Goal: Task Accomplishment & Management: Manage account settings

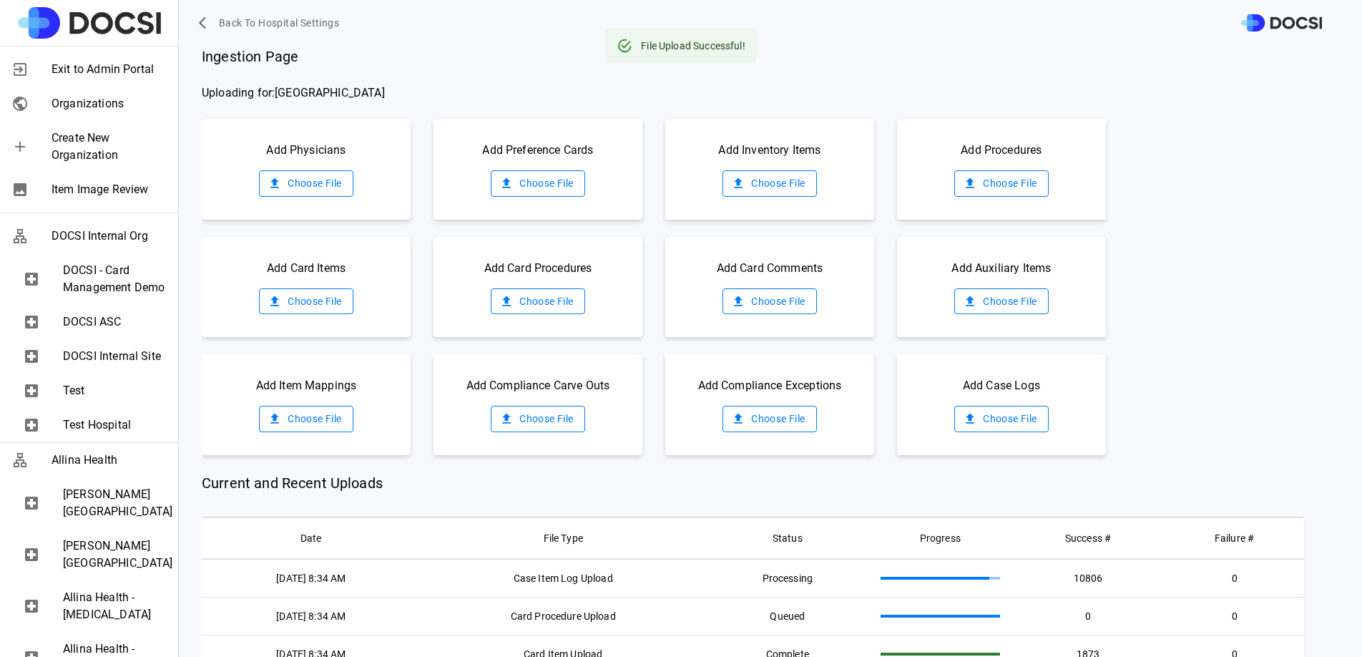
scroll to position [218, 0]
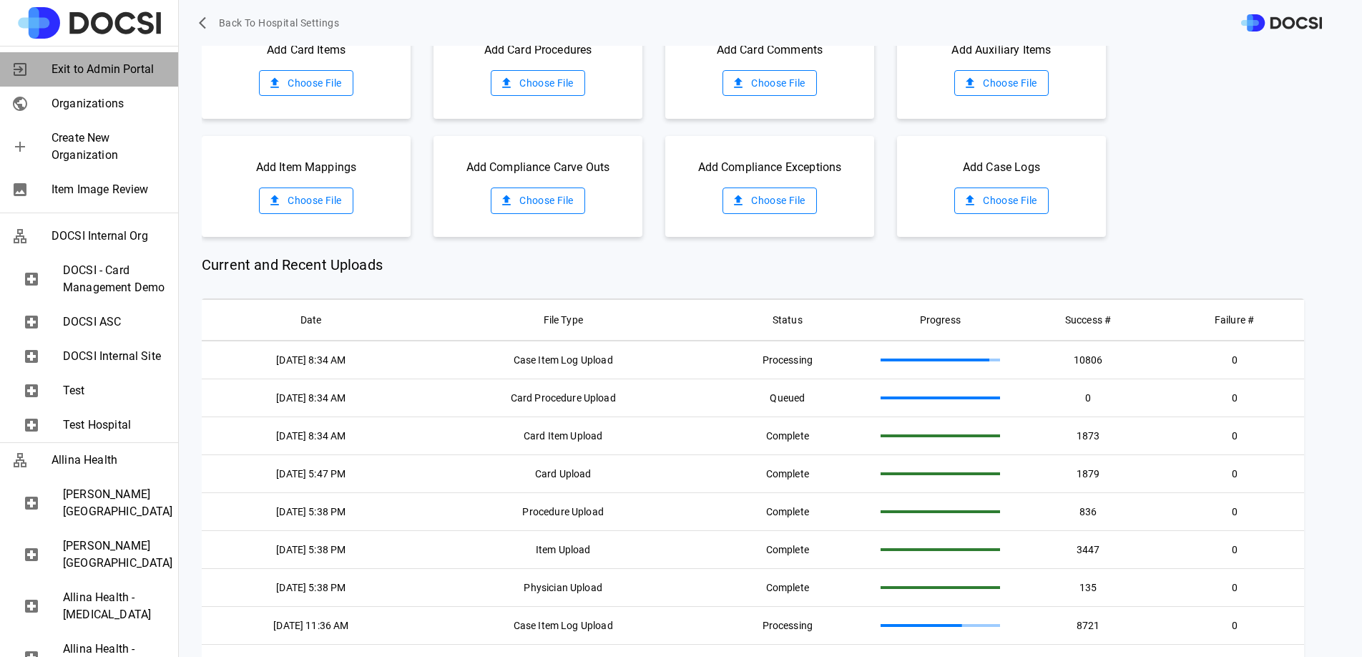
click at [92, 62] on span "Exit to Admin Portal" at bounding box center [109, 69] width 115 height 17
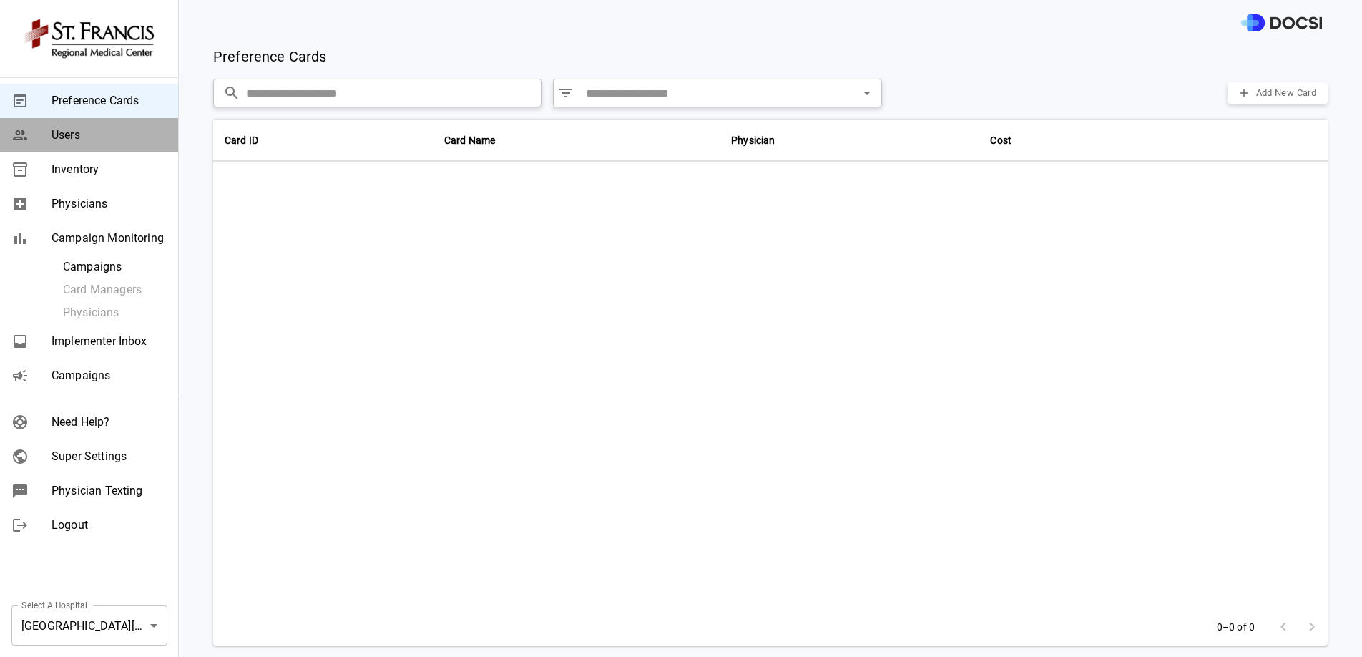
click at [84, 139] on span "Users" at bounding box center [109, 135] width 115 height 17
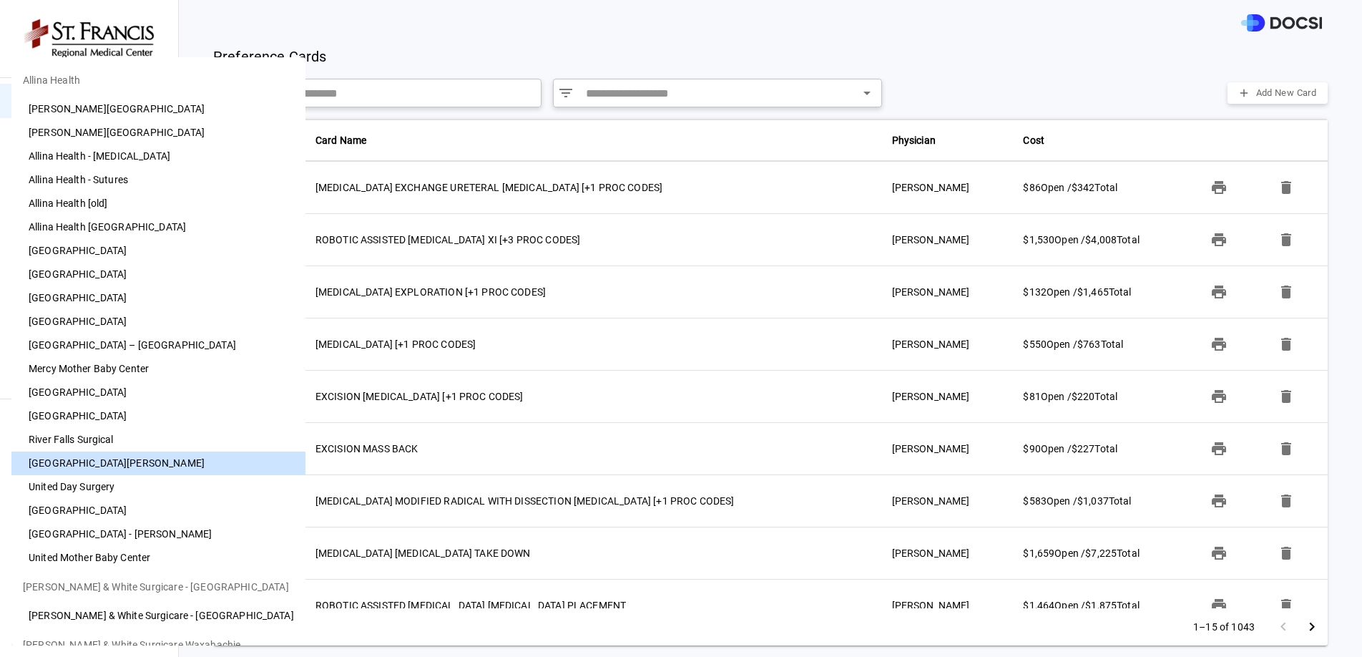
click at [145, 635] on body "Preference Cards Users Inventory Physicians Campaign Monitoring Campaigns Card …" at bounding box center [681, 328] width 1362 height 657
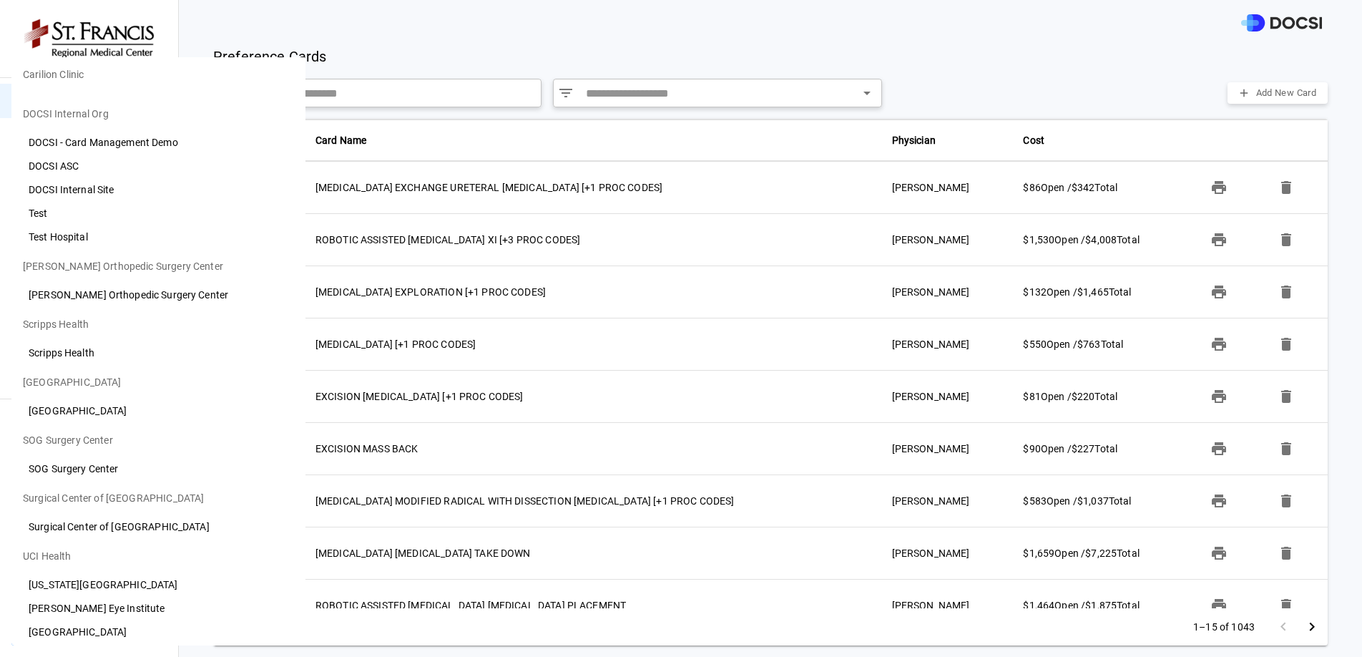
scroll to position [874, 0]
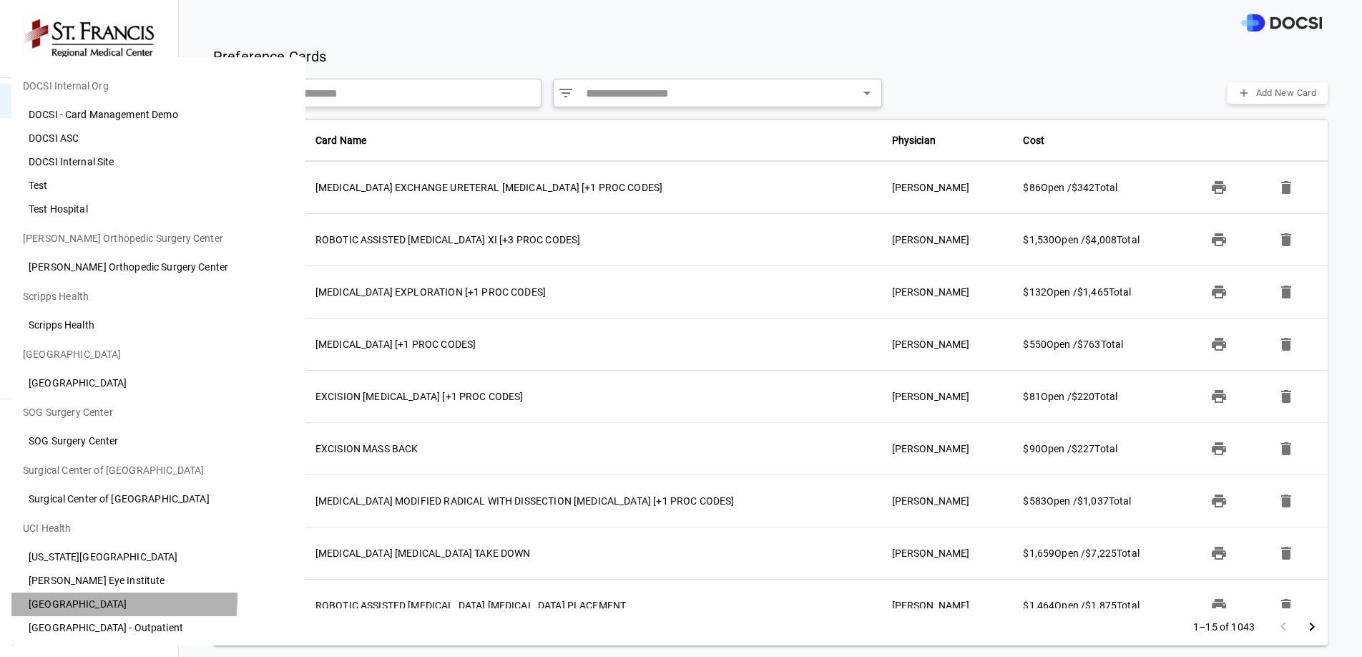
click at [104, 599] on li "[GEOGRAPHIC_DATA]" at bounding box center [158, 604] width 294 height 24
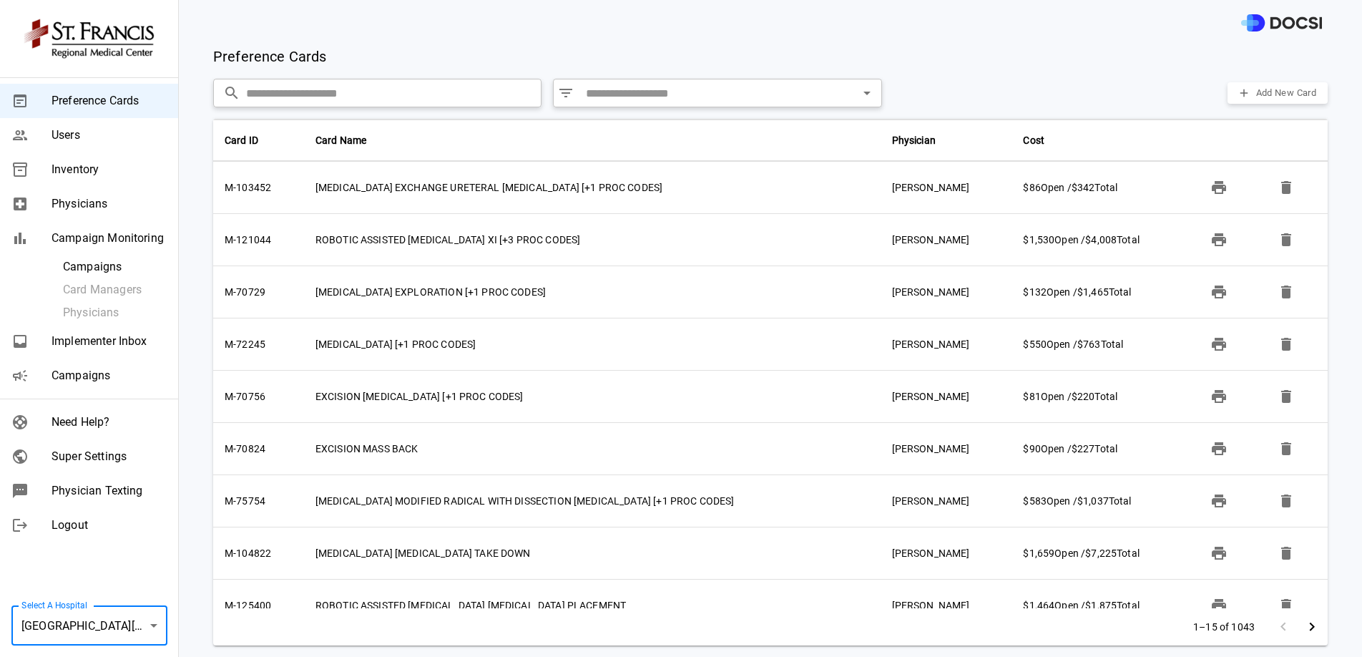
type input "**"
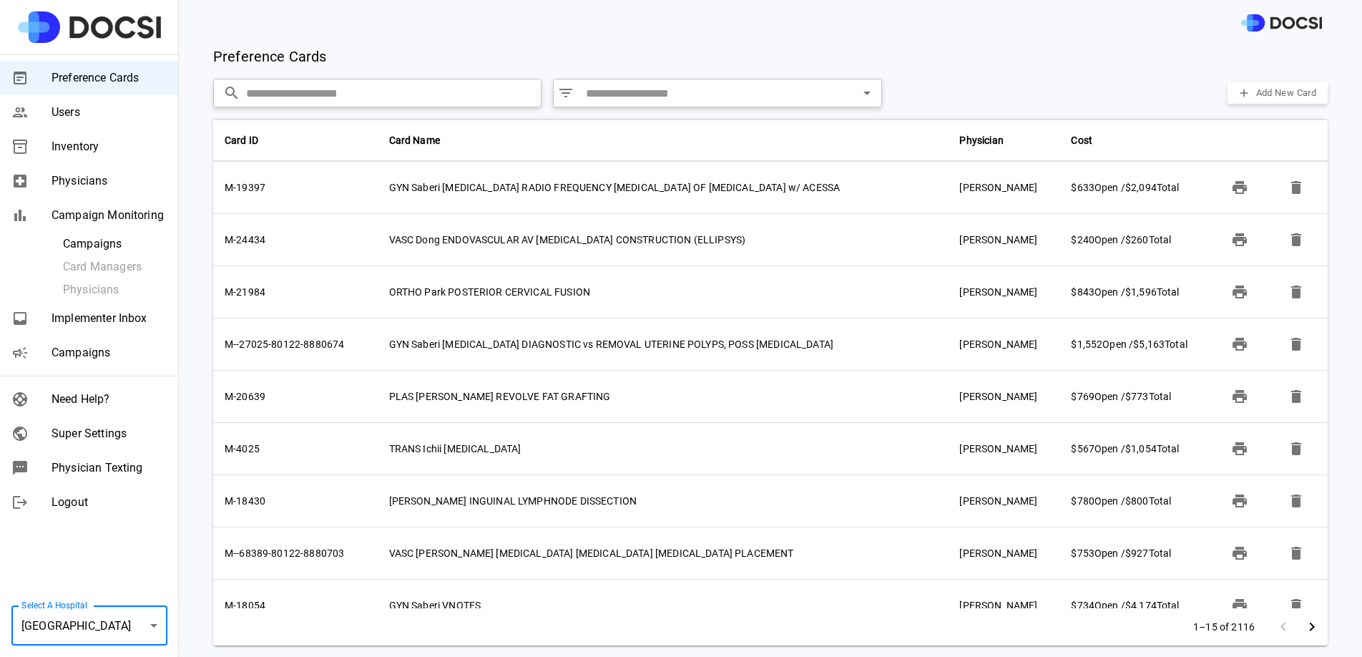
click at [98, 428] on span "Super Settings" at bounding box center [109, 433] width 115 height 17
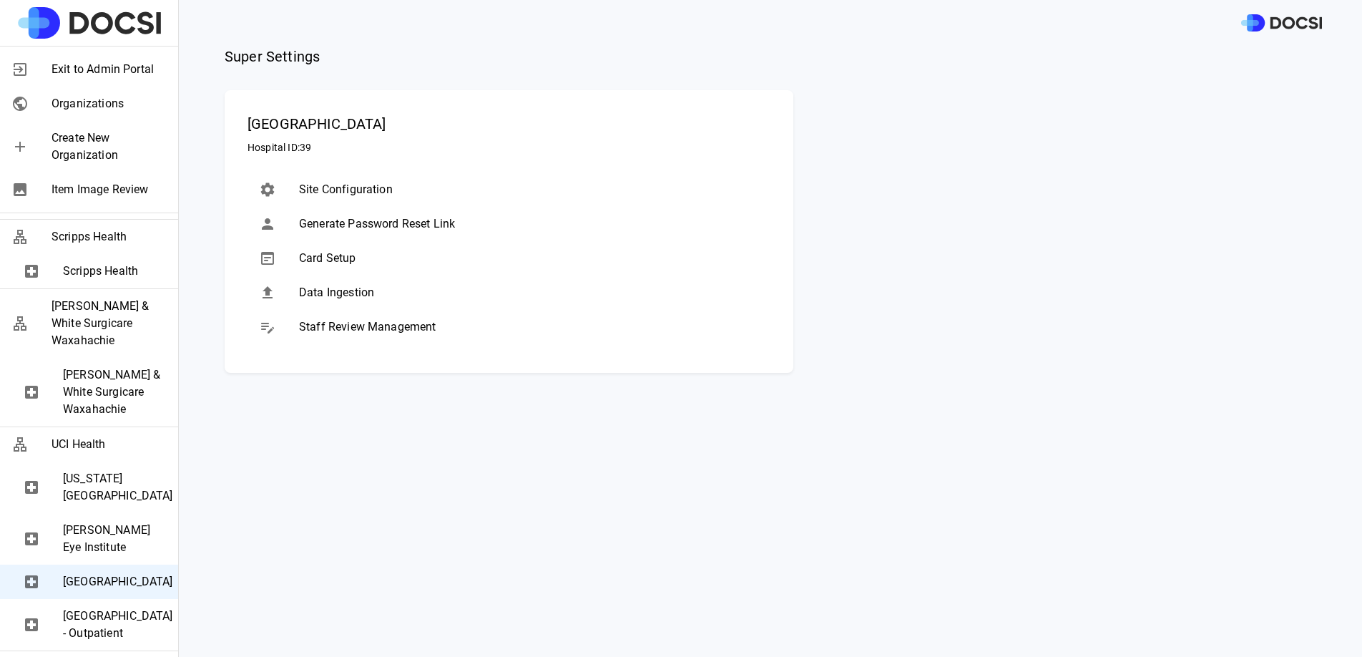
scroll to position [2444, 0]
click at [341, 295] on span "Data Ingestion" at bounding box center [529, 292] width 460 height 17
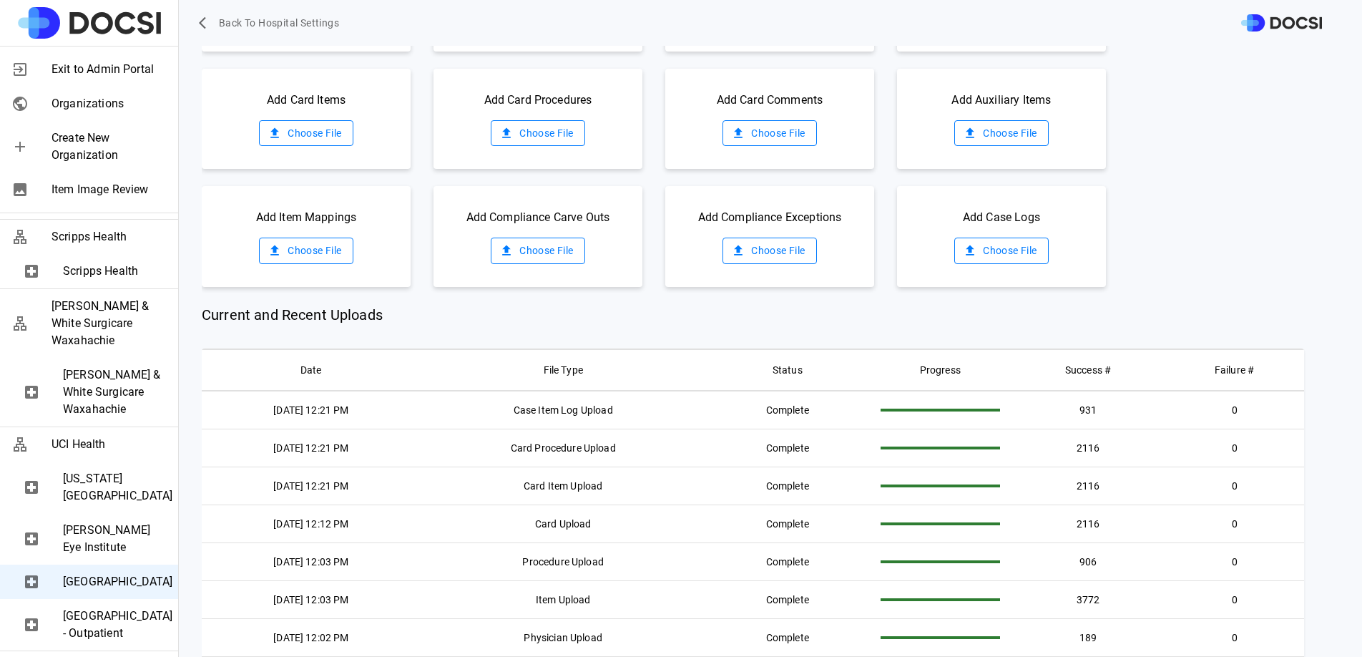
scroll to position [170, 0]
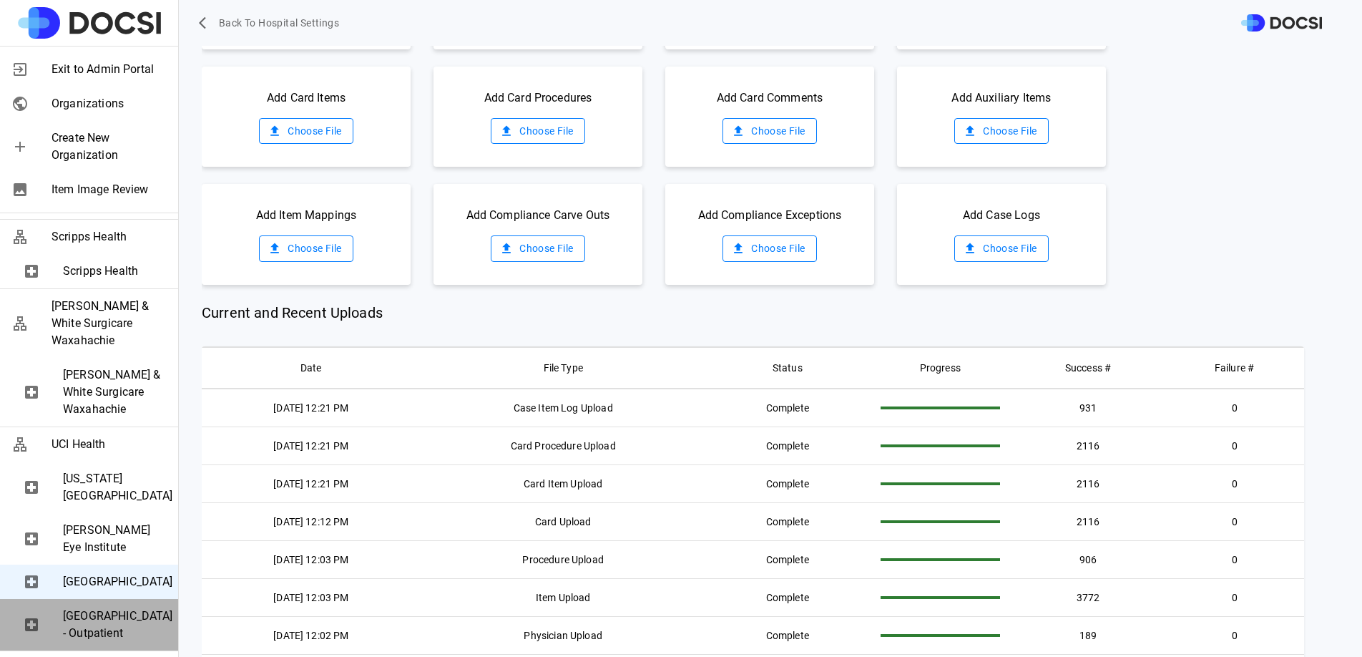
click at [107, 607] on span "[GEOGRAPHIC_DATA] - Outpatient" at bounding box center [115, 624] width 104 height 34
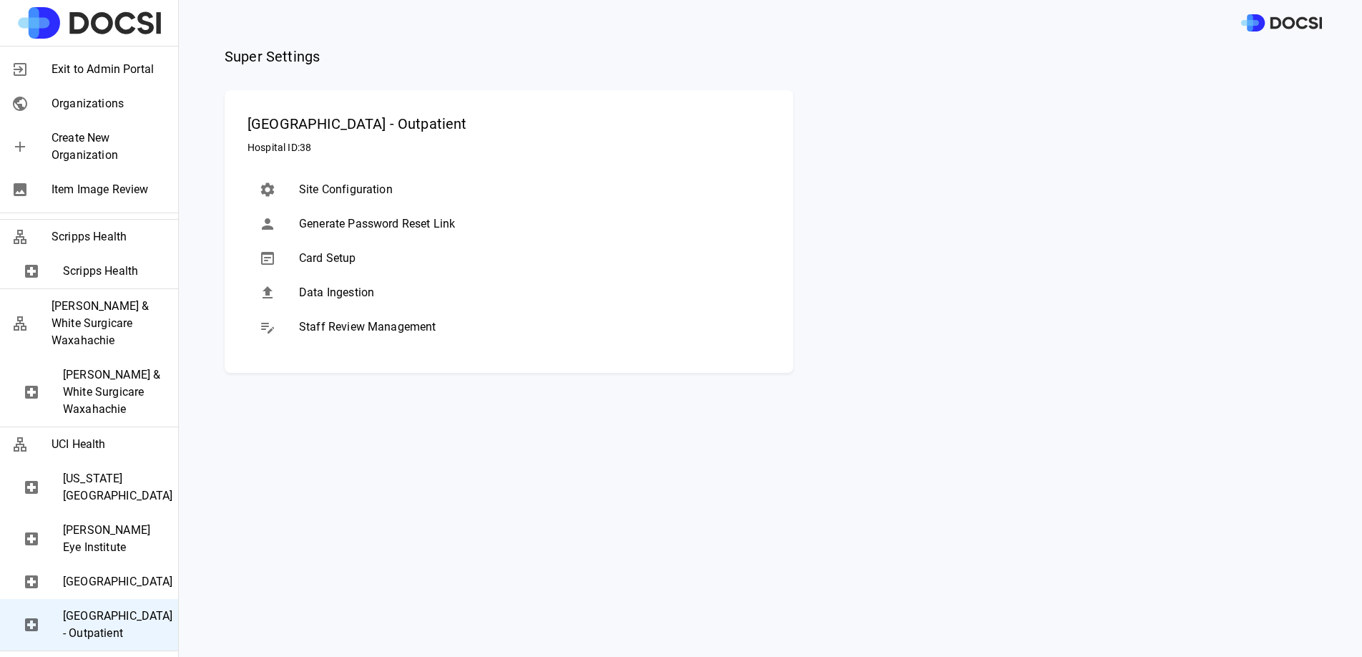
click at [348, 292] on span "Data Ingestion" at bounding box center [529, 292] width 460 height 17
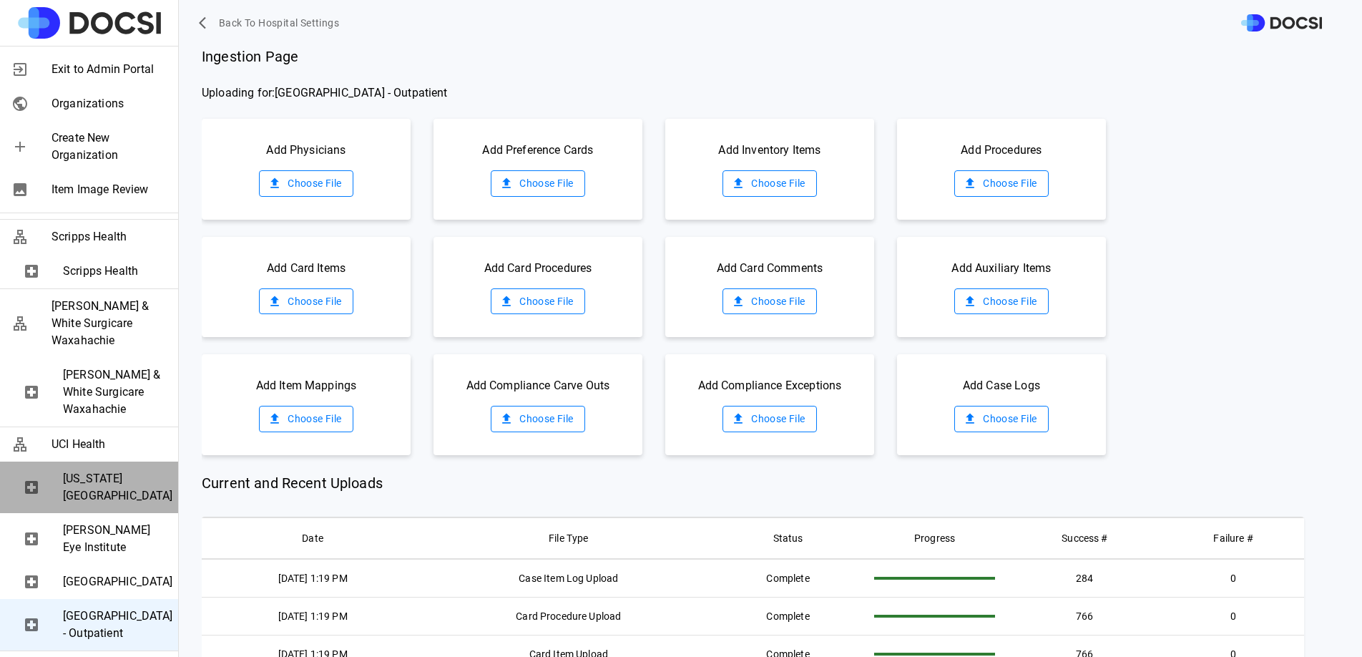
click at [98, 470] on span "[US_STATE][GEOGRAPHIC_DATA]" at bounding box center [115, 487] width 104 height 34
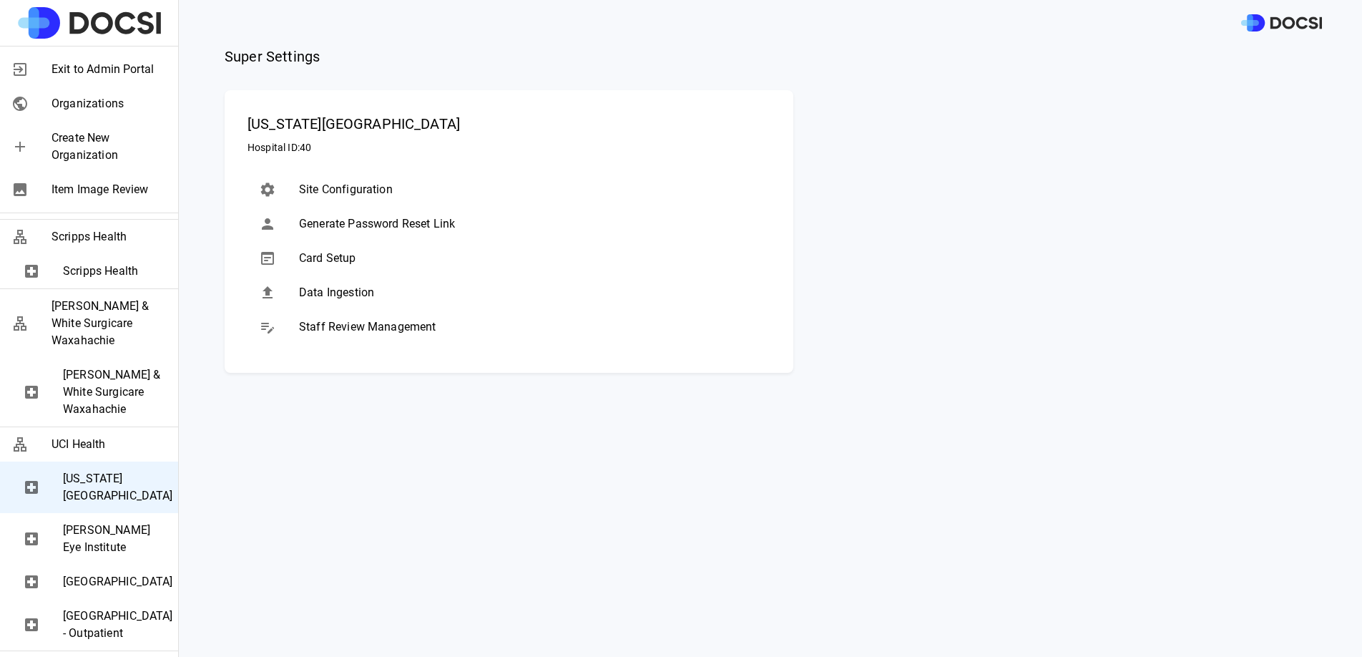
click at [376, 285] on span "Data Ingestion" at bounding box center [529, 292] width 460 height 17
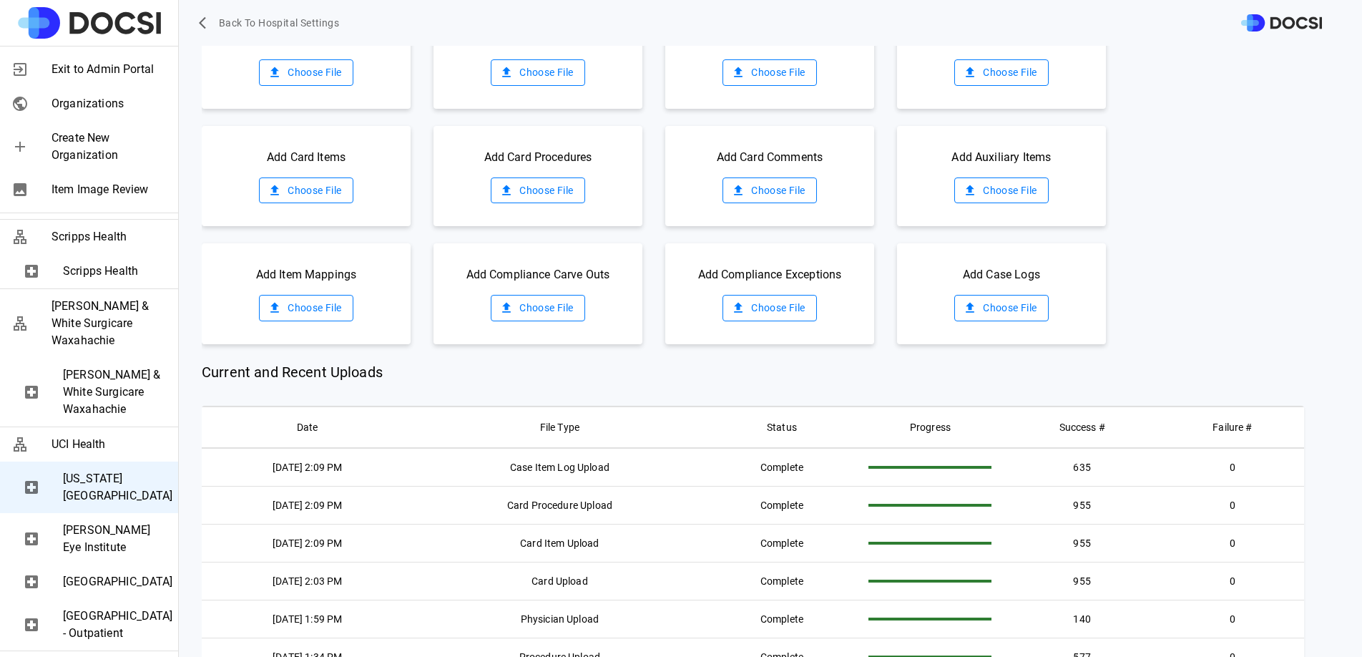
scroll to position [112, 0]
click at [64, 522] on span "[PERSON_NAME] Eye Institute" at bounding box center [115, 539] width 104 height 34
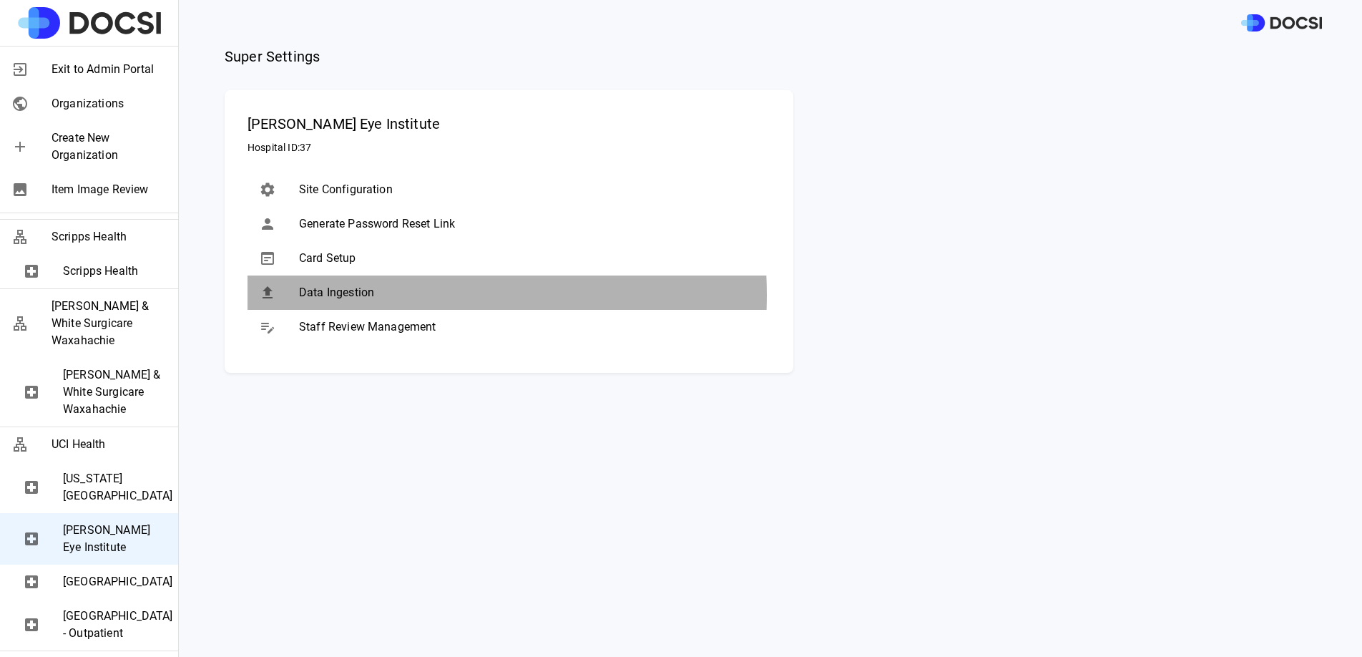
click at [377, 295] on span "Data Ingestion" at bounding box center [529, 292] width 460 height 17
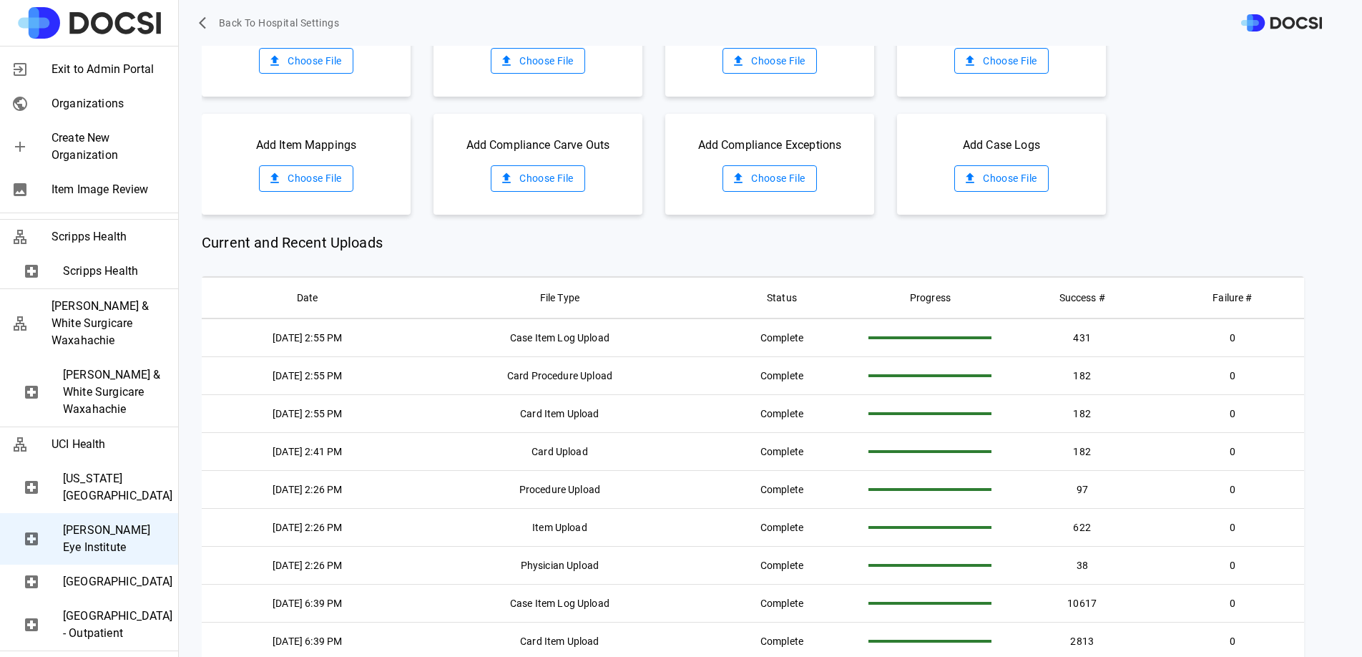
scroll to position [293, 0]
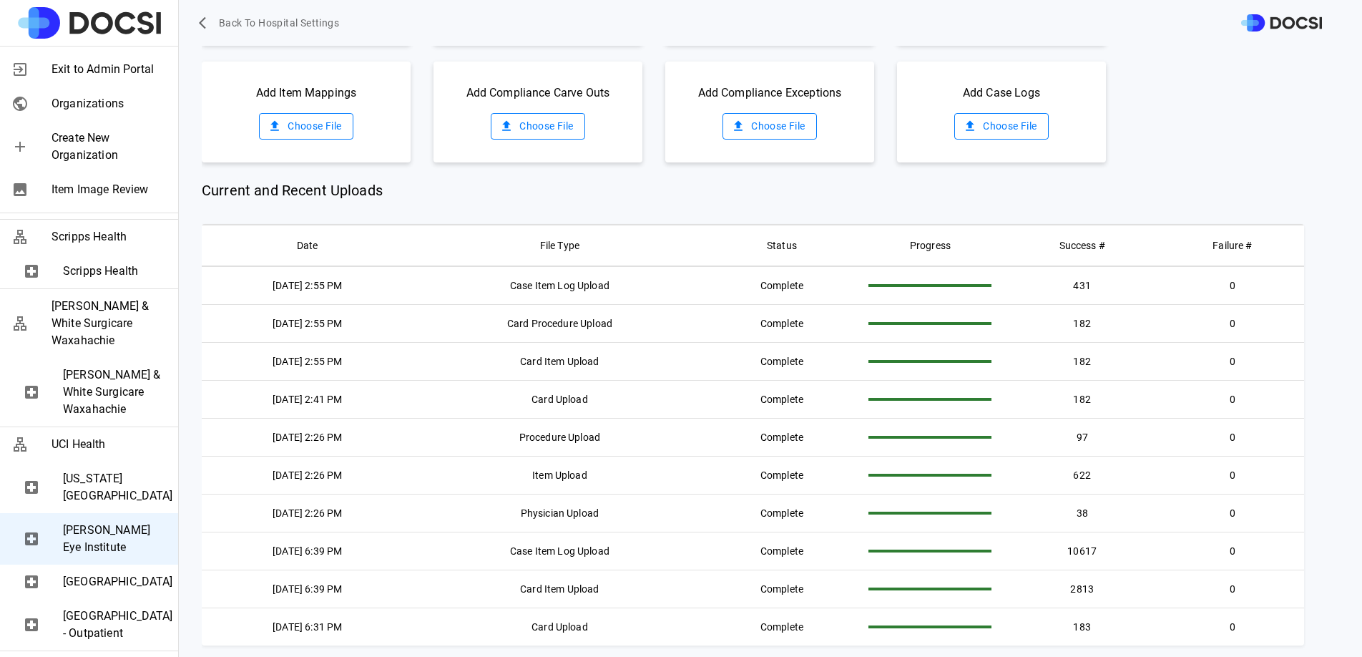
click at [112, 470] on span "[US_STATE][GEOGRAPHIC_DATA]" at bounding box center [115, 487] width 104 height 34
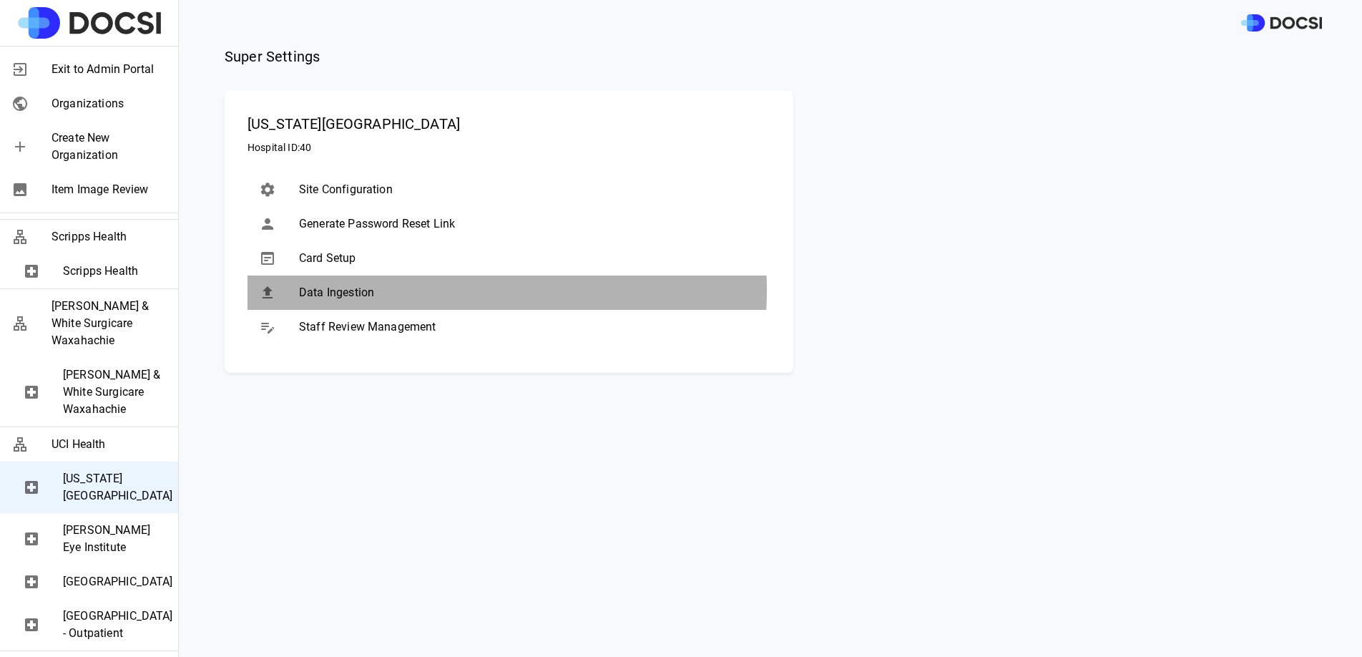
click at [366, 290] on span "Data Ingestion" at bounding box center [529, 292] width 460 height 17
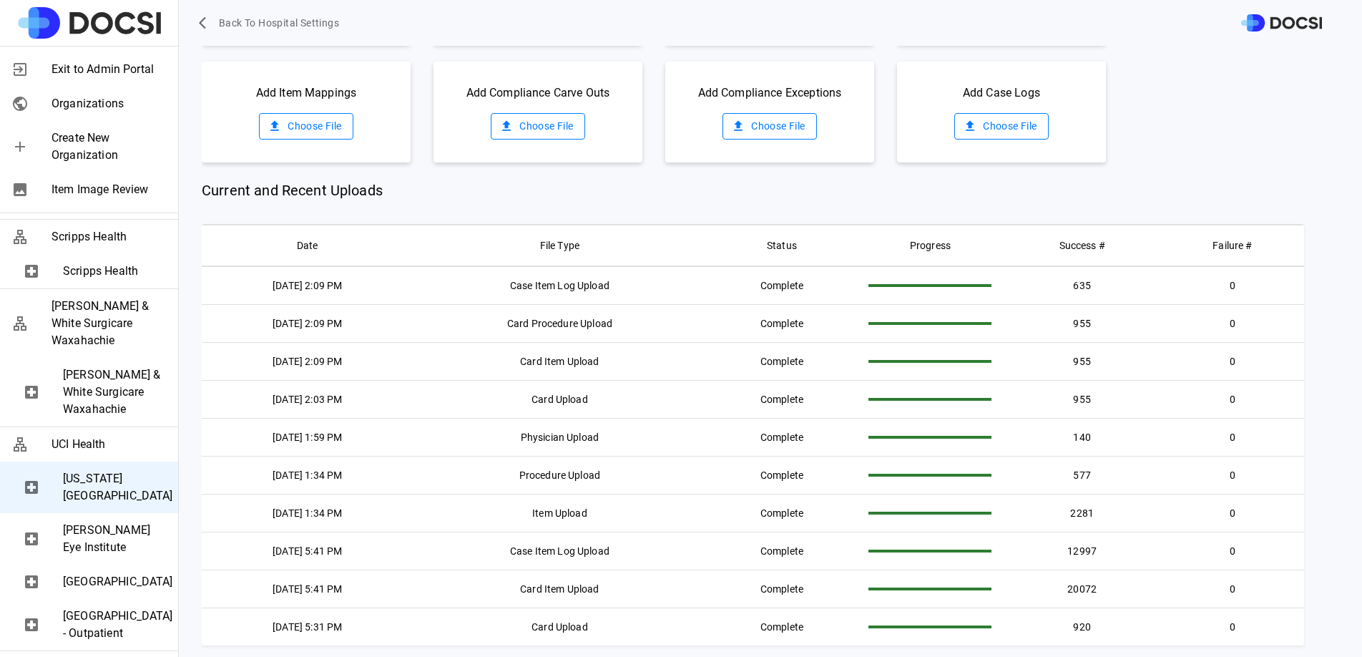
scroll to position [46, 0]
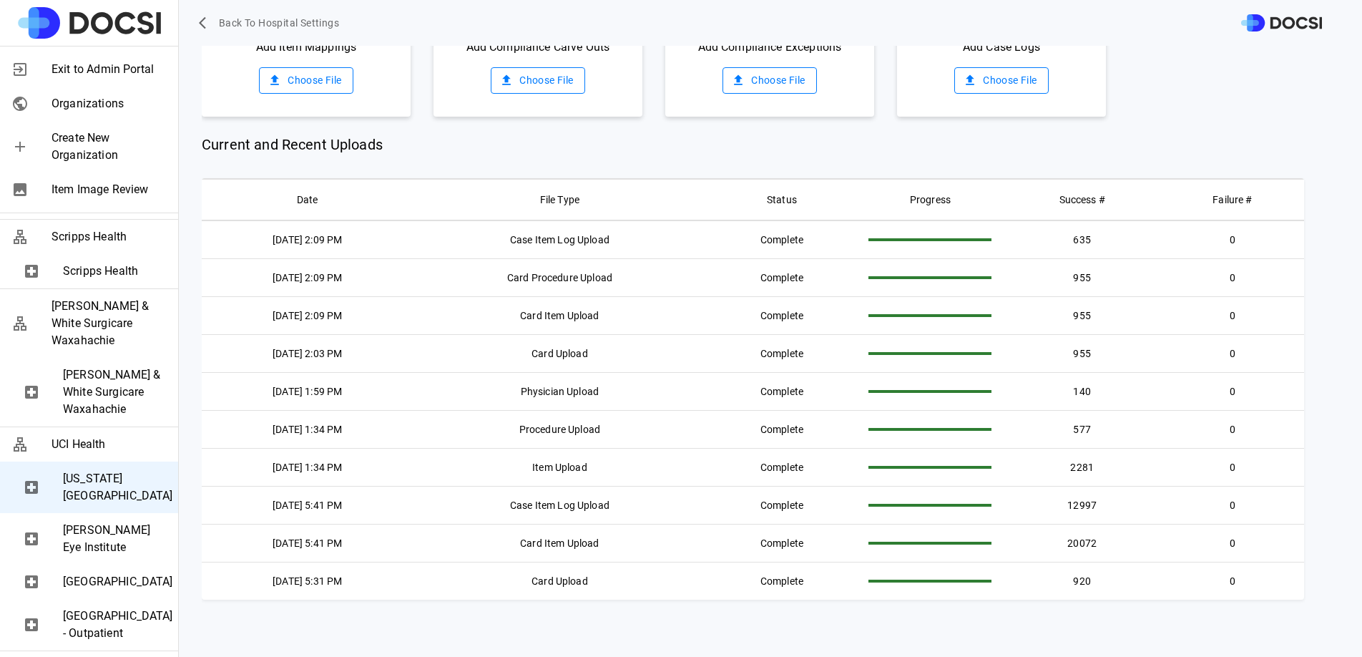
click at [107, 617] on span "[GEOGRAPHIC_DATA] - Outpatient" at bounding box center [115, 624] width 104 height 34
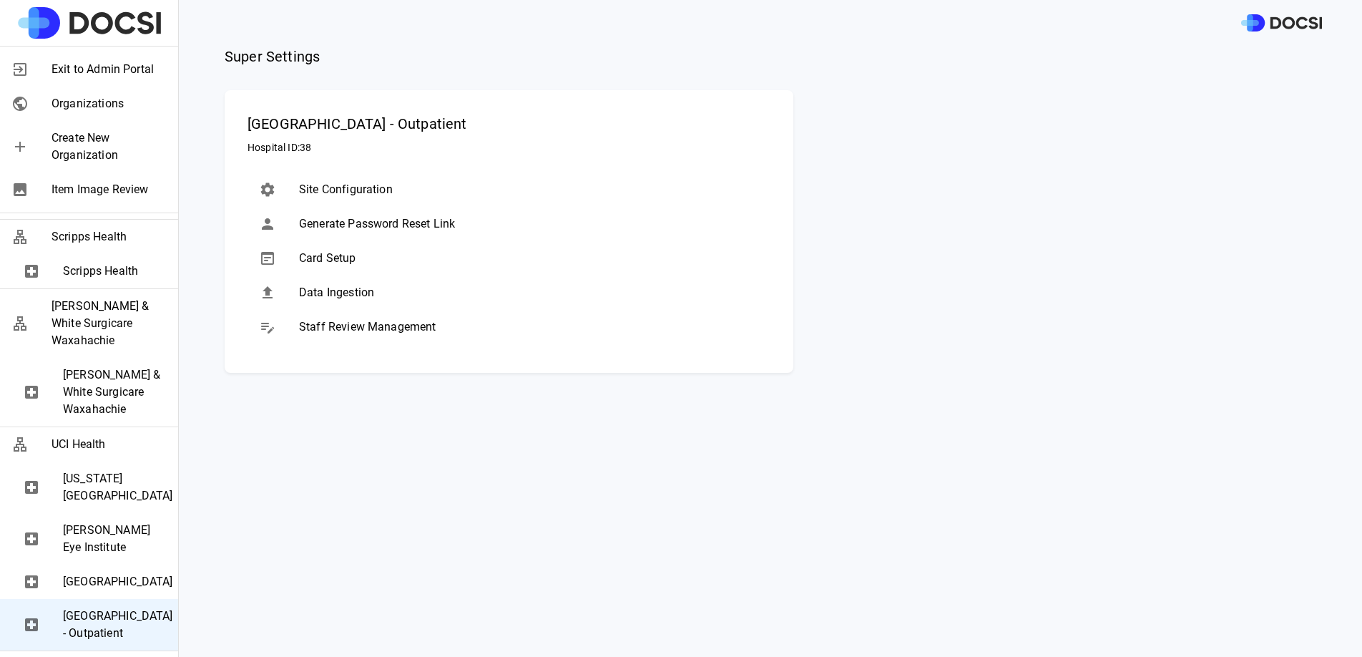
scroll to position [0, 0]
click at [403, 280] on div "Data Ingestion" at bounding box center [509, 292] width 523 height 34
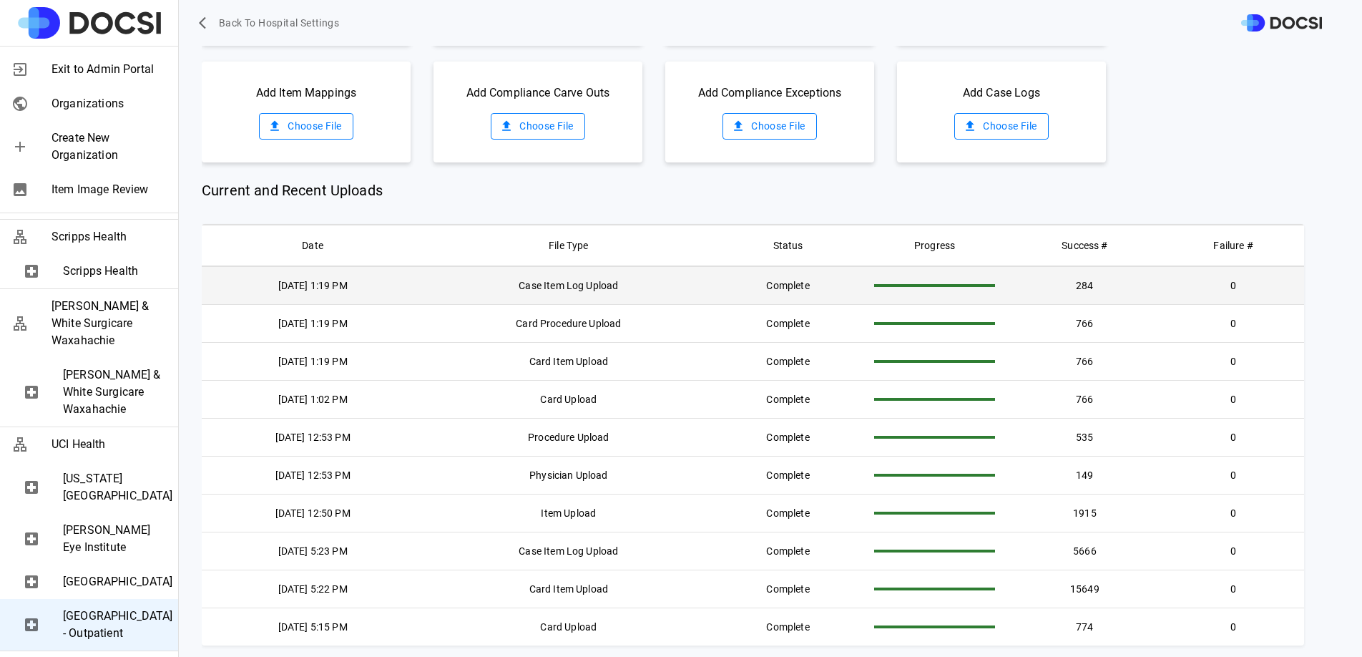
scroll to position [46, 0]
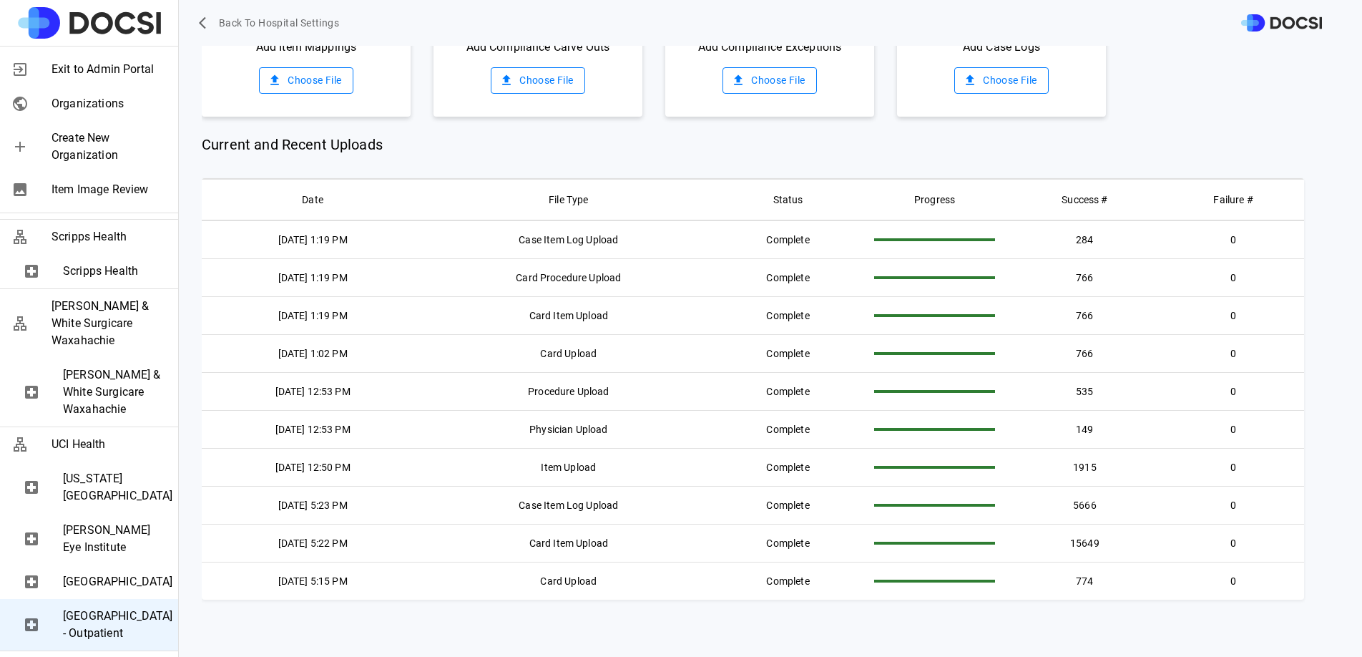
click at [74, 522] on span "[PERSON_NAME] Eye Institute" at bounding box center [115, 539] width 104 height 34
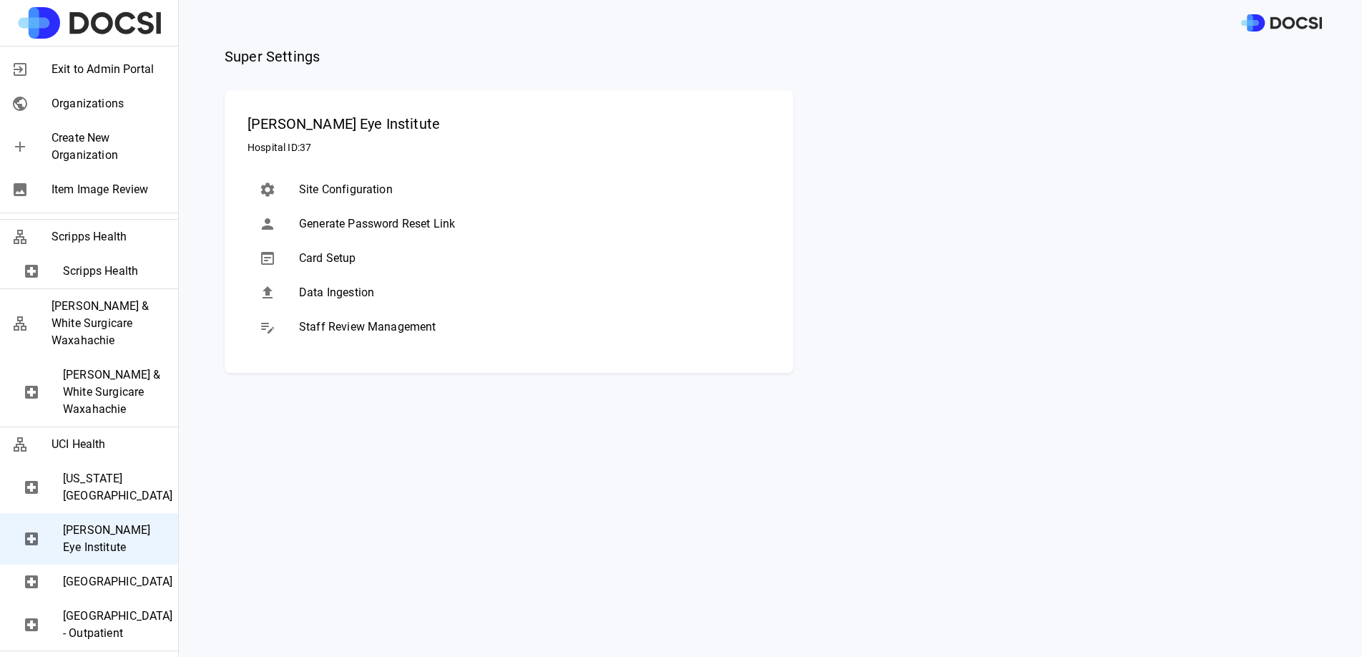
scroll to position [0, 0]
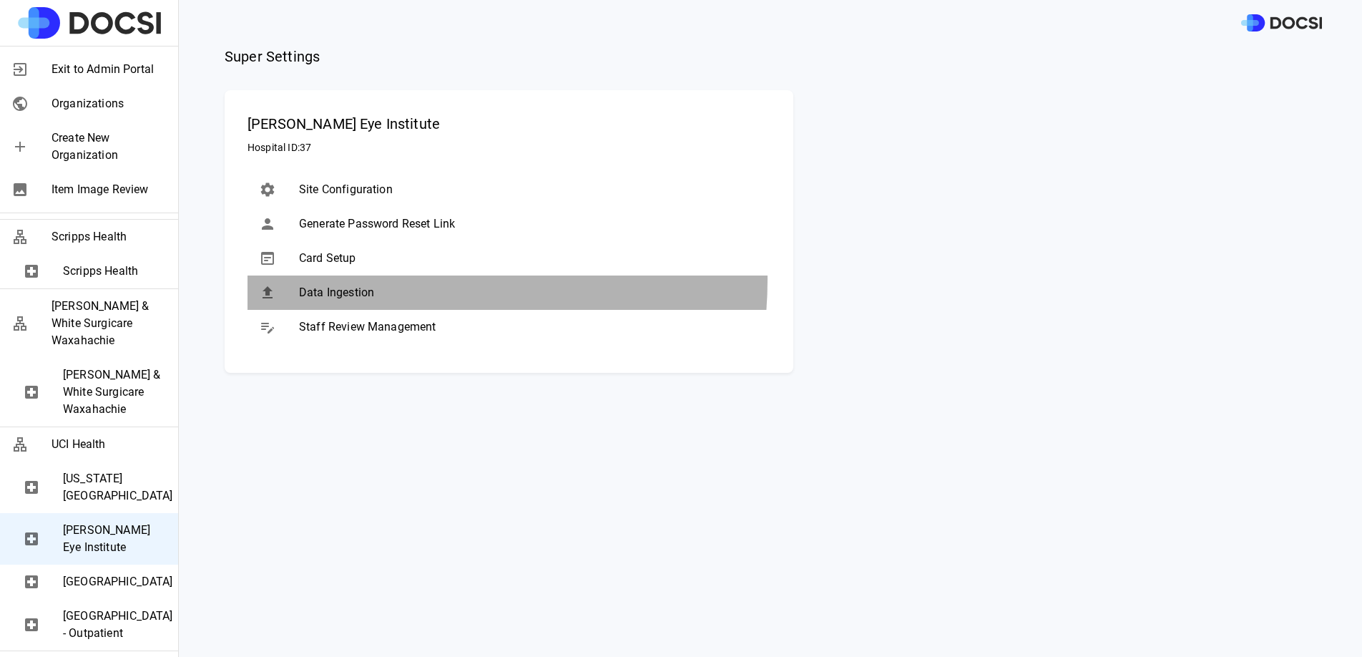
click at [363, 279] on div "Data Ingestion" at bounding box center [509, 292] width 523 height 34
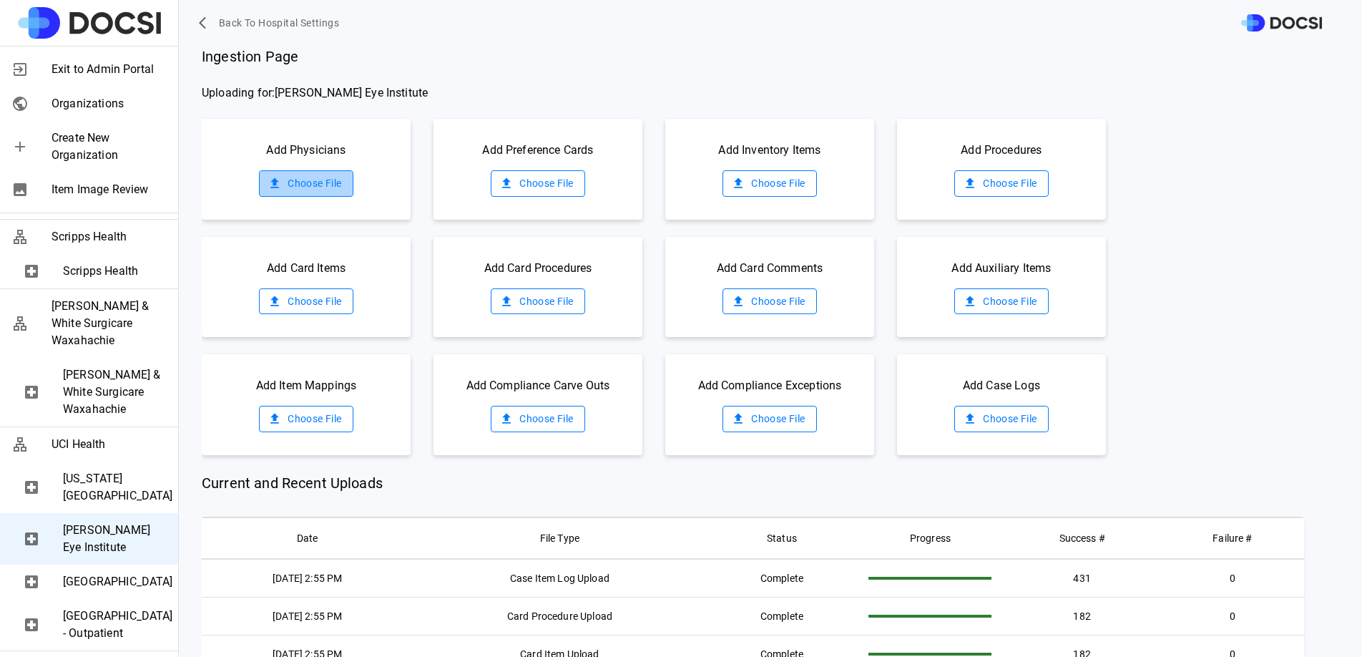
click at [323, 185] on label "Choose File" at bounding box center [306, 183] width 94 height 26
click at [0, 0] on input "Choose File" at bounding box center [0, 0] width 0 height 0
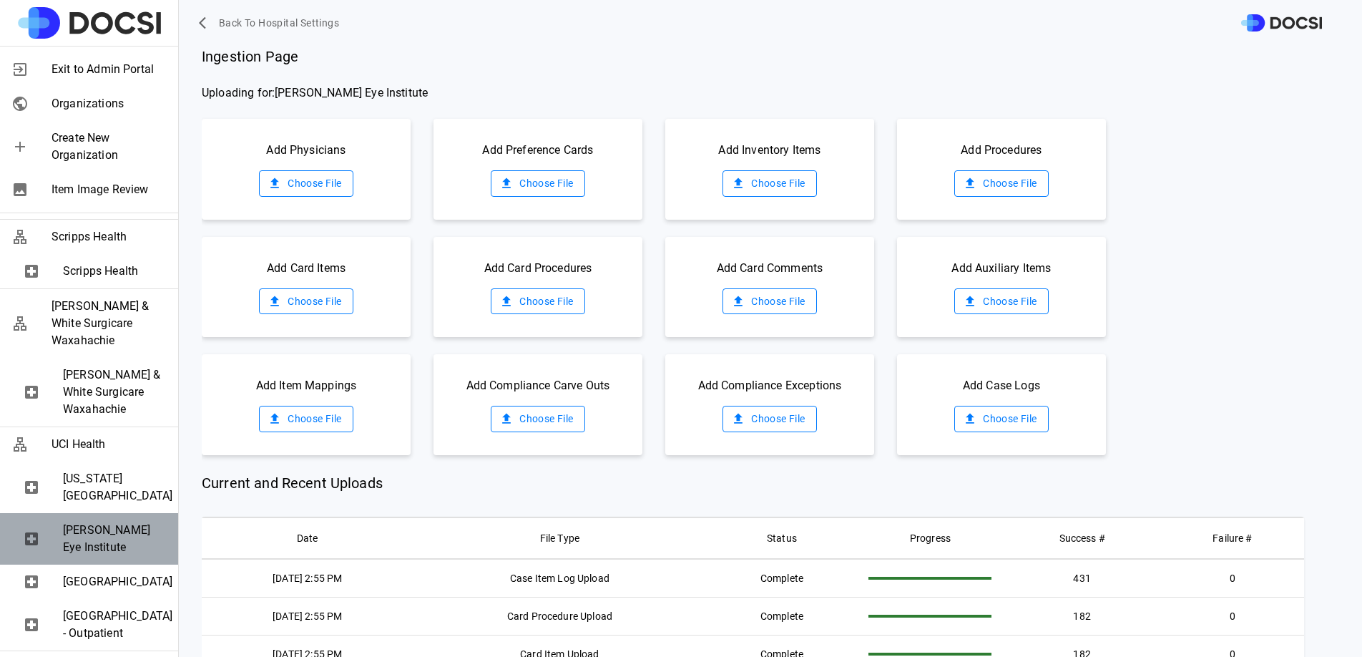
click at [126, 522] on span "[PERSON_NAME] Eye Institute" at bounding box center [115, 539] width 104 height 34
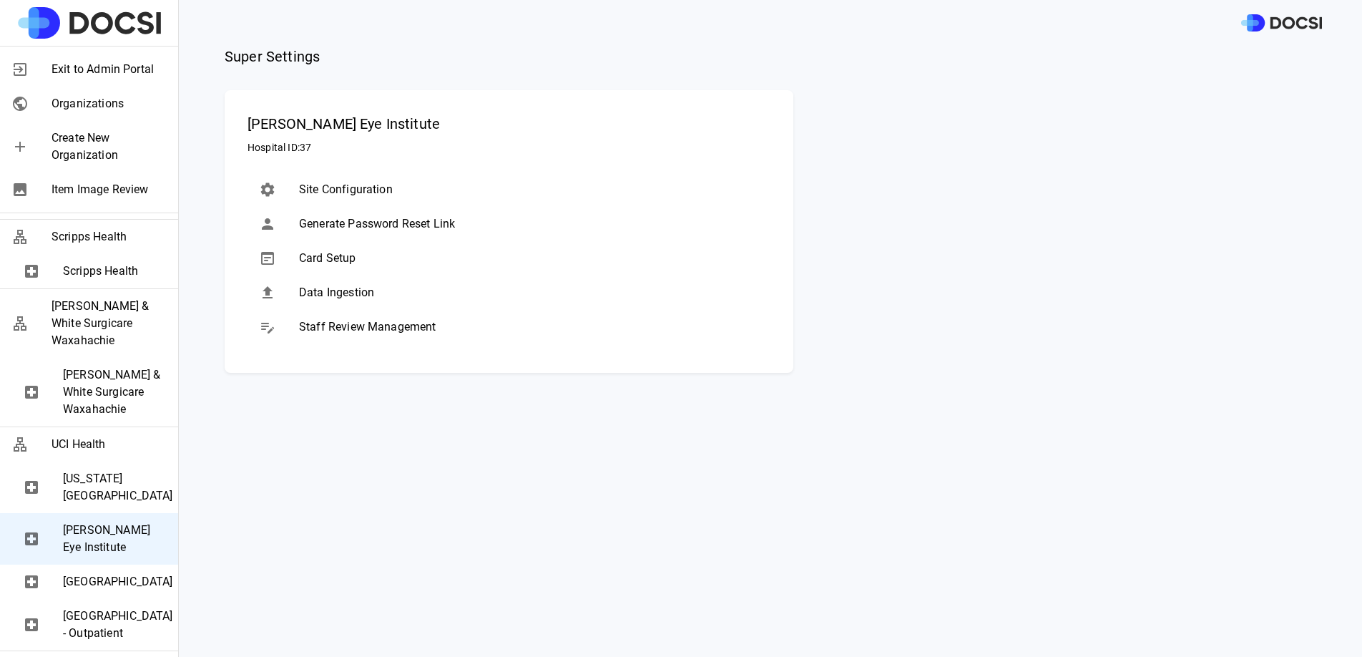
click at [323, 301] on div "Data Ingestion" at bounding box center [509, 292] width 523 height 34
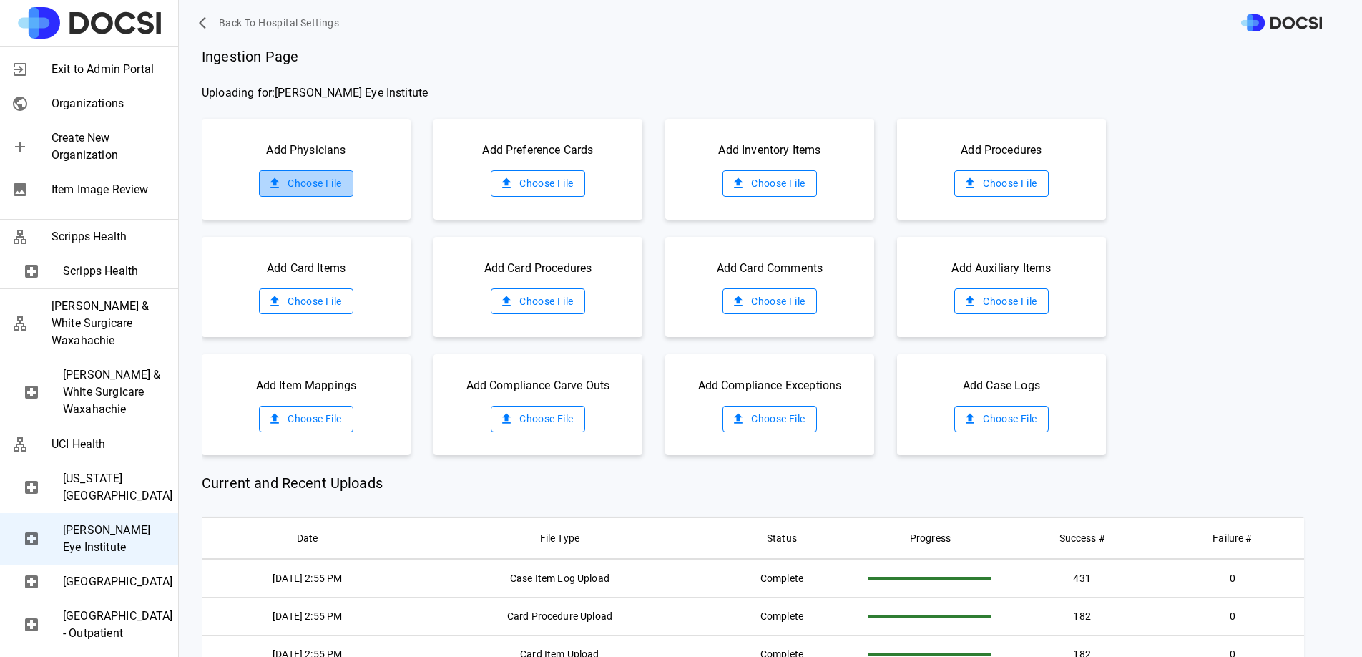
click at [315, 187] on label "Choose File" at bounding box center [306, 183] width 94 height 26
click at [0, 0] on input "Choose File" at bounding box center [0, 0] width 0 height 0
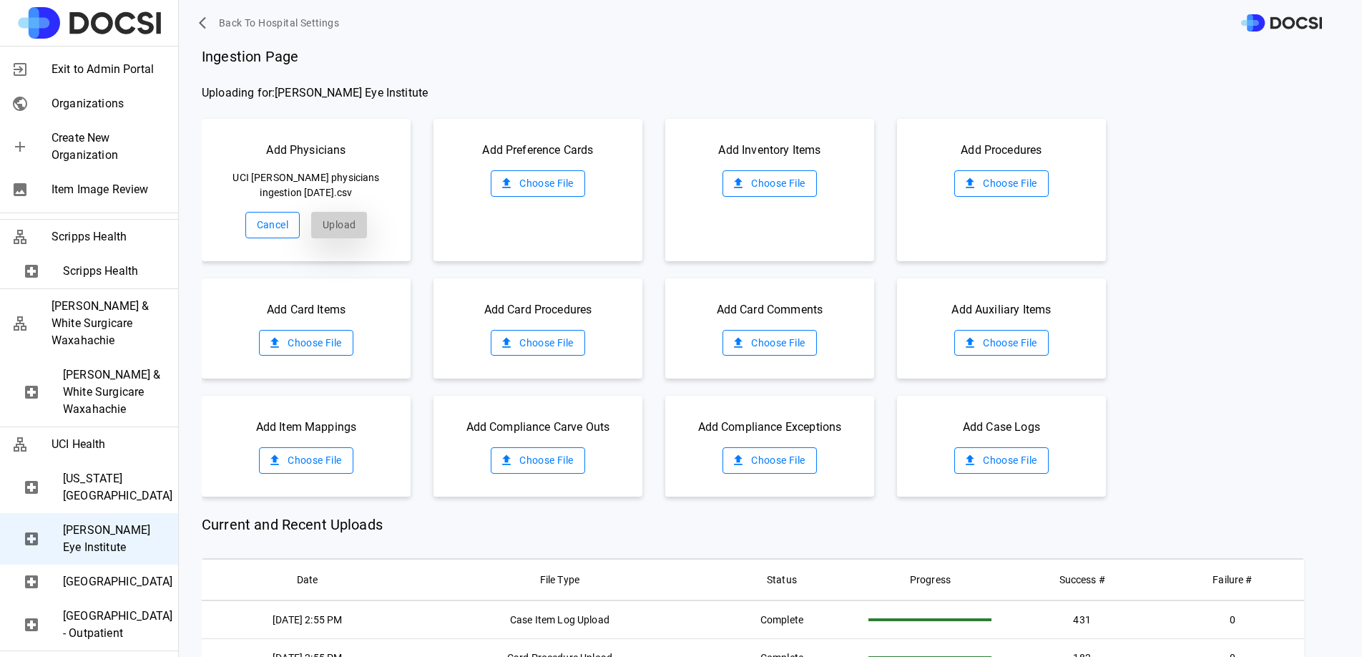
click at [351, 225] on button "Upload" at bounding box center [339, 225] width 56 height 26
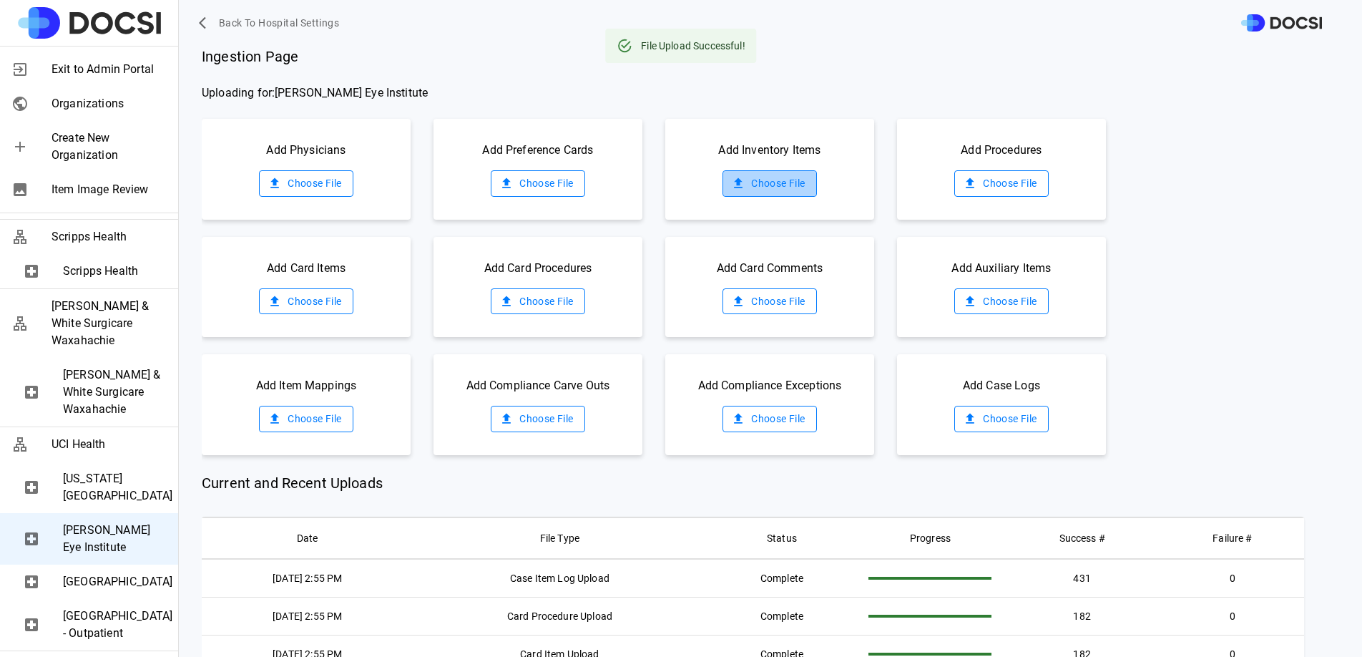
click at [789, 180] on label "Choose File" at bounding box center [770, 183] width 94 height 26
click at [0, 0] on input "Choose File" at bounding box center [0, 0] width 0 height 0
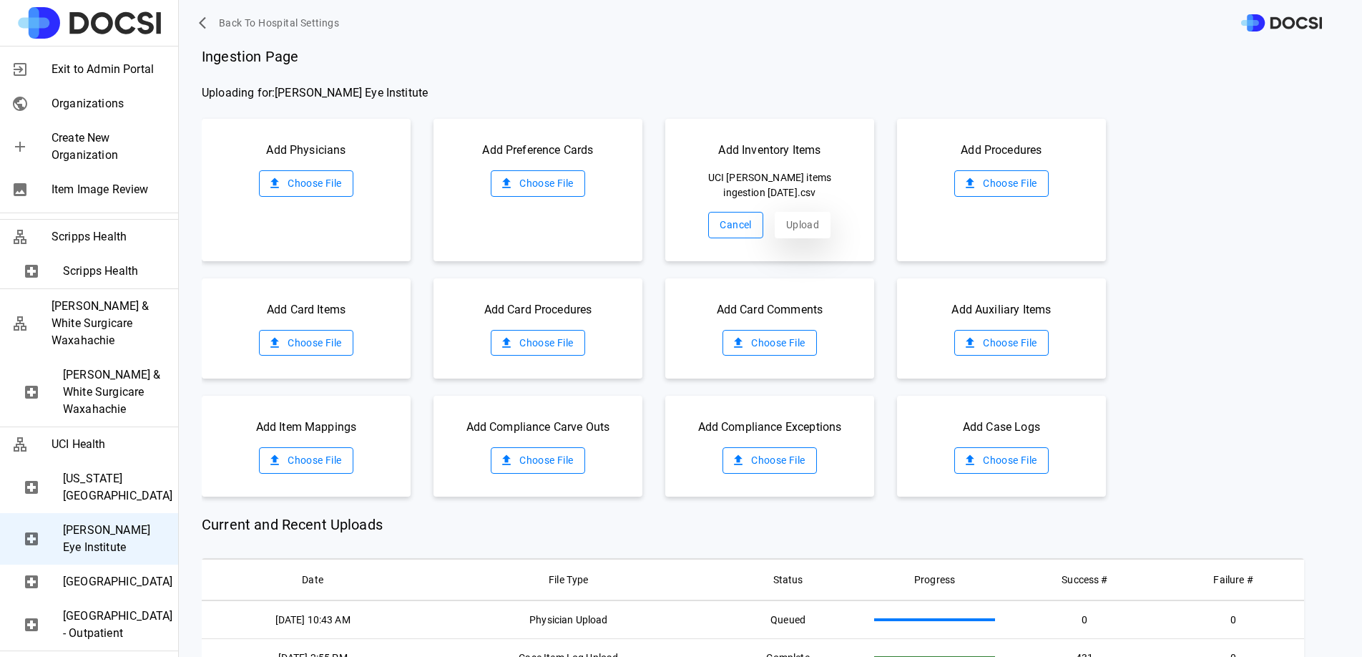
click at [775, 220] on button "Upload" at bounding box center [803, 225] width 56 height 26
click at [1001, 186] on label "Choose File" at bounding box center [1001, 183] width 94 height 26
click at [0, 0] on input "Choose File" at bounding box center [0, 0] width 0 height 0
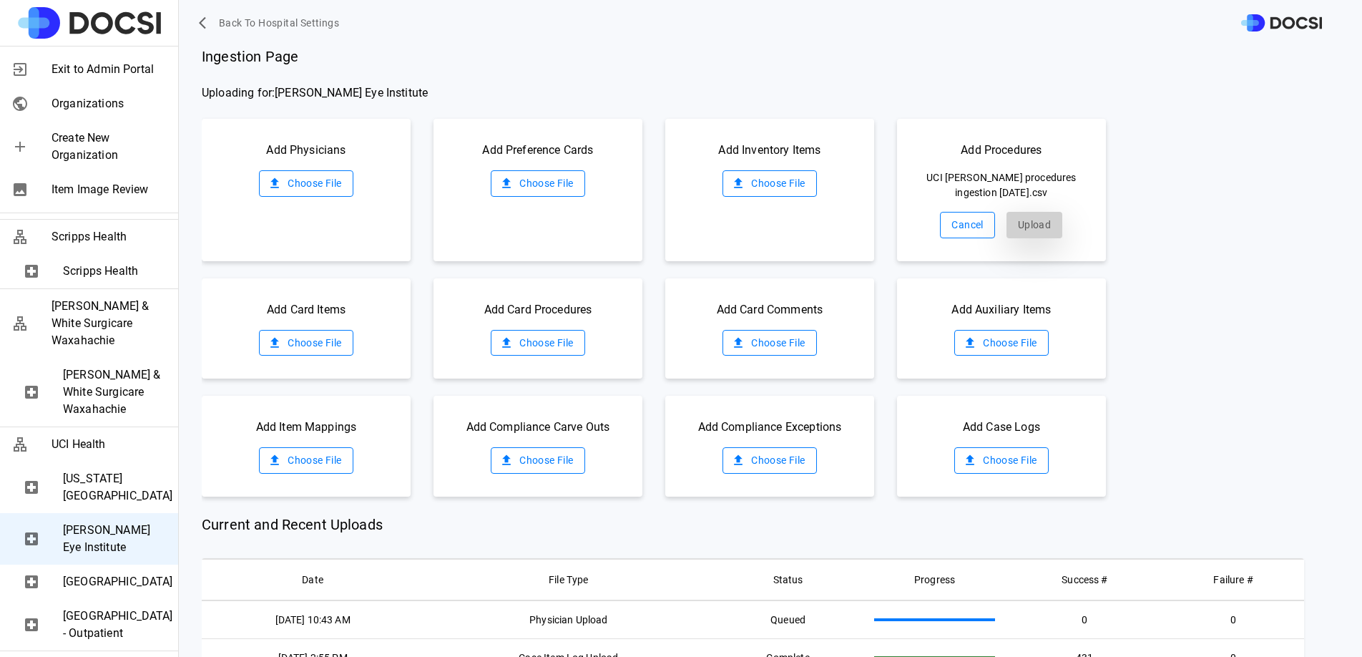
click at [1019, 219] on button "Upload" at bounding box center [1035, 225] width 56 height 26
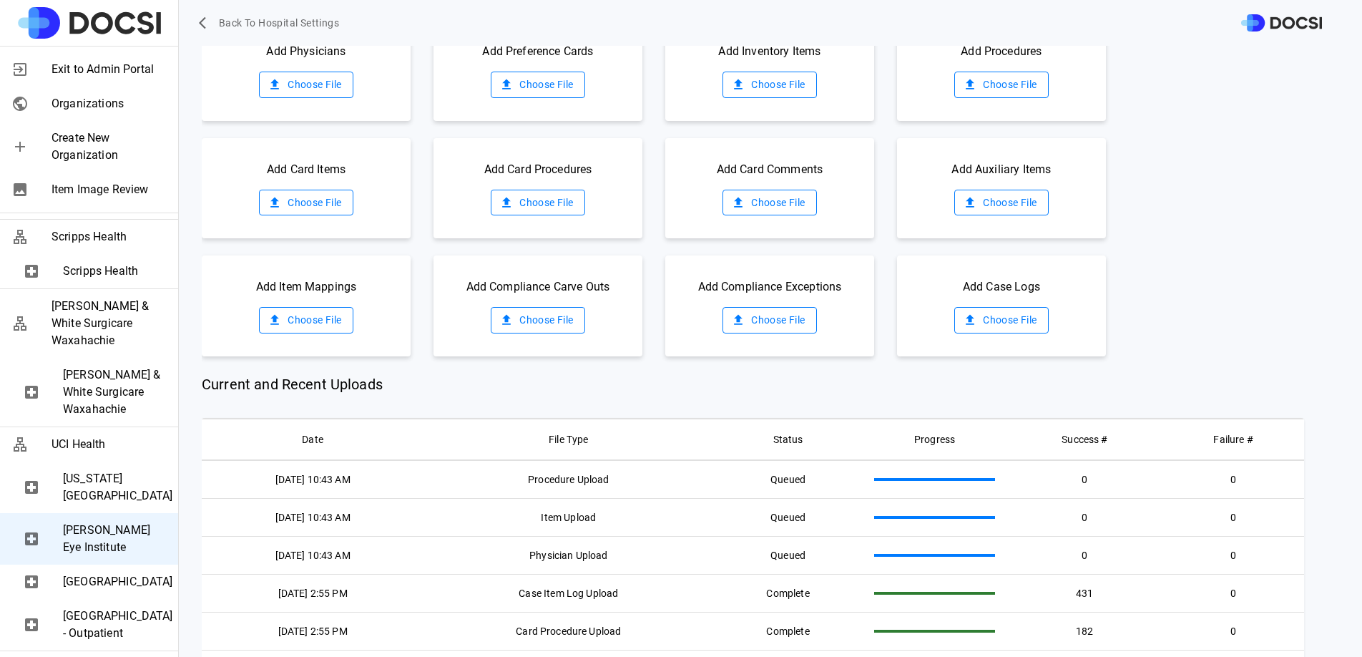
scroll to position [100, 0]
click at [552, 92] on label "Choose File" at bounding box center [538, 83] width 94 height 26
click at [0, 0] on input "Choose File" at bounding box center [0, 0] width 0 height 0
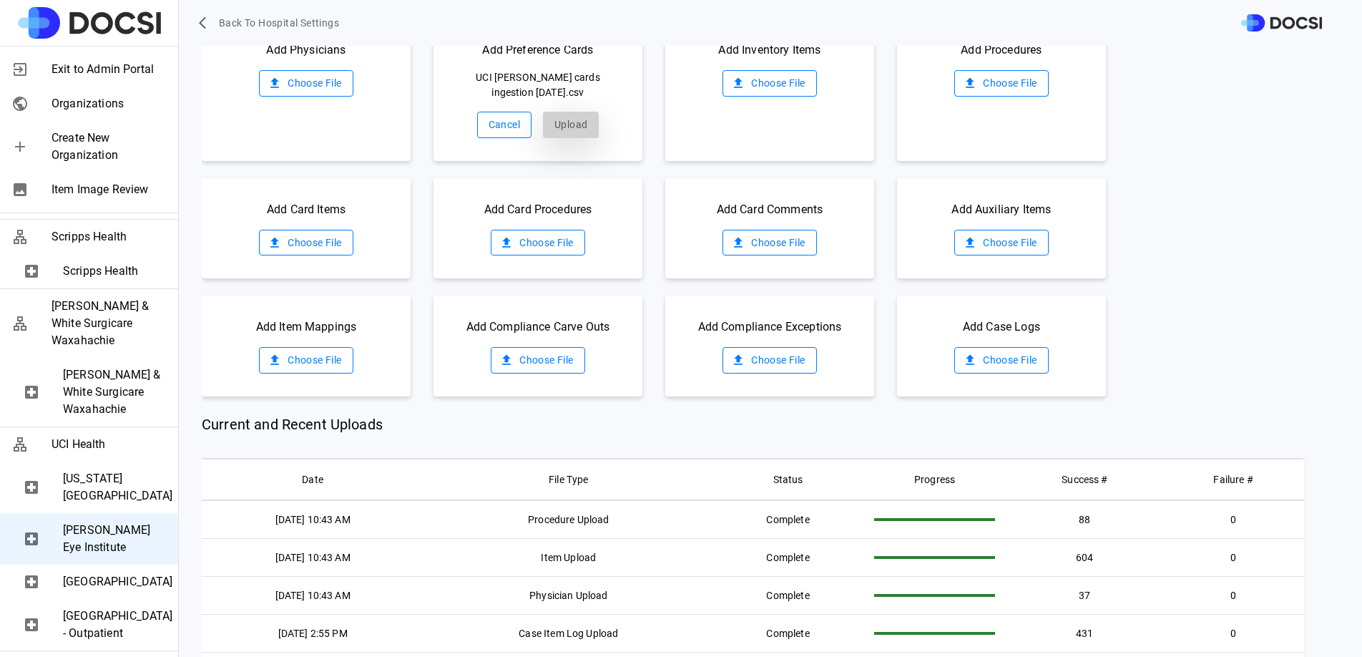
click at [584, 132] on button "Upload" at bounding box center [571, 125] width 56 height 26
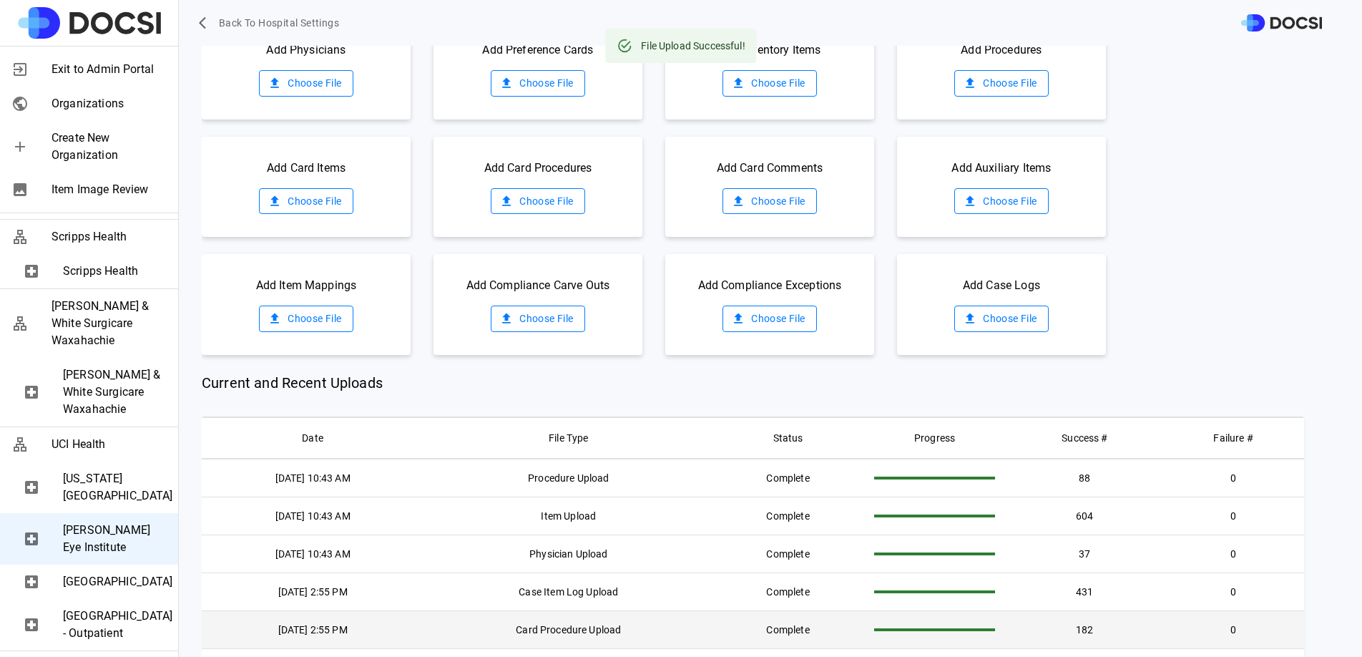
scroll to position [0, 0]
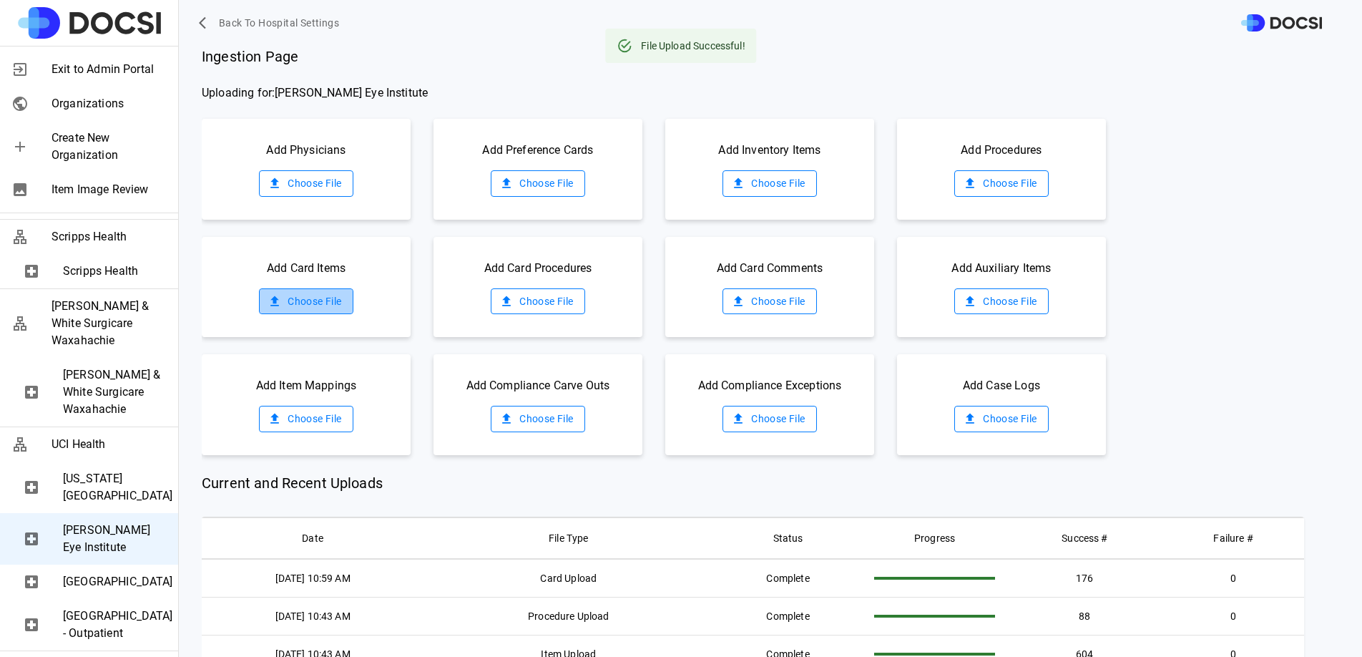
click at [333, 293] on label "Choose File" at bounding box center [306, 301] width 94 height 26
click at [0, 0] on input "Choose File" at bounding box center [0, 0] width 0 height 0
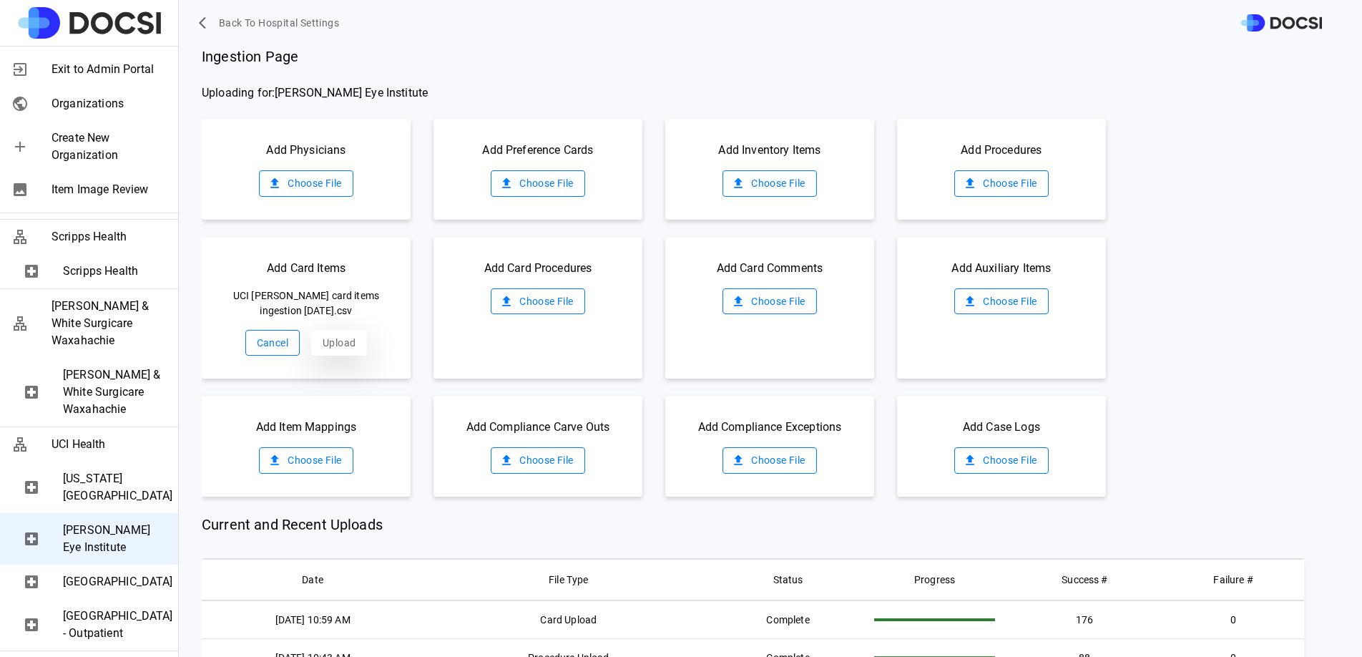
click at [335, 343] on button "Upload" at bounding box center [339, 343] width 56 height 26
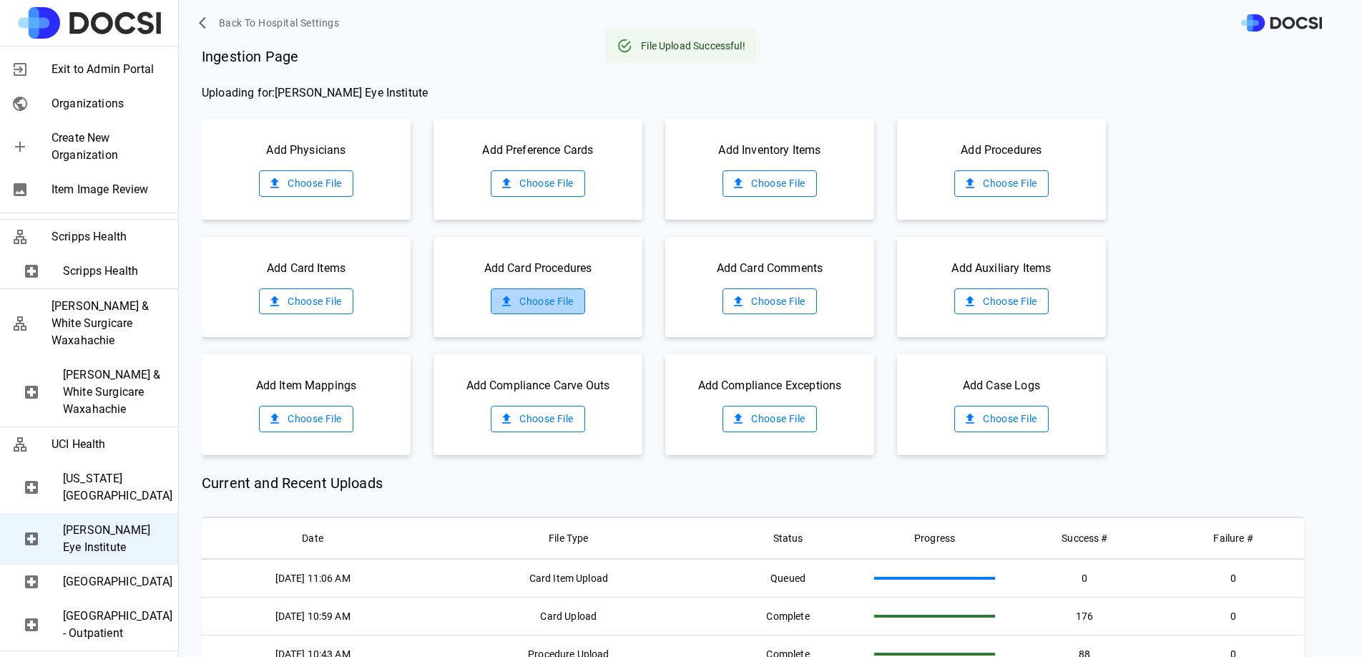
click at [514, 296] on label "Choose File" at bounding box center [538, 301] width 94 height 26
click at [0, 0] on input "Choose File" at bounding box center [0, 0] width 0 height 0
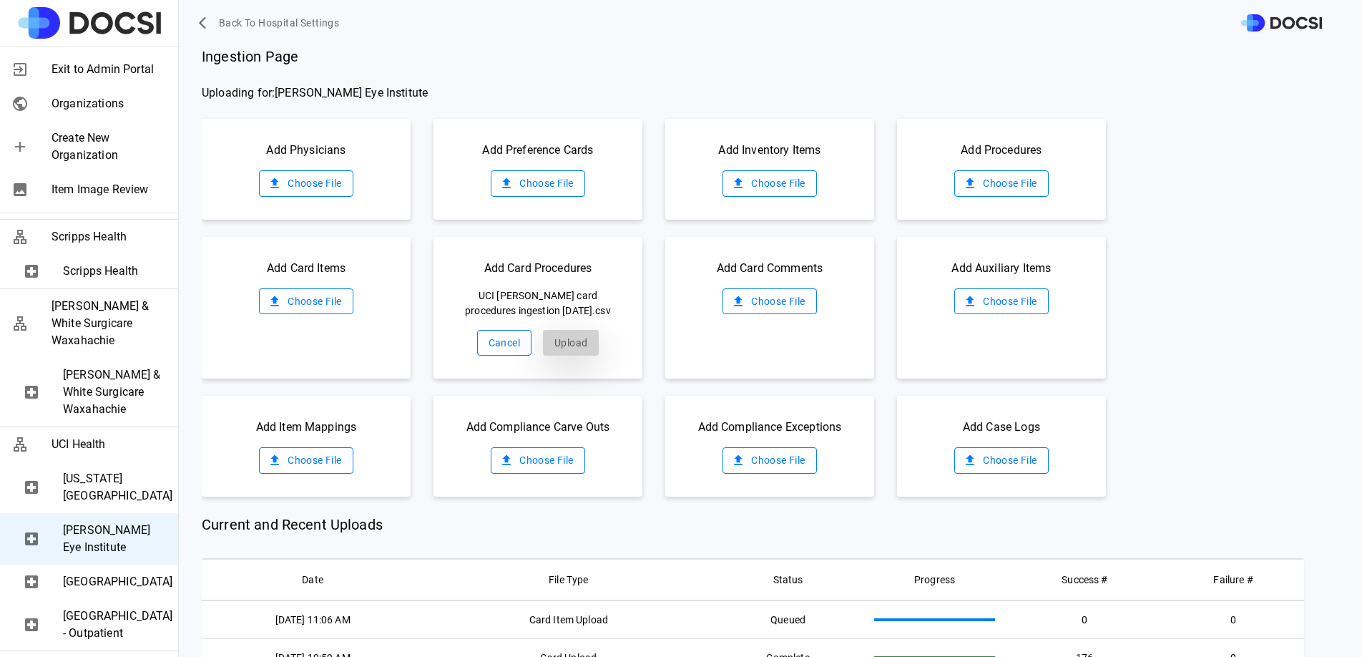
click at [571, 338] on button "Upload" at bounding box center [571, 343] width 56 height 26
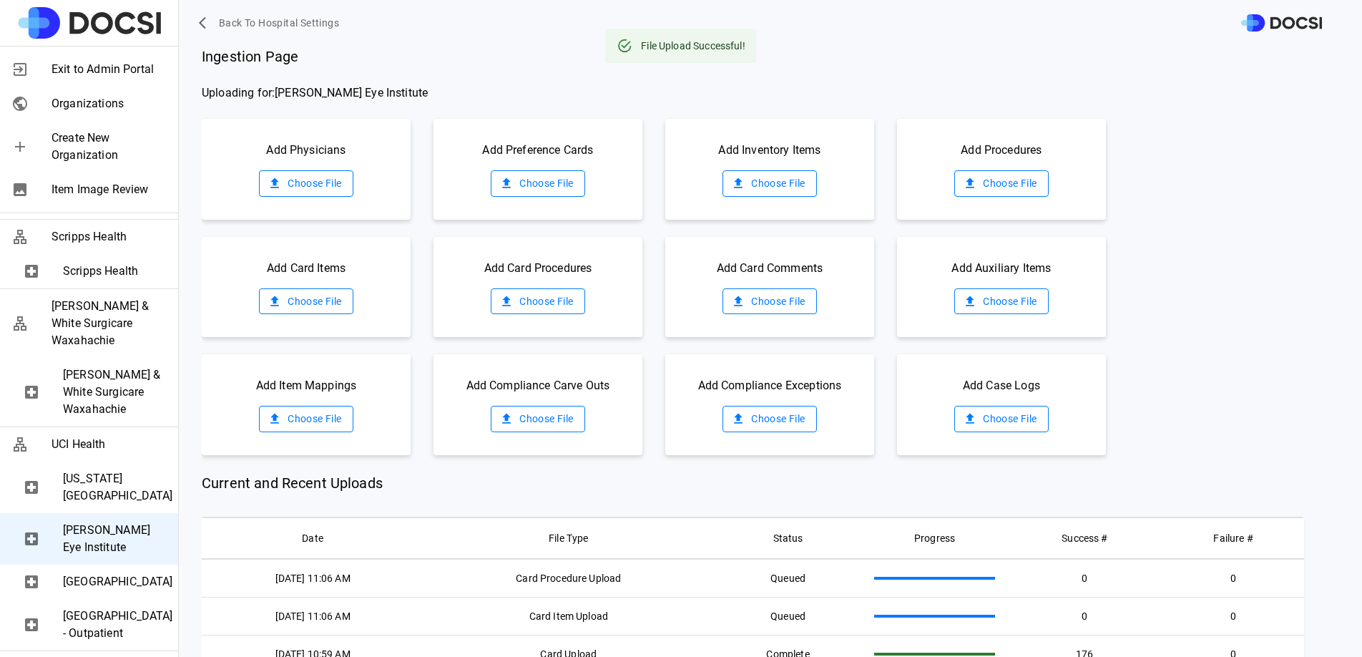
click at [969, 413] on label "Choose File" at bounding box center [1001, 419] width 94 height 26
click at [0, 0] on input "Choose File" at bounding box center [0, 0] width 0 height 0
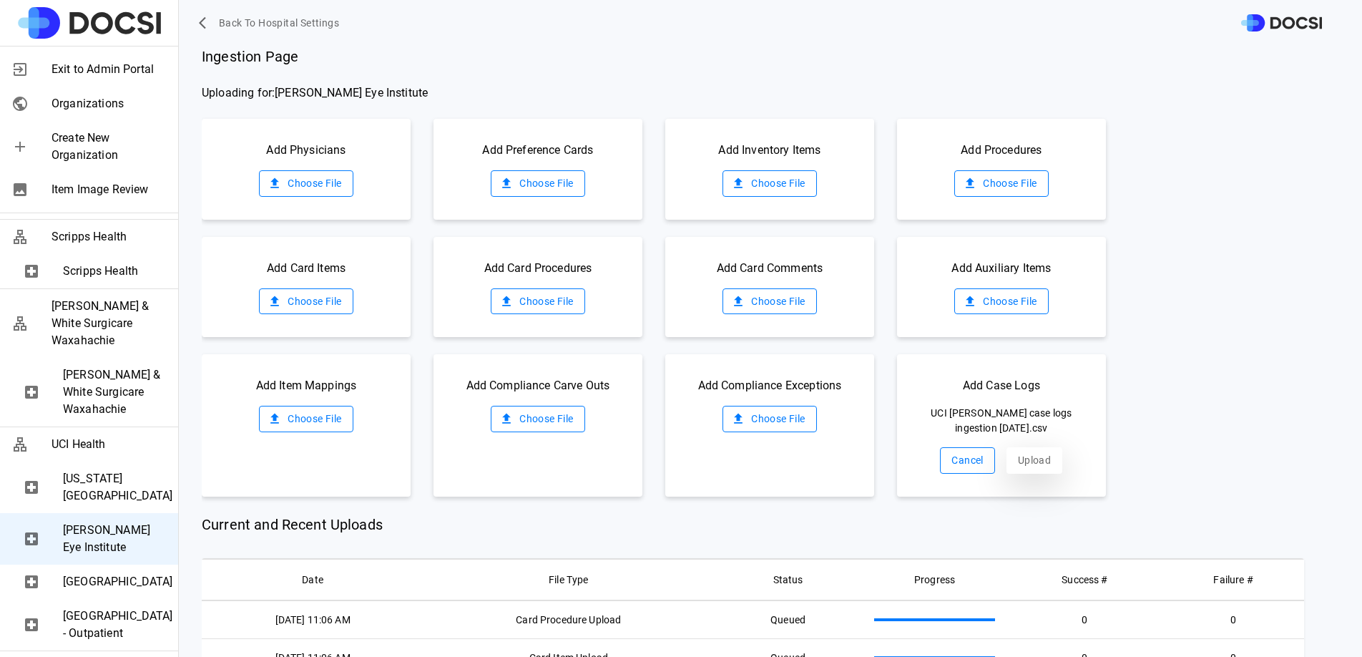
click at [1023, 451] on button "Upload" at bounding box center [1035, 460] width 56 height 26
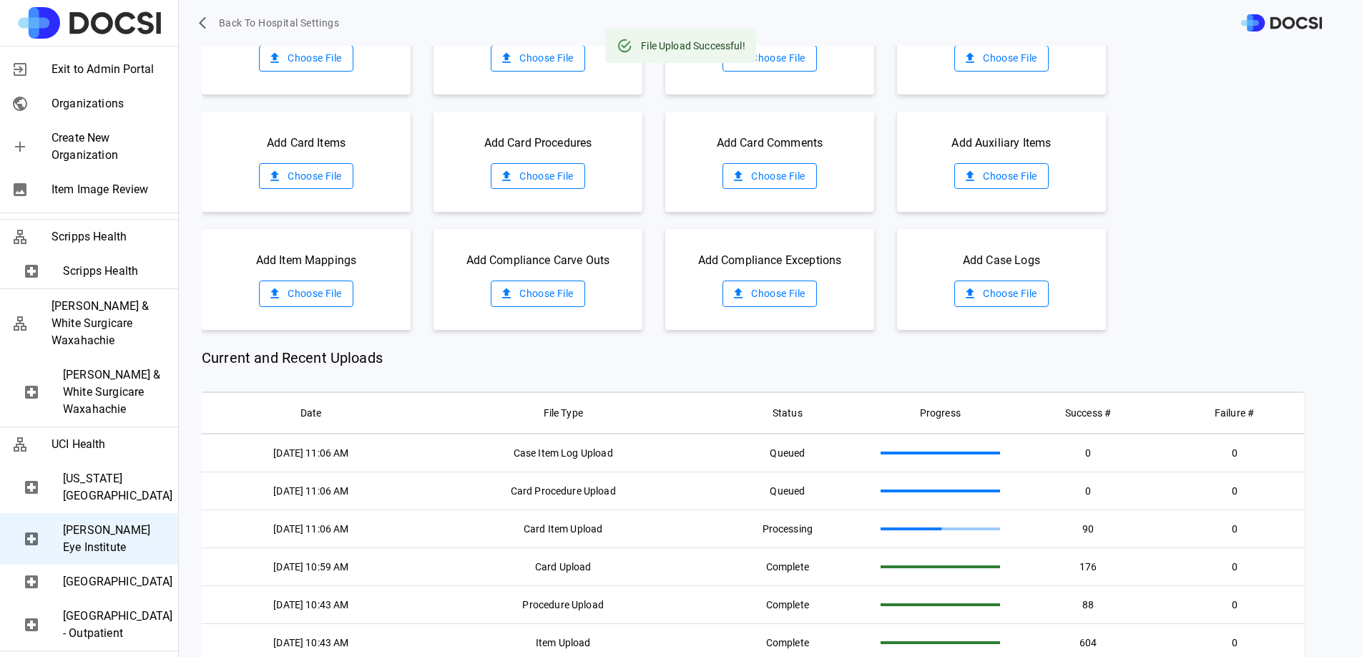
scroll to position [128, 0]
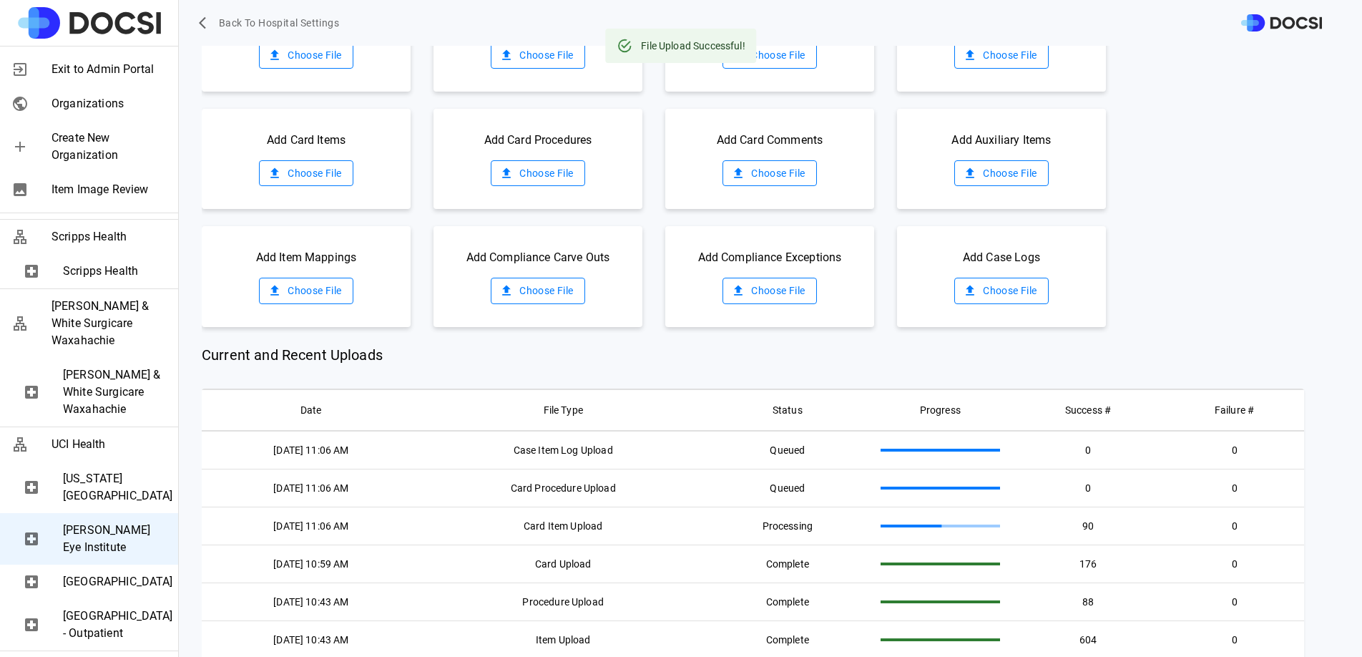
click at [103, 573] on span "[GEOGRAPHIC_DATA]" at bounding box center [115, 581] width 104 height 17
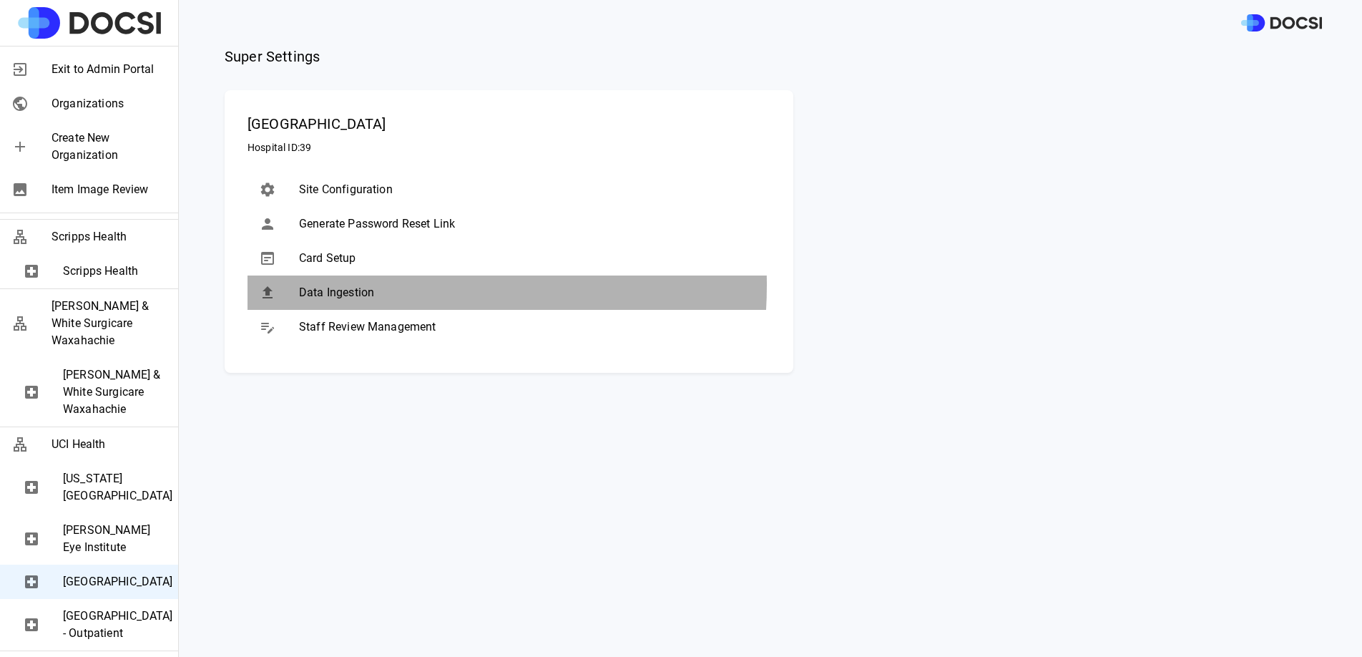
click at [340, 286] on span "Data Ingestion" at bounding box center [529, 292] width 460 height 17
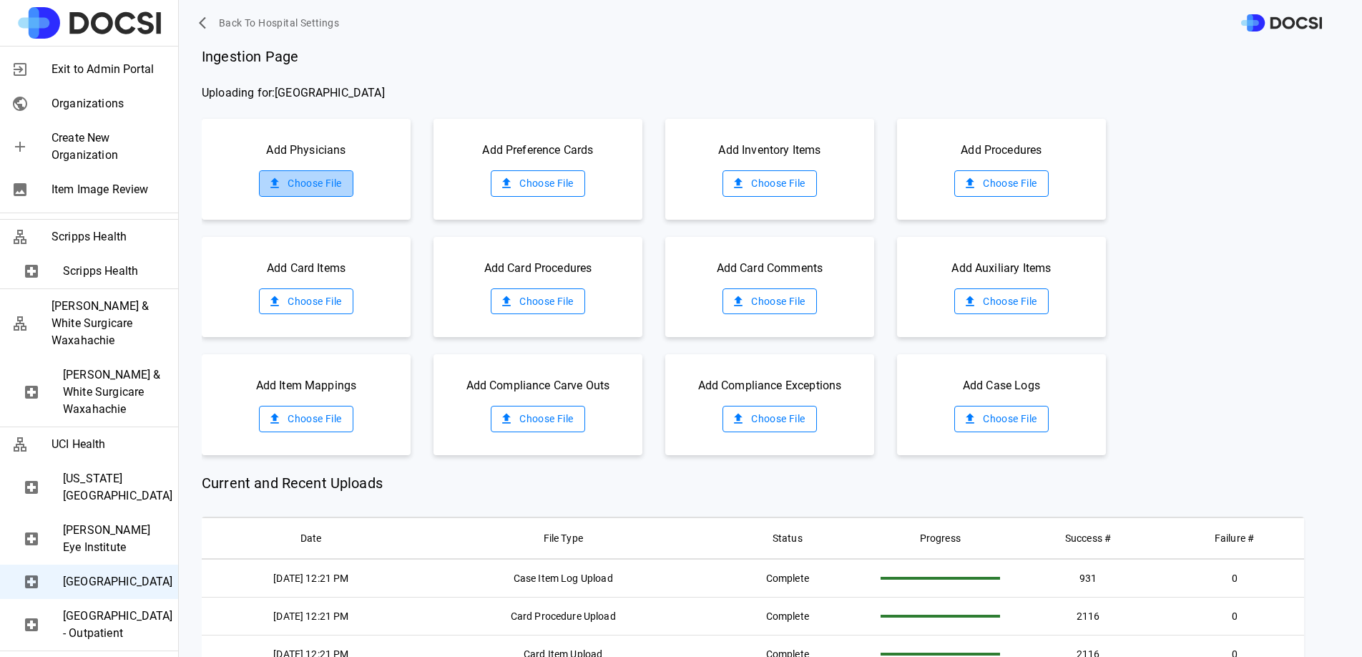
click at [319, 178] on label "Choose File" at bounding box center [306, 183] width 94 height 26
click at [0, 0] on input "Choose File" at bounding box center [0, 0] width 0 height 0
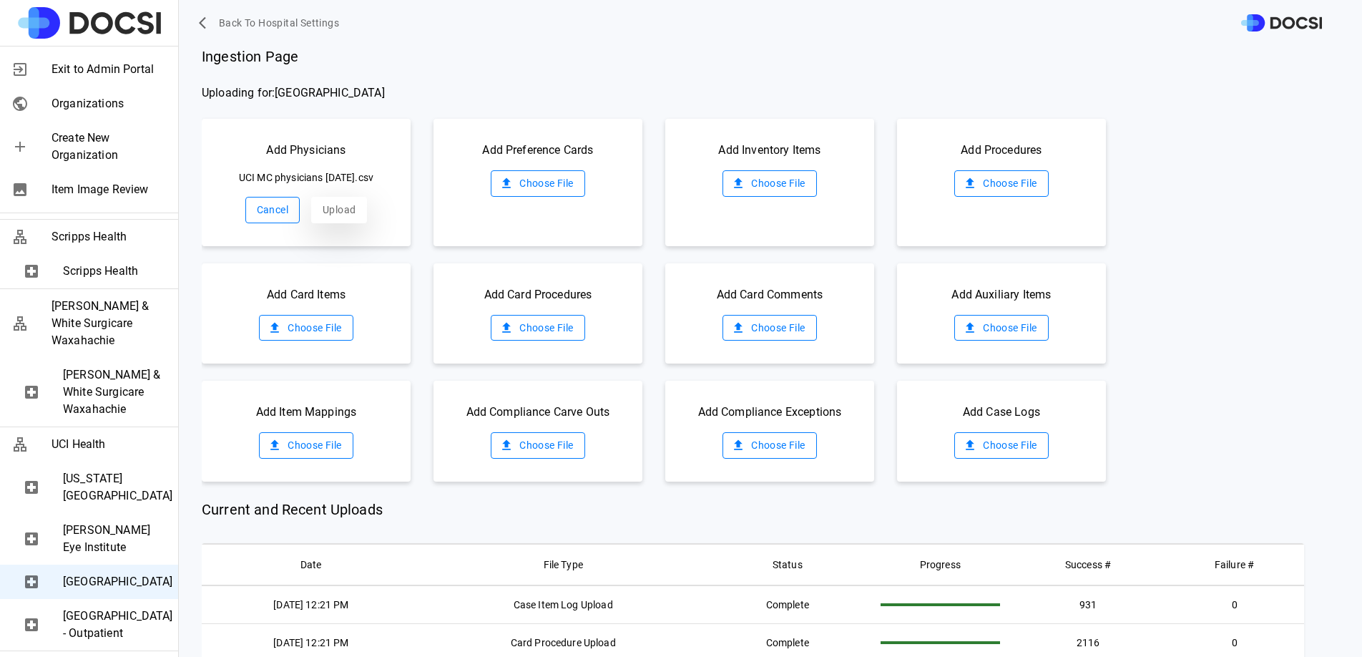
click at [343, 217] on button "Upload" at bounding box center [339, 210] width 56 height 26
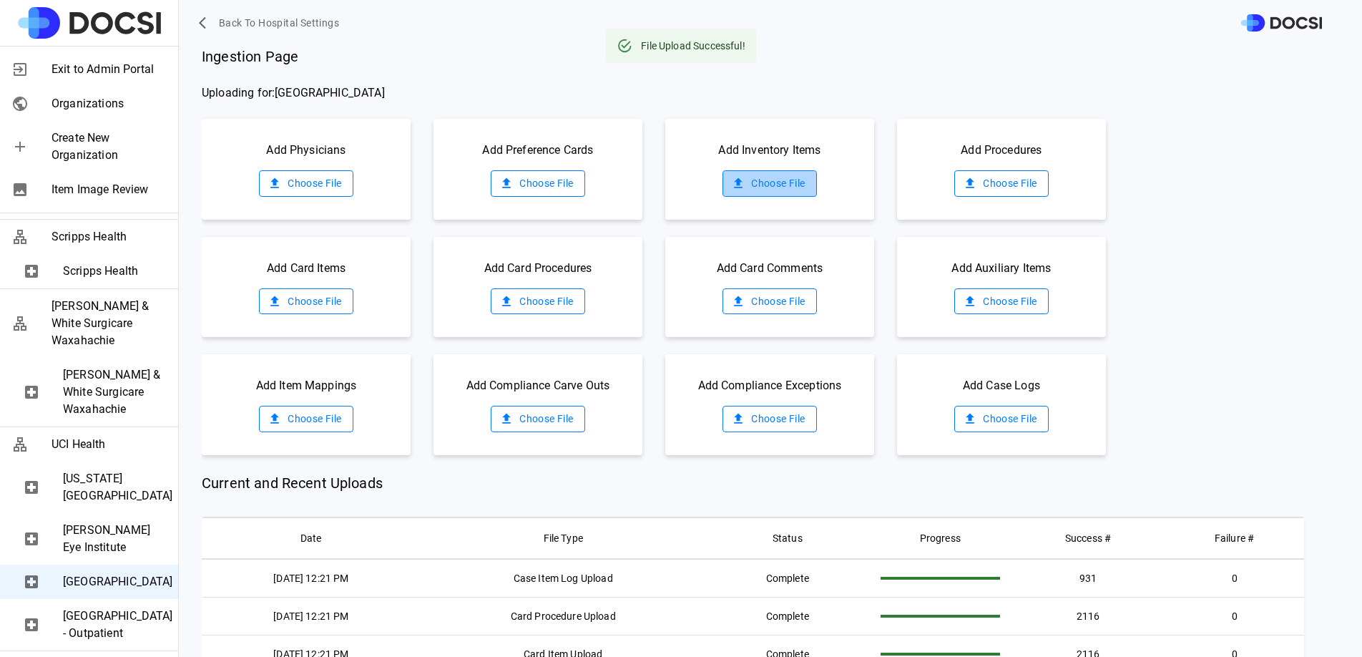
click at [740, 183] on label "Choose File" at bounding box center [770, 183] width 94 height 26
click at [0, 0] on input "Choose File" at bounding box center [0, 0] width 0 height 0
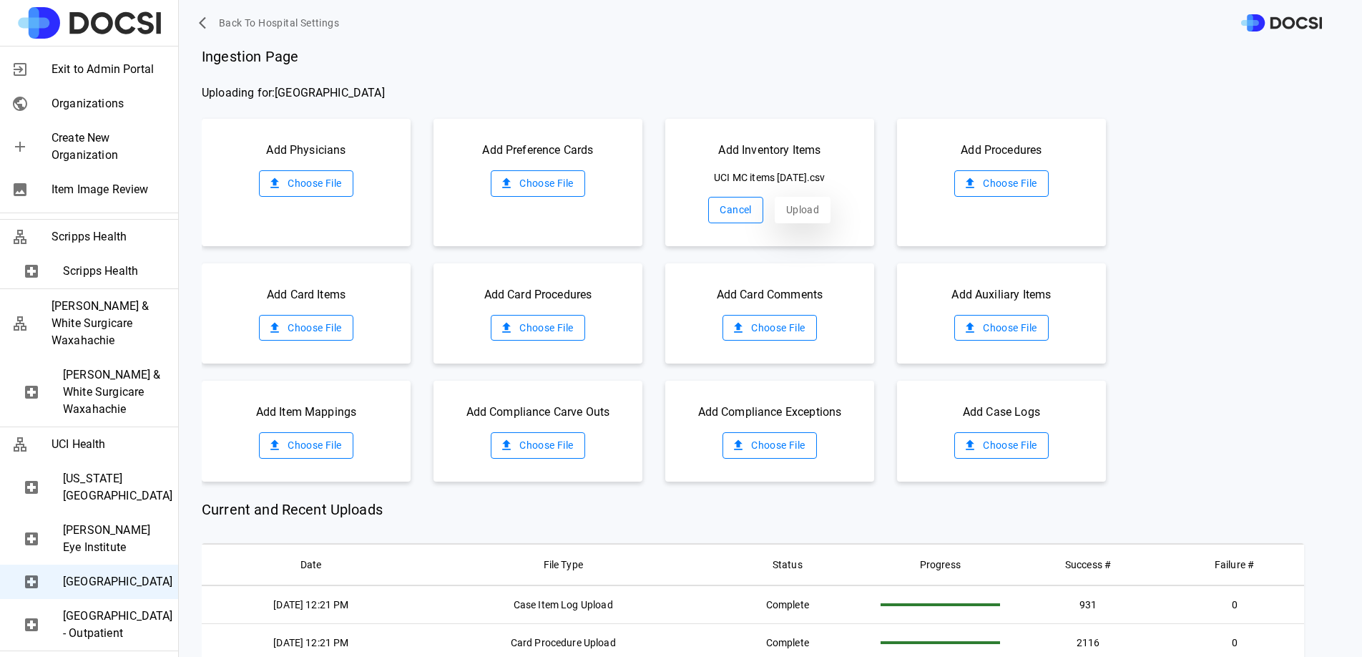
click at [794, 217] on button "Upload" at bounding box center [803, 210] width 56 height 26
click at [1038, 186] on div "Add Procedures Choose File" at bounding box center [1001, 169] width 209 height 101
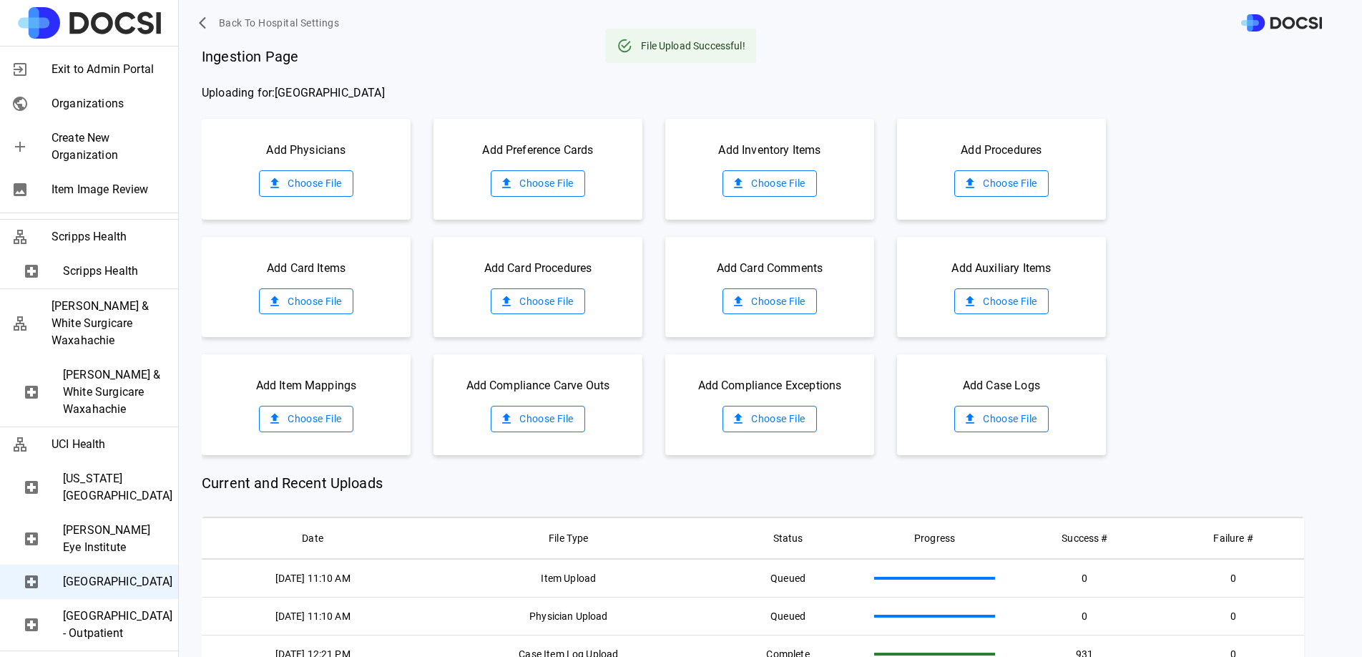
click at [996, 186] on label "Choose File" at bounding box center [1001, 183] width 94 height 26
click at [0, 0] on input "Choose File" at bounding box center [0, 0] width 0 height 0
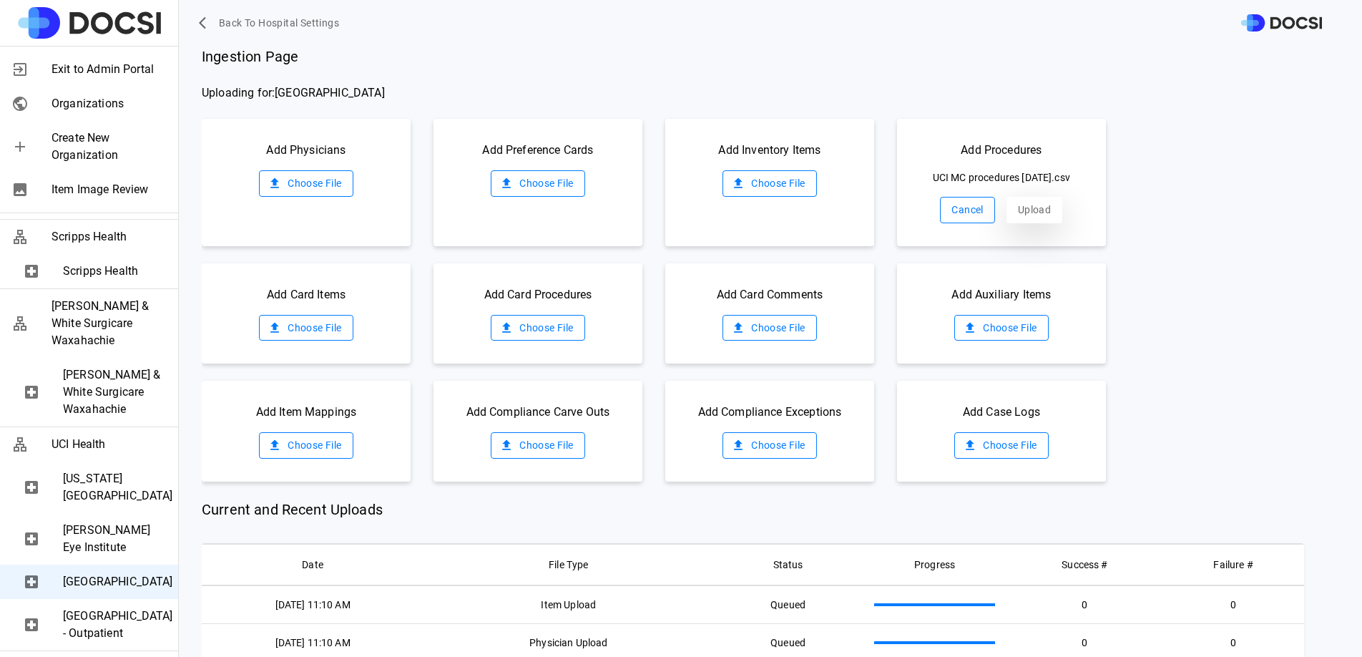
click at [1012, 223] on button "Upload" at bounding box center [1035, 210] width 56 height 26
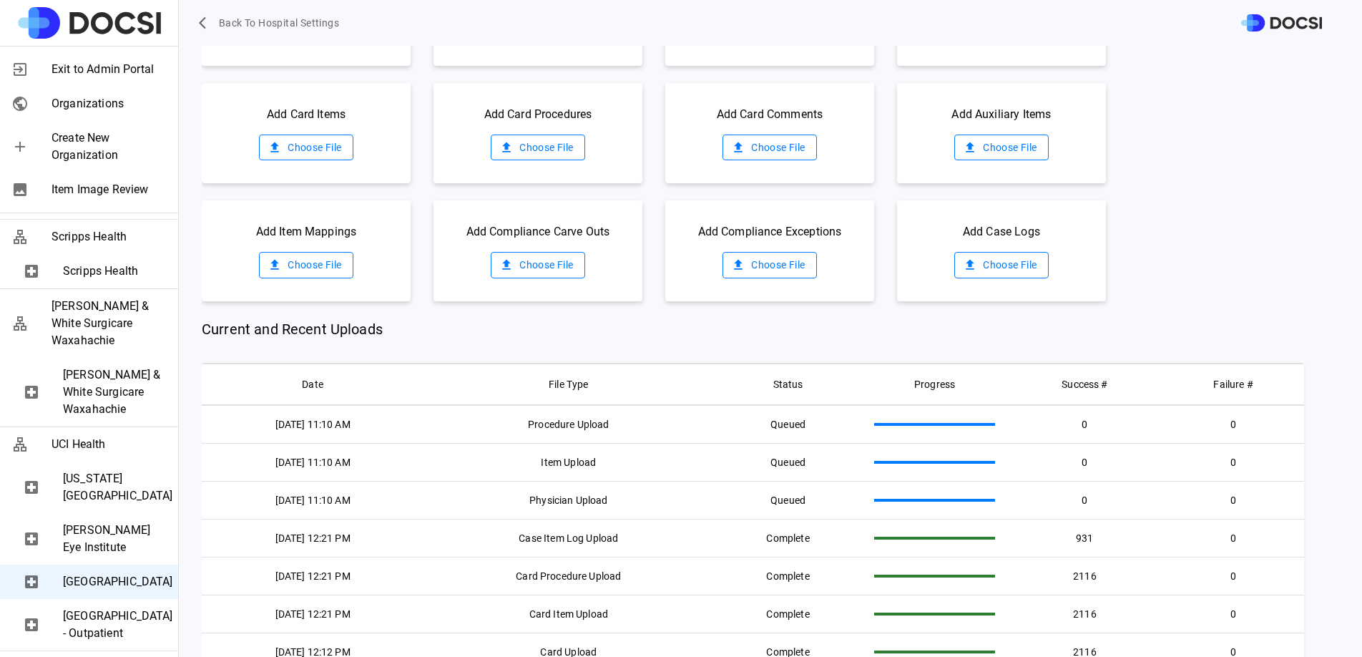
scroll to position [155, 0]
click at [109, 522] on span "[PERSON_NAME] Eye Institute" at bounding box center [115, 539] width 104 height 34
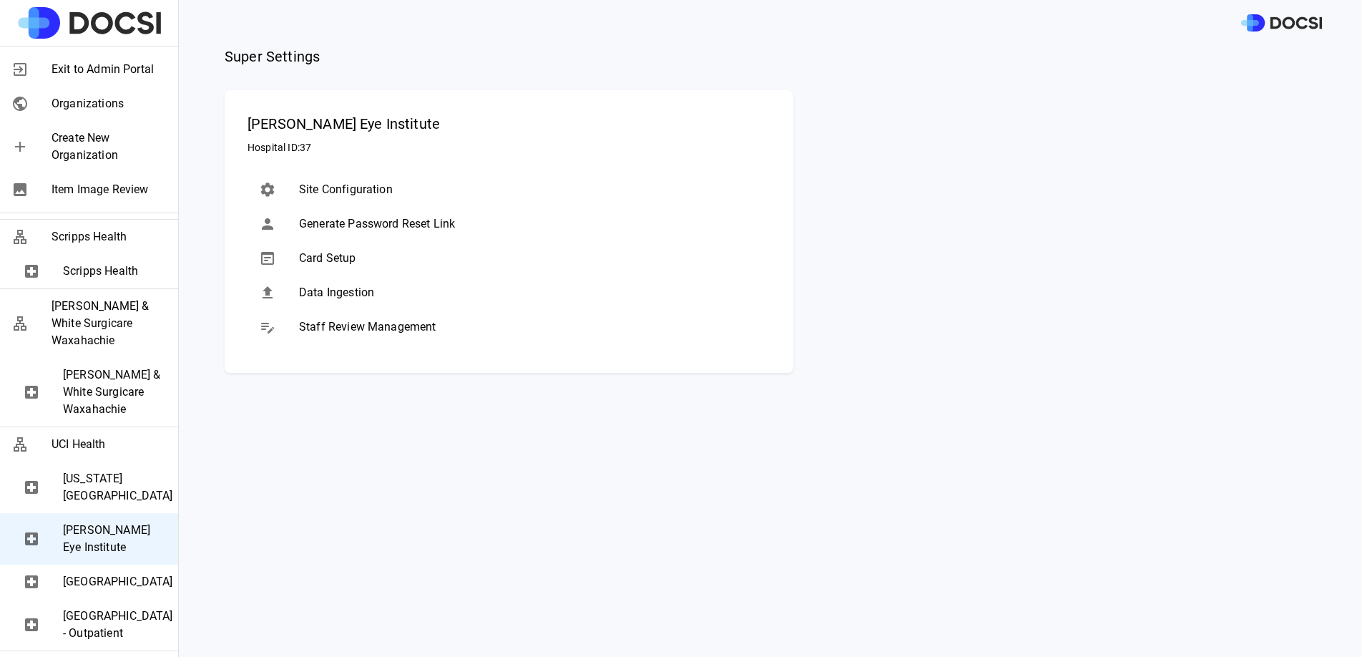
click at [325, 303] on div "Data Ingestion" at bounding box center [509, 292] width 523 height 34
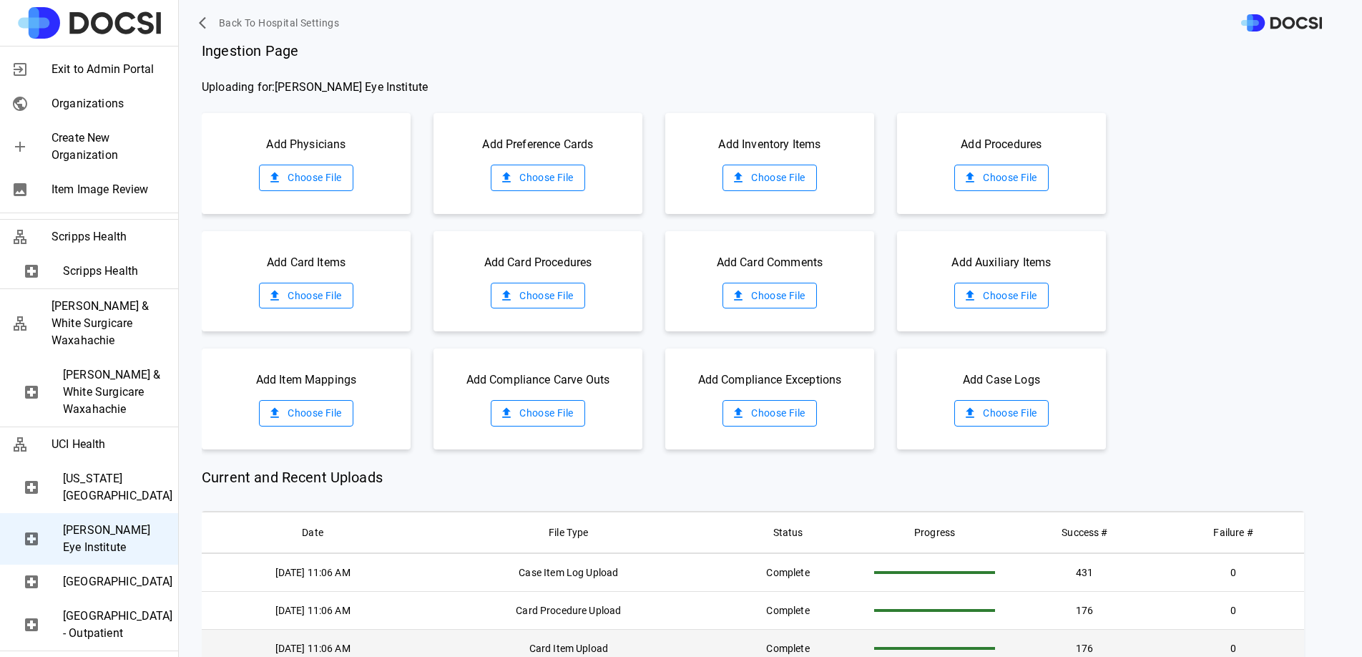
scroll to position [156, 0]
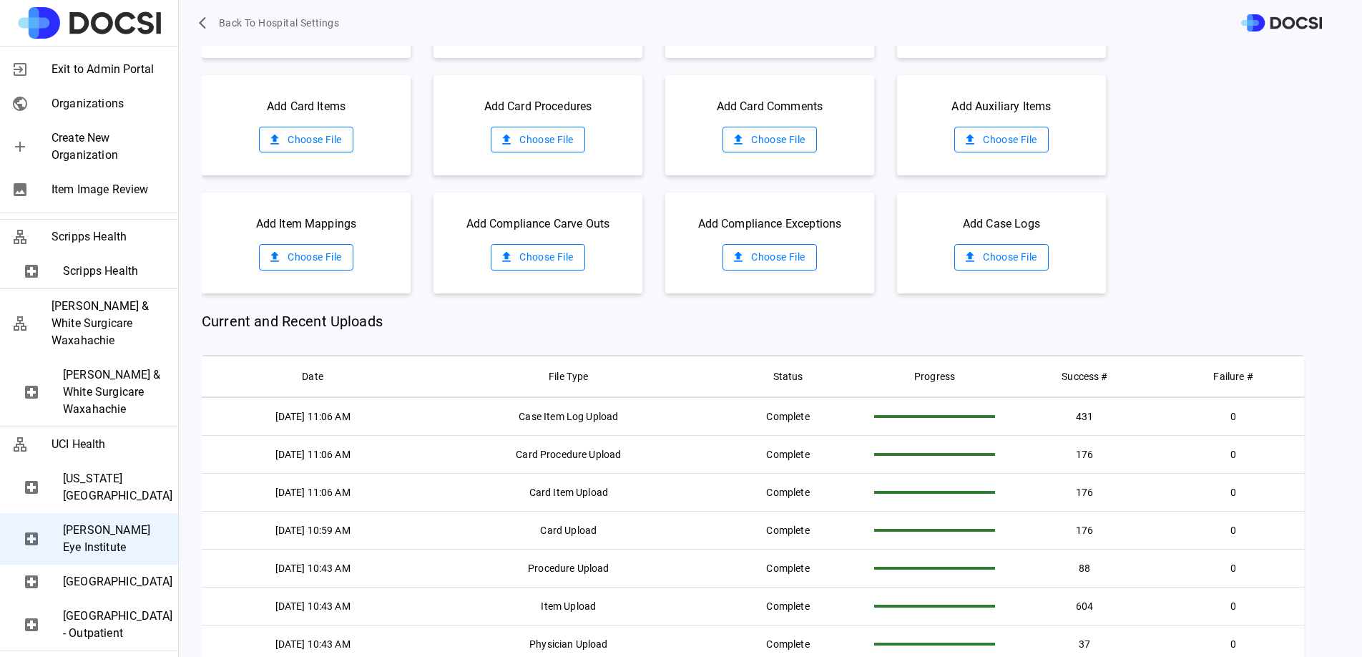
click at [92, 573] on span "[GEOGRAPHIC_DATA]" at bounding box center [115, 581] width 104 height 17
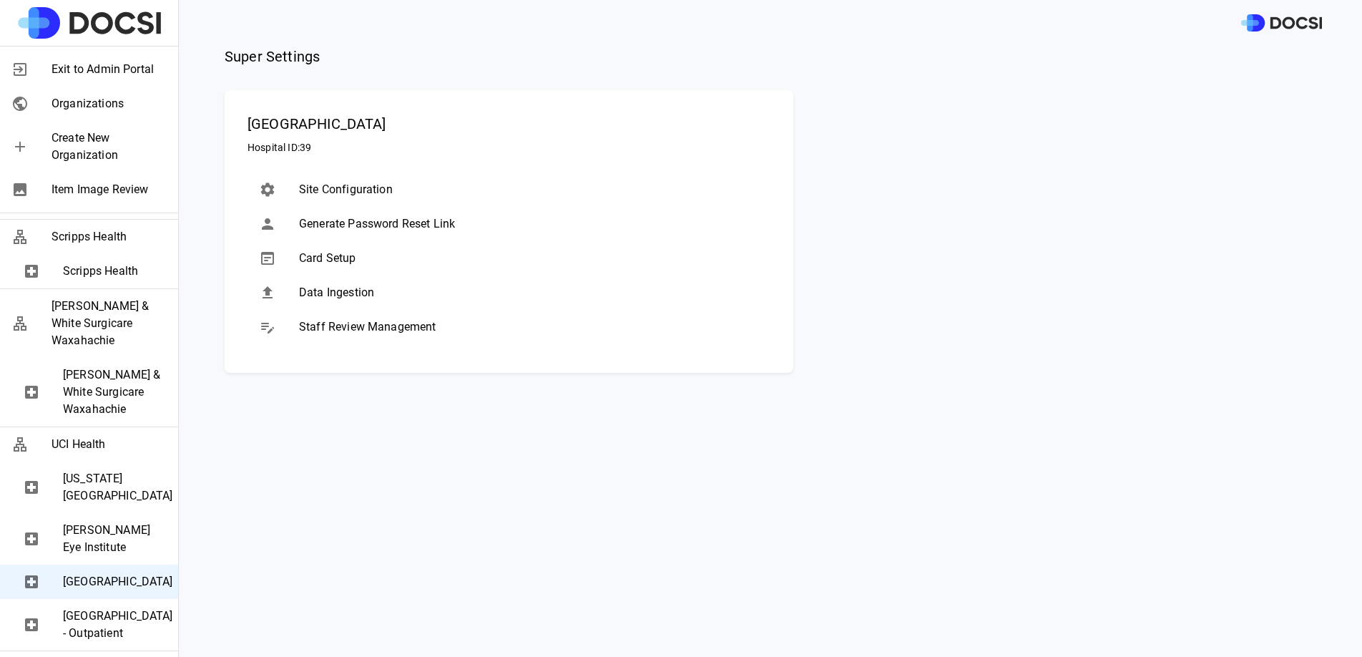
scroll to position [0, 0]
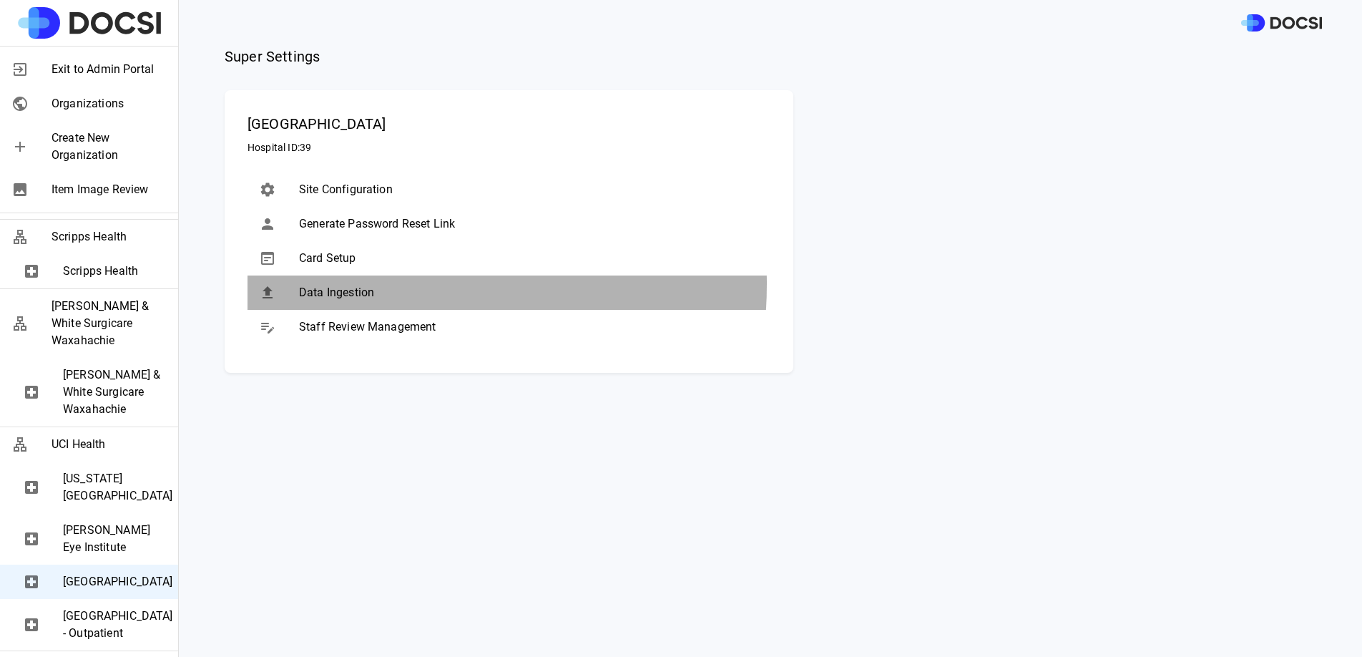
click at [356, 284] on span "Data Ingestion" at bounding box center [529, 292] width 460 height 17
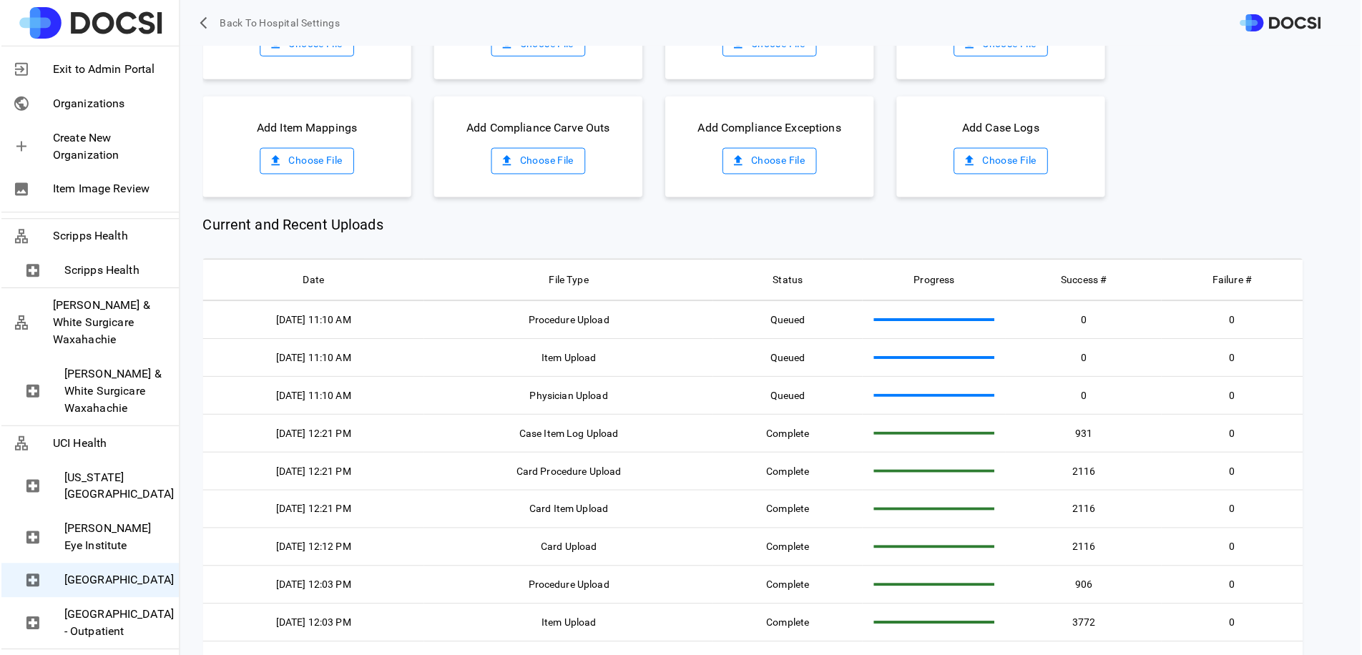
scroll to position [293, 0]
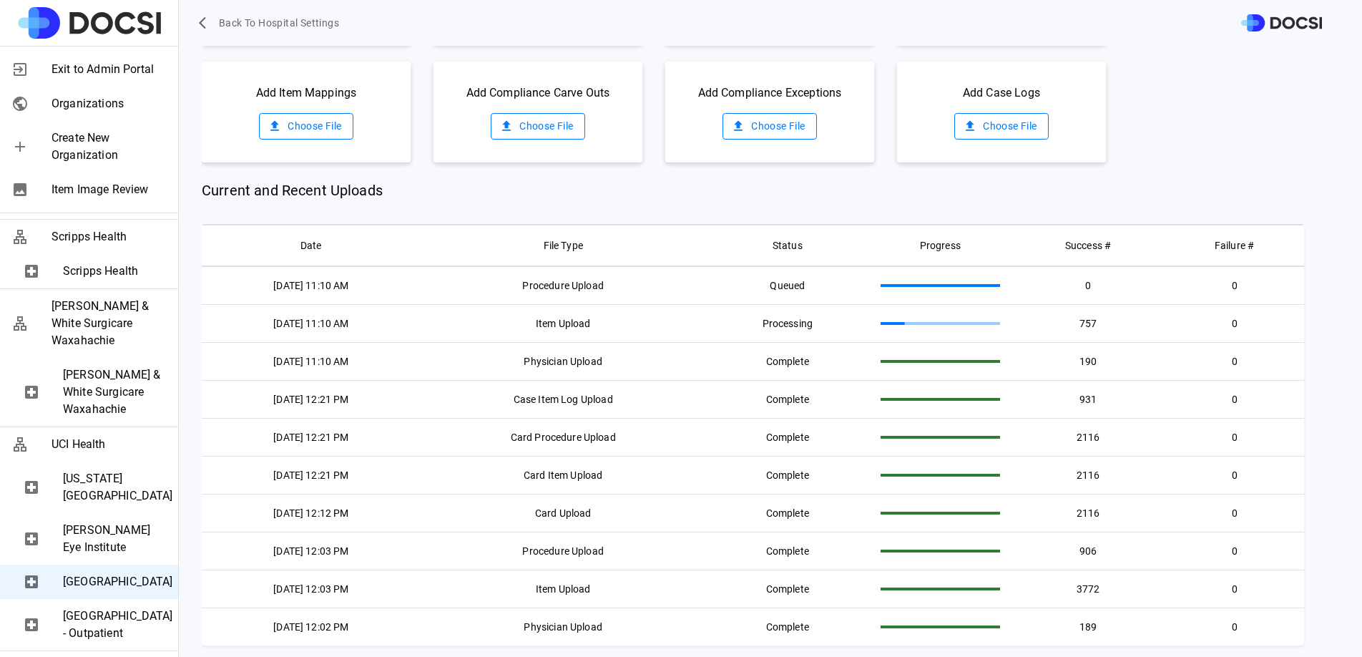
click at [124, 599] on div "[GEOGRAPHIC_DATA] - Outpatient" at bounding box center [89, 625] width 178 height 52
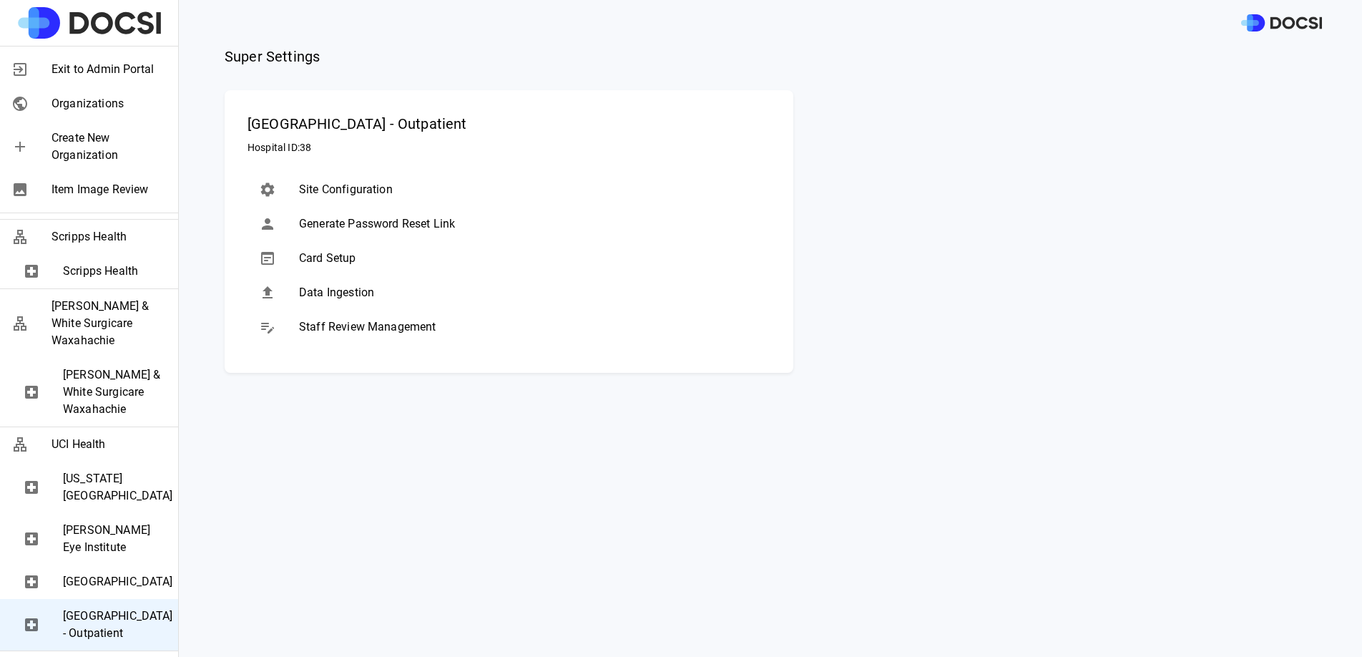
click at [126, 577] on div "[GEOGRAPHIC_DATA]" at bounding box center [89, 581] width 178 height 34
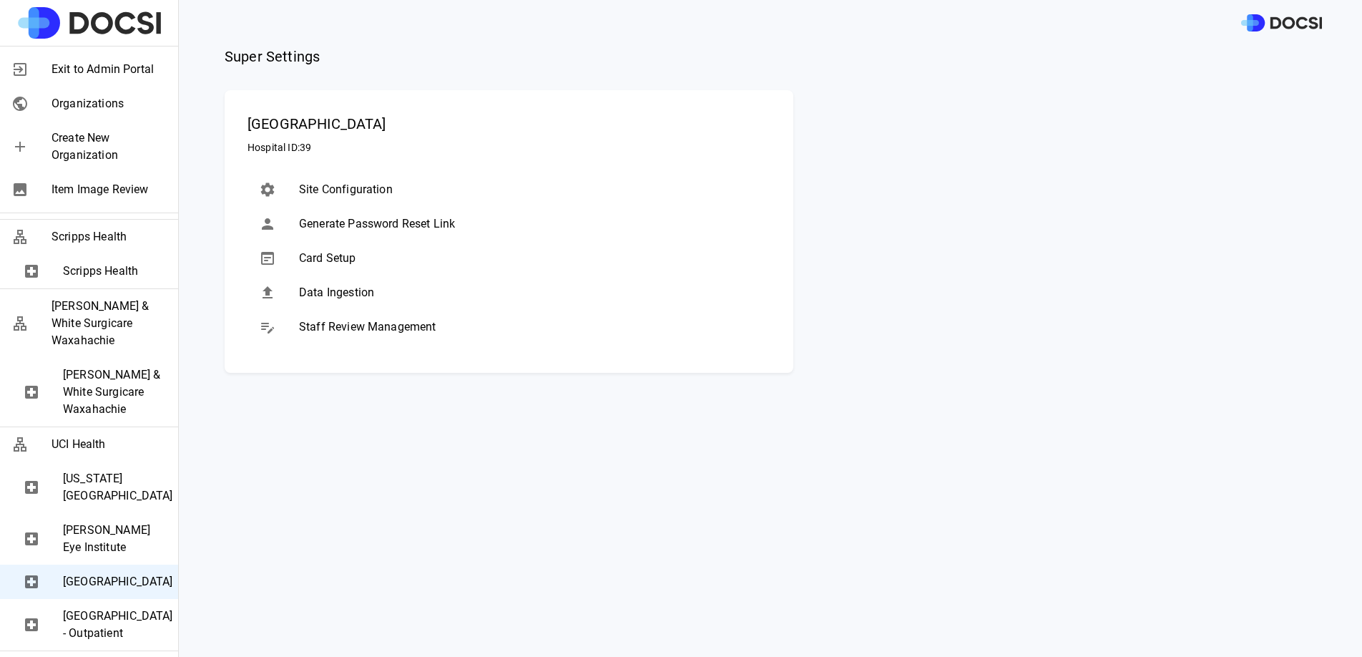
click at [312, 295] on span "Data Ingestion" at bounding box center [529, 292] width 460 height 17
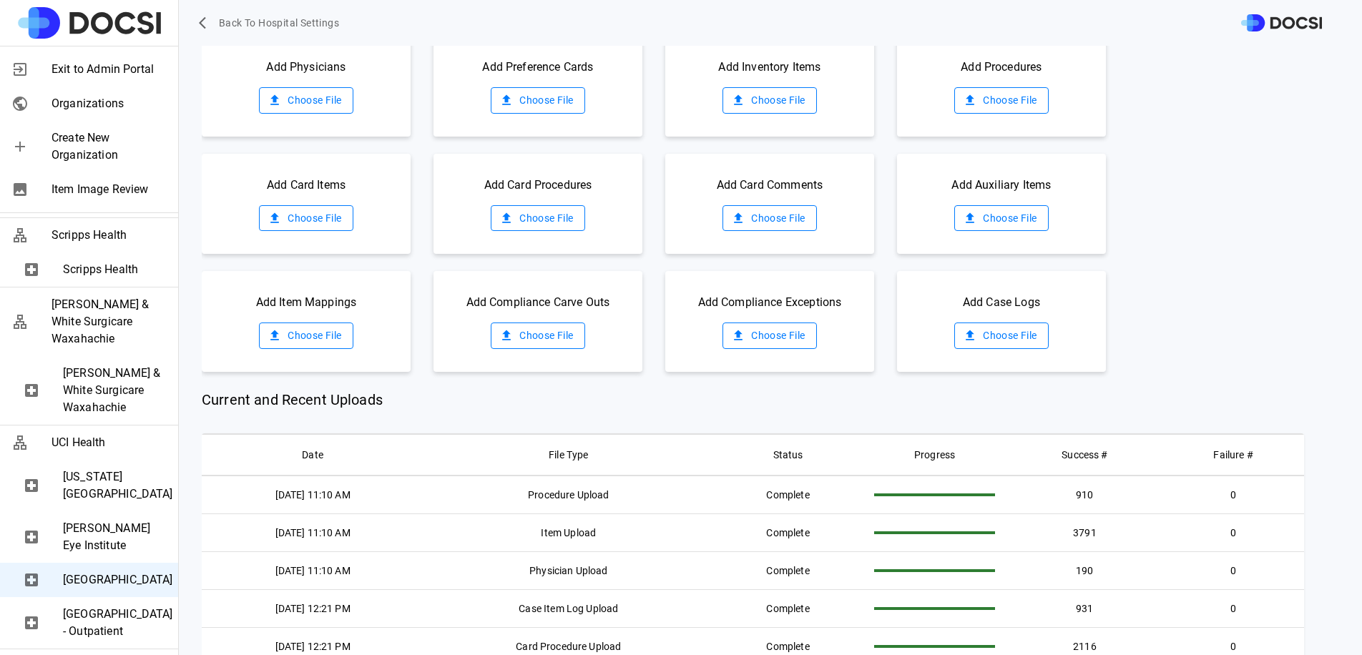
scroll to position [80, 0]
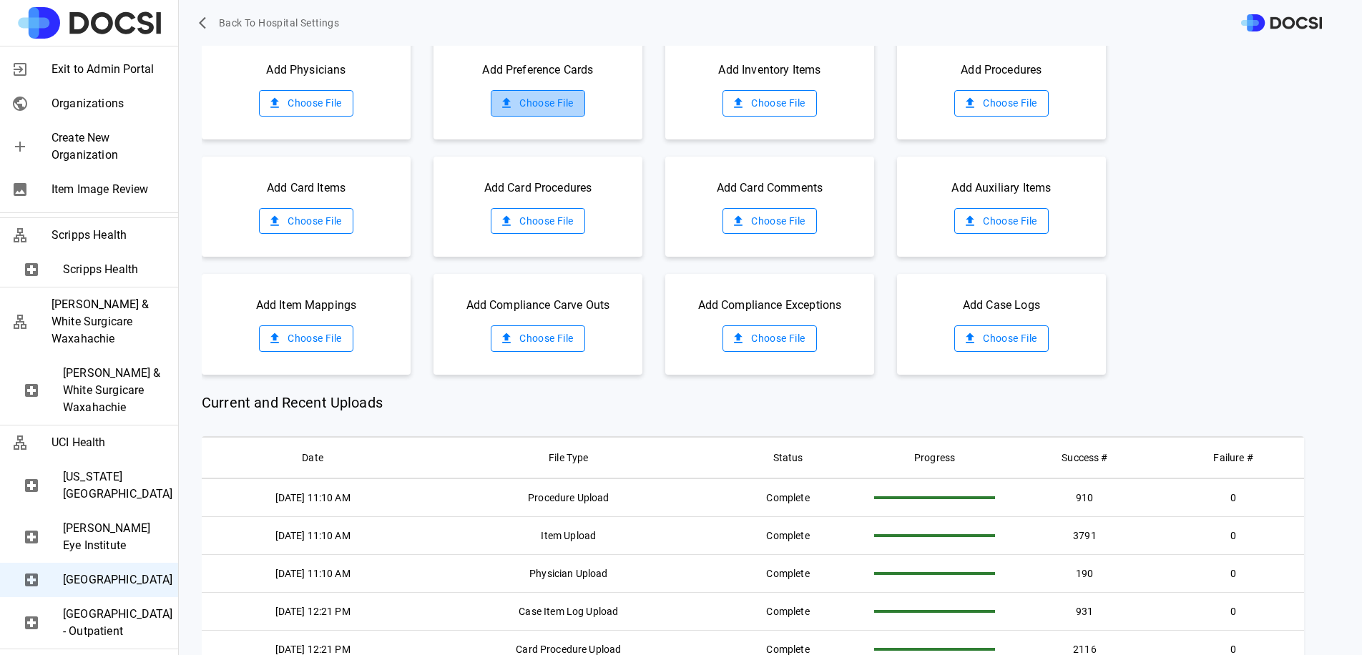
click at [535, 92] on label "Choose File" at bounding box center [538, 103] width 94 height 26
click at [0, 0] on input "Choose File" at bounding box center [0, 0] width 0 height 0
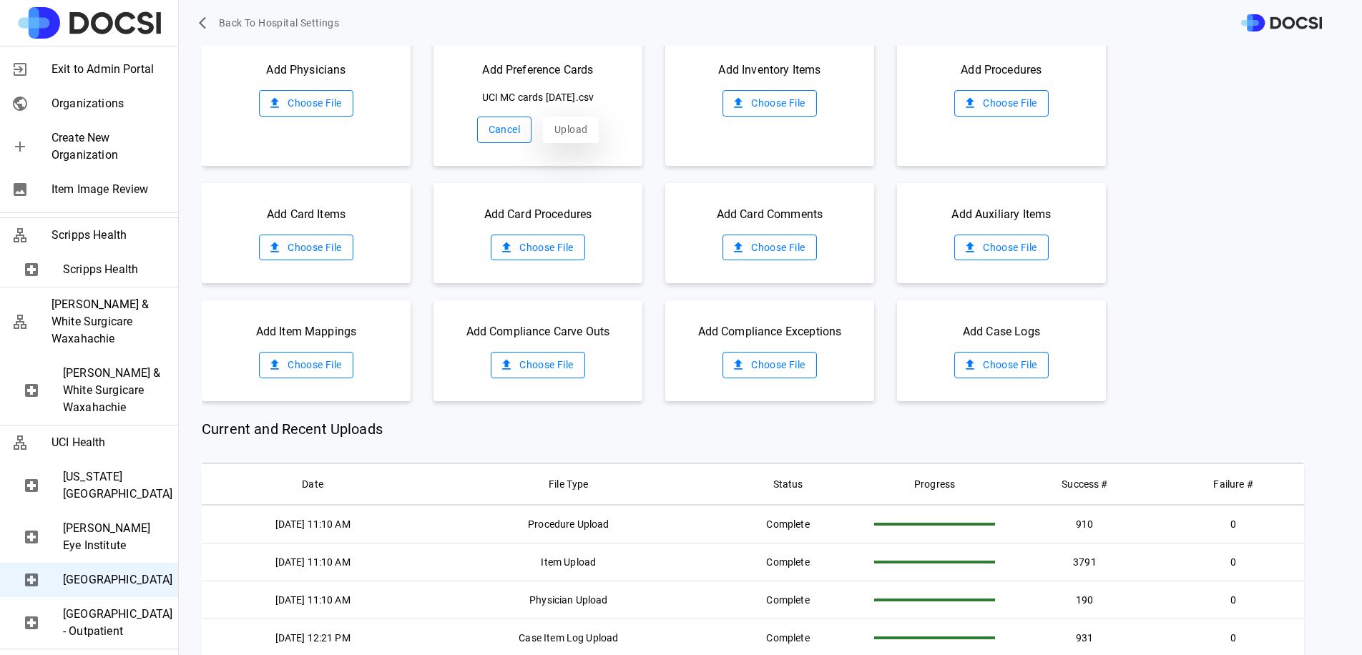
click at [556, 119] on button "Upload" at bounding box center [571, 130] width 56 height 26
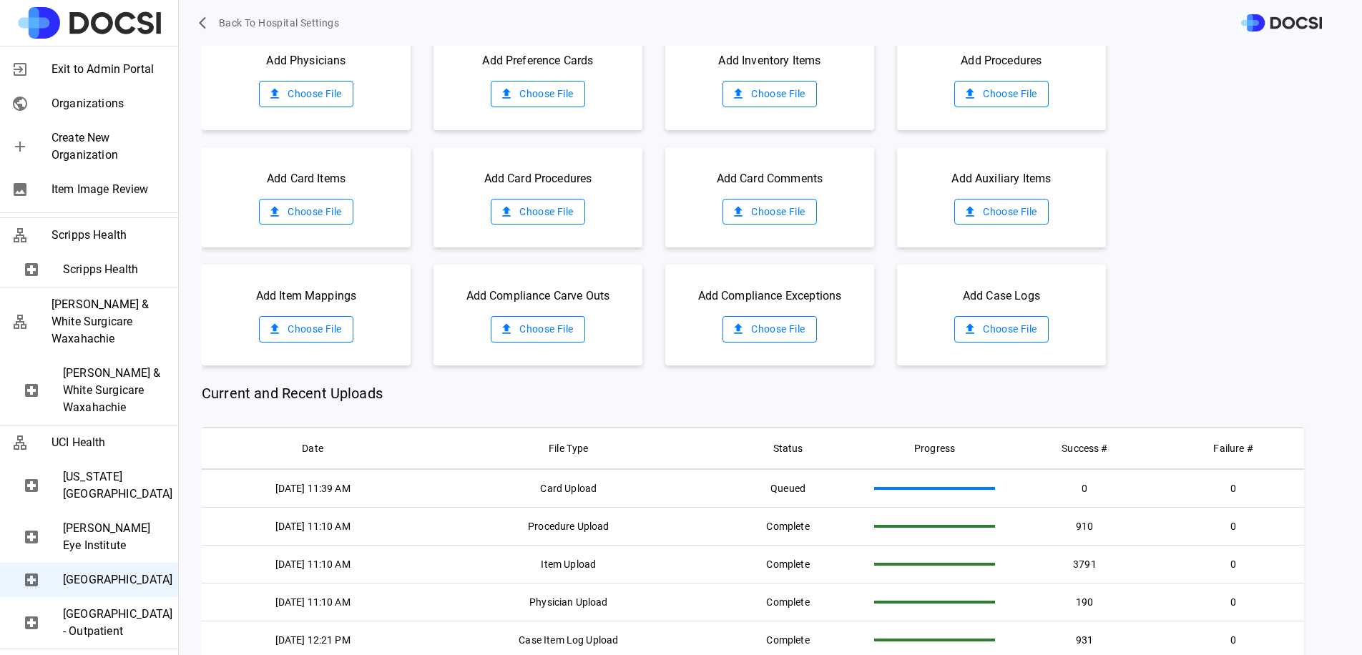
scroll to position [0, 0]
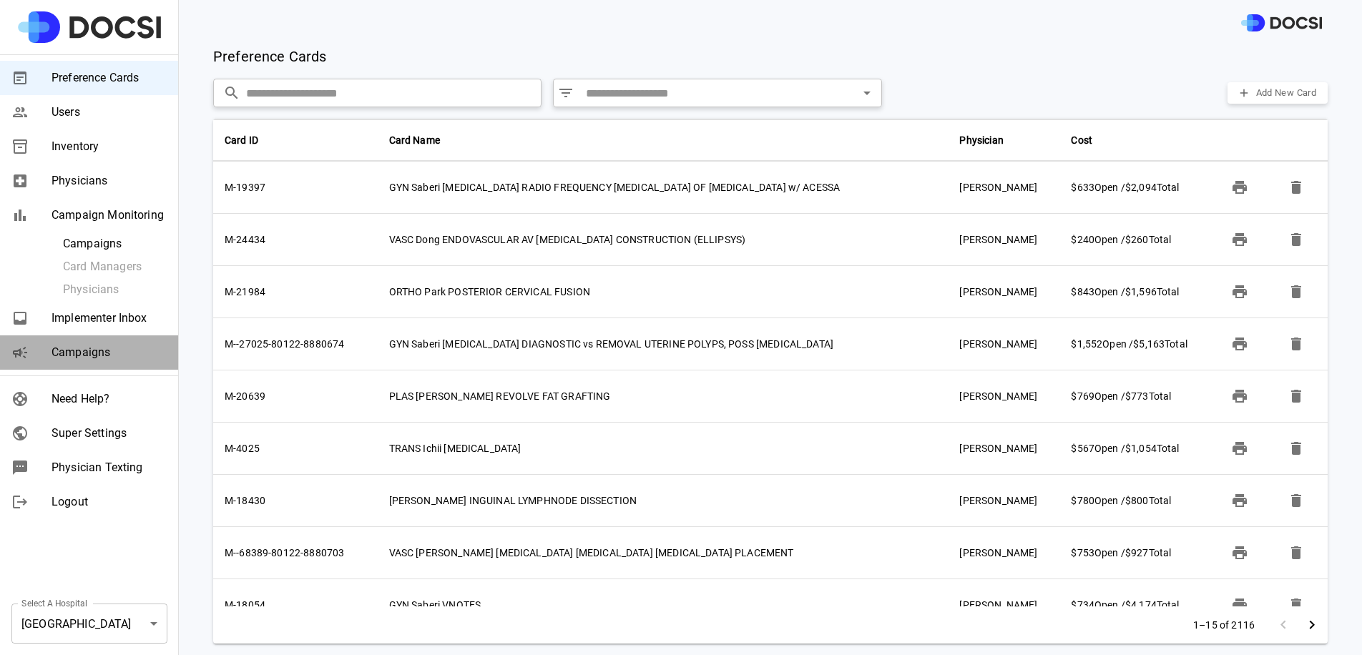
click at [85, 351] on span "Campaigns" at bounding box center [109, 352] width 115 height 17
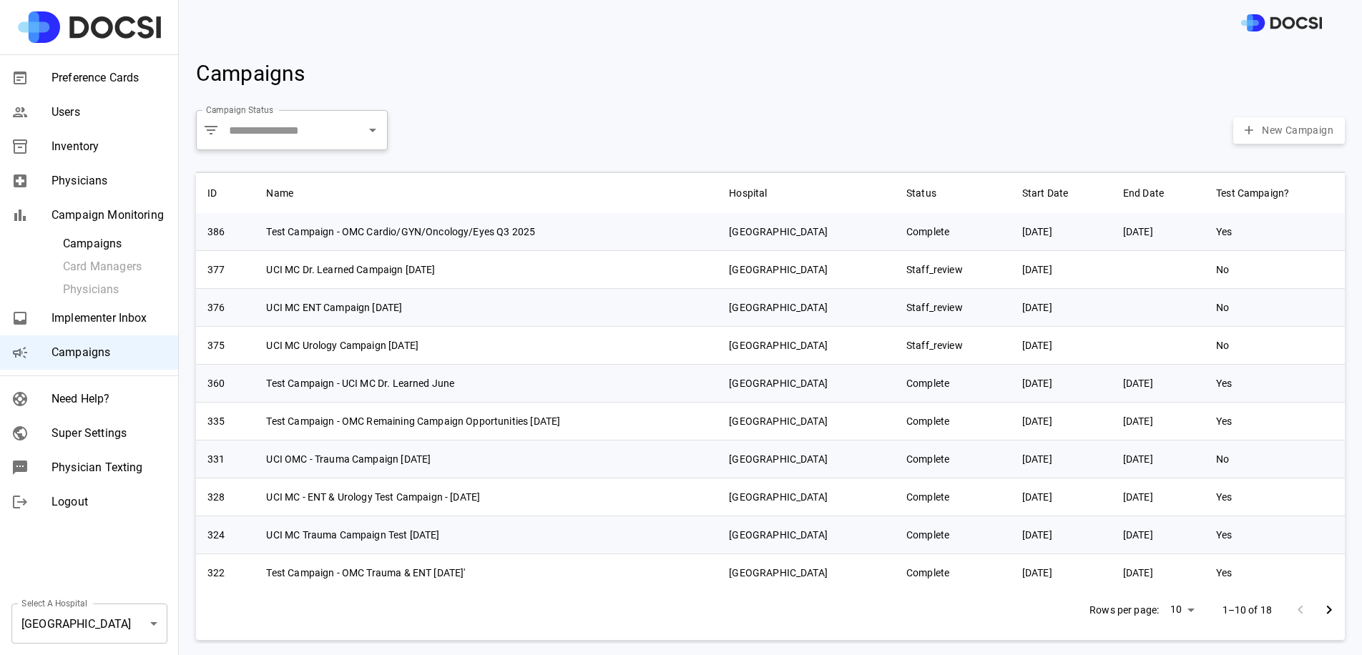
click at [78, 625] on body "Preference Cards Users Inventory Physicians Campaign Monitoring Campaigns Card …" at bounding box center [681, 327] width 1362 height 655
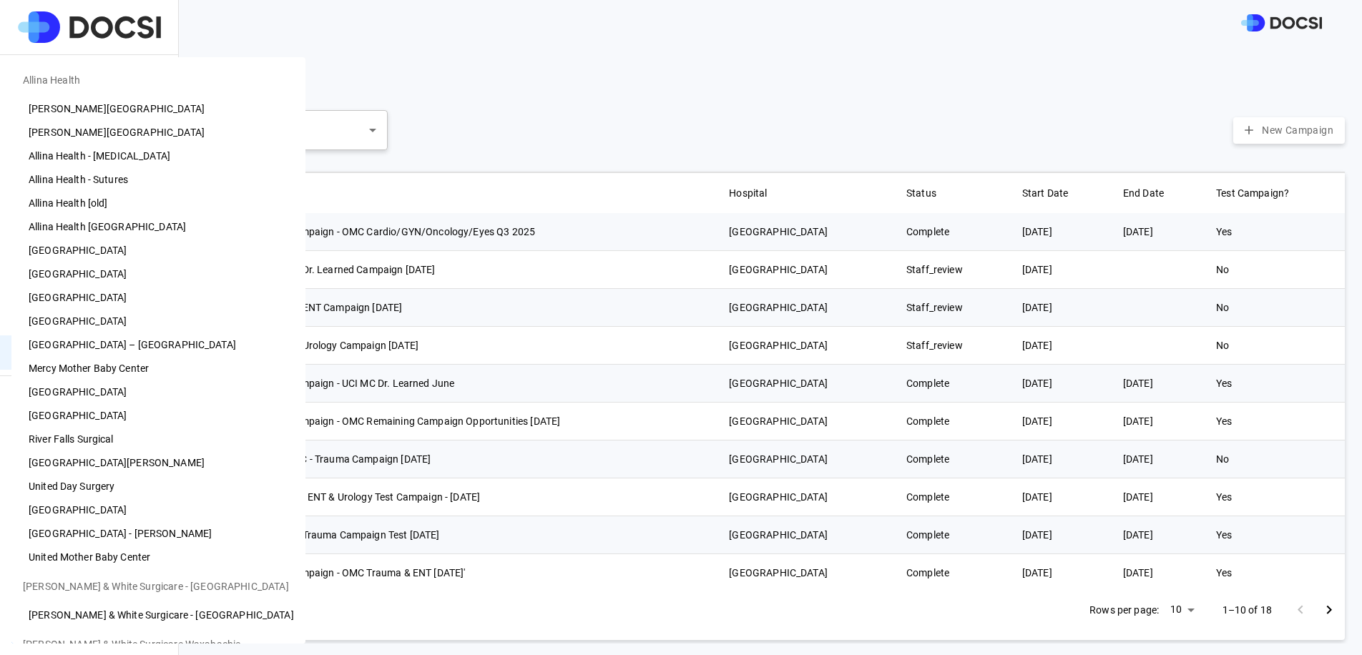
drag, startPoint x: 503, startPoint y: 125, endPoint x: 504, endPoint y: 116, distance: 9.3
click at [504, 116] on div at bounding box center [681, 327] width 1362 height 655
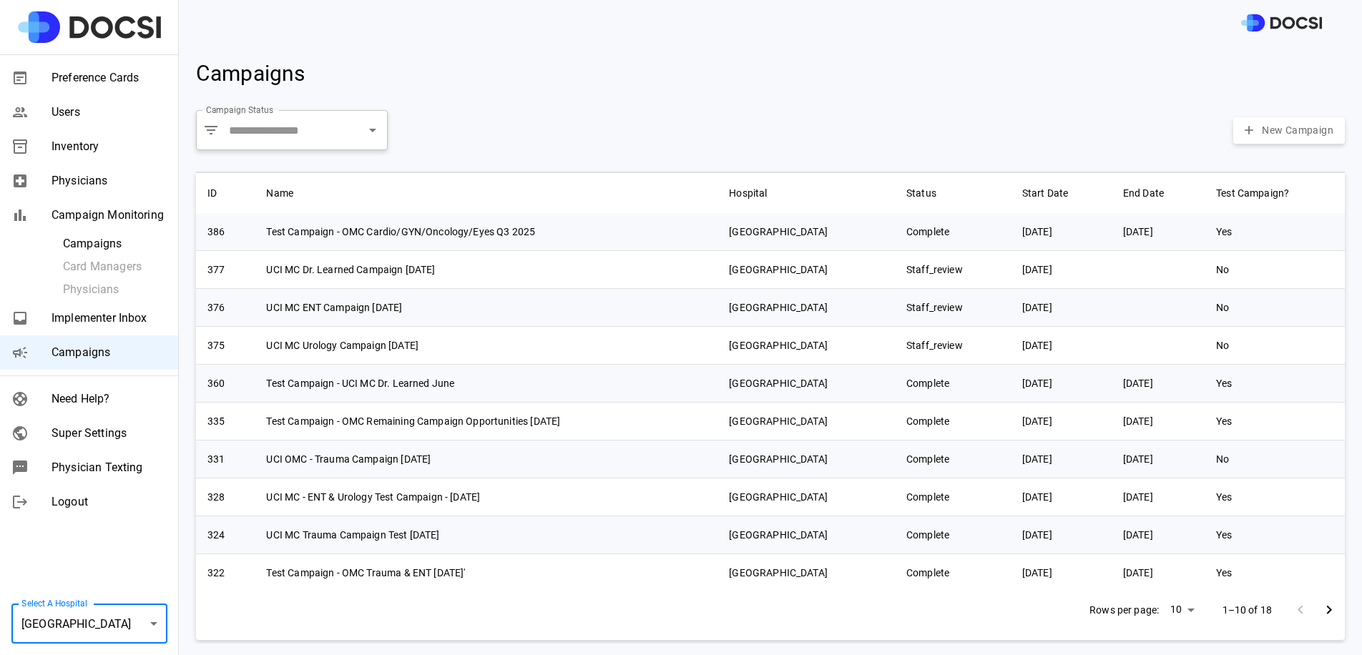
click at [124, 212] on span "Campaign Monitoring" at bounding box center [109, 215] width 115 height 17
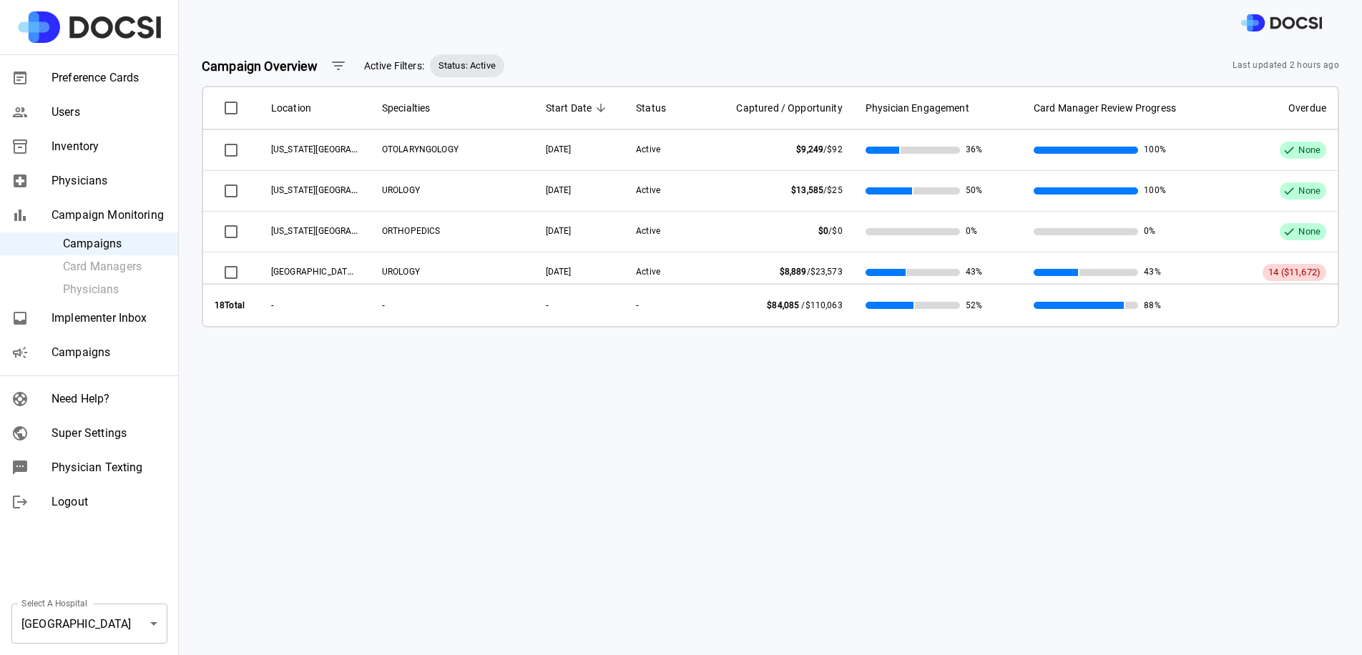
drag, startPoint x: 120, startPoint y: 590, endPoint x: 120, endPoint y: 598, distance: 7.9
click at [120, 598] on div "Preference Cards Users Inventory Physicians Campaign Monitoring Campaigns Card …" at bounding box center [89, 327] width 179 height 655
click at [120, 611] on body "Preference Cards Users Inventory Physicians Campaign Monitoring Campaigns Card …" at bounding box center [681, 327] width 1362 height 655
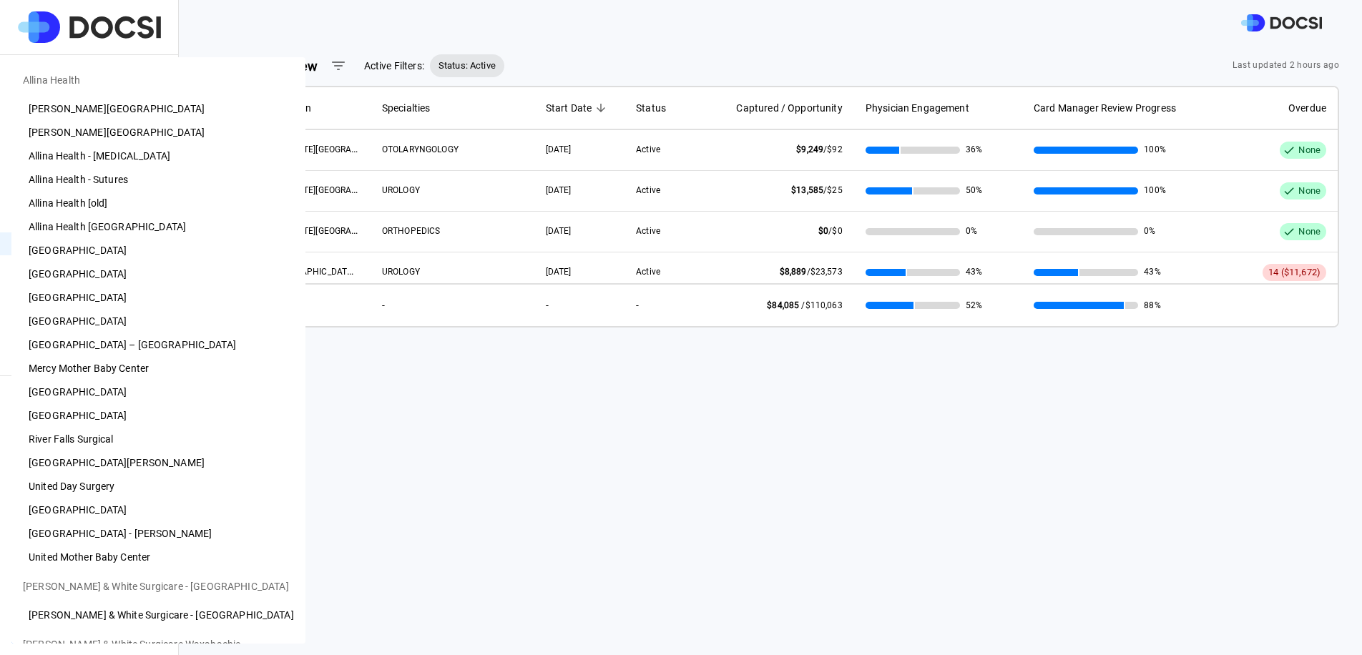
scroll to position [876, 0]
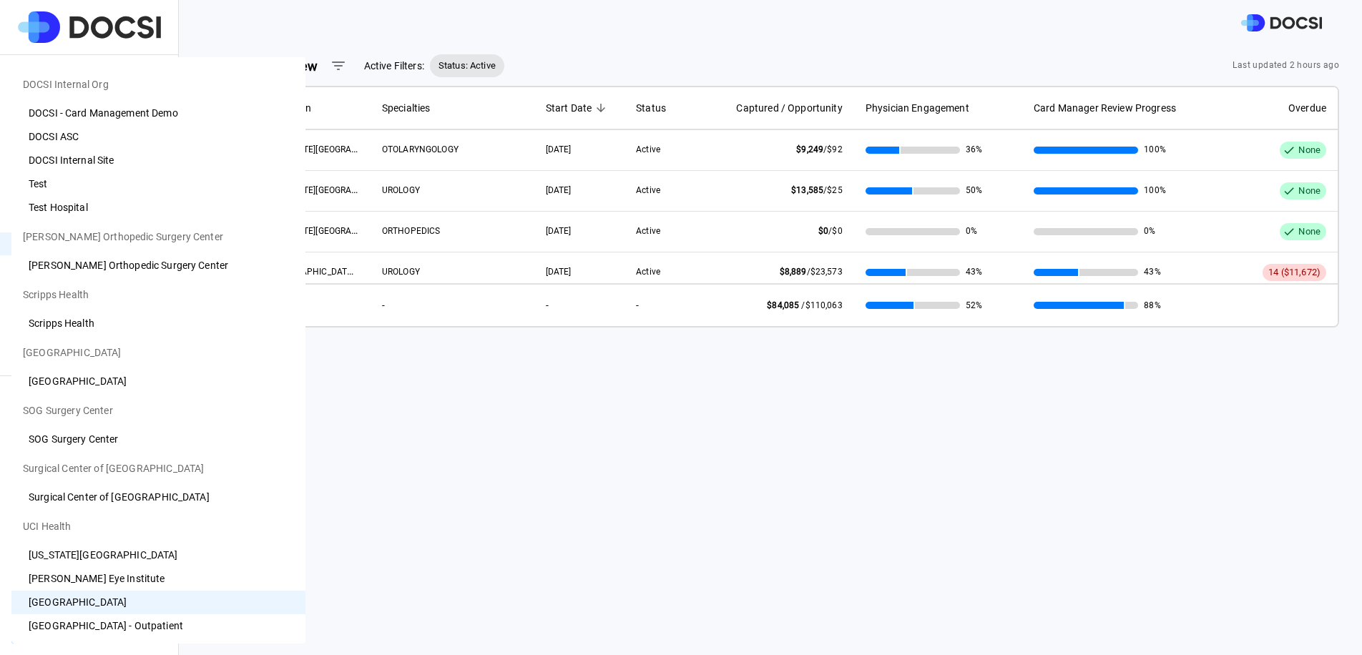
click at [667, 483] on div at bounding box center [681, 327] width 1362 height 655
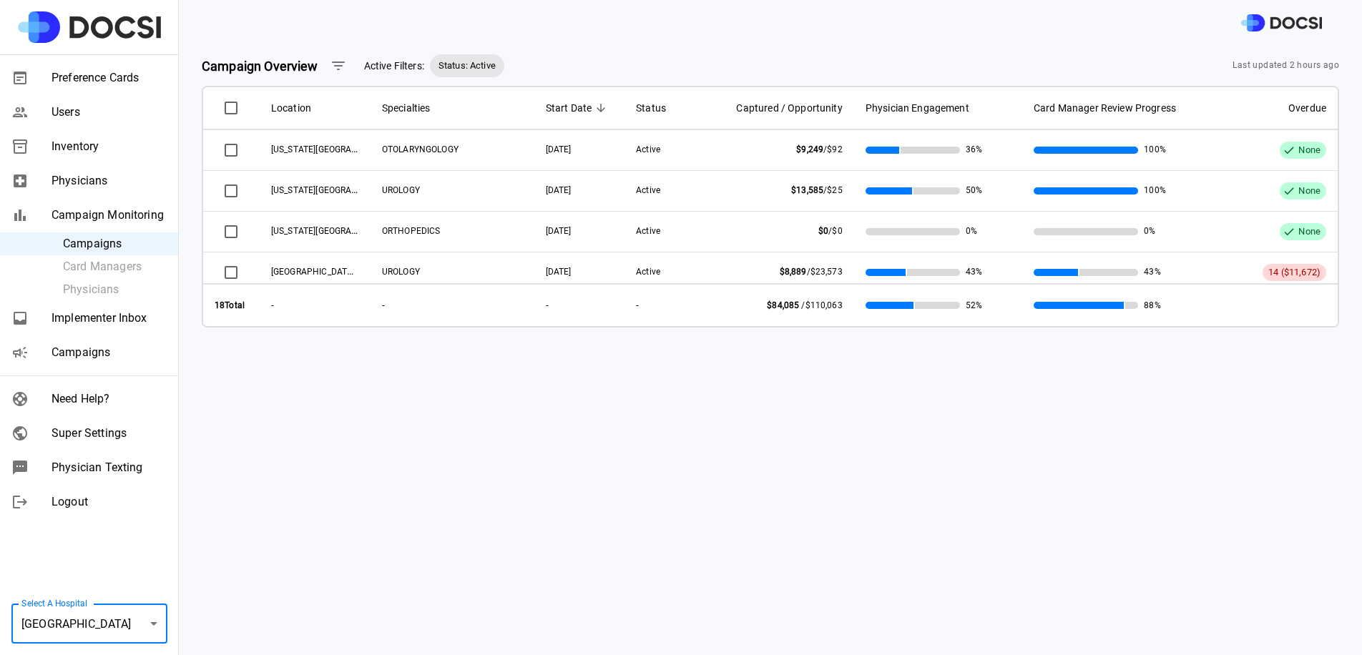
click at [107, 634] on body "Preference Cards Users Inventory Physicians Campaign Monitoring Campaigns Card …" at bounding box center [681, 327] width 1362 height 655
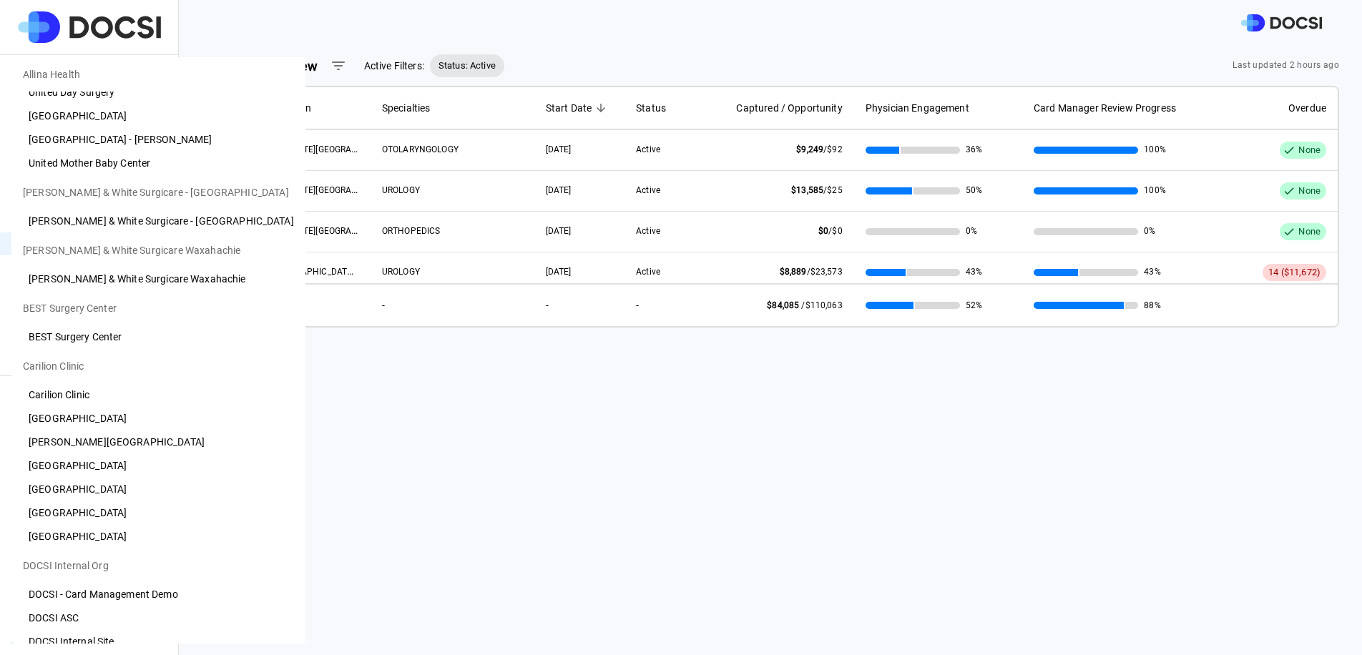
scroll to position [381, 0]
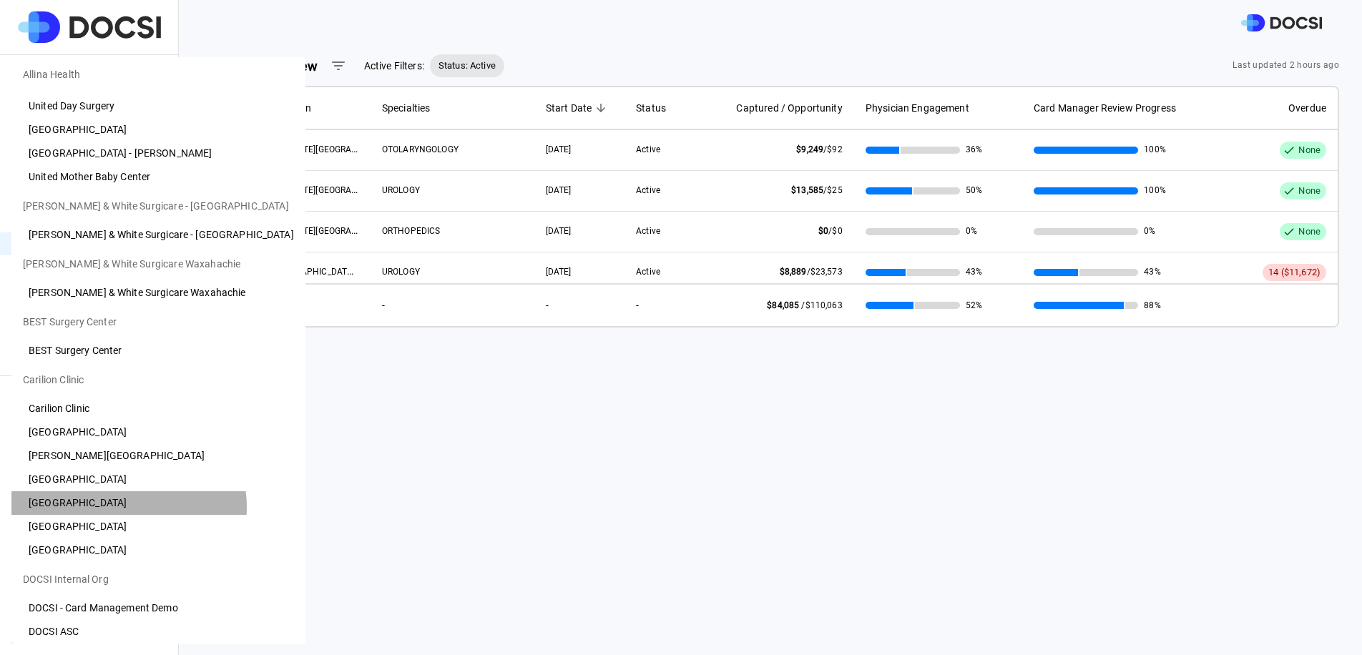
click at [128, 507] on li "[GEOGRAPHIC_DATA]" at bounding box center [158, 503] width 294 height 24
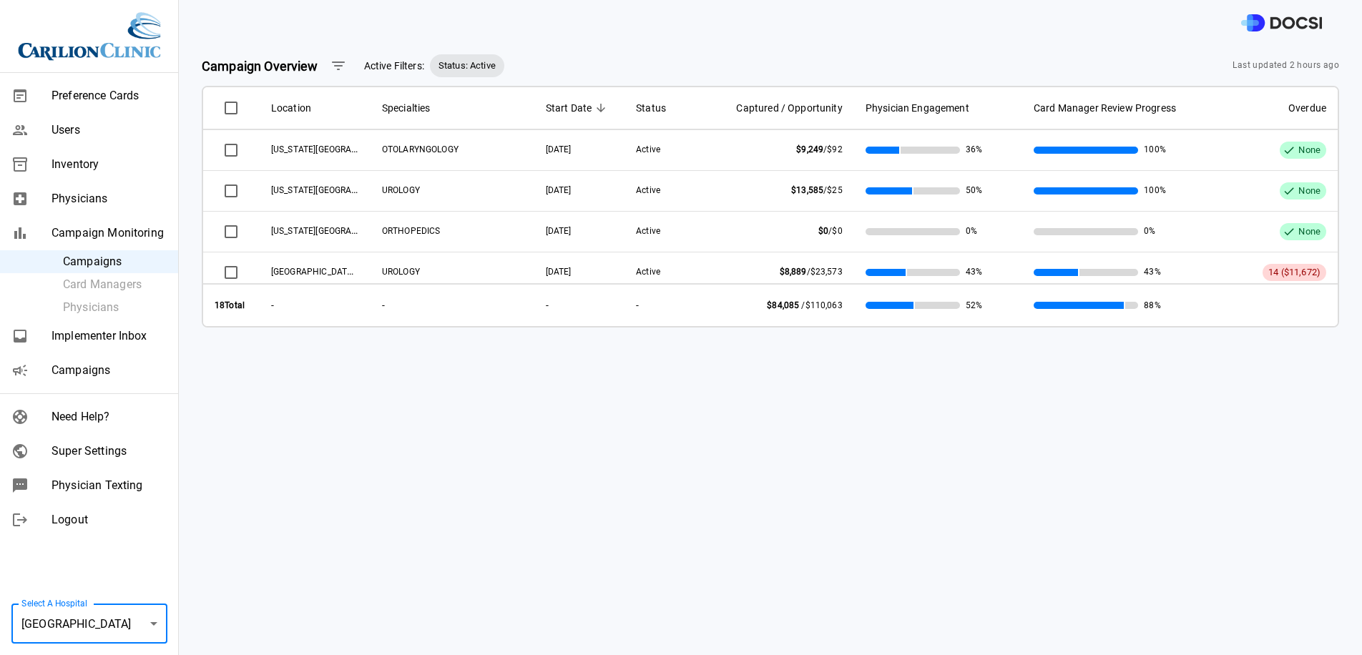
click at [114, 607] on body "Preference Cards Users Inventory Physicians Campaign Monitoring Campaigns Card …" at bounding box center [681, 327] width 1362 height 655
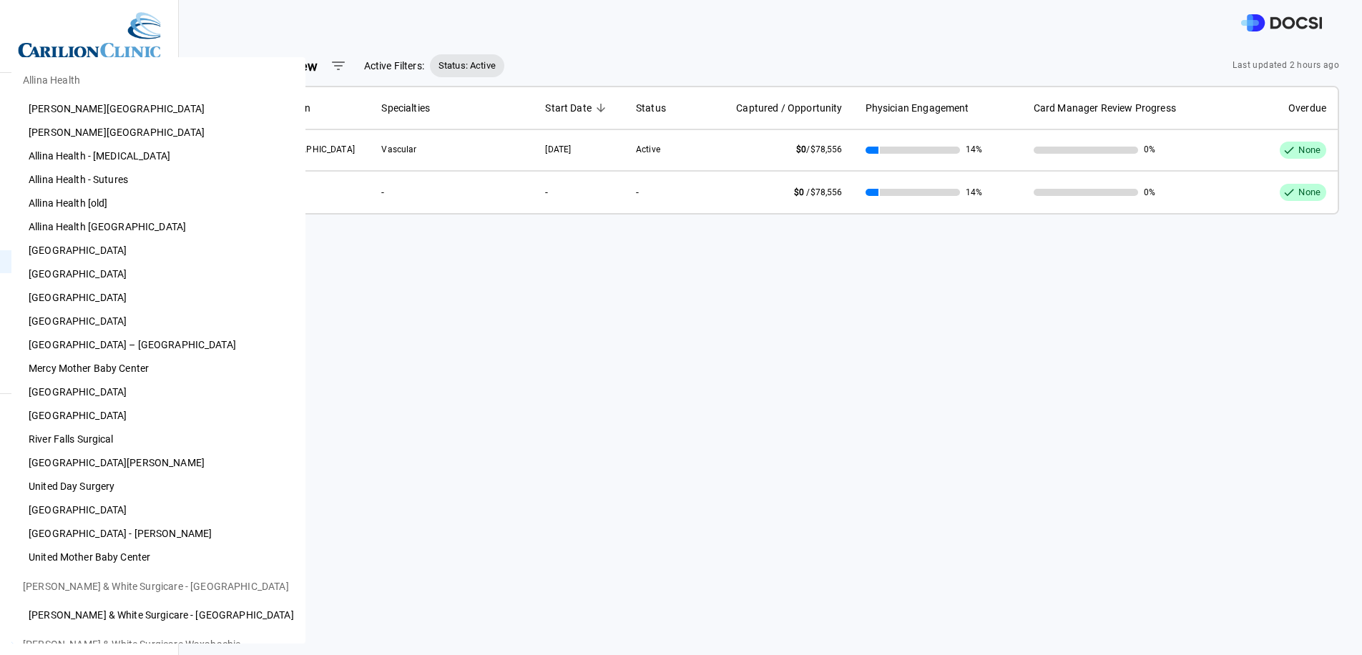
scroll to position [534, 0]
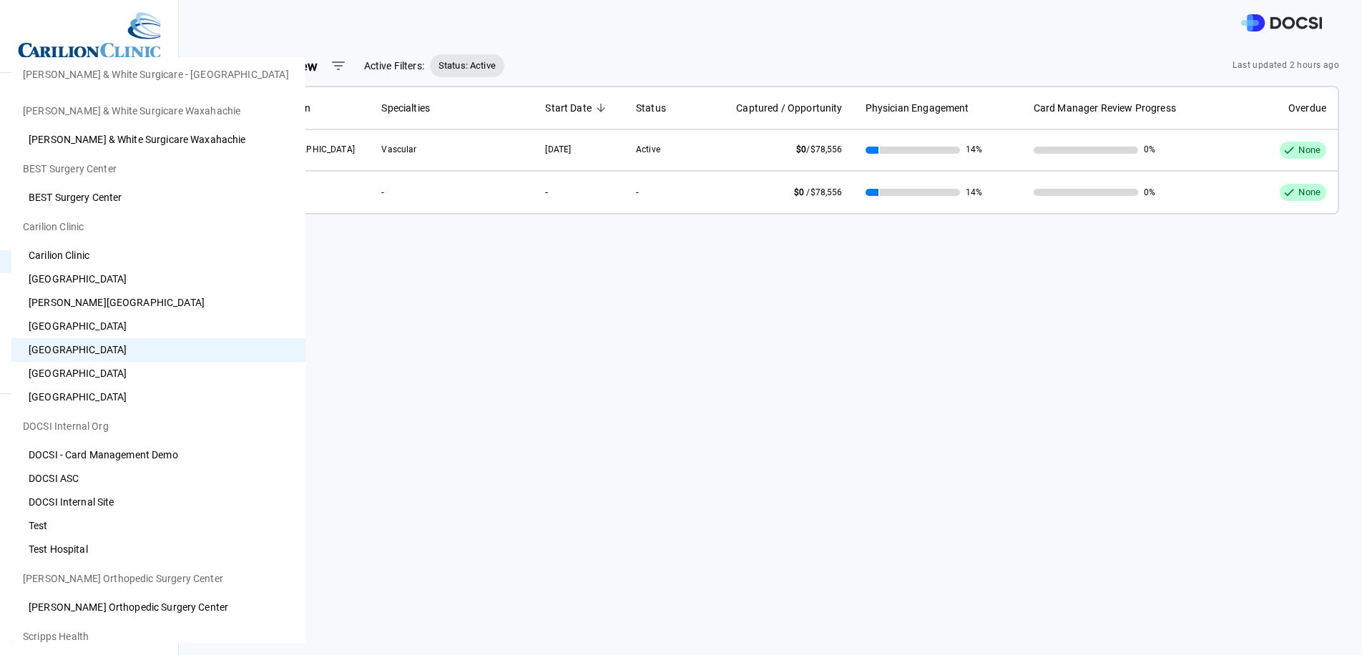
drag, startPoint x: 99, startPoint y: 388, endPoint x: 99, endPoint y: 380, distance: 7.9
click at [99, 380] on ul "Allina Health Abbott Heart Hospital Abbott Northwestern Hospital Allina Health …" at bounding box center [158, 255] width 294 height 1462
click at [102, 376] on li "[GEOGRAPHIC_DATA]" at bounding box center [158, 374] width 294 height 24
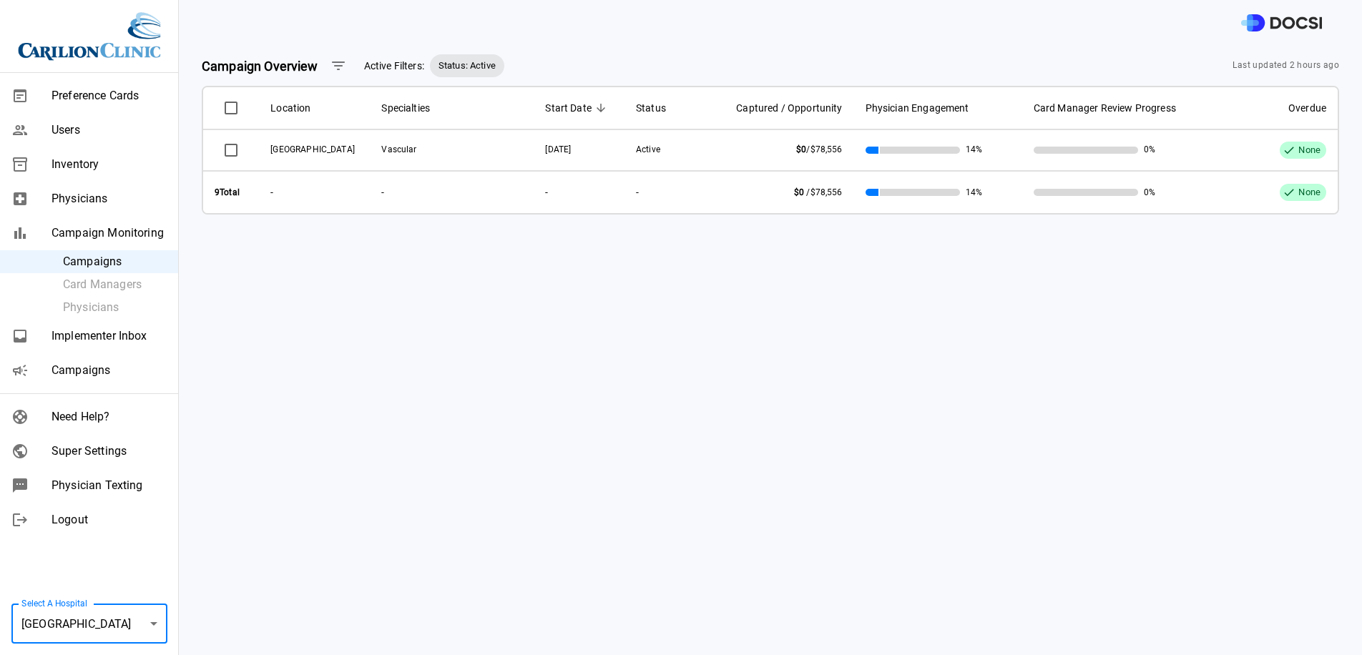
type input "**"
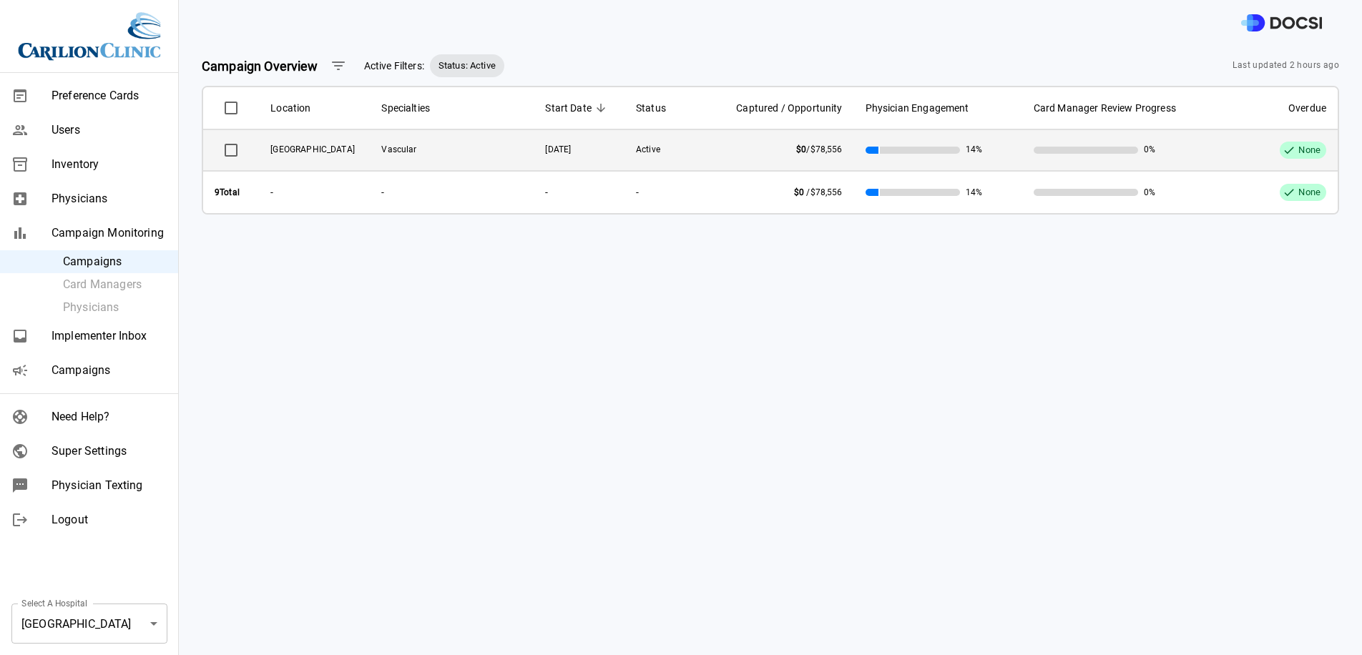
click at [909, 155] on div "14%" at bounding box center [938, 150] width 145 height 12
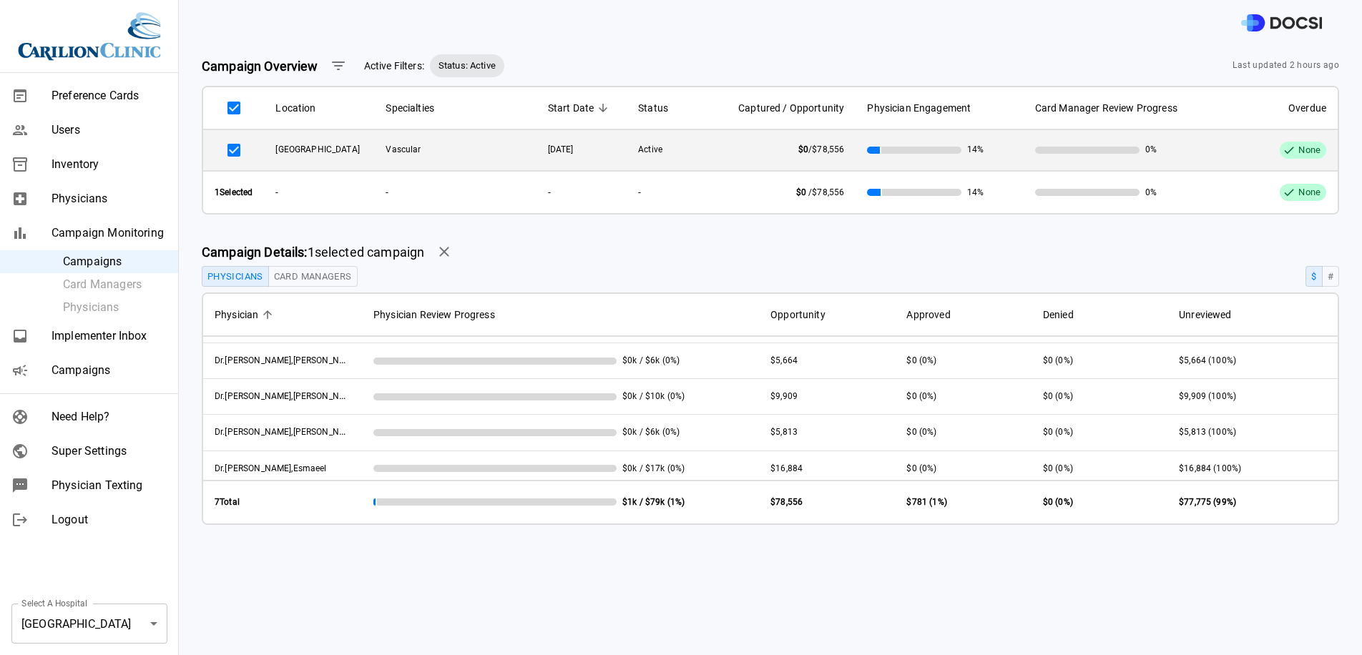
scroll to position [0, 0]
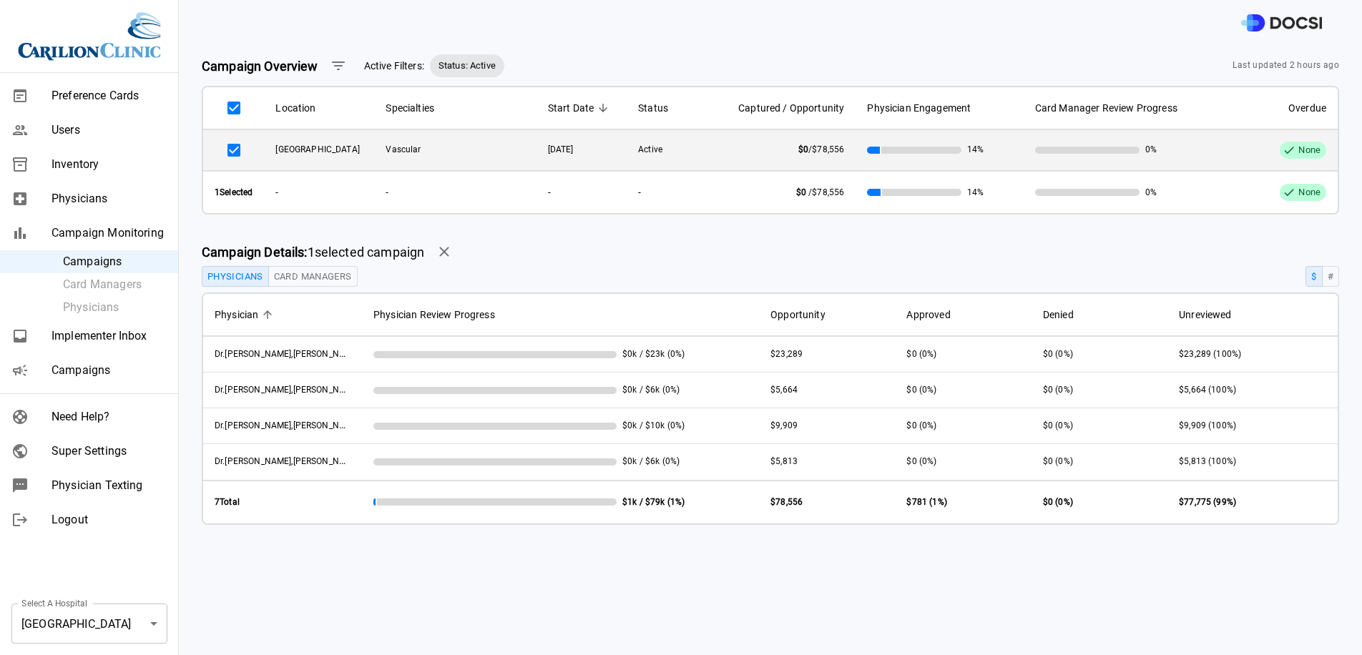
click at [483, 266] on div "Campaign Details: 1 selected campaign" at bounding box center [770, 252] width 1137 height 29
click at [227, 353] on td "Dr. Adams , Joshua" at bounding box center [282, 355] width 159 height 36
click at [107, 195] on span "Physicians" at bounding box center [109, 198] width 115 height 17
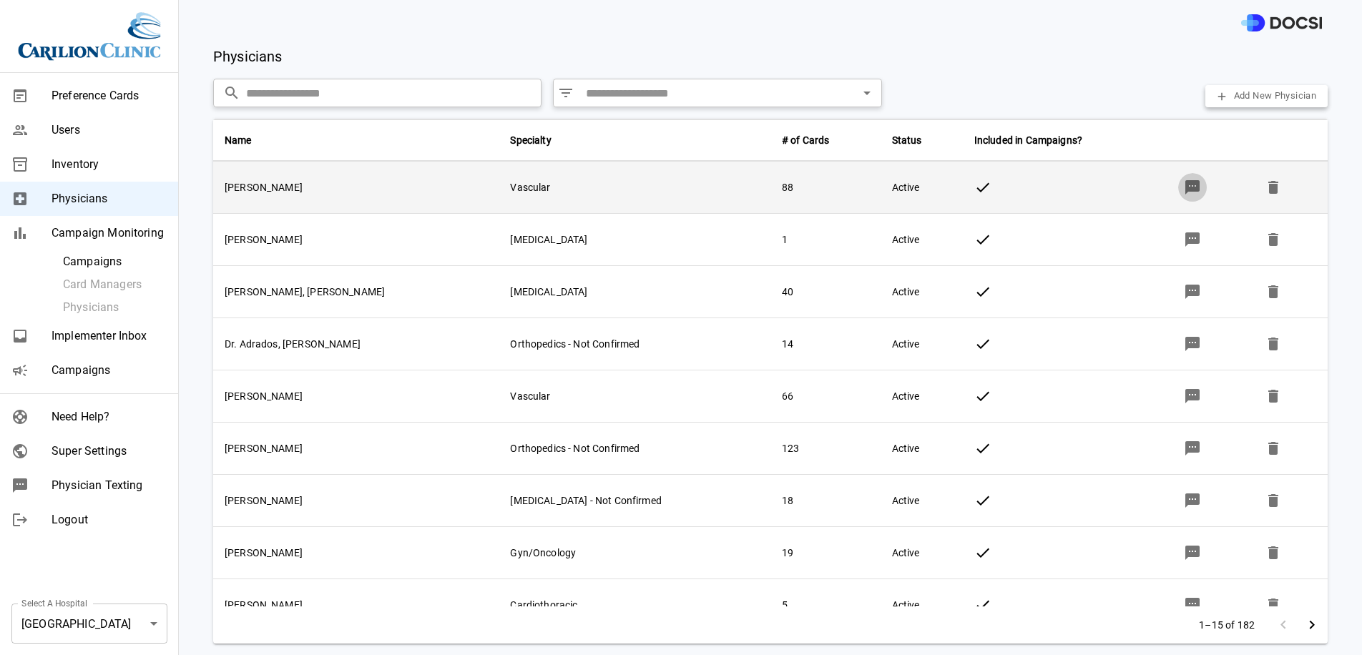
click at [1185, 186] on icon "button" at bounding box center [1192, 187] width 14 height 14
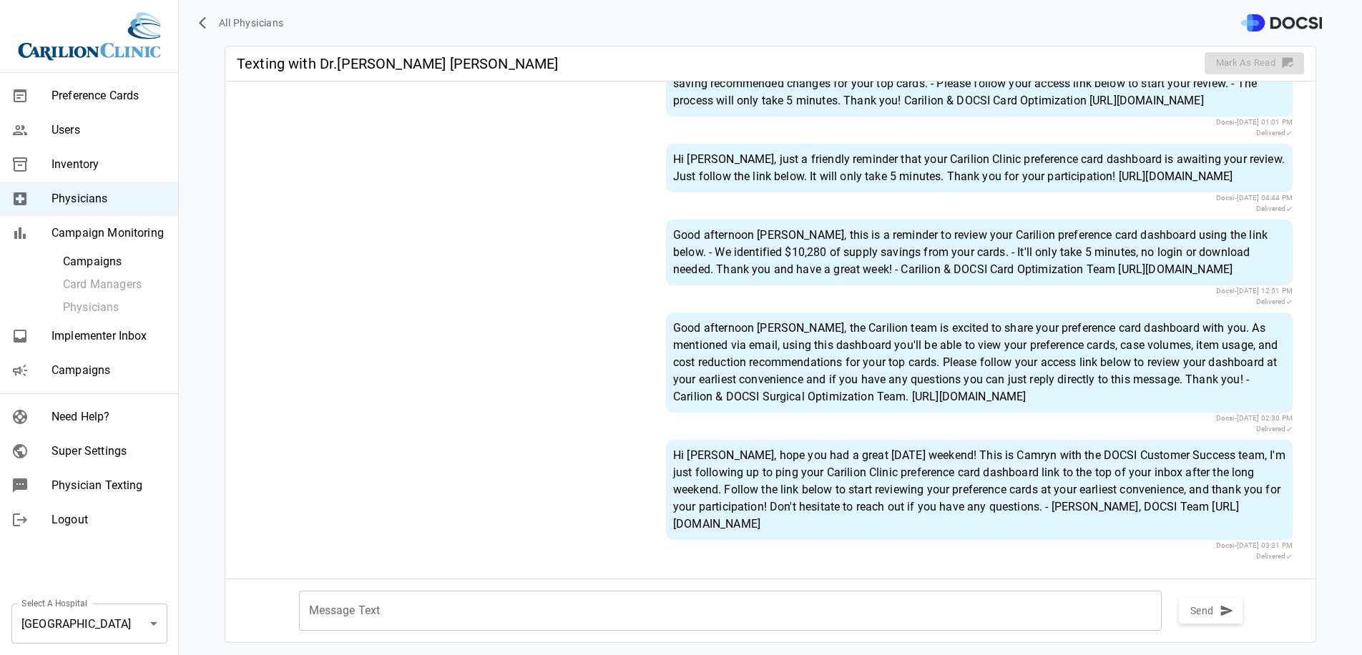
scroll to position [197, 0]
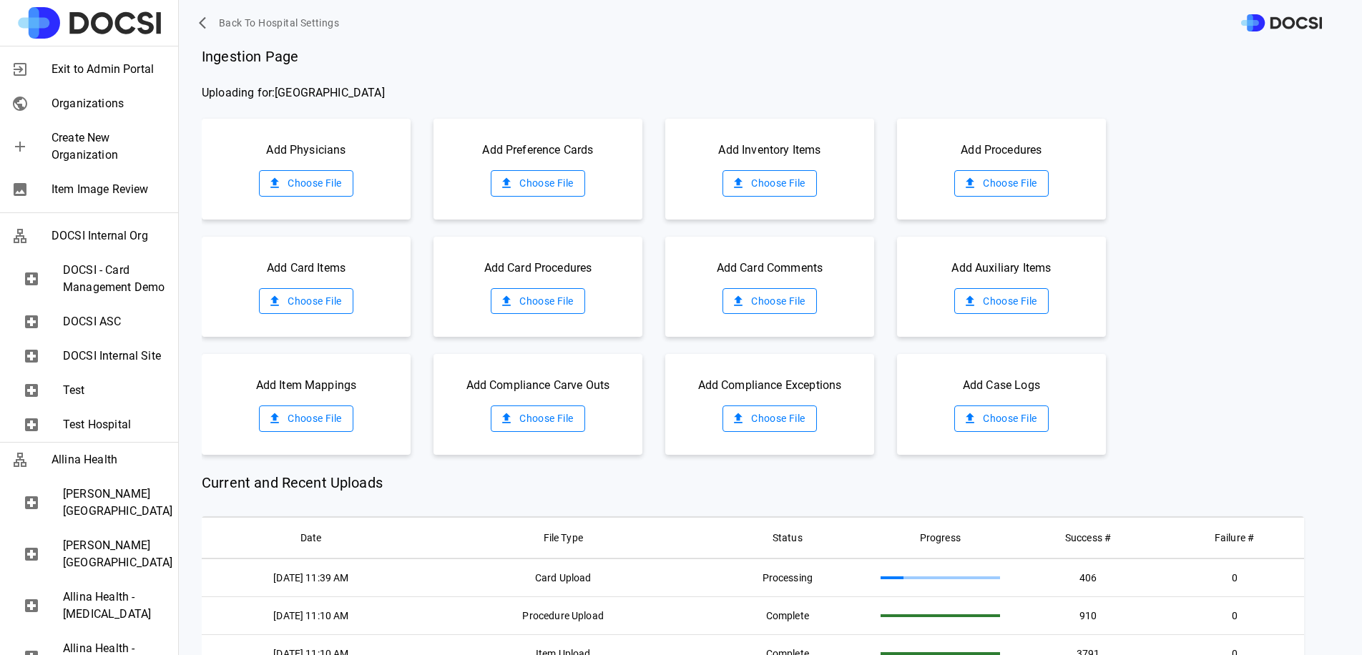
click at [1006, 472] on span "Current and Recent Uploads" at bounding box center [753, 482] width 1102 height 21
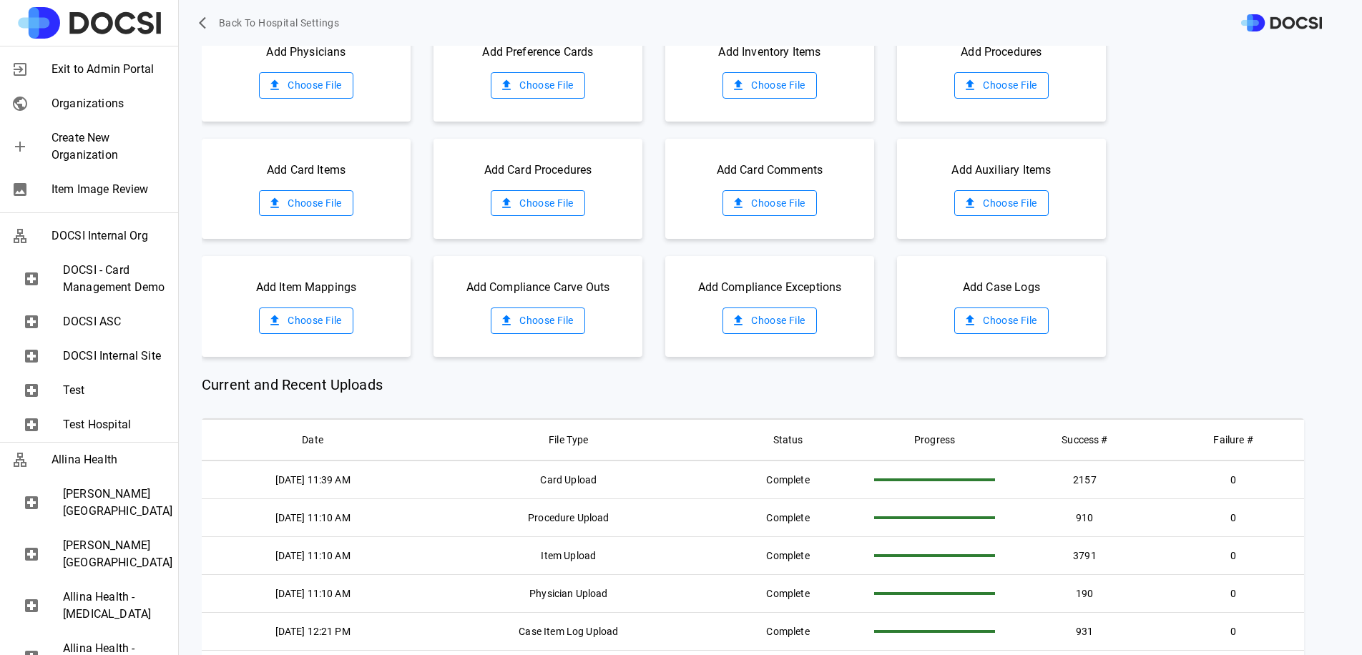
scroll to position [95, 0]
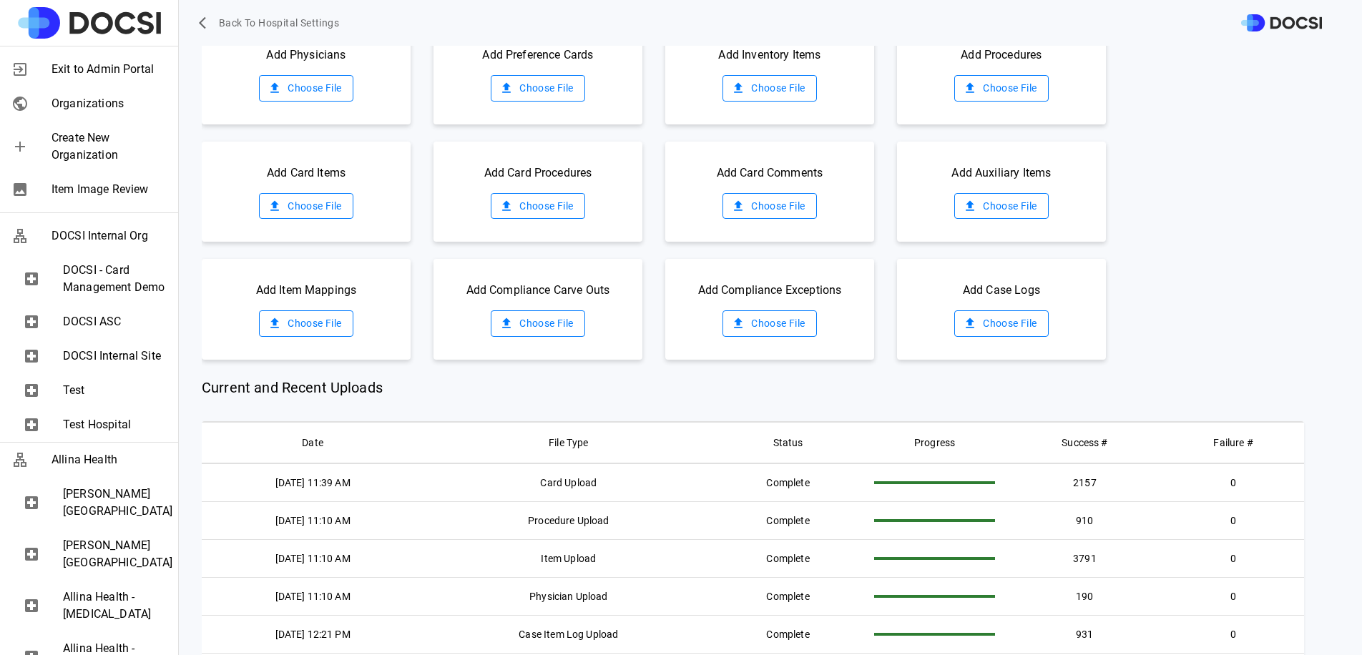
drag, startPoint x: 326, startPoint y: 188, endPoint x: 324, endPoint y: 198, distance: 10.1
click at [324, 192] on div "Add Card Items Choose File" at bounding box center [306, 192] width 209 height 101
click at [324, 202] on label "Choose File" at bounding box center [306, 206] width 94 height 26
click at [0, 0] on input "Choose File" at bounding box center [0, 0] width 0 height 0
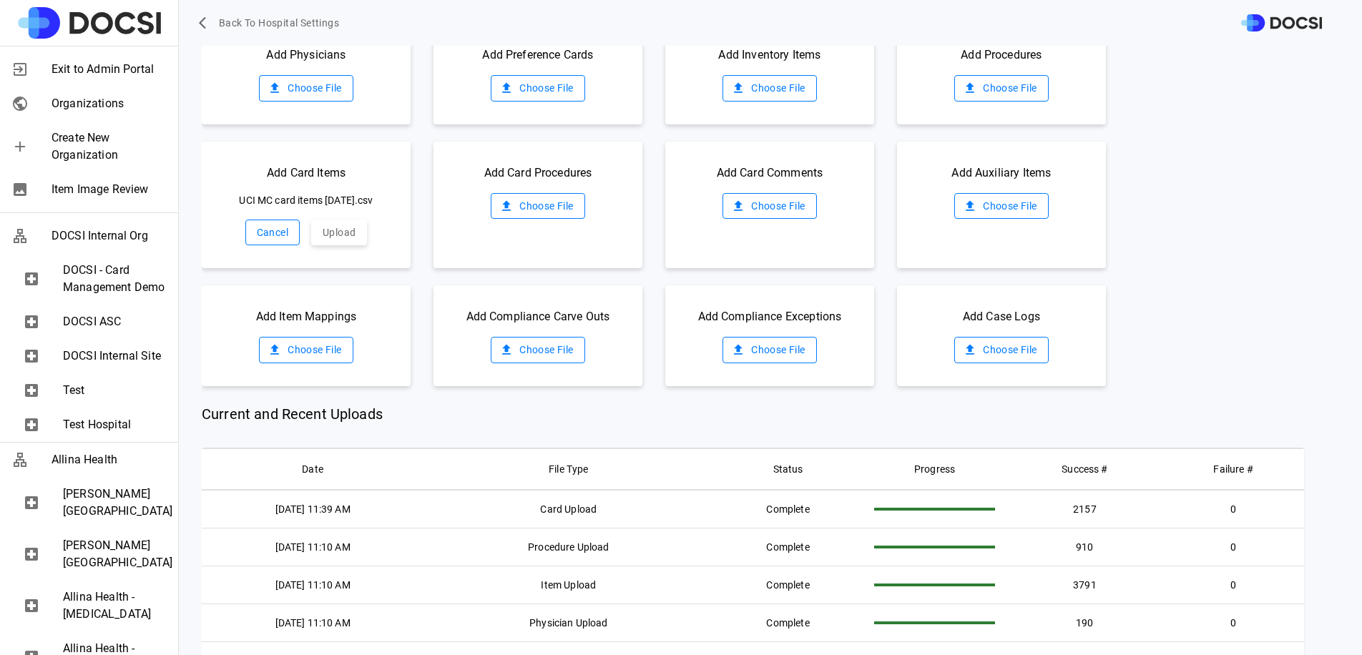
click at [347, 217] on div "Add Card Items UCI MC card items 09.04.2025.csv Cancel Upload" at bounding box center [306, 205] width 209 height 127
click at [347, 227] on button "Upload" at bounding box center [339, 233] width 56 height 26
click at [529, 200] on label "Choose File" at bounding box center [538, 206] width 94 height 26
click at [0, 0] on input "Choose File" at bounding box center [0, 0] width 0 height 0
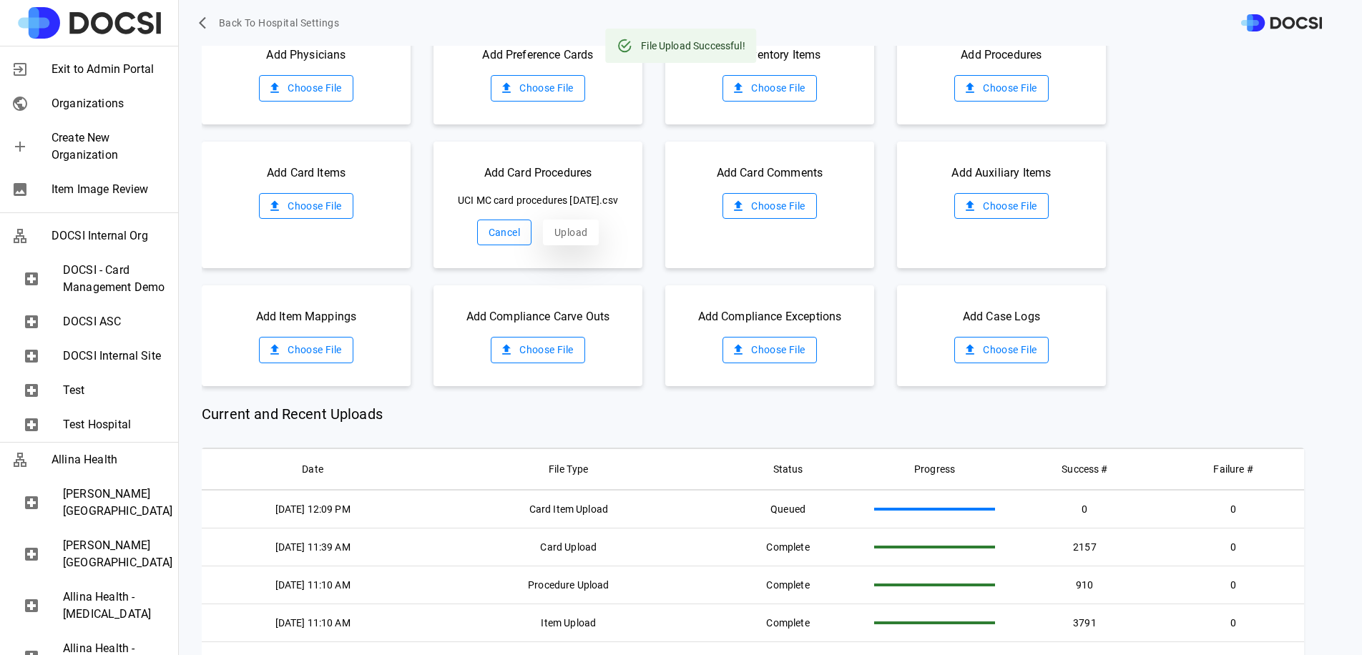
click at [569, 260] on div "Add Card Procedures UCI MC card procedures 09.04.2025.csv Cancel Upload" at bounding box center [538, 205] width 209 height 127
click at [573, 238] on button "Upload" at bounding box center [571, 233] width 56 height 26
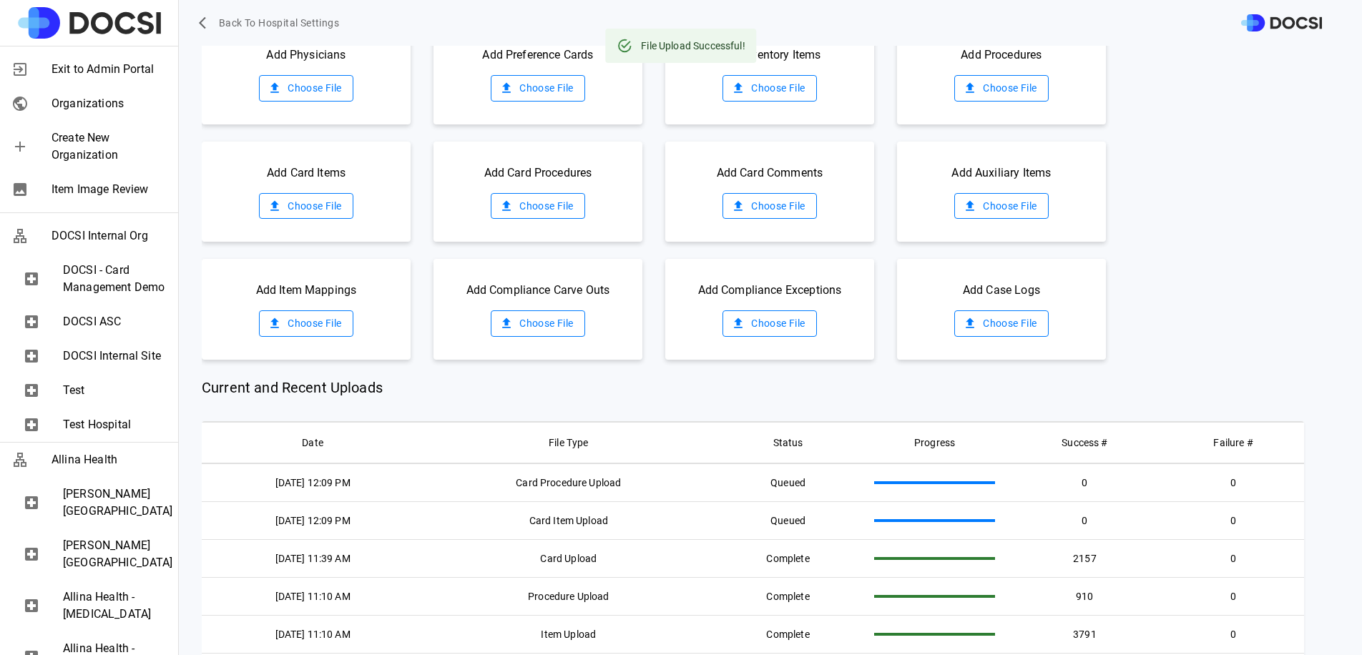
click at [989, 329] on label "Choose File" at bounding box center [1001, 323] width 94 height 26
click at [0, 0] on input "Choose File" at bounding box center [0, 0] width 0 height 0
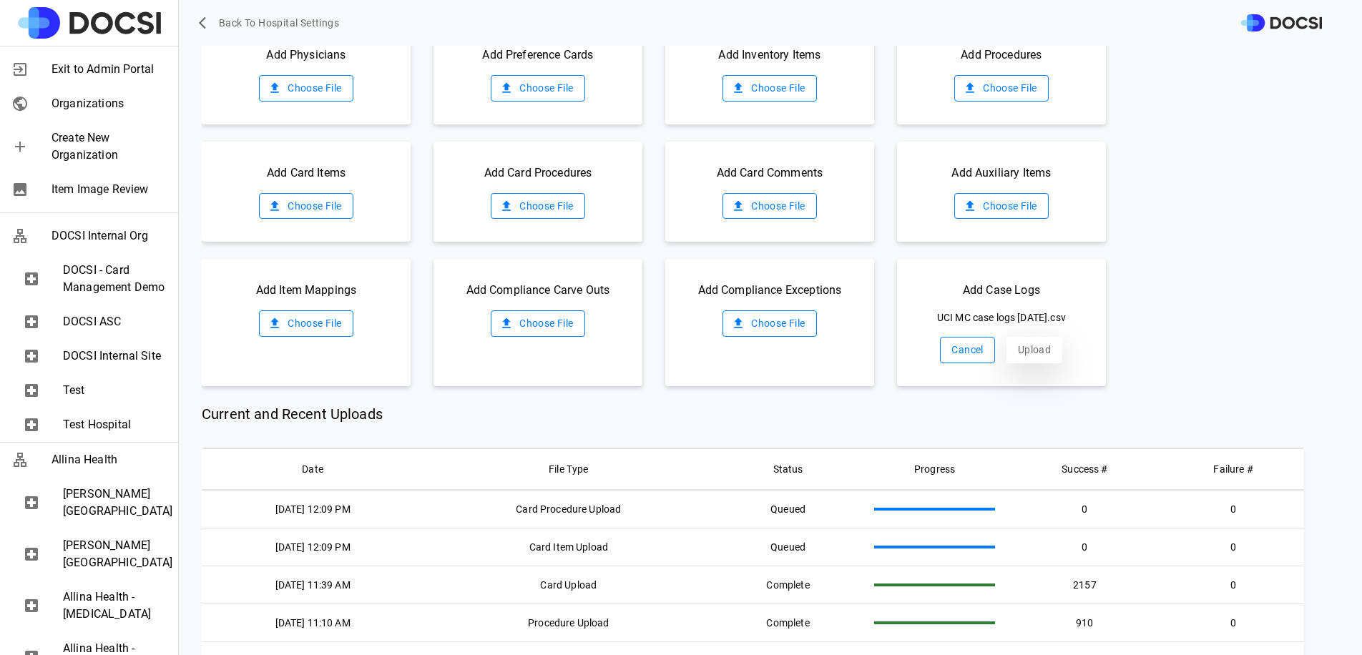
click at [1011, 339] on button "Upload" at bounding box center [1035, 350] width 56 height 26
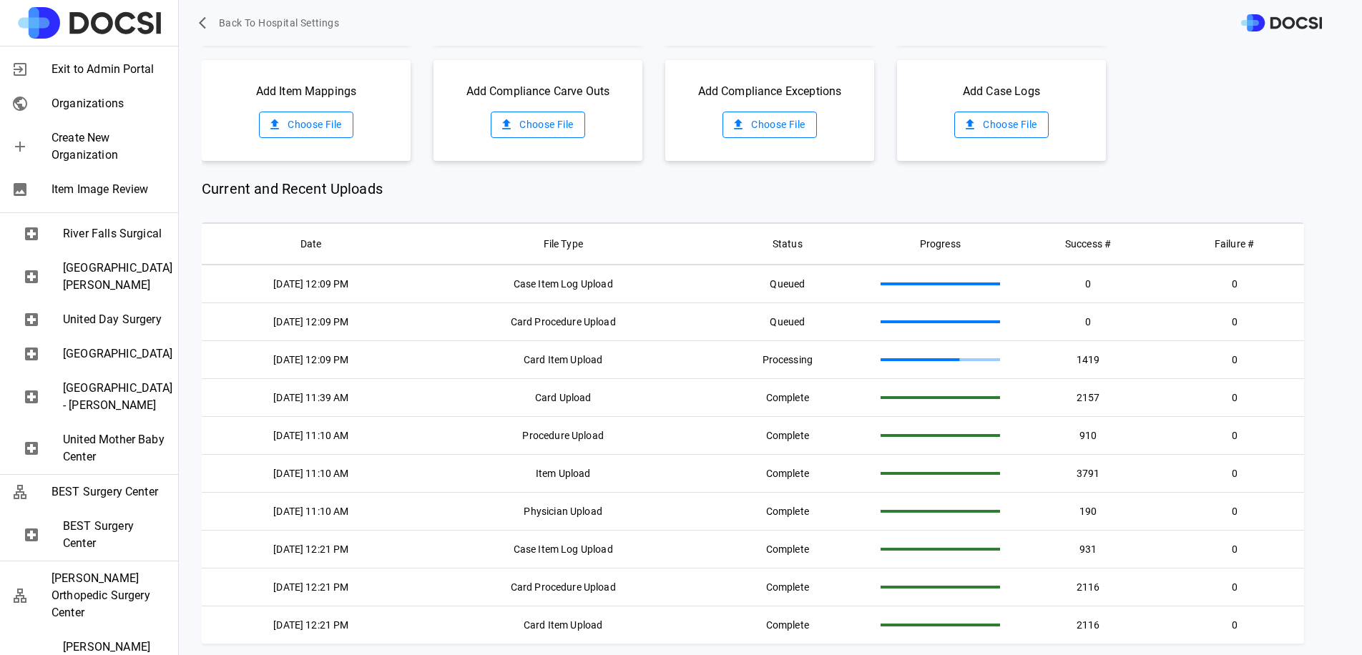
scroll to position [1006, 0]
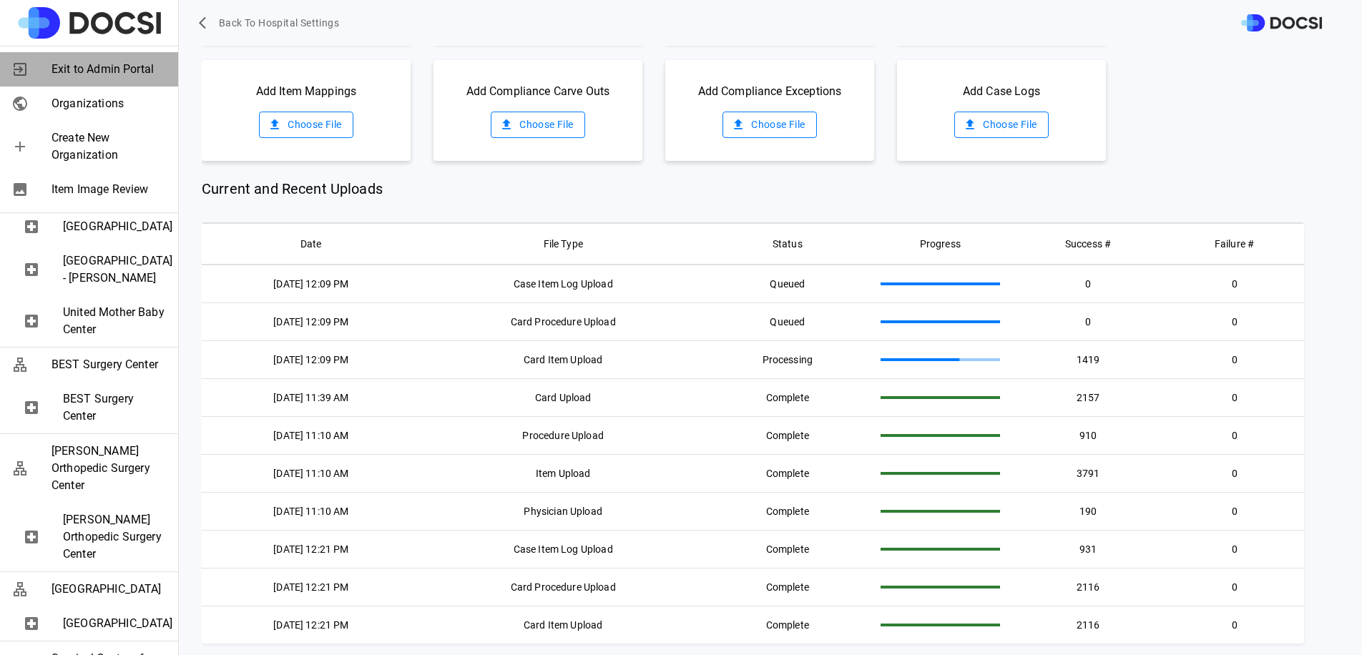
click at [93, 70] on span "Exit to Admin Portal" at bounding box center [109, 69] width 115 height 17
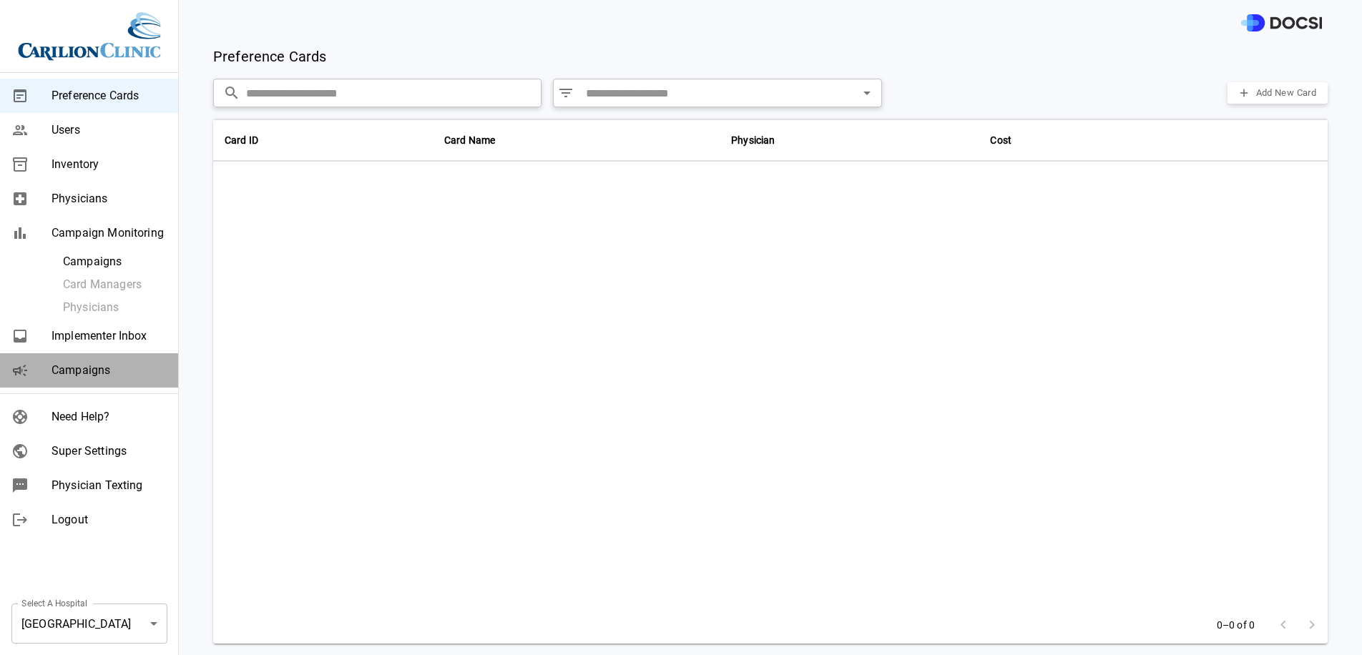
click at [114, 383] on div "Campaigns" at bounding box center [89, 370] width 178 height 34
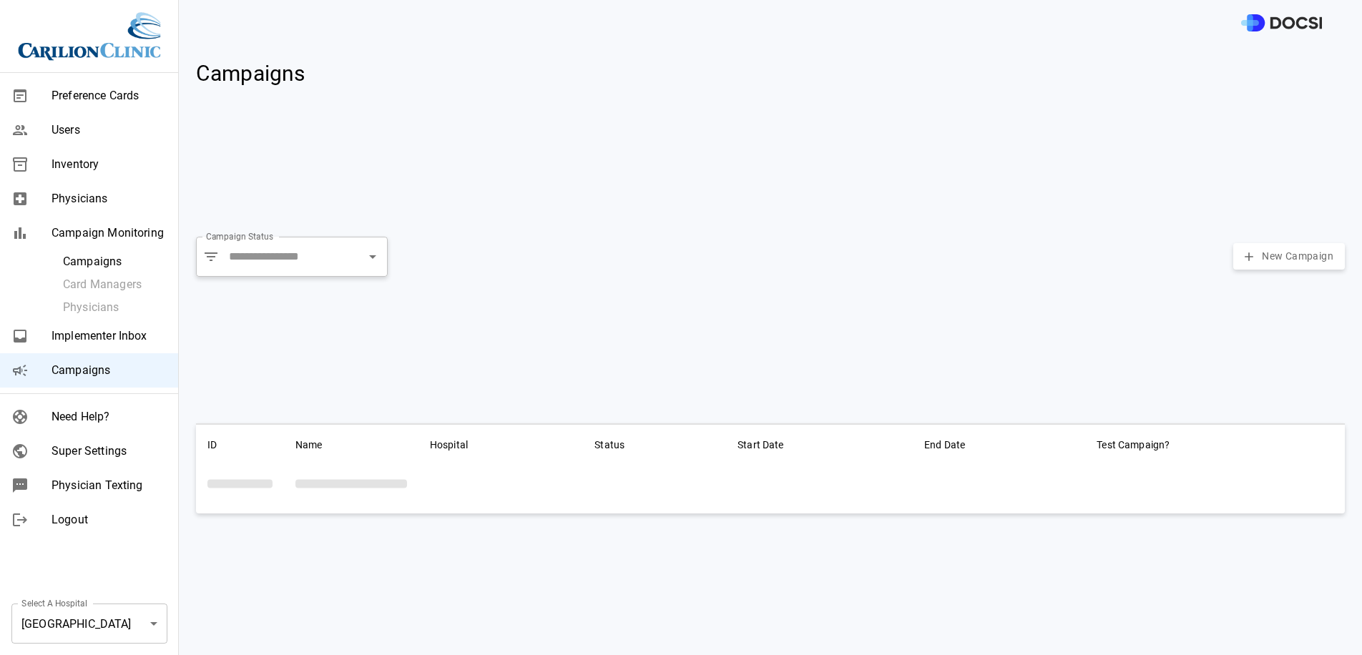
click at [134, 621] on body "Preference Cards Users Inventory Physicians Campaign Monitoring Campaigns Card …" at bounding box center [681, 327] width 1362 height 655
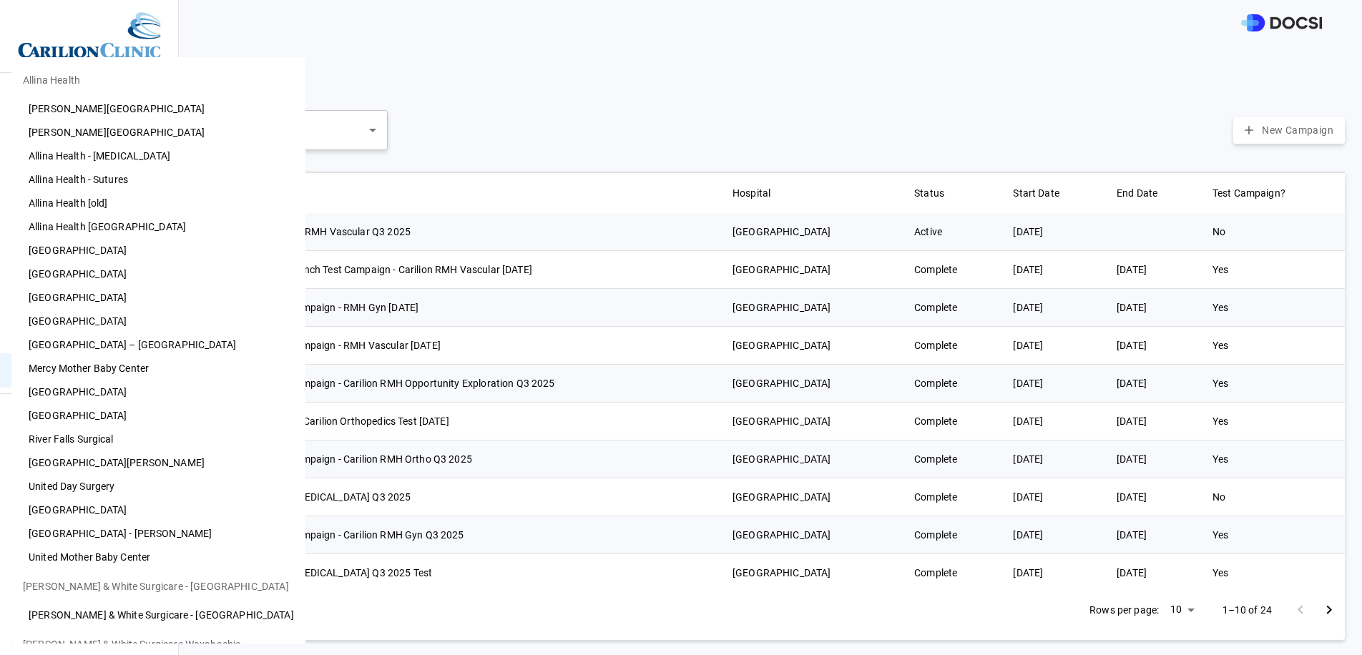
scroll to position [557, 0]
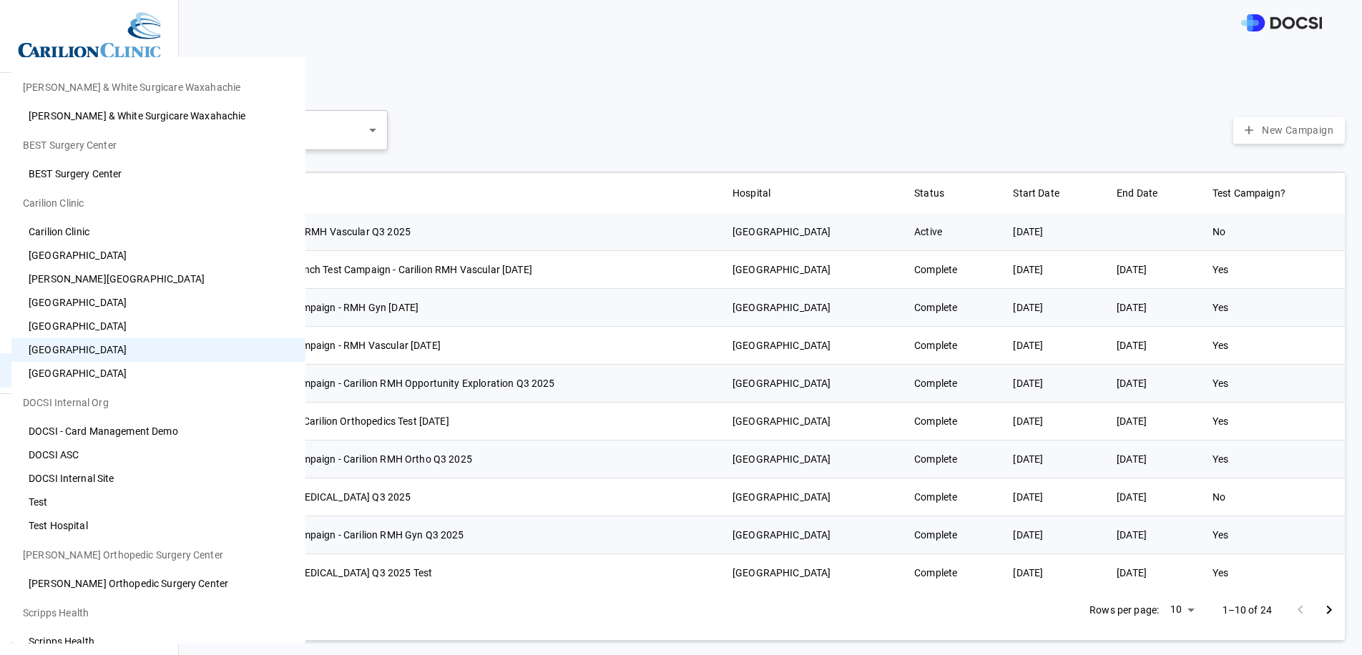
click at [134, 621] on li "Scripps Health" at bounding box center [158, 613] width 294 height 34
click at [592, 67] on div at bounding box center [681, 327] width 1362 height 655
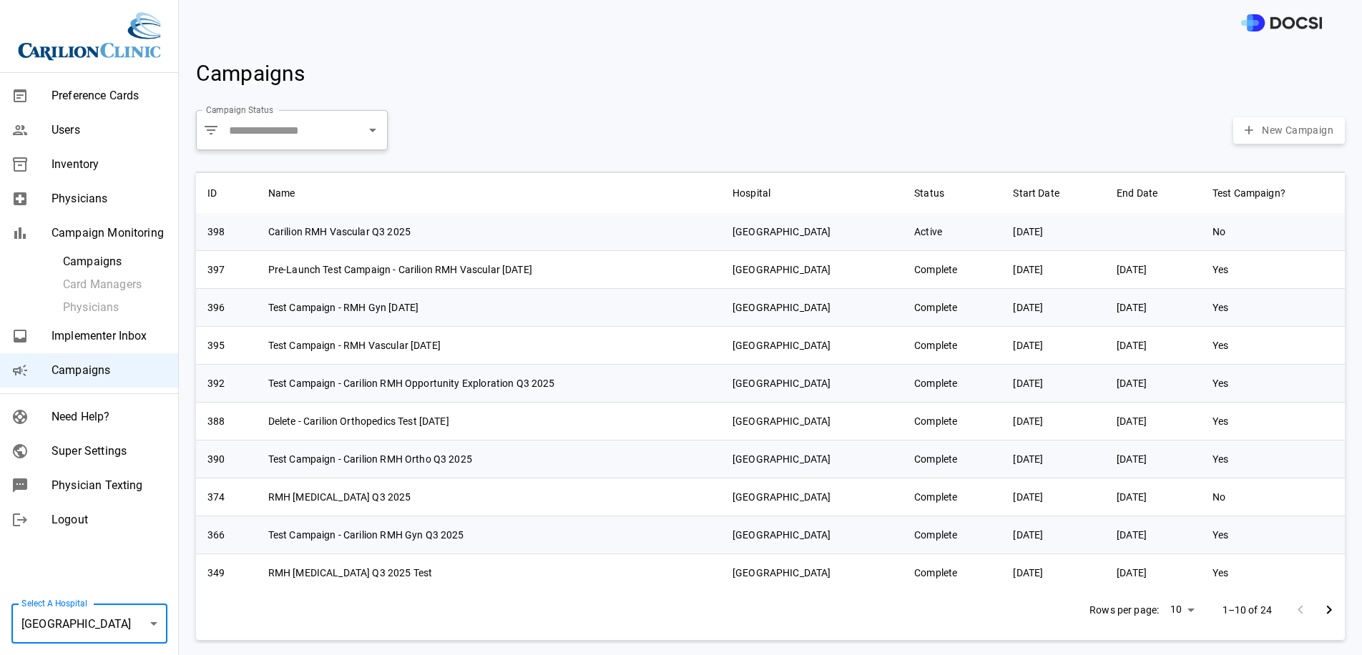
click at [106, 618] on body "Preference Cards Users Inventory Physicians Campaign Monitoring Campaigns Card …" at bounding box center [681, 327] width 1362 height 655
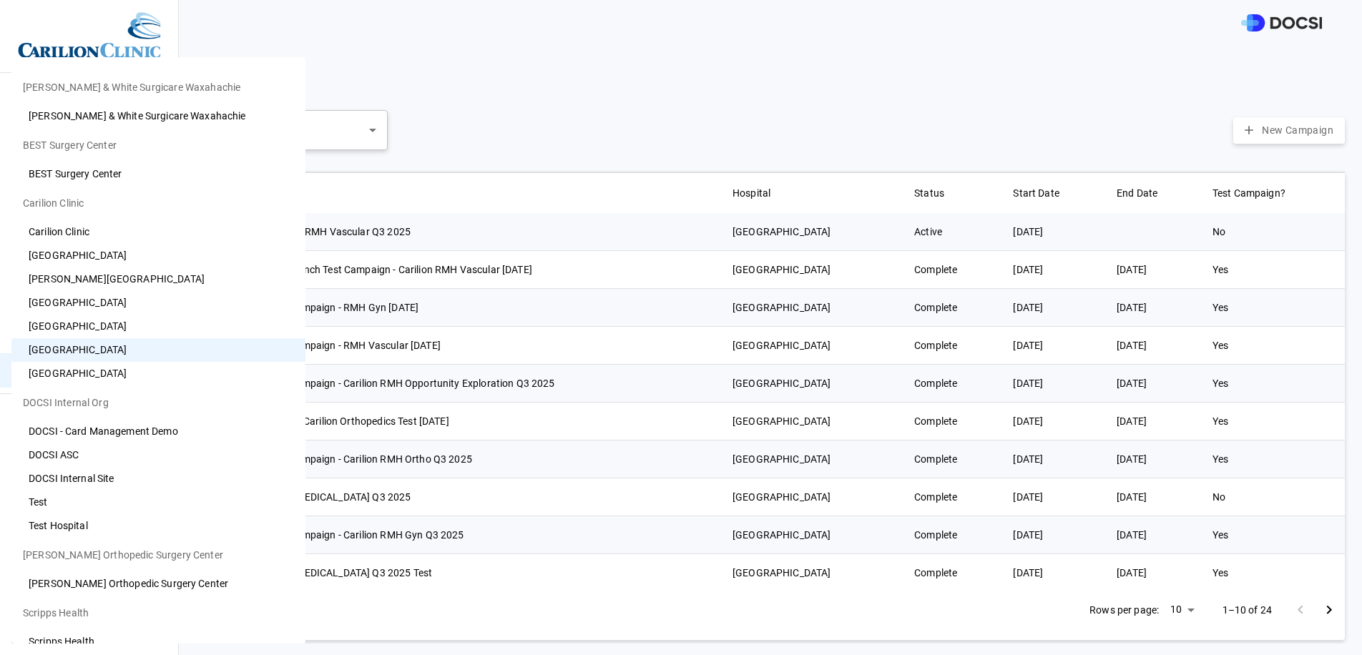
click at [134, 322] on li "[GEOGRAPHIC_DATA]" at bounding box center [158, 327] width 294 height 24
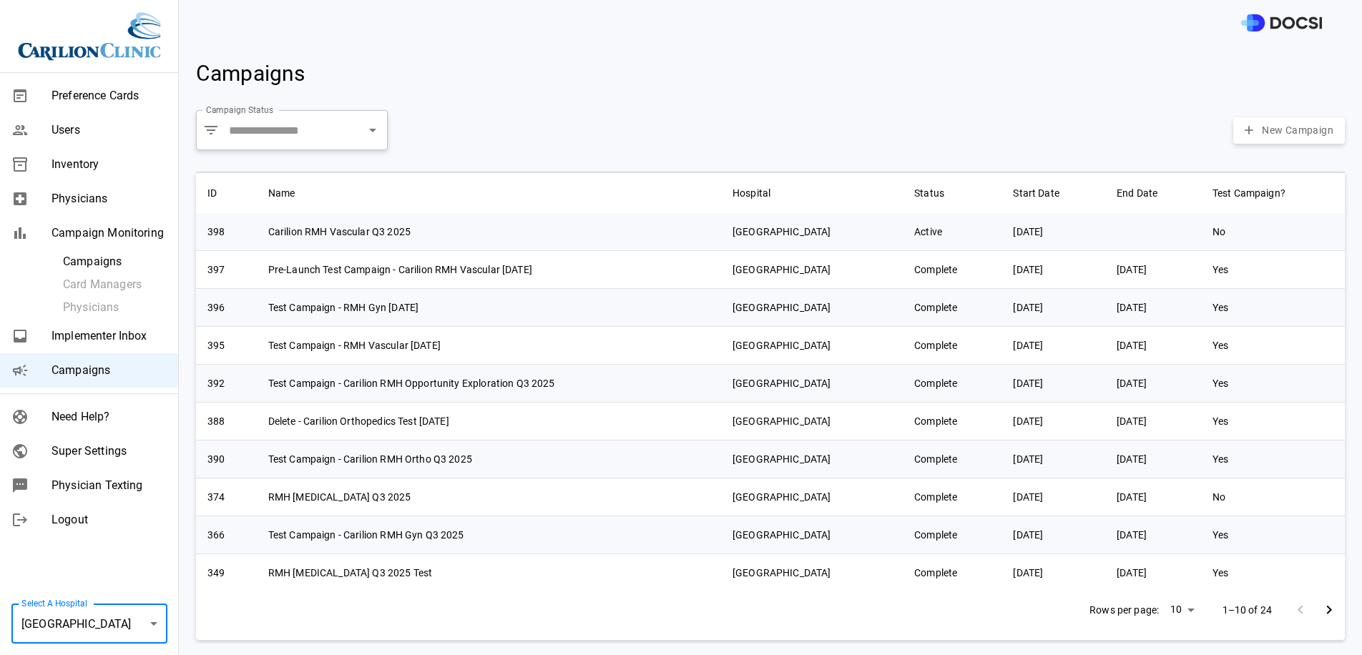
type input "**"
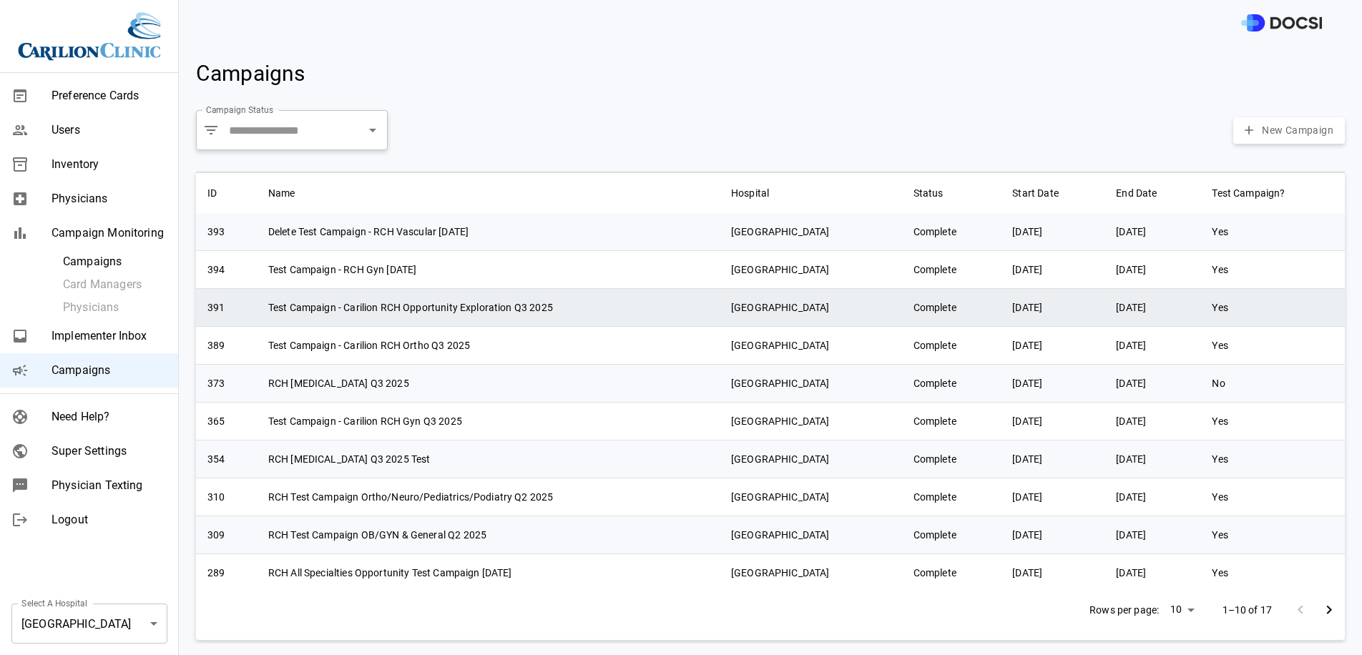
click at [566, 312] on td "Test Campaign - Carilion RCH Opportunity Exploration Q3 2025" at bounding box center [488, 307] width 463 height 38
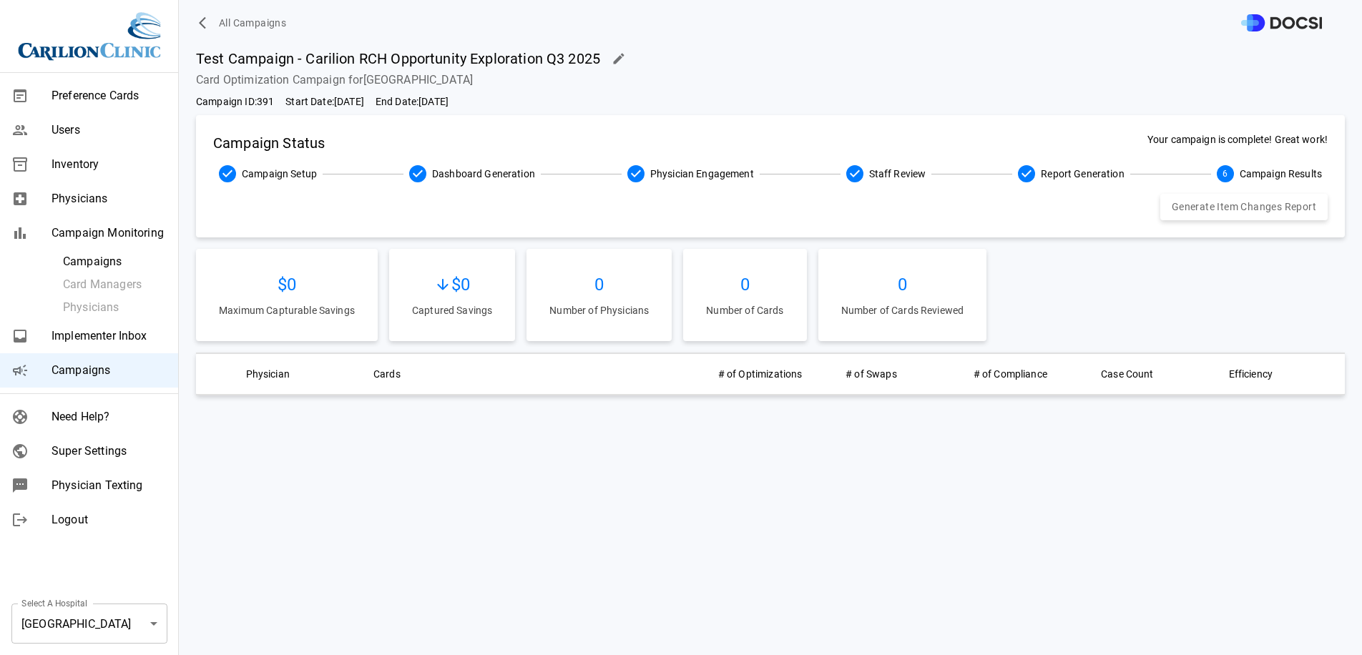
click at [102, 634] on body "All Campaigns Preference Cards Users Inventory Physicians Campaign Monitoring C…" at bounding box center [681, 327] width 1362 height 655
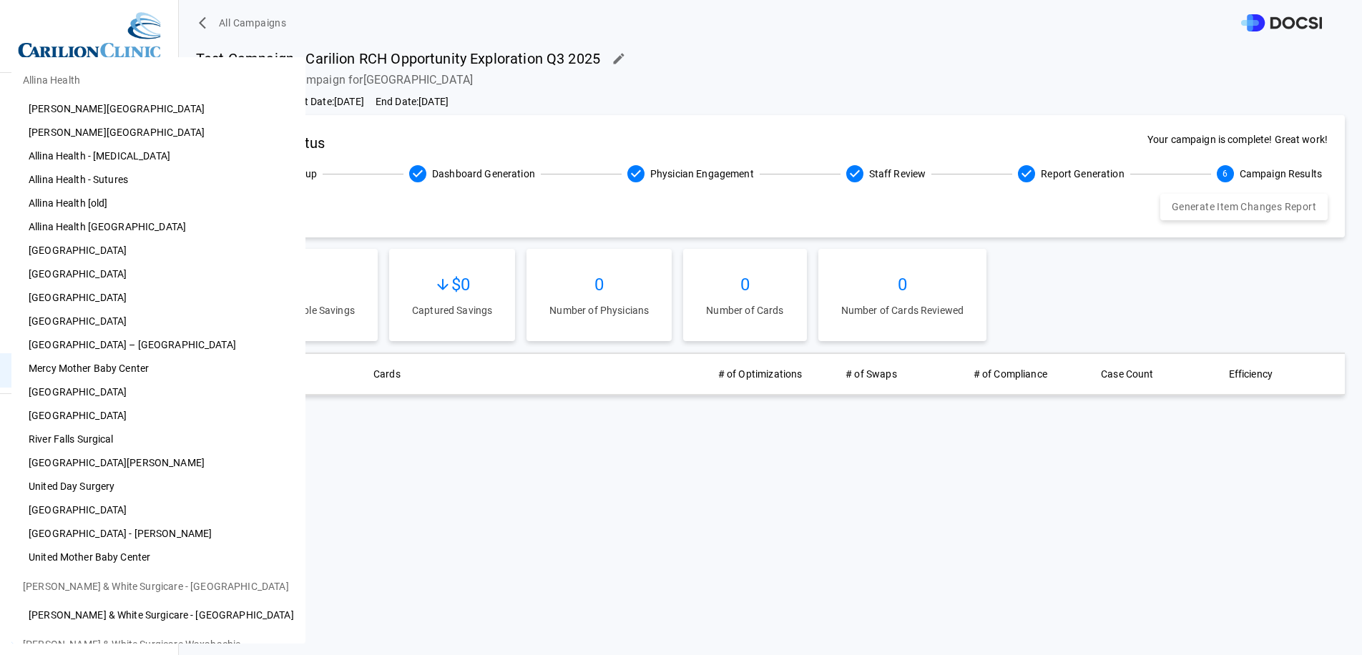
scroll to position [534, 0]
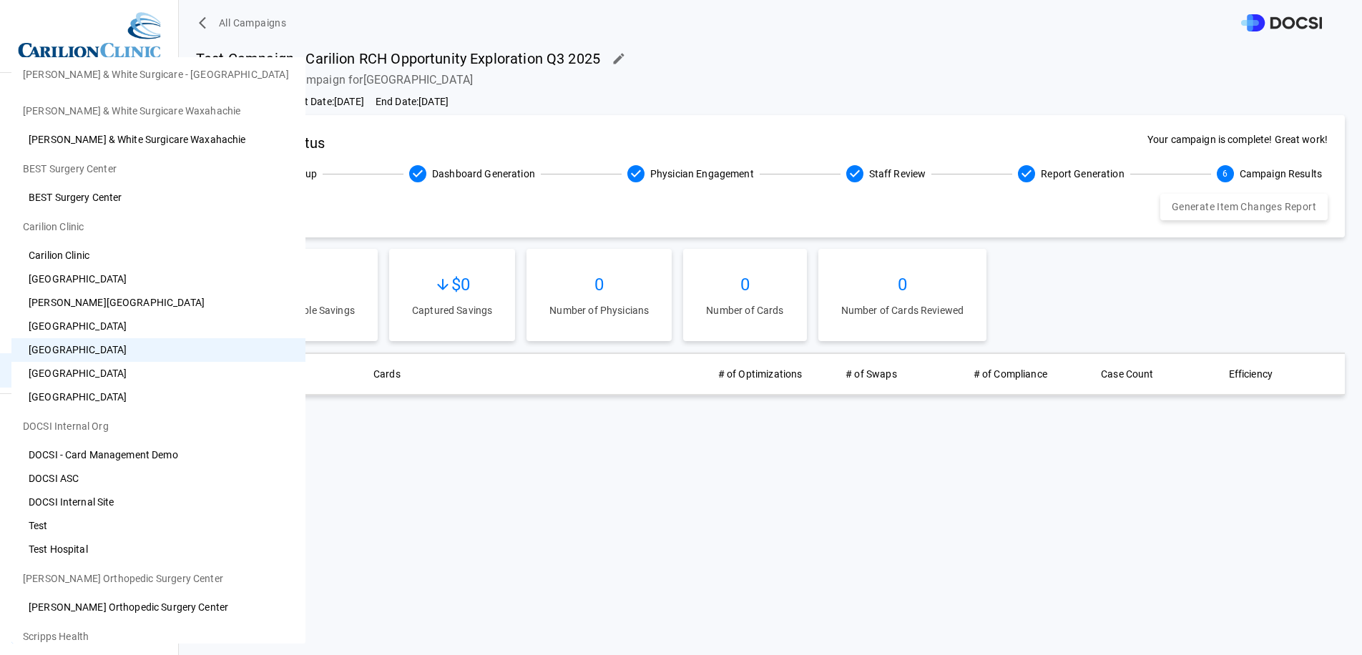
click at [383, 456] on div at bounding box center [681, 327] width 1362 height 655
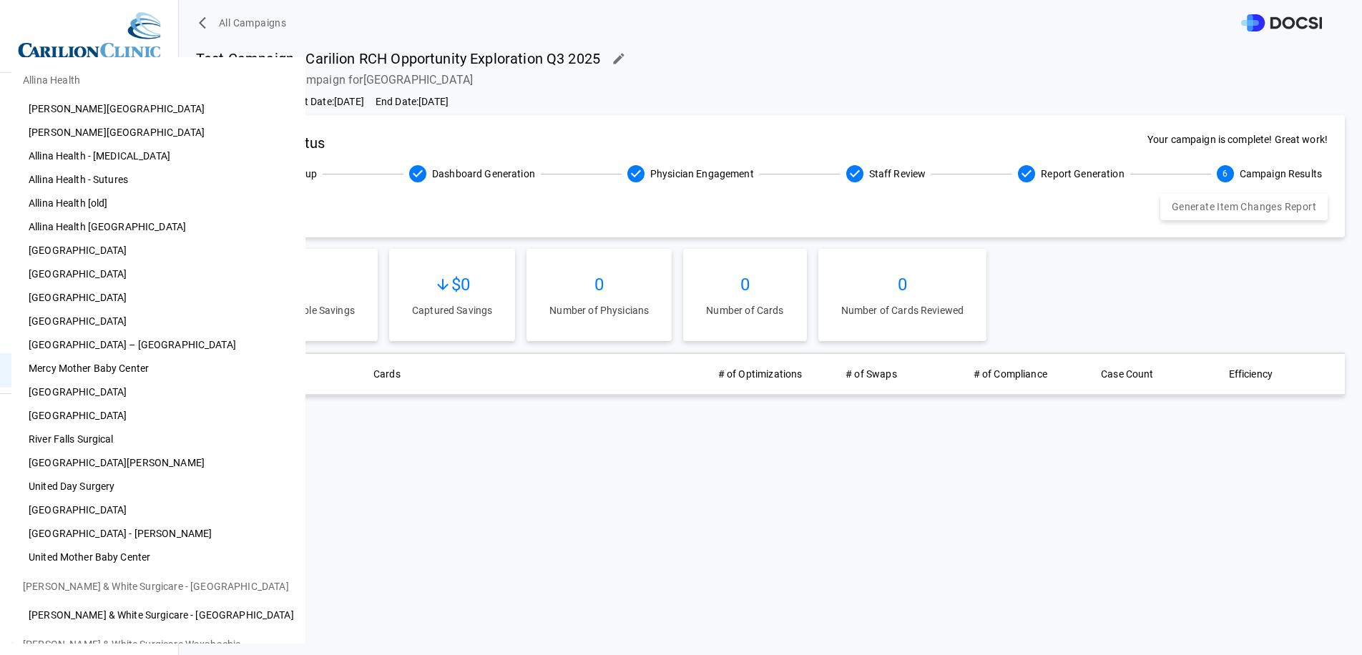
click at [89, 633] on body "All Campaigns Preference Cards Users Inventory Physicians Campaign Monitoring C…" at bounding box center [681, 327] width 1362 height 655
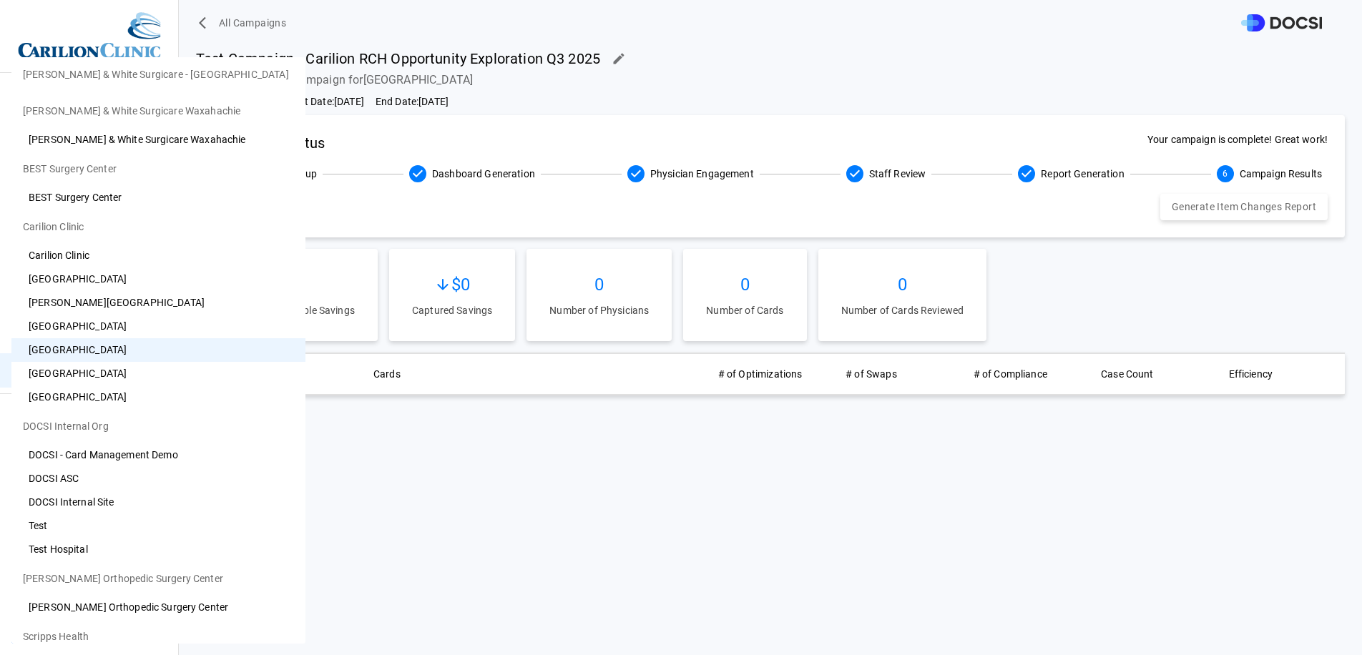
click at [407, 393] on div at bounding box center [681, 327] width 1362 height 655
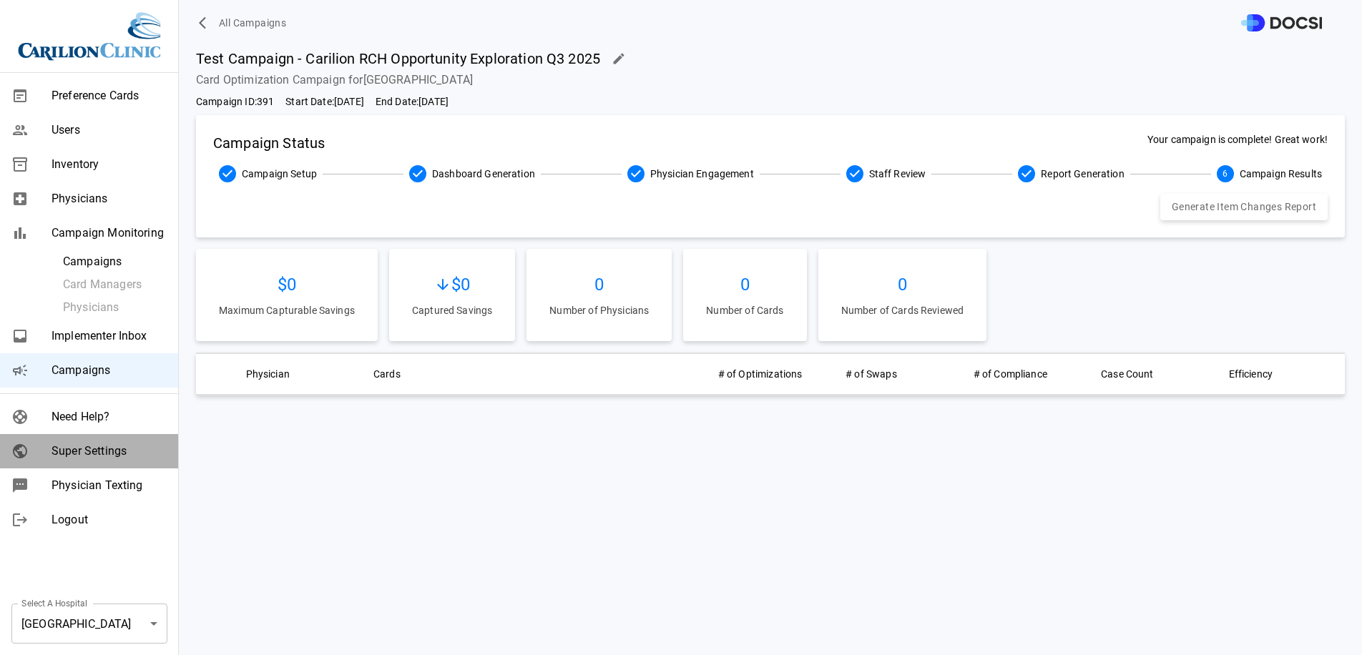
click at [79, 467] on div "Super Settings" at bounding box center [89, 451] width 178 height 34
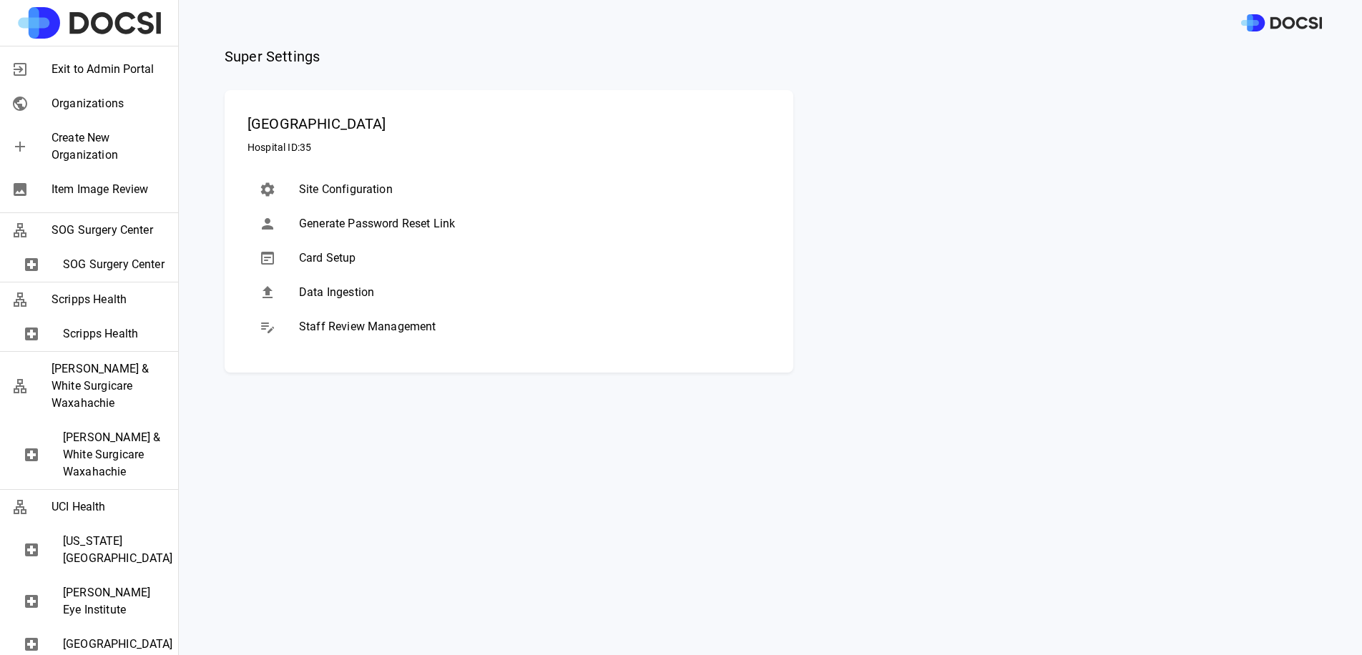
scroll to position [2445, 0]
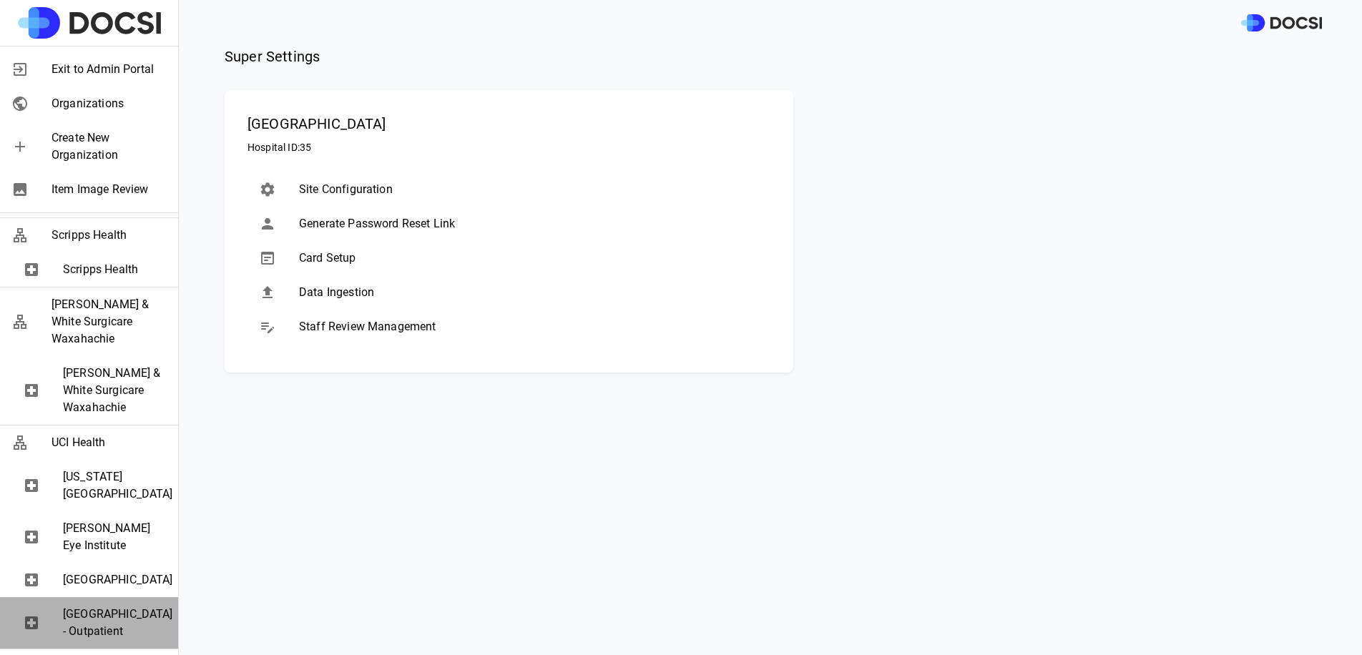
click at [105, 610] on span "[GEOGRAPHIC_DATA] - Outpatient" at bounding box center [115, 623] width 104 height 34
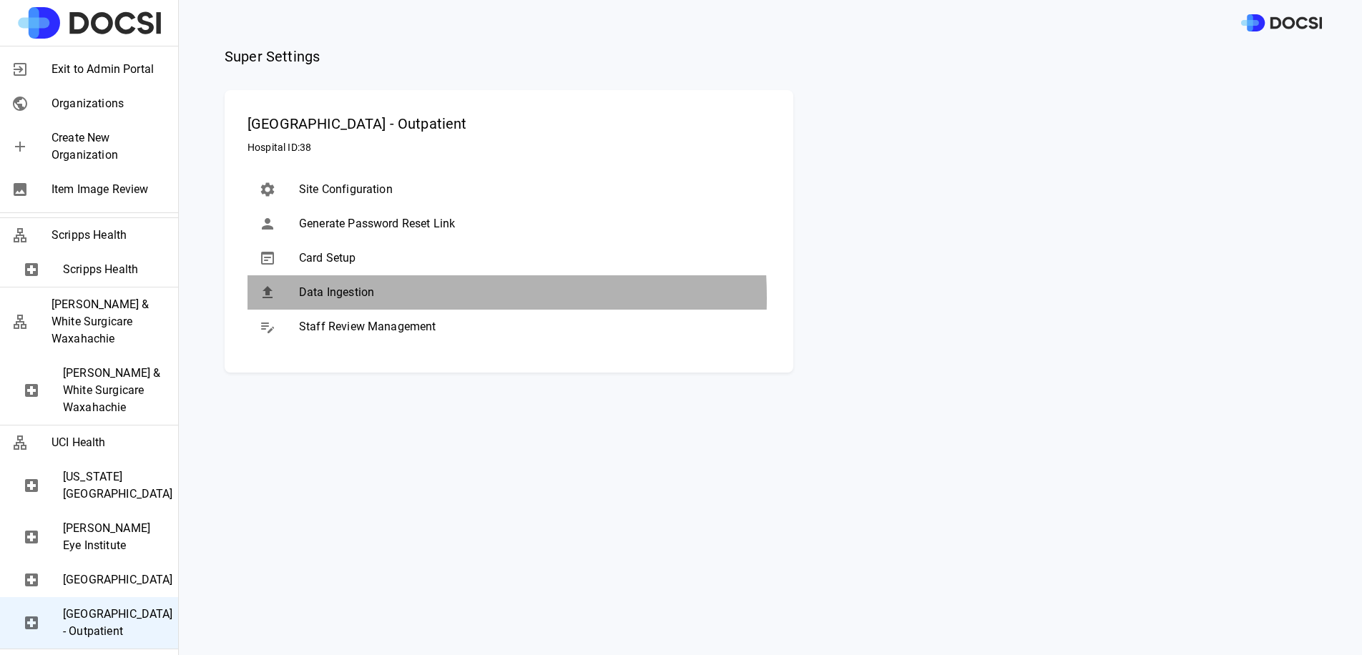
click at [369, 297] on span "Data Ingestion" at bounding box center [529, 292] width 460 height 17
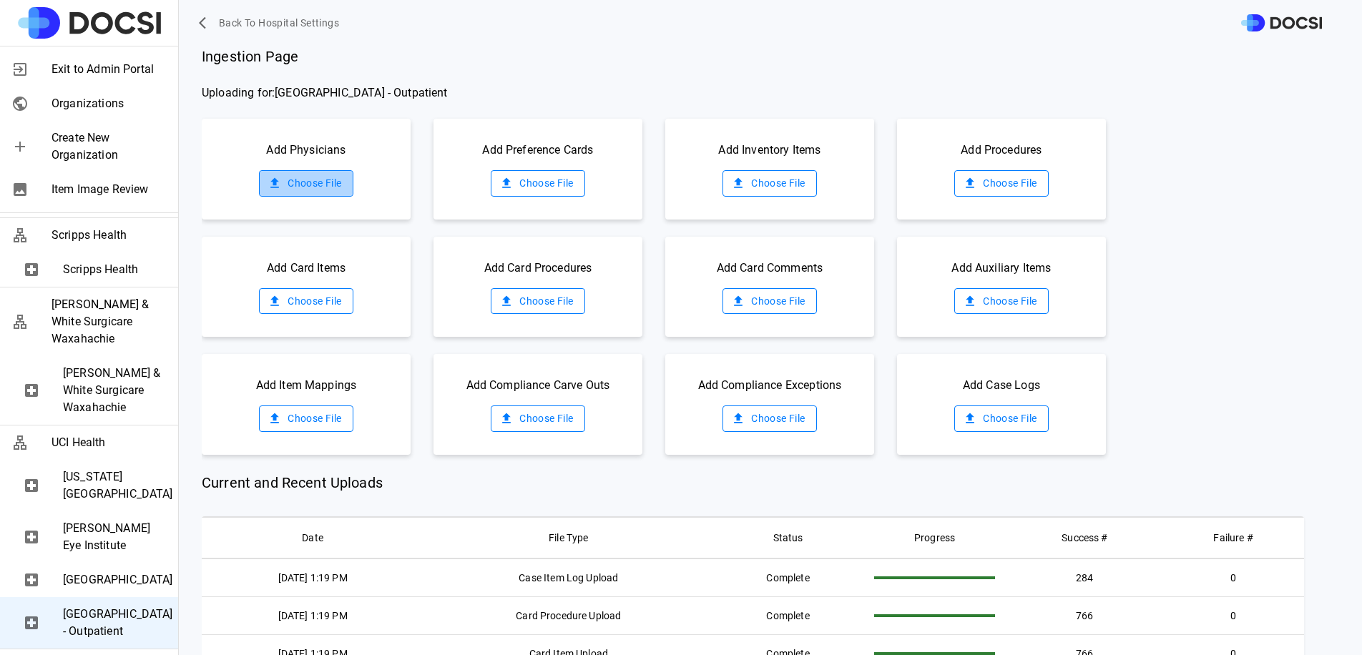
click at [308, 185] on label "Choose File" at bounding box center [306, 183] width 94 height 26
click at [0, 0] on input "Choose File" at bounding box center [0, 0] width 0 height 0
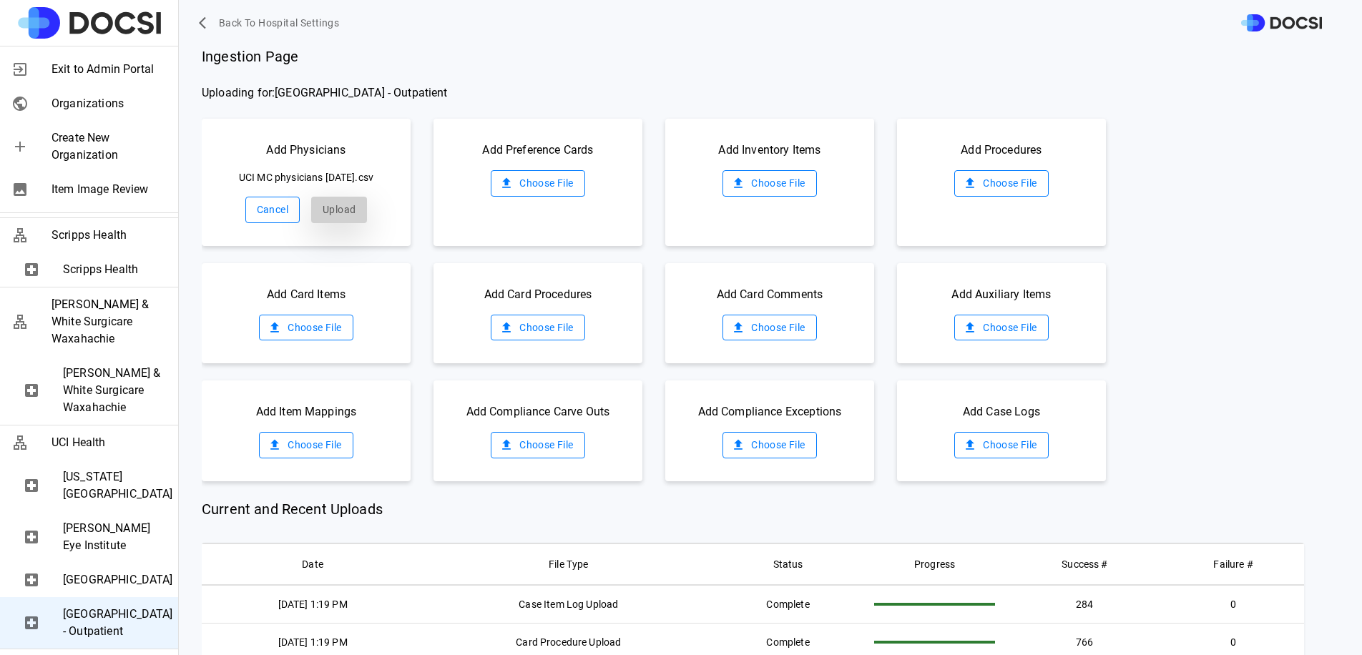
click at [333, 207] on button "Upload" at bounding box center [339, 210] width 56 height 26
click at [760, 182] on label "Choose File" at bounding box center [770, 183] width 94 height 26
click at [0, 0] on input "Choose File" at bounding box center [0, 0] width 0 height 0
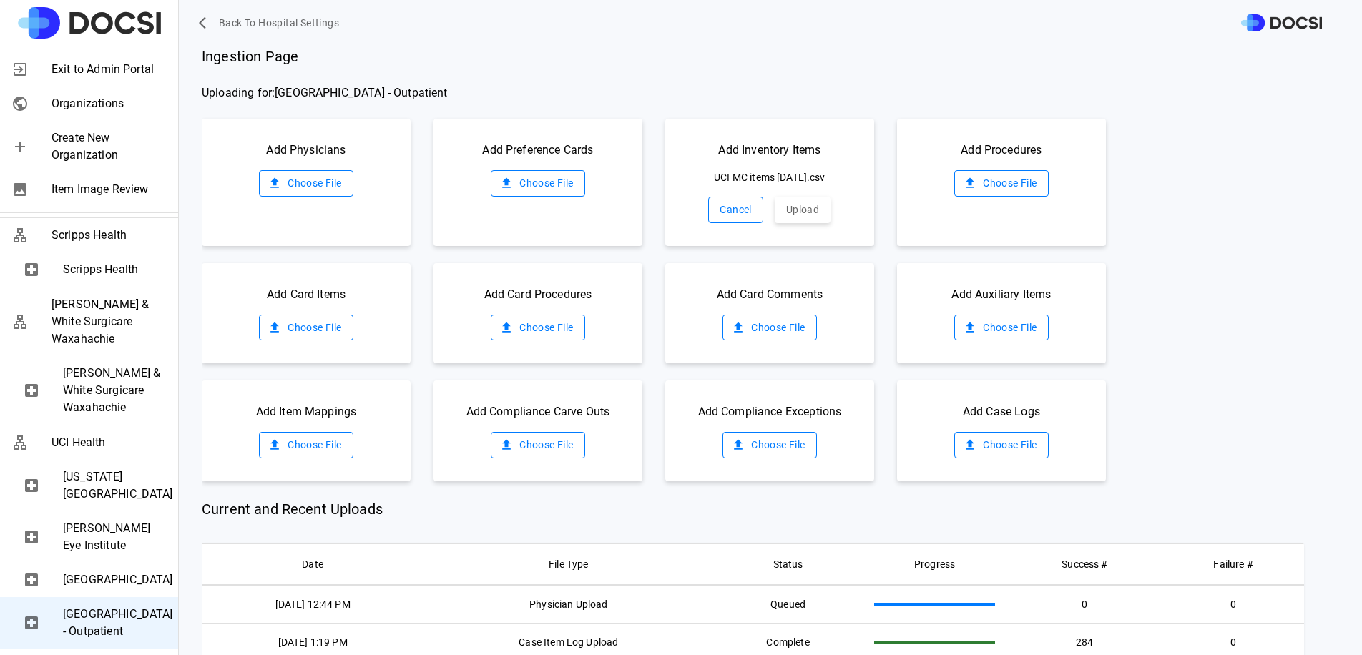
click at [740, 210] on button "Cancel" at bounding box center [735, 210] width 54 height 26
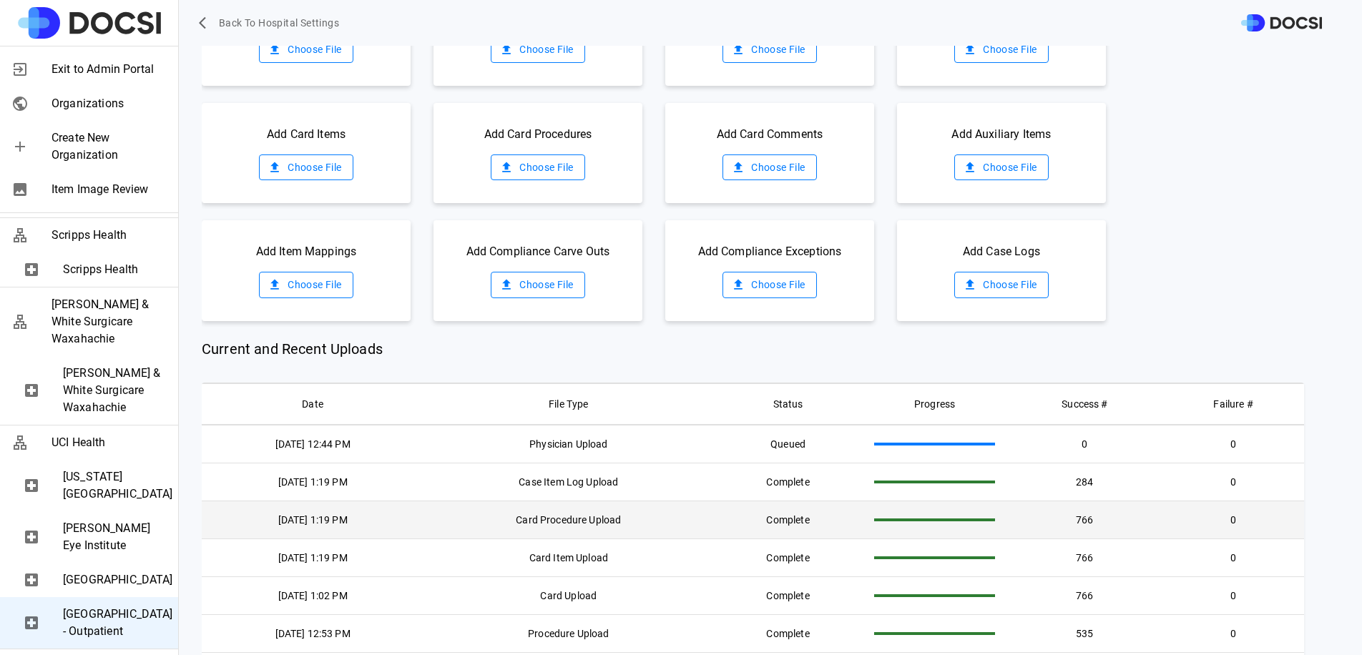
scroll to position [144, 0]
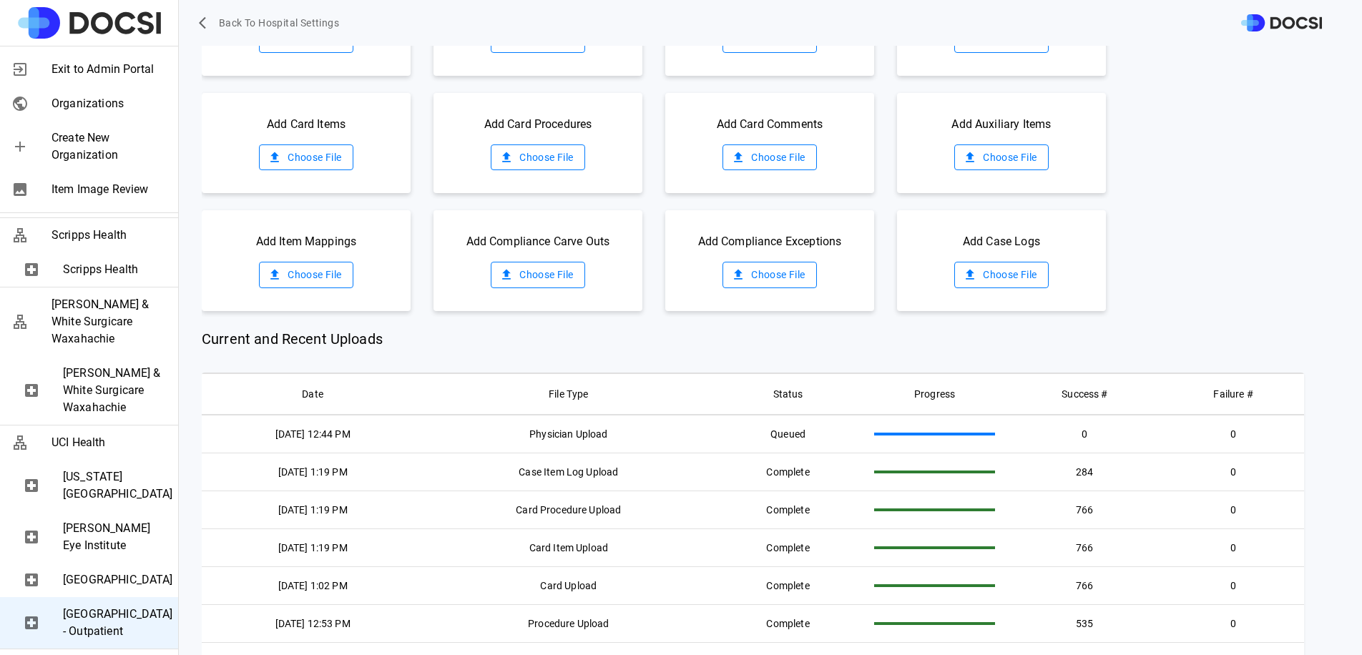
click at [110, 572] on span "[GEOGRAPHIC_DATA]" at bounding box center [115, 580] width 104 height 17
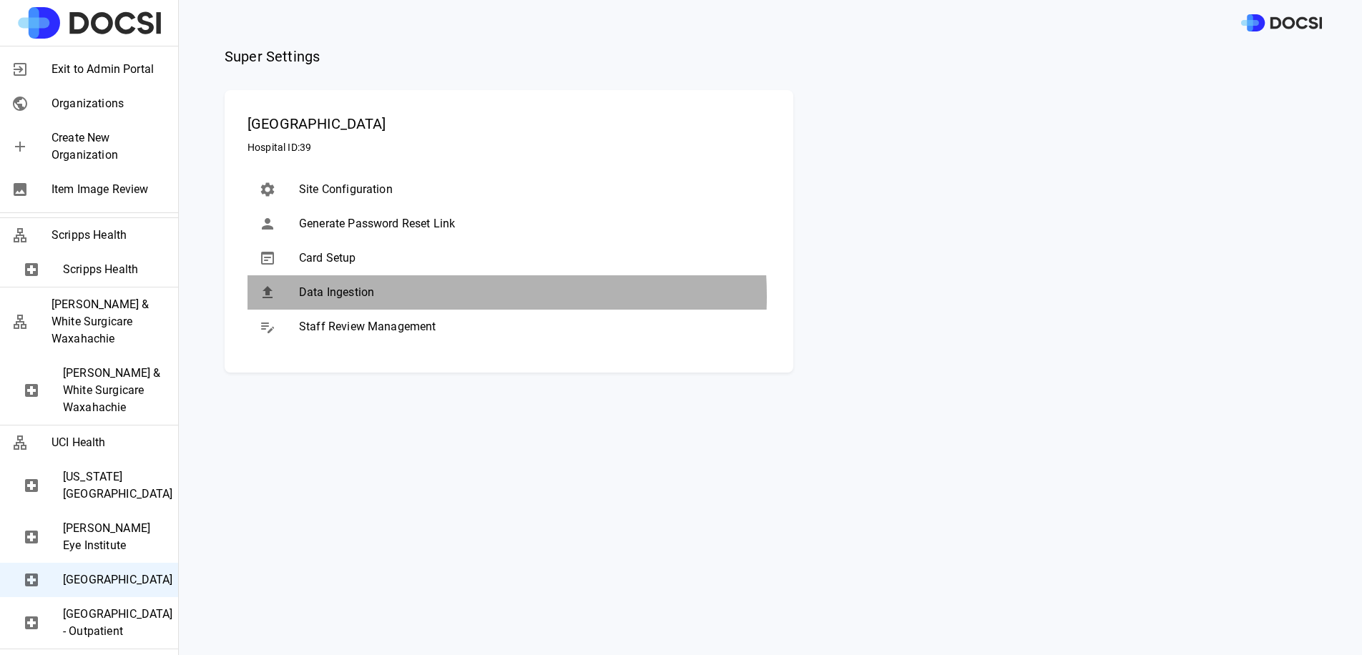
click at [414, 296] on span "Data Ingestion" at bounding box center [529, 292] width 460 height 17
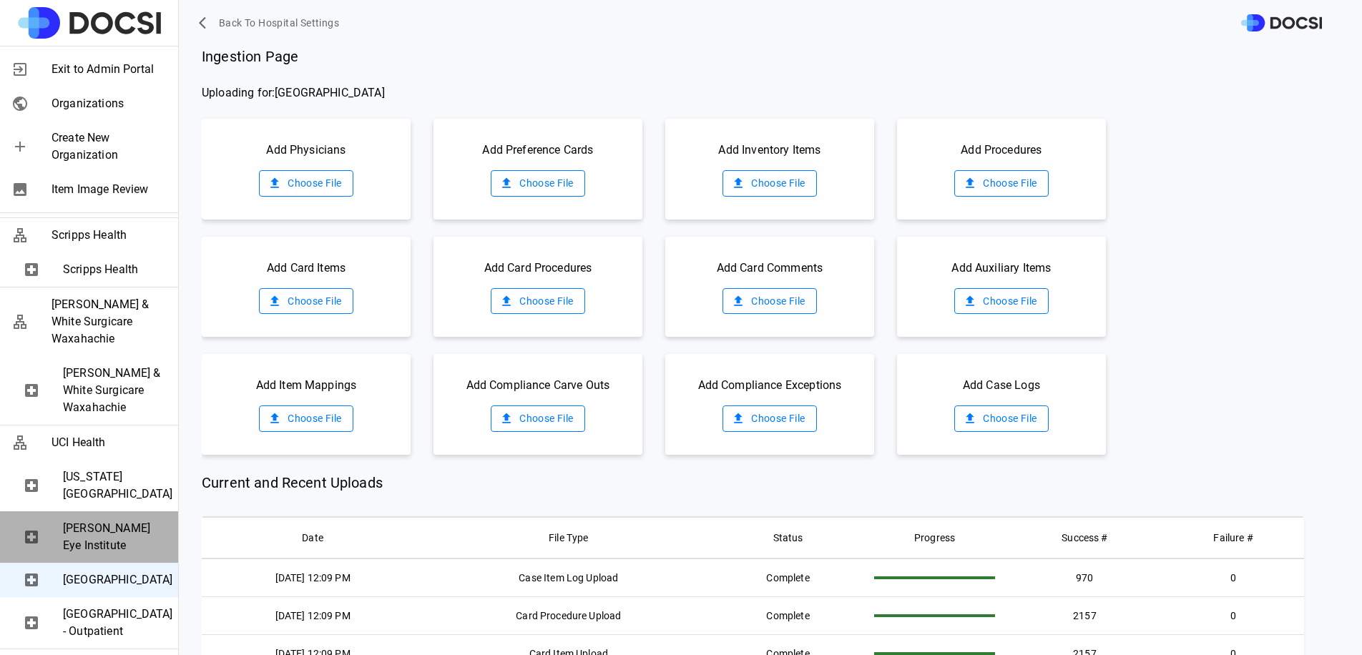
click at [129, 520] on span "[PERSON_NAME] Eye Institute" at bounding box center [115, 537] width 104 height 34
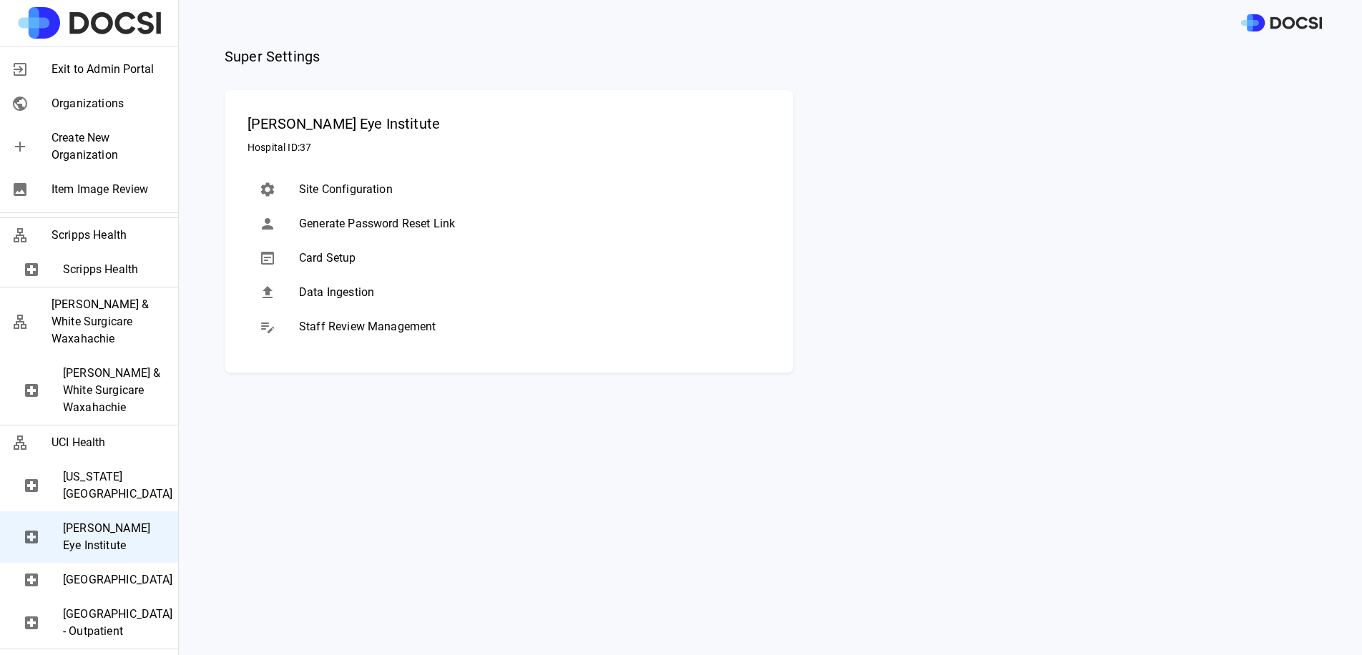
click at [368, 298] on span "Data Ingestion" at bounding box center [529, 292] width 460 height 17
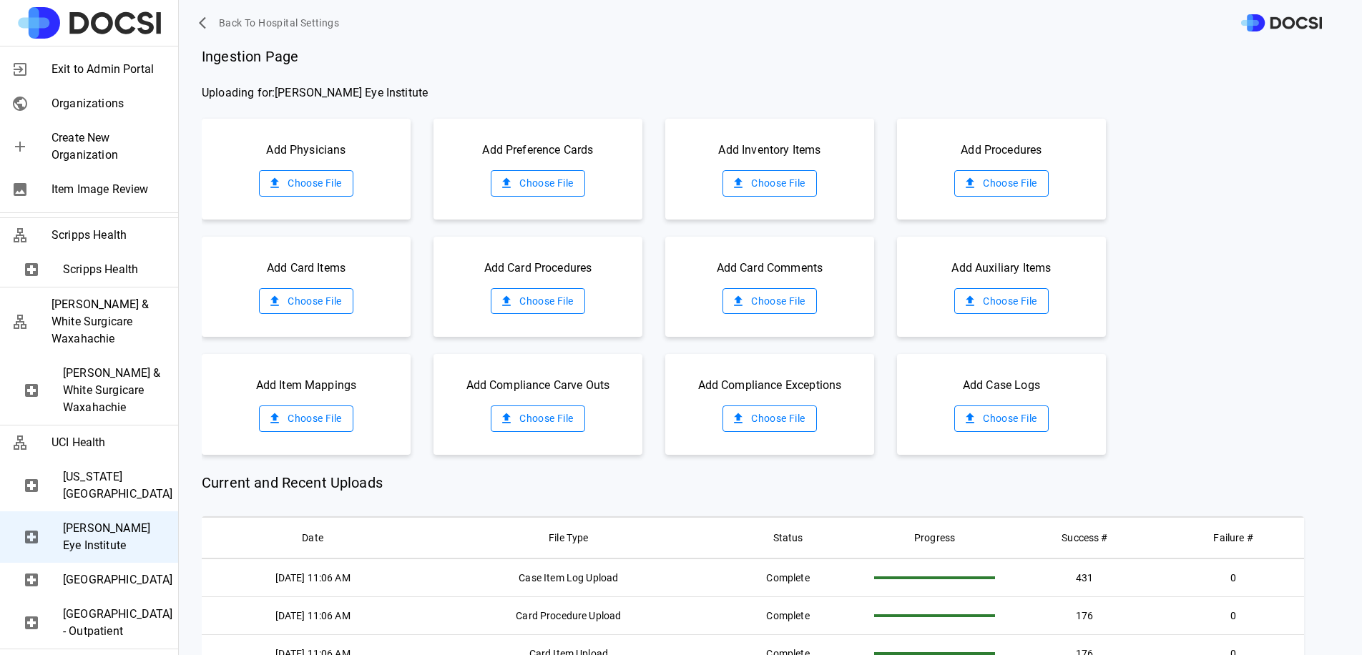
click at [132, 606] on span "[GEOGRAPHIC_DATA] - Outpatient" at bounding box center [115, 623] width 104 height 34
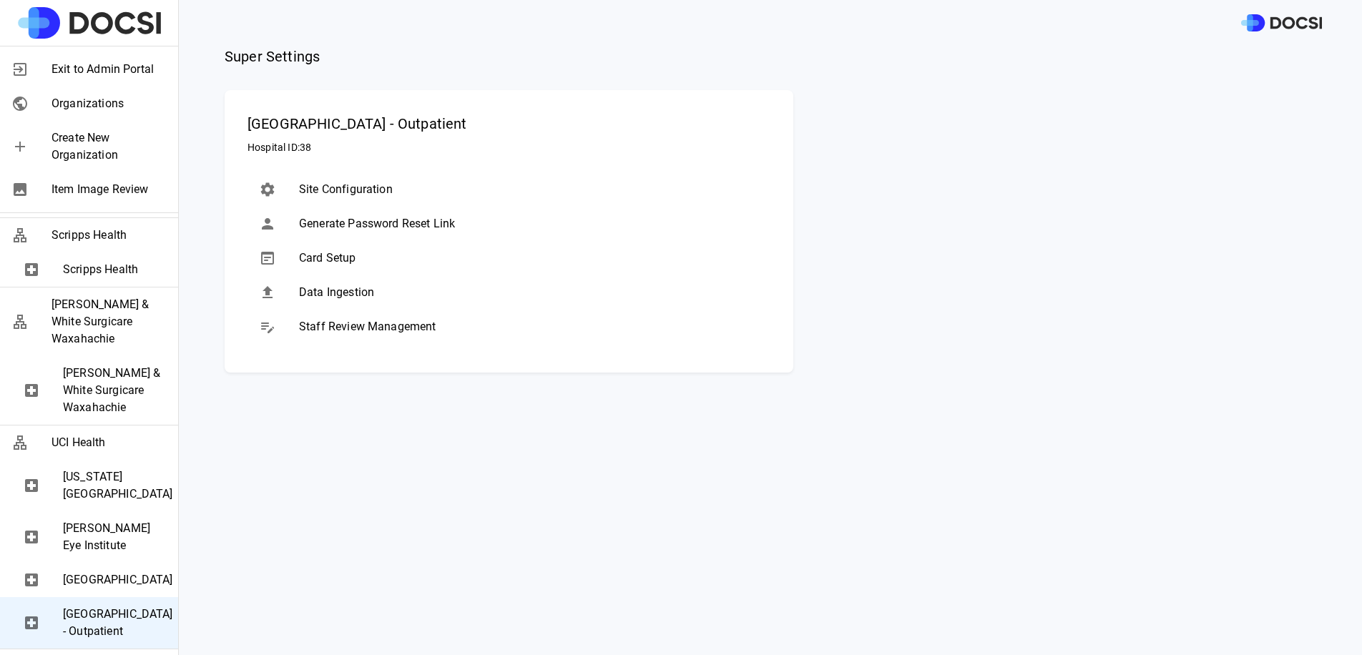
click at [124, 572] on span "[GEOGRAPHIC_DATA]" at bounding box center [115, 580] width 104 height 17
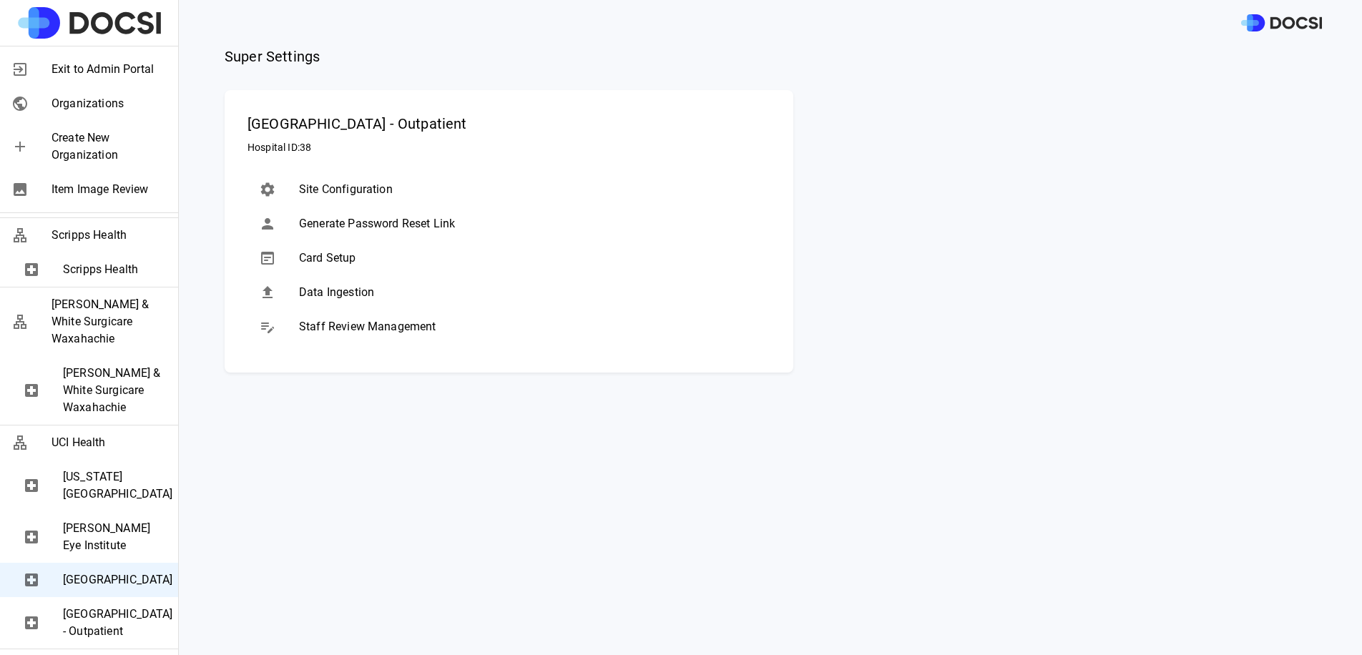
click at [104, 625] on span "[GEOGRAPHIC_DATA] - Outpatient" at bounding box center [115, 623] width 104 height 34
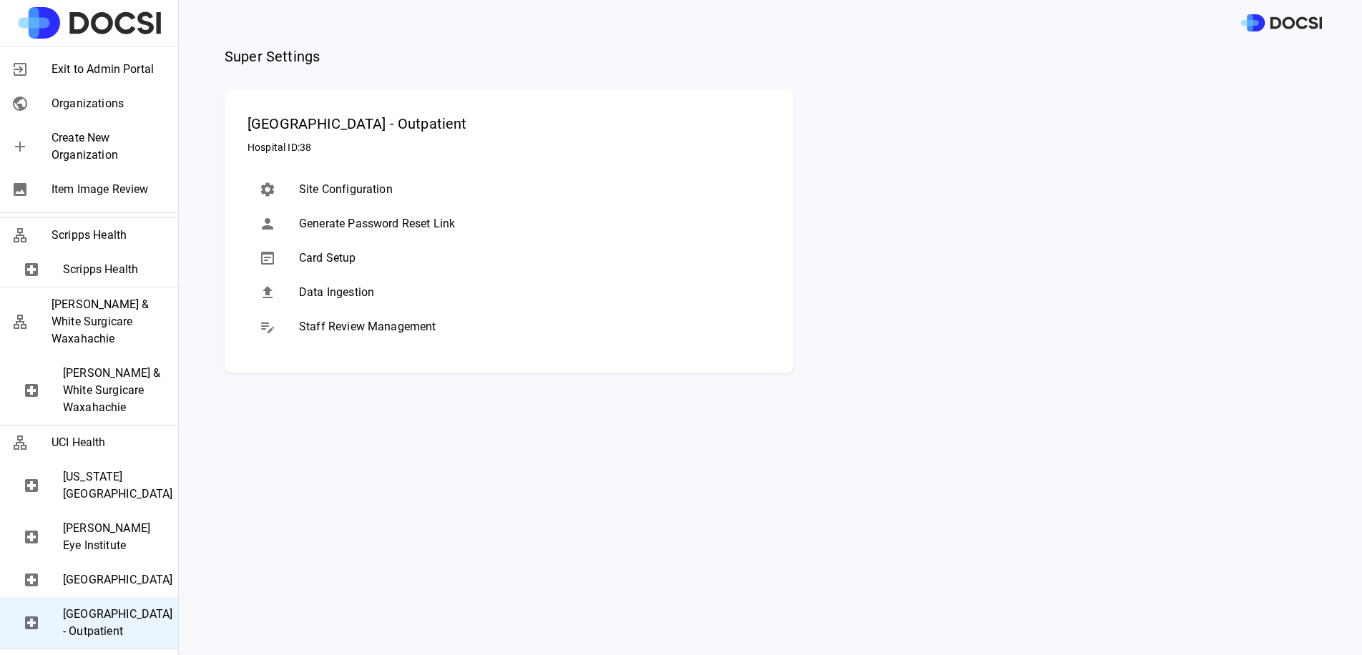
click at [399, 293] on span "Data Ingestion" at bounding box center [529, 292] width 460 height 17
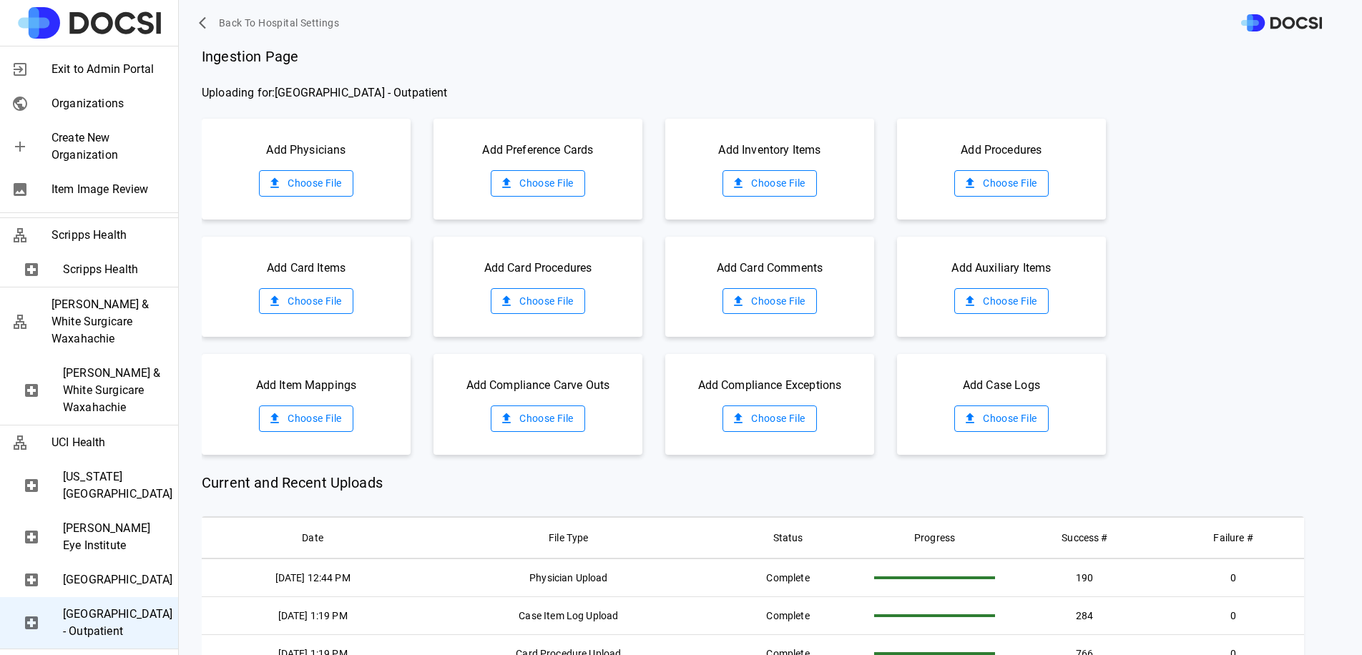
drag, startPoint x: 295, startPoint y: 162, endPoint x: 298, endPoint y: 181, distance: 19.5
click at [295, 162] on div "Add Physicians Choose File" at bounding box center [306, 169] width 209 height 101
click at [298, 182] on label "Choose File" at bounding box center [306, 183] width 94 height 26
click at [0, 0] on input "Choose File" at bounding box center [0, 0] width 0 height 0
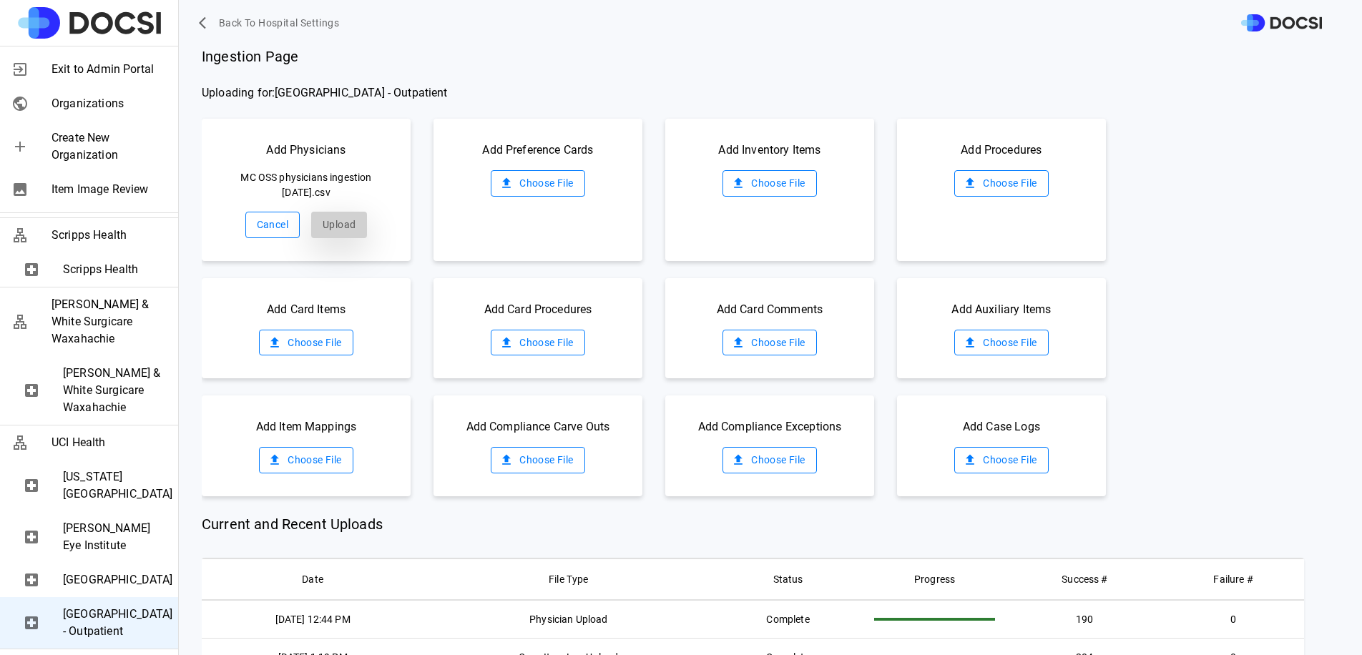
click at [340, 221] on button "Upload" at bounding box center [339, 225] width 56 height 26
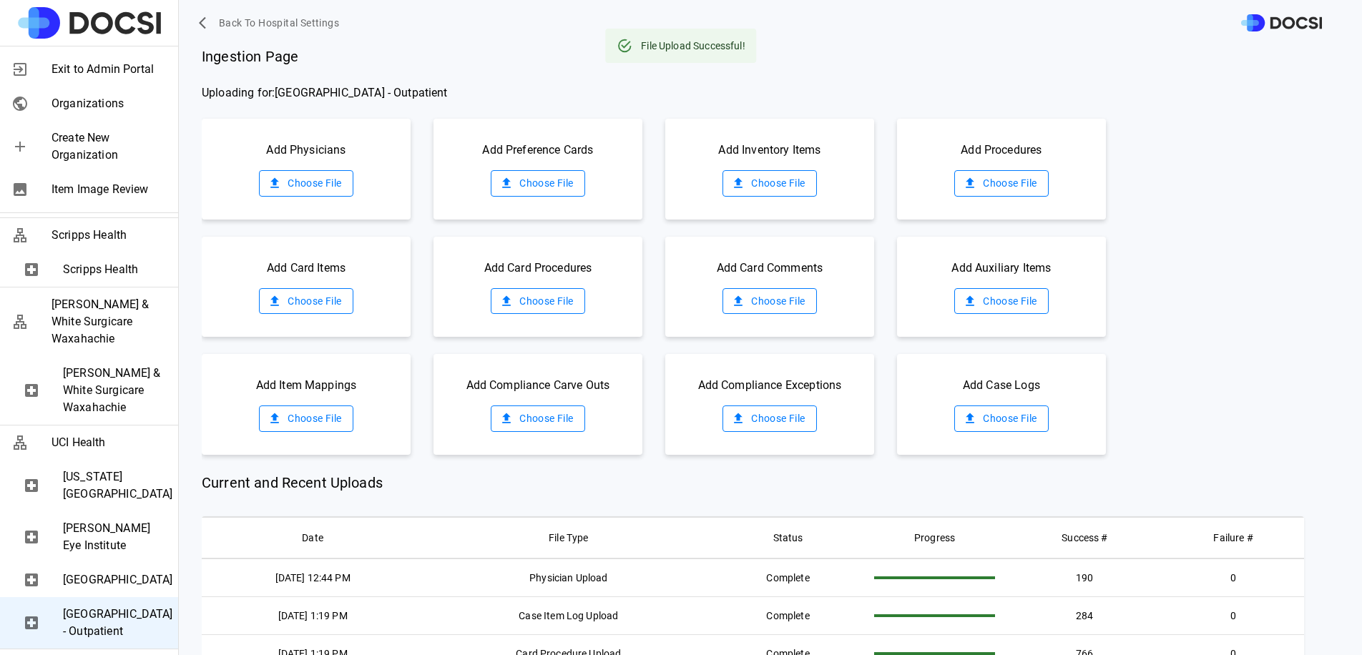
click at [783, 182] on label "Choose File" at bounding box center [770, 183] width 94 height 26
click at [0, 0] on input "Choose File" at bounding box center [0, 0] width 0 height 0
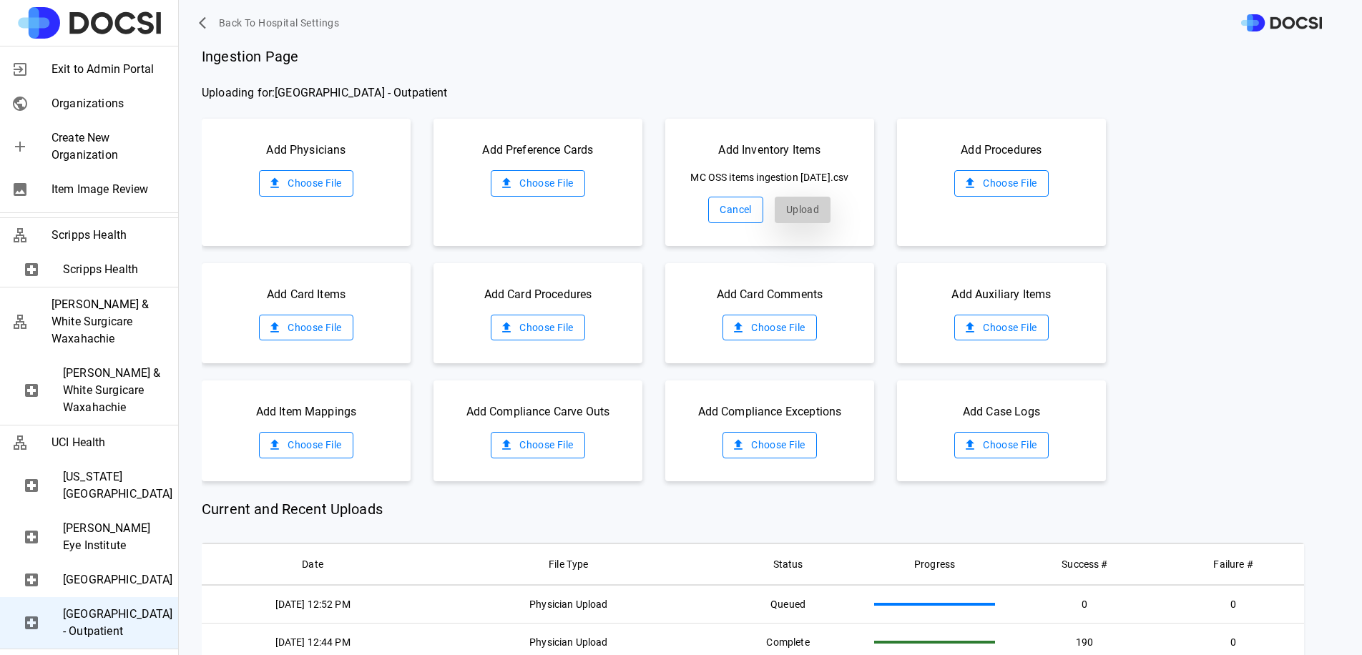
click at [788, 223] on button "Upload" at bounding box center [803, 210] width 56 height 26
click at [1012, 187] on label "Choose File" at bounding box center [1001, 183] width 94 height 26
click at [0, 0] on input "Choose File" at bounding box center [0, 0] width 0 height 0
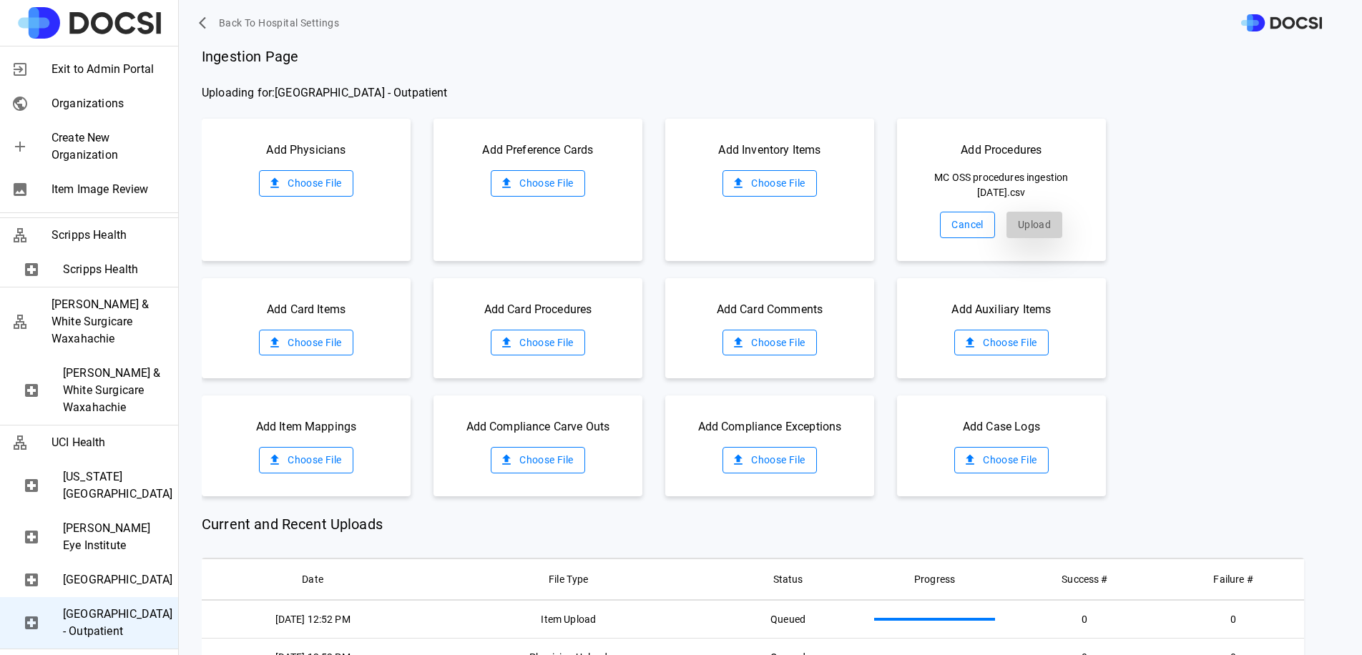
click at [1032, 230] on button "Upload" at bounding box center [1035, 225] width 56 height 26
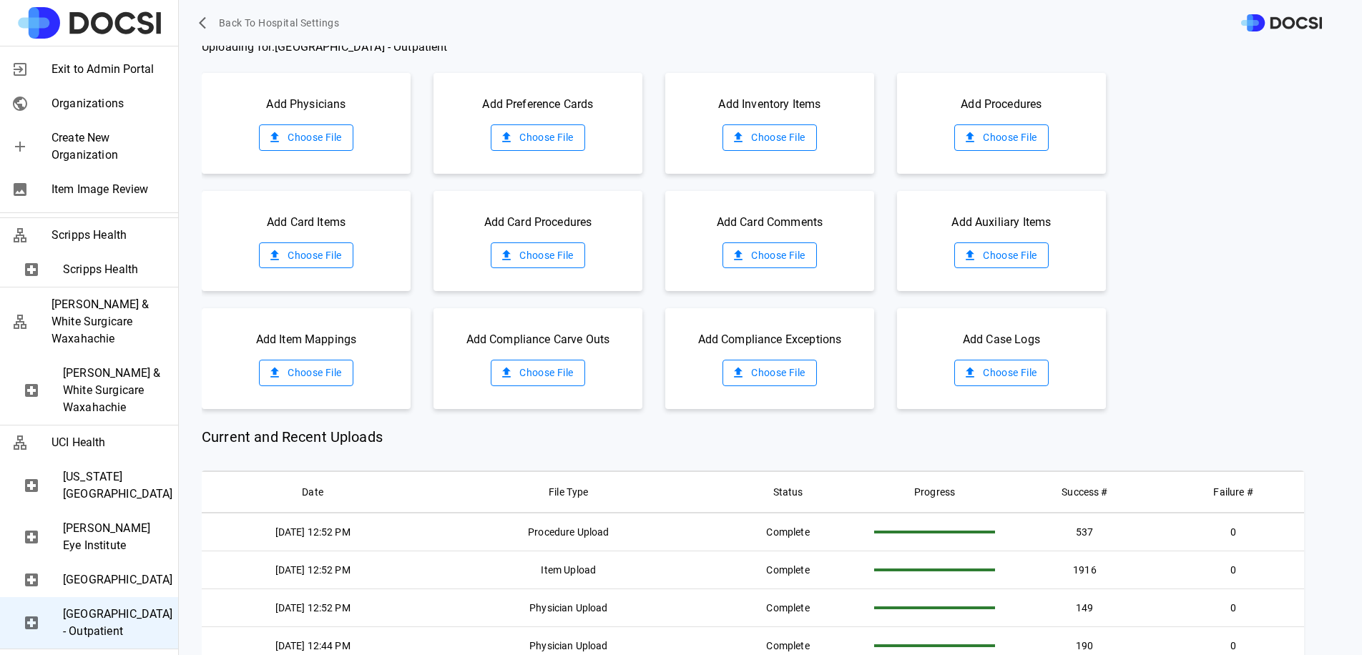
scroll to position [29, 0]
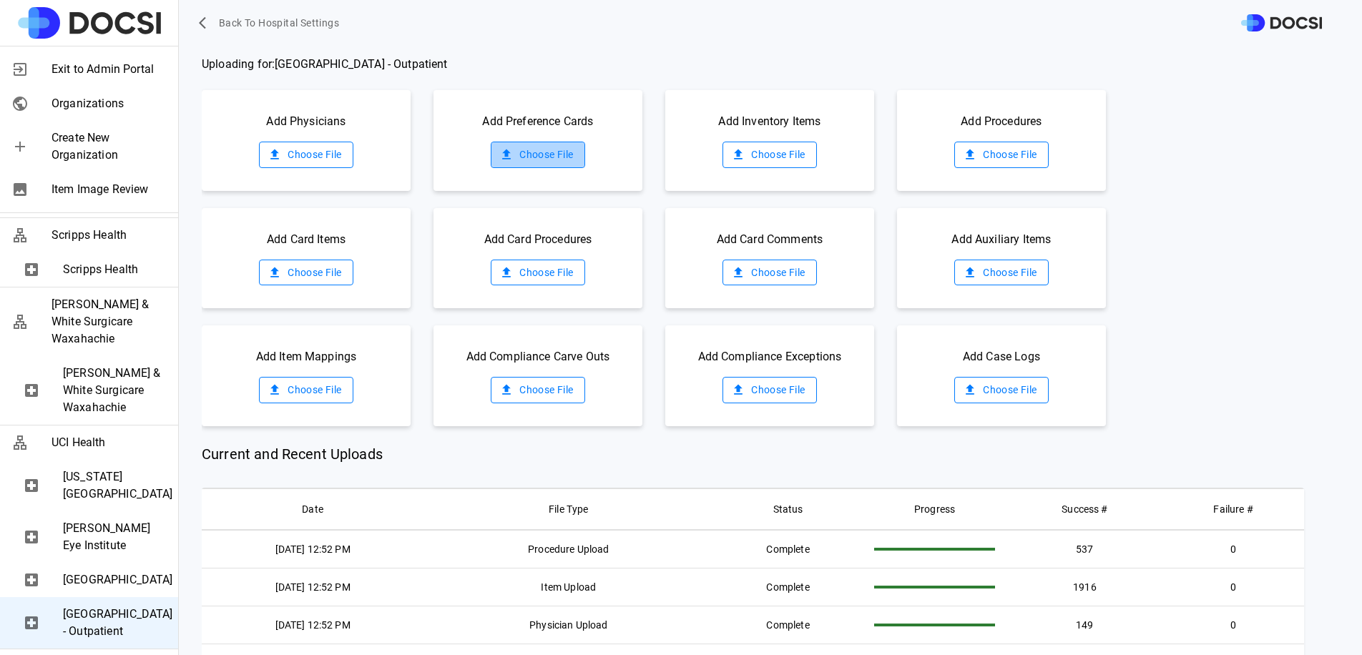
click at [547, 155] on label "Choose File" at bounding box center [538, 155] width 94 height 26
click at [0, 0] on input "Choose File" at bounding box center [0, 0] width 0 height 0
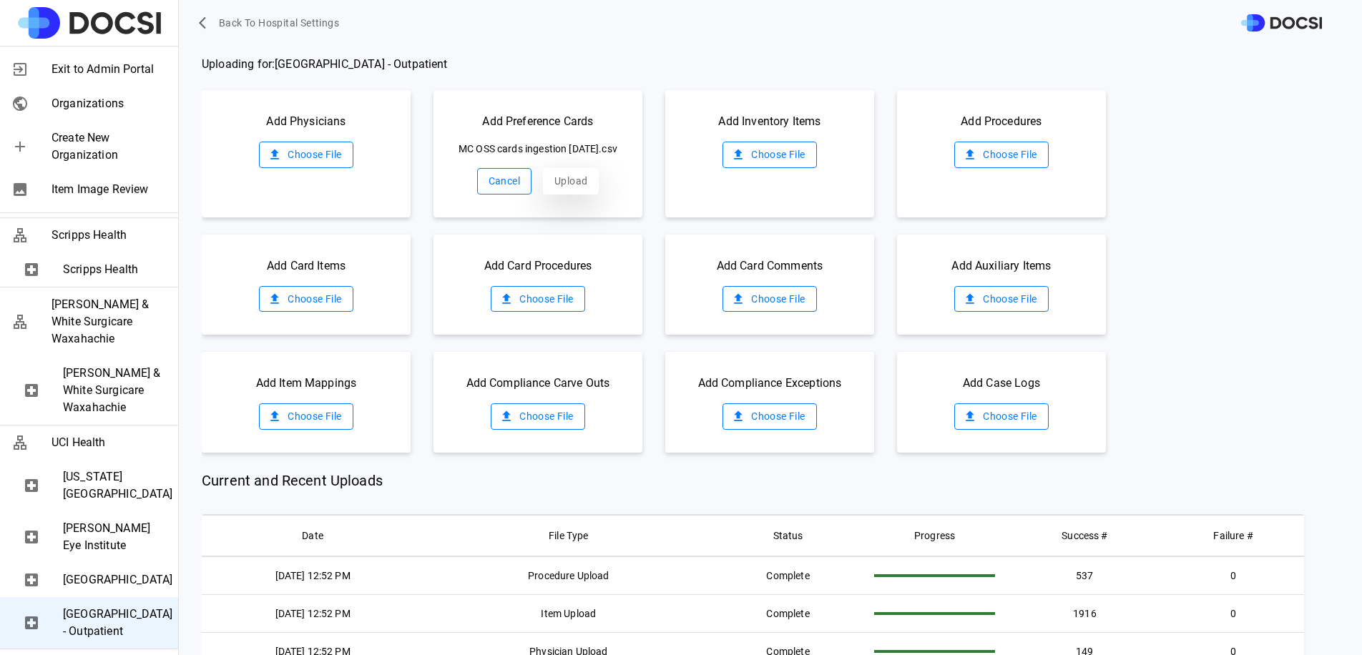
click at [564, 192] on button "Upload" at bounding box center [571, 181] width 56 height 26
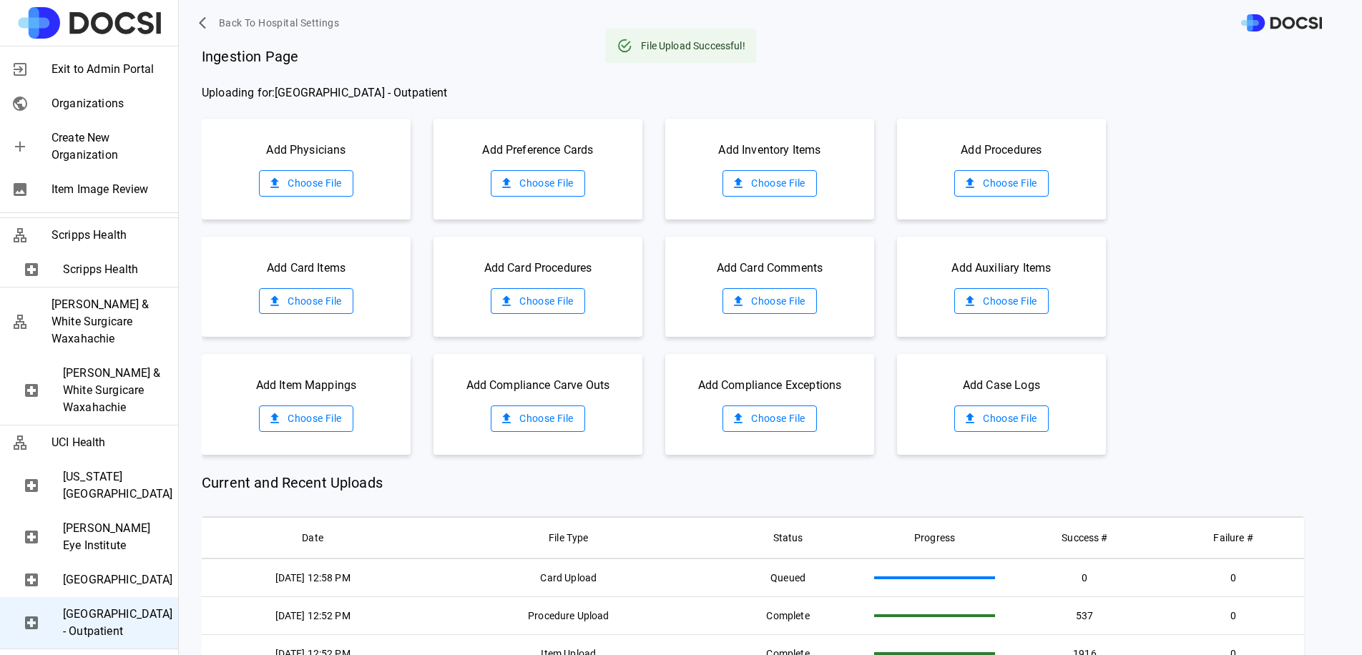
click at [66, 572] on span "[GEOGRAPHIC_DATA]" at bounding box center [115, 580] width 104 height 17
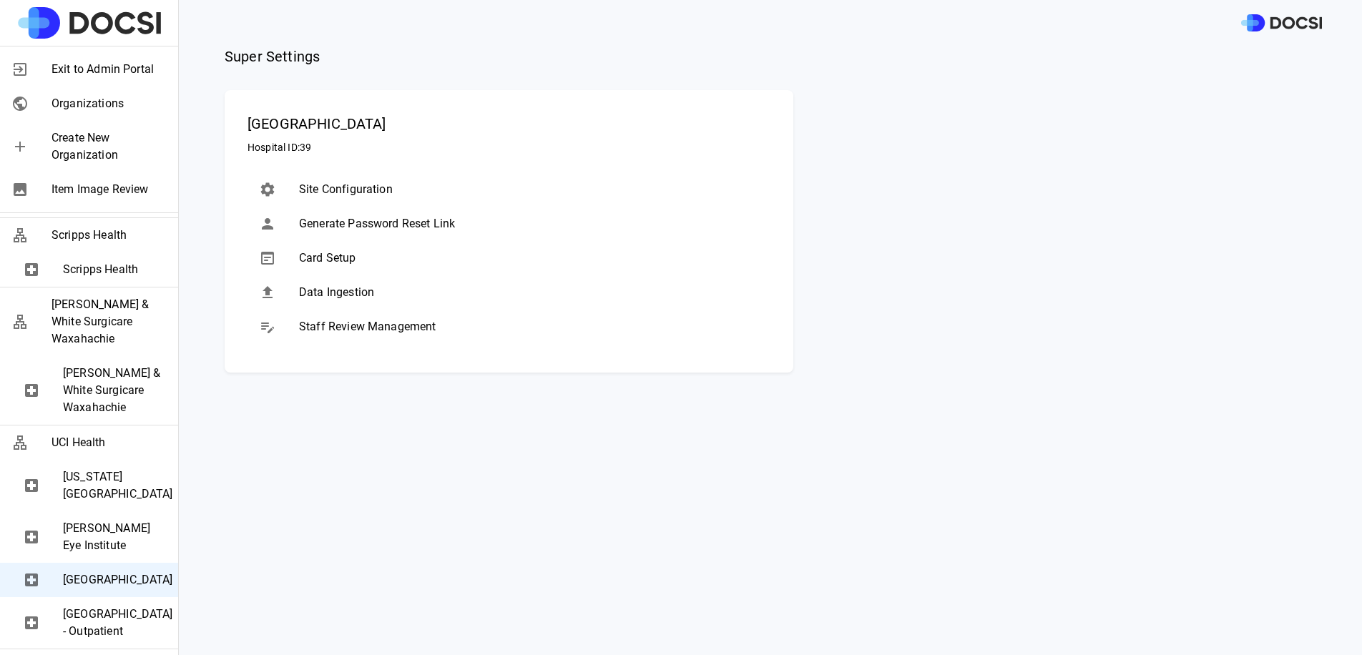
click at [368, 286] on span "Data Ingestion" at bounding box center [529, 292] width 460 height 17
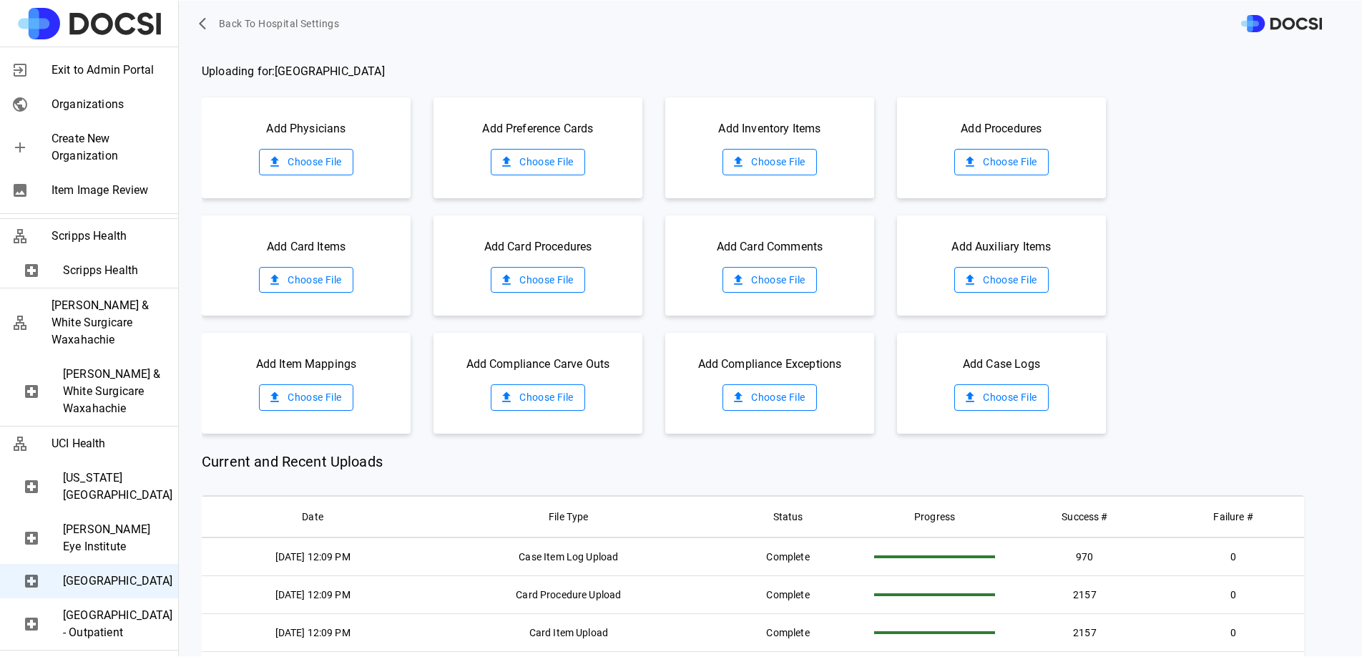
scroll to position [21, 0]
click at [106, 606] on span "[GEOGRAPHIC_DATA] - Outpatient" at bounding box center [115, 623] width 104 height 34
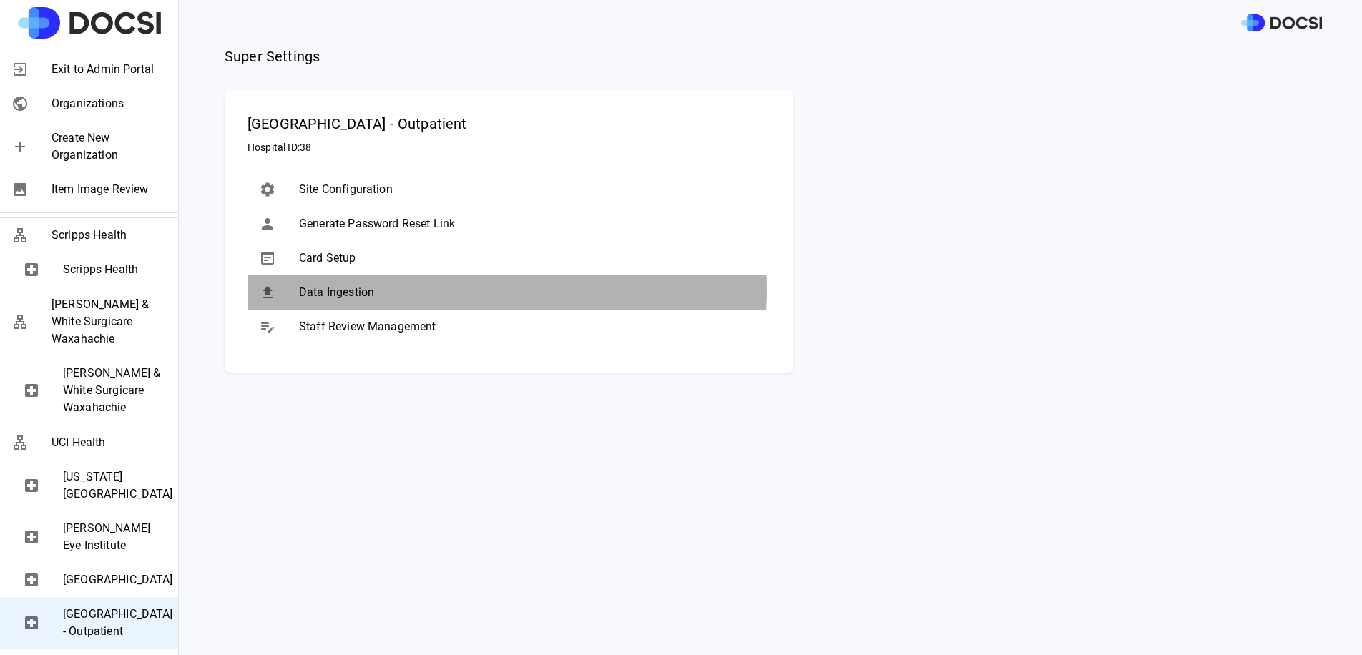
click at [416, 289] on span "Data Ingestion" at bounding box center [529, 292] width 460 height 17
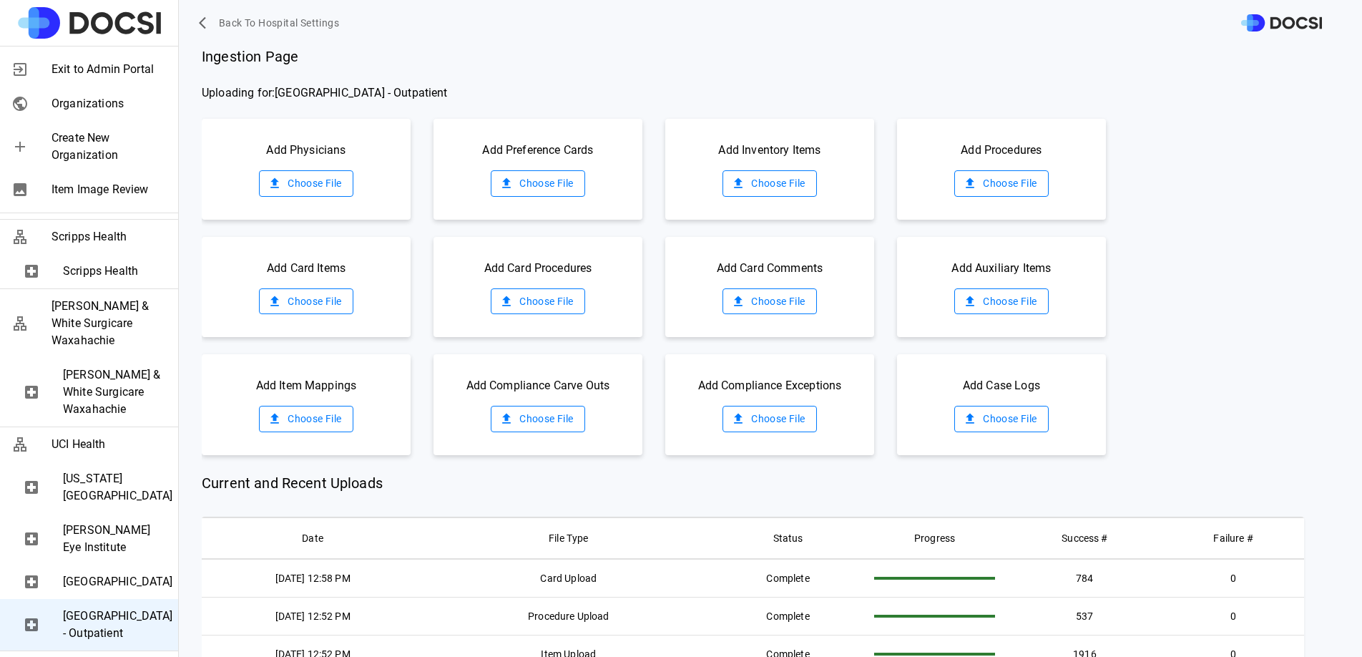
scroll to position [1787, 0]
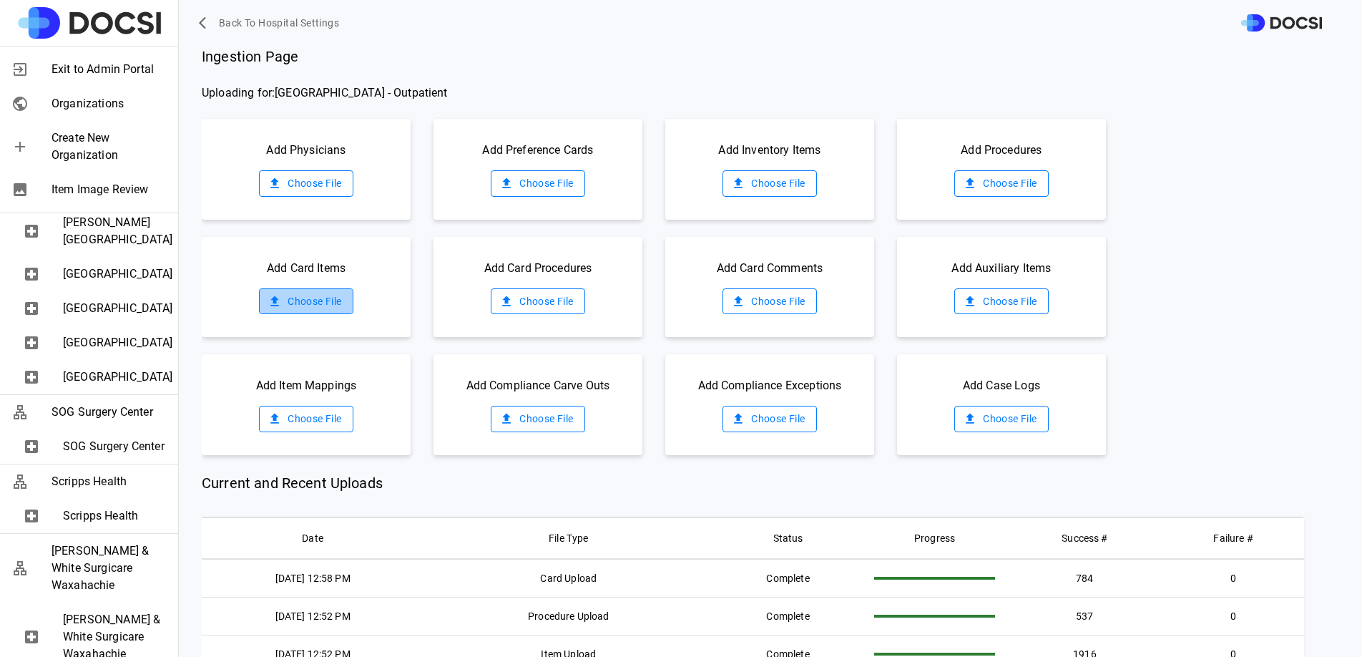
click at [319, 299] on label "Choose File" at bounding box center [306, 301] width 94 height 26
click at [0, 0] on input "Choose File" at bounding box center [0, 0] width 0 height 0
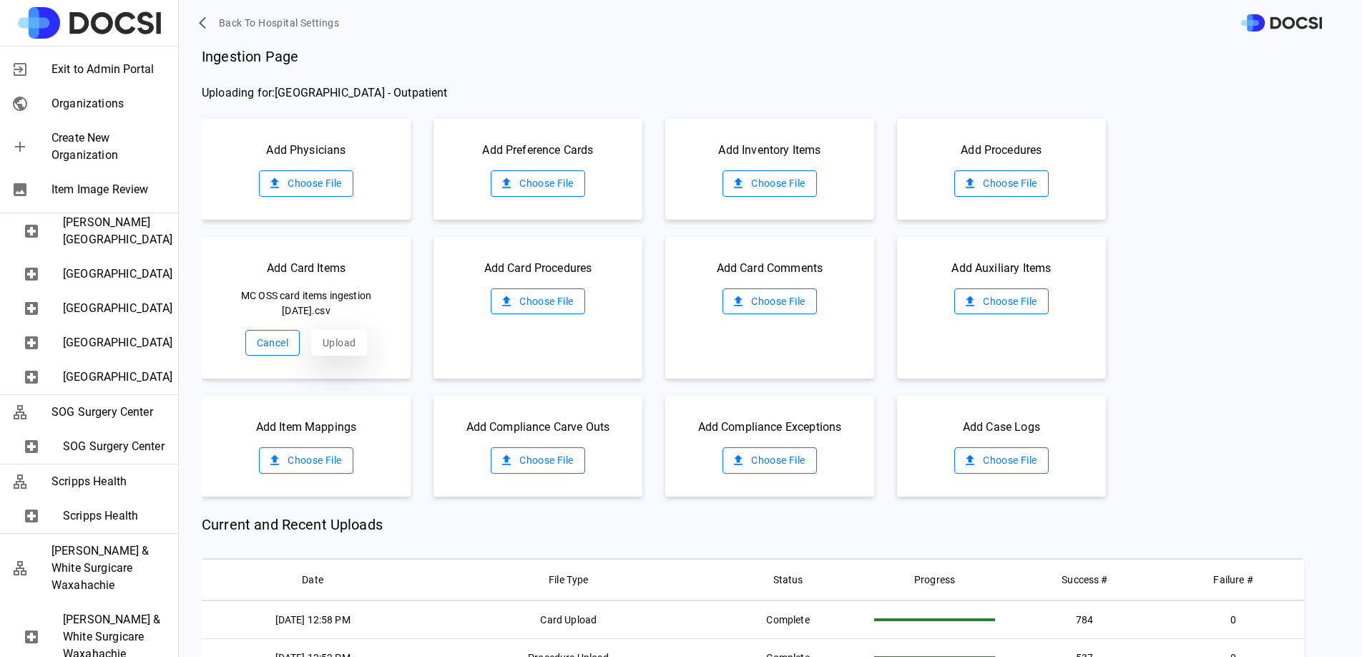
click at [337, 330] on button "Upload" at bounding box center [339, 343] width 56 height 26
click at [545, 290] on label "Choose File" at bounding box center [538, 301] width 94 height 26
click at [0, 0] on input "Choose File" at bounding box center [0, 0] width 0 height 0
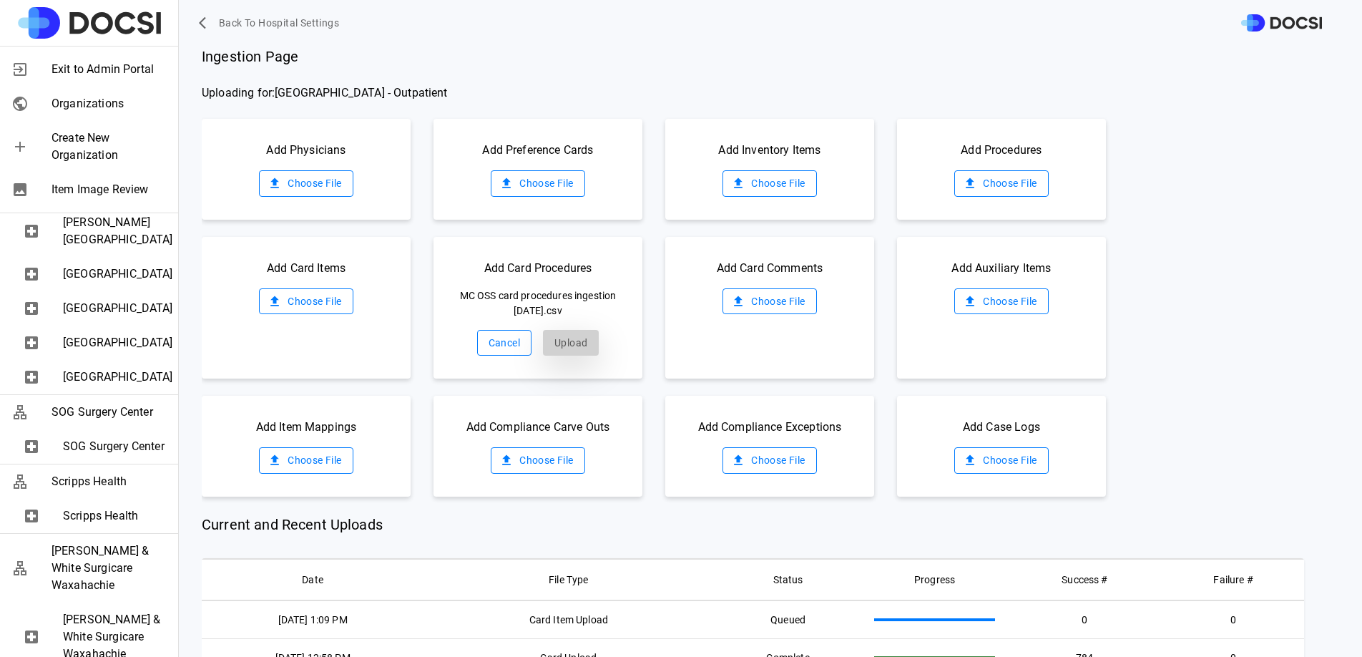
click at [582, 340] on button "Upload" at bounding box center [571, 343] width 56 height 26
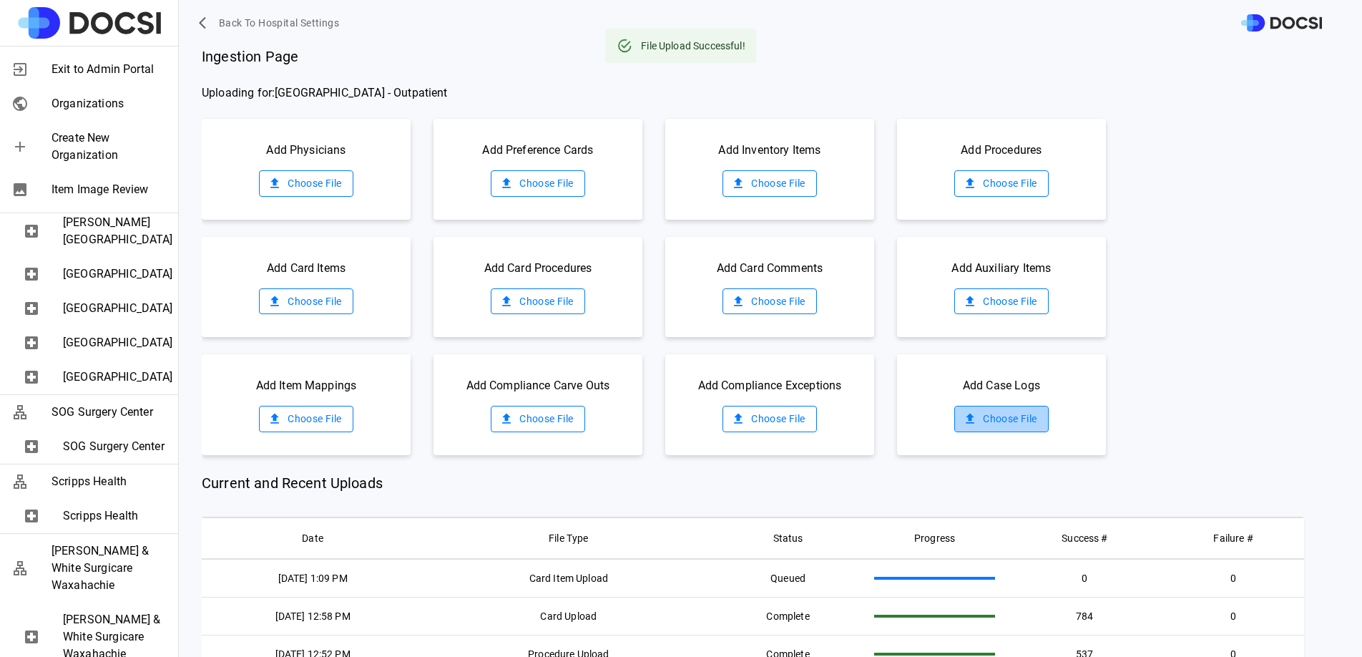
click at [1004, 418] on label "Choose File" at bounding box center [1001, 419] width 94 height 26
click at [0, 0] on input "Choose File" at bounding box center [0, 0] width 0 height 0
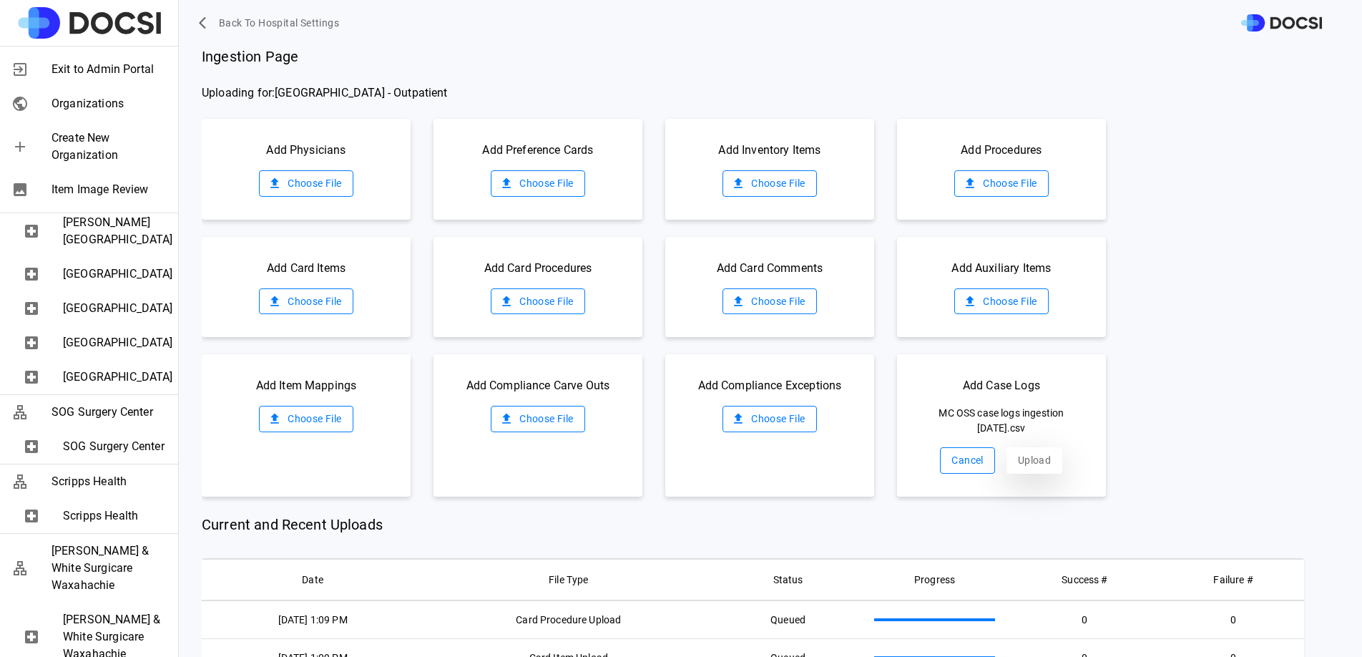
click at [1034, 458] on button "Upload" at bounding box center [1035, 460] width 56 height 26
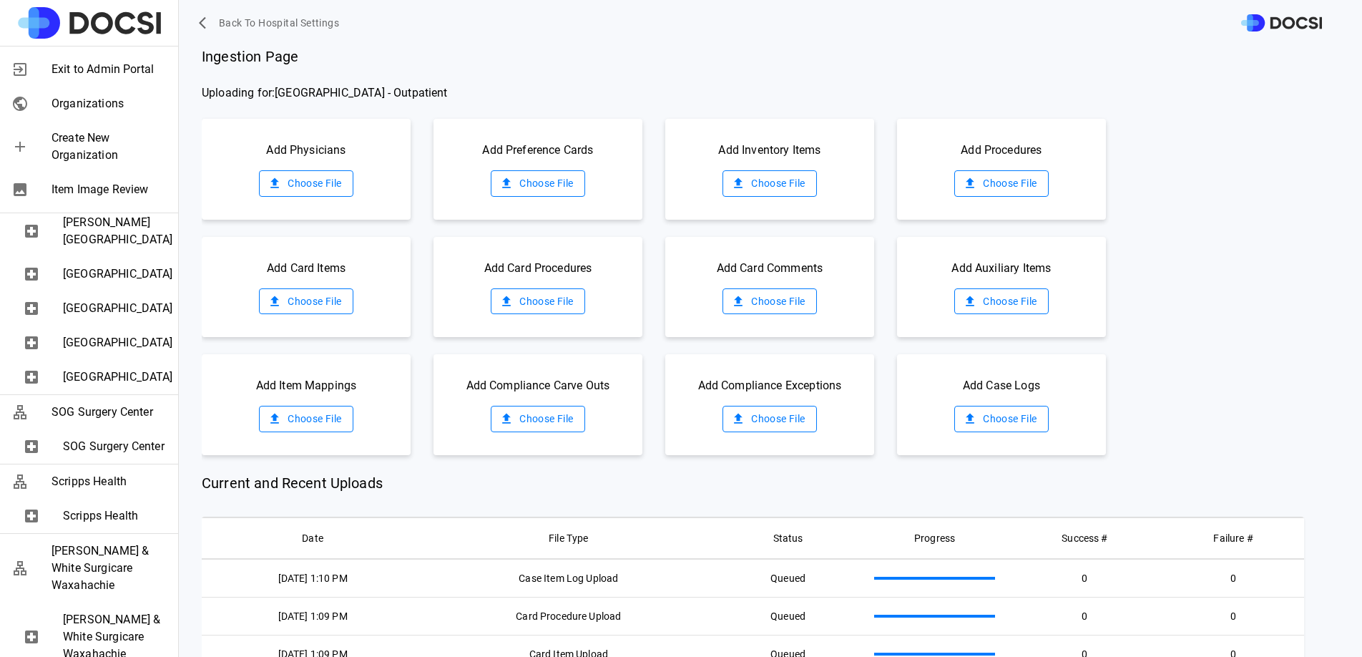
click at [776, 187] on label "Choose File" at bounding box center [770, 183] width 94 height 26
click at [0, 0] on input "Choose File" at bounding box center [0, 0] width 0 height 0
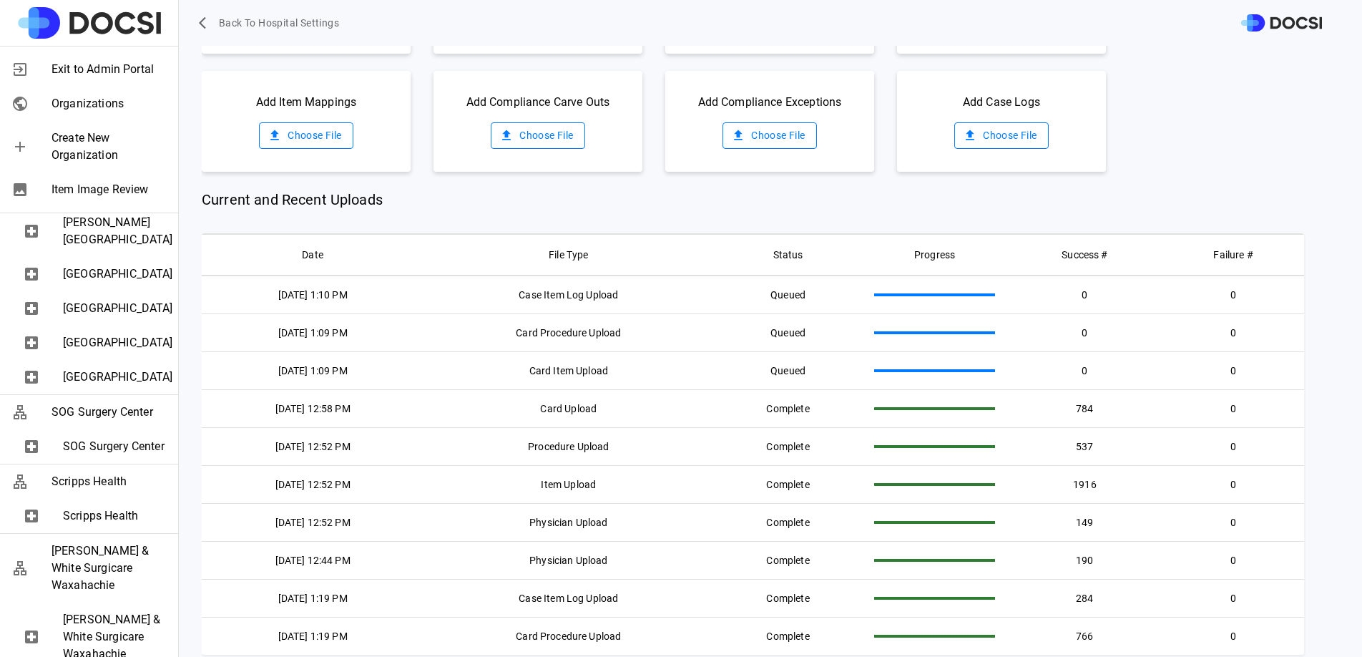
scroll to position [293, 0]
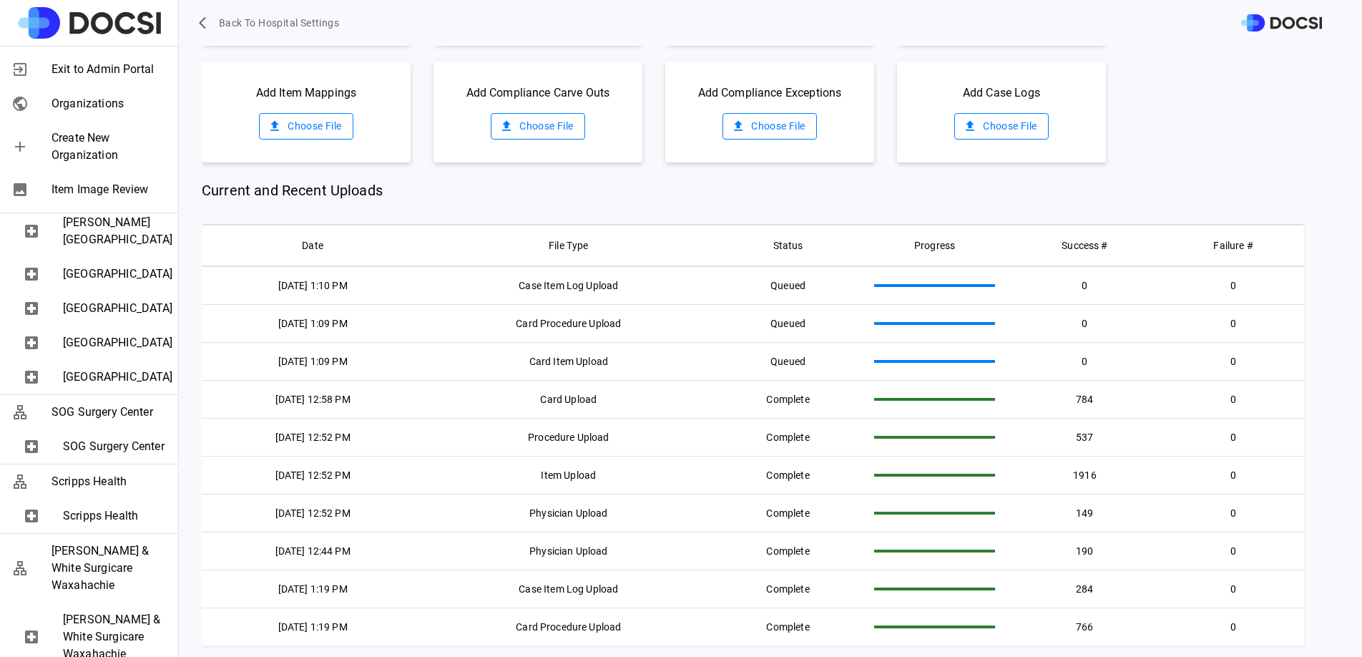
click at [983, 205] on div "Current and Recent Uploads Date File Type Status Progress Success # Failure # 0…" at bounding box center [753, 413] width 1102 height 466
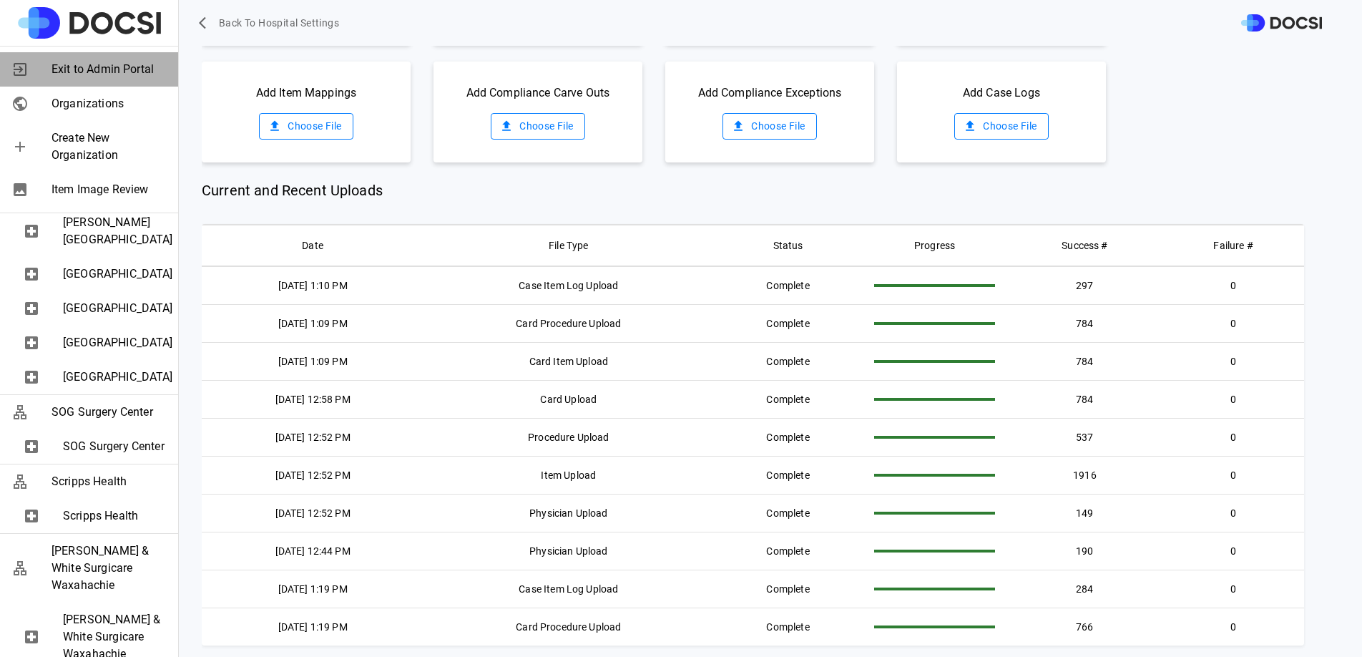
click at [114, 64] on span "Exit to Admin Portal" at bounding box center [109, 69] width 115 height 17
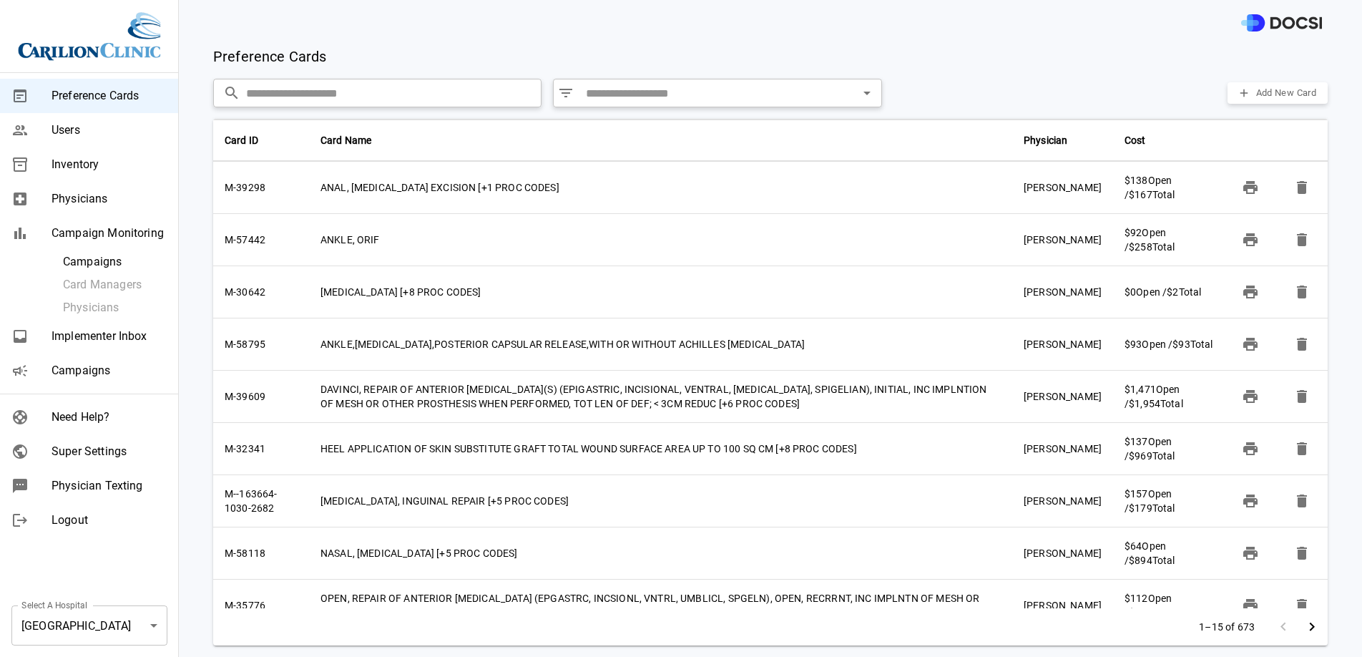
click at [100, 371] on span "Campaigns" at bounding box center [109, 370] width 115 height 17
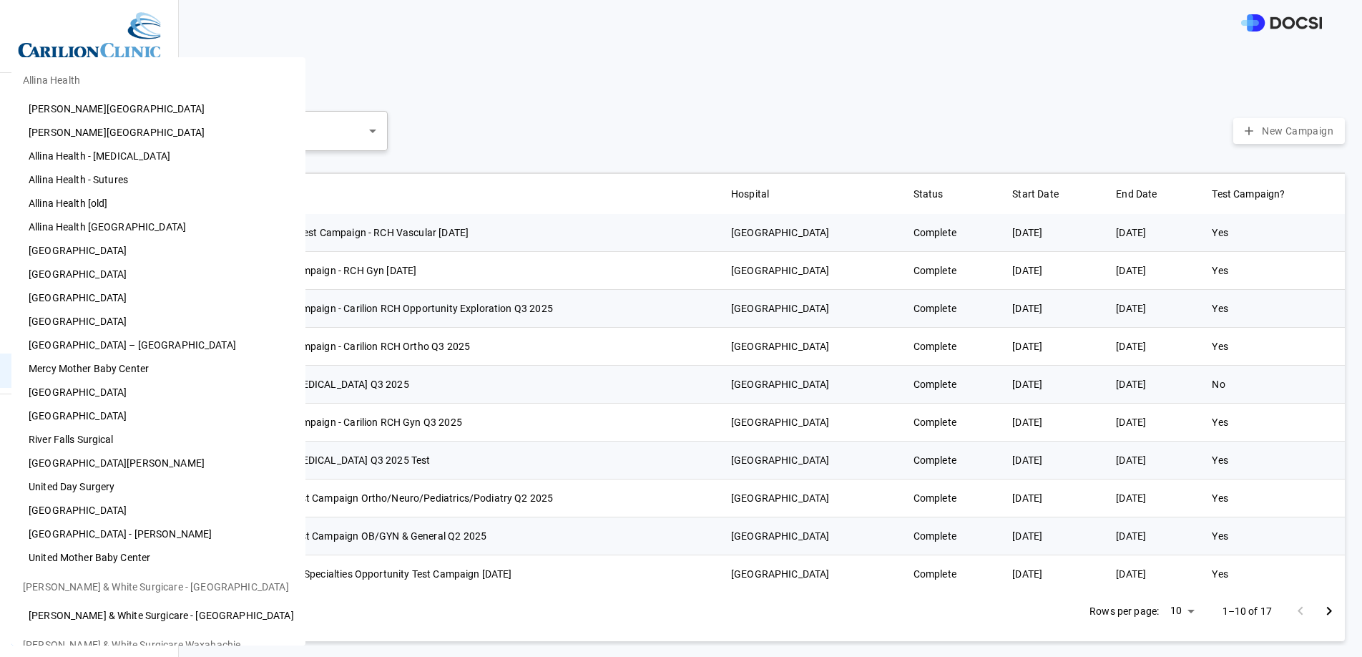
click at [96, 612] on body "Preference Cards Users Inventory Physicians Campaign Monitoring Campaigns Card …" at bounding box center [681, 328] width 1362 height 657
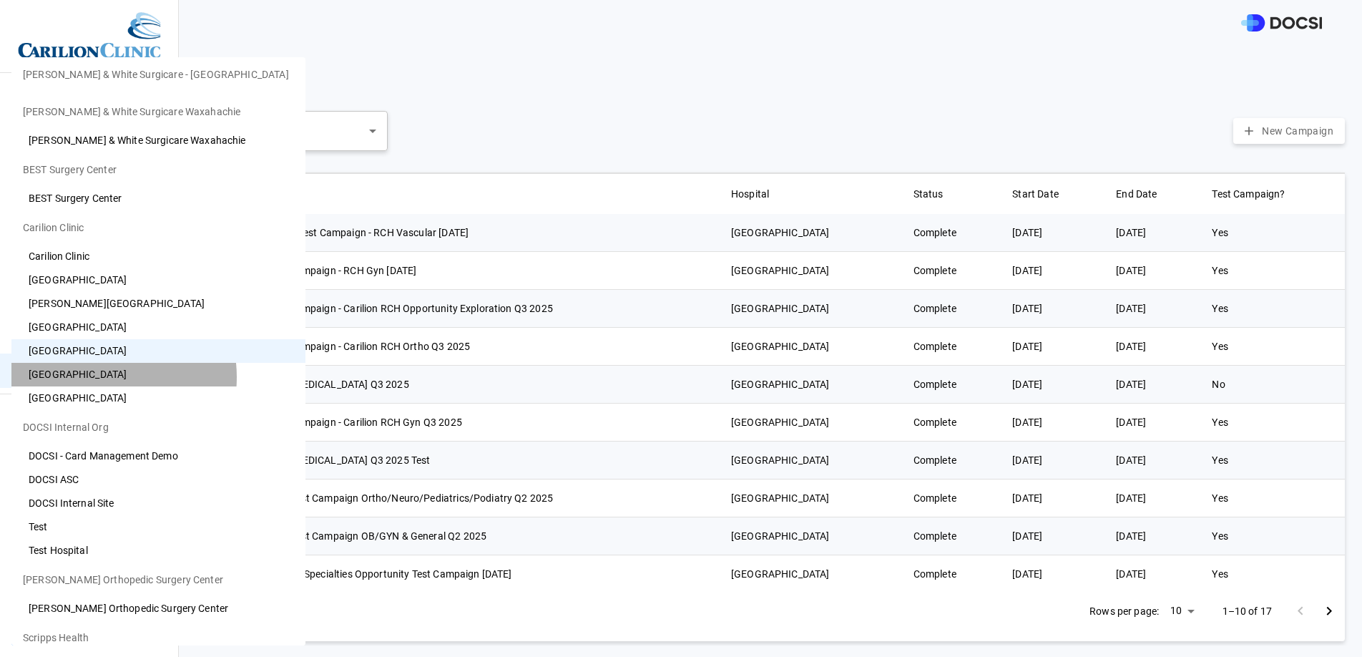
click at [94, 377] on li "[GEOGRAPHIC_DATA]" at bounding box center [158, 375] width 294 height 24
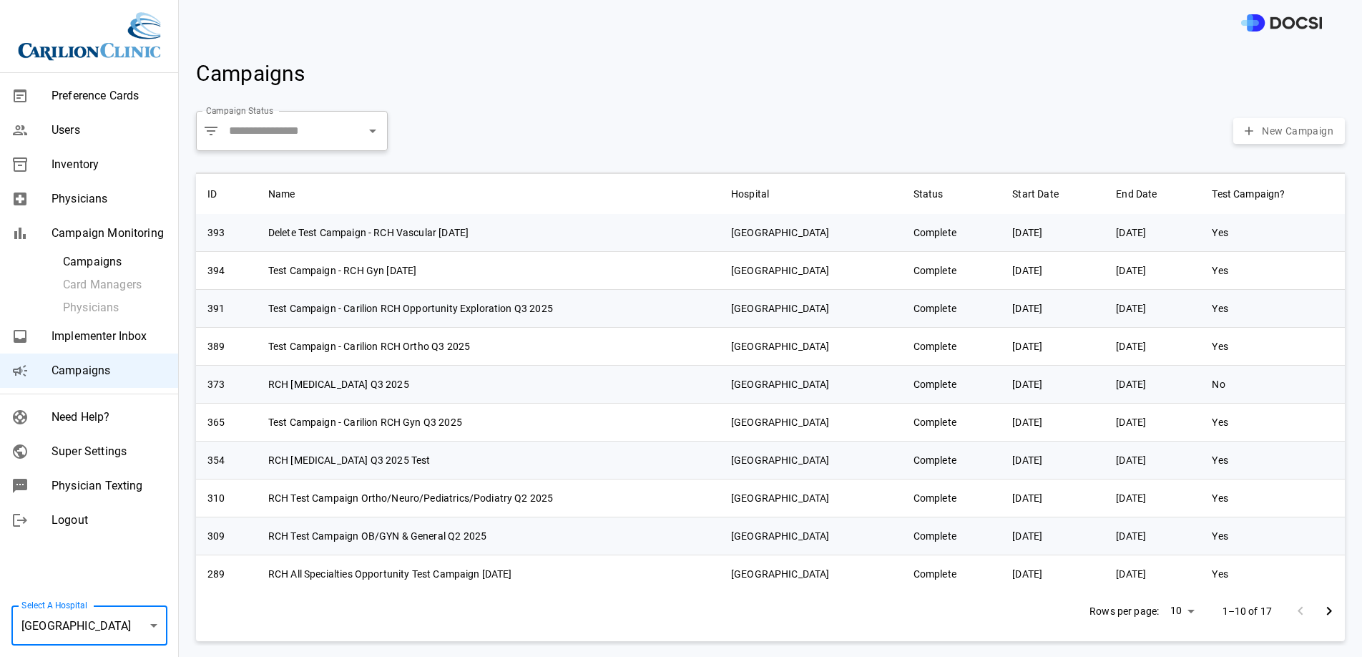
type input "**"
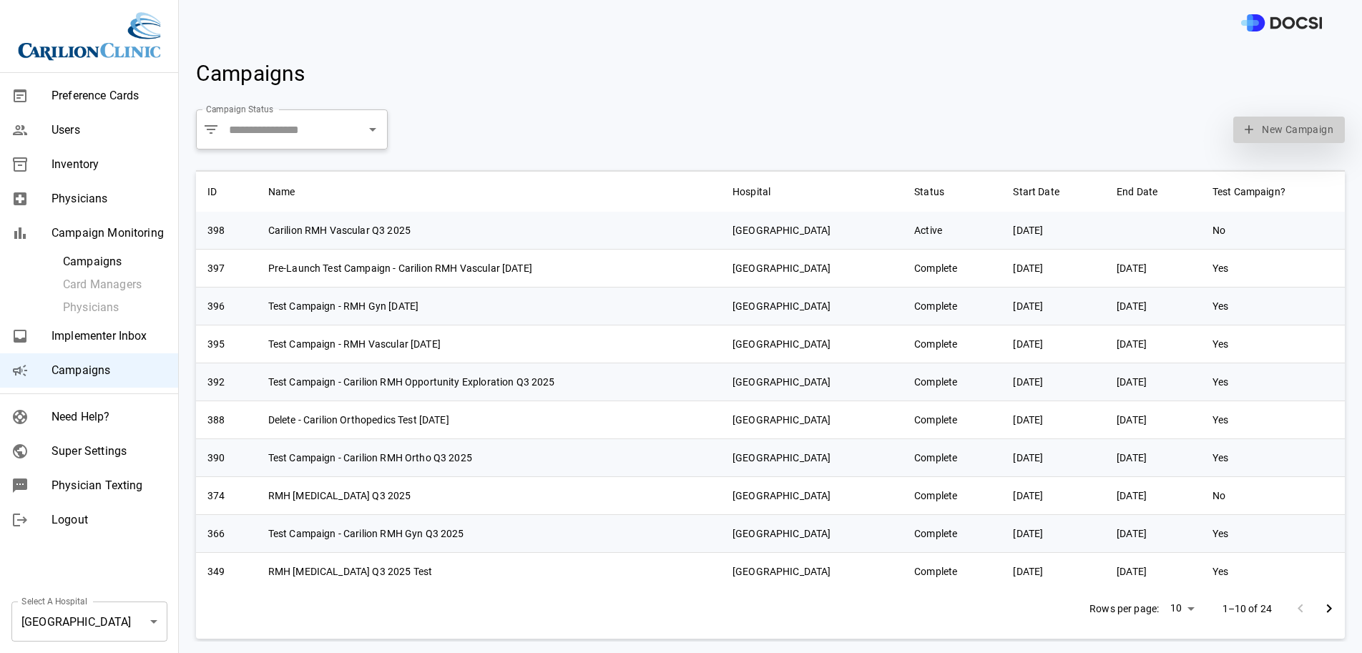
click at [1270, 139] on button "New Campaign" at bounding box center [1289, 130] width 112 height 26
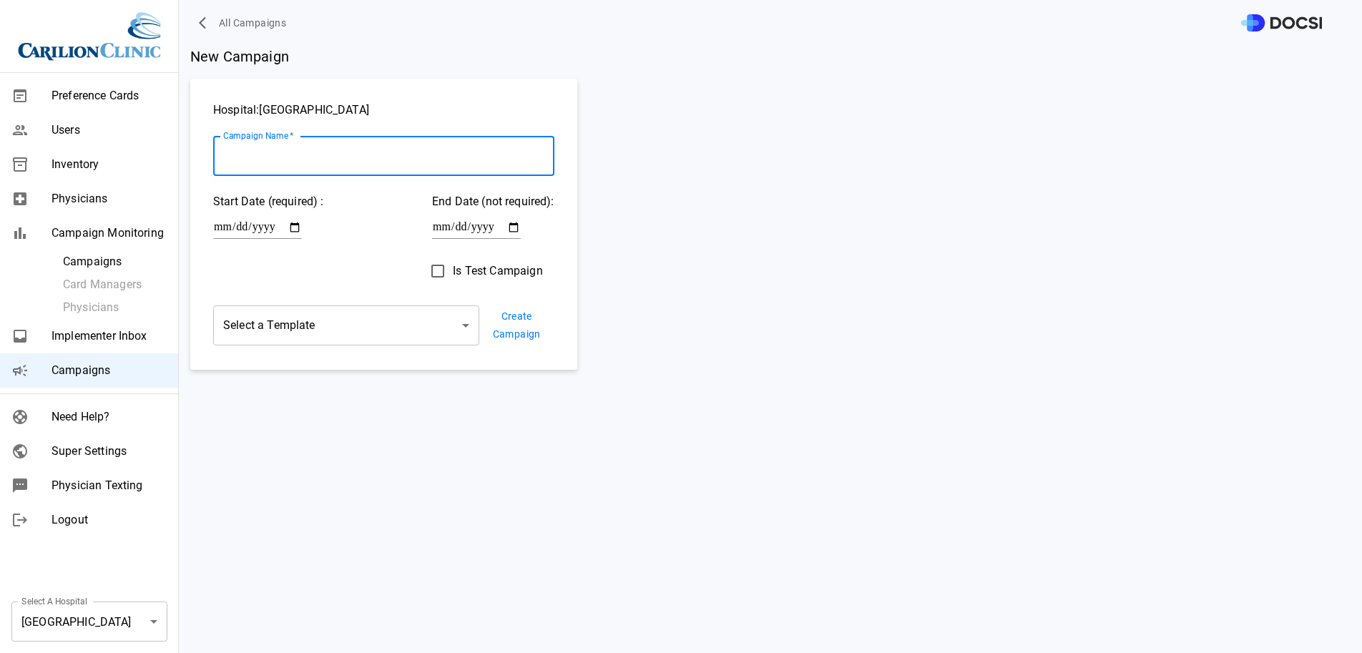
click at [394, 157] on input "Campaign Name   *" at bounding box center [383, 156] width 341 height 40
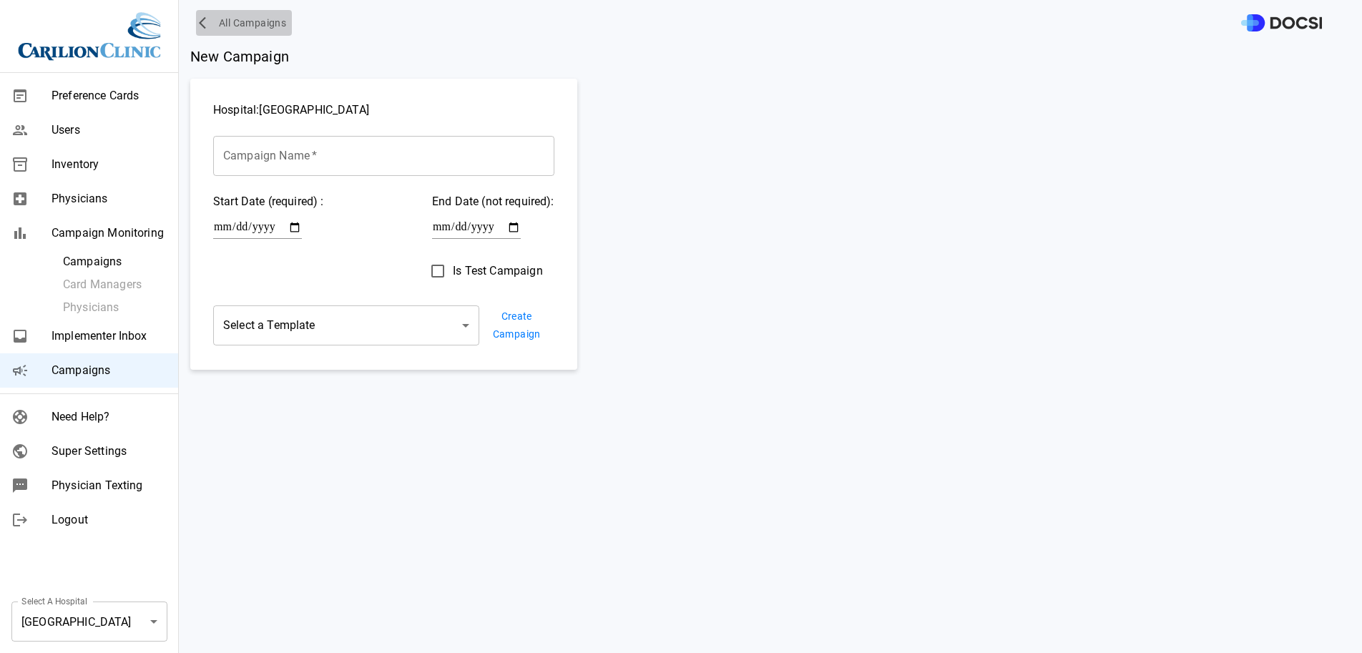
click at [229, 19] on span "All Campaigns" at bounding box center [252, 23] width 67 height 18
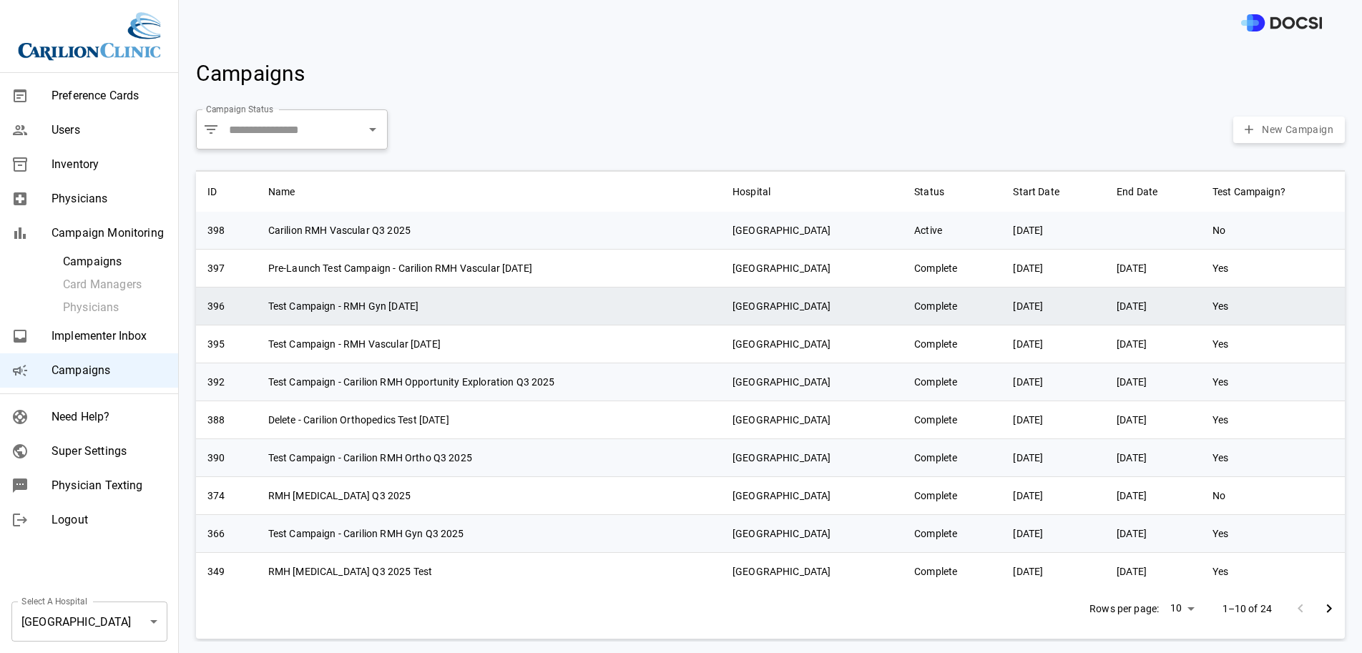
click at [404, 300] on td "Test Campaign - RMH Gyn [DATE]" at bounding box center [489, 306] width 464 height 38
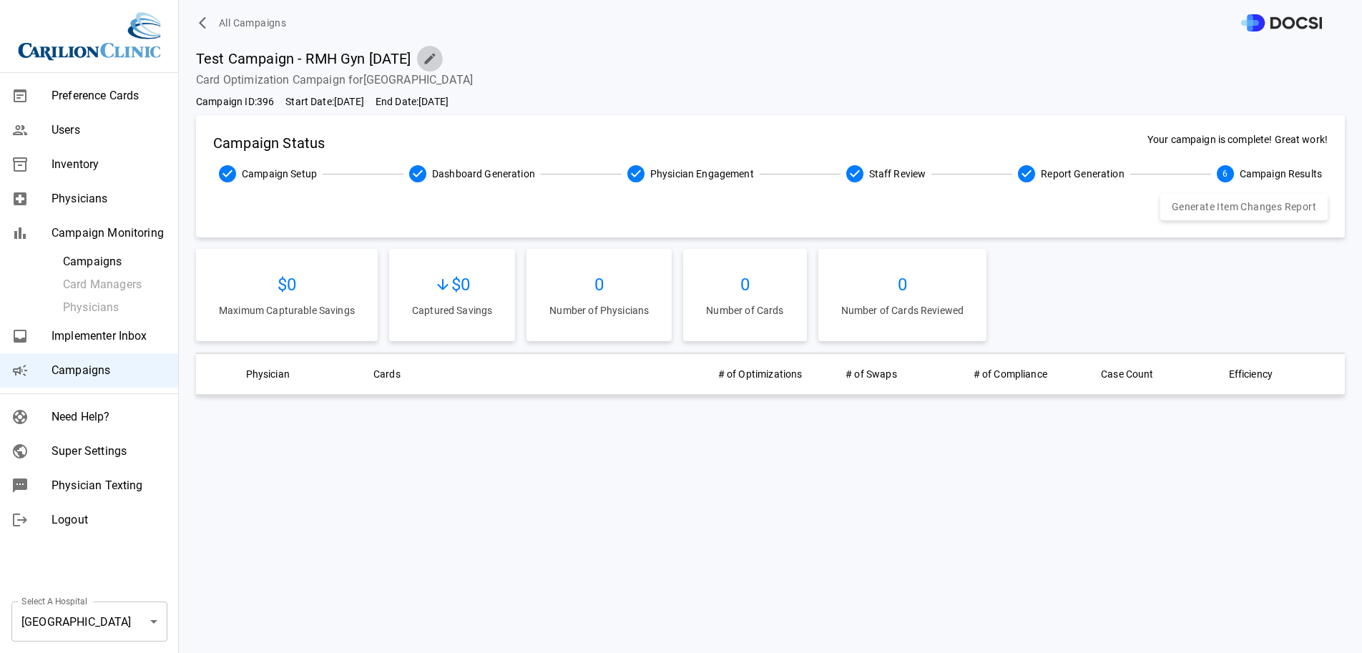
click at [437, 59] on icon "button" at bounding box center [430, 59] width 14 height 14
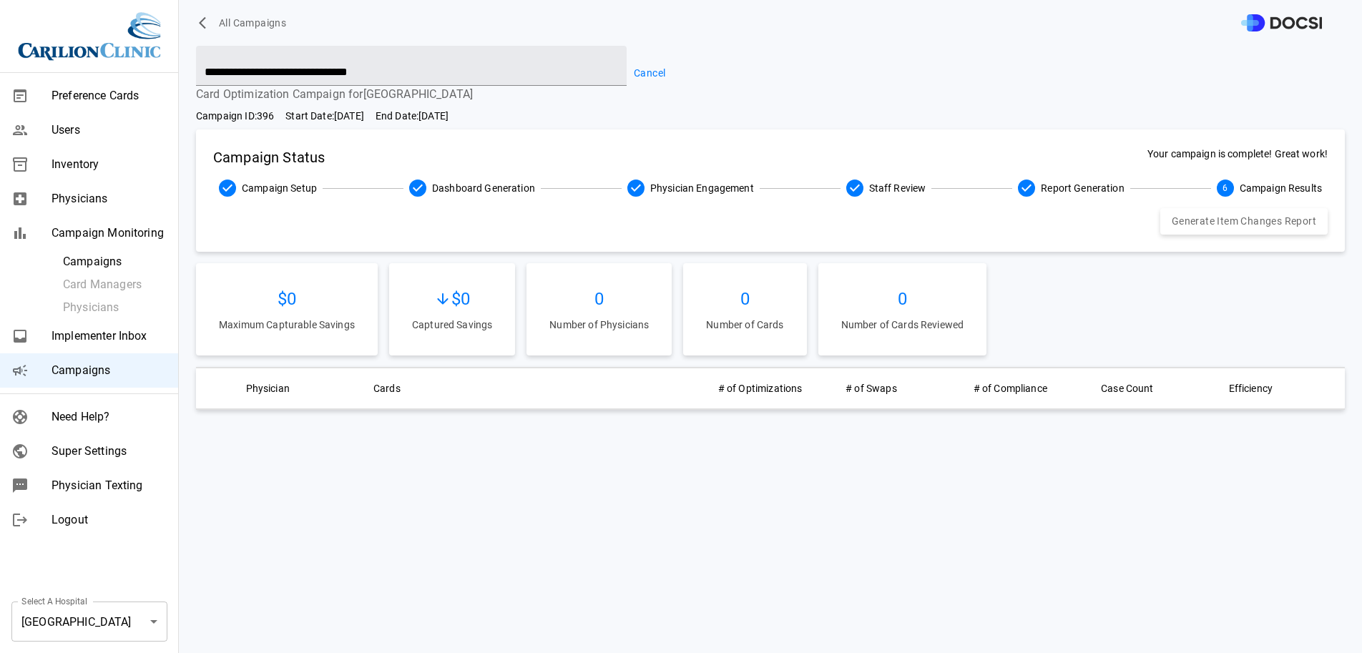
click at [448, 59] on input "**********" at bounding box center [411, 66] width 431 height 40
click at [439, 79] on input "**********" at bounding box center [411, 66] width 431 height 40
click at [227, 20] on span "All Campaigns" at bounding box center [252, 23] width 67 height 18
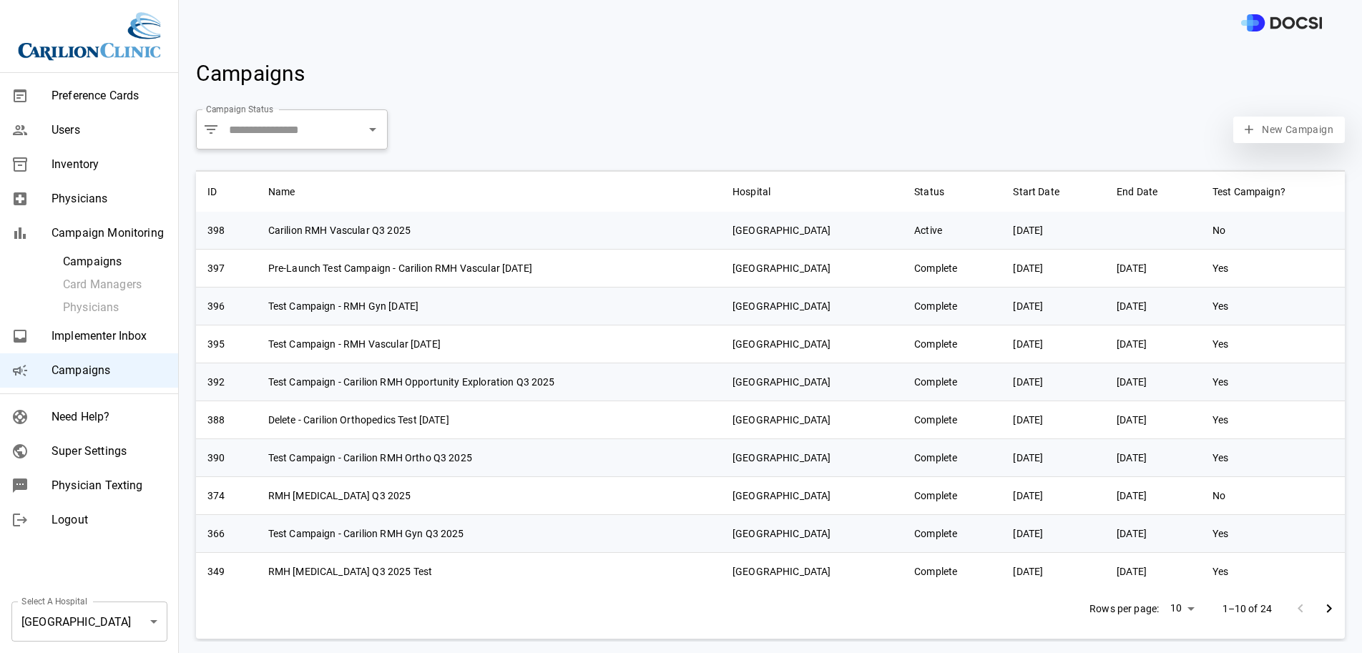
click at [1256, 124] on button "New Campaign" at bounding box center [1289, 130] width 112 height 26
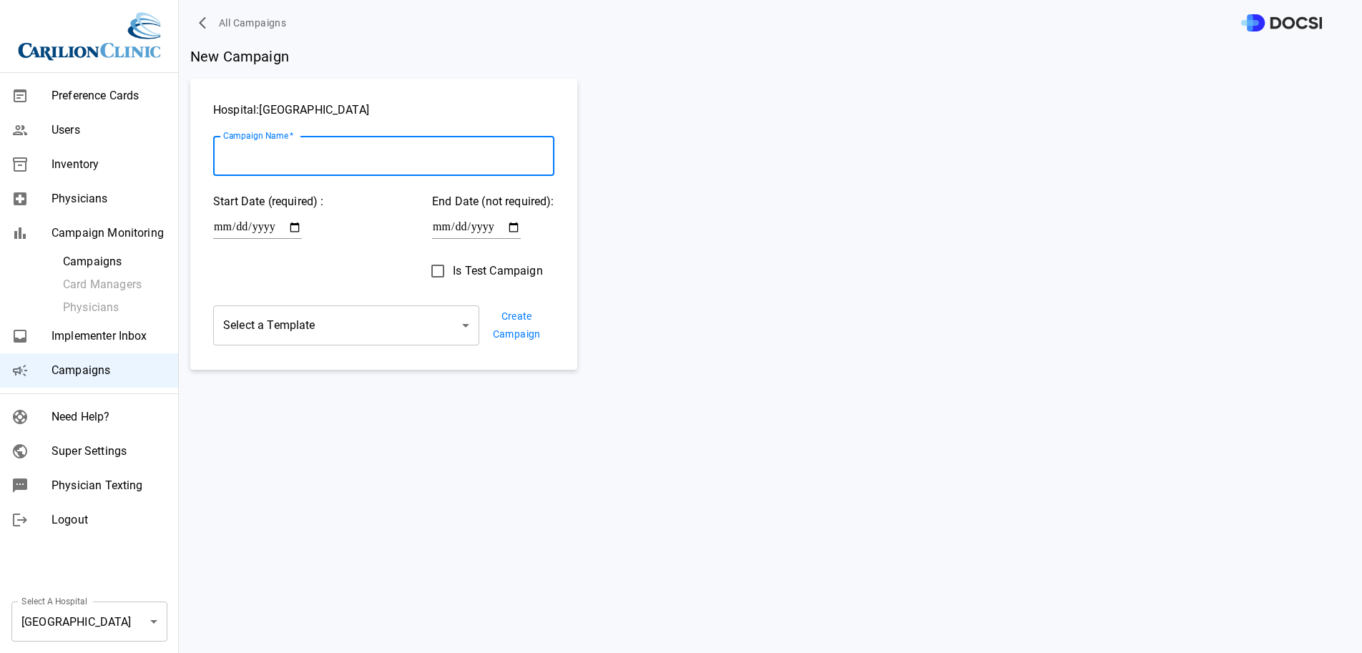
click at [322, 155] on input "Campaign Name   *" at bounding box center [383, 156] width 341 height 40
paste input "**********"
click at [454, 264] on span "Is Test Campaign" at bounding box center [497, 271] width 89 height 17
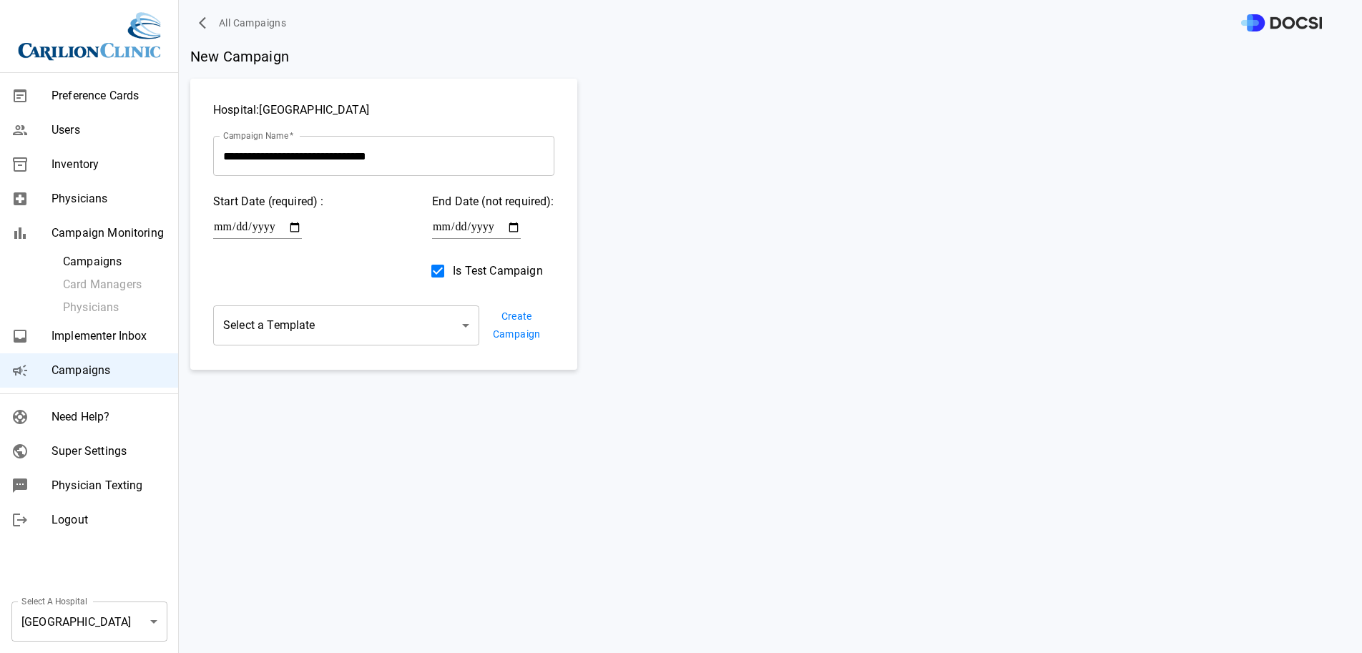
click at [346, 157] on input "**********" at bounding box center [383, 156] width 341 height 40
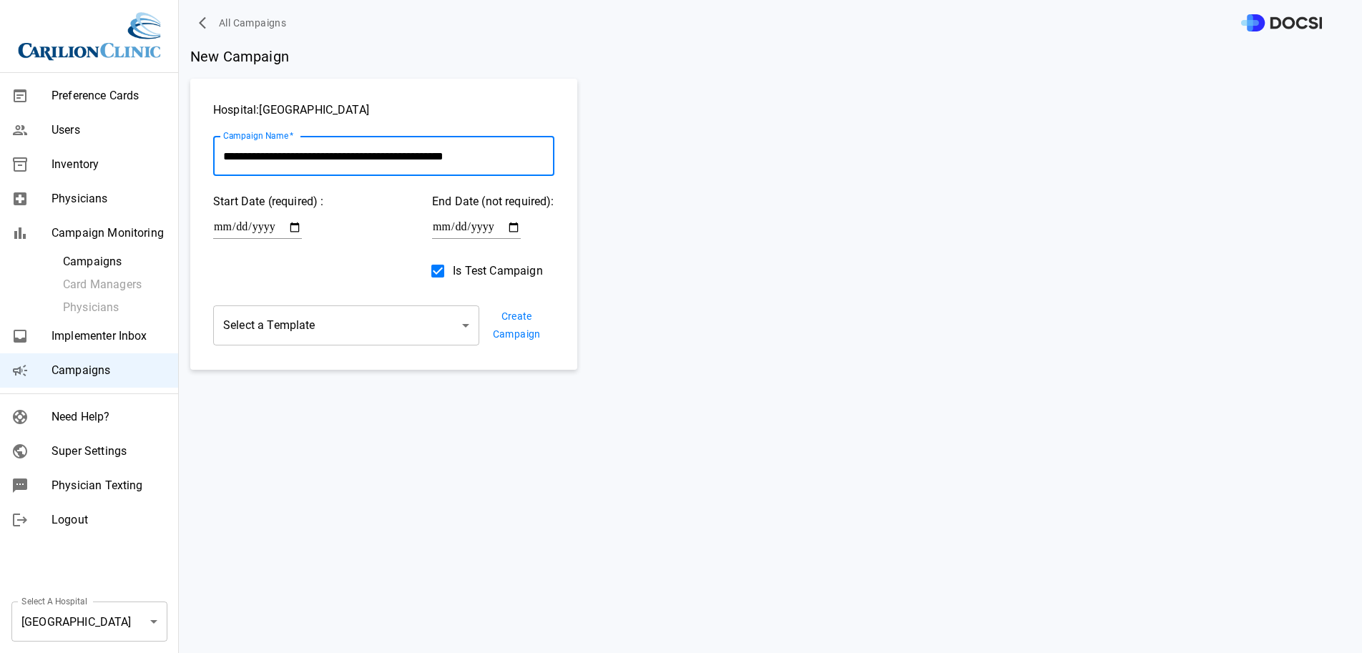
drag, startPoint x: 489, startPoint y: 161, endPoint x: 451, endPoint y: 160, distance: 37.9
click at [451, 160] on input "**********" at bounding box center [383, 156] width 341 height 40
type input "**********"
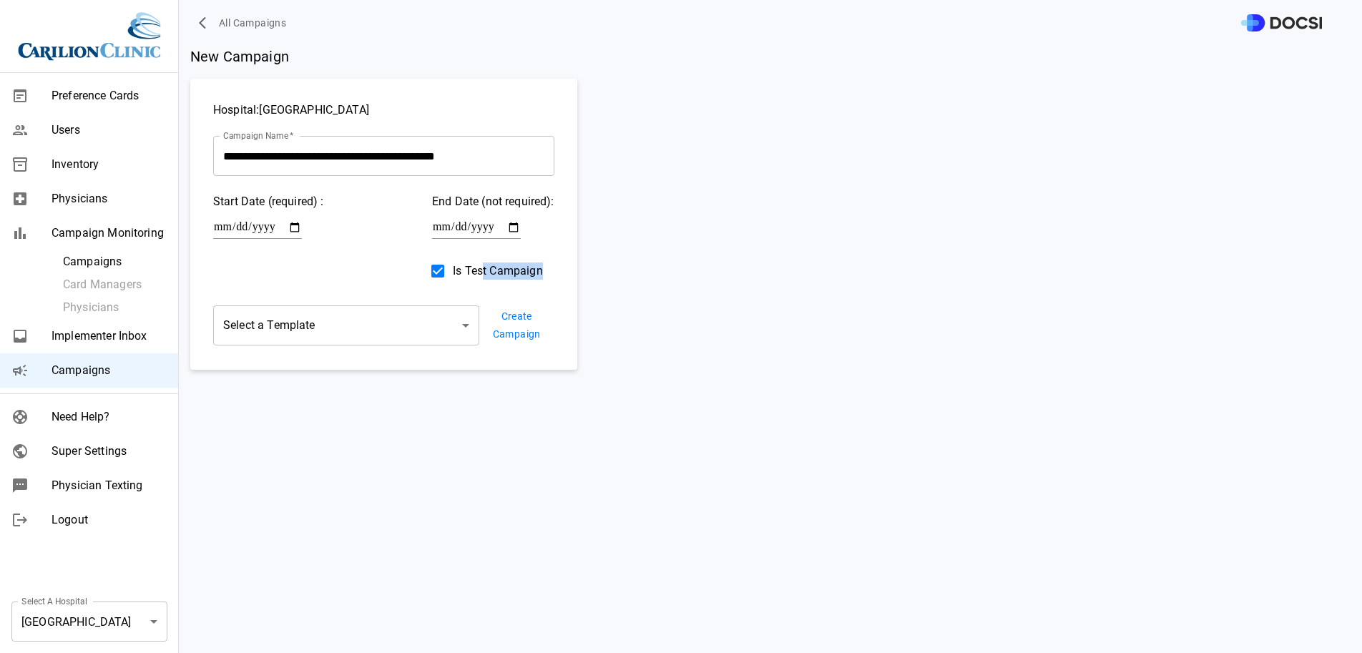
drag, startPoint x: 480, startPoint y: 276, endPoint x: 354, endPoint y: 275, distance: 125.9
click at [354, 275] on div "**********" at bounding box center [383, 224] width 387 height 291
click at [413, 344] on body "**********" at bounding box center [681, 326] width 1362 height 653
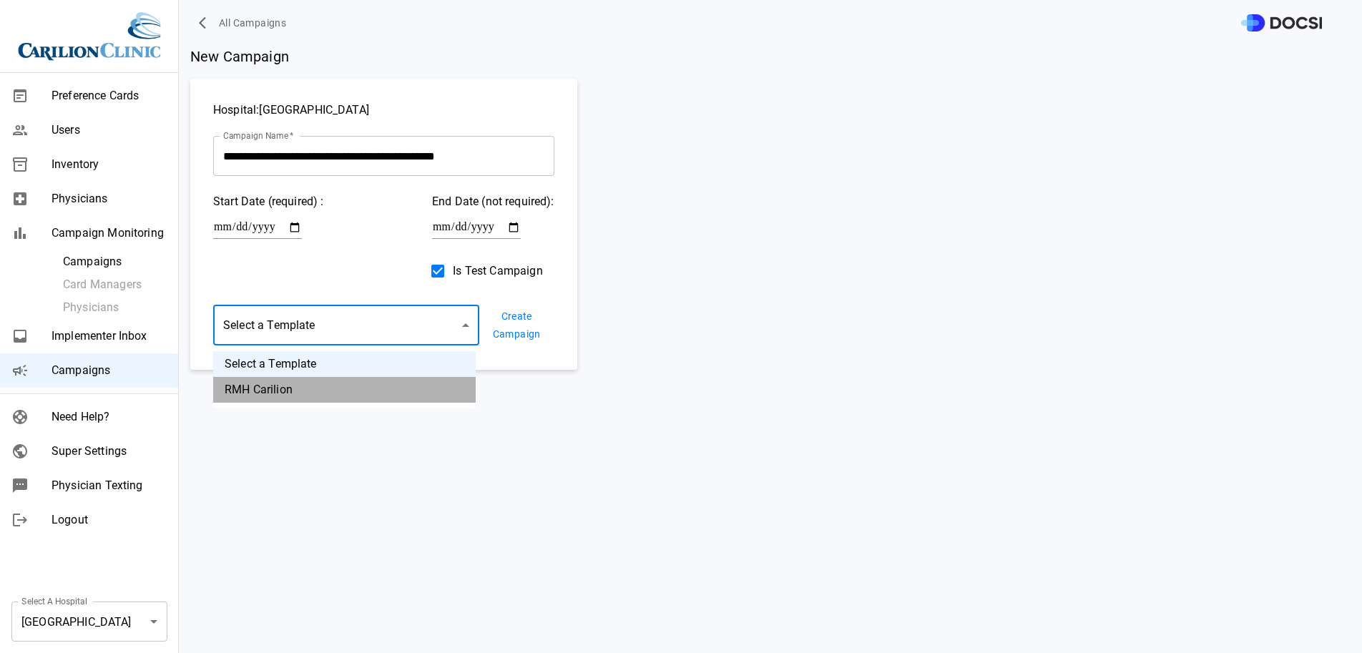
click at [371, 387] on li "RMH Carilion" at bounding box center [344, 390] width 263 height 26
type input "**********"
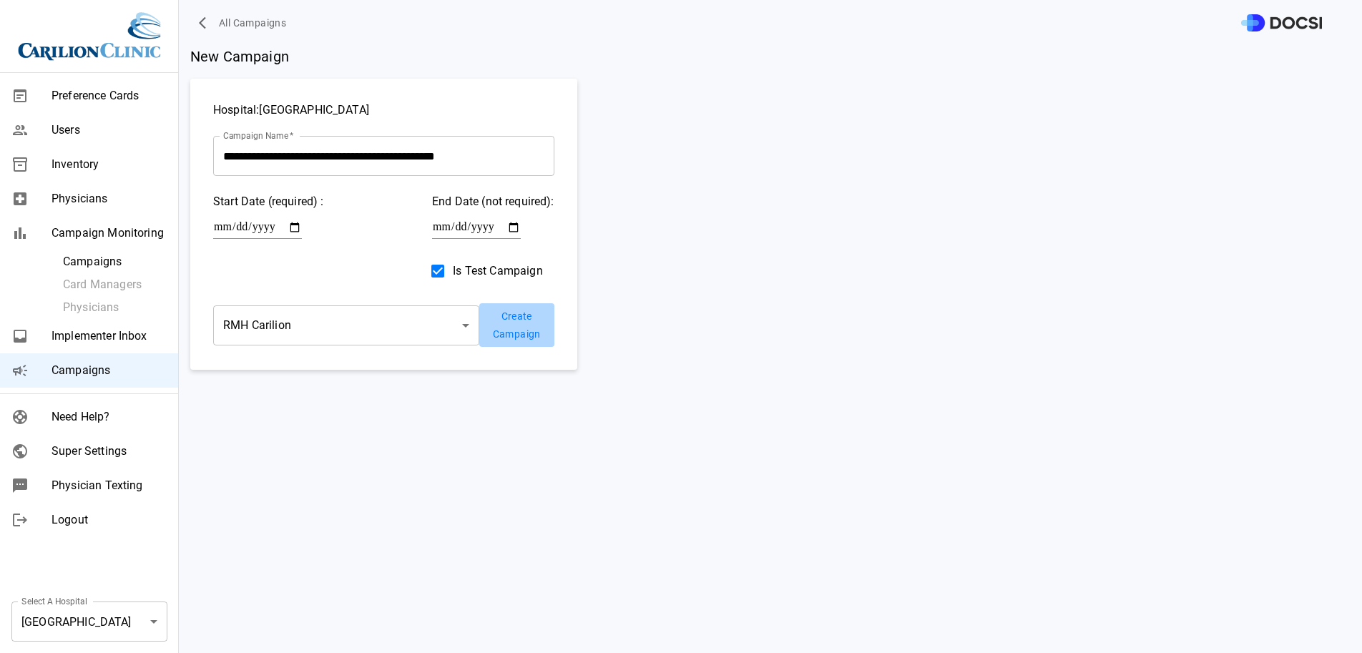
click at [519, 333] on button "Create Campaign" at bounding box center [516, 325] width 75 height 44
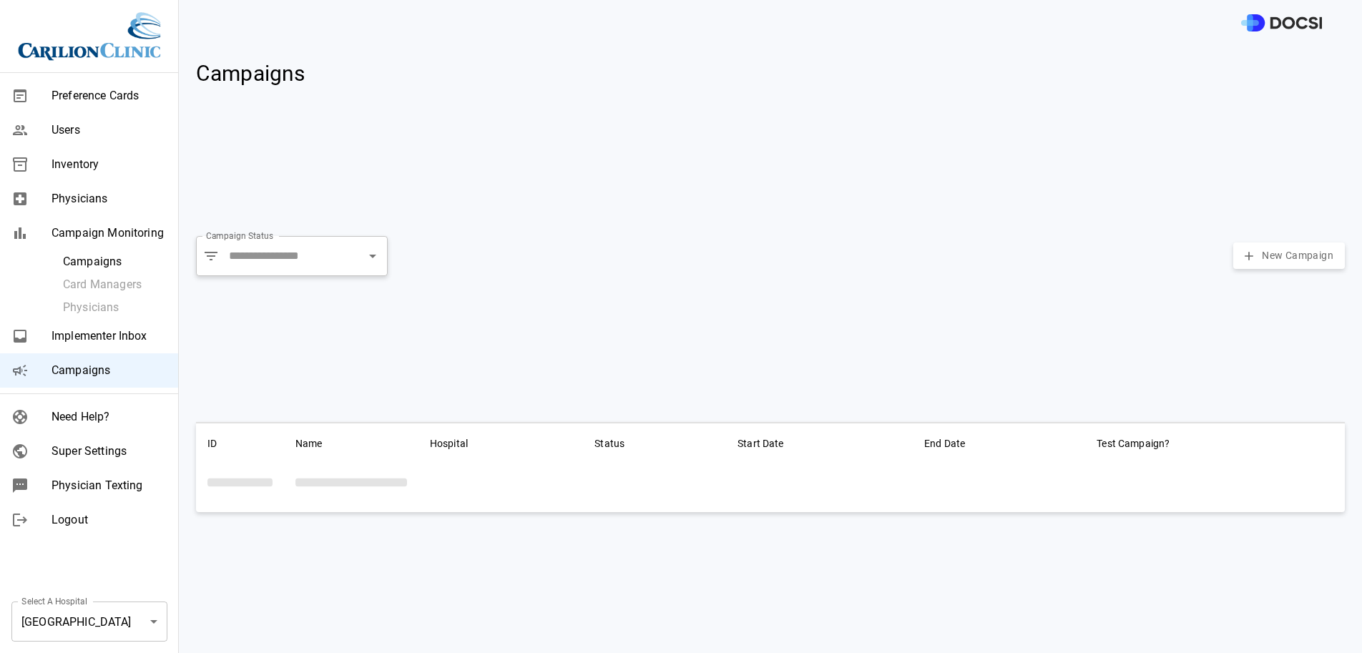
click at [250, 24] on div at bounding box center [770, 23] width 1183 height 46
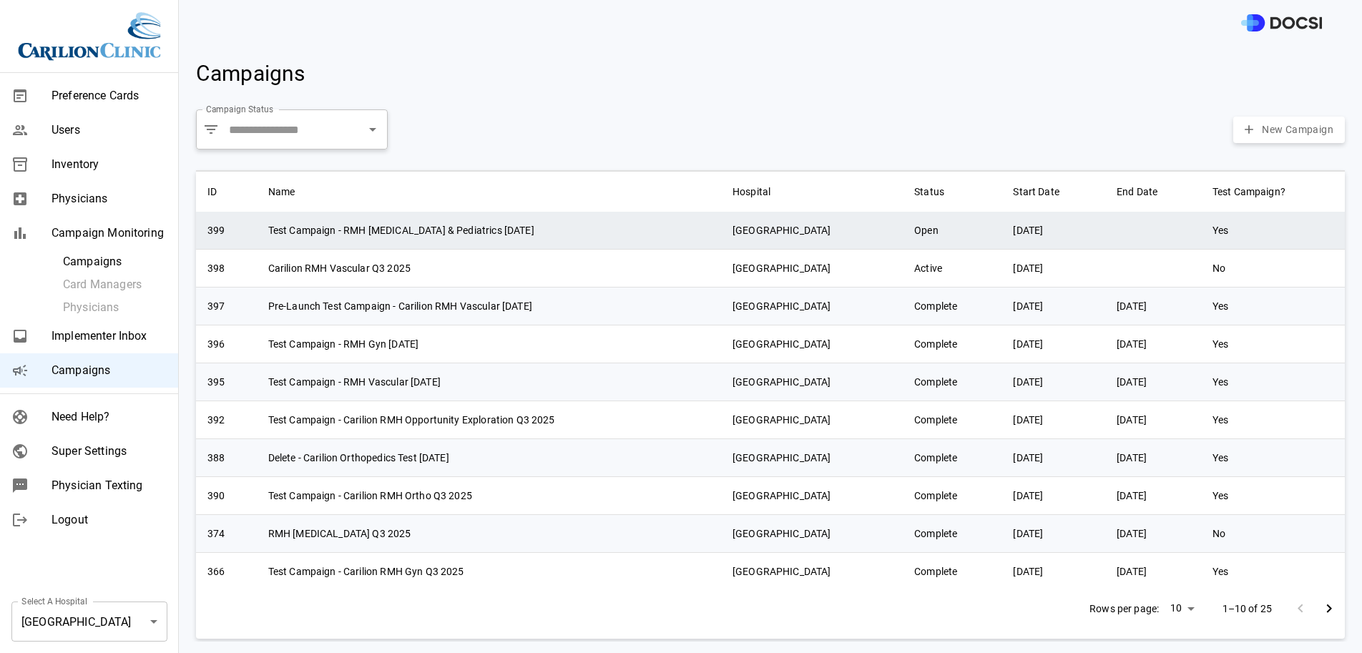
click at [405, 244] on td "Test Campaign - RMH Podiatry & Pediatrics Sept'25" at bounding box center [489, 231] width 464 height 38
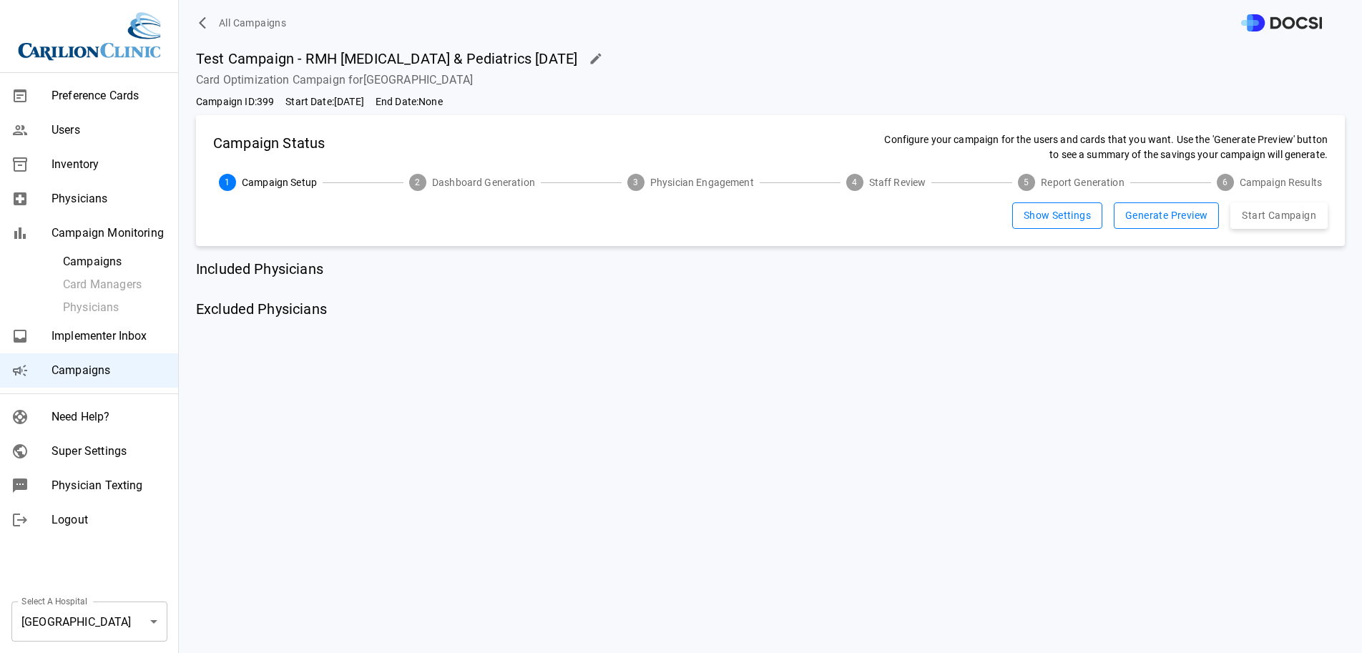
click at [1038, 225] on button "Show Settings" at bounding box center [1057, 215] width 90 height 26
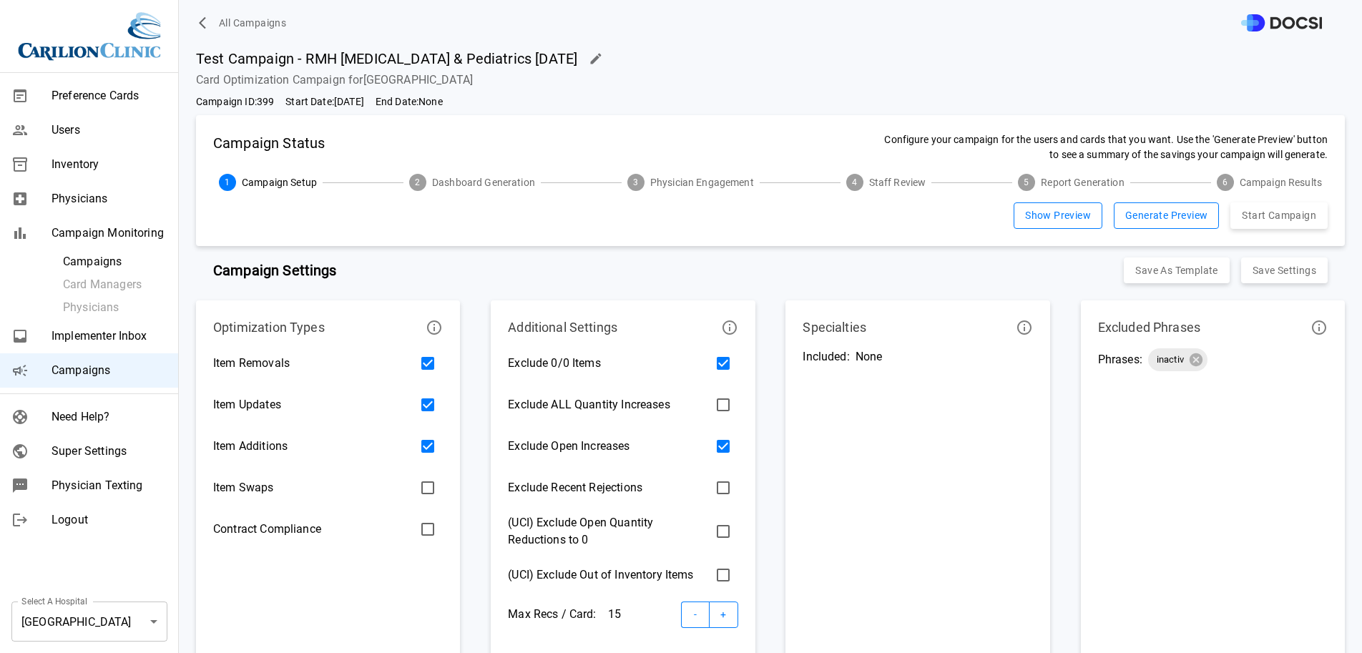
scroll to position [295, 0]
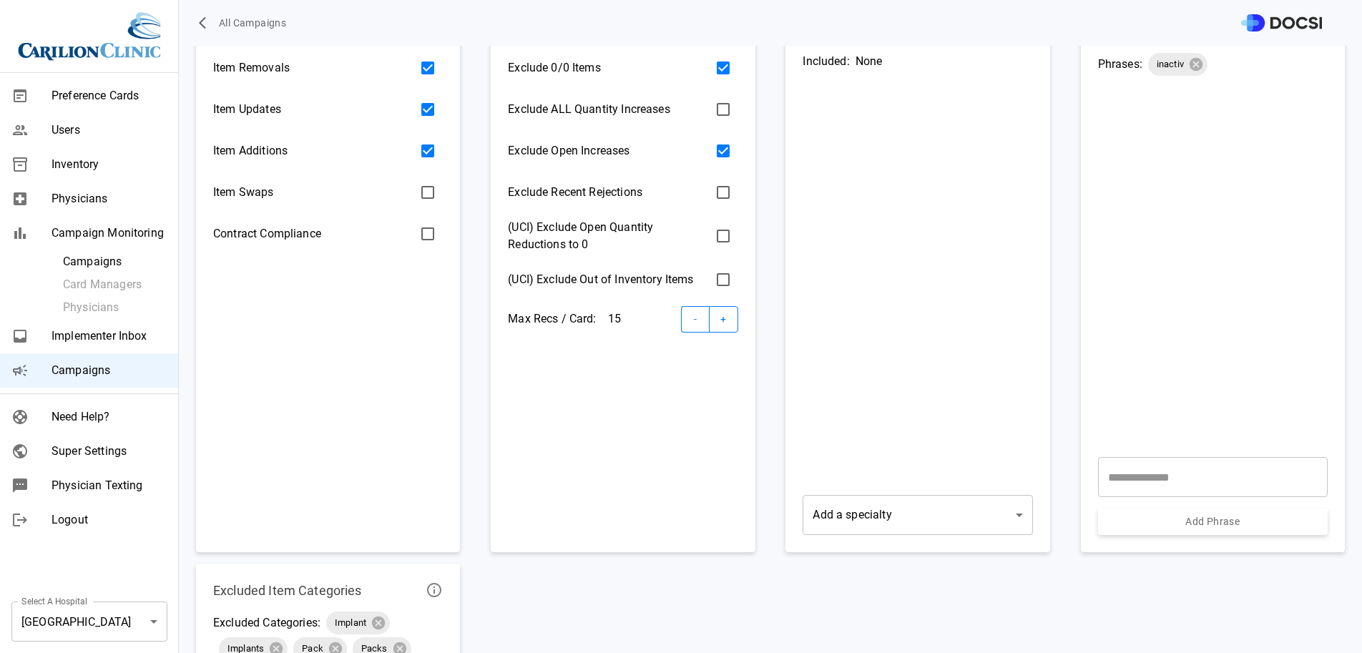
click at [949, 508] on body "All Campaigns Preference Cards Users Inventory Physicians Campaign Monitoring C…" at bounding box center [681, 326] width 1362 height 653
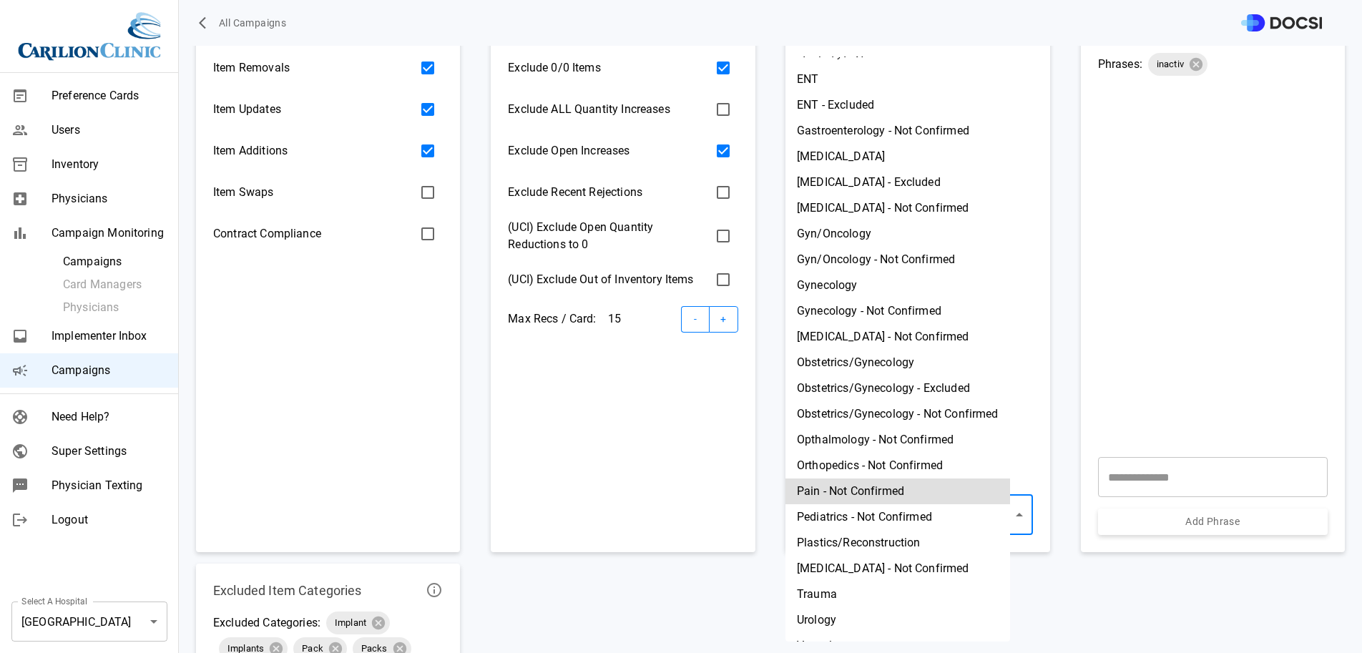
scroll to position [89, 0]
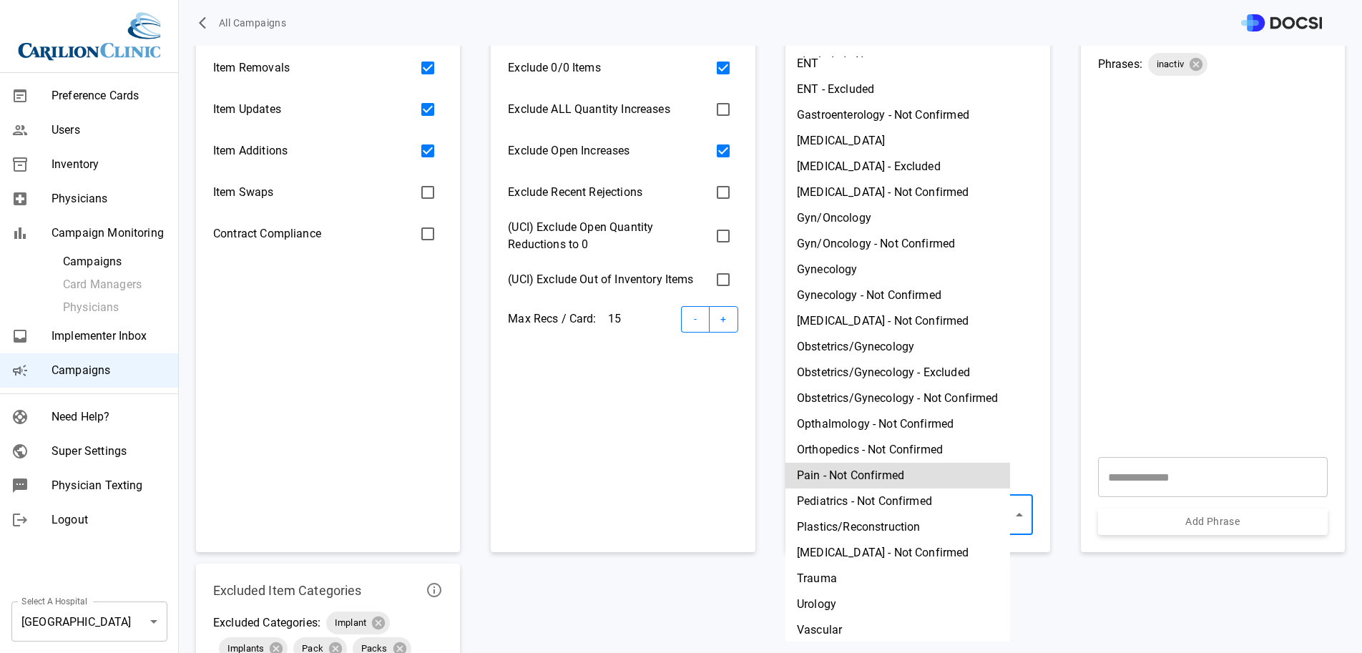
click at [909, 505] on li "Pediatrics - Not Confirmed" at bounding box center [898, 502] width 225 height 26
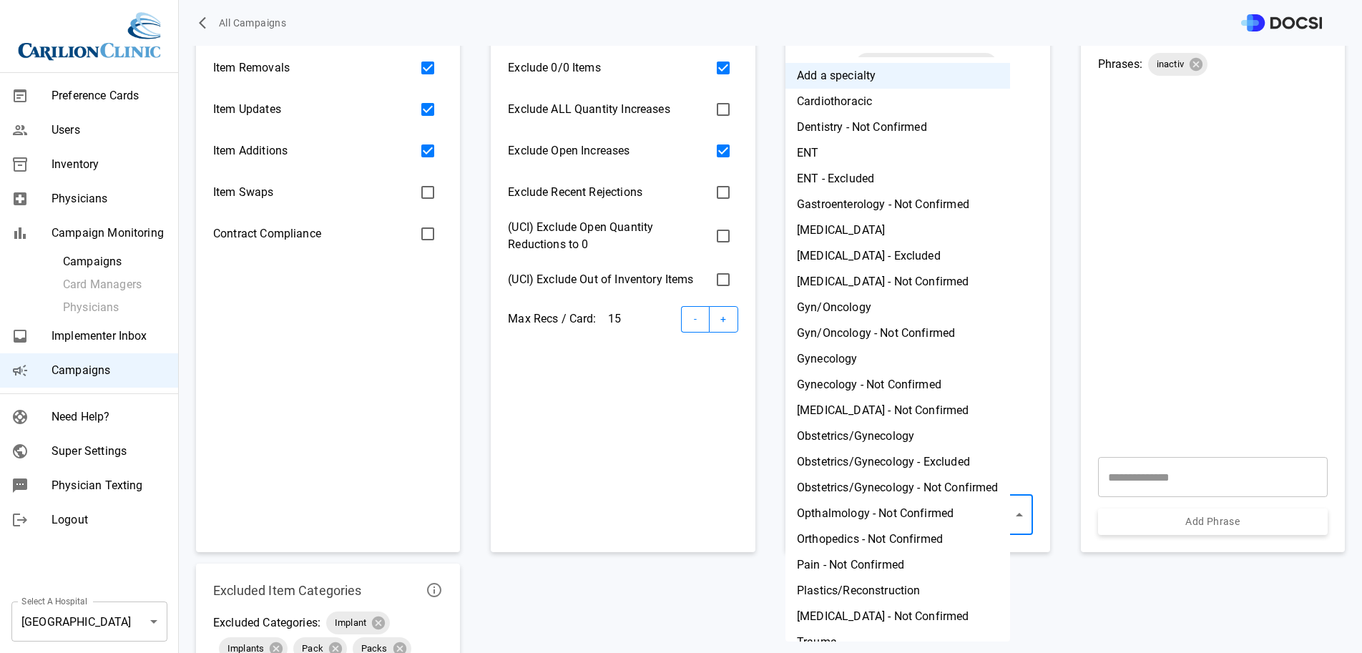
click at [888, 530] on body "All Campaigns Preference Cards Users Inventory Physicians Campaign Monitoring C…" at bounding box center [681, 326] width 1362 height 653
click at [889, 516] on li "Opthalmology - Not Confirmed" at bounding box center [898, 514] width 225 height 26
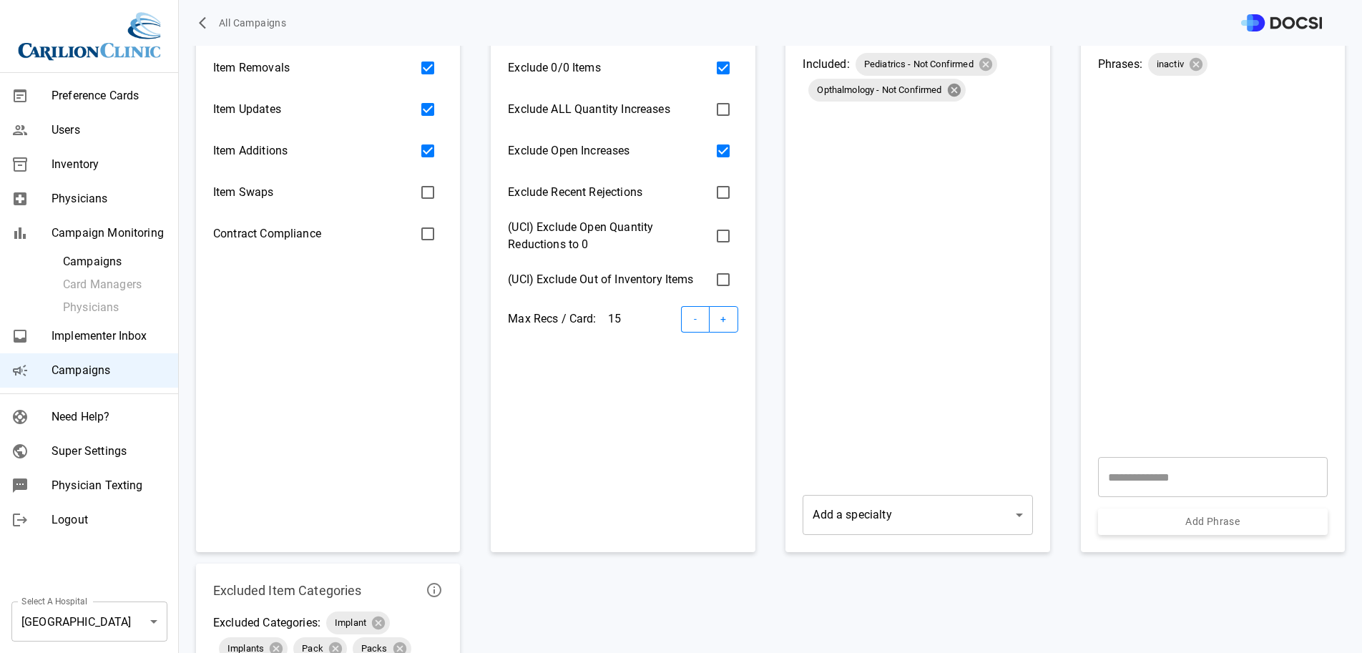
click at [946, 87] on icon at bounding box center [954, 90] width 16 height 16
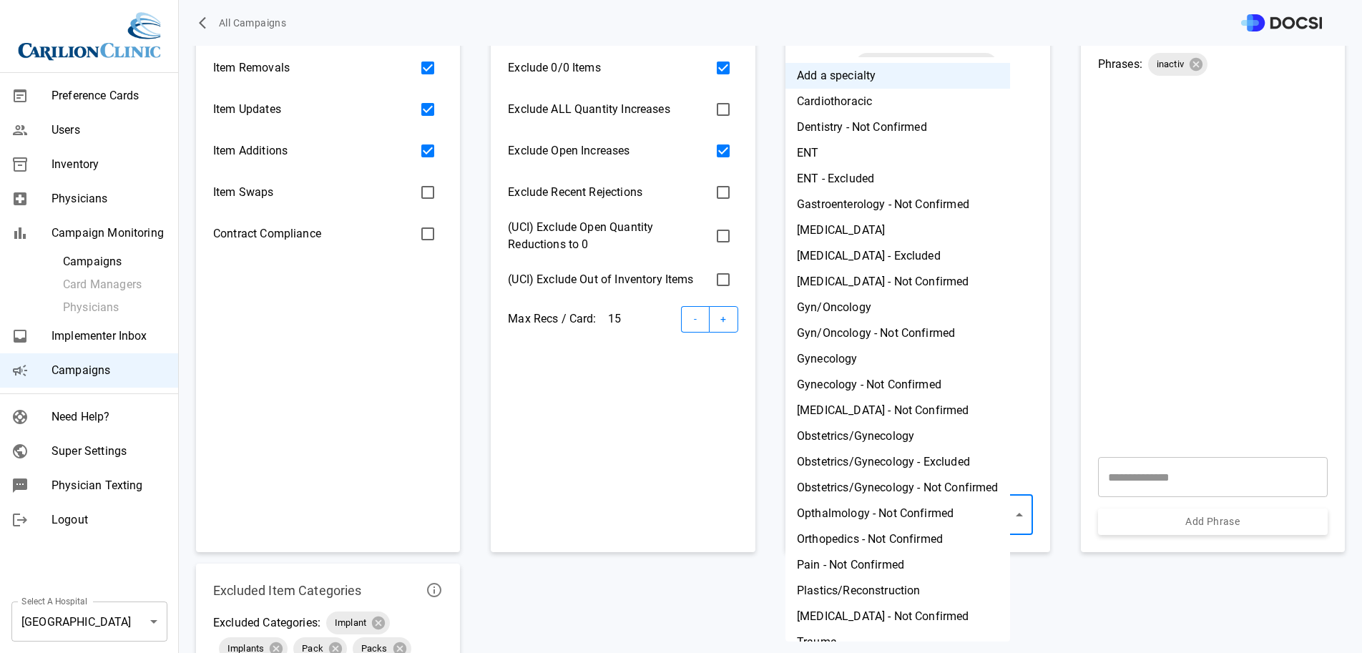
click at [917, 504] on body "All Campaigns Preference Cards Users Inventory Physicians Campaign Monitoring C…" at bounding box center [681, 326] width 1362 height 653
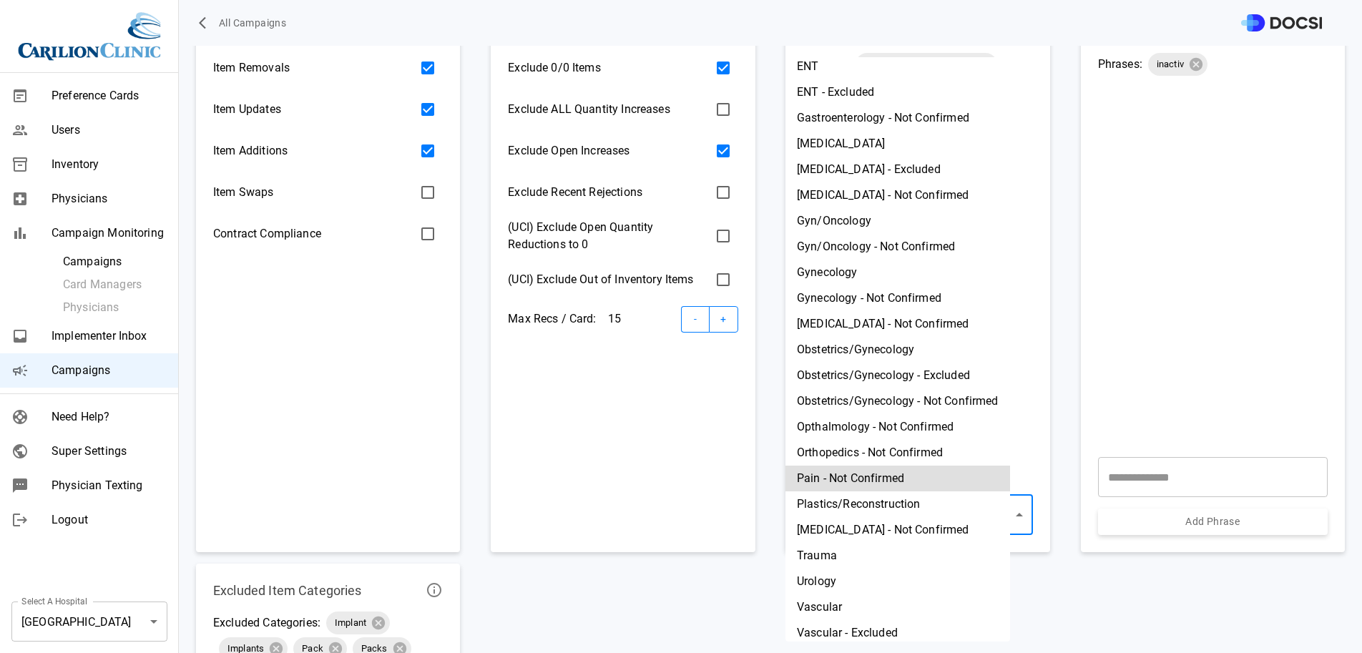
scroll to position [97, 0]
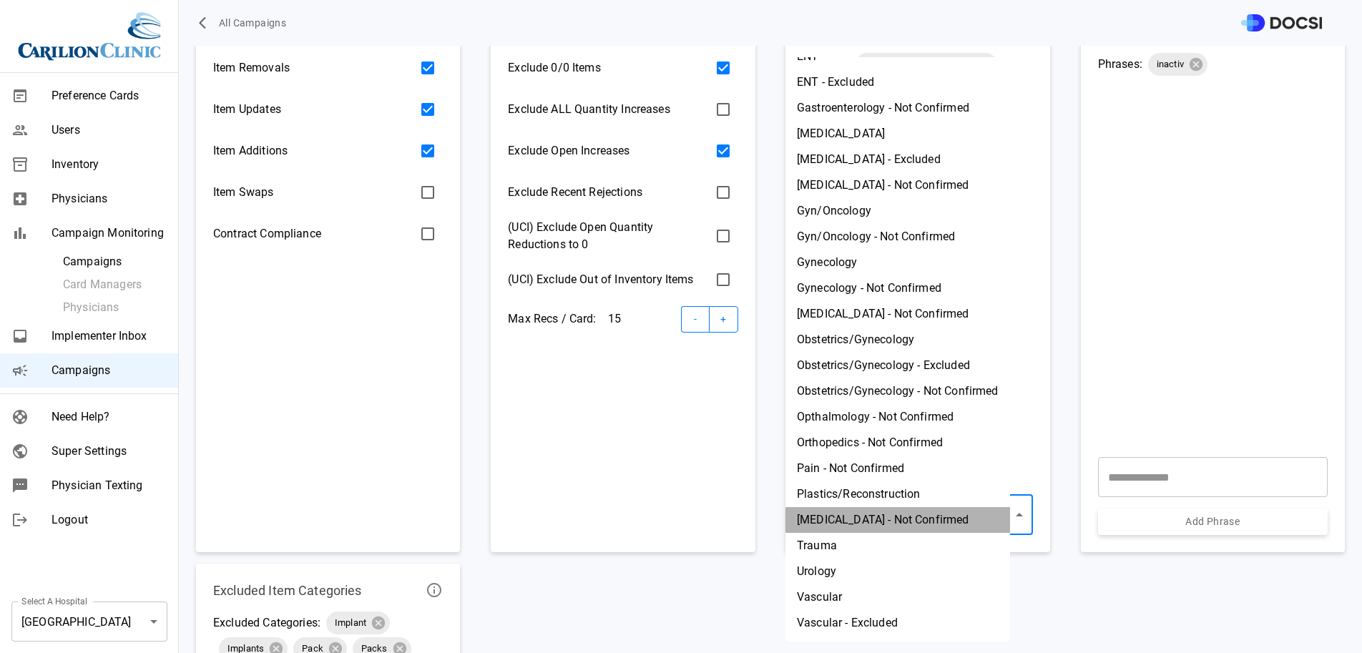
click at [909, 522] on li "Podiatry - Not Confirmed" at bounding box center [898, 520] width 225 height 26
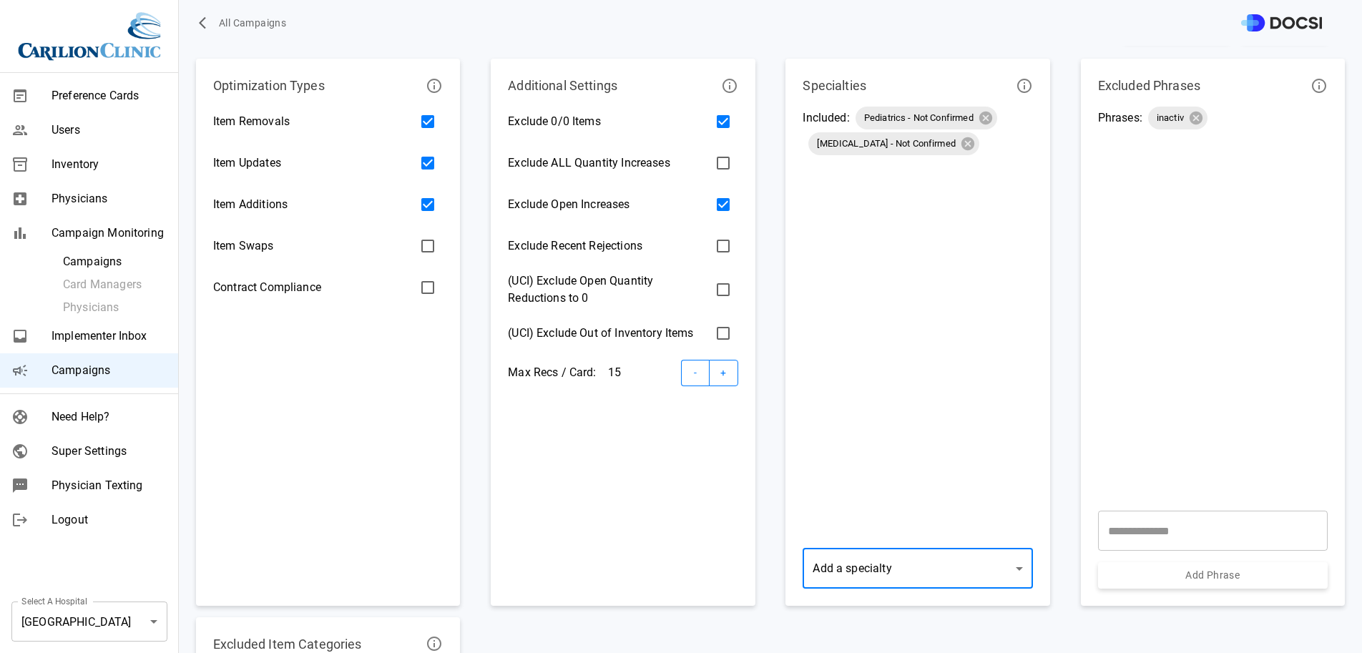
scroll to position [239, 0]
click at [905, 577] on body "All Campaigns Preference Cards Users Inventory Physicians Campaign Monitoring C…" at bounding box center [681, 326] width 1362 height 653
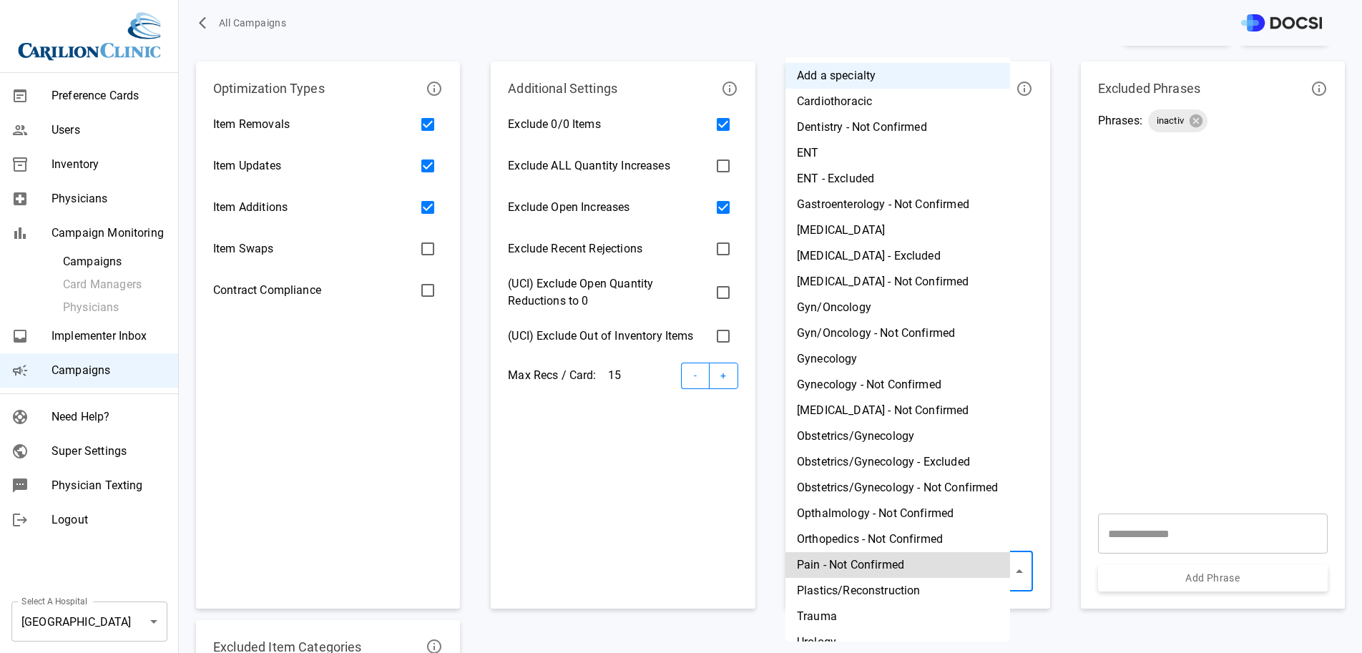
scroll to position [71, 0]
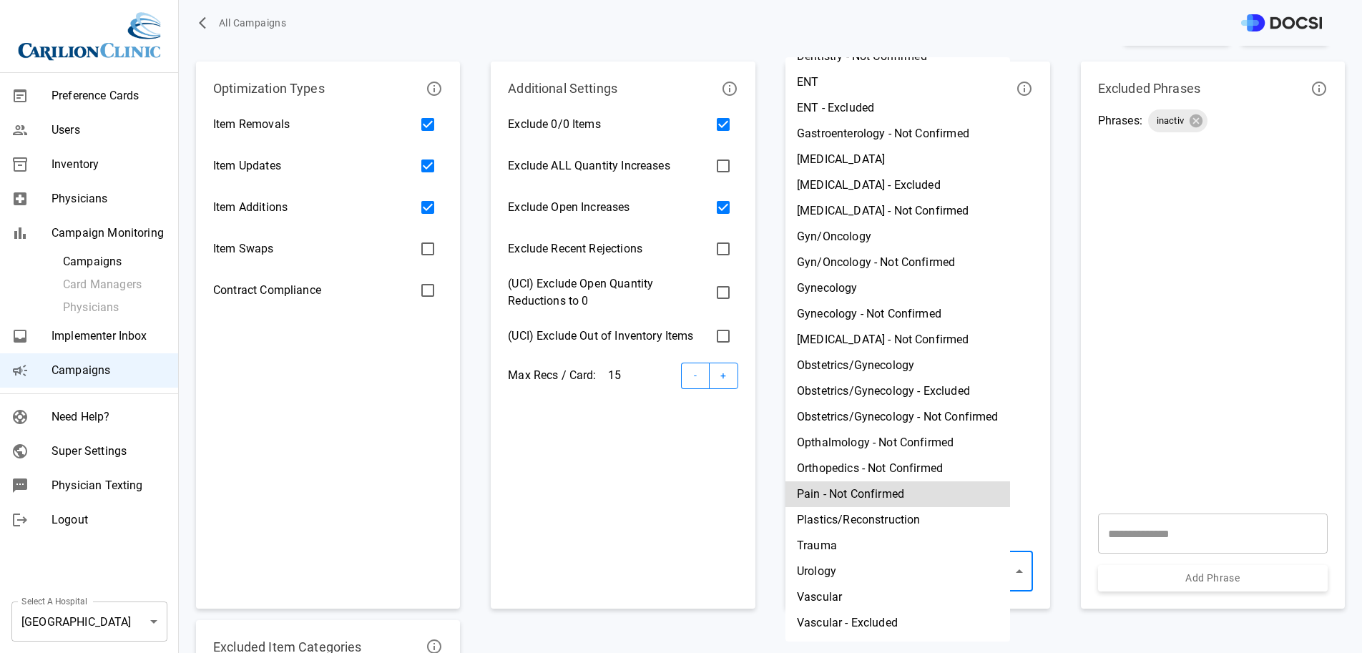
click at [541, 573] on div at bounding box center [681, 326] width 1362 height 653
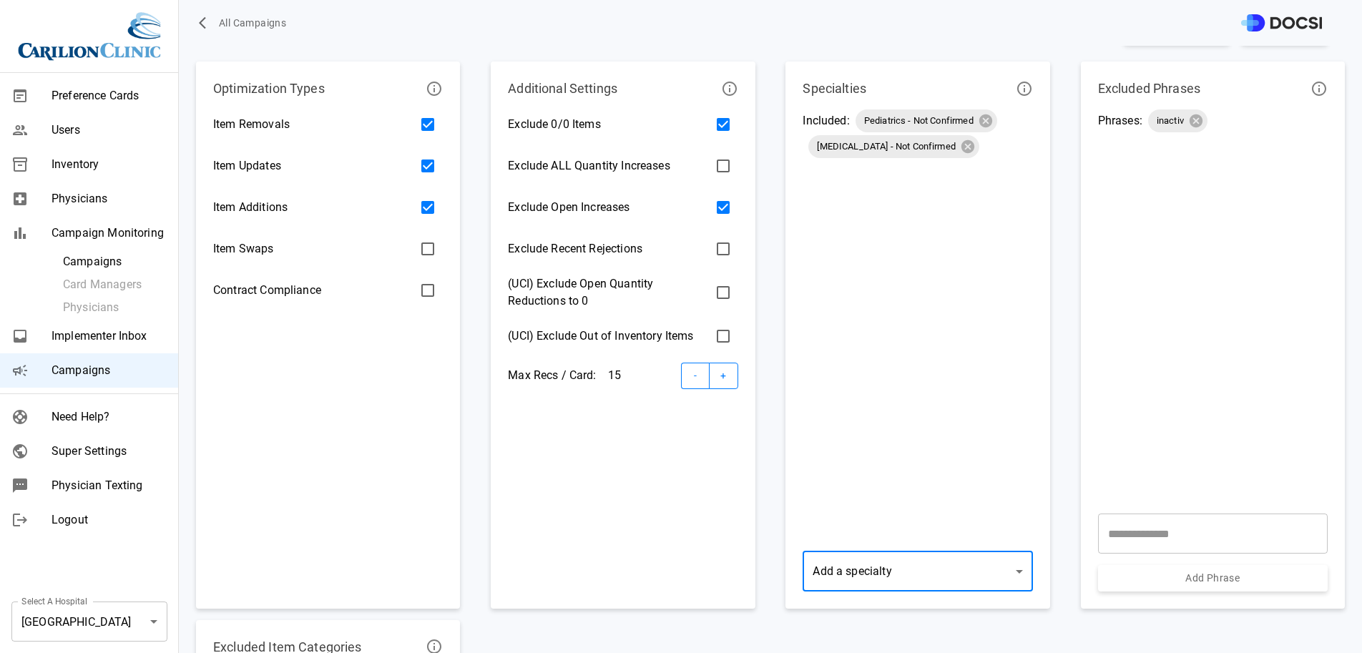
scroll to position [0, 0]
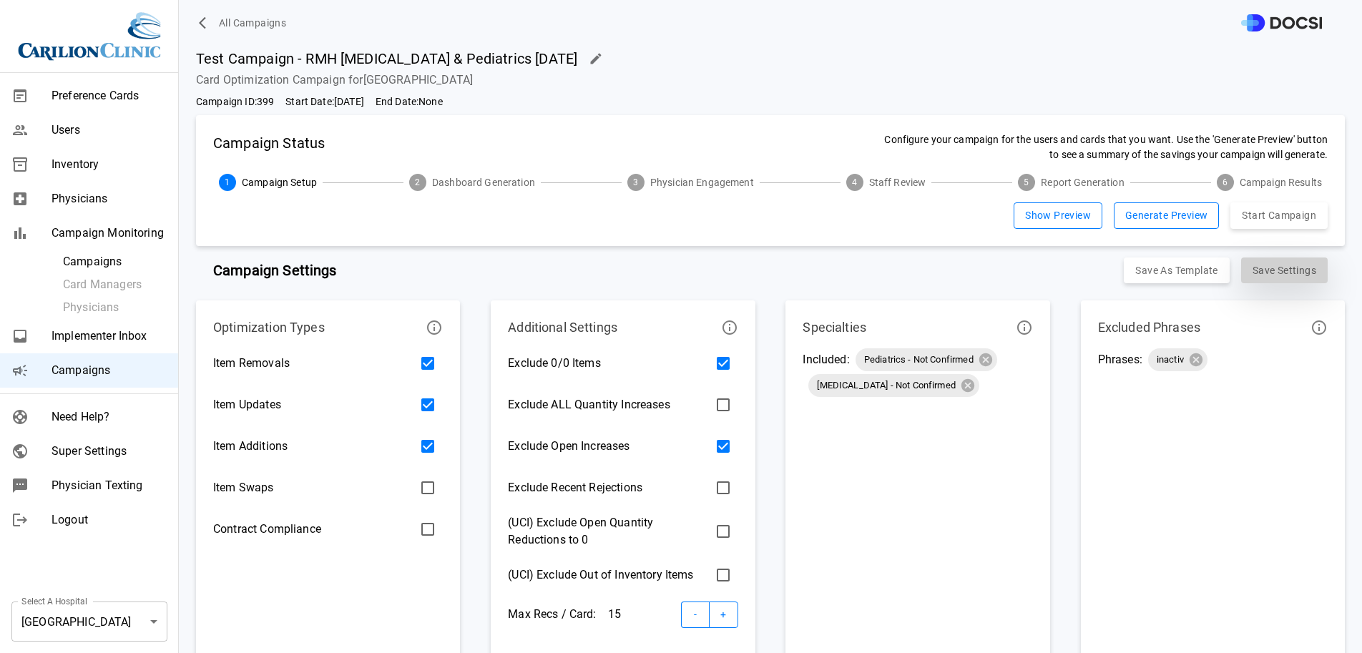
click at [1271, 274] on button "Save Settings" at bounding box center [1284, 271] width 87 height 26
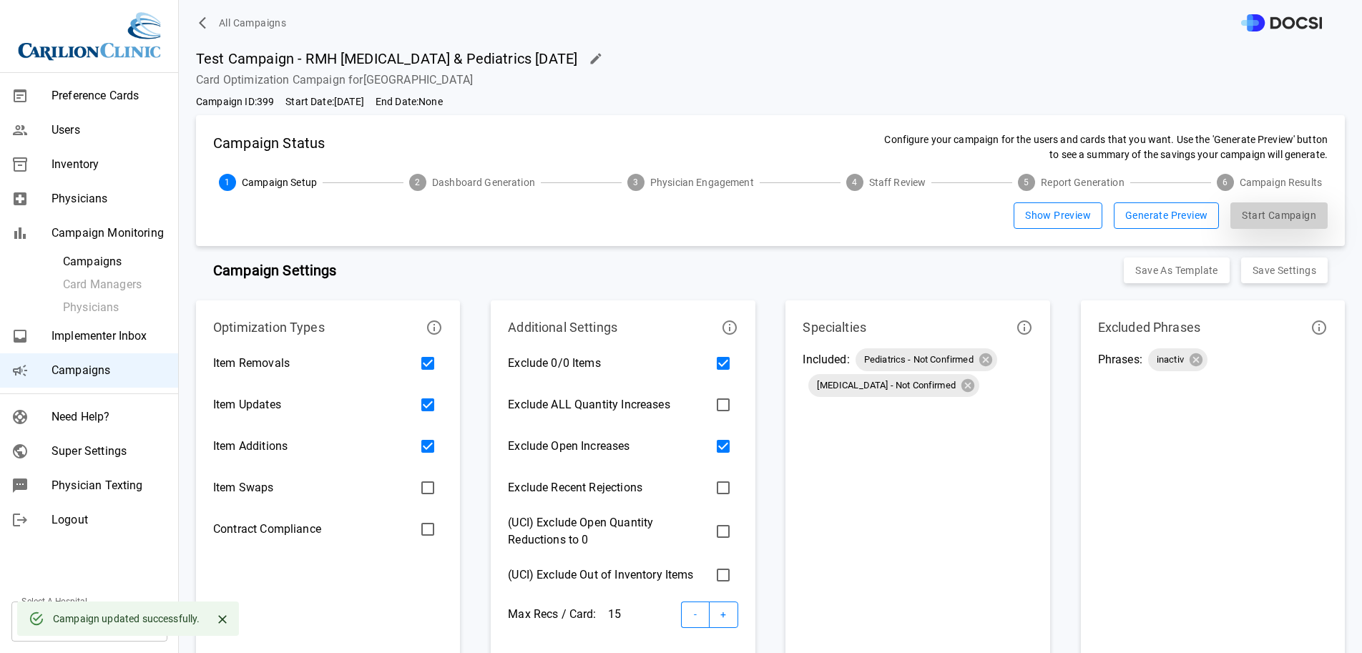
click at [1283, 228] on button "Start Campaign" at bounding box center [1279, 215] width 97 height 26
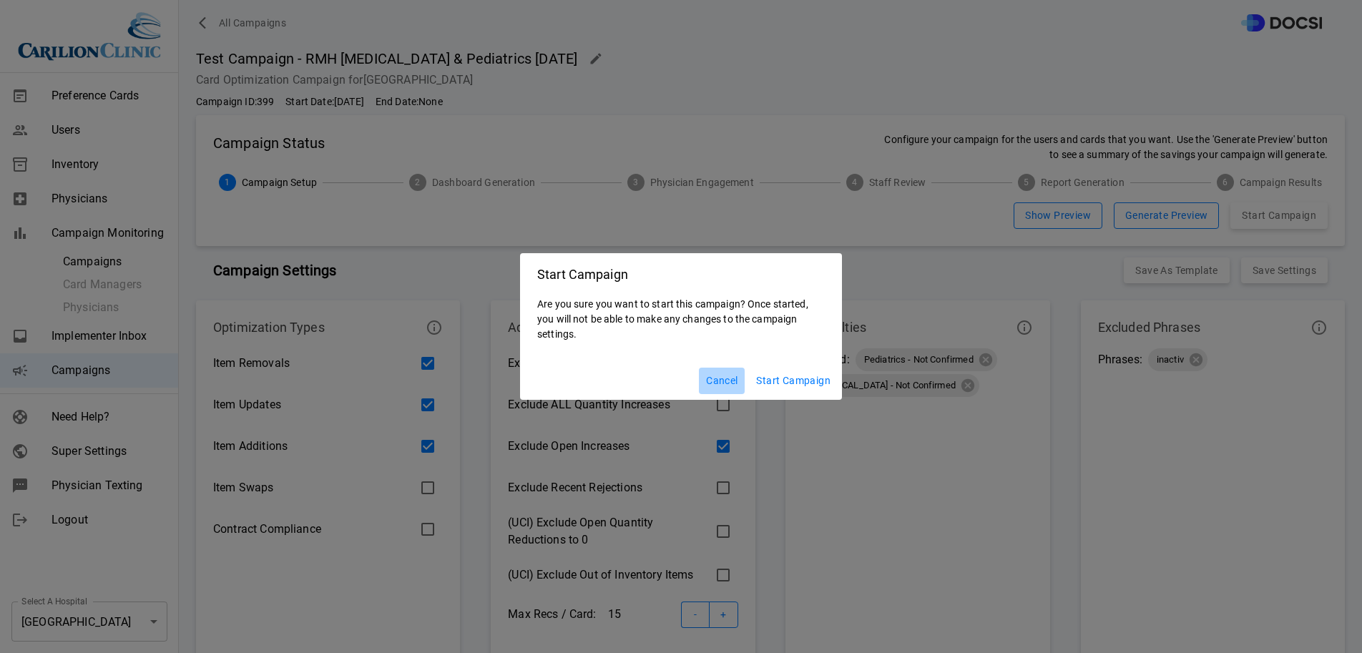
click at [735, 378] on button "Cancel" at bounding box center [722, 381] width 46 height 26
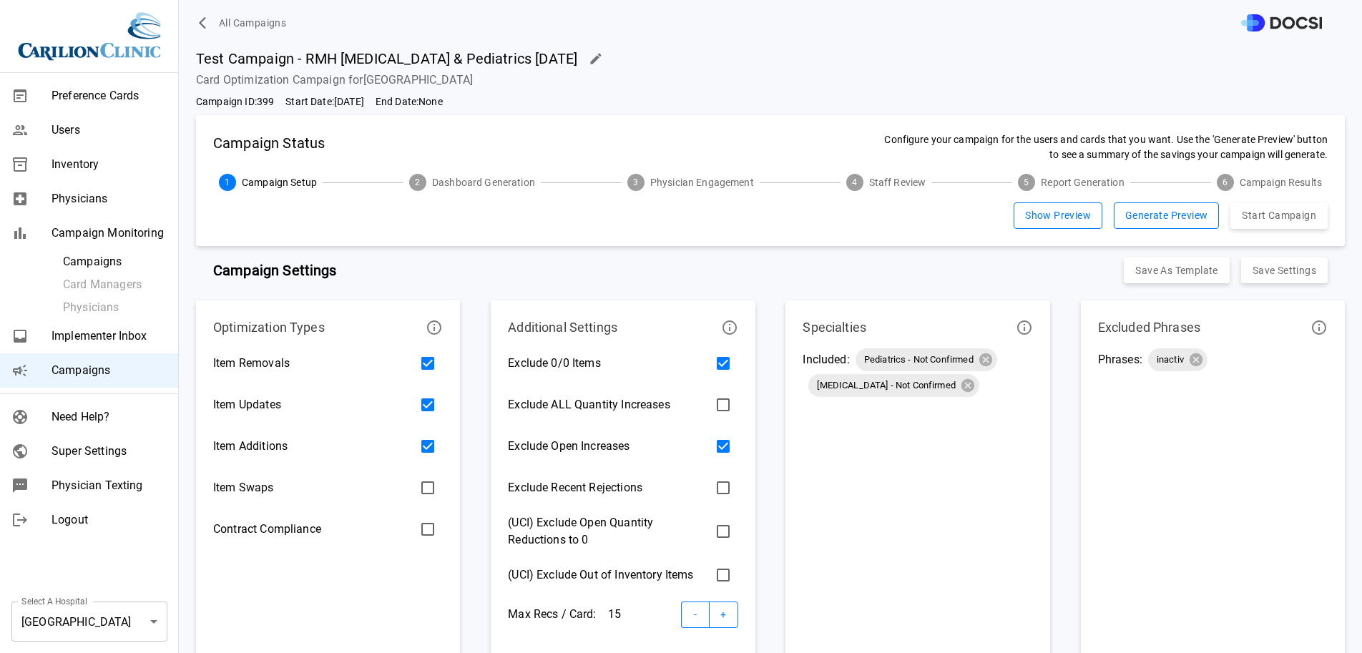
click at [1122, 216] on button "Generate Preview" at bounding box center [1166, 215] width 105 height 26
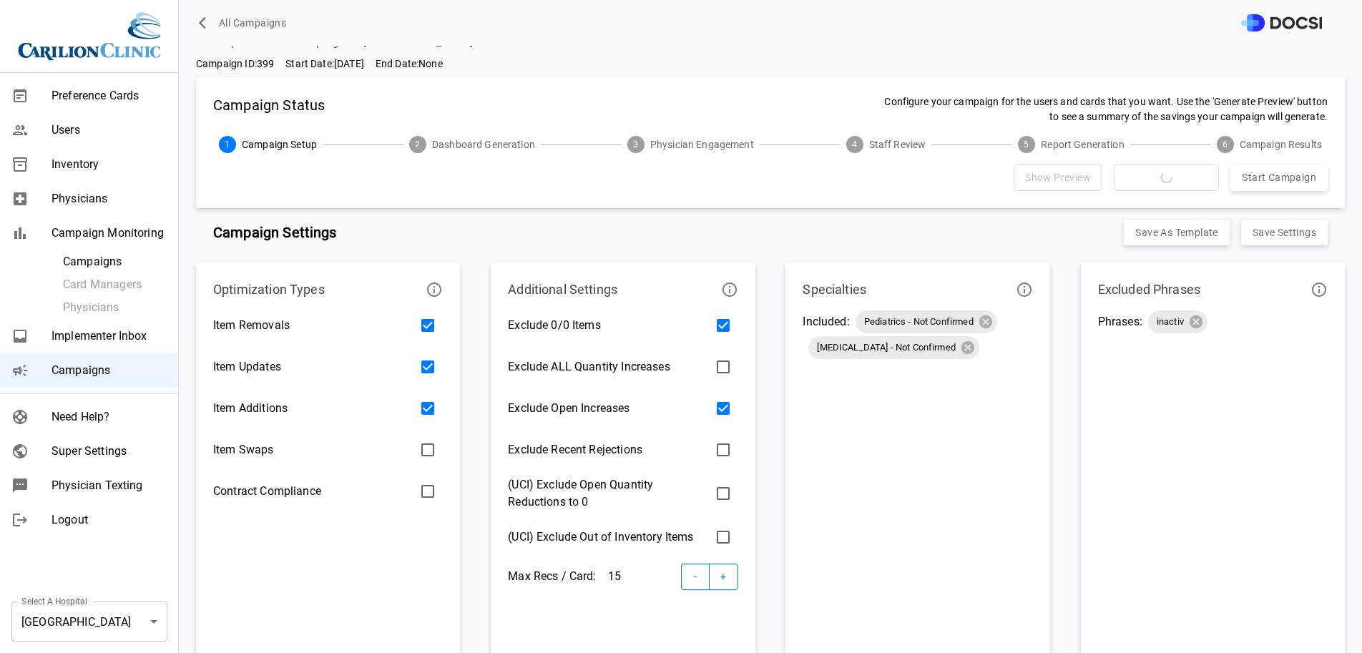
scroll to position [73, 0]
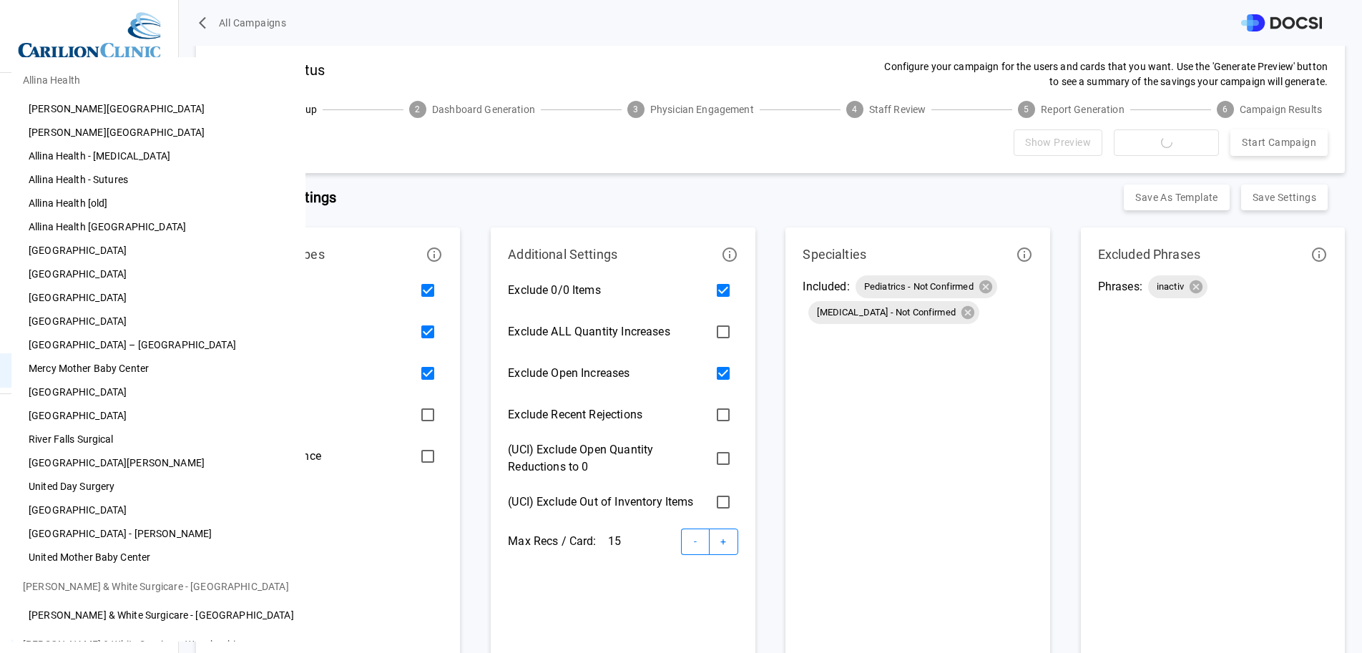
click at [134, 628] on body "All Campaigns Preference Cards Users Inventory Physicians Campaign Monitoring C…" at bounding box center [681, 326] width 1362 height 653
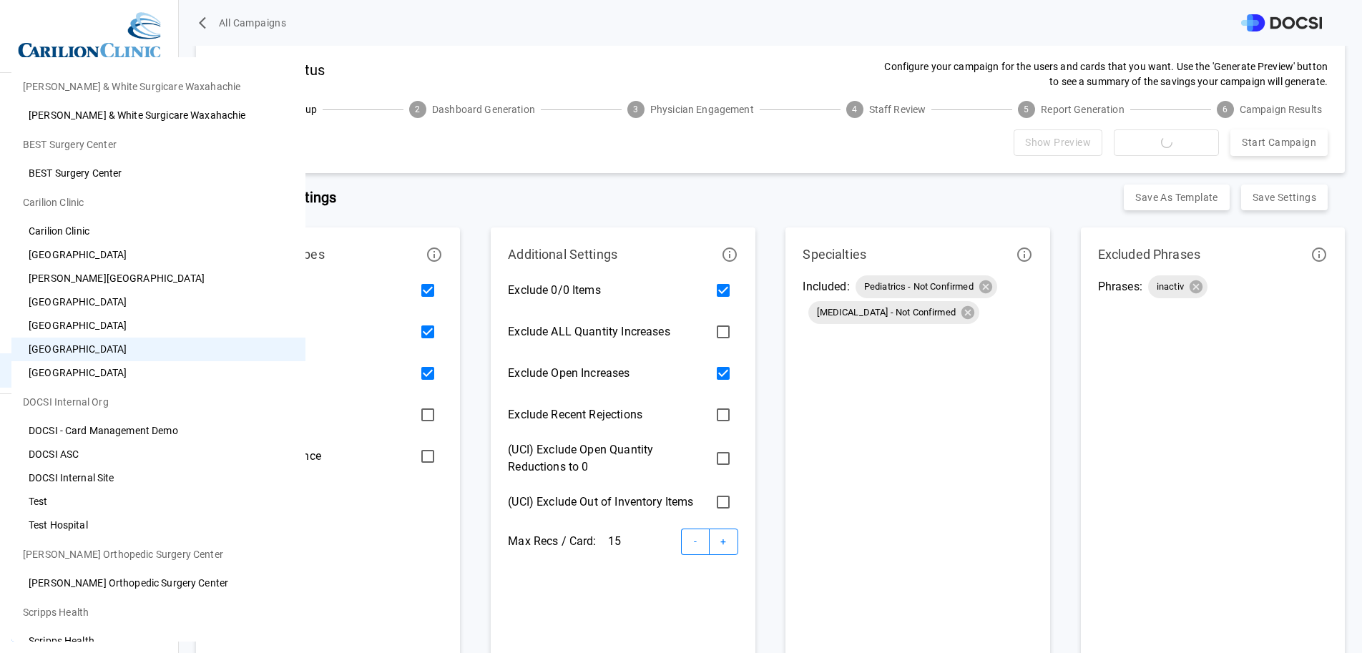
click at [712, 192] on div at bounding box center [681, 326] width 1362 height 653
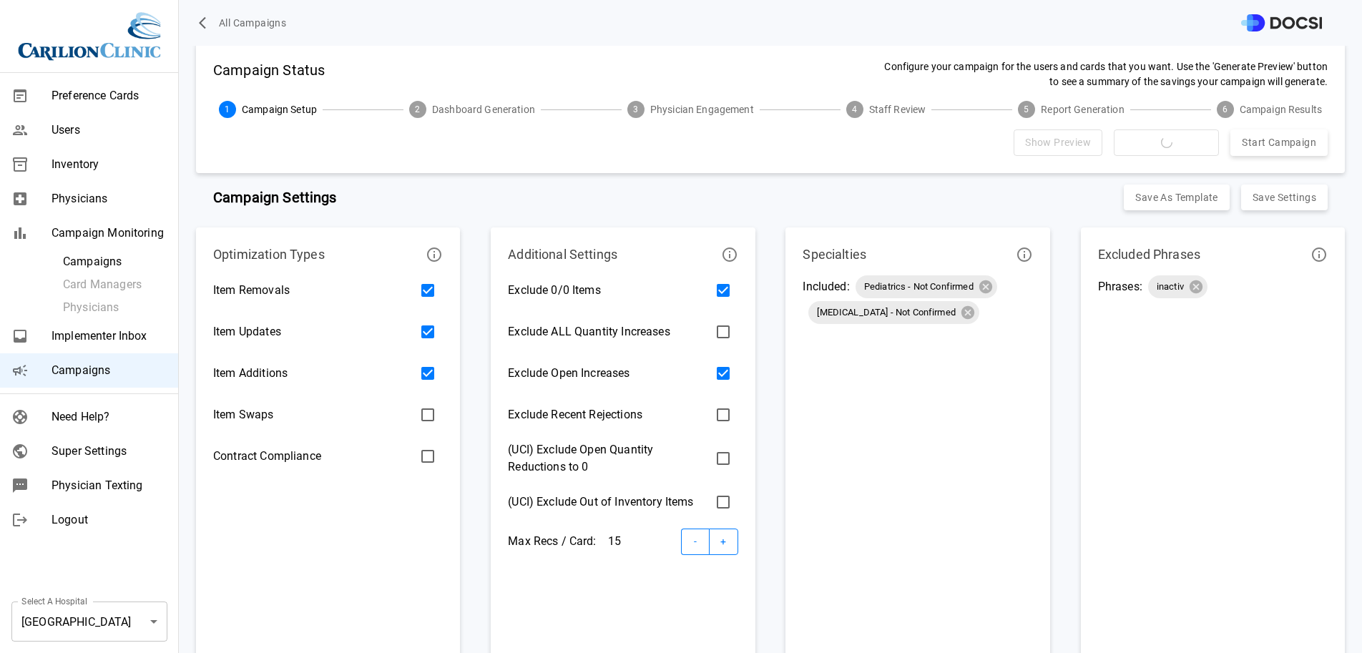
click at [910, 201] on div "Campaign Settings Save as Template Save Settings" at bounding box center [770, 198] width 1149 height 26
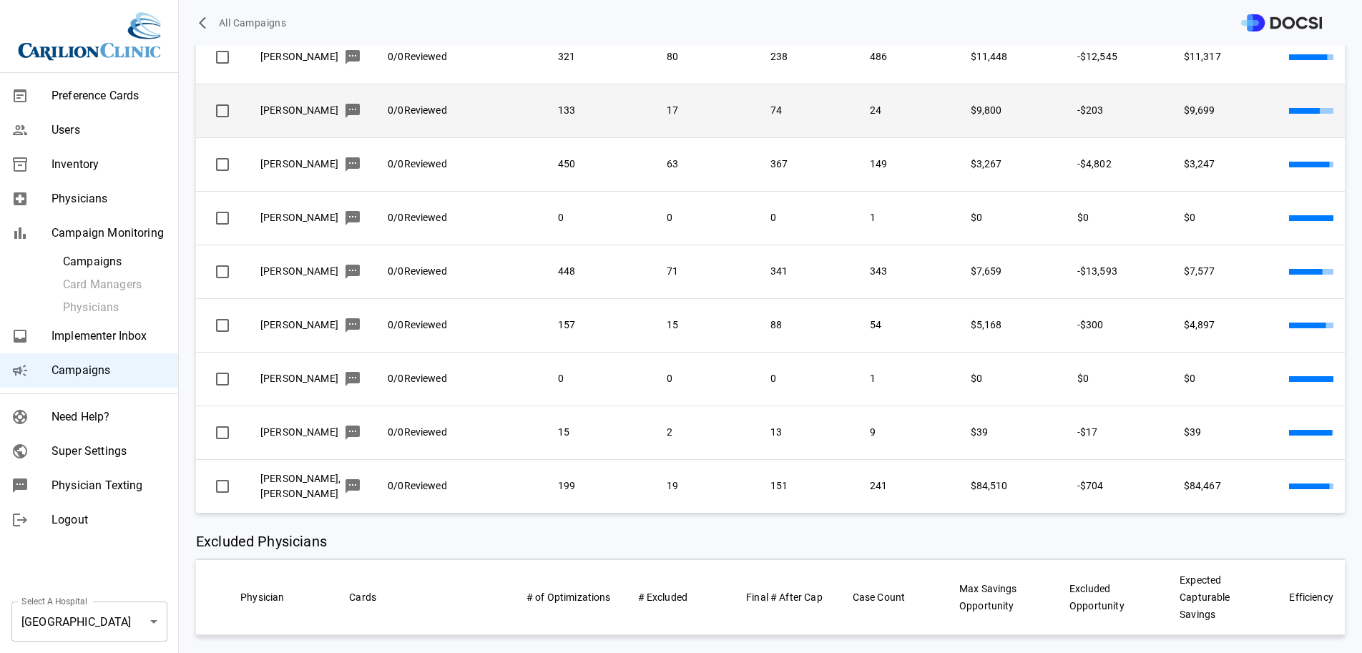
scroll to position [0, 0]
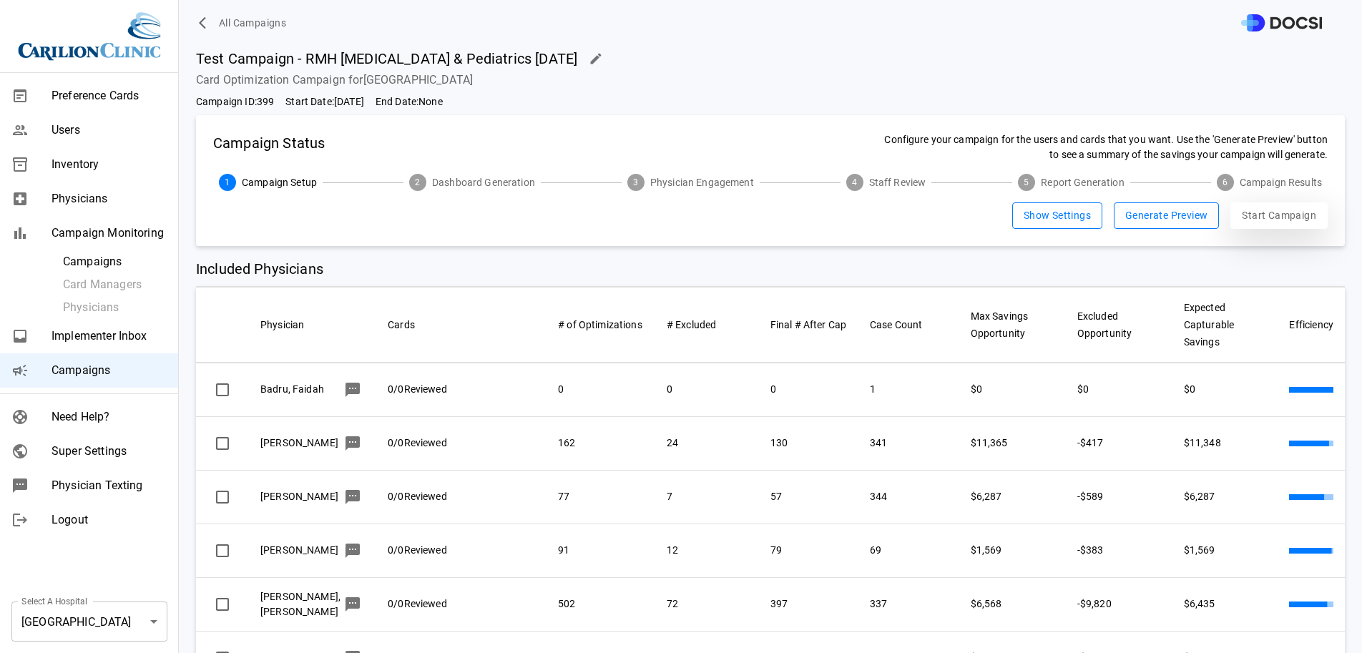
click at [1239, 216] on button "Start Campaign" at bounding box center [1279, 215] width 97 height 26
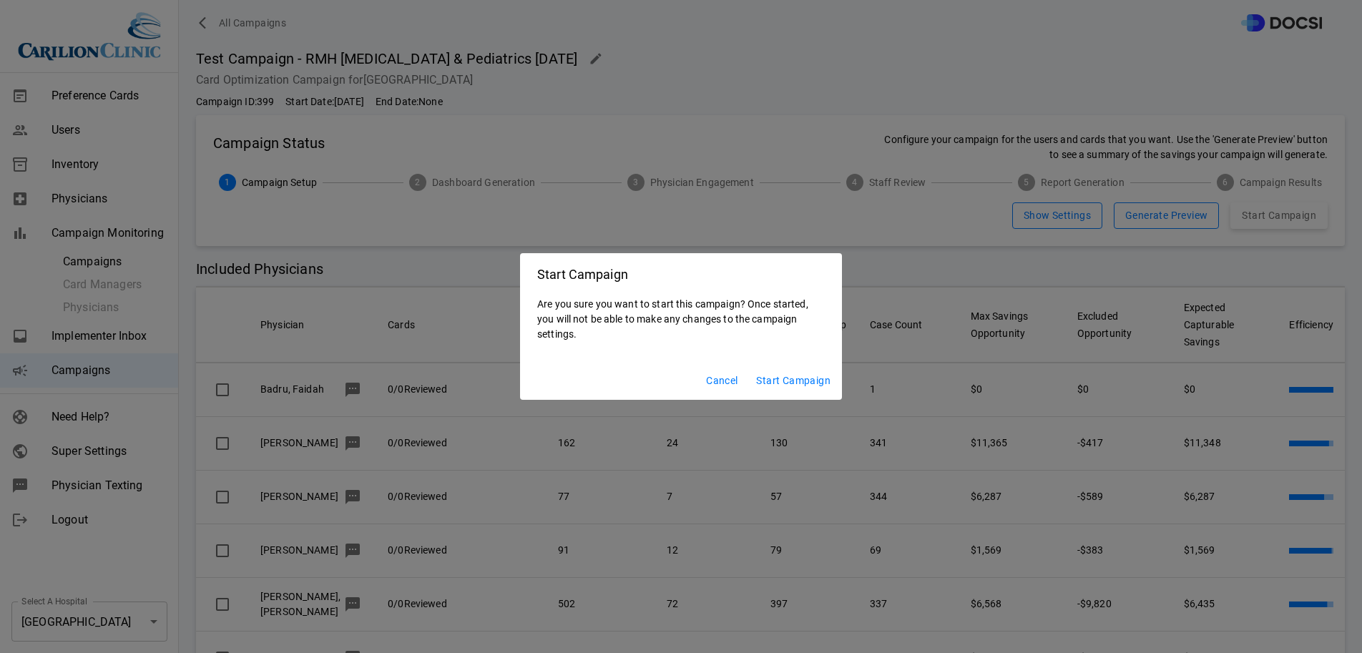
click at [606, 203] on div "Start Campaign Are you sure you want to start this campaign? Once started, you …" at bounding box center [681, 326] width 1362 height 653
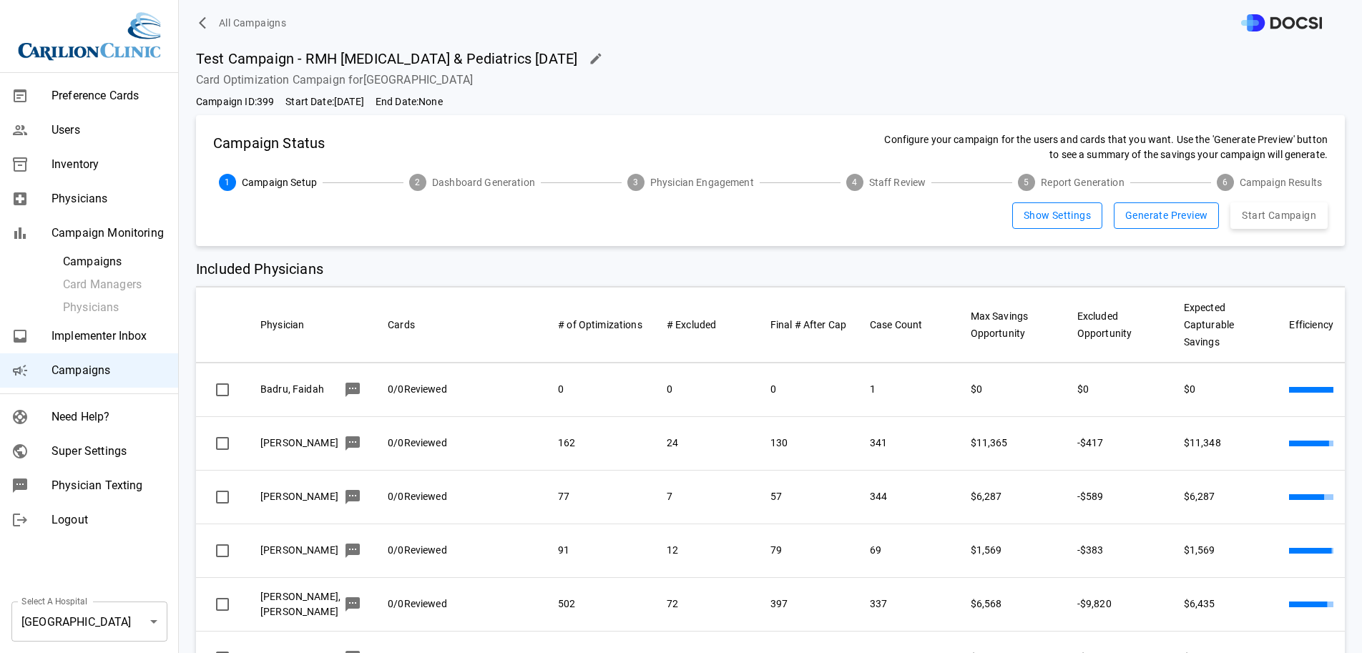
click at [583, 67] on button "button" at bounding box center [596, 59] width 26 height 26
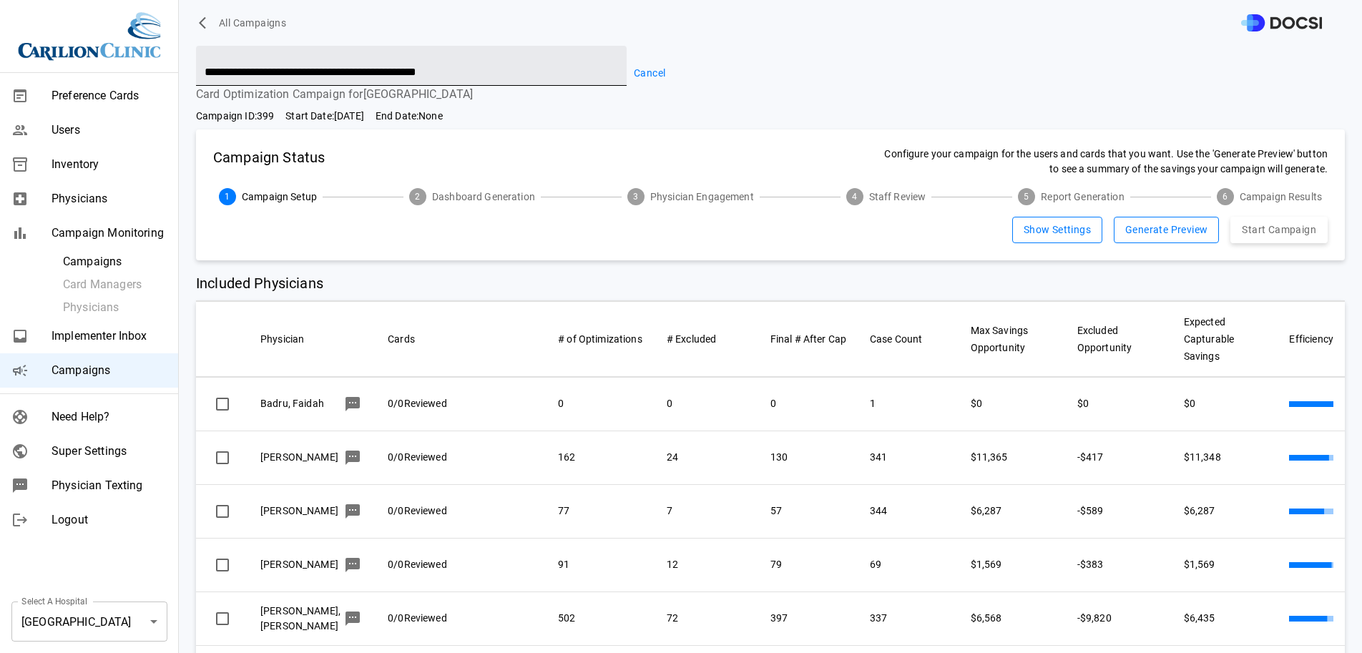
click at [532, 68] on input "**********" at bounding box center [411, 66] width 431 height 40
click at [1237, 222] on button "Start Campaign" at bounding box center [1279, 230] width 97 height 26
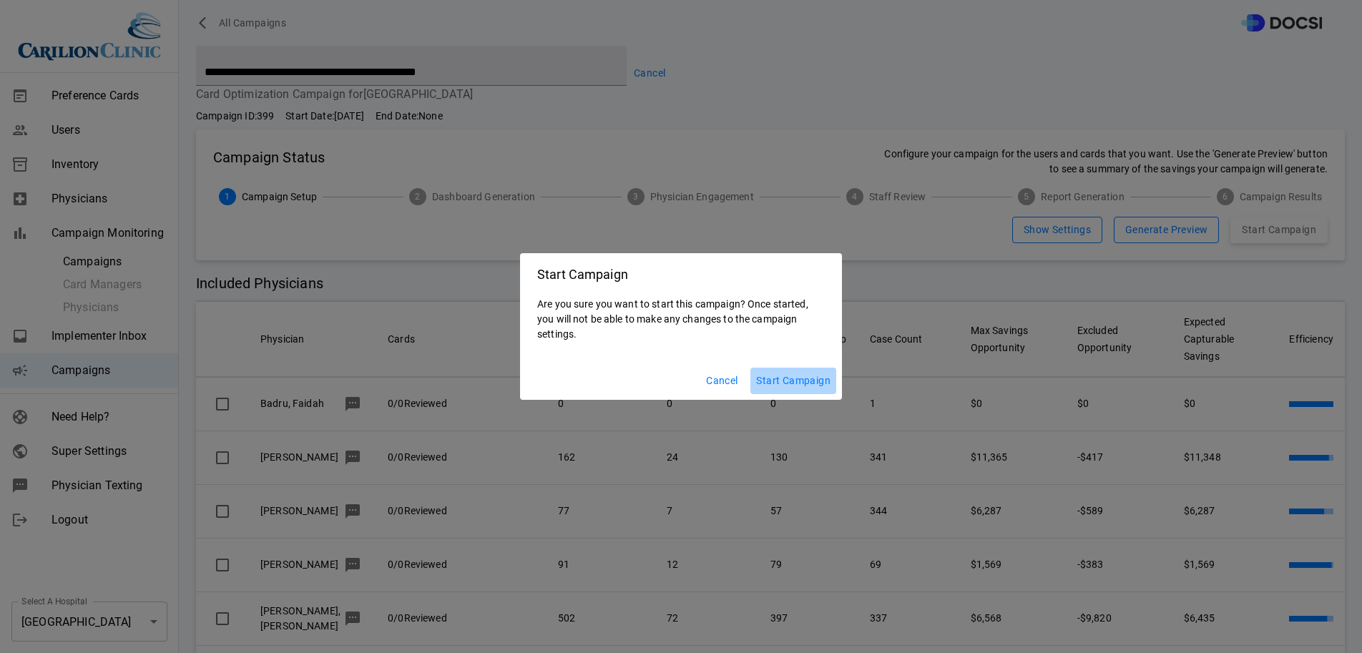
click at [797, 384] on button "Start Campaign" at bounding box center [793, 381] width 86 height 26
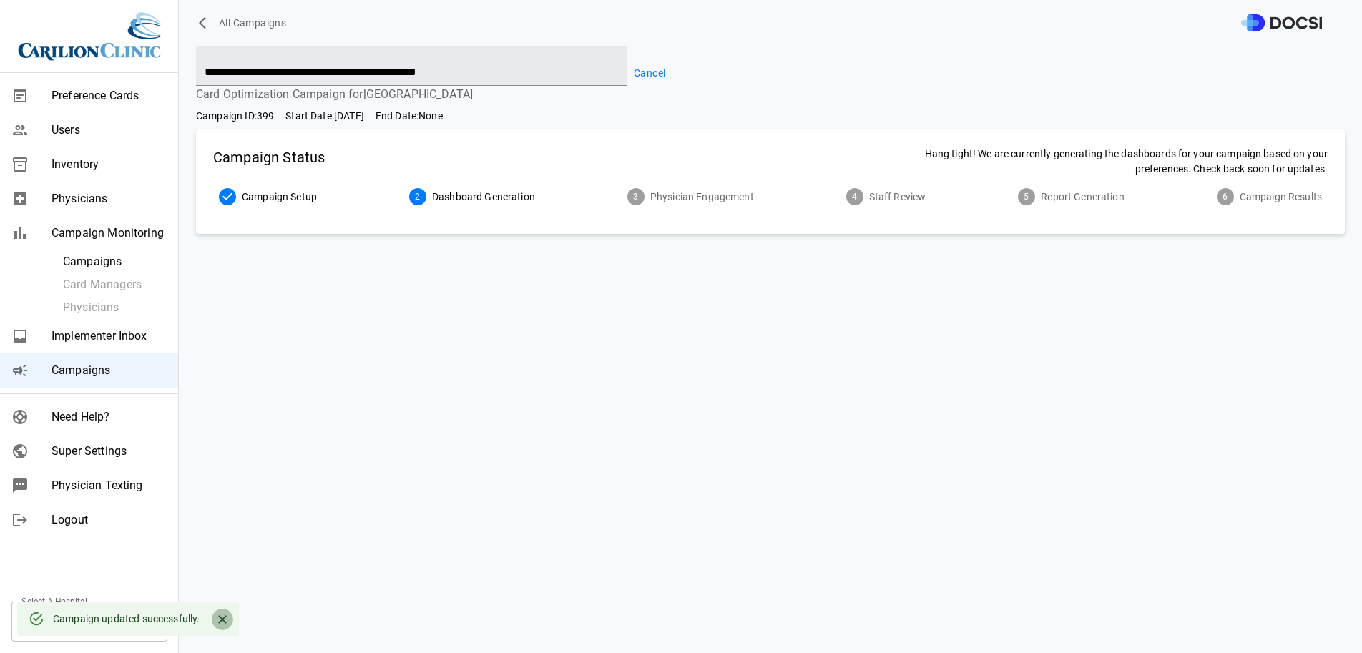
click at [217, 613] on icon "Close" at bounding box center [222, 619] width 14 height 14
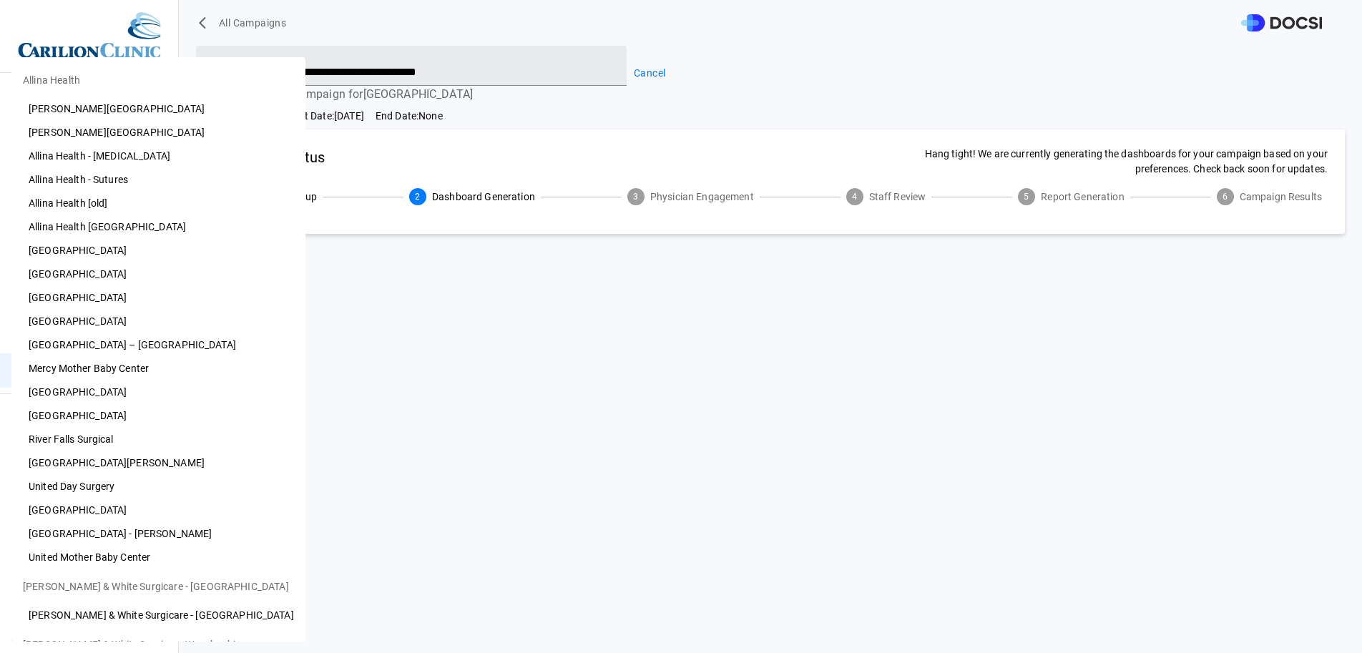
click at [104, 628] on body "**********" at bounding box center [681, 326] width 1362 height 653
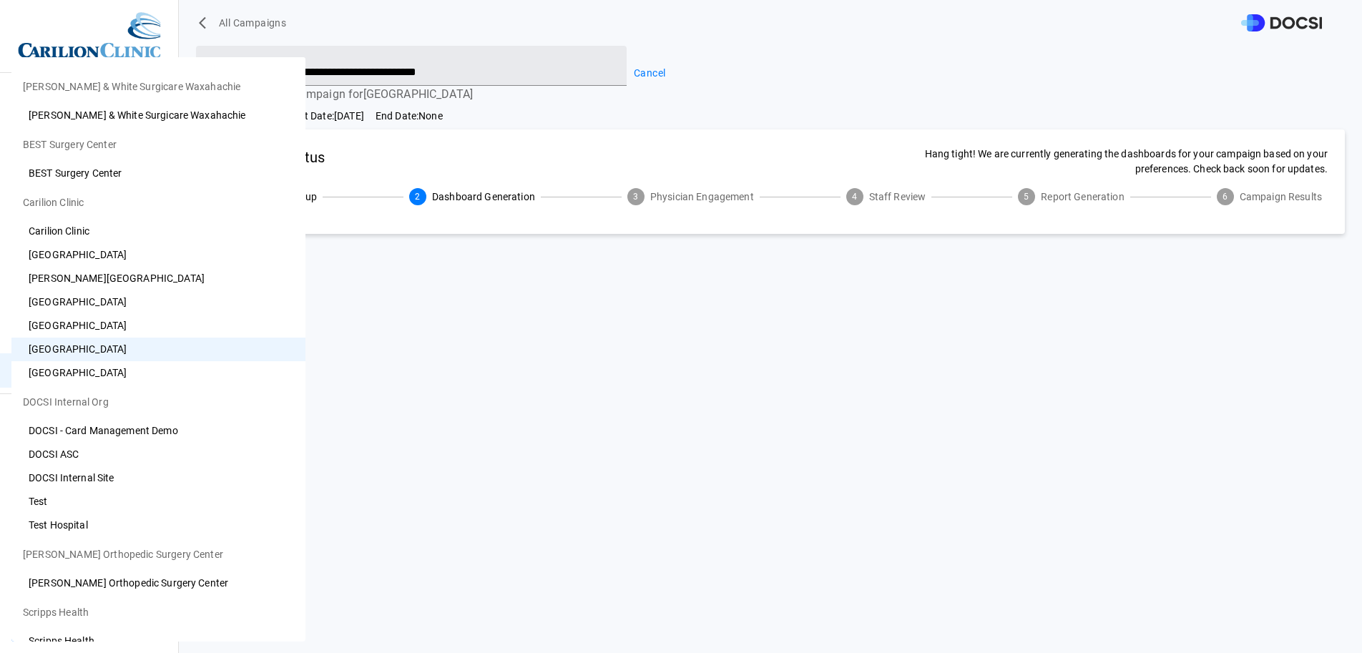
click at [94, 371] on li "[GEOGRAPHIC_DATA]" at bounding box center [158, 373] width 294 height 24
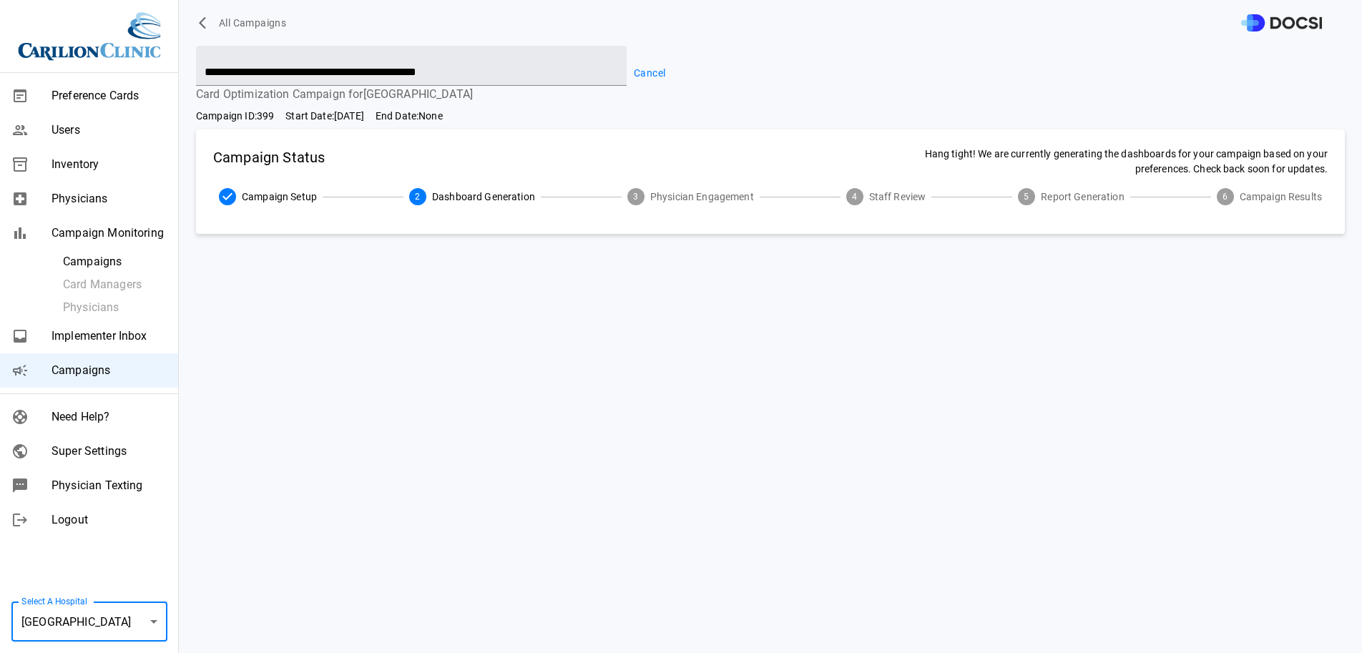
type input "**"
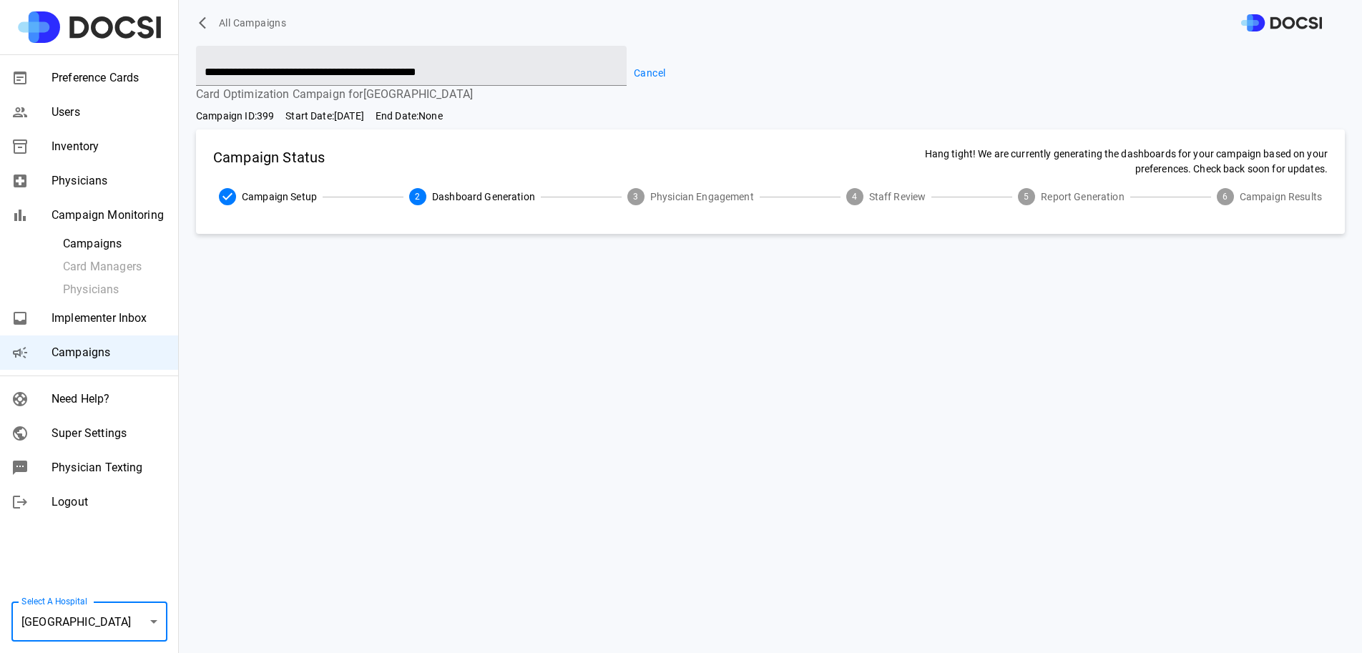
click at [80, 353] on span "Campaigns" at bounding box center [109, 352] width 115 height 17
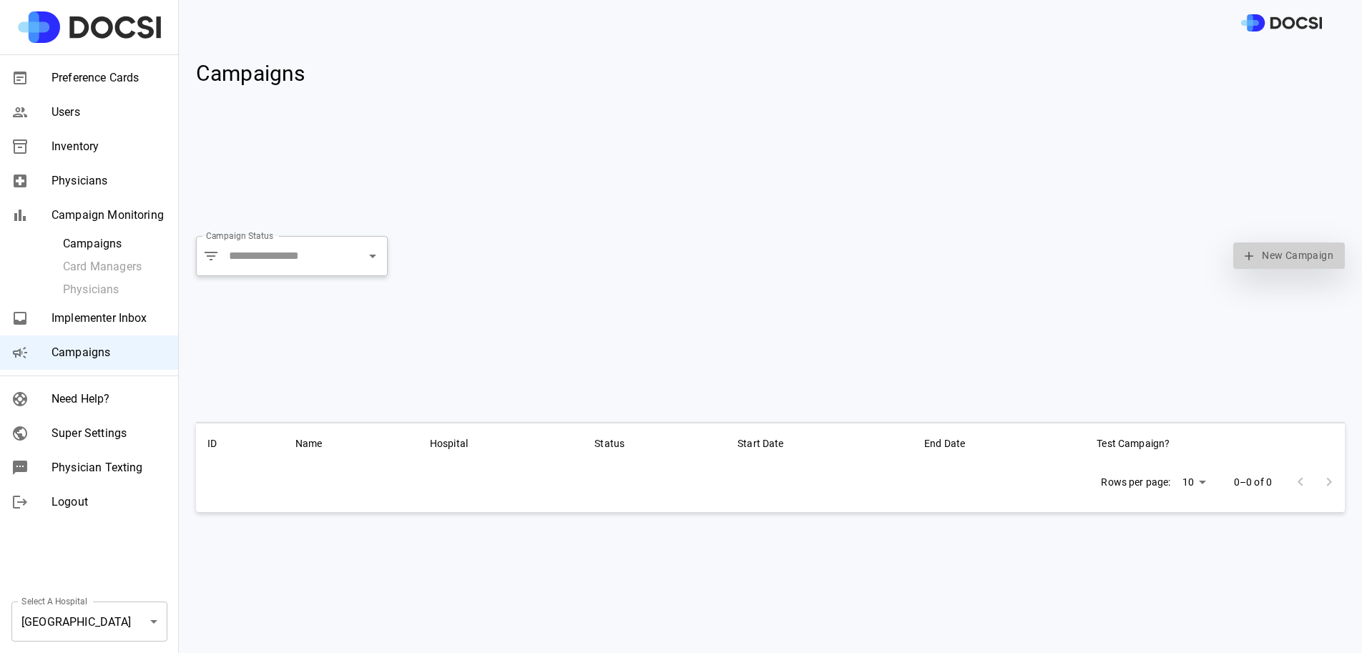
click at [1288, 255] on button "New Campaign" at bounding box center [1289, 256] width 112 height 26
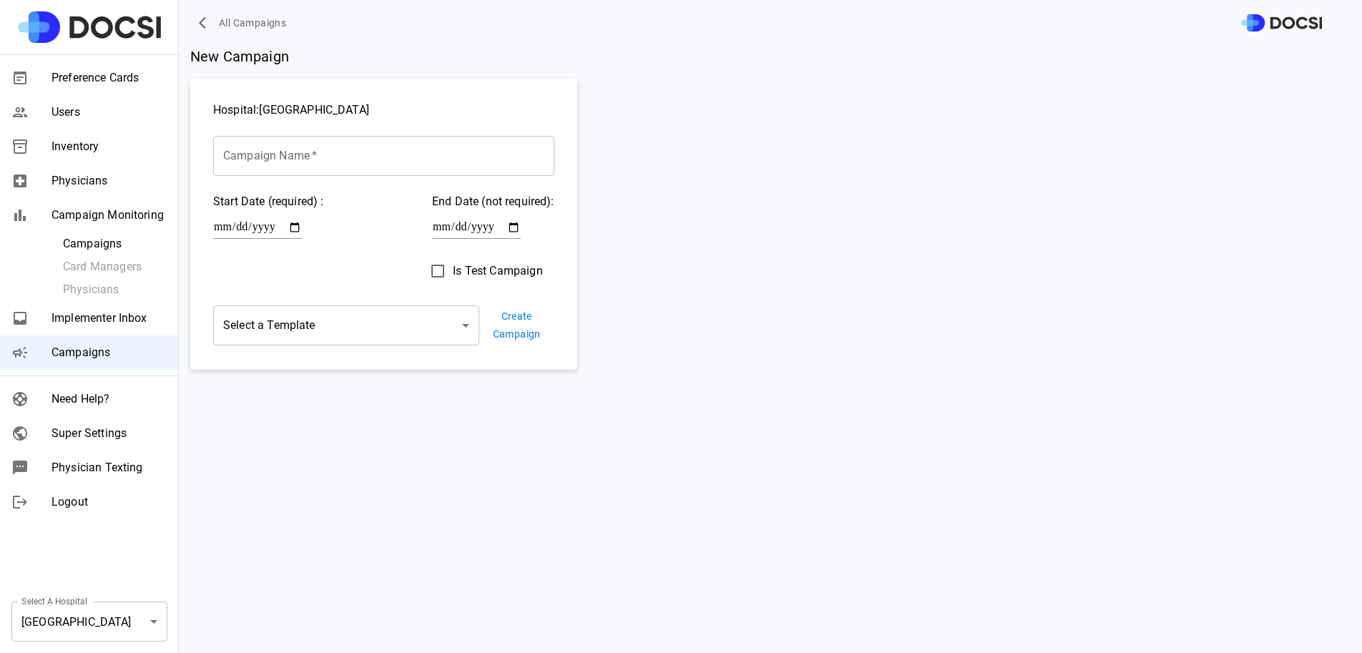
click at [414, 158] on input "Campaign Name   *" at bounding box center [383, 156] width 341 height 40
paste input "**********"
click at [455, 264] on span "Is Test Campaign" at bounding box center [497, 271] width 89 height 17
click at [315, 159] on input "**********" at bounding box center [383, 156] width 341 height 40
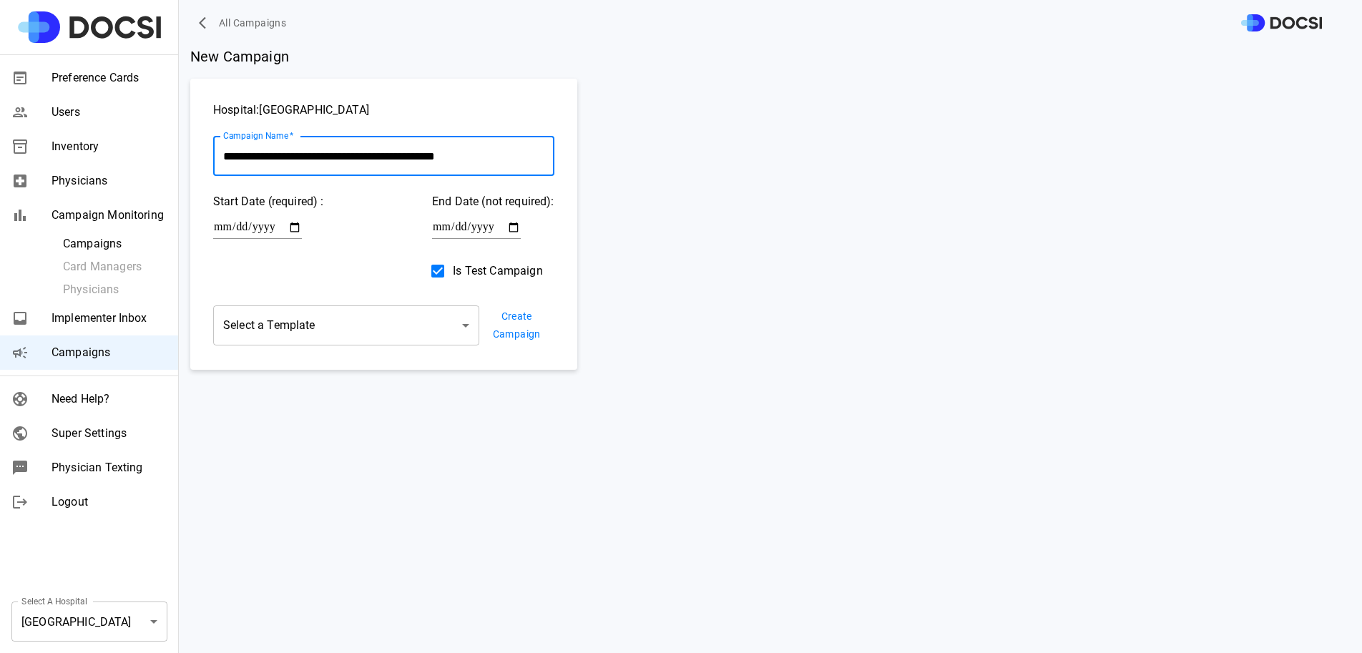
click at [315, 159] on input "**********" at bounding box center [383, 156] width 341 height 40
type input "**********"
click at [308, 323] on body "**********" at bounding box center [681, 326] width 1362 height 653
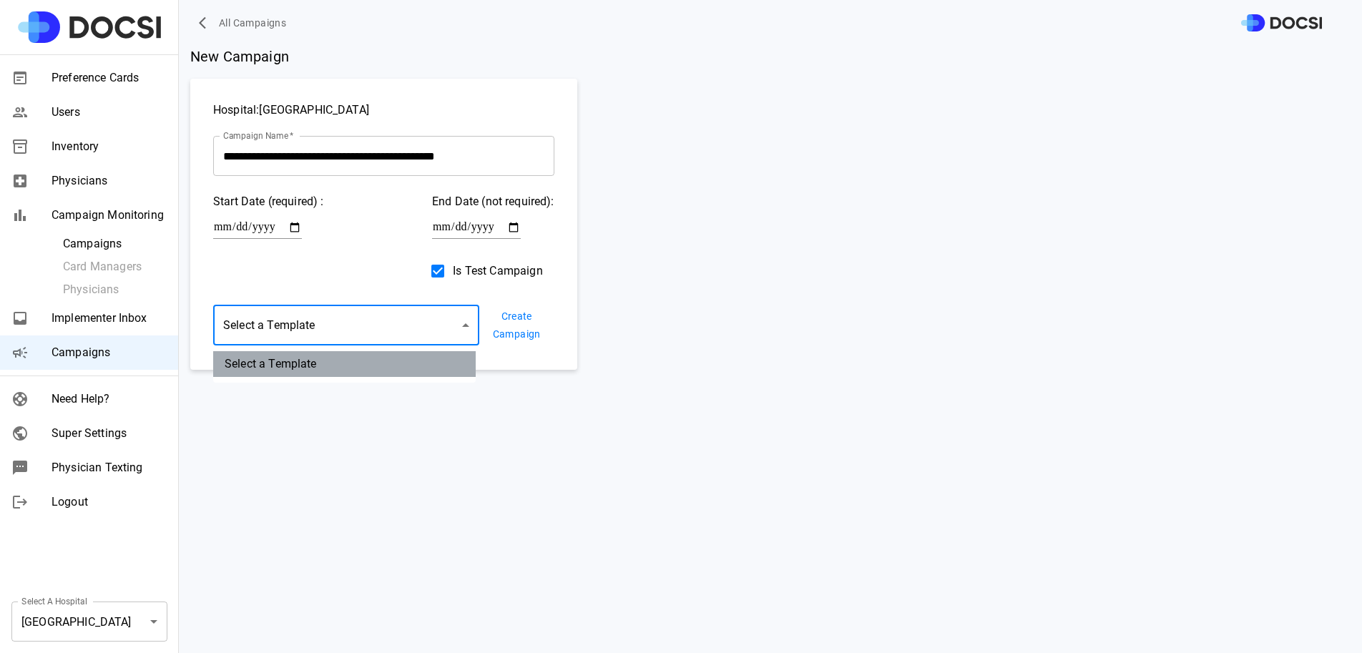
click at [308, 356] on li "Select a Template" at bounding box center [344, 364] width 263 height 26
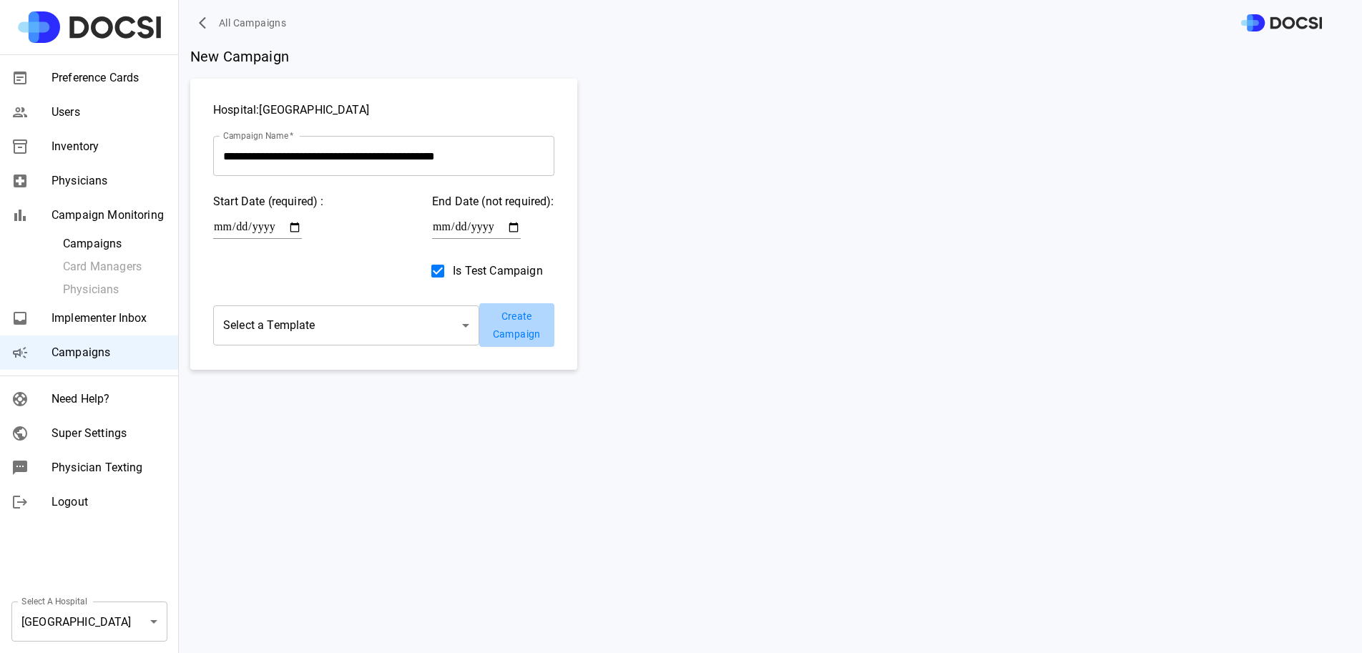
click at [517, 327] on button "Create Campaign" at bounding box center [516, 325] width 75 height 44
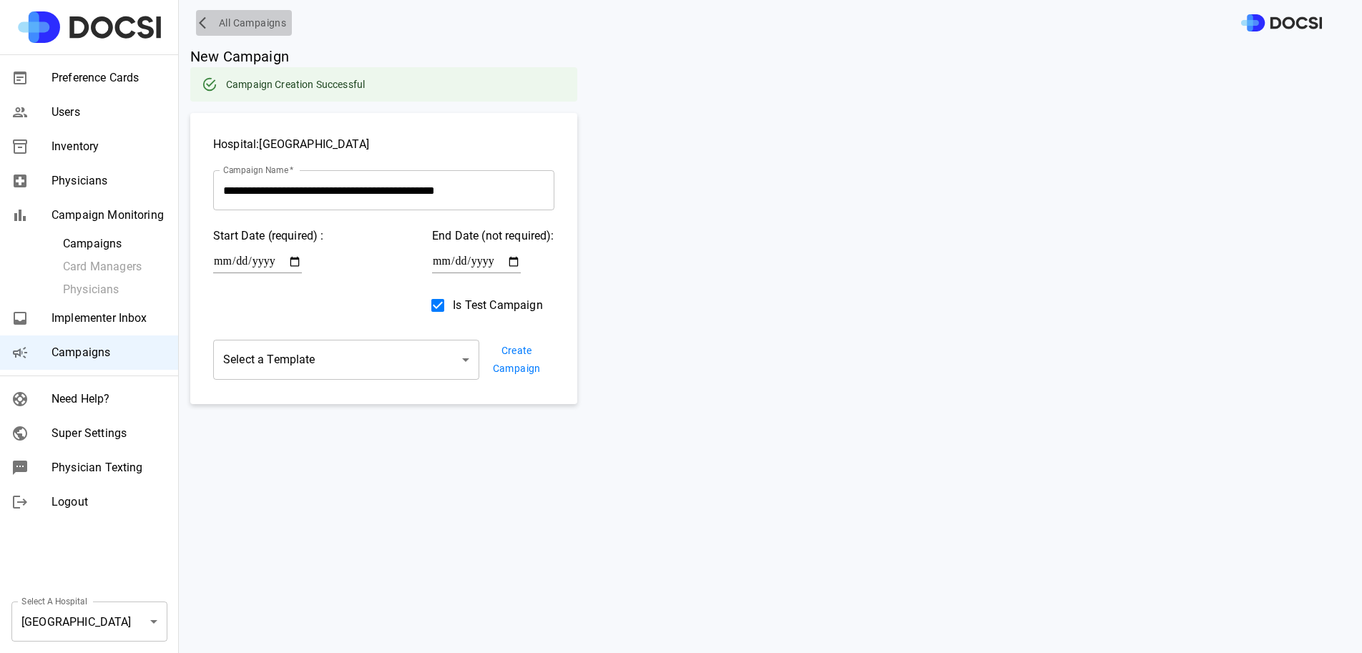
click at [253, 10] on button "All Campaigns" at bounding box center [244, 23] width 96 height 26
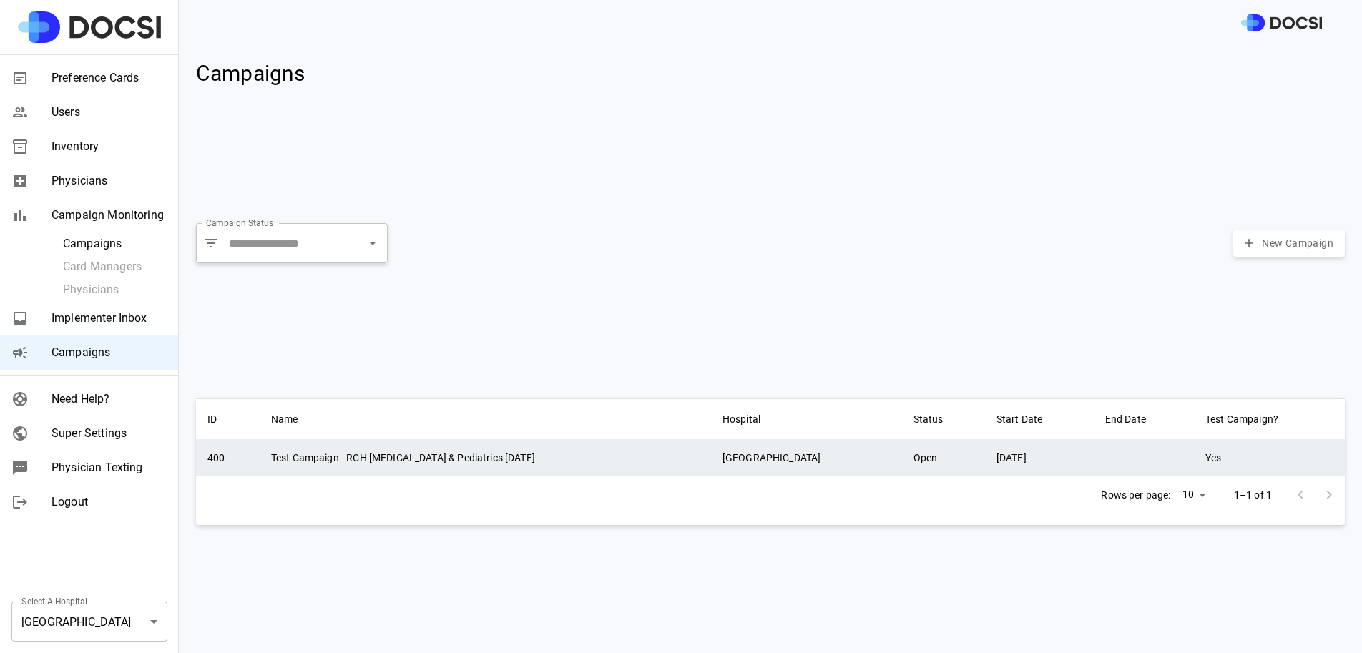
click at [987, 469] on td "09/04/25" at bounding box center [1039, 457] width 109 height 37
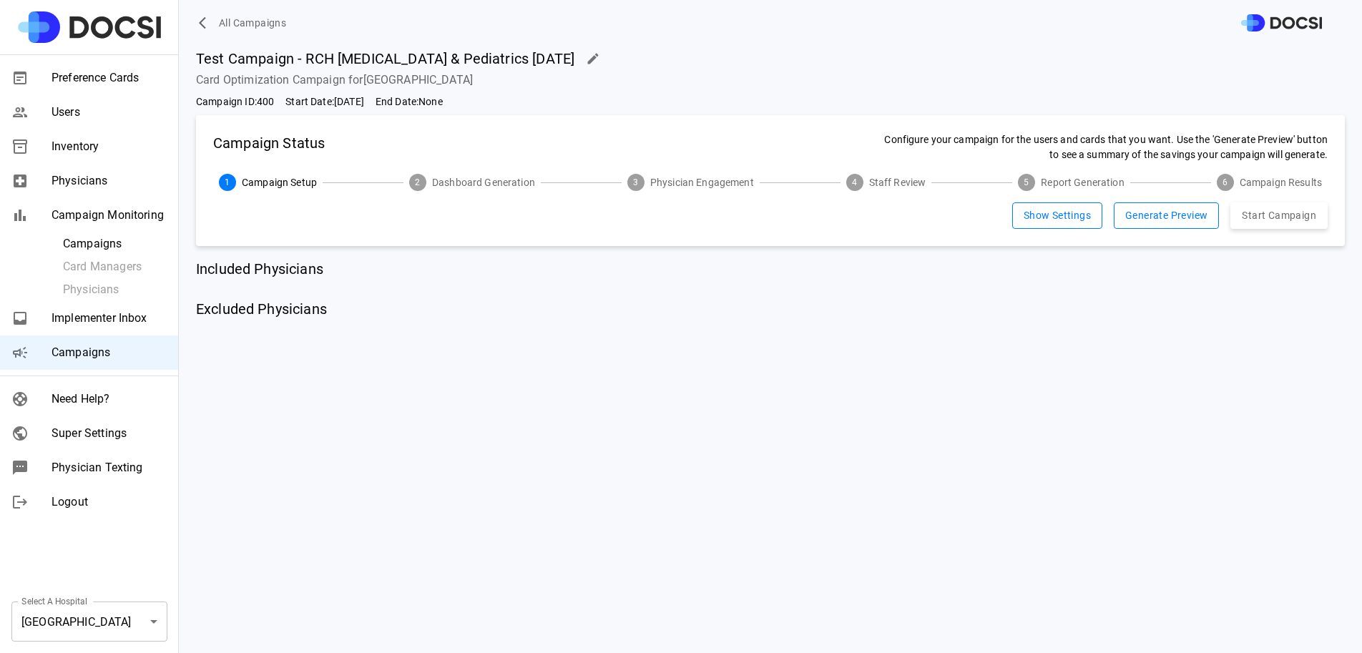
click at [132, 625] on body "All Campaigns Preference Cards Users Inventory Physicians Campaign Monitoring C…" at bounding box center [681, 326] width 1362 height 653
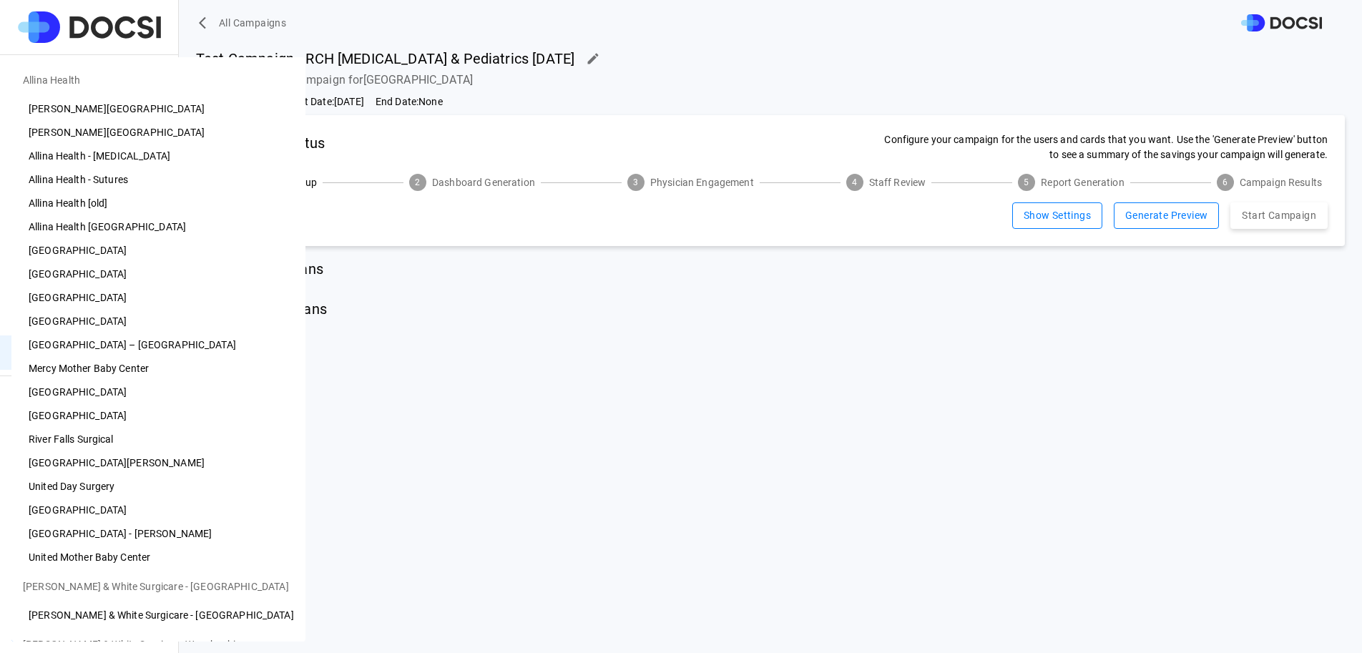
scroll to position [582, 0]
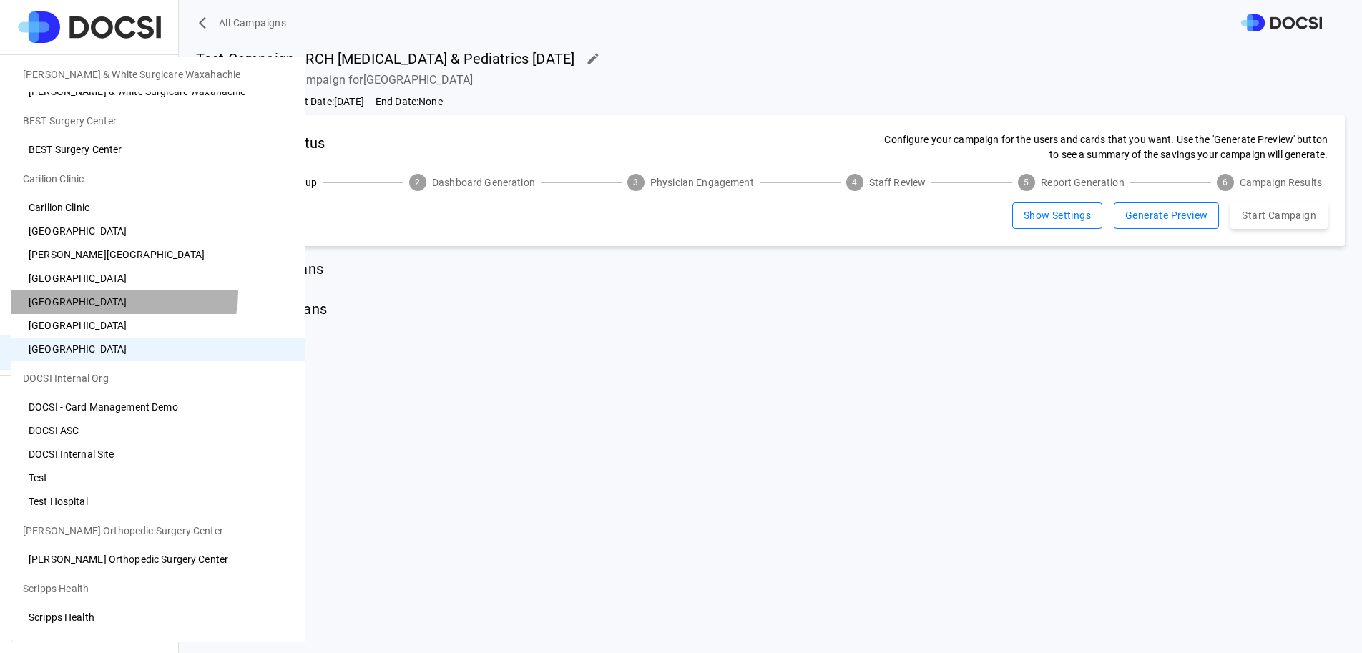
drag, startPoint x: 114, startPoint y: 292, endPoint x: 949, endPoint y: 283, distance: 835.6
click at [945, 283] on div "Allina Health Abbott Heart Hospital Abbott Northwestern Hospital Allina Health …" at bounding box center [681, 326] width 1362 height 653
click at [956, 275] on div at bounding box center [681, 326] width 1362 height 653
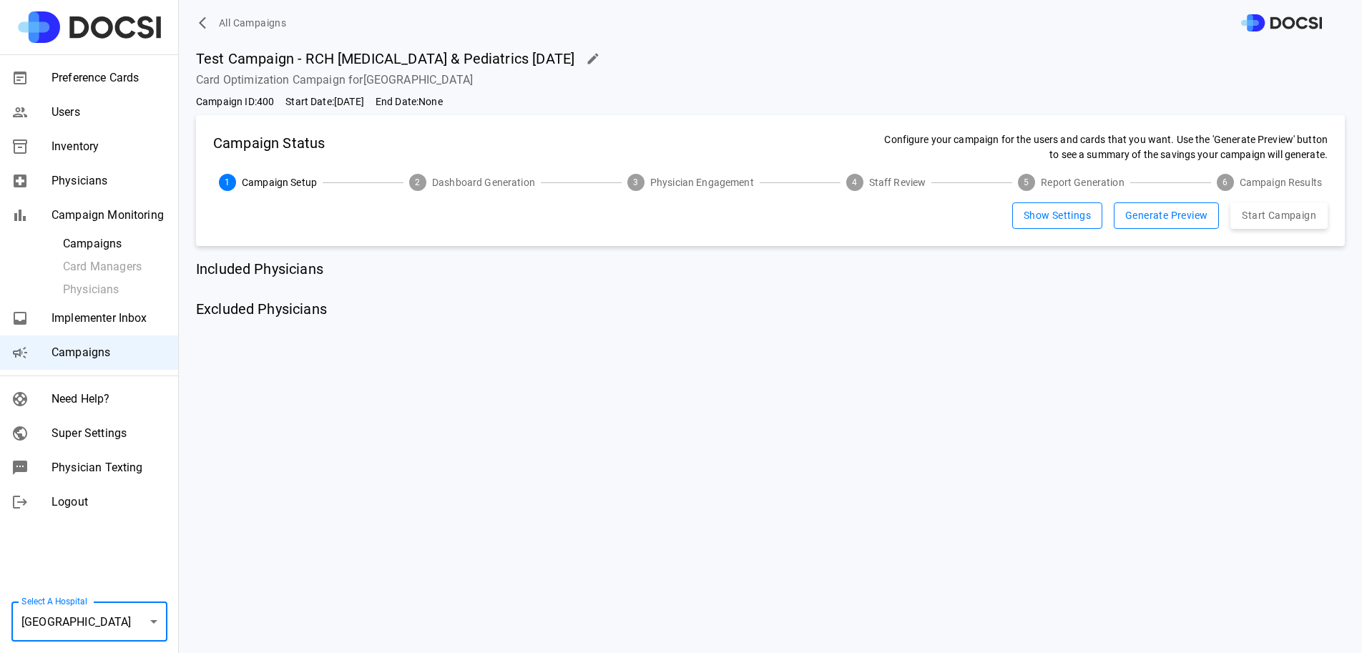
click at [580, 60] on button "button" at bounding box center [593, 59] width 26 height 26
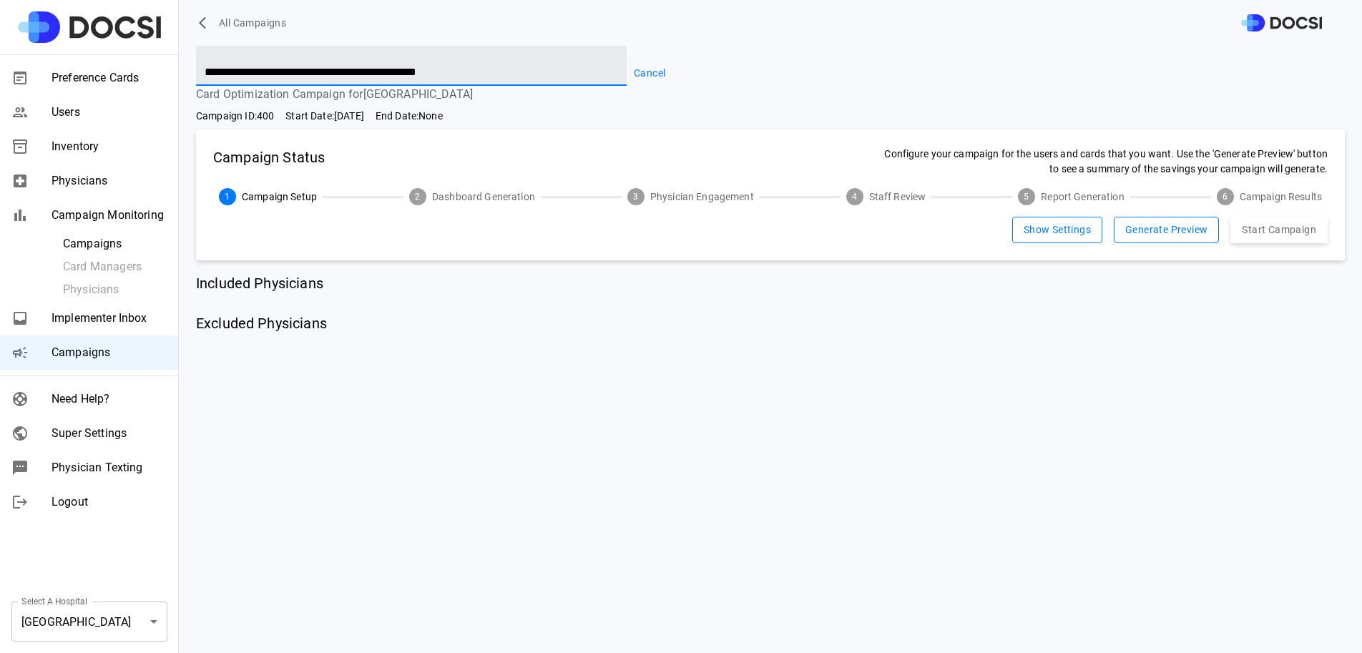
click at [532, 70] on input "**********" at bounding box center [411, 66] width 431 height 40
type input "******"
click at [1293, 259] on div "Campaign Status Configure your campaign for the users and cards that you want. …" at bounding box center [770, 194] width 1149 height 131
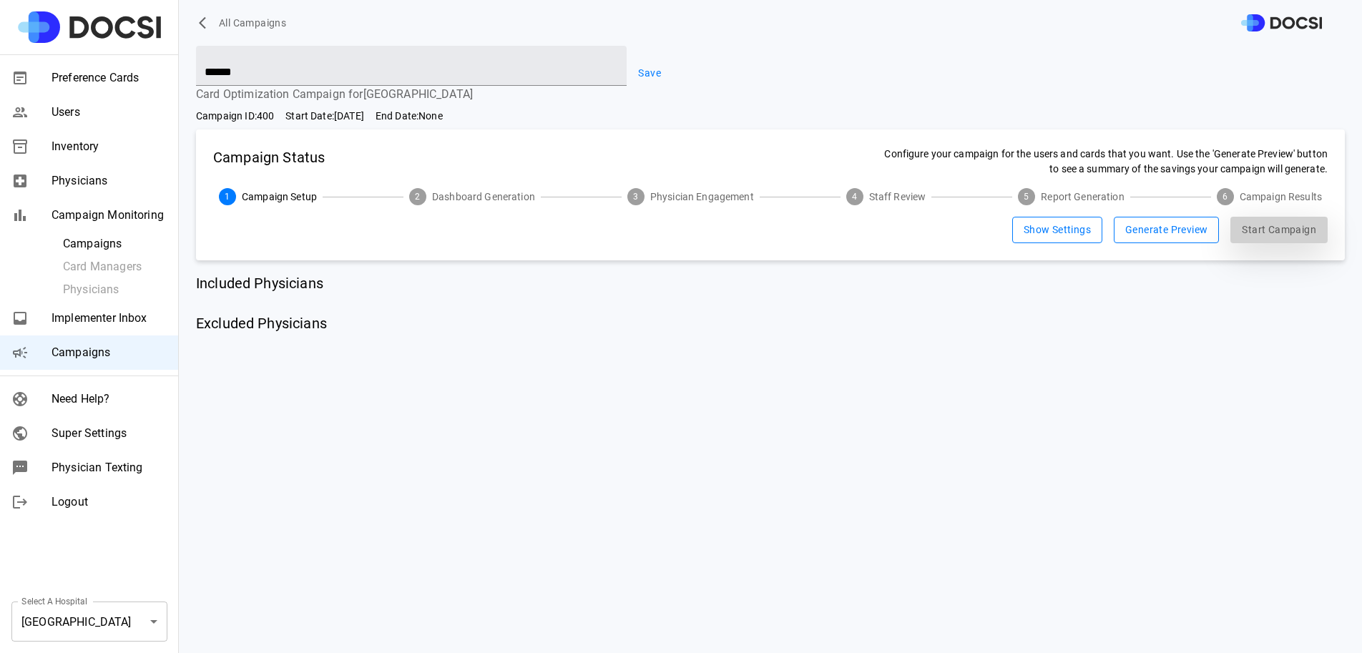
click at [1284, 239] on button "Start Campaign" at bounding box center [1279, 230] width 97 height 26
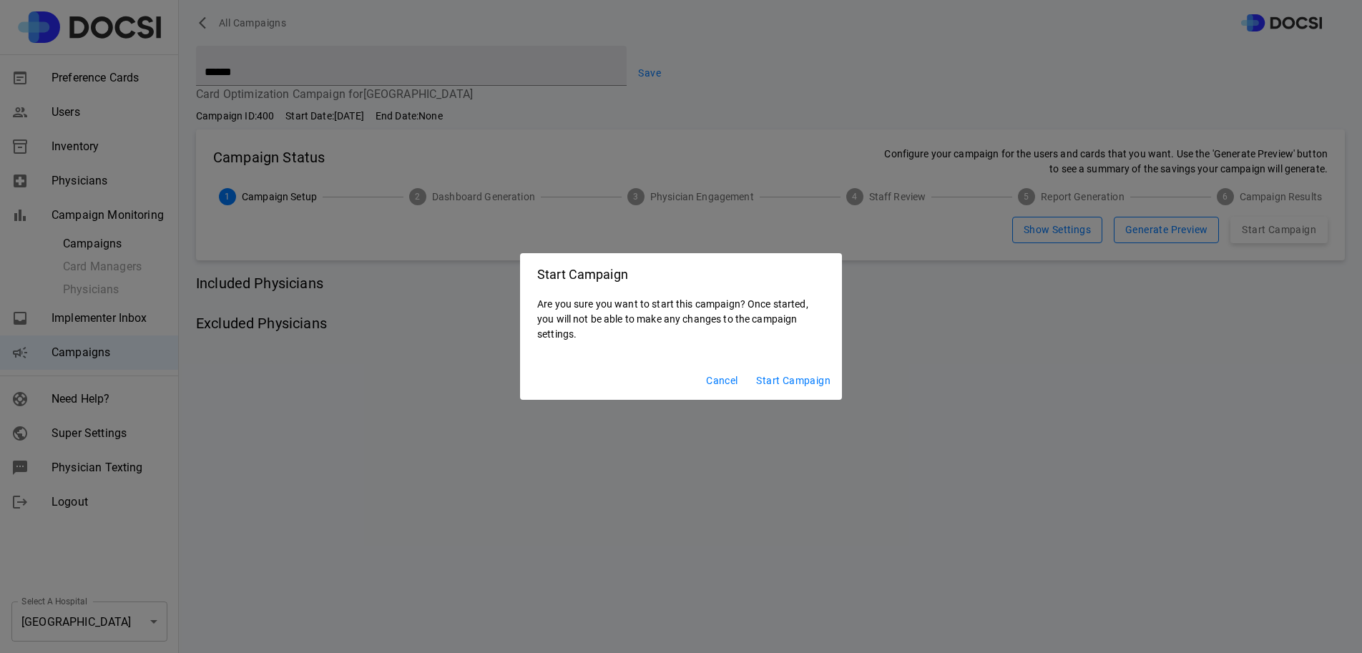
click at [791, 381] on button "Start Campaign" at bounding box center [793, 381] width 86 height 26
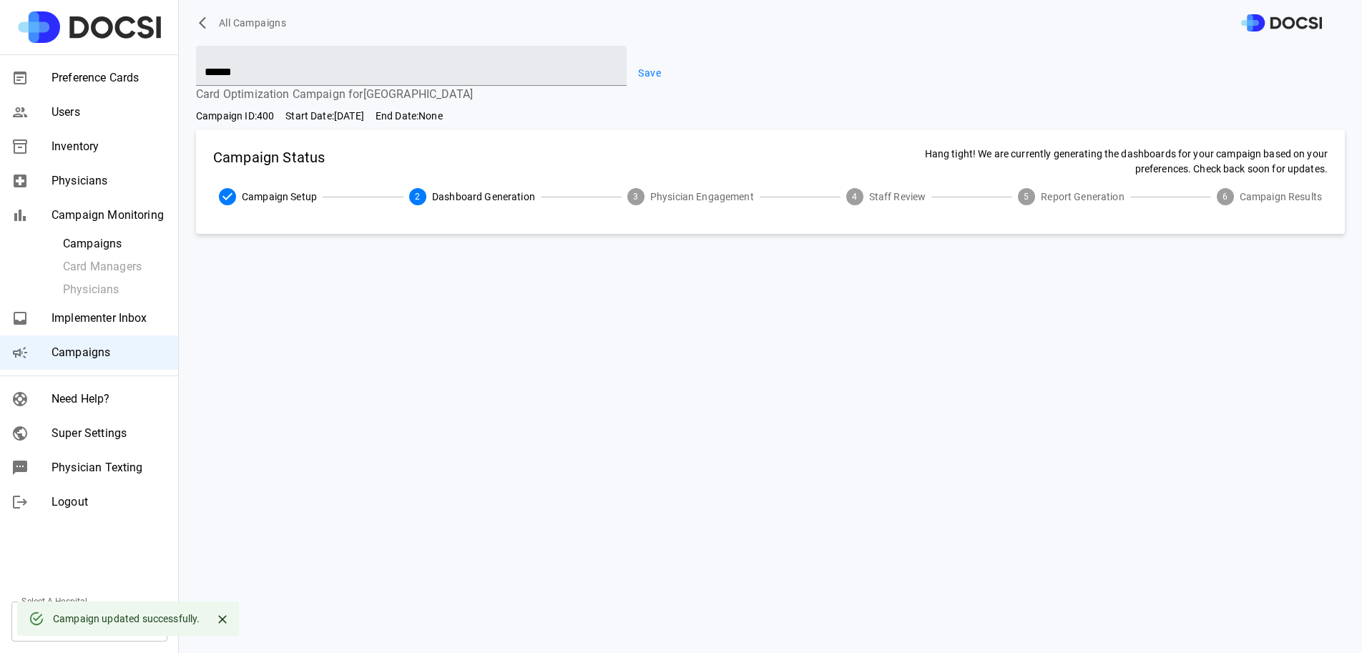
click at [220, 620] on icon "Close" at bounding box center [222, 619] width 14 height 14
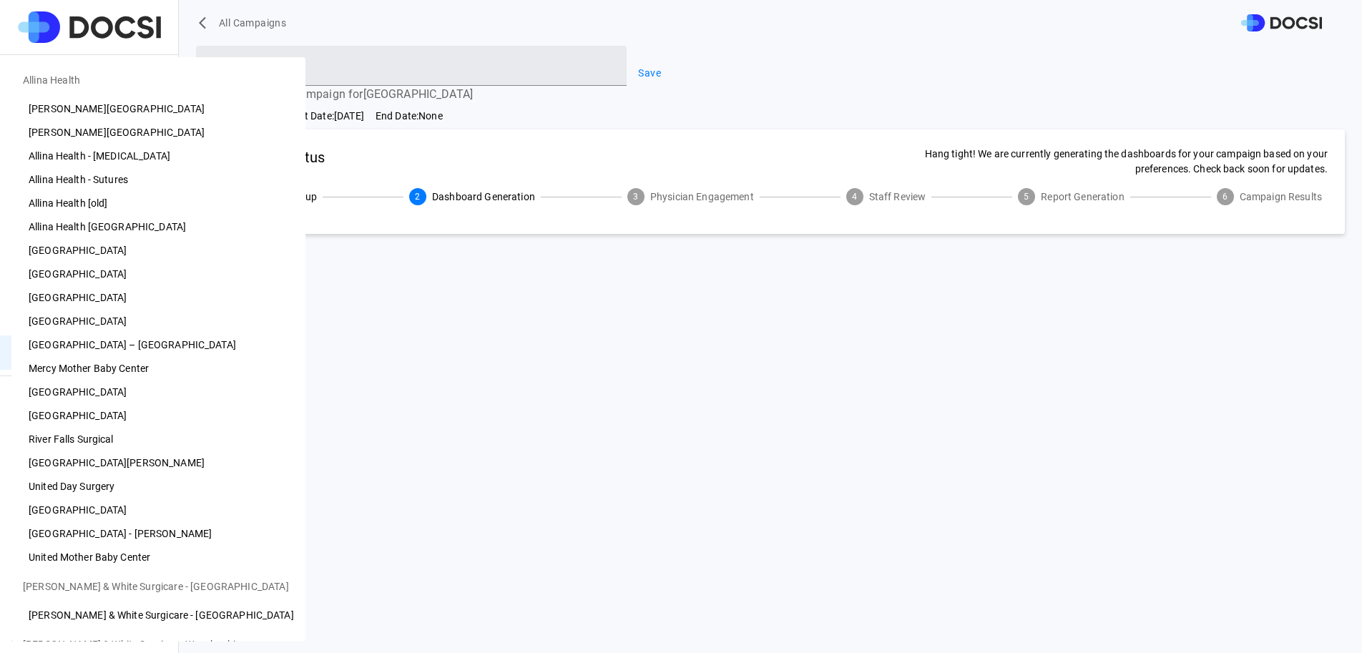
click at [98, 620] on body "All Campaigns Preference Cards Users Inventory Physicians Campaign Monitoring C…" at bounding box center [681, 326] width 1362 height 653
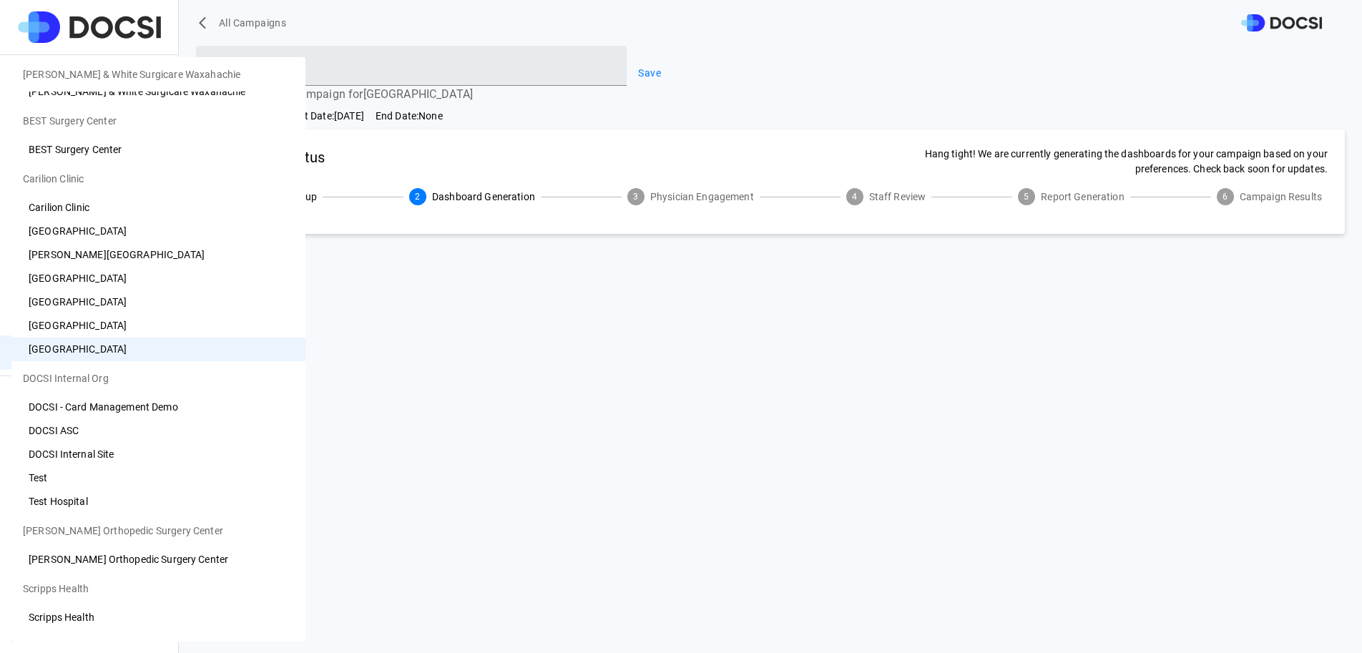
click at [118, 299] on li "[GEOGRAPHIC_DATA]" at bounding box center [158, 302] width 294 height 24
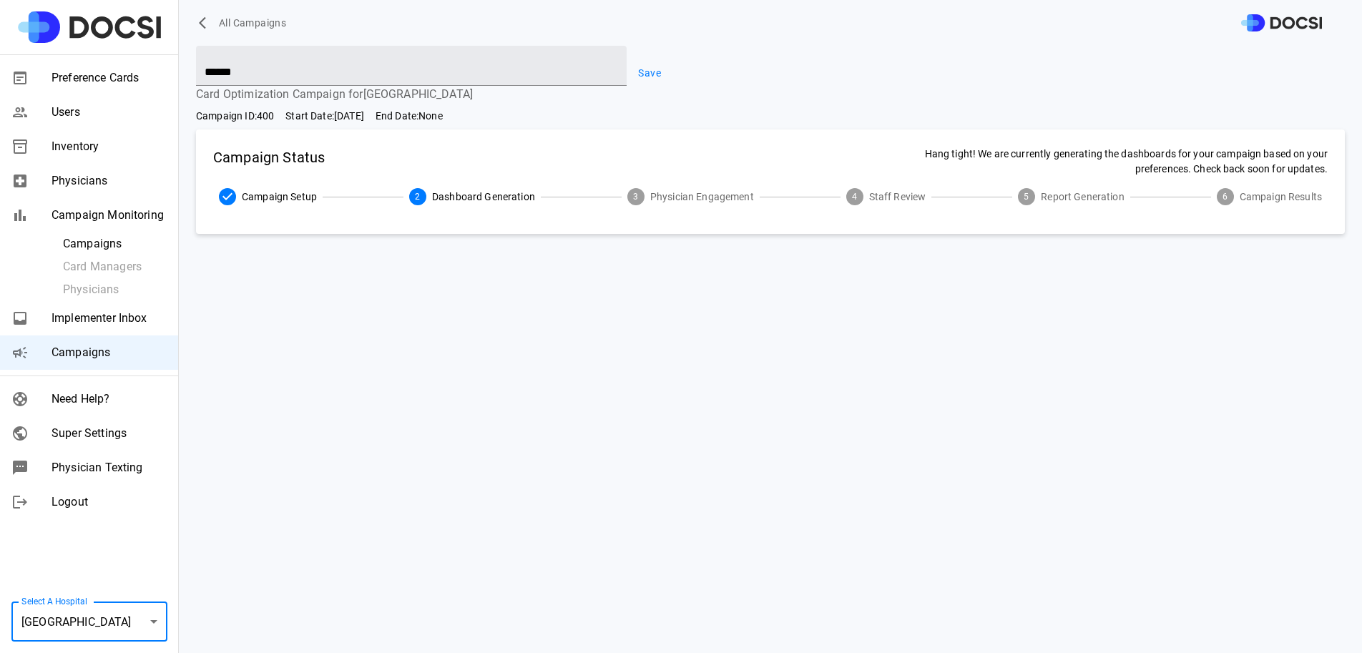
type input "**"
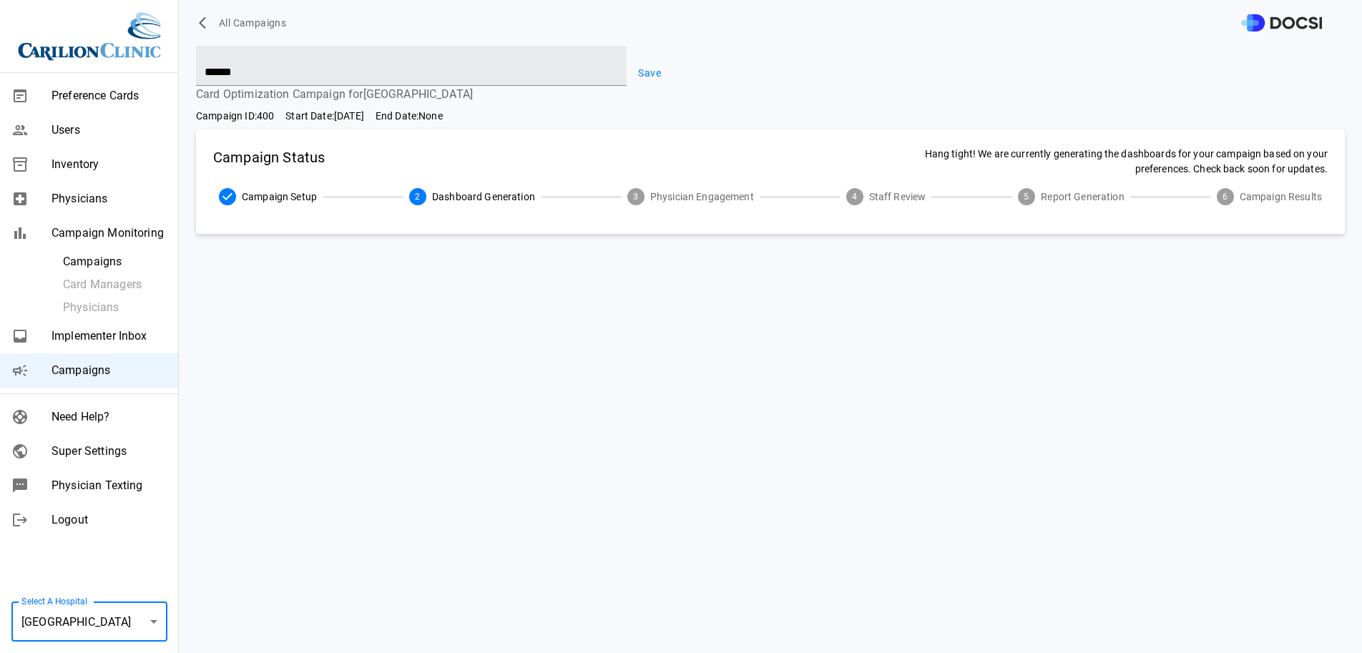
click at [642, 63] on button "Save" at bounding box center [650, 73] width 46 height 26
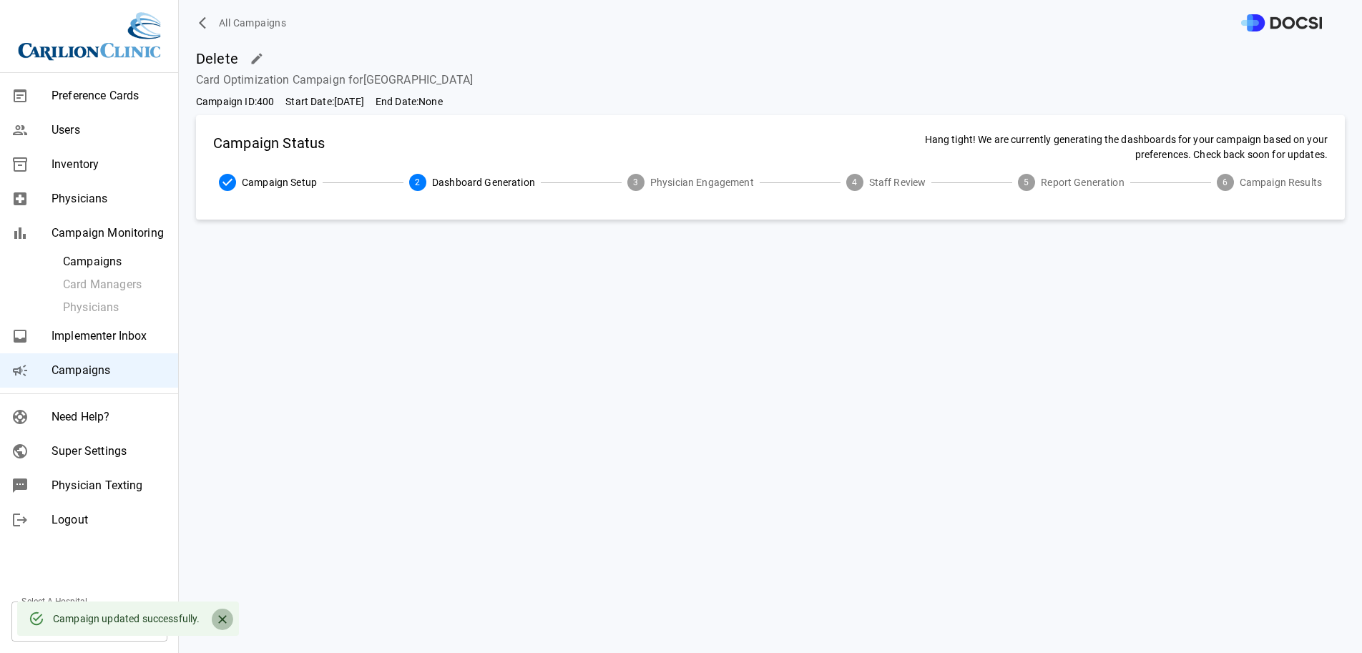
click at [223, 622] on icon "Close" at bounding box center [222, 619] width 14 height 14
click at [129, 366] on span "Campaigns" at bounding box center [109, 370] width 115 height 17
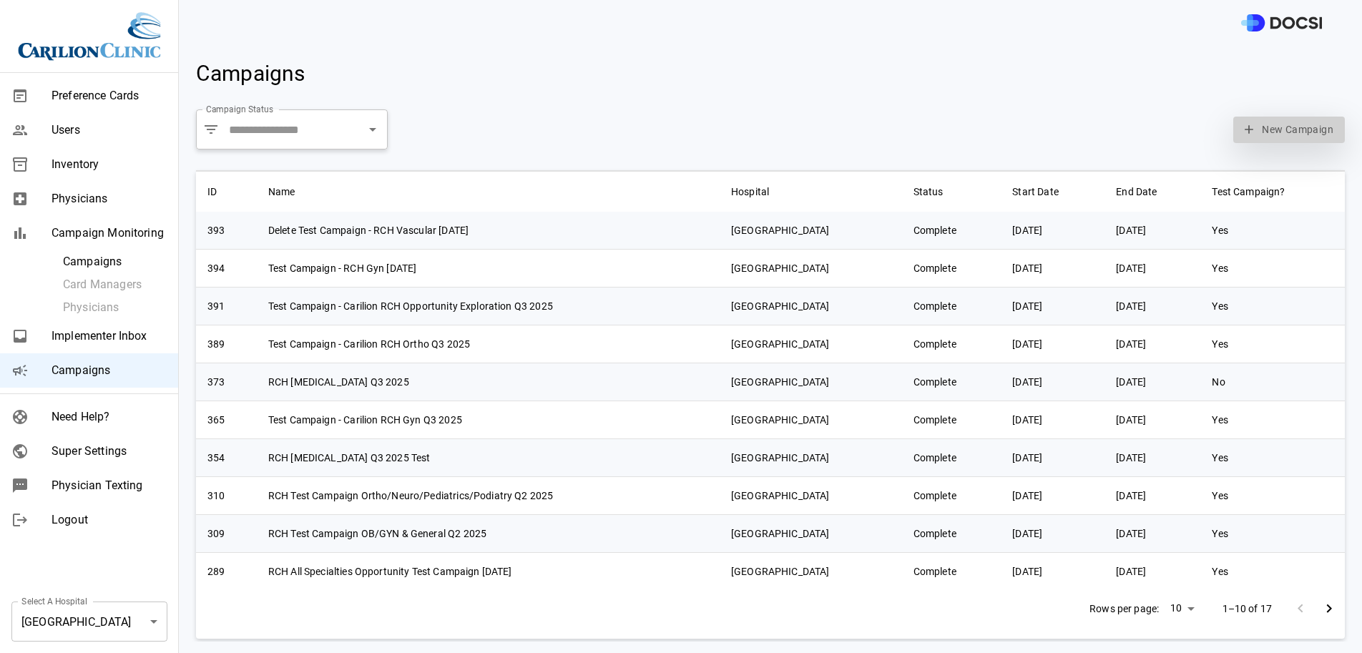
click at [1262, 130] on button "New Campaign" at bounding box center [1289, 130] width 112 height 26
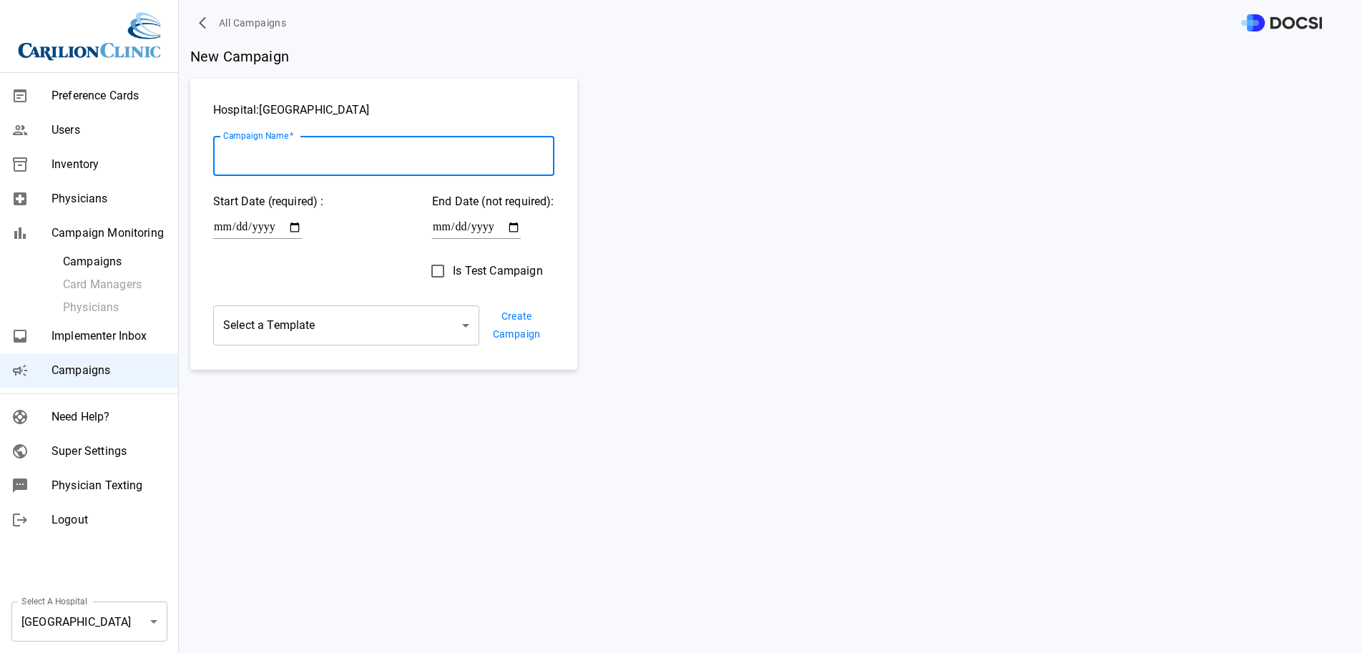
click at [384, 162] on input "Campaign Name   *" at bounding box center [383, 156] width 341 height 40
paste input "**********"
click at [326, 155] on input "**********" at bounding box center [383, 156] width 341 height 40
type input "**********"
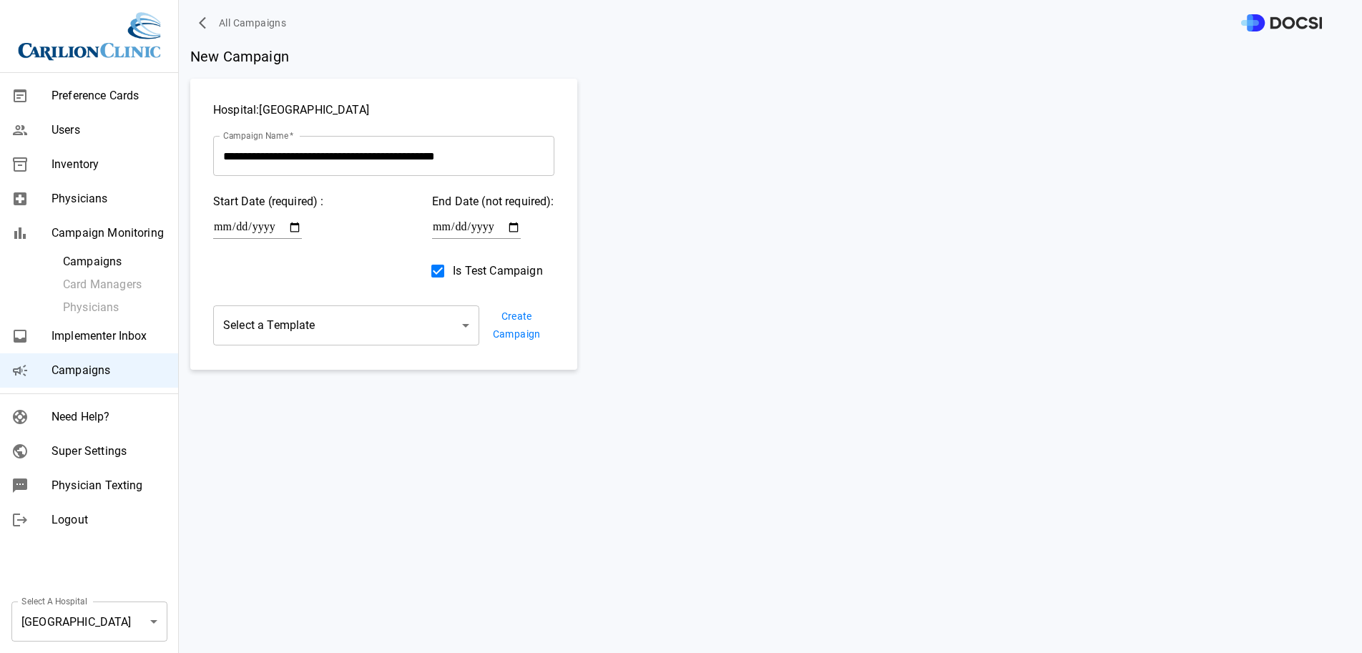
click at [421, 352] on div "**********" at bounding box center [383, 224] width 387 height 291
click at [430, 315] on body "**********" at bounding box center [681, 326] width 1362 height 653
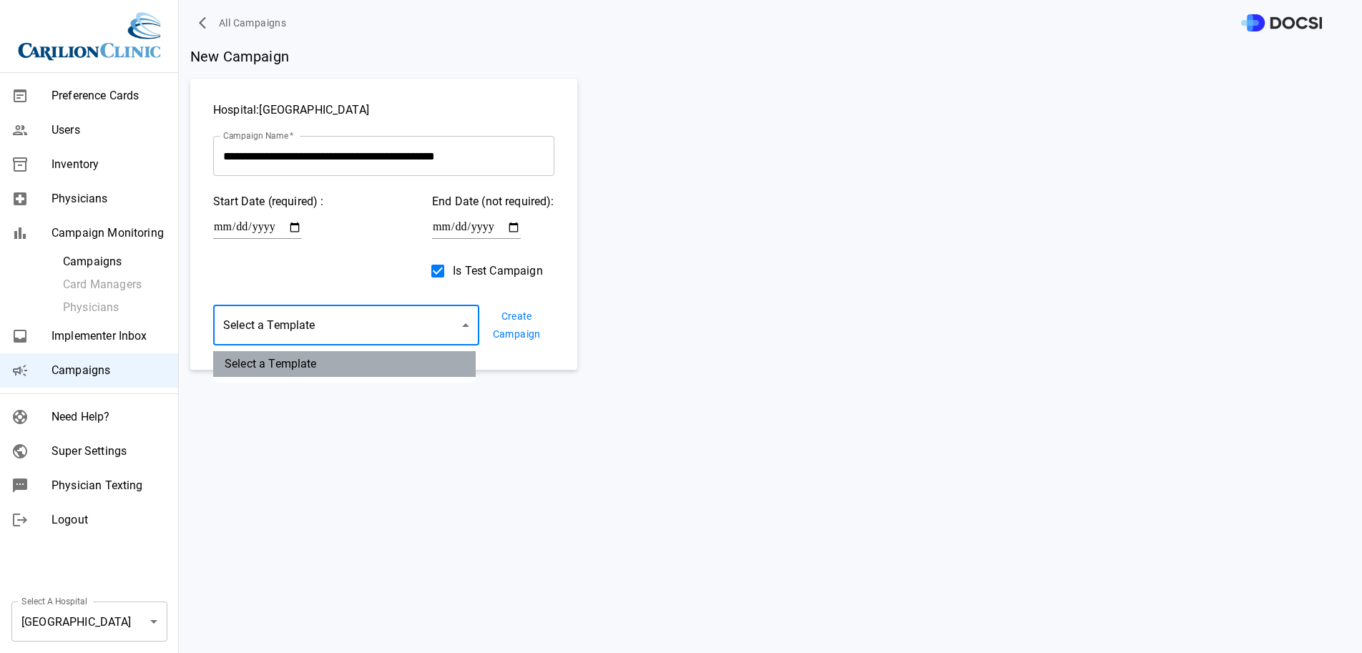
click at [397, 361] on li "Select a Template" at bounding box center [344, 364] width 263 height 26
click at [502, 329] on button "Create Campaign" at bounding box center [516, 325] width 75 height 44
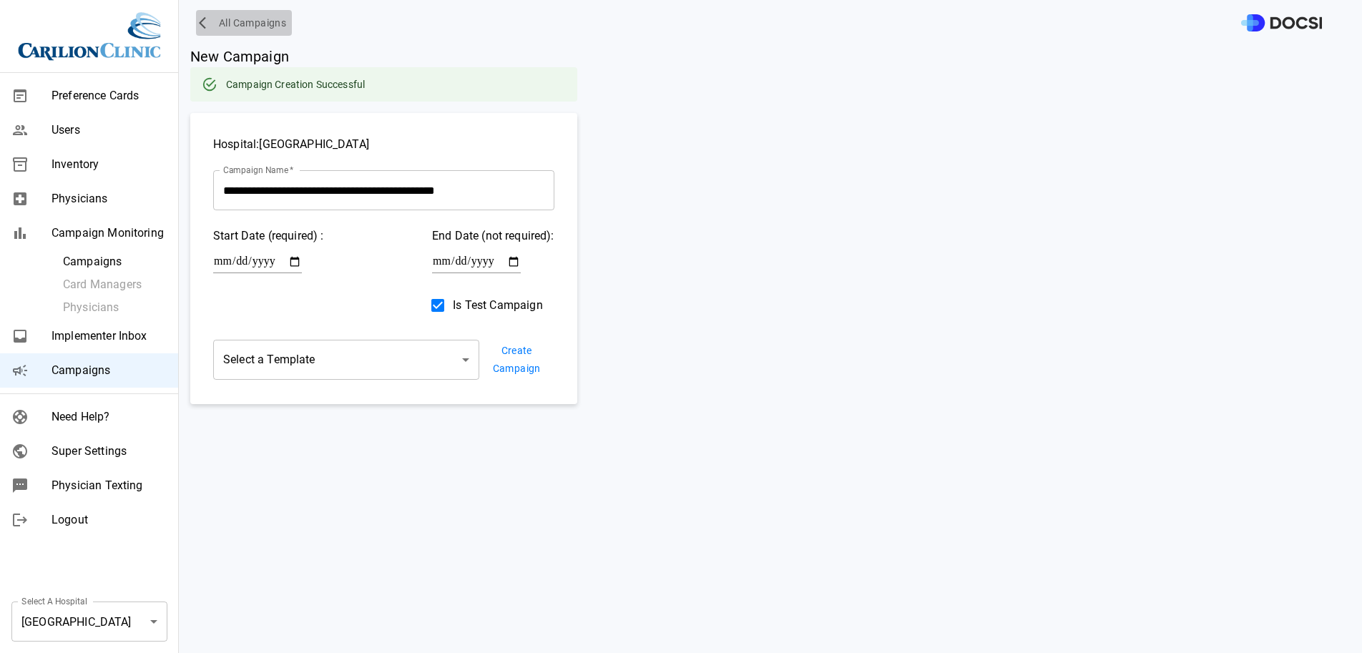
click at [257, 13] on button "All Campaigns" at bounding box center [244, 23] width 96 height 26
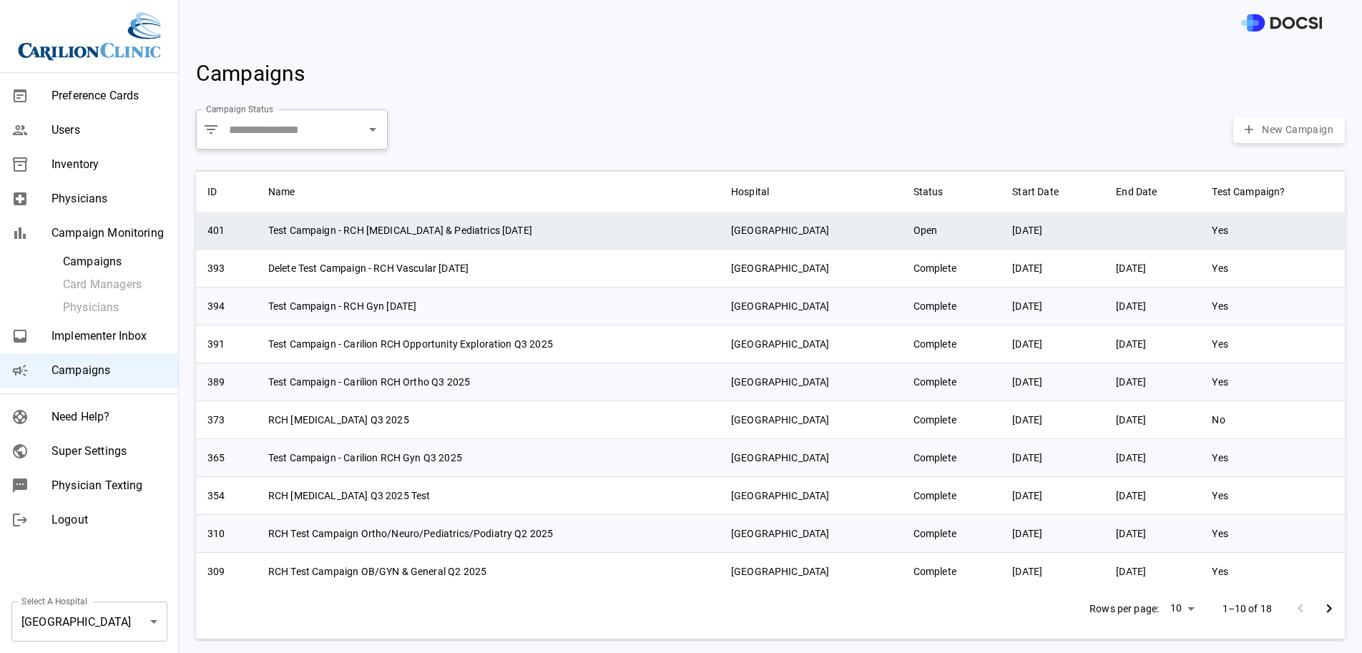
click at [554, 226] on td "Test Campaign - RCH Podiatry & Pediatrics Sept'25" at bounding box center [488, 231] width 463 height 38
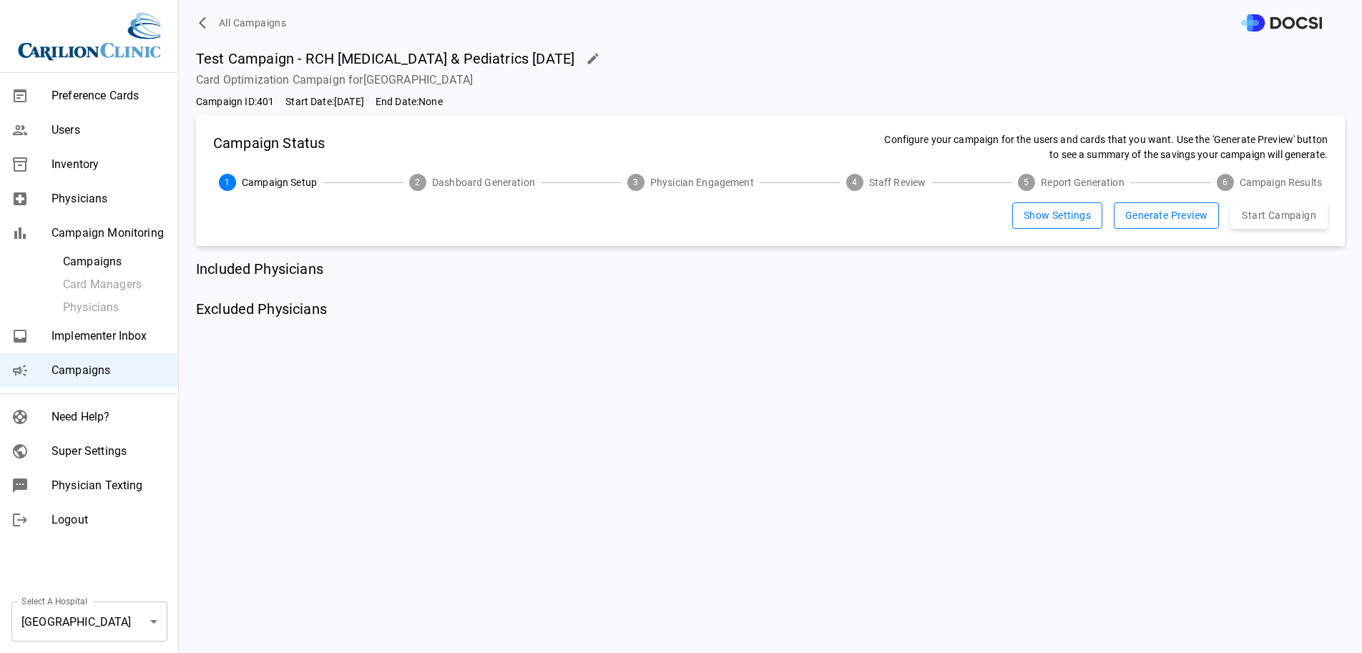
click at [1058, 210] on button "Show Settings" at bounding box center [1057, 215] width 90 height 26
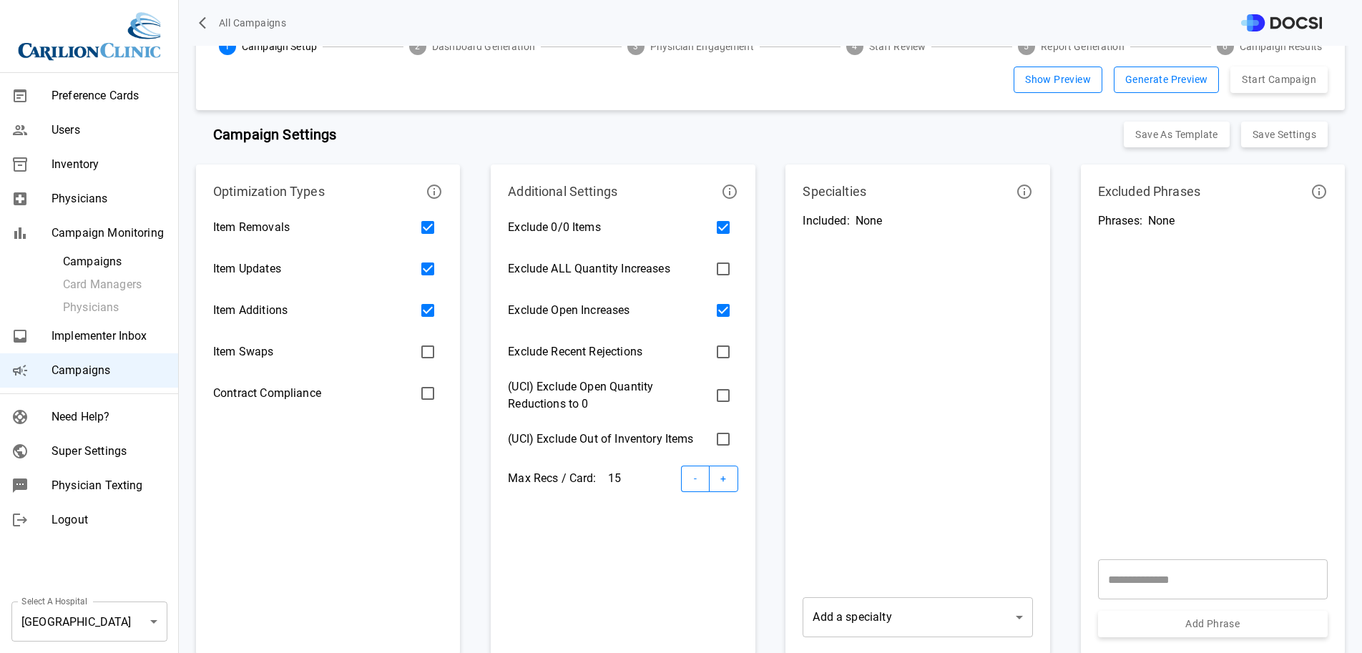
scroll to position [163, 0]
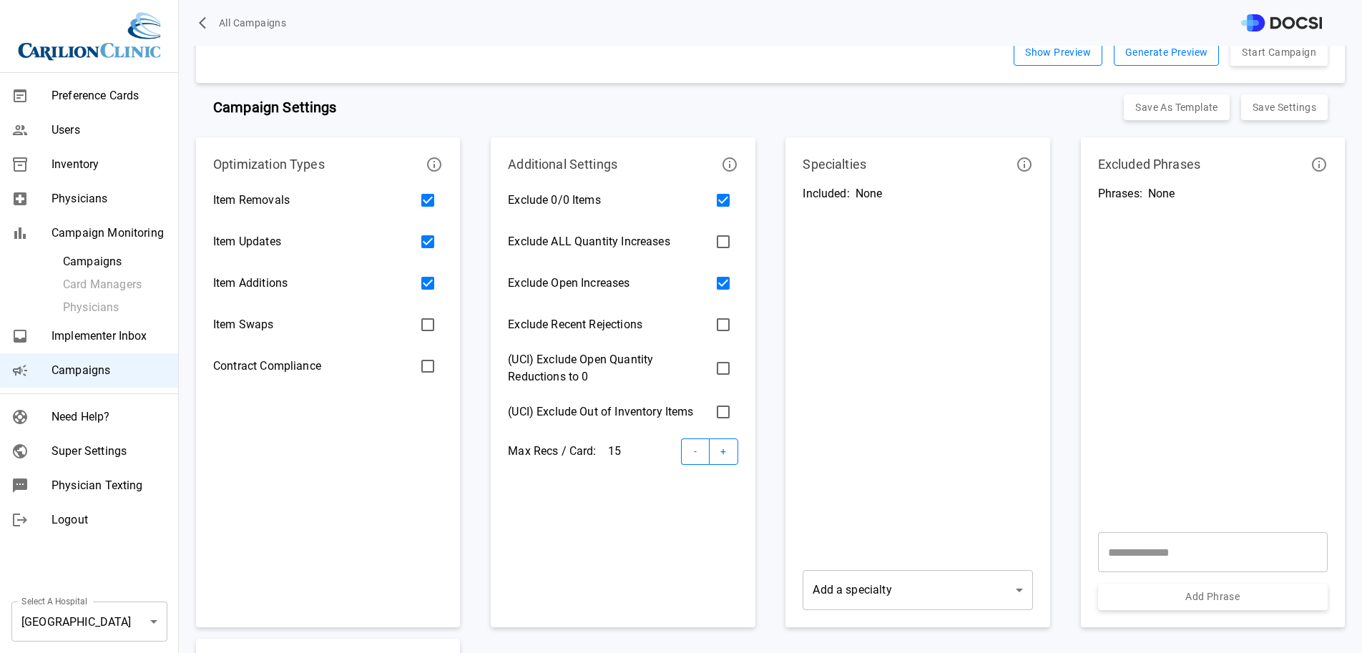
click at [1158, 558] on input "text" at bounding box center [1213, 552] width 230 height 40
type input "*******"
click at [1168, 616] on div "Excluded Phrases Phrases: None ******* ​ Add Phrase" at bounding box center [1213, 382] width 264 height 490
click at [1173, 586] on button "Add Phrase" at bounding box center [1213, 597] width 230 height 26
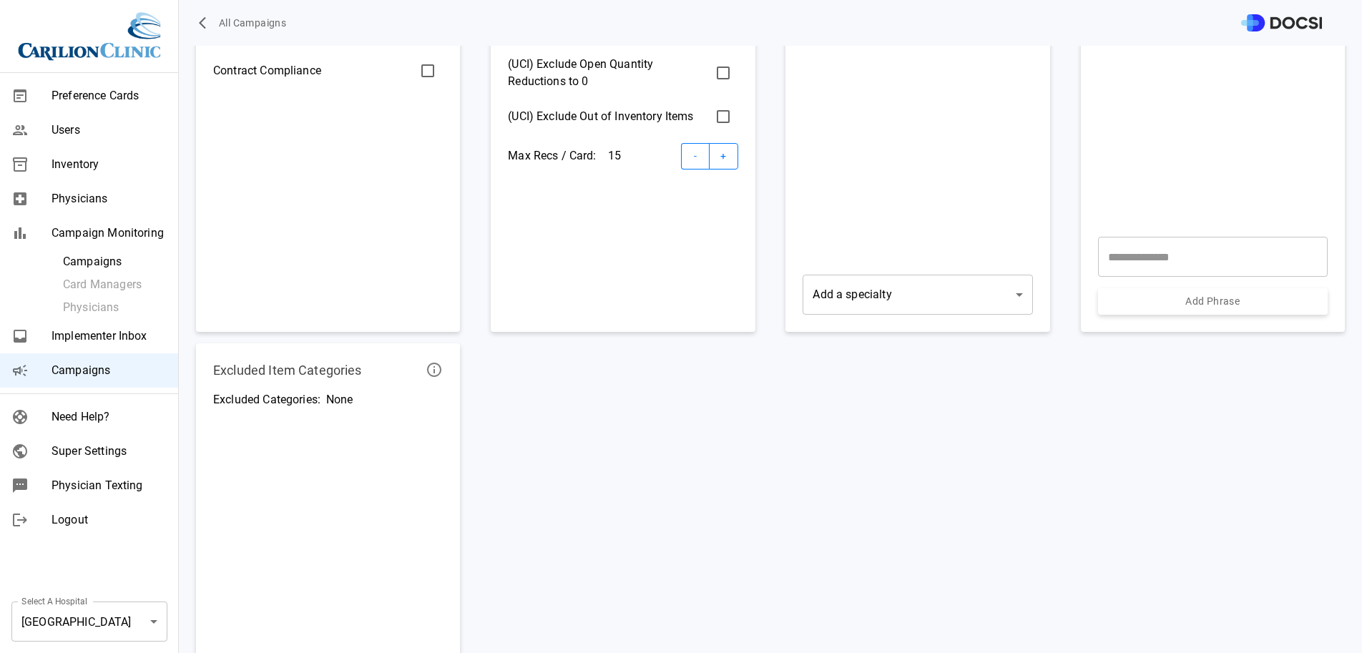
scroll to position [638, 0]
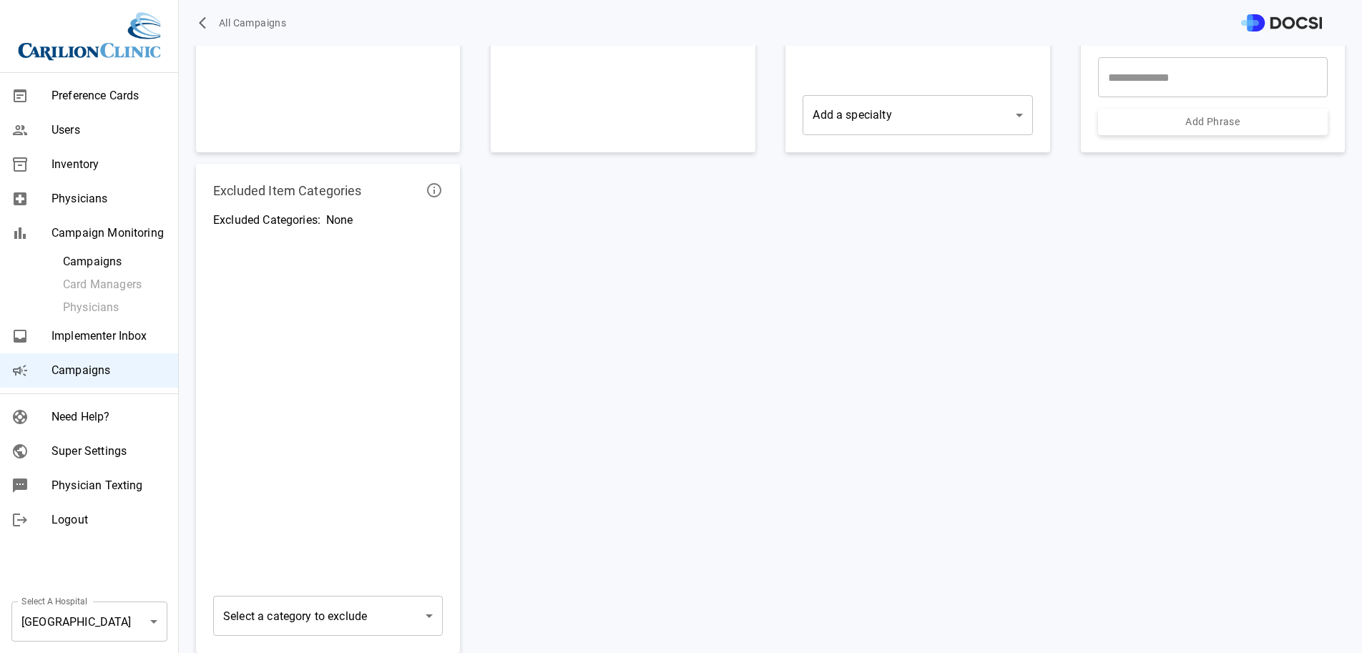
click at [434, 616] on body "All Campaigns Preference Cards Users Inventory Physicians Campaign Monitoring C…" at bounding box center [681, 326] width 1362 height 653
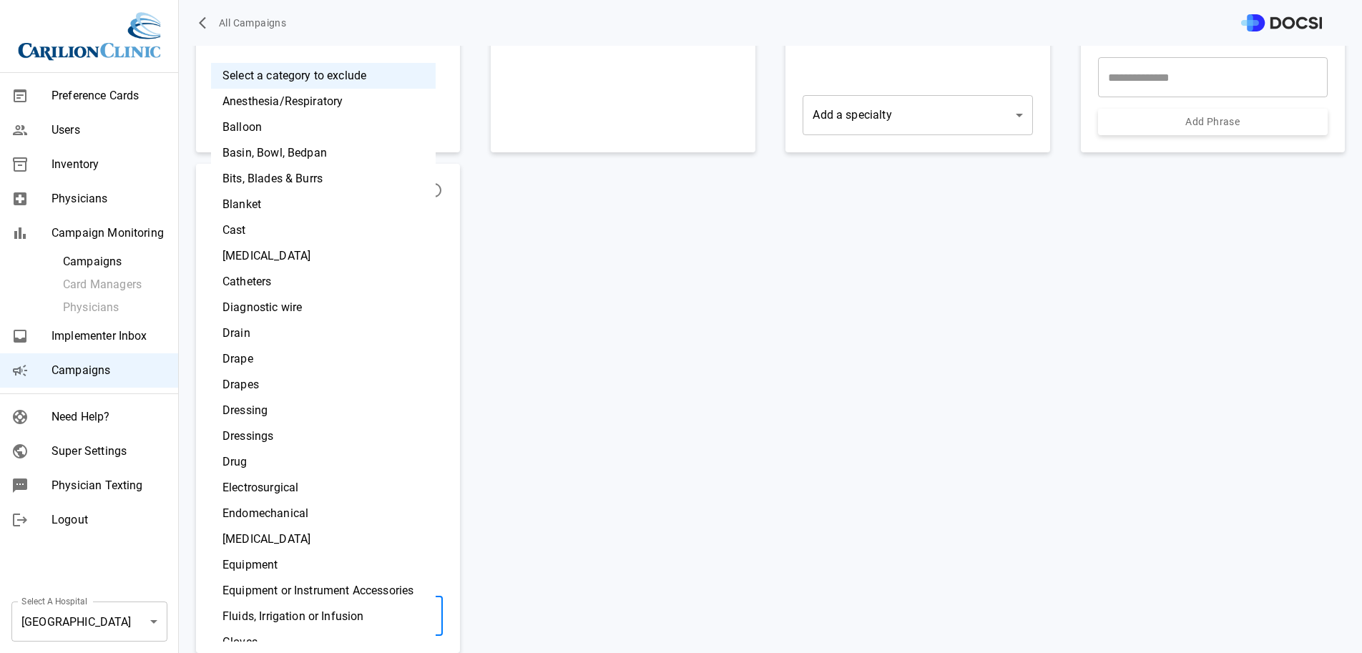
scroll to position [705, 0]
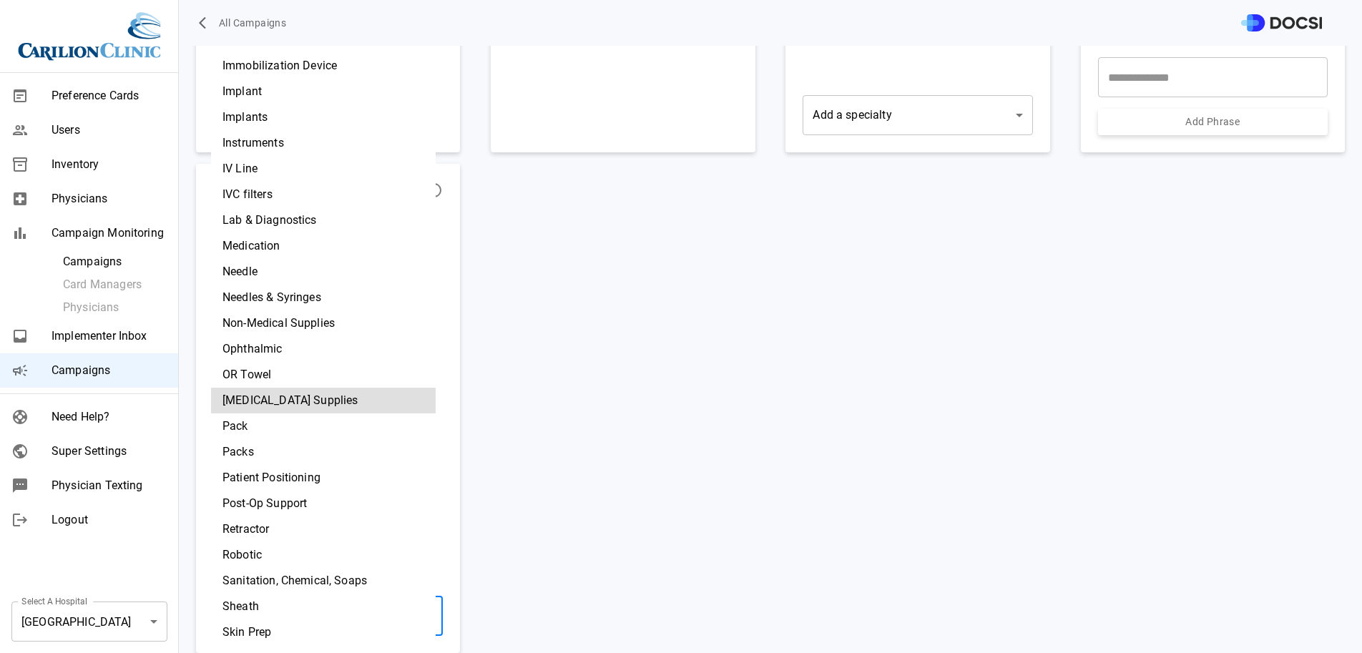
click at [285, 428] on li "Pack" at bounding box center [323, 427] width 225 height 26
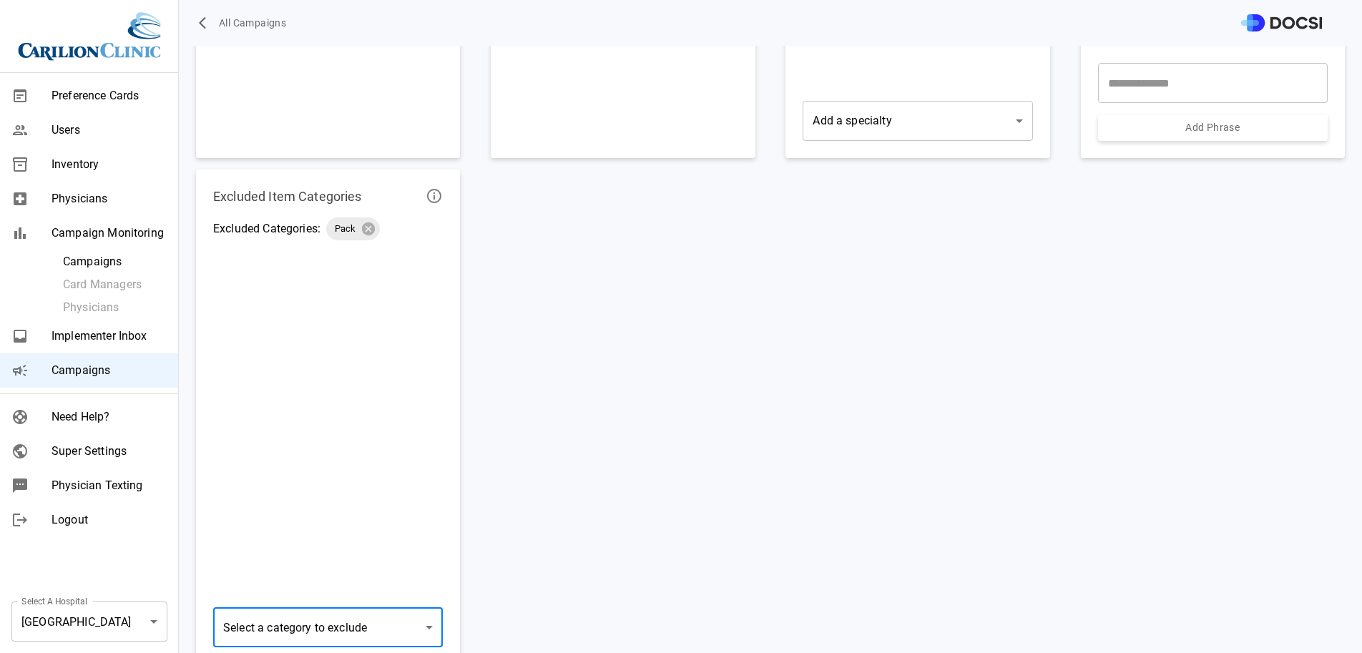
click at [360, 618] on body "All Campaigns Preference Cards Users Inventory Physicians Campaign Monitoring C…" at bounding box center [681, 326] width 1362 height 653
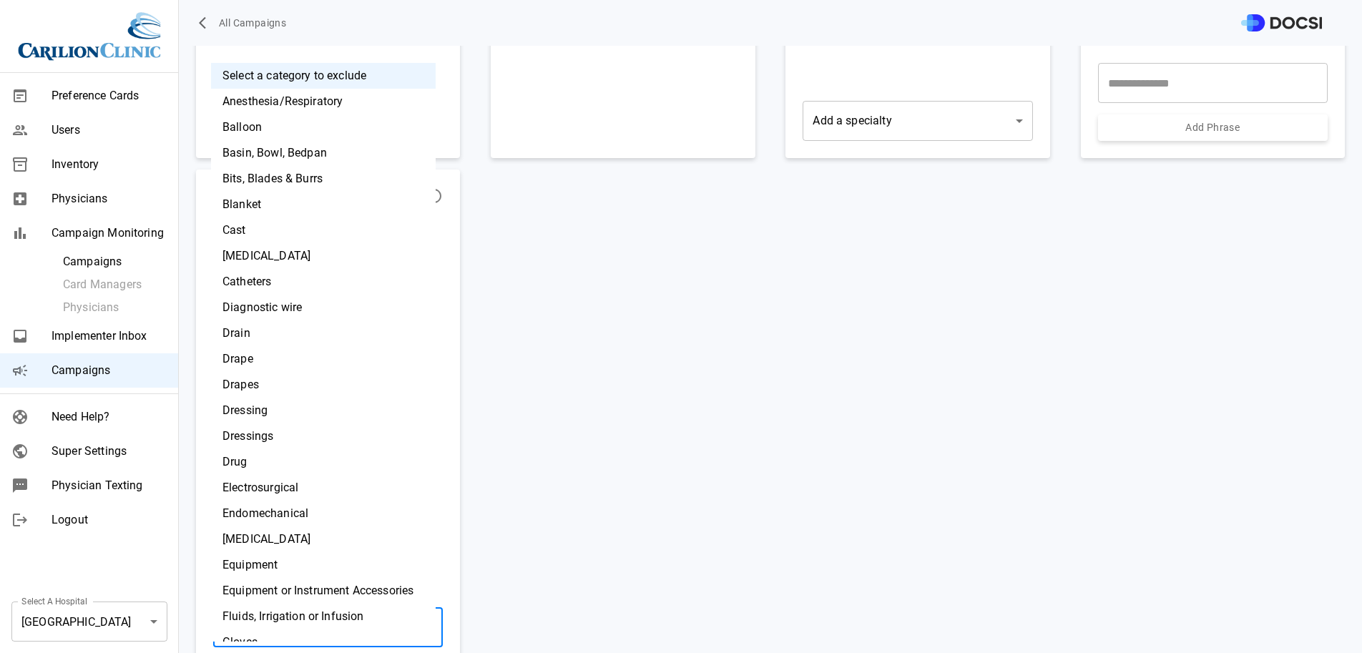
scroll to position [757, 0]
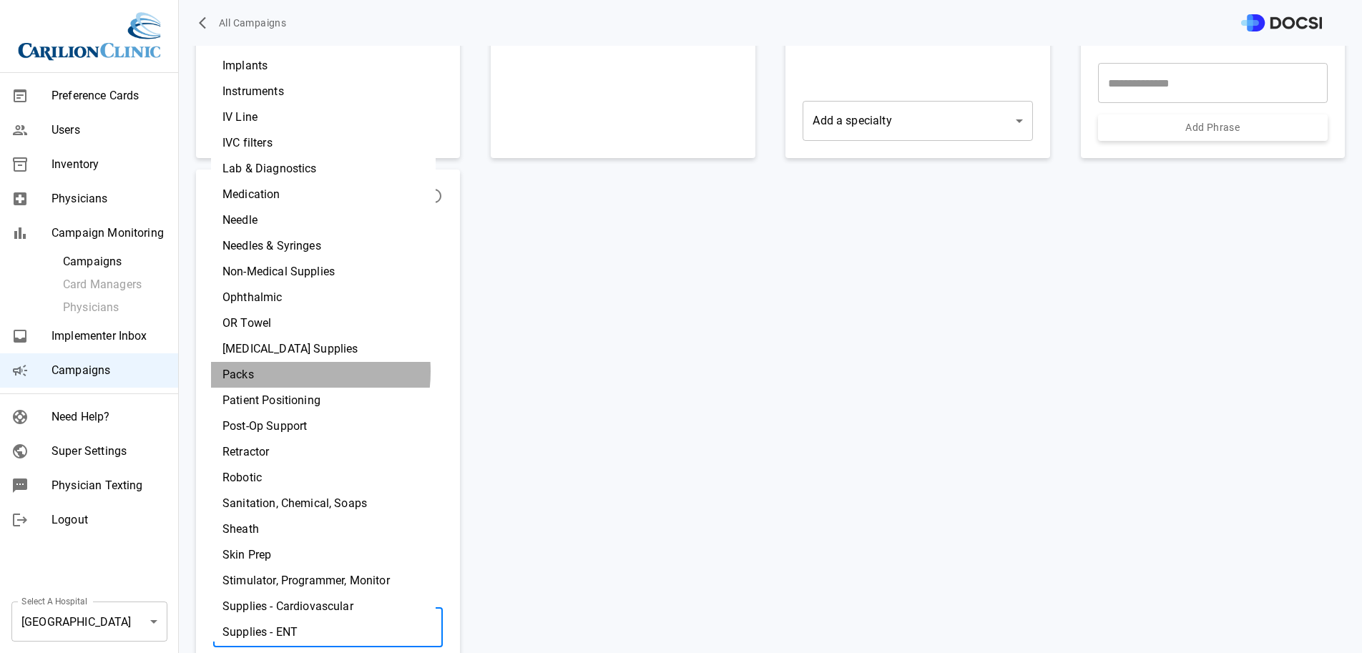
click at [270, 371] on li "Packs" at bounding box center [323, 375] width 225 height 26
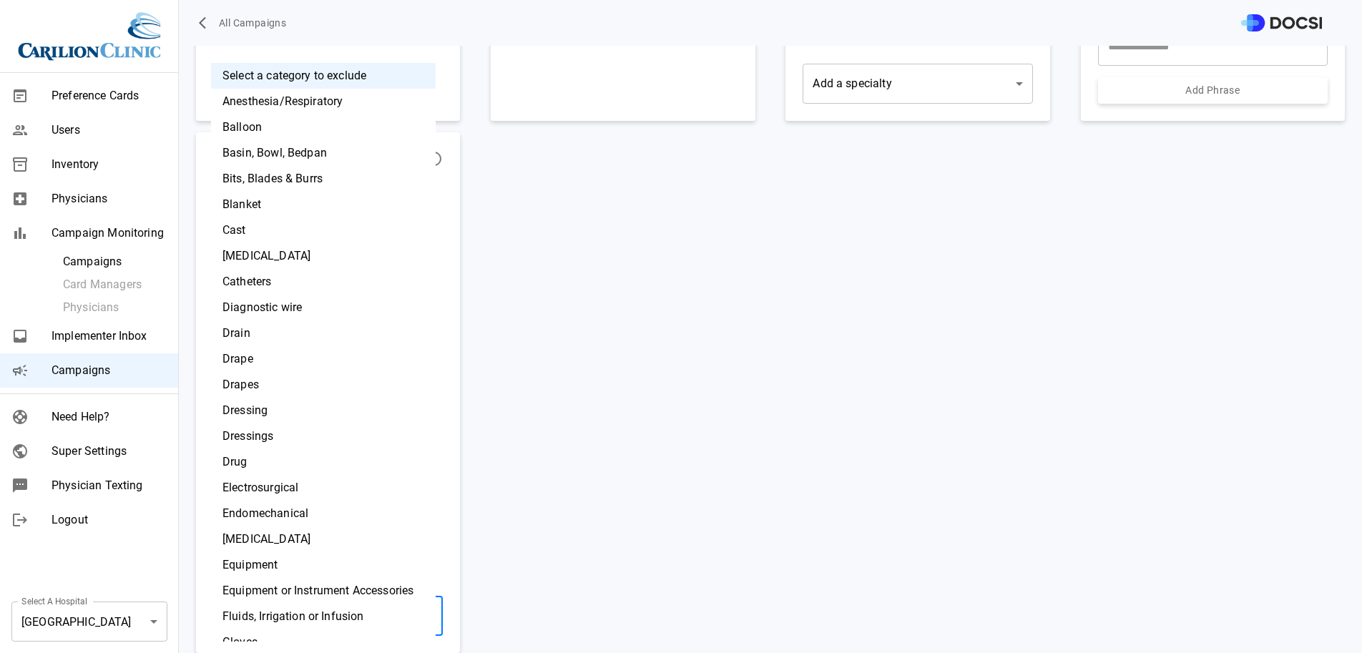
click at [299, 611] on body "All Campaigns Preference Cards Users Inventory Physicians Campaign Monitoring C…" at bounding box center [681, 326] width 1362 height 653
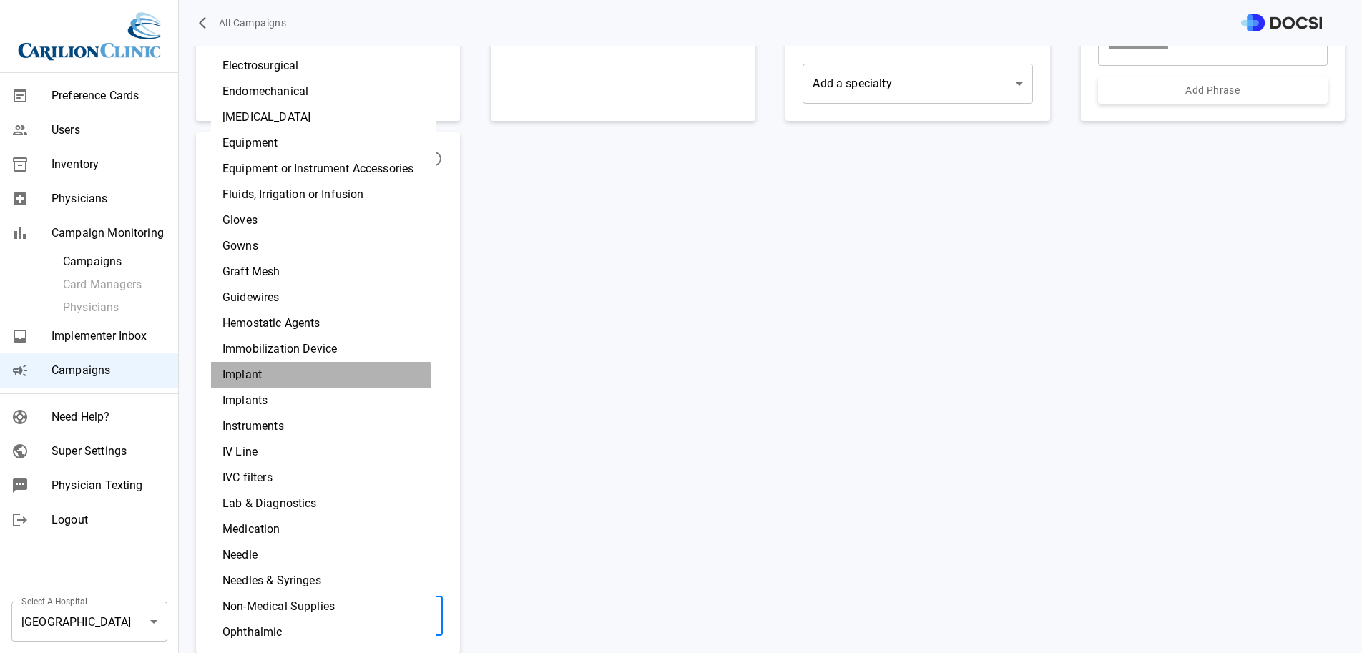
click at [288, 379] on li "Implant" at bounding box center [323, 375] width 225 height 26
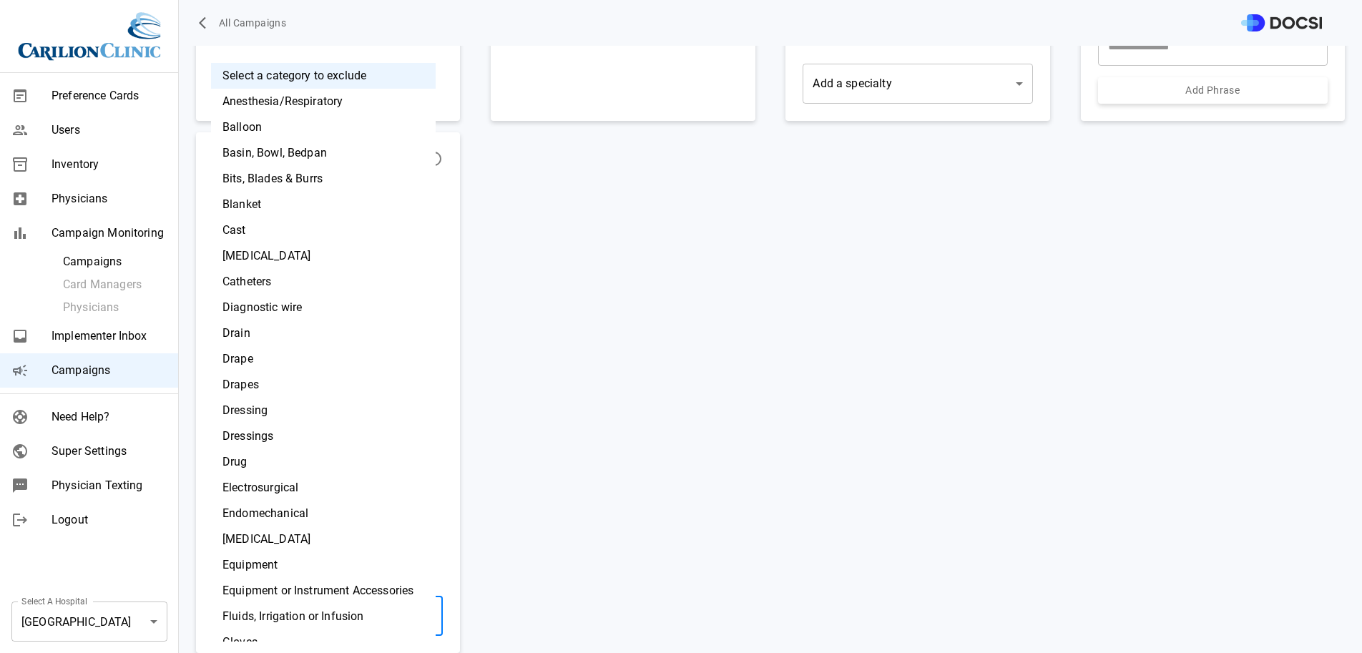
click at [286, 617] on body "All Campaigns Preference Cards Users Inventory Physicians Campaign Monitoring C…" at bounding box center [681, 326] width 1362 height 653
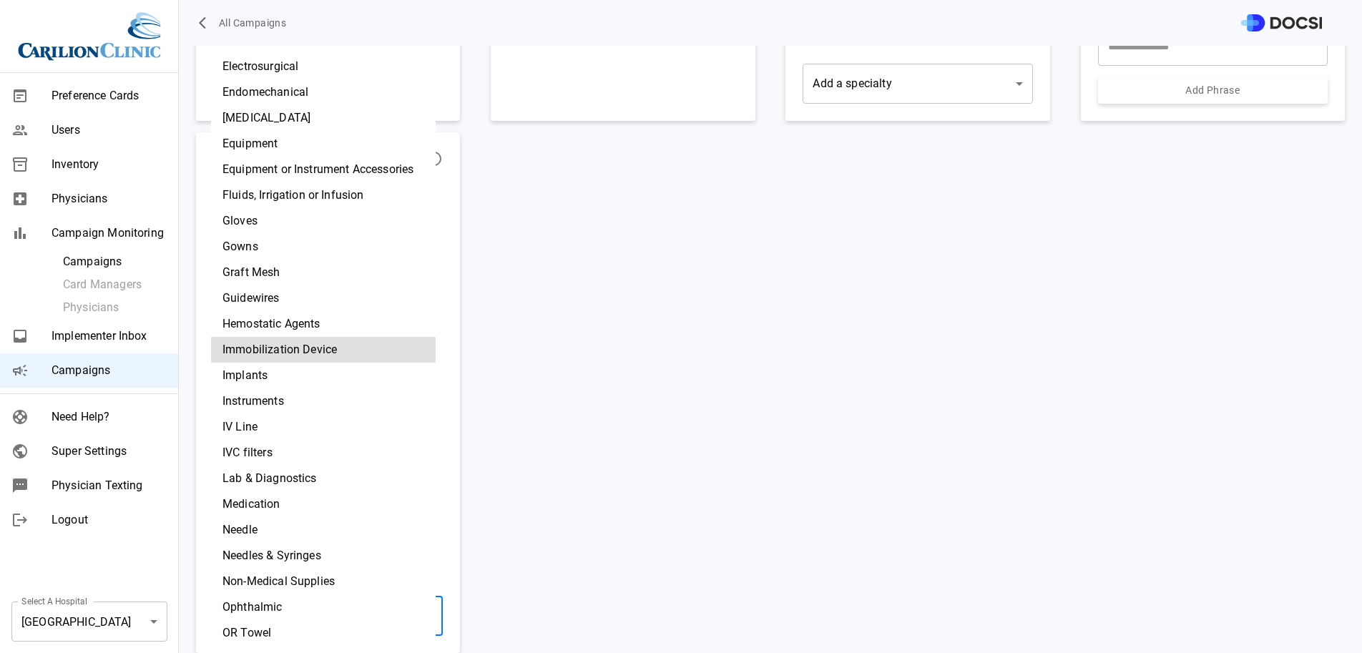
click at [280, 376] on li "Implants" at bounding box center [323, 376] width 225 height 26
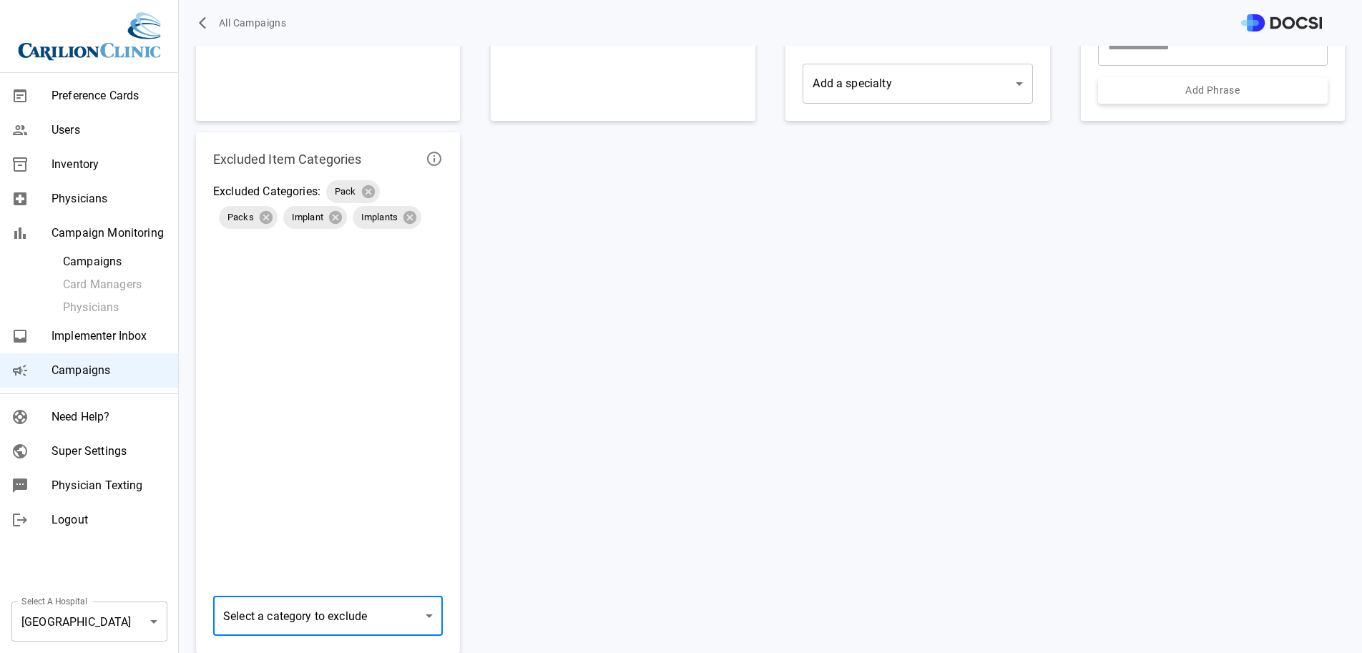
click at [303, 611] on body "All Campaigns Preference Cards Users Inventory Physicians Campaign Monitoring C…" at bounding box center [681, 326] width 1362 height 653
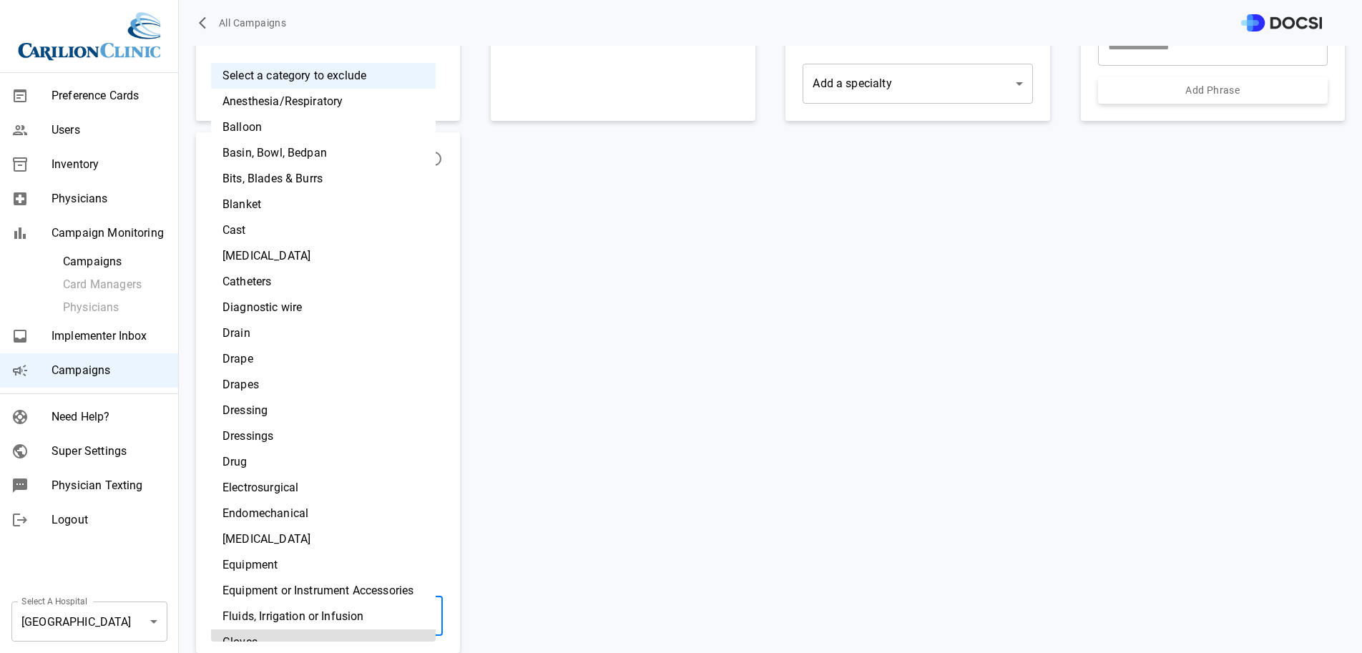
scroll to position [14, 0]
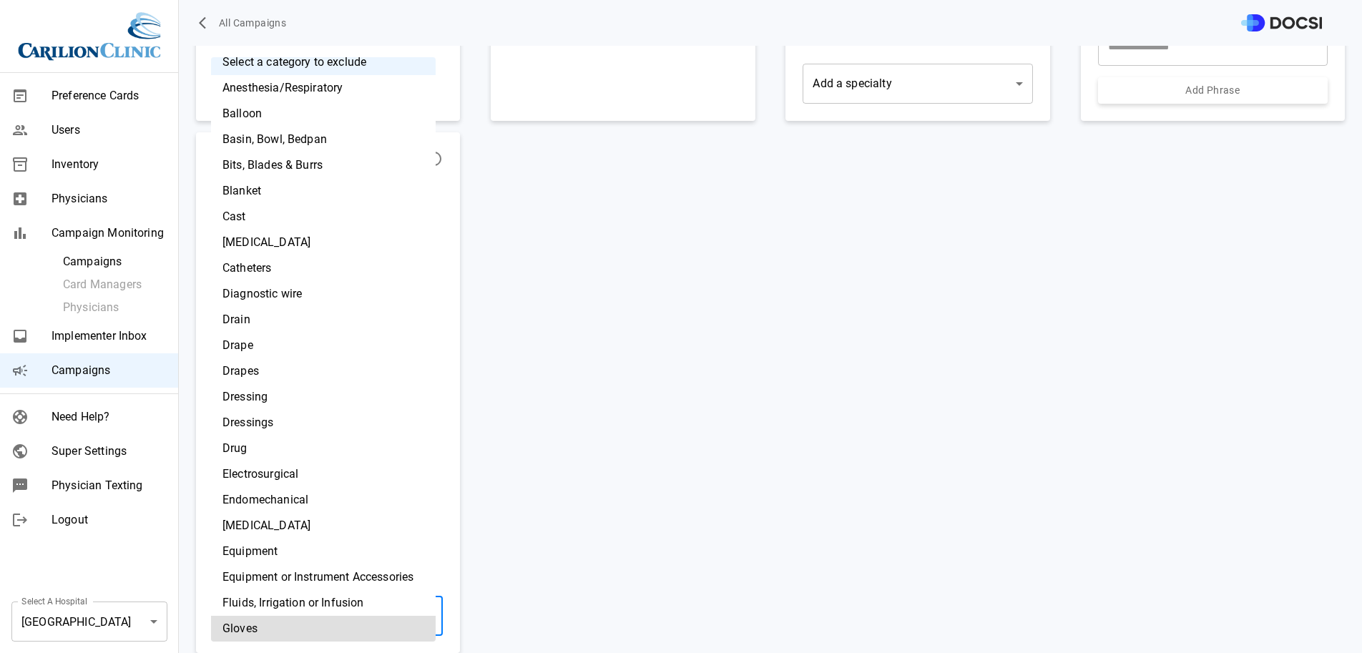
click at [308, 625] on li "Gloves" at bounding box center [323, 629] width 225 height 26
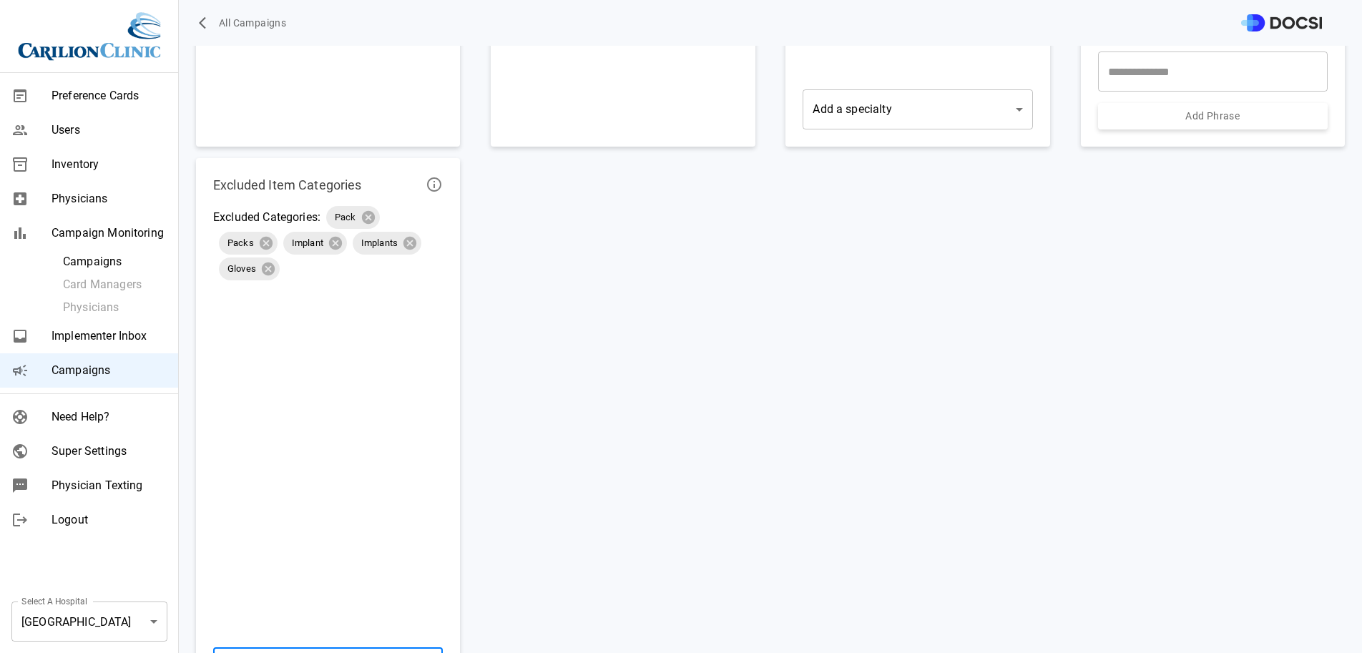
scroll to position [735, 0]
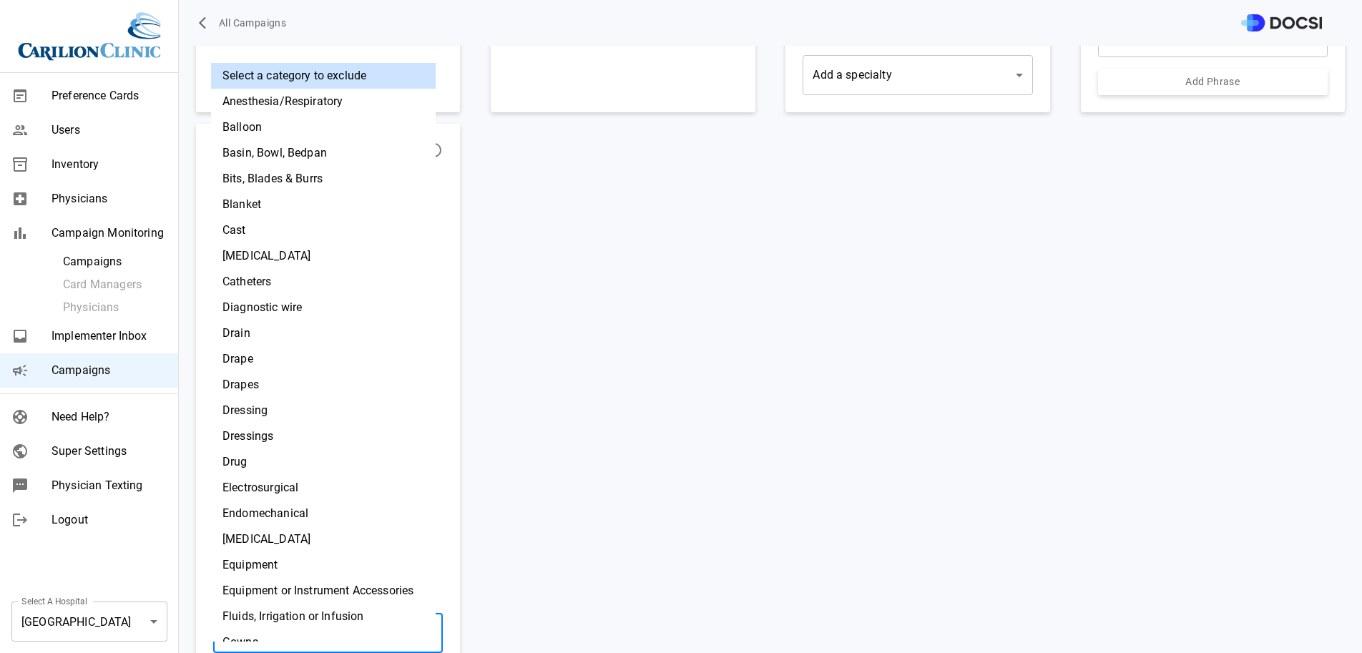
click at [309, 624] on body "All Campaigns Preference Cards Users Inventory Physicians Campaign Monitoring C…" at bounding box center [681, 326] width 1362 height 653
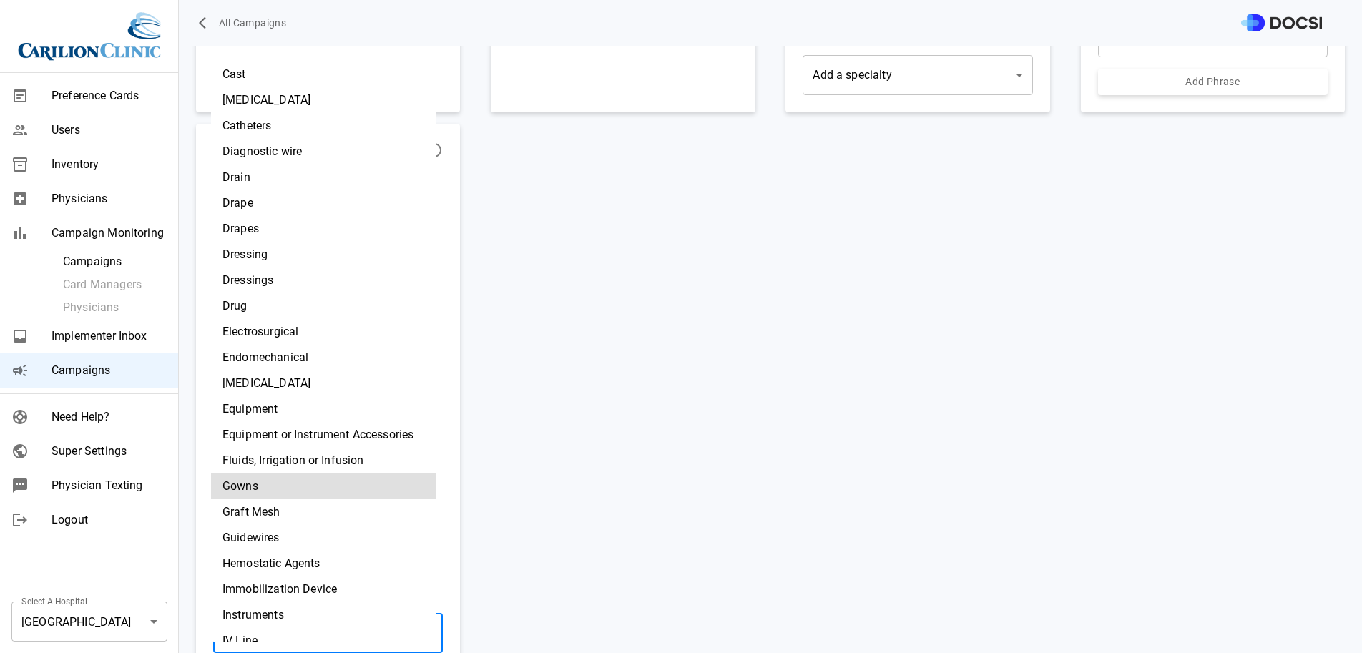
scroll to position [177, 0]
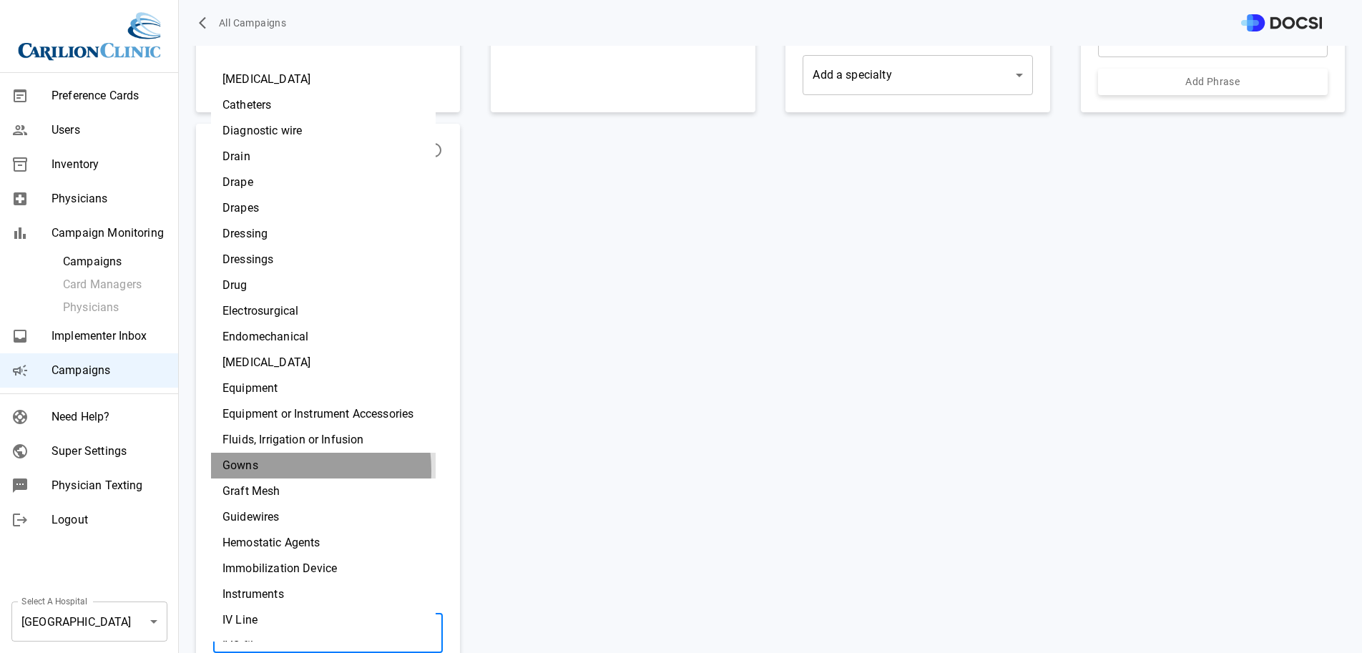
click at [278, 471] on li "Gowns" at bounding box center [323, 466] width 225 height 26
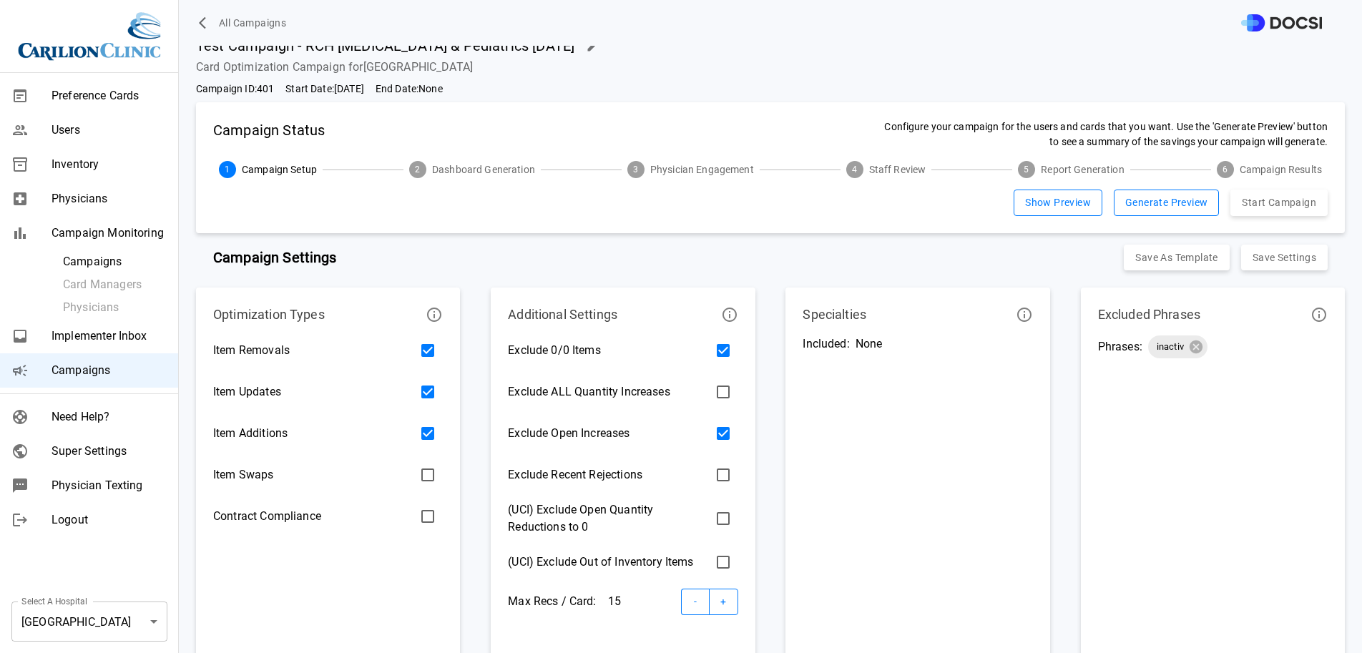
scroll to position [0, 0]
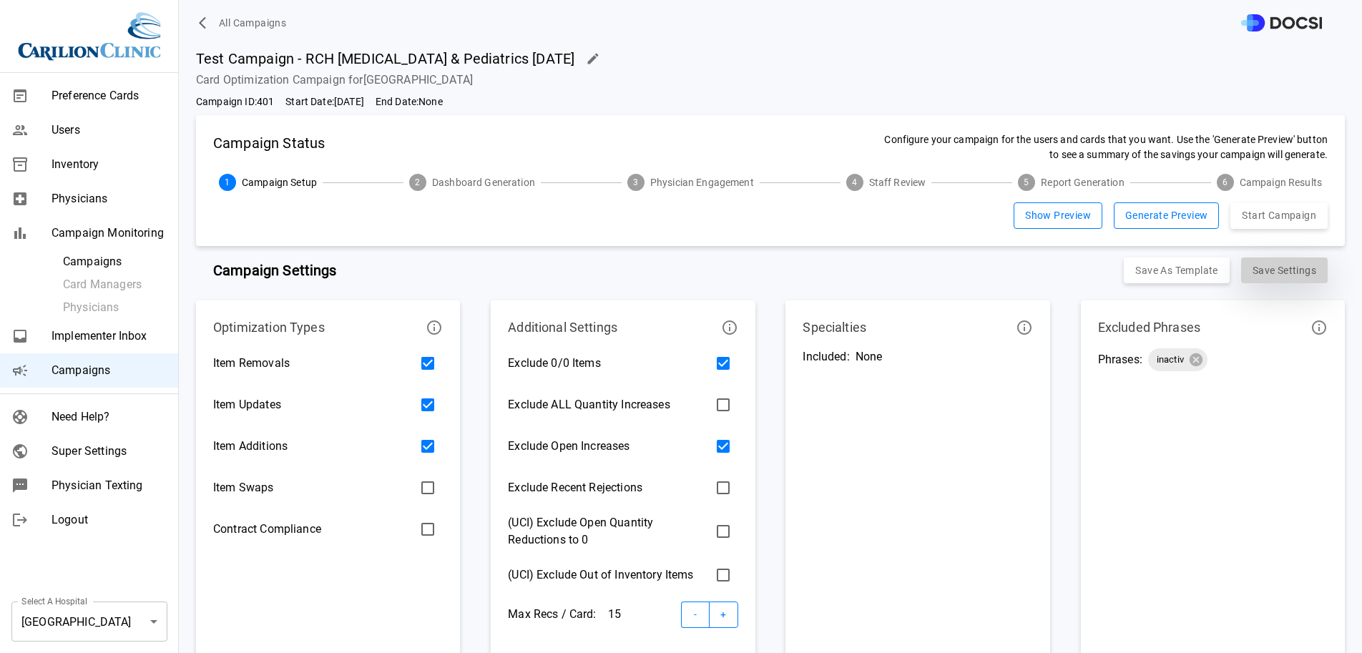
click at [1268, 267] on button "Save Settings" at bounding box center [1284, 271] width 87 height 26
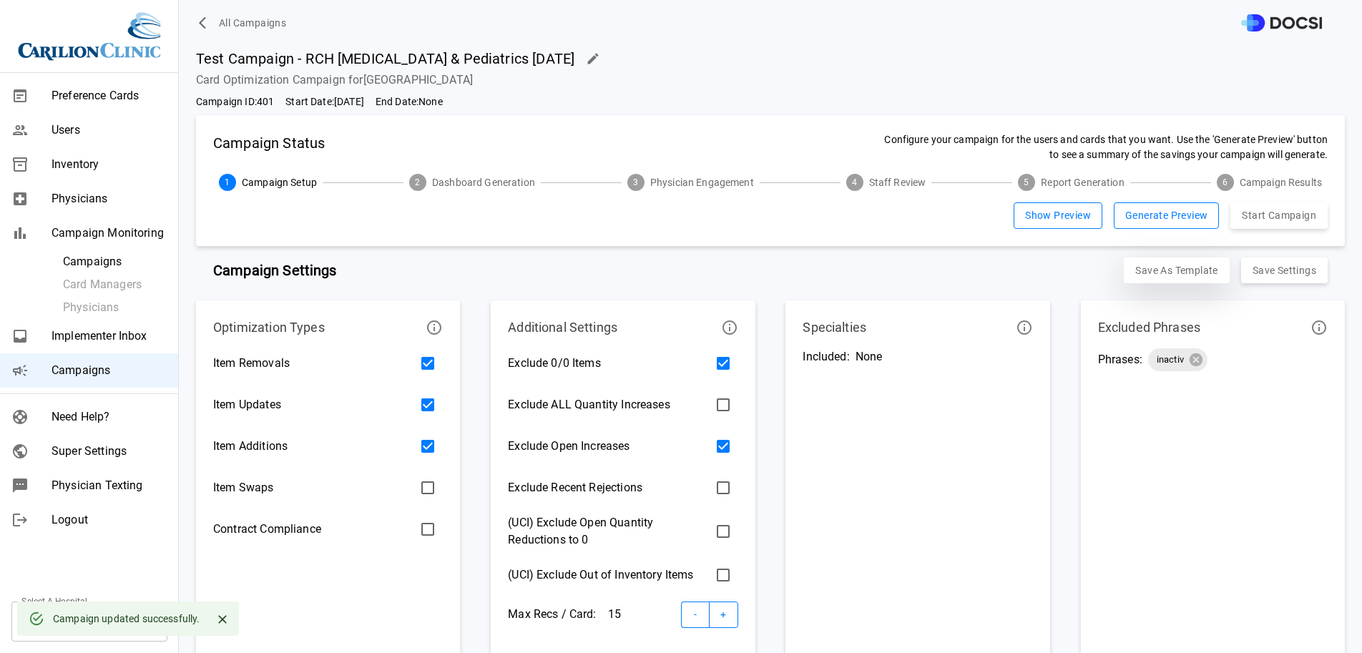
click at [1148, 269] on button "Save as Template" at bounding box center [1176, 271] width 105 height 26
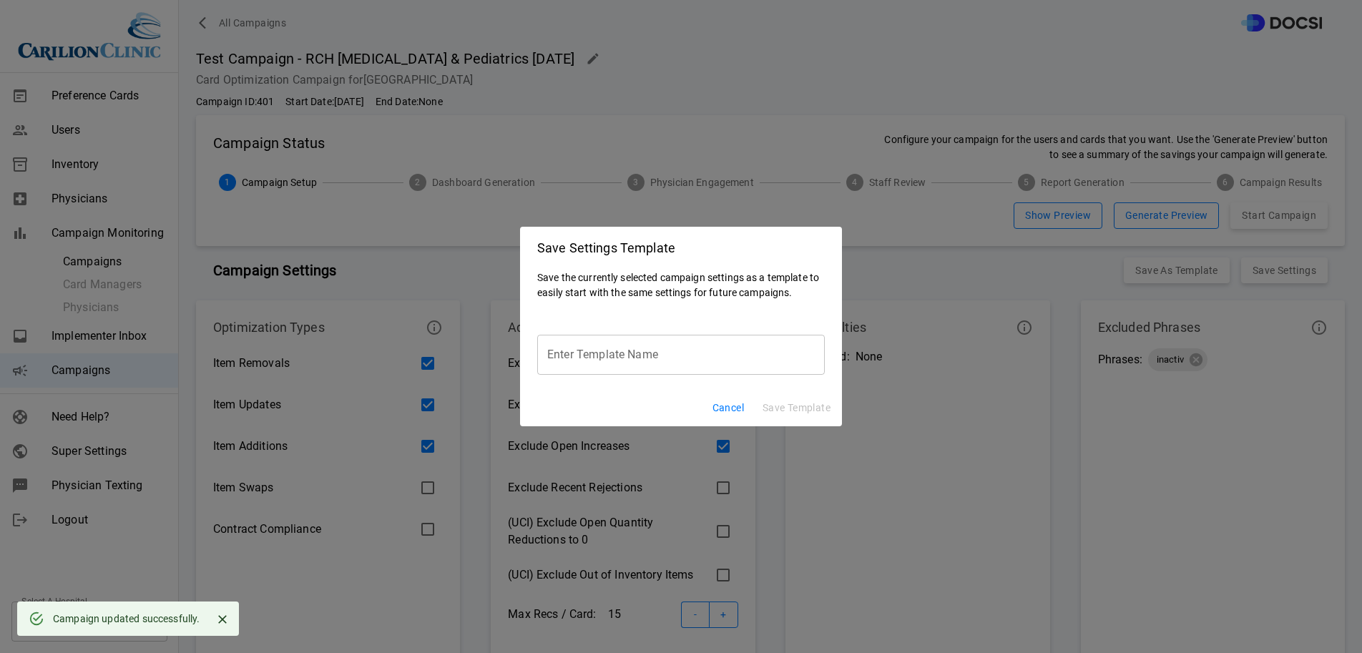
click at [632, 365] on input "Enter Template Name" at bounding box center [681, 355] width 288 height 40
type input "*"
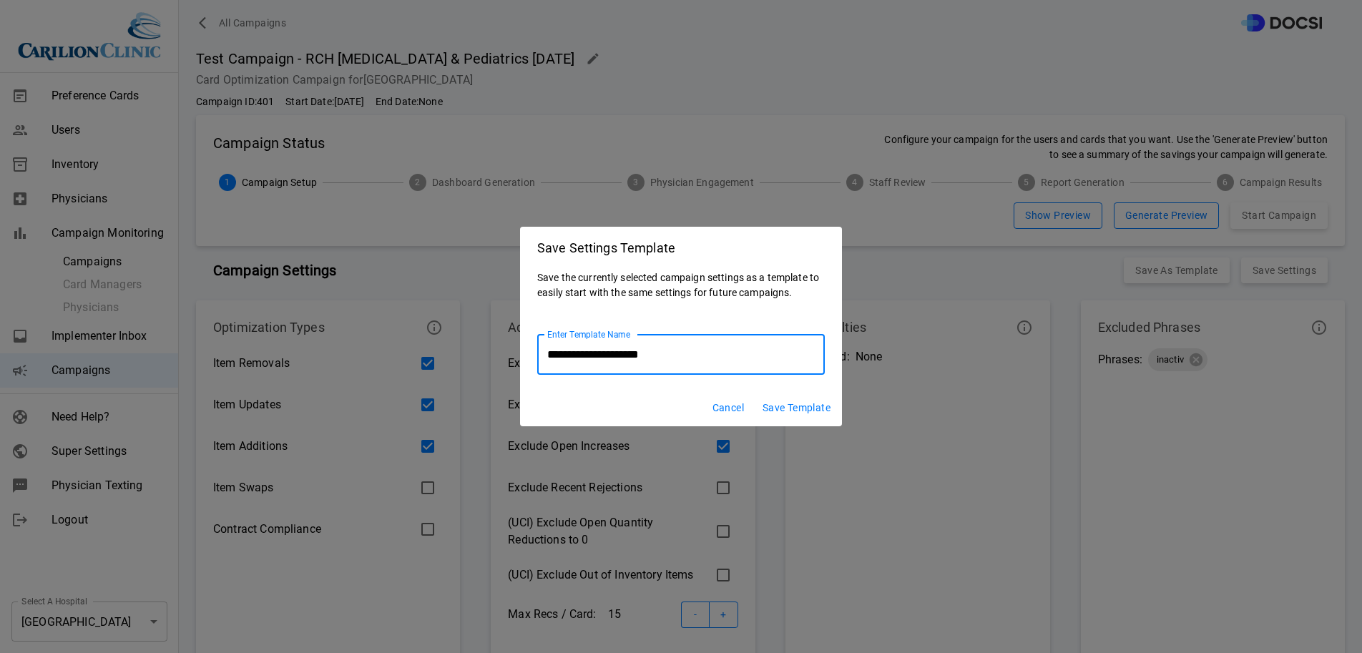
type input "**********"
click at [798, 403] on button "Save Template" at bounding box center [796, 408] width 79 height 26
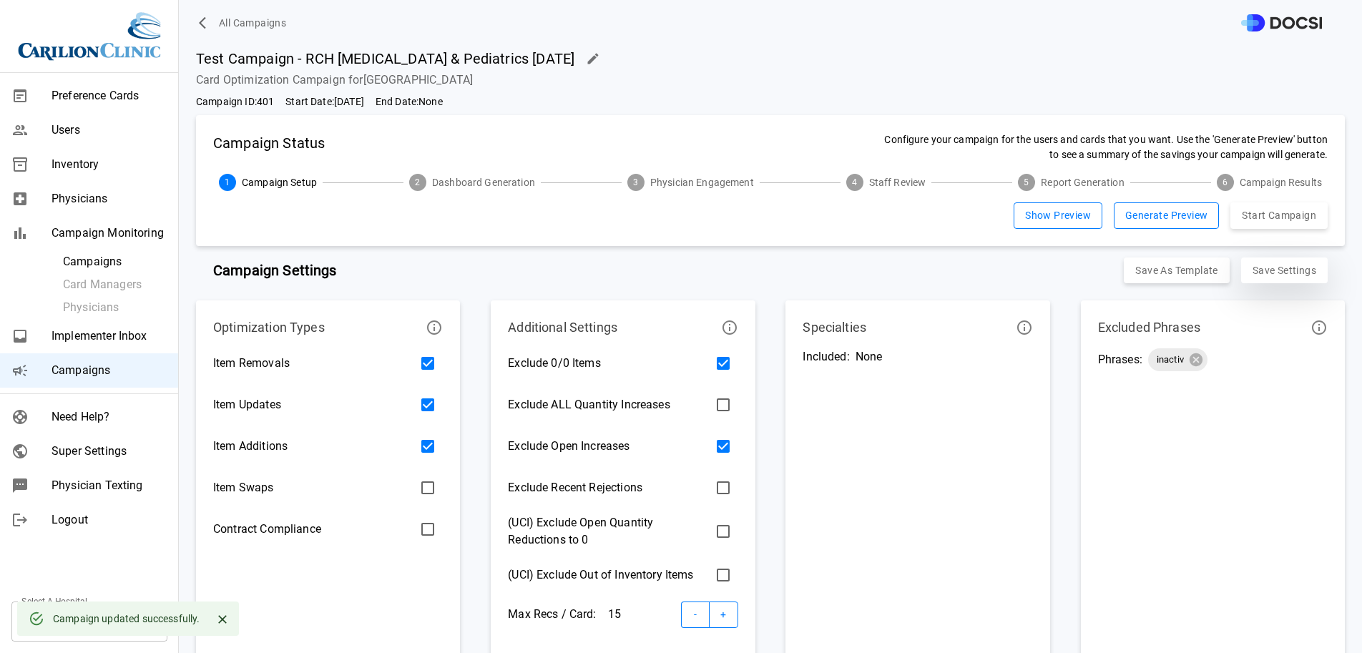
click at [1244, 271] on button "Save Settings" at bounding box center [1284, 271] width 87 height 26
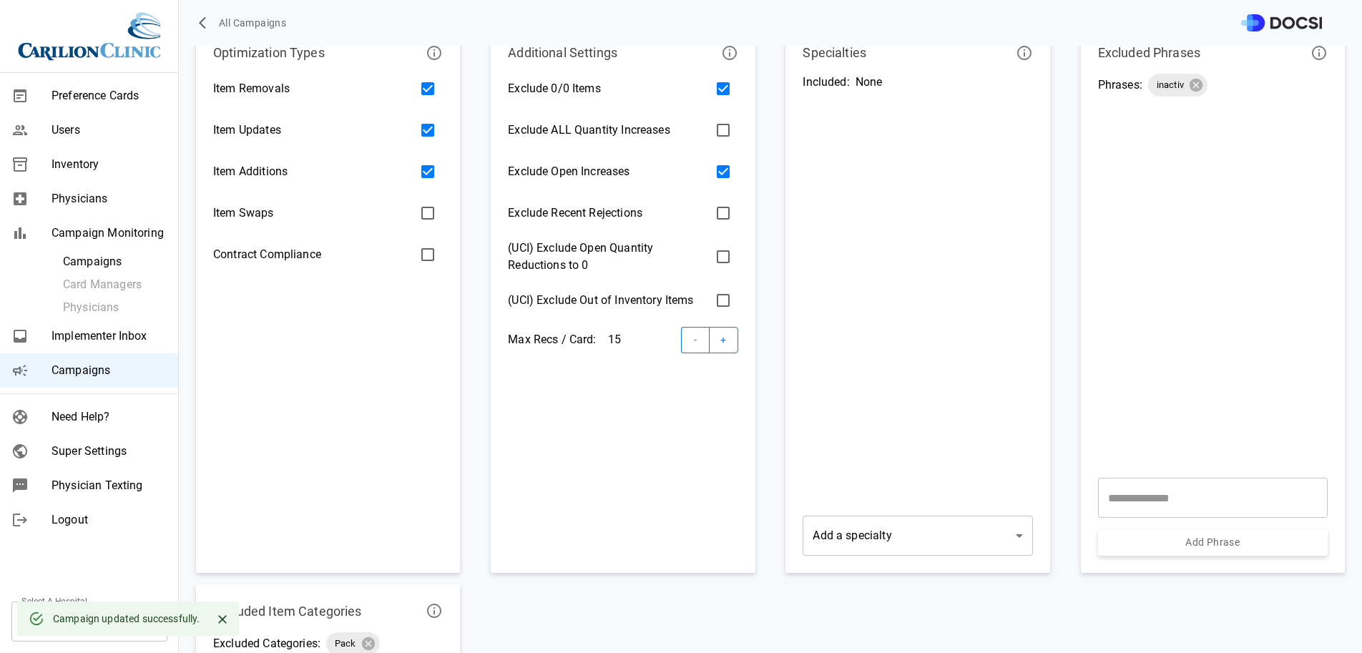
click at [910, 562] on div "Specialties Included: None Add a specialty ​" at bounding box center [918, 299] width 264 height 547
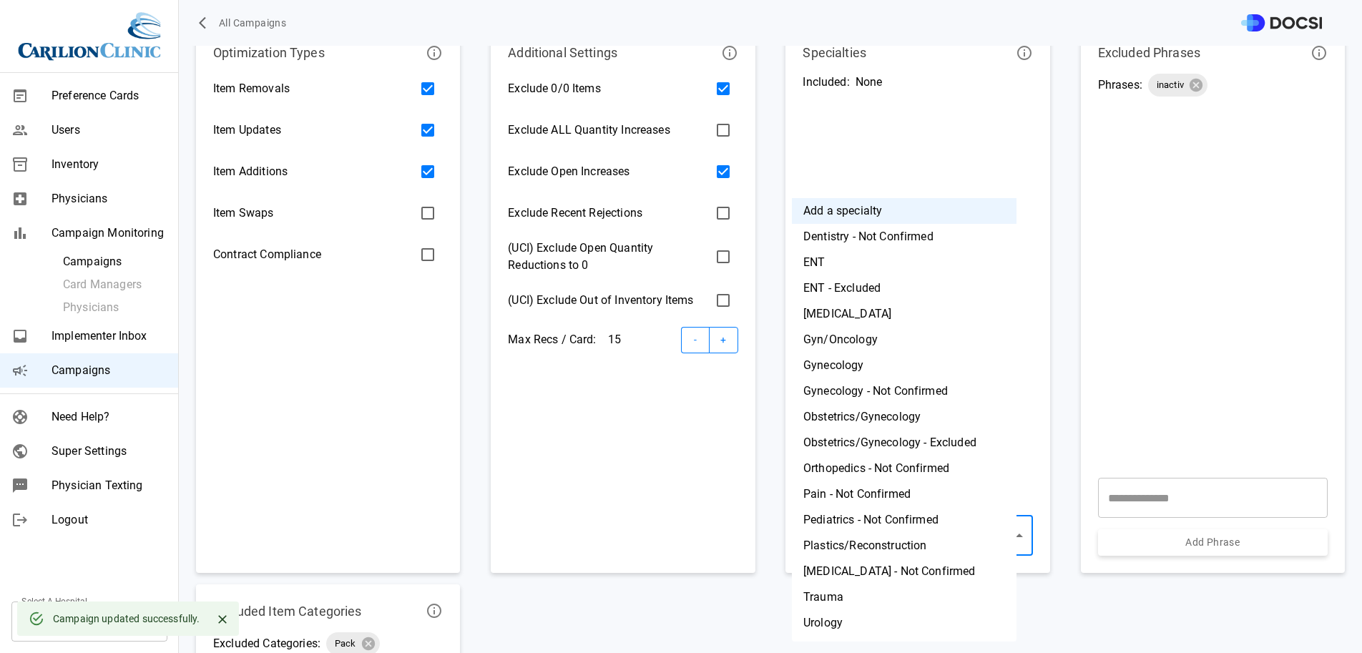
click at [911, 536] on body "All Campaigns Preference Cards Users Inventory Physicians Campaign Monitoring C…" at bounding box center [681, 326] width 1362 height 653
click at [880, 517] on li "Pediatrics - Not Confirmed" at bounding box center [904, 520] width 225 height 26
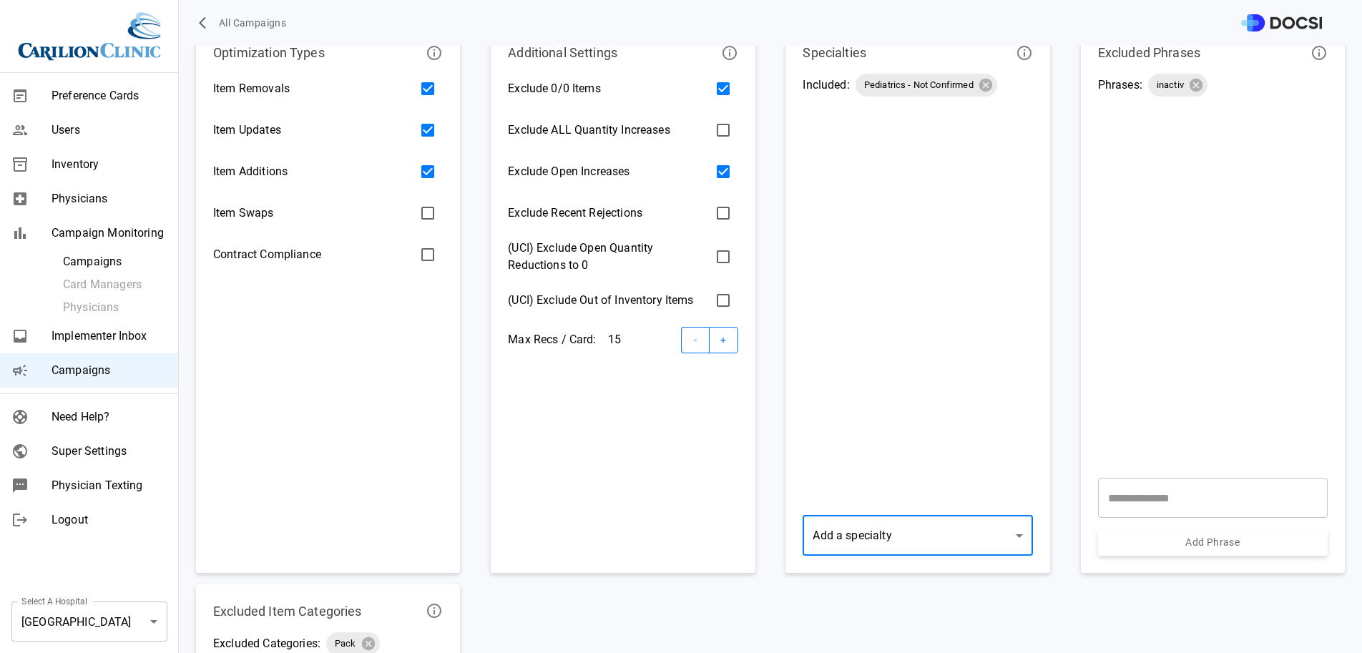
click at [899, 536] on body "All Campaigns Preference Cards Users Inventory Physicians Campaign Monitoring C…" at bounding box center [681, 326] width 1362 height 653
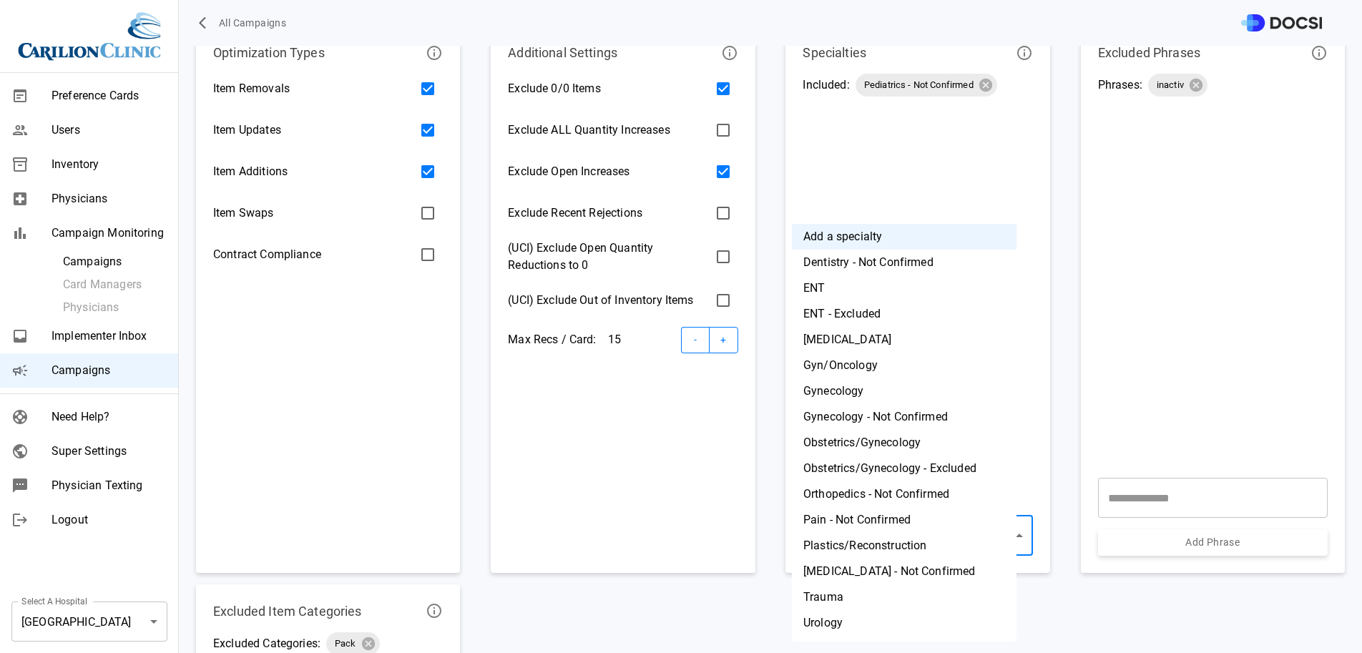
click at [893, 563] on li "Podiatry - Not Confirmed" at bounding box center [904, 572] width 225 height 26
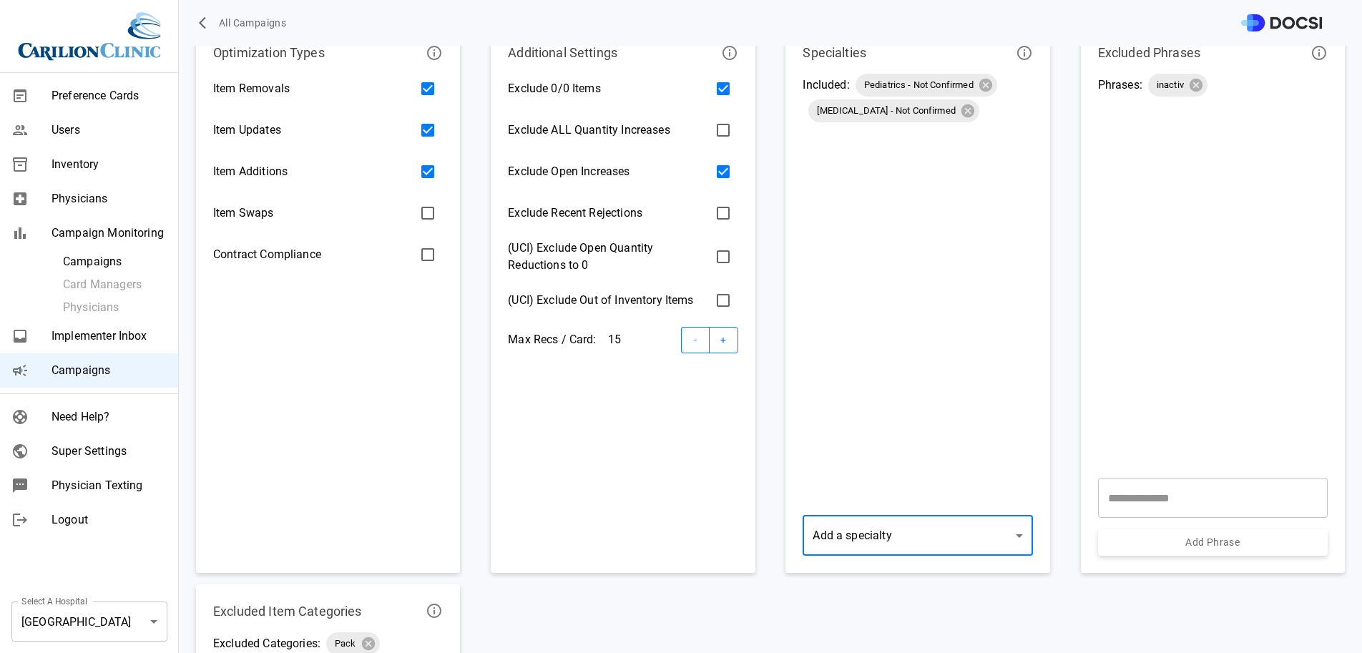
scroll to position [0, 0]
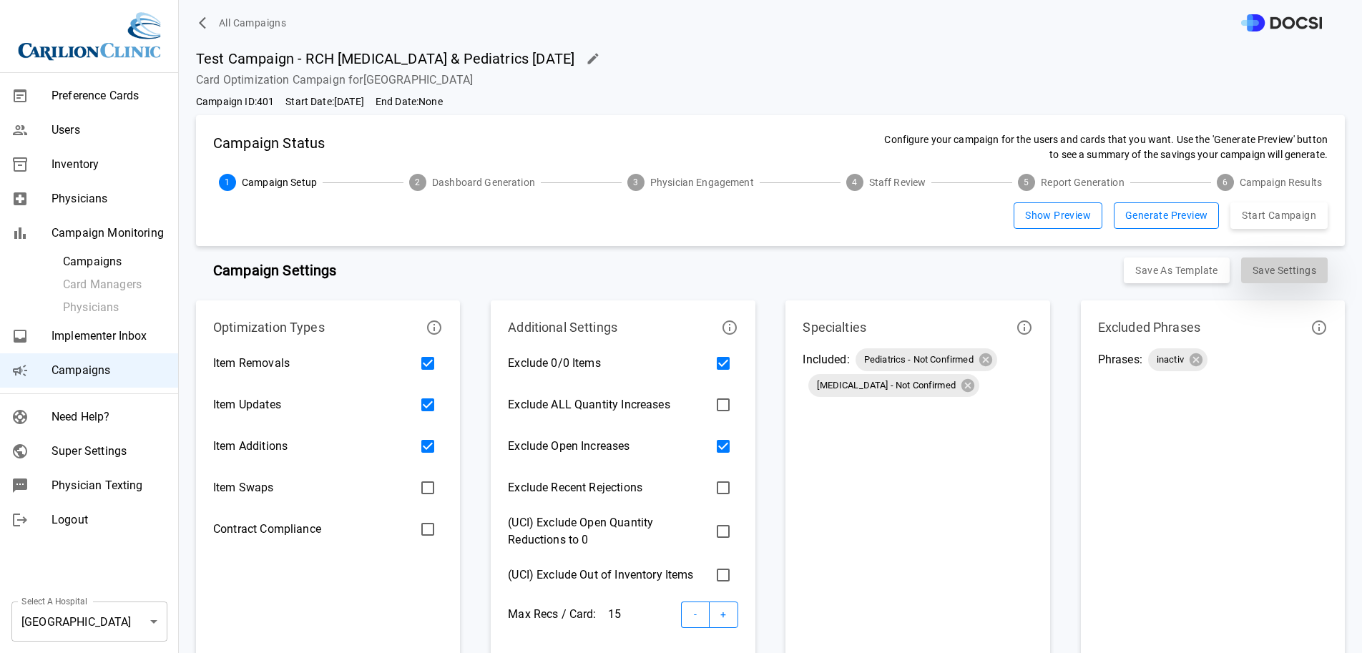
click at [1256, 269] on button "Save Settings" at bounding box center [1284, 271] width 87 height 26
click at [1163, 217] on button "Generate Preview" at bounding box center [1166, 215] width 105 height 26
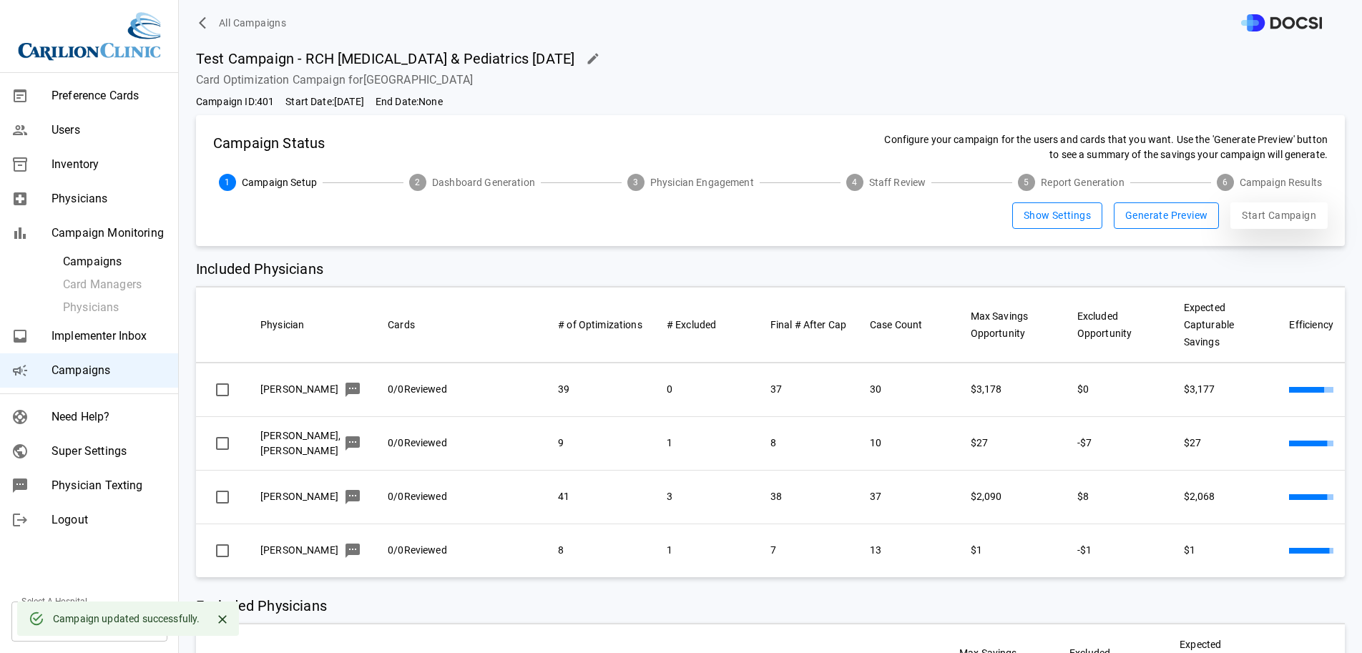
click at [1267, 213] on button "Start Campaign" at bounding box center [1279, 215] width 97 height 26
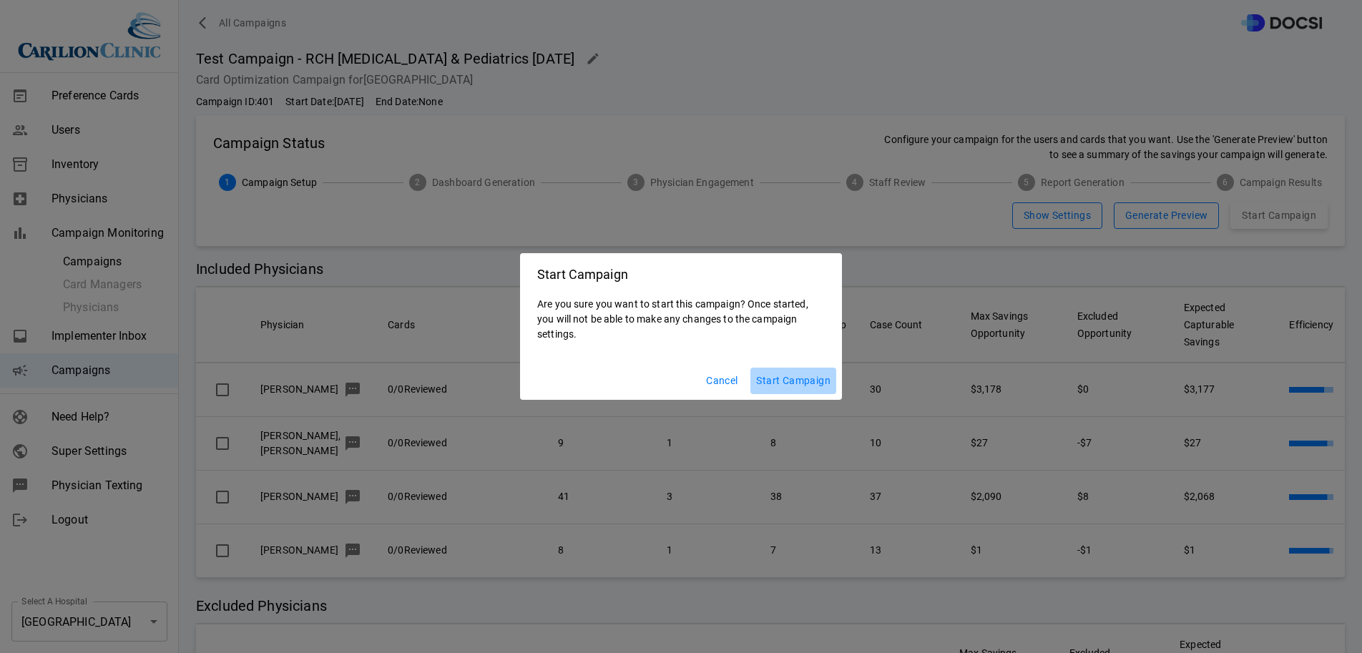
click at [772, 391] on button "Start Campaign" at bounding box center [793, 381] width 86 height 26
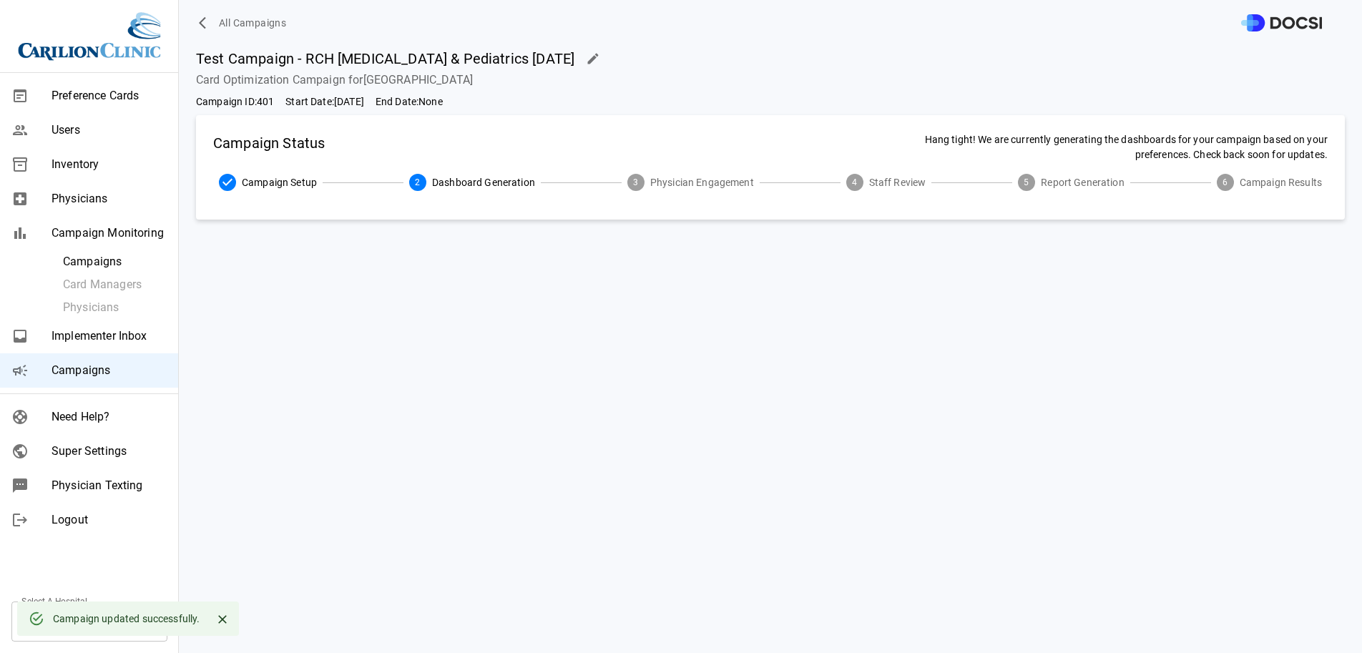
click at [211, 620] on div at bounding box center [216, 619] width 33 height 26
click at [227, 620] on icon "Close" at bounding box center [222, 619] width 14 height 14
click at [92, 617] on body "All Campaigns Preference Cards Users Inventory Physicians Campaign Monitoring C…" at bounding box center [681, 326] width 1362 height 653
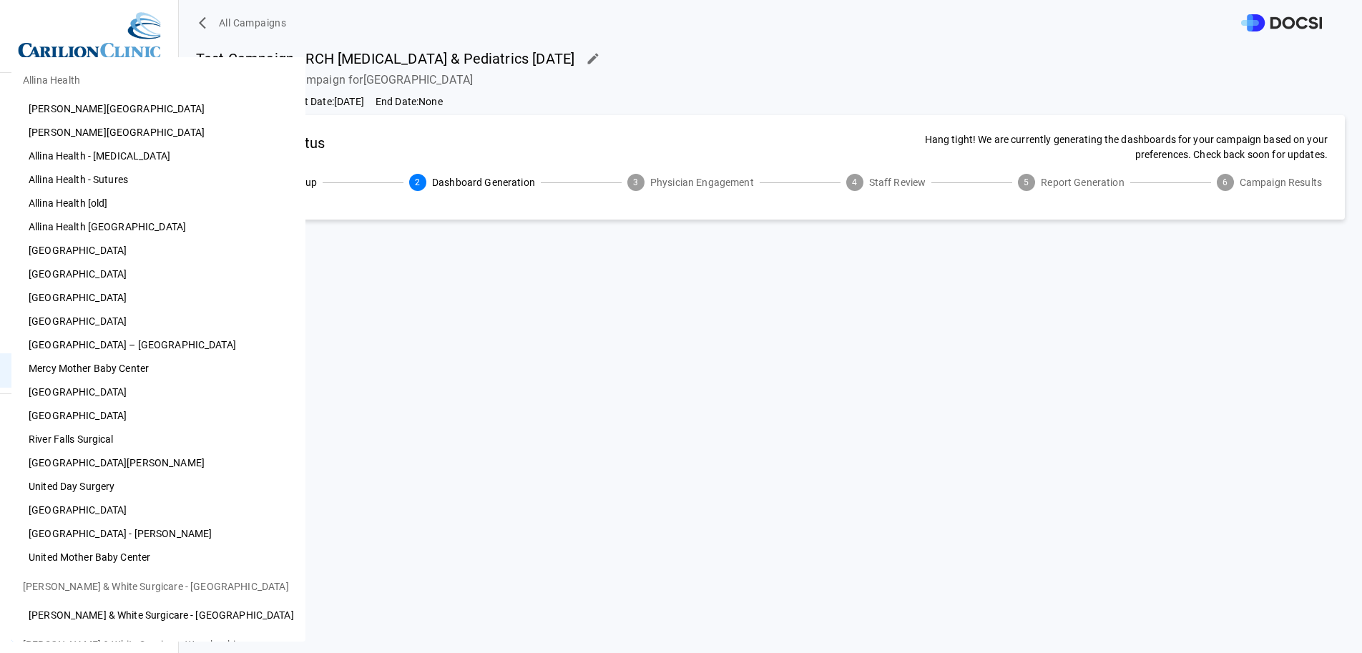
scroll to position [534, 0]
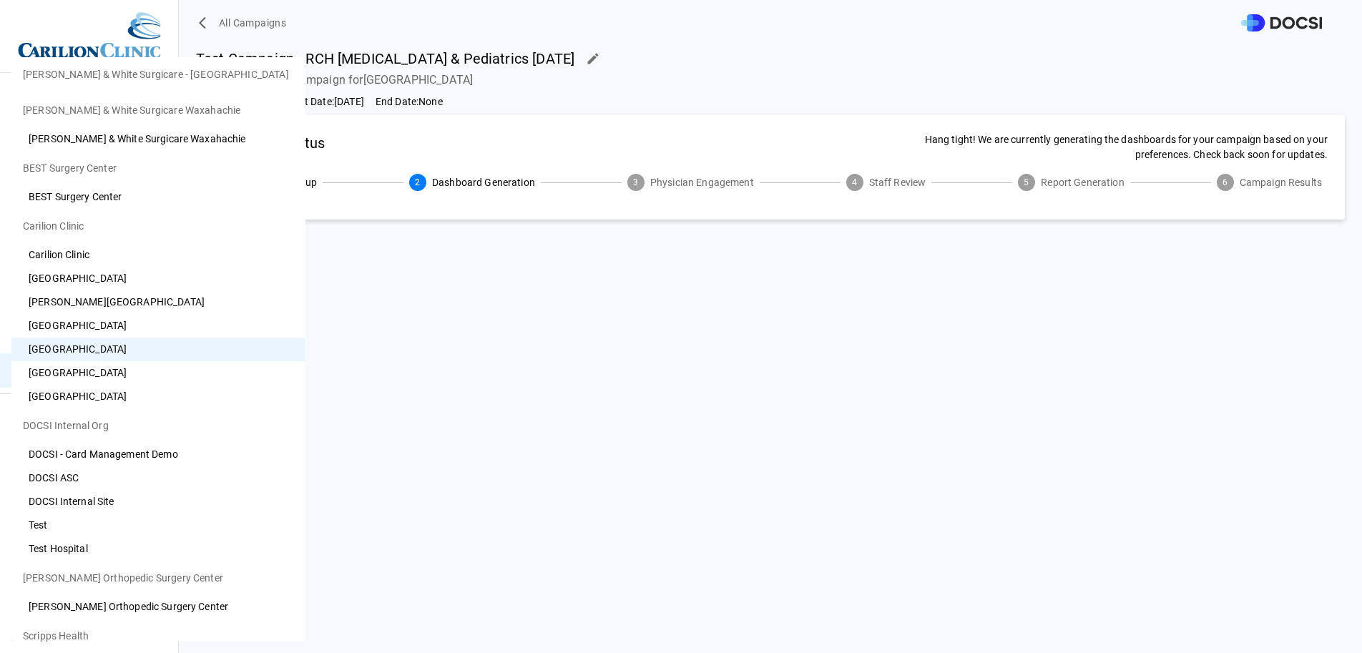
drag, startPoint x: 113, startPoint y: 400, endPoint x: 119, endPoint y: 396, distance: 7.7
click at [119, 396] on li "[GEOGRAPHIC_DATA]" at bounding box center [158, 397] width 294 height 24
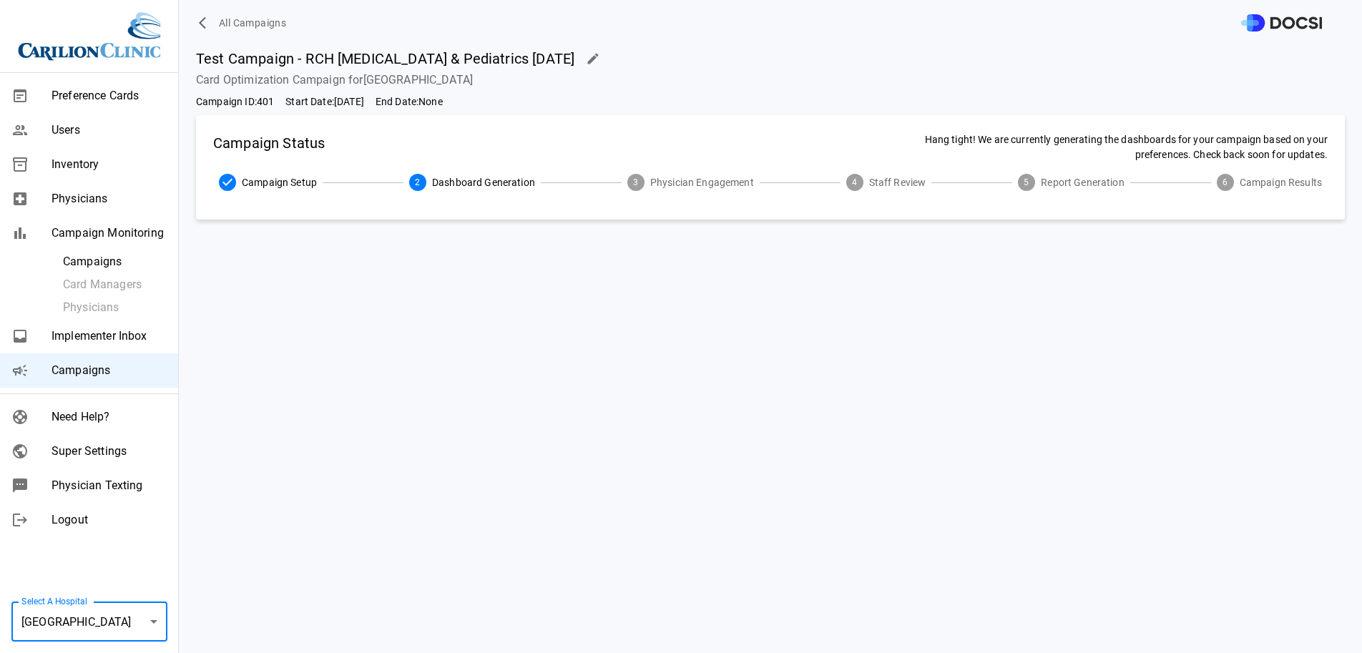
type input "**"
click at [119, 396] on ul "Allina Health Abbott Heart Hospital Abbott Northwestern Hospital Allina Health …" at bounding box center [141, 423] width 220 height 823
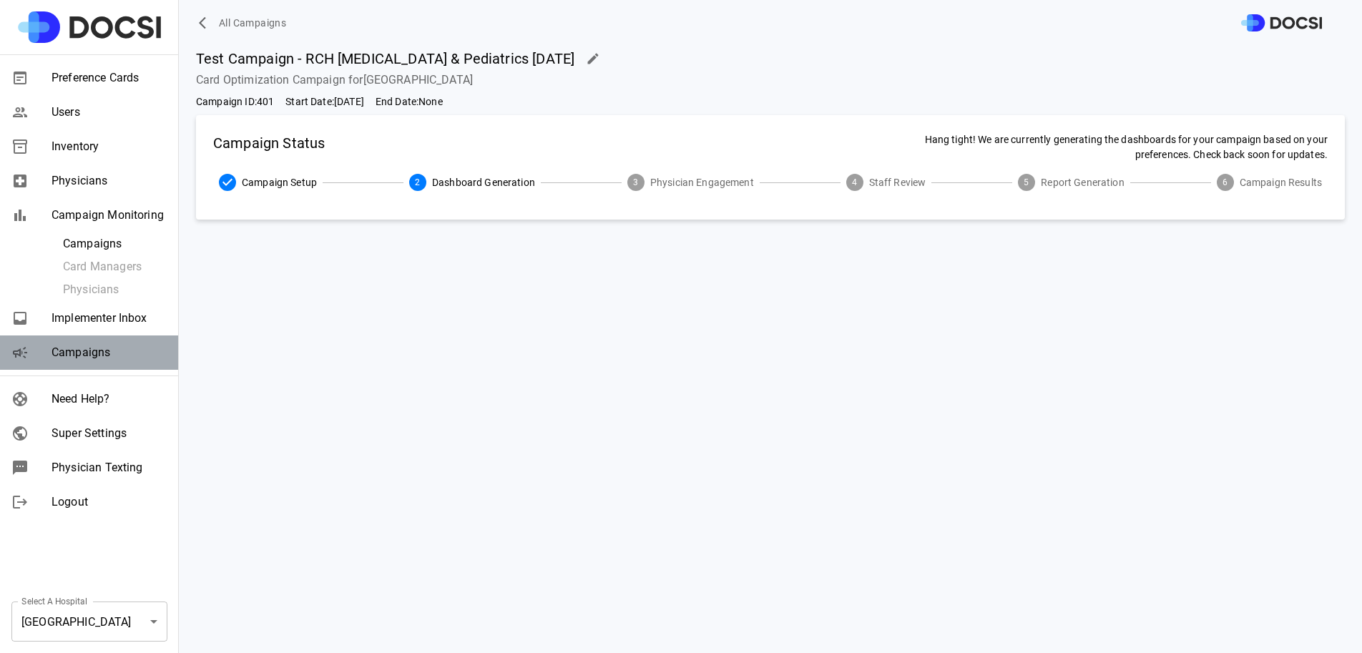
click at [123, 356] on span "Campaigns" at bounding box center [109, 352] width 115 height 17
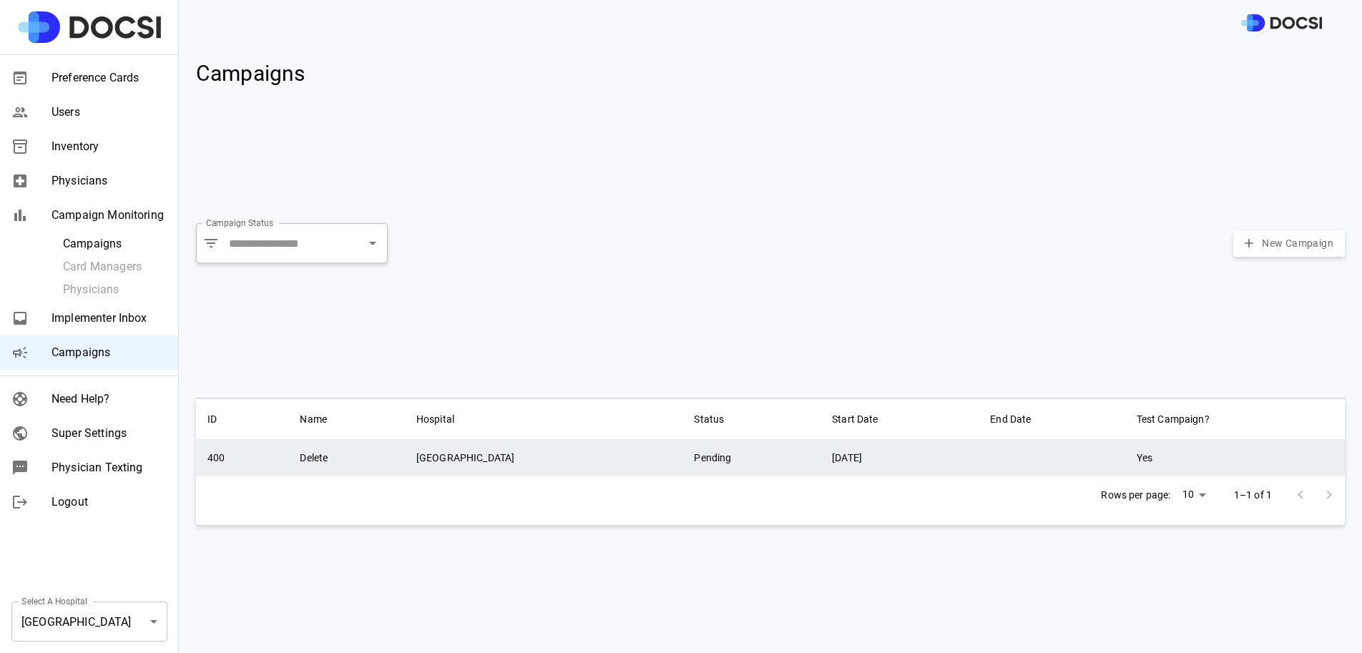
click at [554, 452] on td "[GEOGRAPHIC_DATA]" at bounding box center [544, 457] width 278 height 37
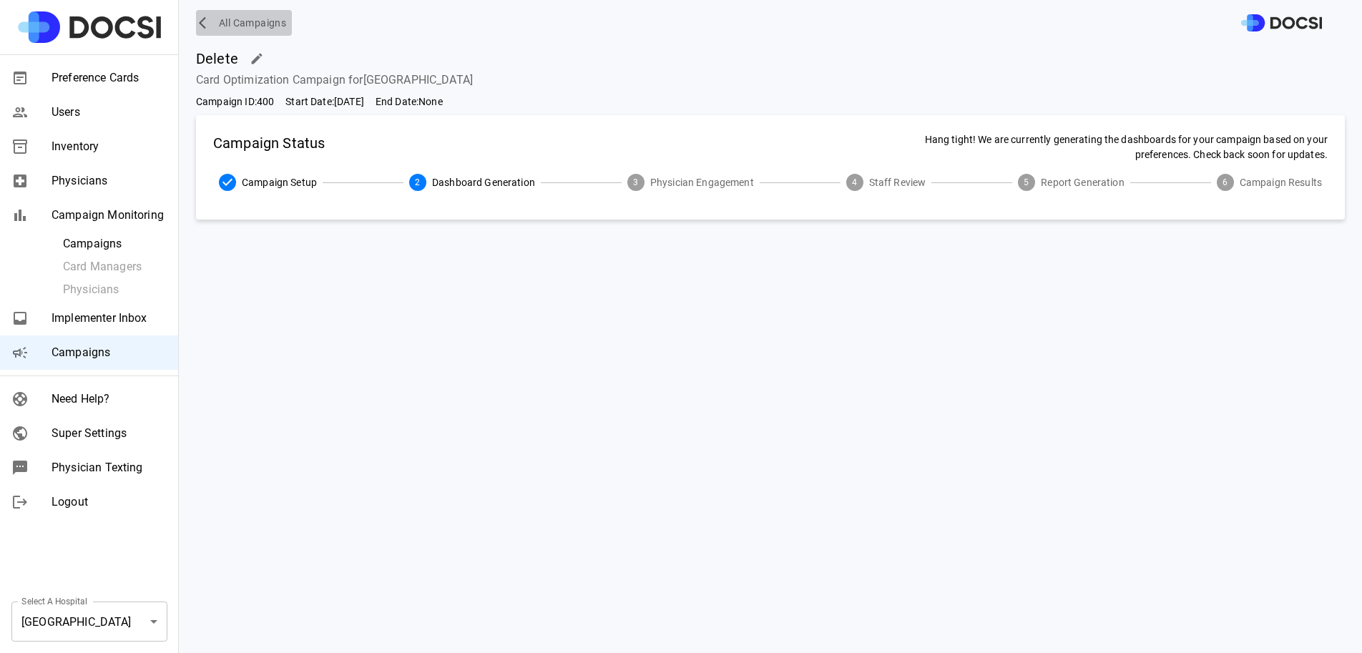
click at [240, 18] on span "All Campaigns" at bounding box center [252, 23] width 67 height 18
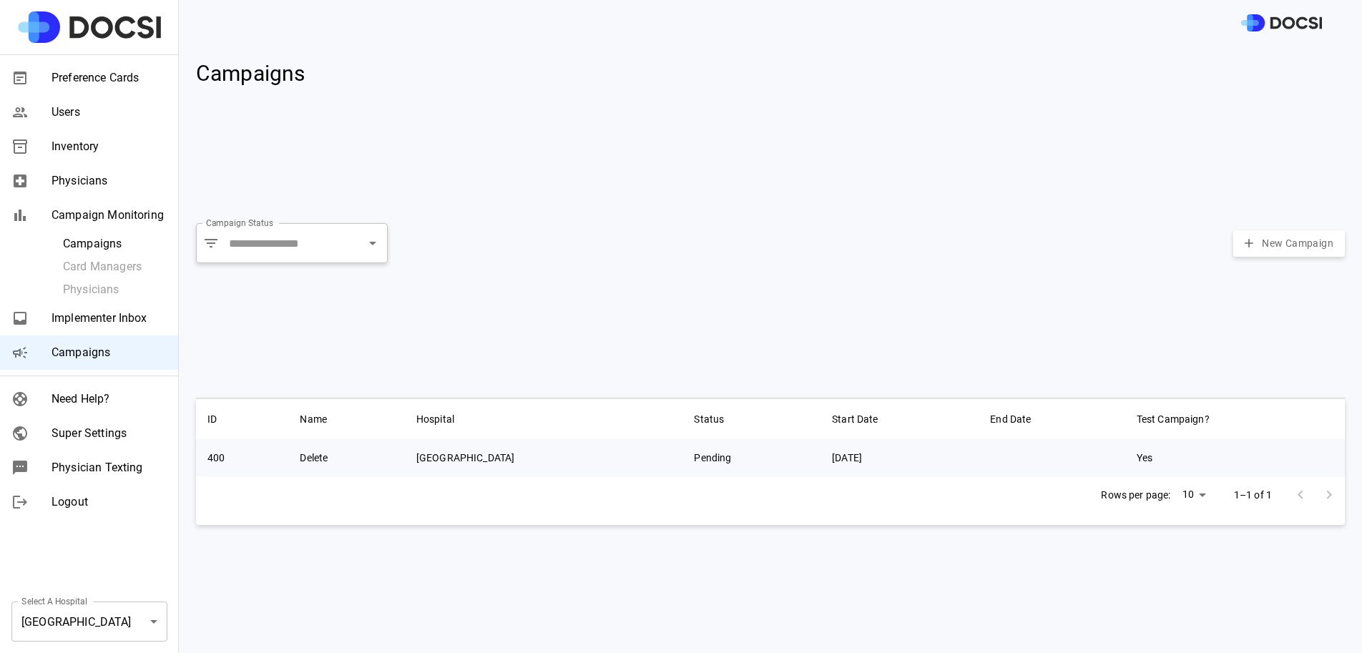
click at [292, 545] on div "ID Name Hospital Status Start Date End Date Test Campaign? 400 Delete Rockbridg…" at bounding box center [765, 513] width 1160 height 255
click at [139, 642] on div "Select A Hospital Rockbridge Community Hospital ** Select A Hospital" at bounding box center [89, 621] width 179 height 63
click at [139, 592] on div "Select A Hospital Rockbridge Community Hospital ** Select A Hospital" at bounding box center [89, 621] width 179 height 63
click at [109, 432] on span "Super Settings" at bounding box center [109, 433] width 115 height 17
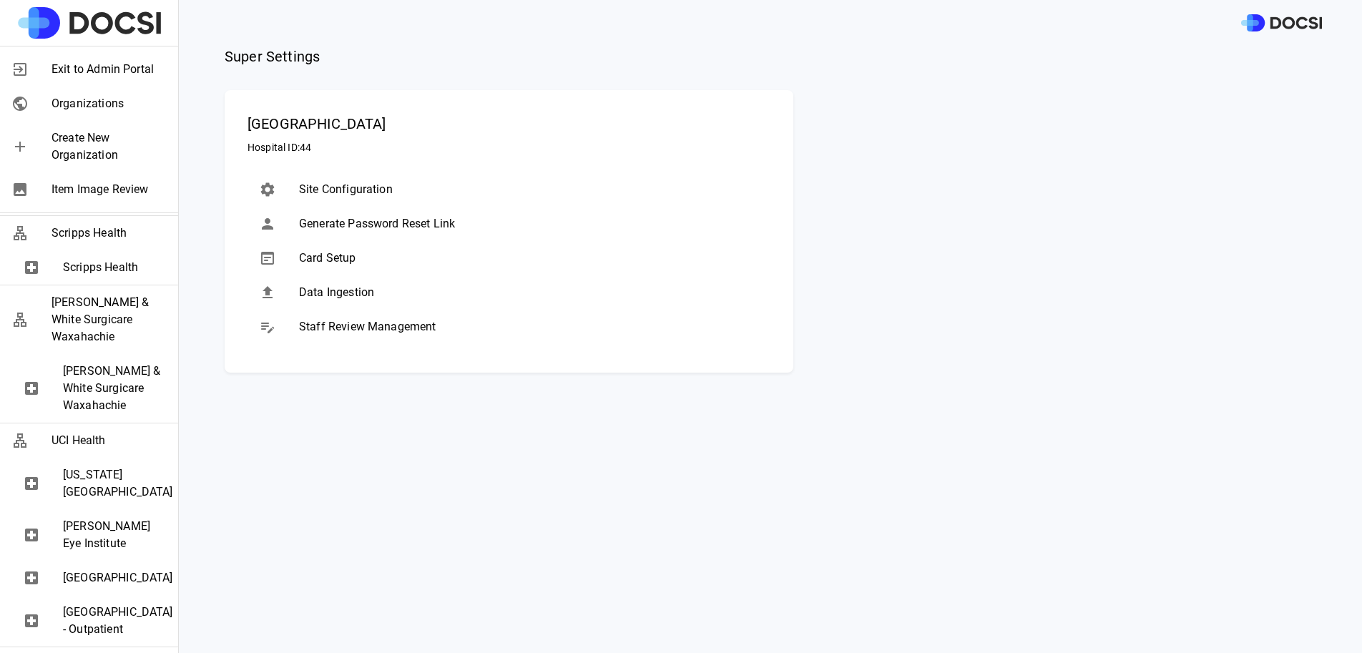
scroll to position [2447, 0]
click at [102, 466] on span "[US_STATE][GEOGRAPHIC_DATA]" at bounding box center [115, 483] width 104 height 34
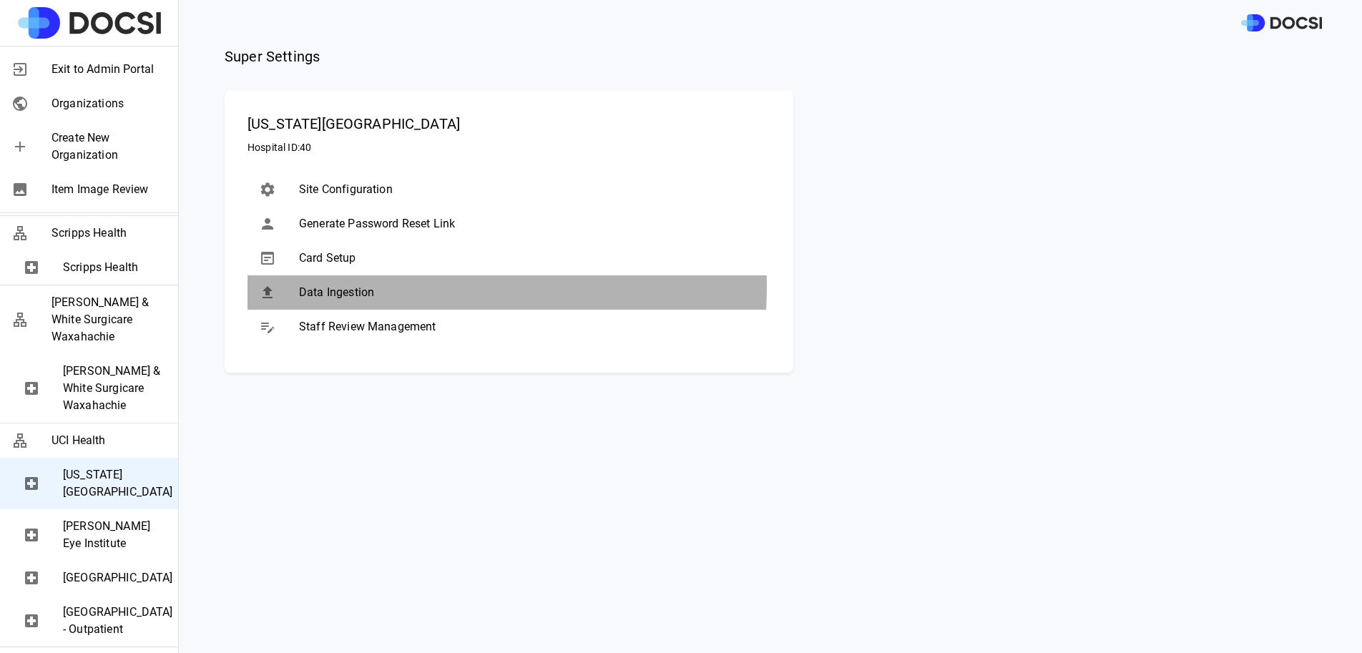
click at [344, 285] on span "Data Ingestion" at bounding box center [529, 292] width 460 height 17
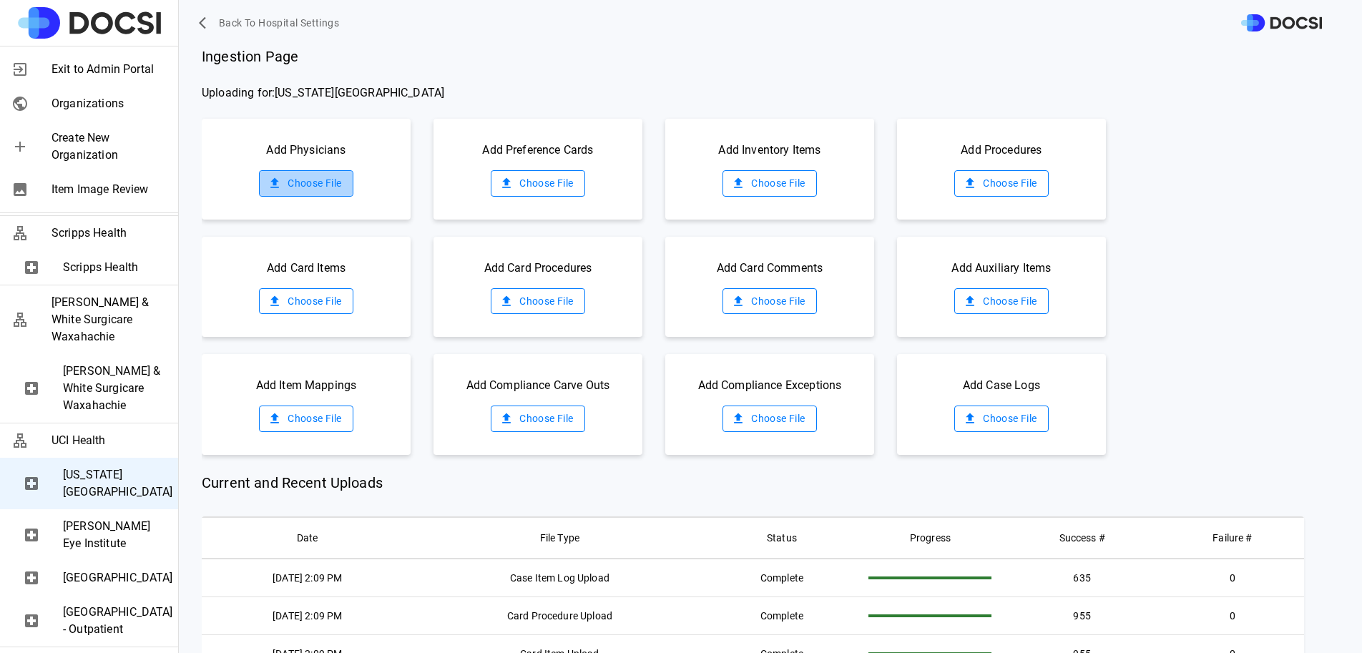
click at [320, 187] on label "Choose File" at bounding box center [306, 183] width 94 height 26
click at [0, 0] on input "Choose File" at bounding box center [0, 0] width 0 height 0
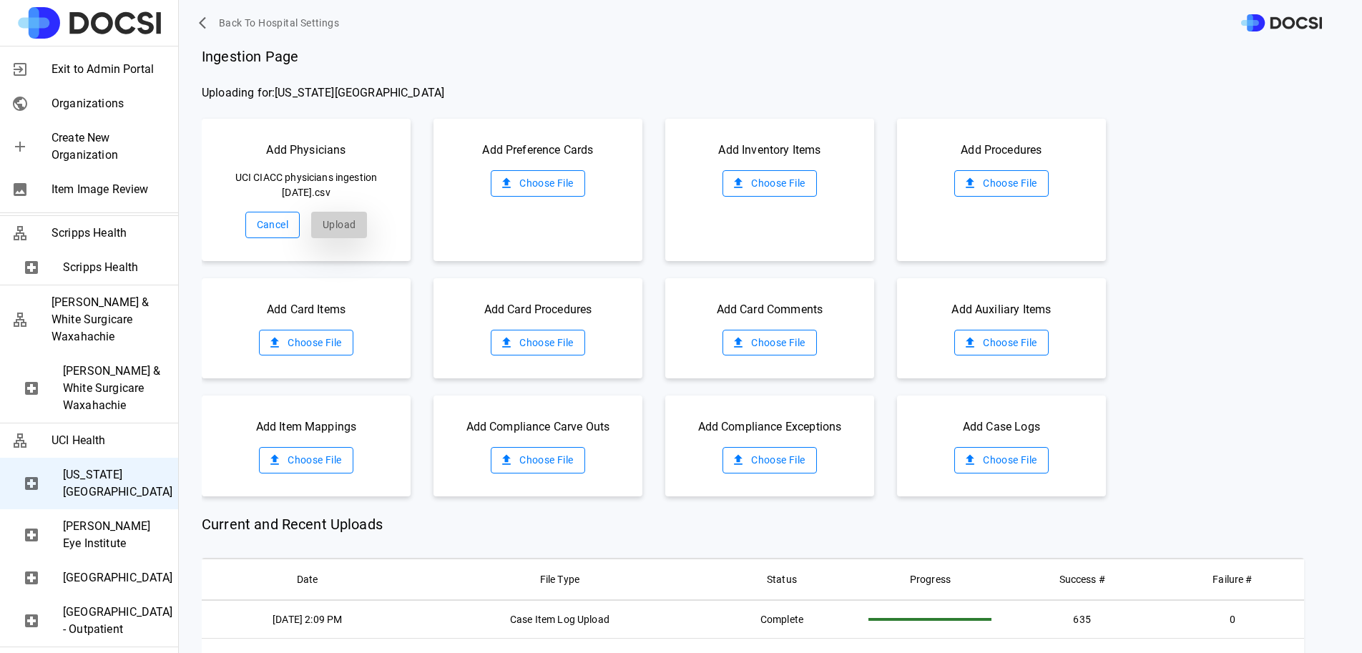
click at [345, 221] on button "Upload" at bounding box center [339, 225] width 56 height 26
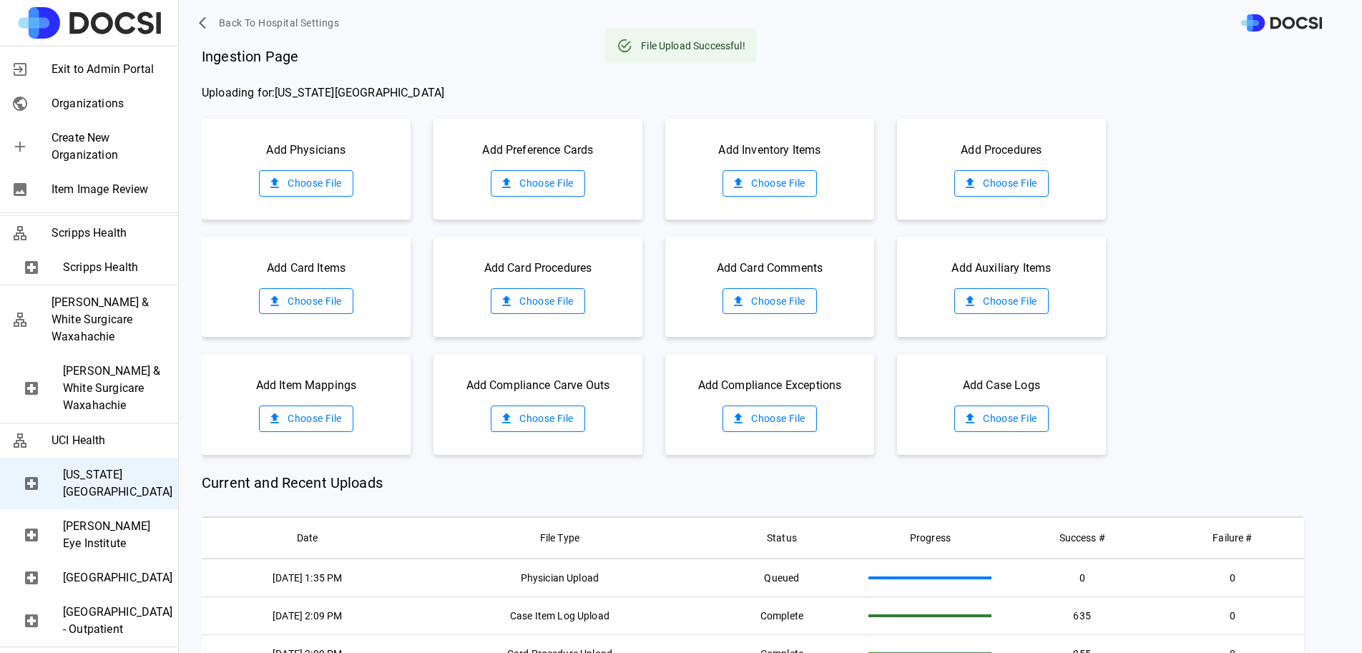
click at [753, 184] on label "Choose File" at bounding box center [770, 183] width 94 height 26
click at [0, 0] on input "Choose File" at bounding box center [0, 0] width 0 height 0
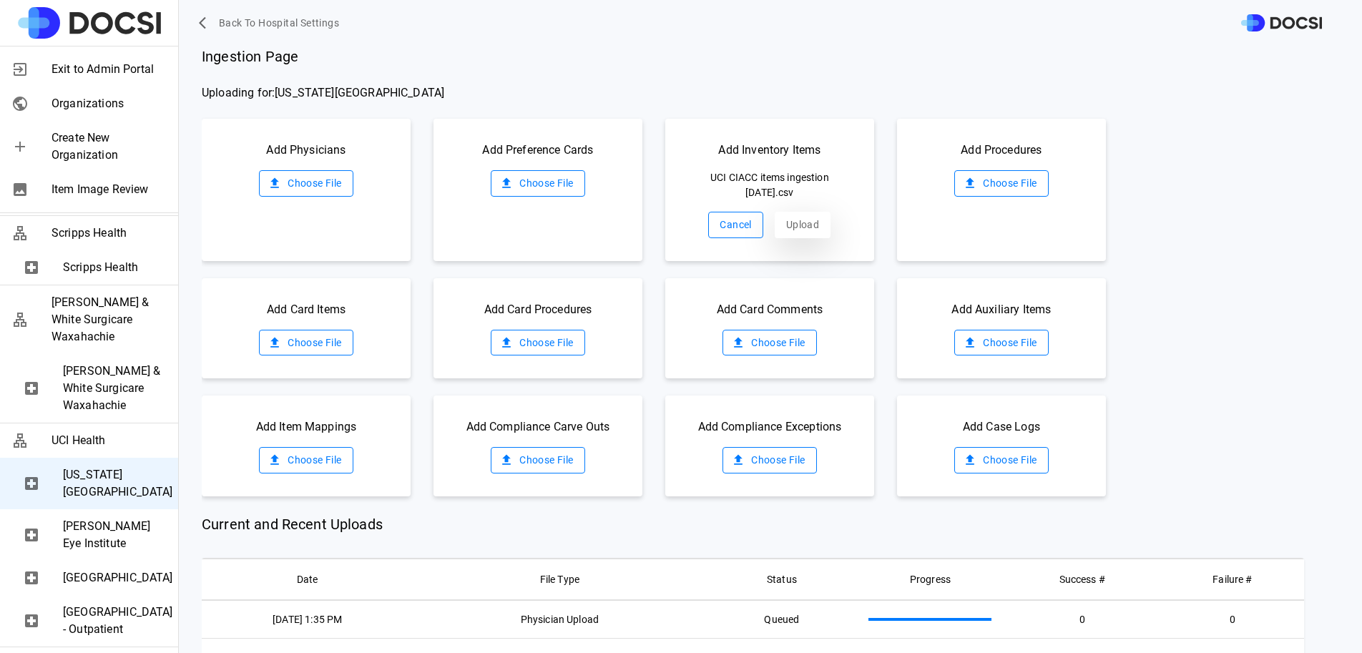
click at [791, 234] on button "Upload" at bounding box center [803, 225] width 56 height 26
click at [996, 190] on label "Choose File" at bounding box center [1001, 183] width 94 height 26
click at [0, 0] on input "Choose File" at bounding box center [0, 0] width 0 height 0
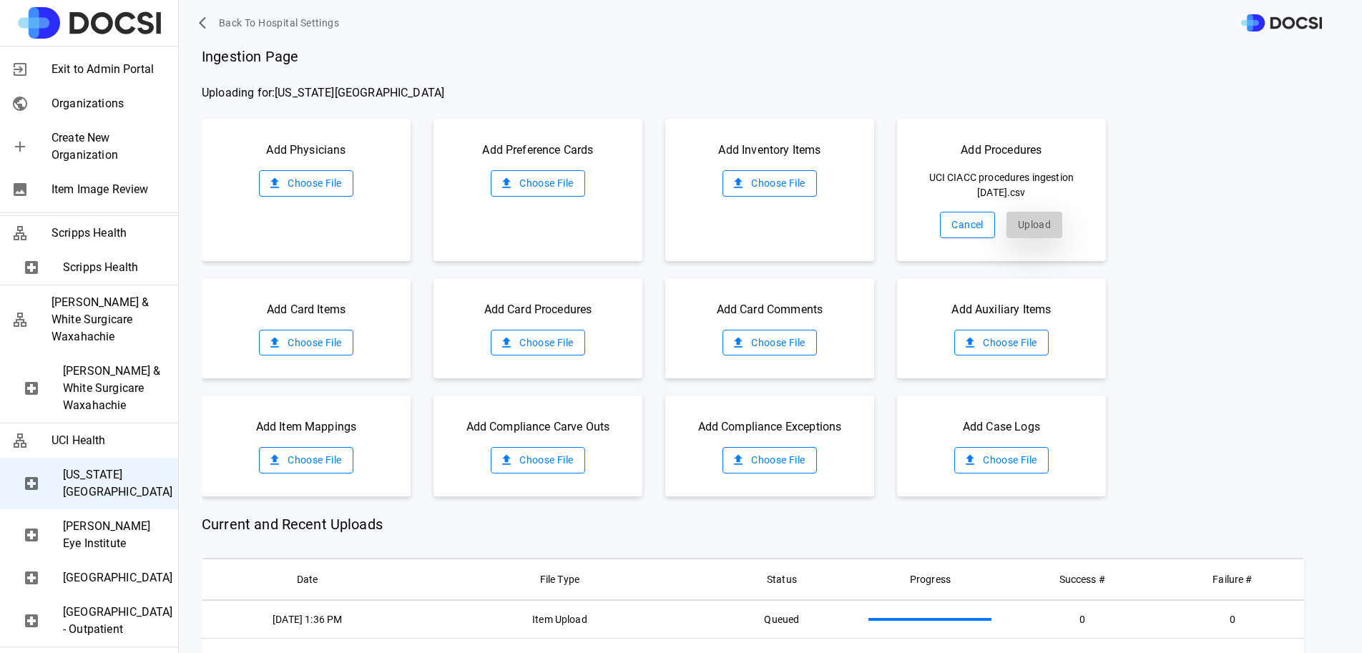
click at [1012, 222] on button "Upload" at bounding box center [1035, 225] width 56 height 26
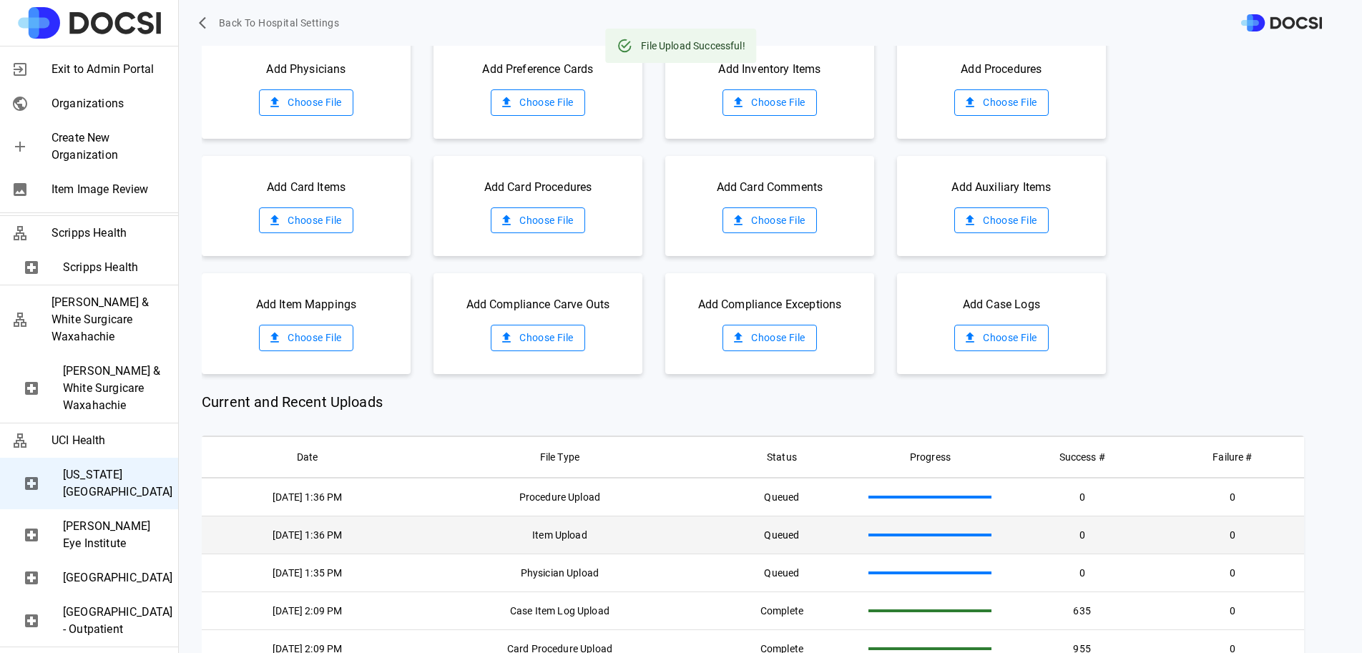
scroll to position [84, 0]
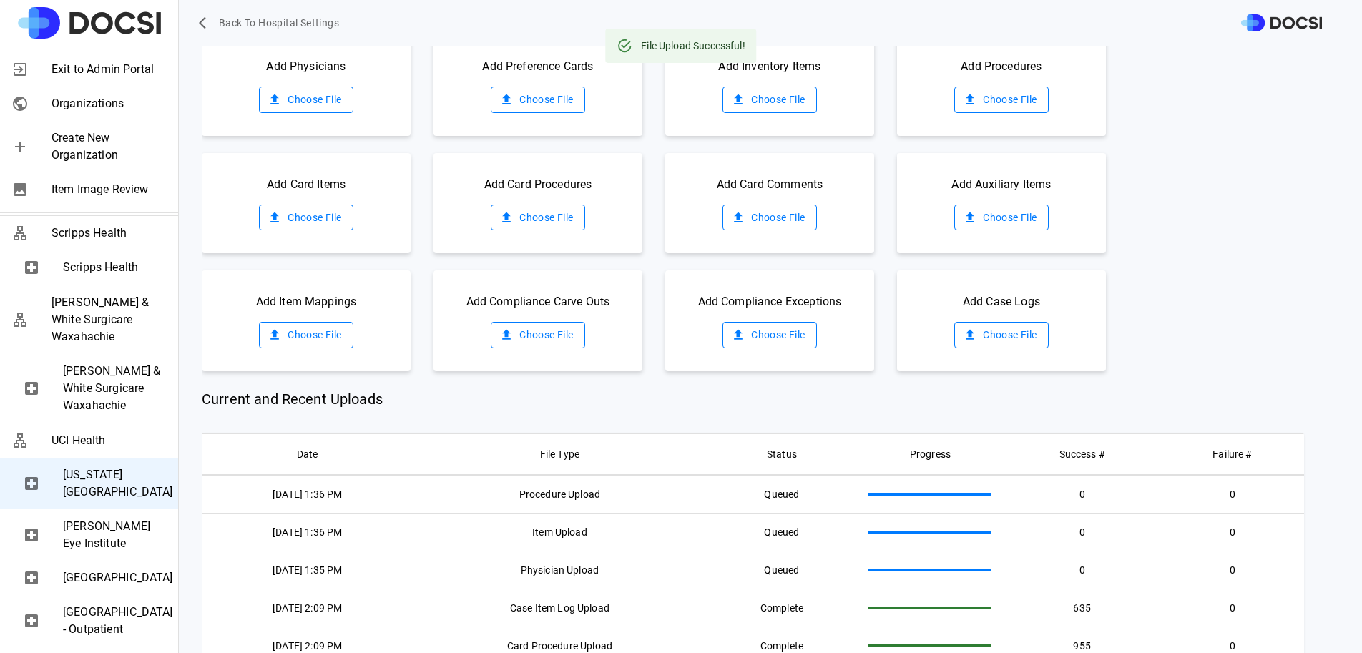
click at [105, 612] on span "[GEOGRAPHIC_DATA] - Outpatient" at bounding box center [115, 621] width 104 height 34
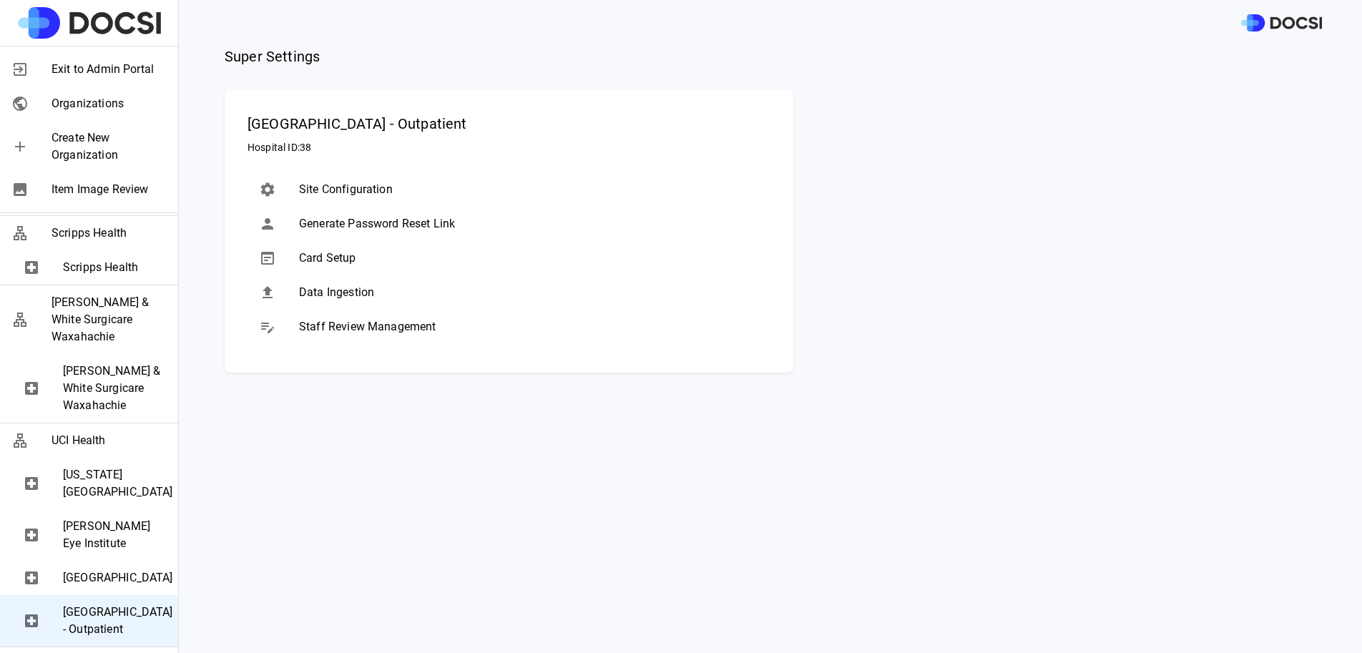
click at [305, 298] on span "Data Ingestion" at bounding box center [529, 292] width 460 height 17
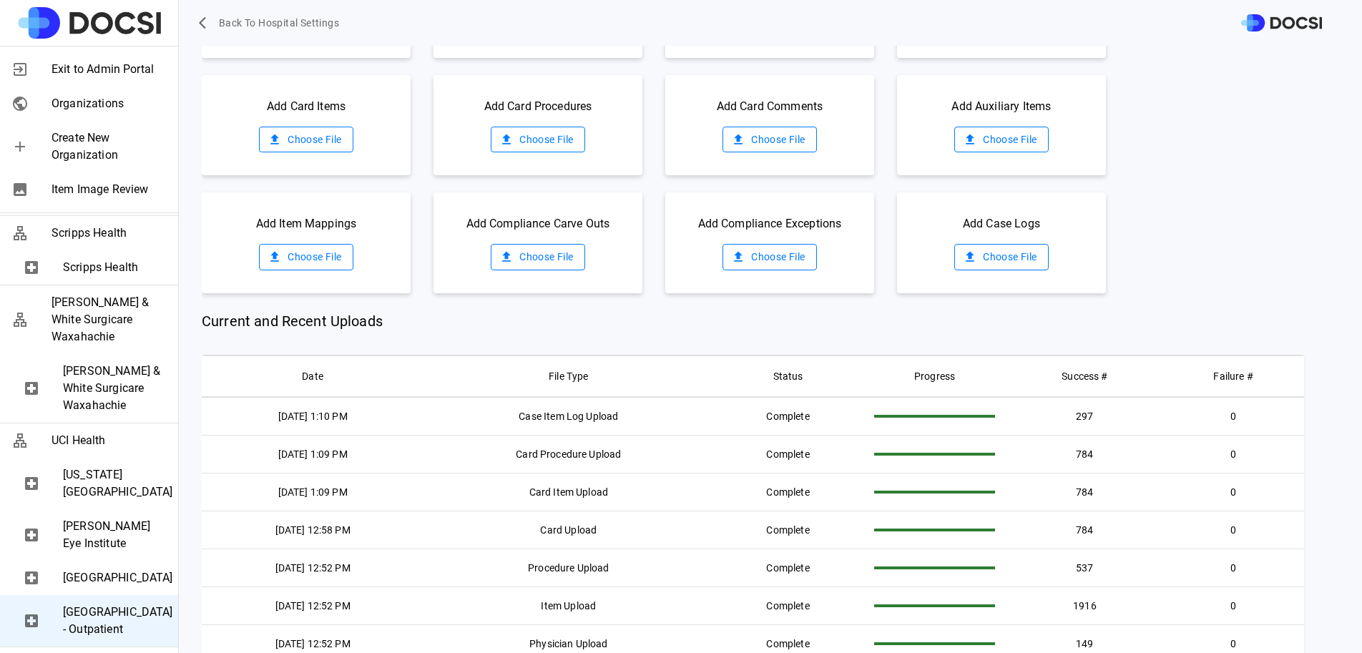
scroll to position [163, 0]
click at [117, 569] on span "[GEOGRAPHIC_DATA]" at bounding box center [115, 577] width 104 height 17
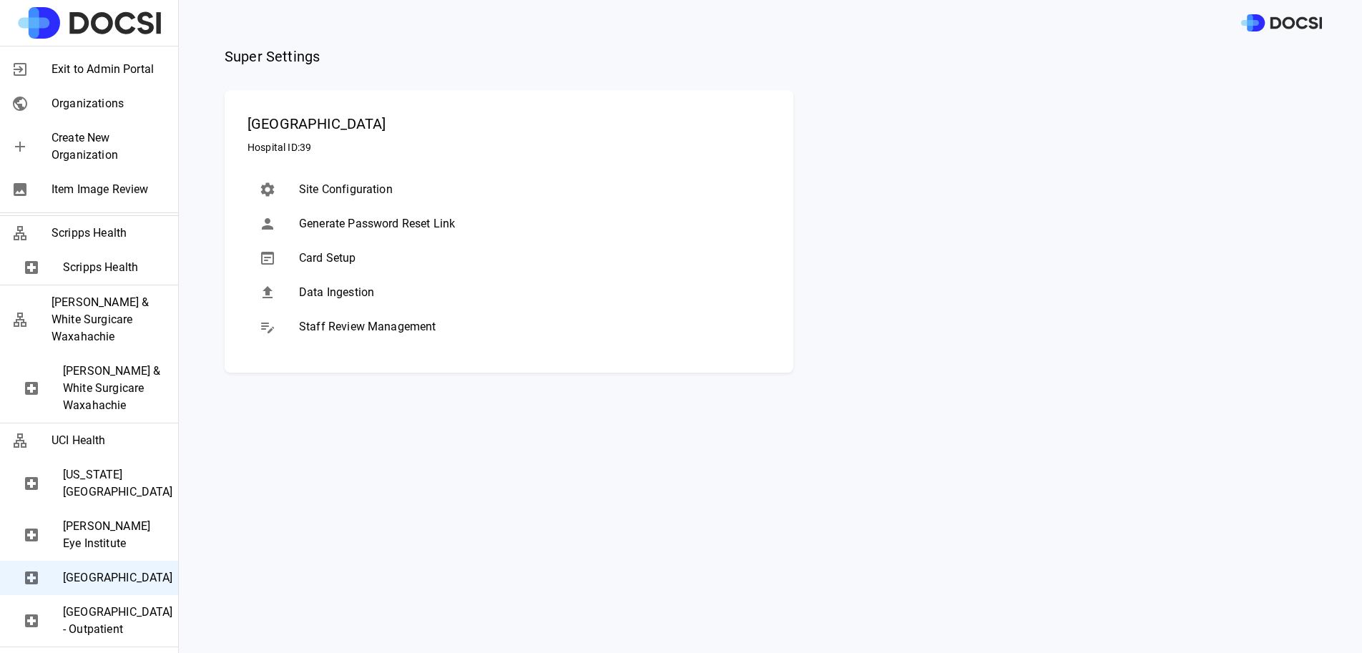
click at [415, 303] on div "Data Ingestion" at bounding box center [509, 292] width 523 height 34
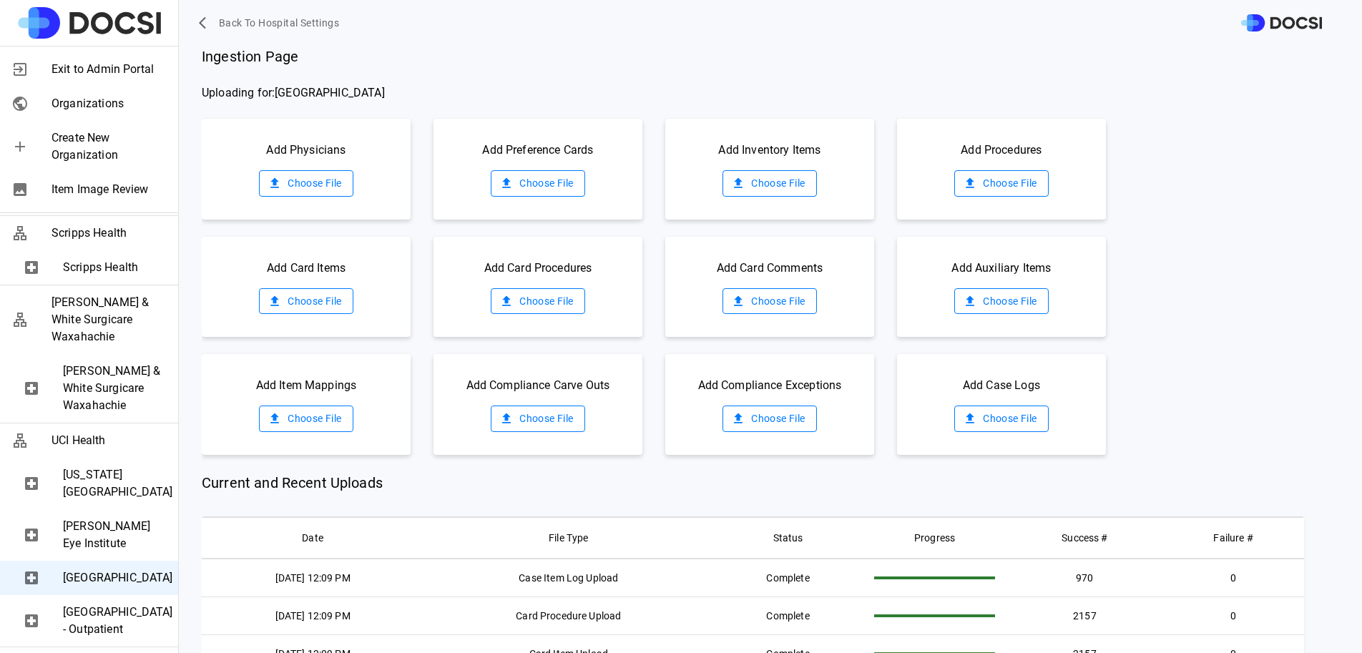
click at [78, 45] on div at bounding box center [89, 23] width 178 height 46
click at [78, 64] on span "Exit to Admin Portal" at bounding box center [109, 69] width 115 height 17
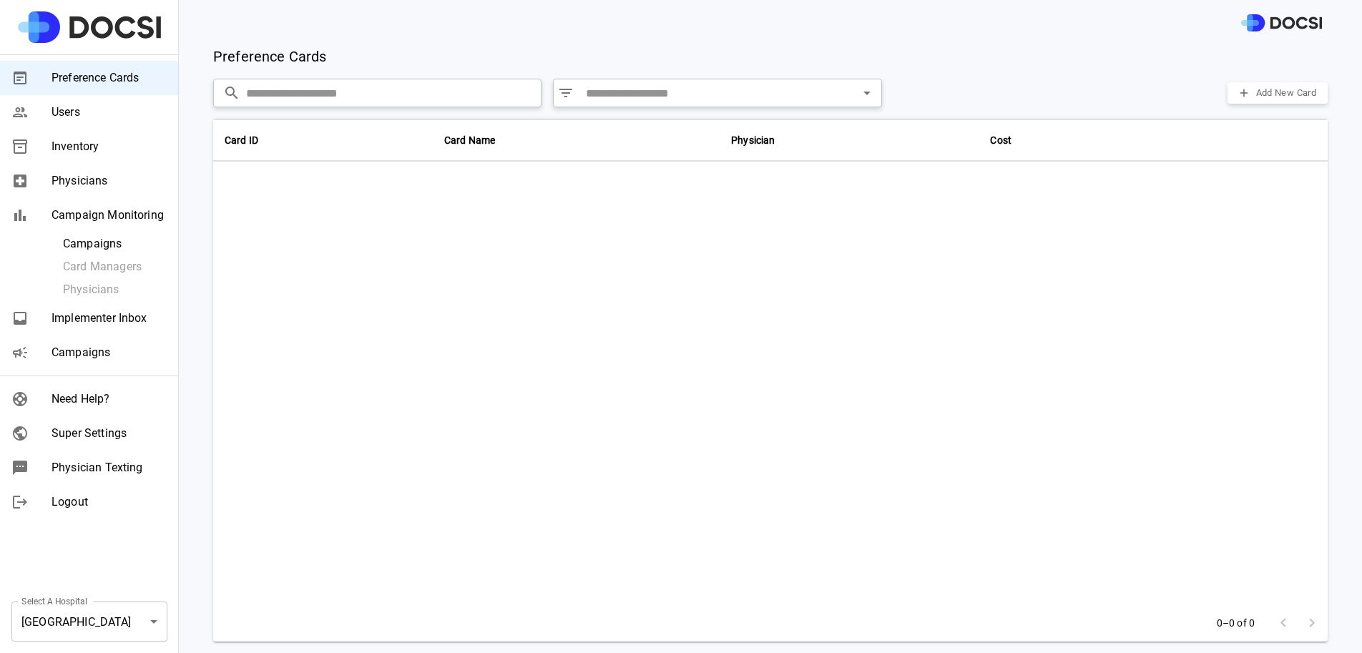
click at [118, 642] on div "Select A Hospital Rockbridge Community Hospital ** Select A Hospital" at bounding box center [89, 621] width 179 height 63
click at [118, 608] on body "Preference Cards Users Inventory Physicians Campaign Monitoring Campaigns Card …" at bounding box center [681, 326] width 1362 height 653
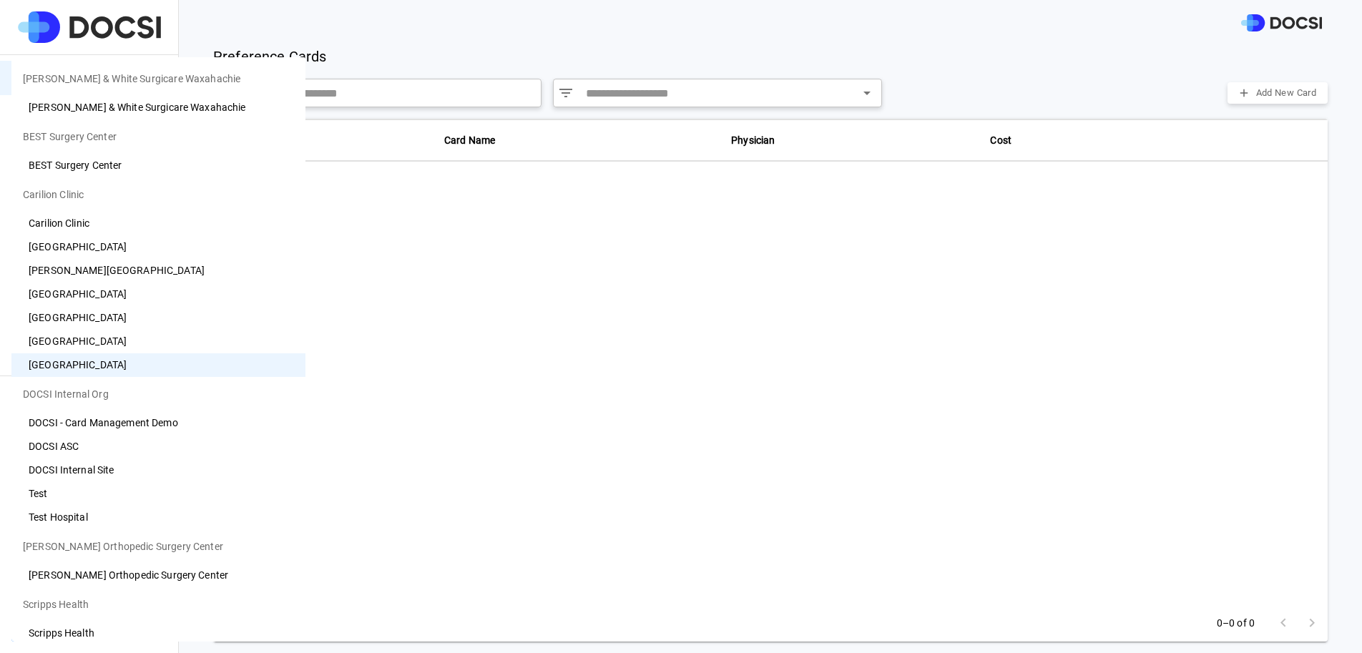
scroll to position [561, 0]
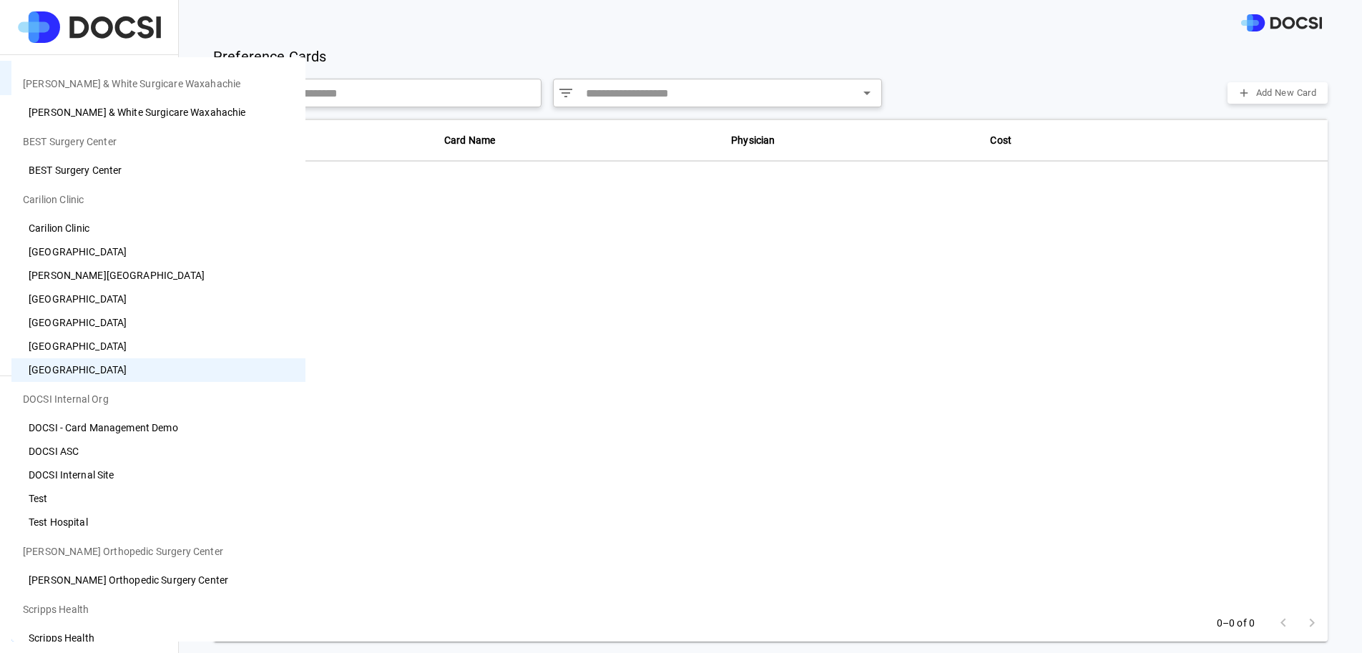
click at [374, 489] on div at bounding box center [681, 326] width 1362 height 653
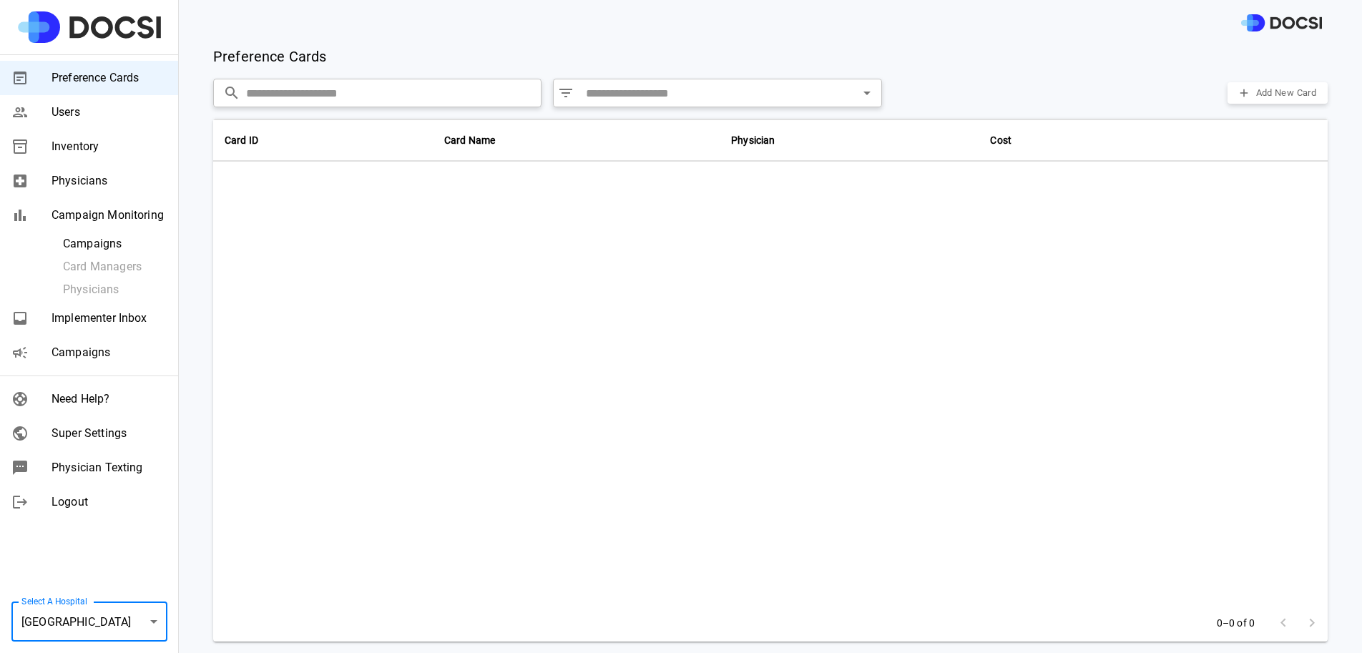
click at [83, 351] on span "Campaigns" at bounding box center [109, 352] width 115 height 17
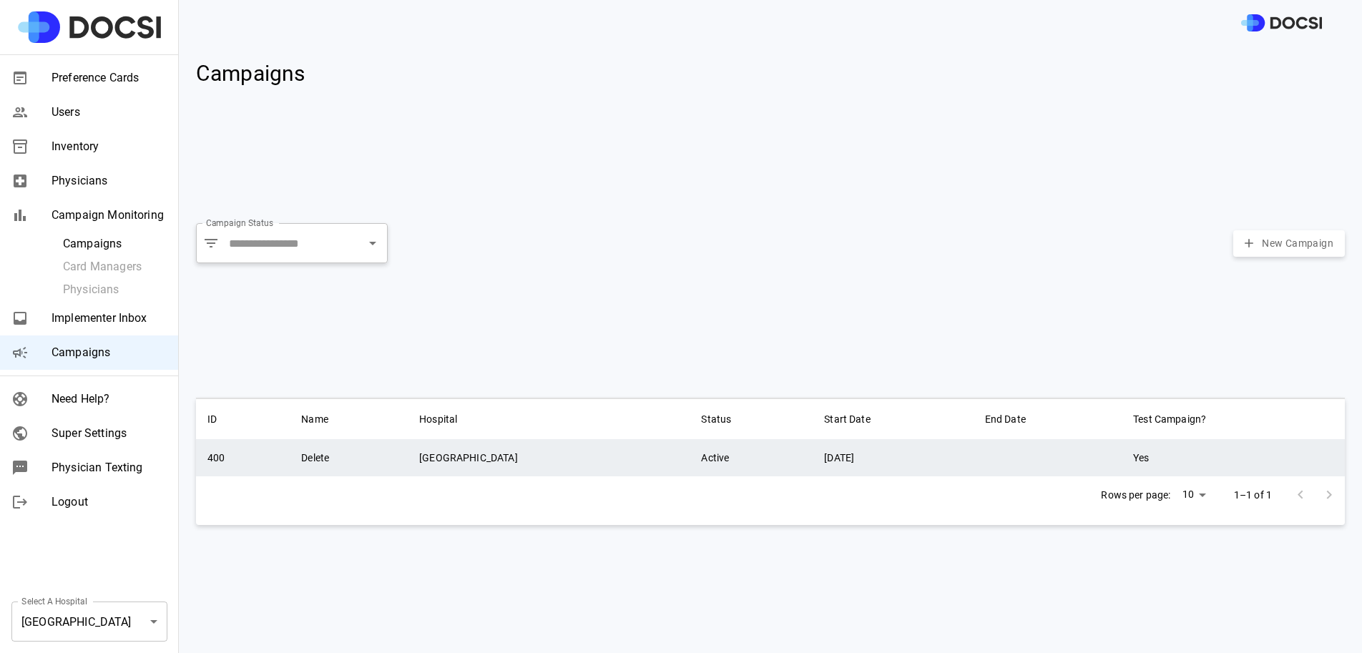
click at [561, 459] on td "[GEOGRAPHIC_DATA]" at bounding box center [549, 457] width 282 height 37
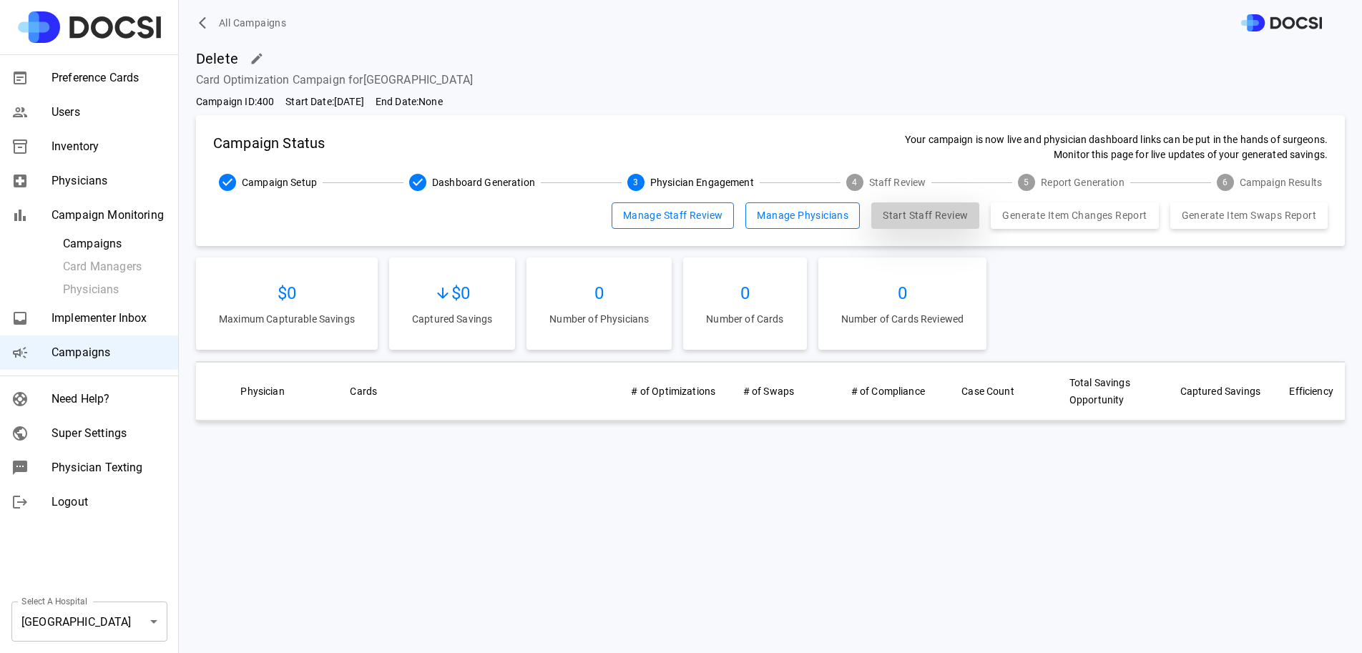
click at [896, 213] on button "Start Staff Review" at bounding box center [925, 215] width 108 height 26
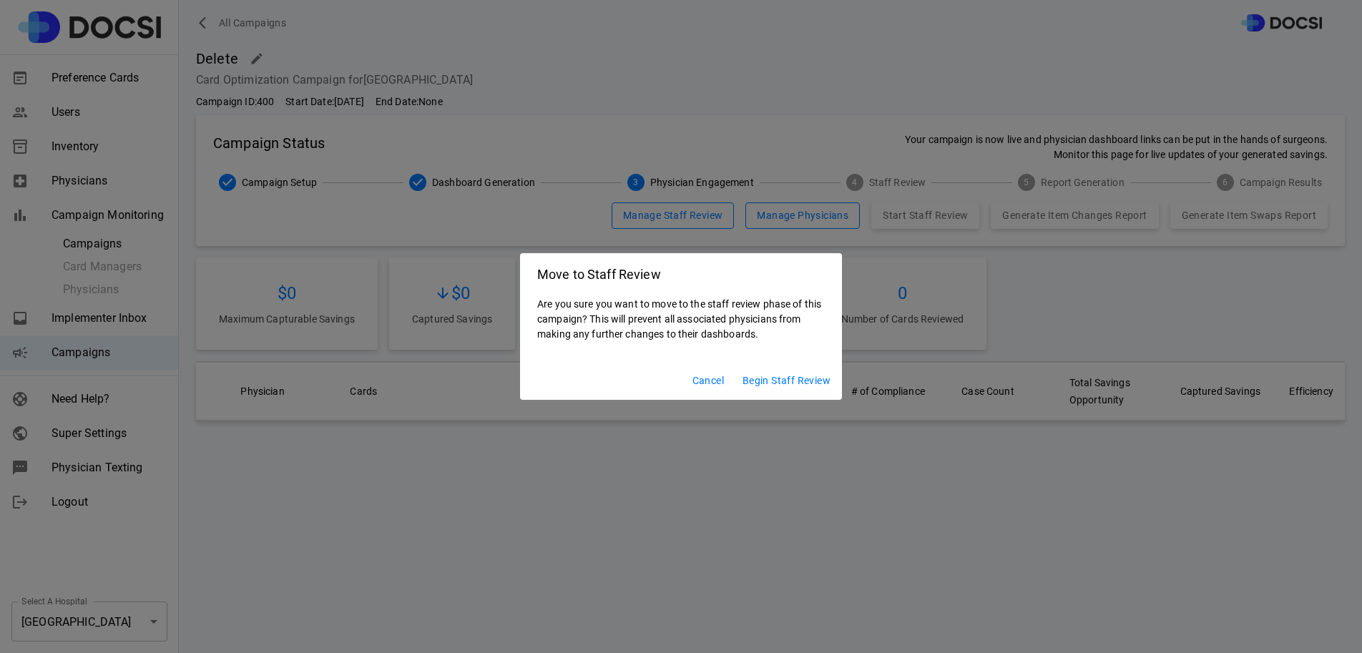
click at [796, 381] on button "Begin Staff Review" at bounding box center [786, 381] width 99 height 26
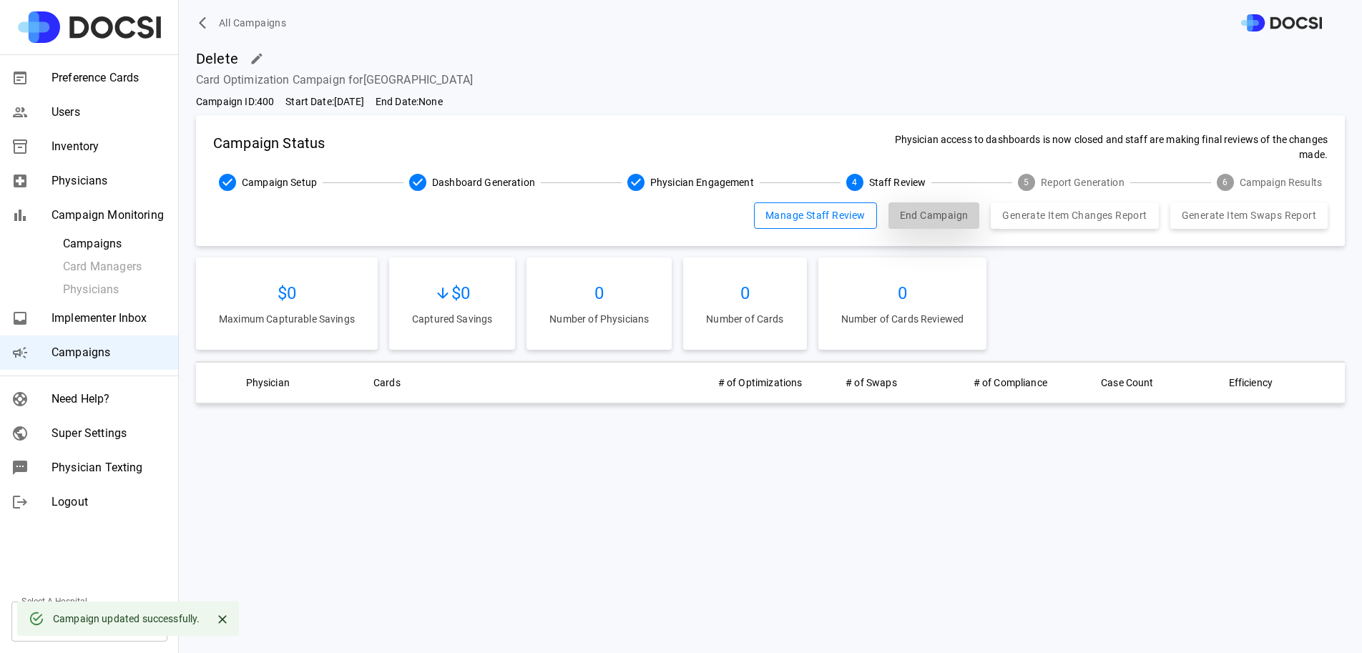
click at [936, 220] on button "End Campaign" at bounding box center [935, 215] width 92 height 26
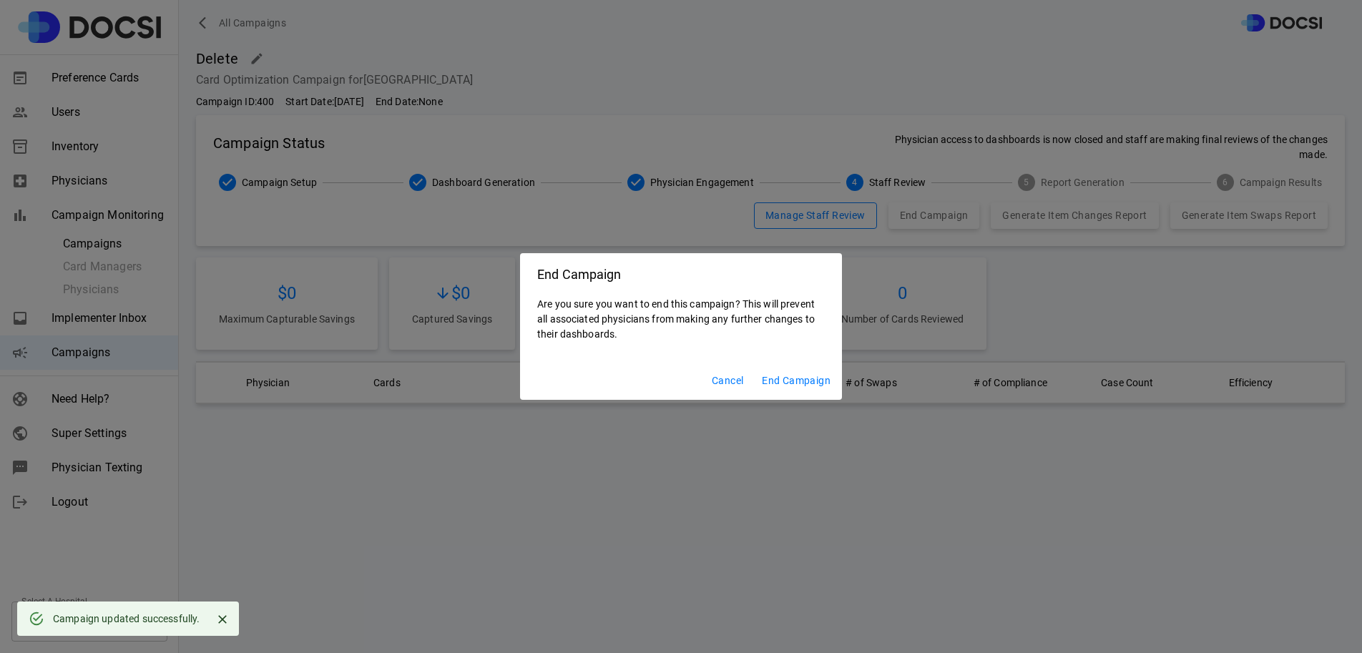
click at [813, 398] on div "Cancel End Campaign" at bounding box center [681, 381] width 322 height 38
click at [813, 366] on div "Cancel End Campaign" at bounding box center [681, 381] width 322 height 38
click at [796, 379] on button "End Campaign" at bounding box center [796, 381] width 80 height 26
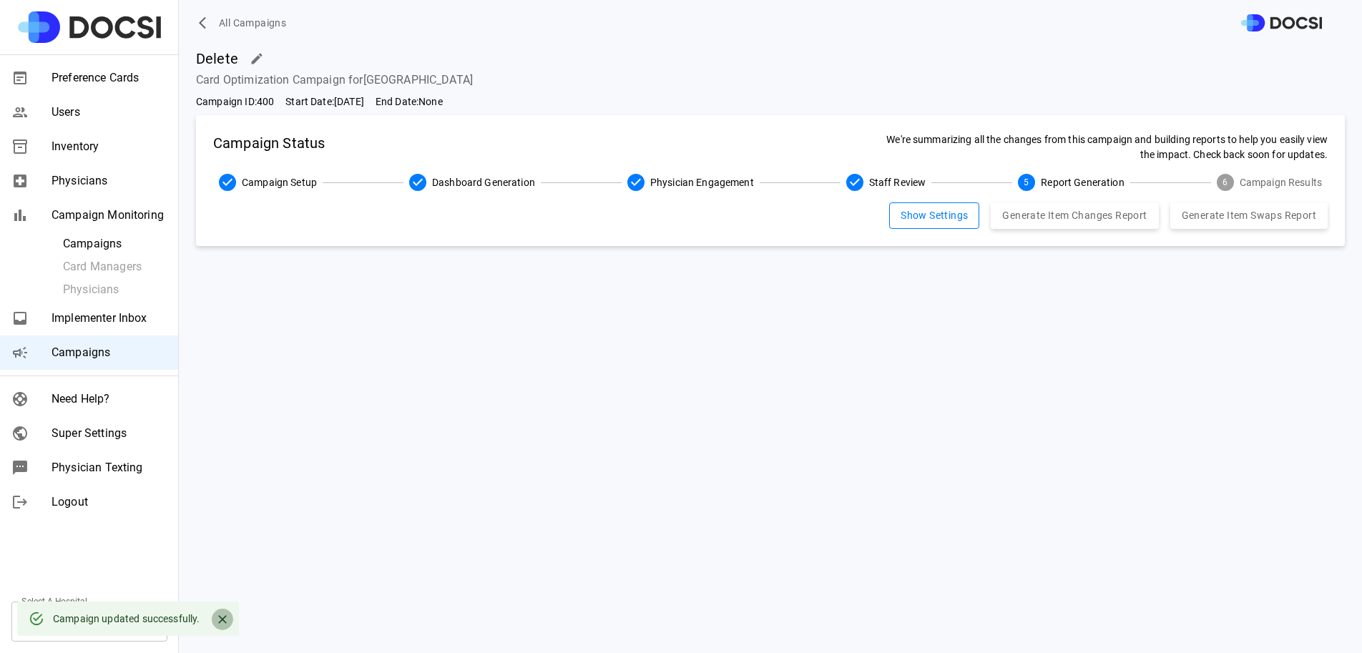
click at [212, 613] on button "Close" at bounding box center [222, 619] width 21 height 21
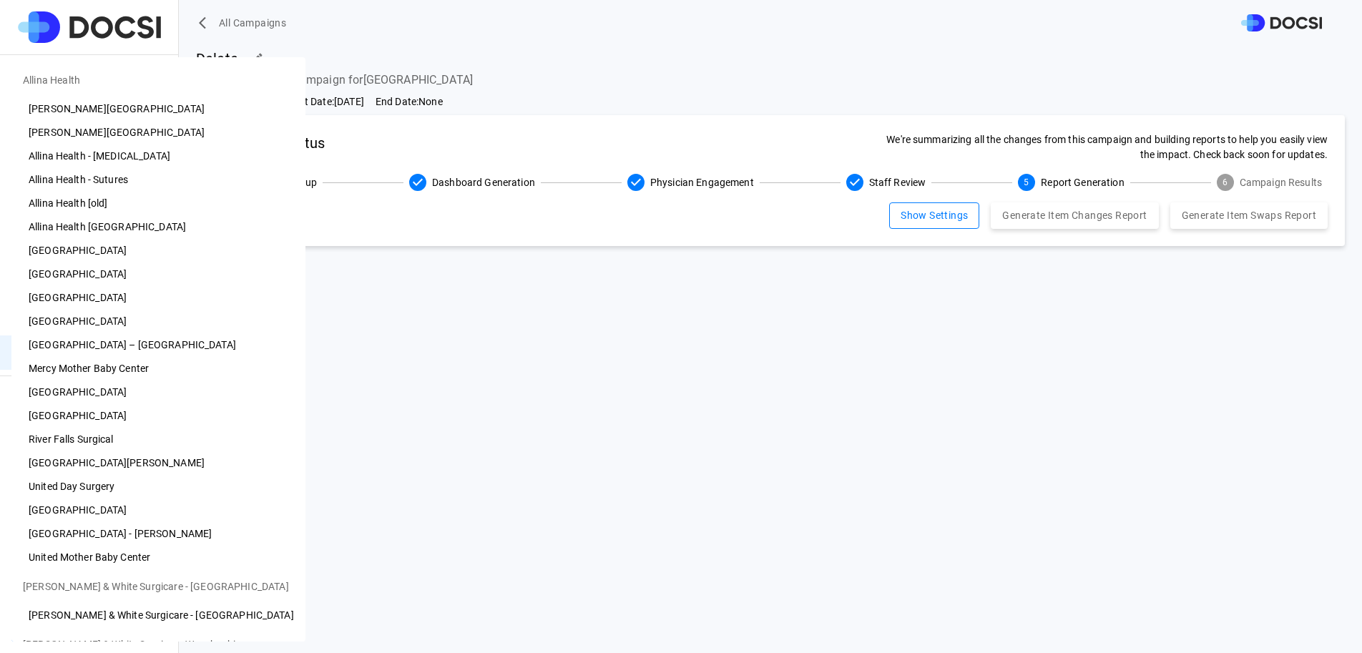
click at [109, 621] on body "All Campaigns Preference Cards Users Inventory Physicians Campaign Monitoring C…" at bounding box center [681, 326] width 1362 height 653
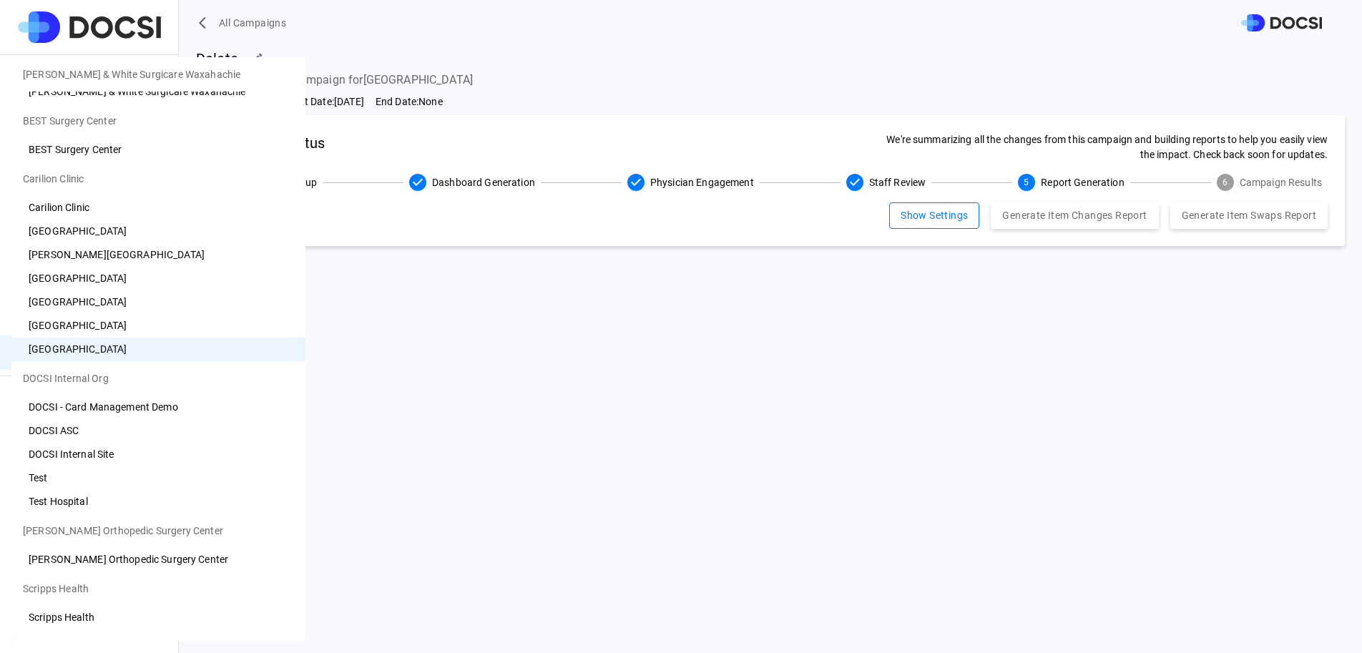
scroll to position [878, 0]
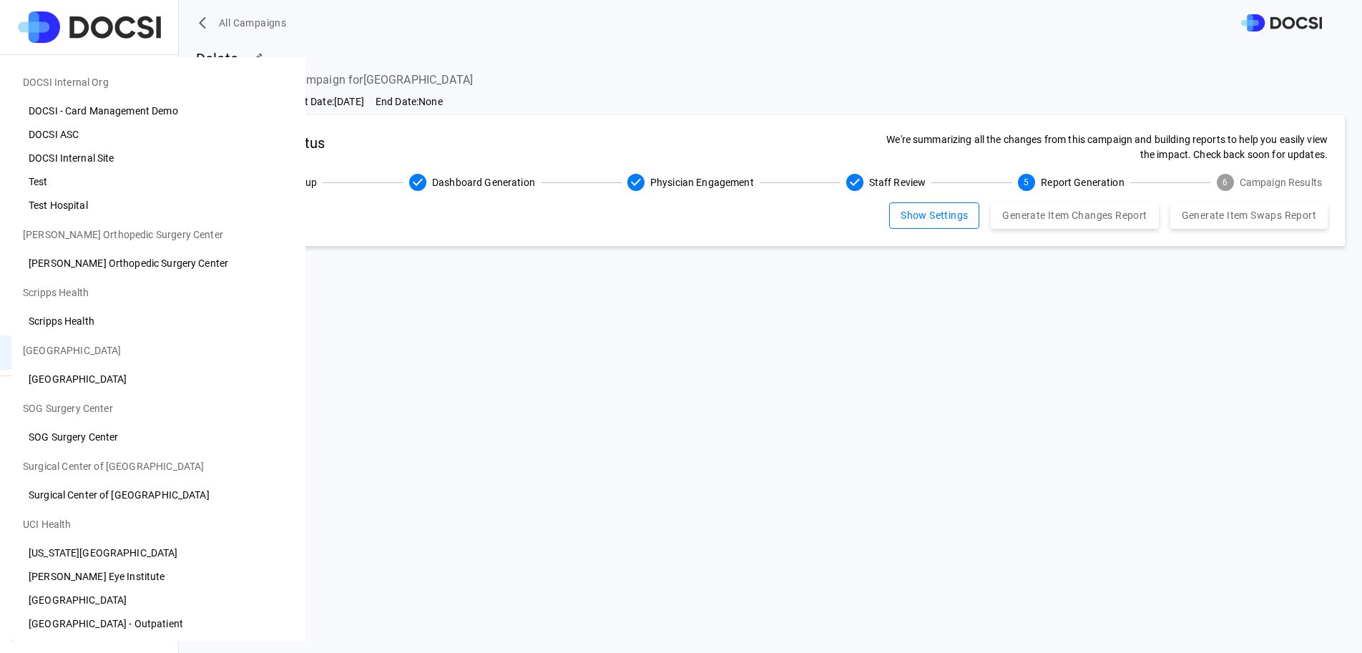
click at [140, 542] on li "[US_STATE][GEOGRAPHIC_DATA]" at bounding box center [158, 554] width 294 height 24
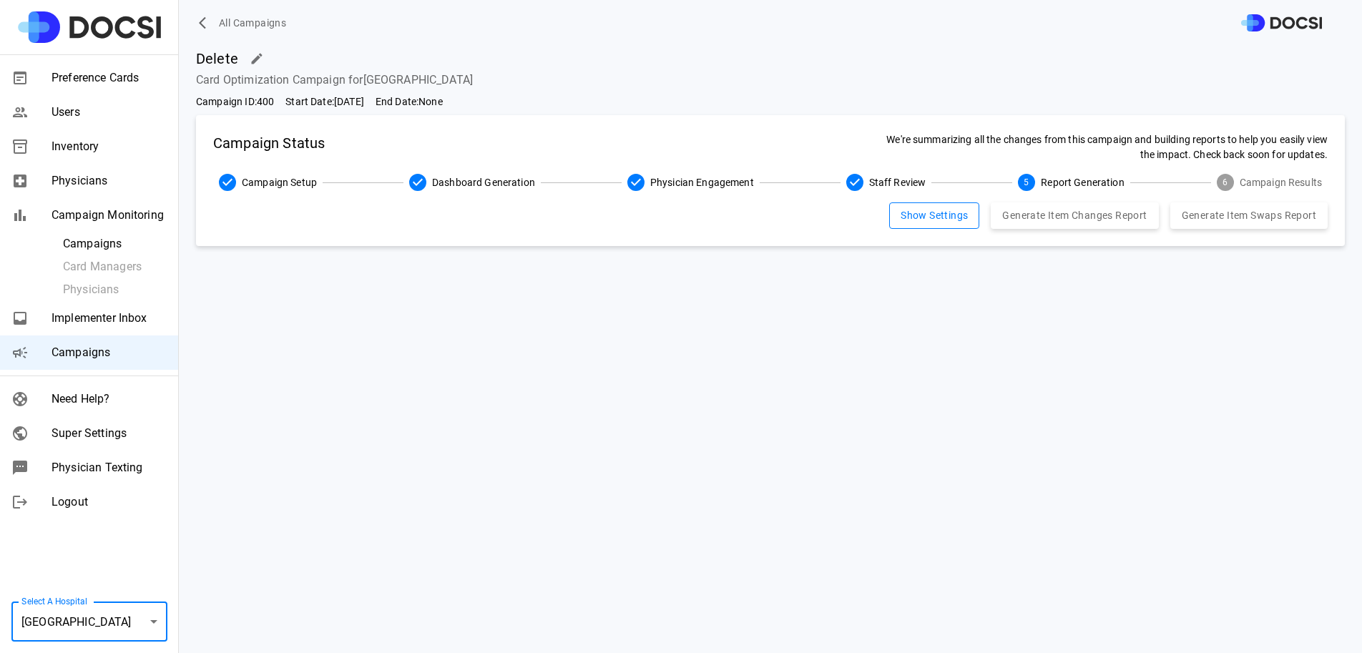
type input "**"
click at [95, 345] on span "Campaigns" at bounding box center [109, 352] width 115 height 17
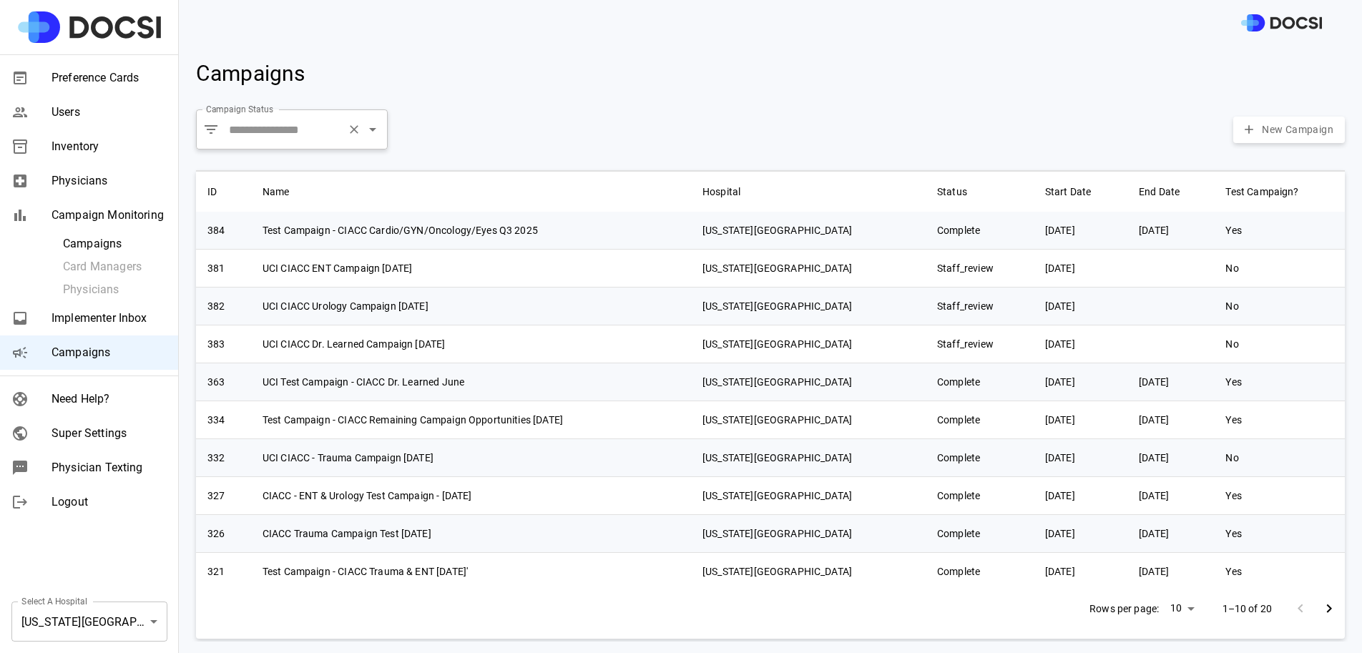
click at [289, 129] on input "Campaign Status" at bounding box center [283, 129] width 116 height 27
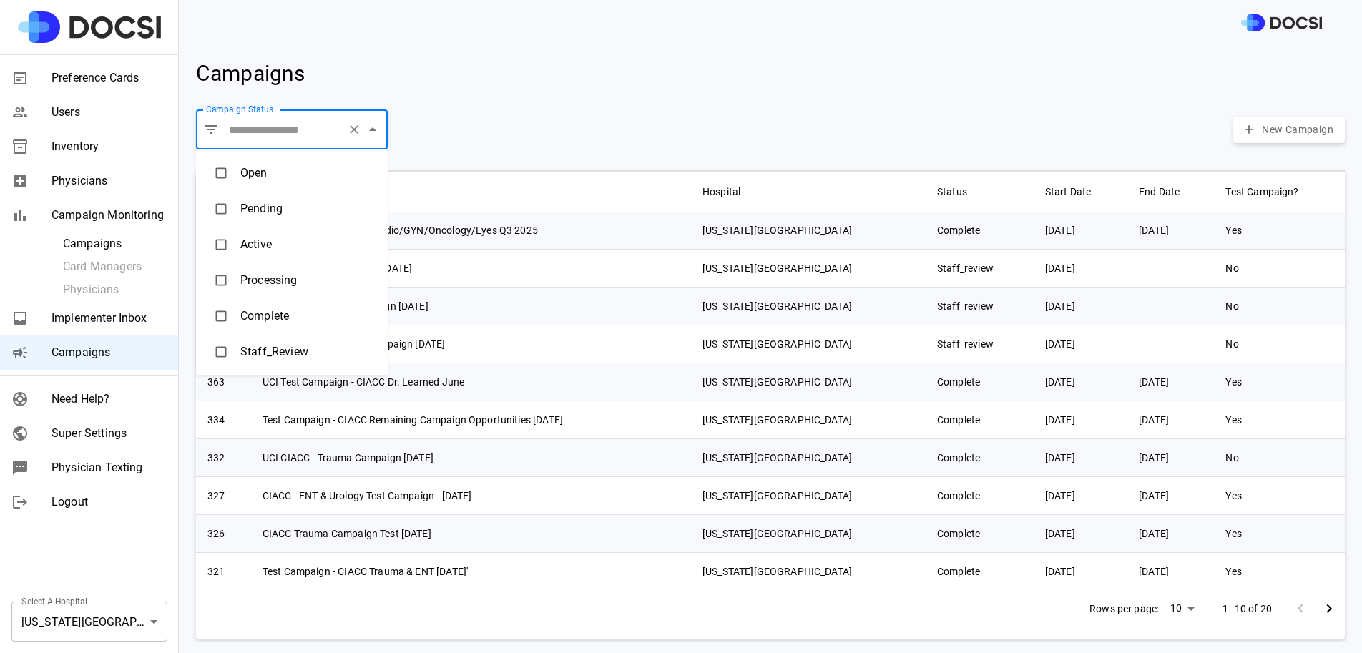
click at [272, 243] on li "Active" at bounding box center [292, 245] width 192 height 36
type input "******"
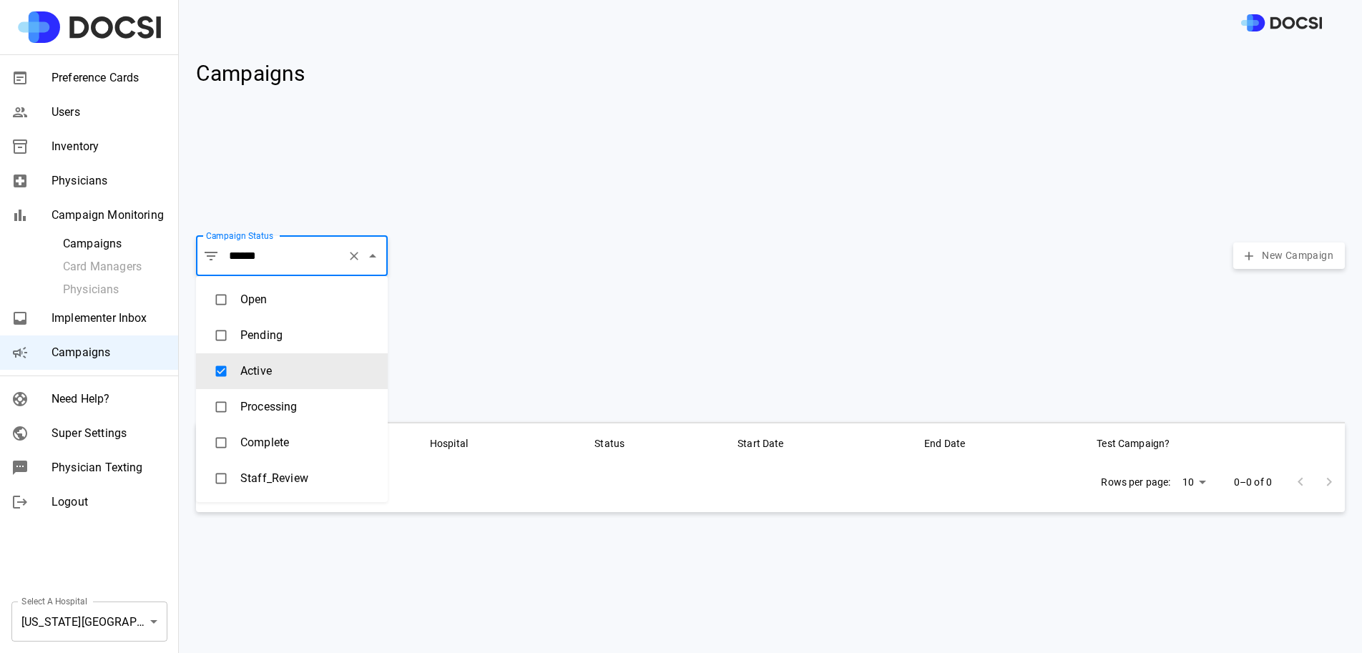
click at [712, 253] on div "Campaign Status ​ ****** Campaign Status New Campaign" at bounding box center [770, 256] width 1149 height 52
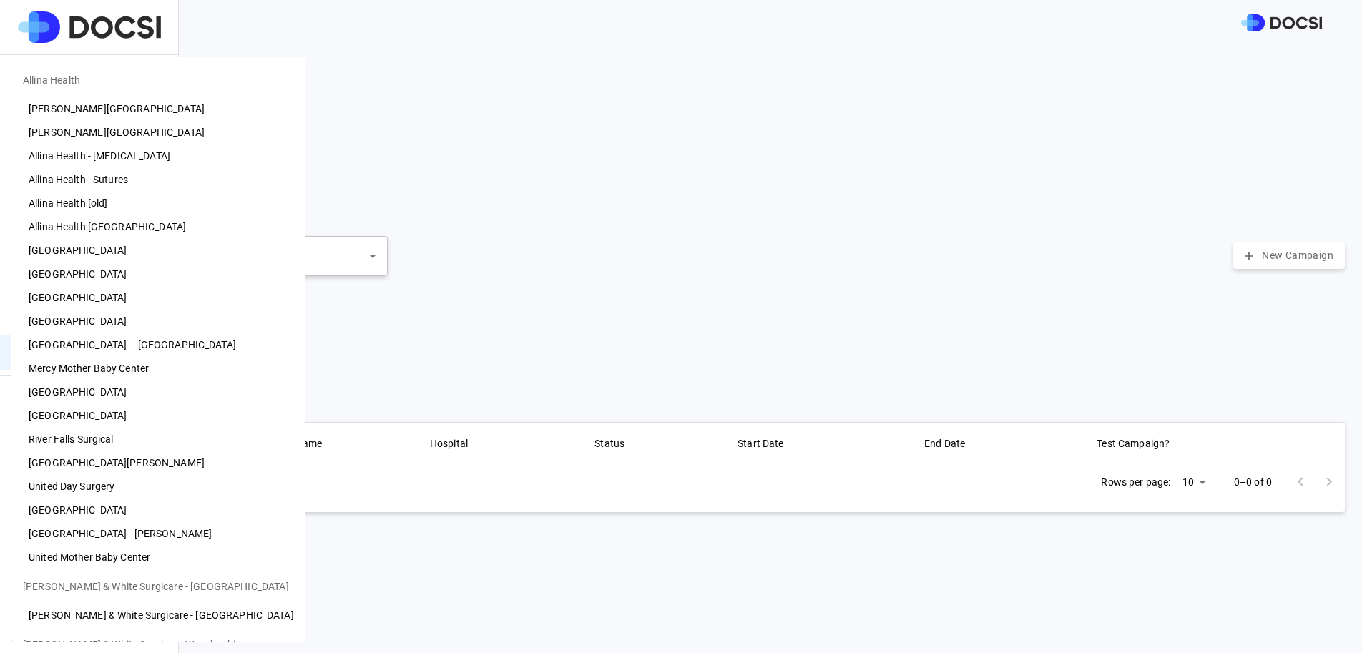
click at [64, 611] on body "Preference Cards Users Inventory Physicians Campaign Monitoring Campaigns Card …" at bounding box center [681, 326] width 1362 height 653
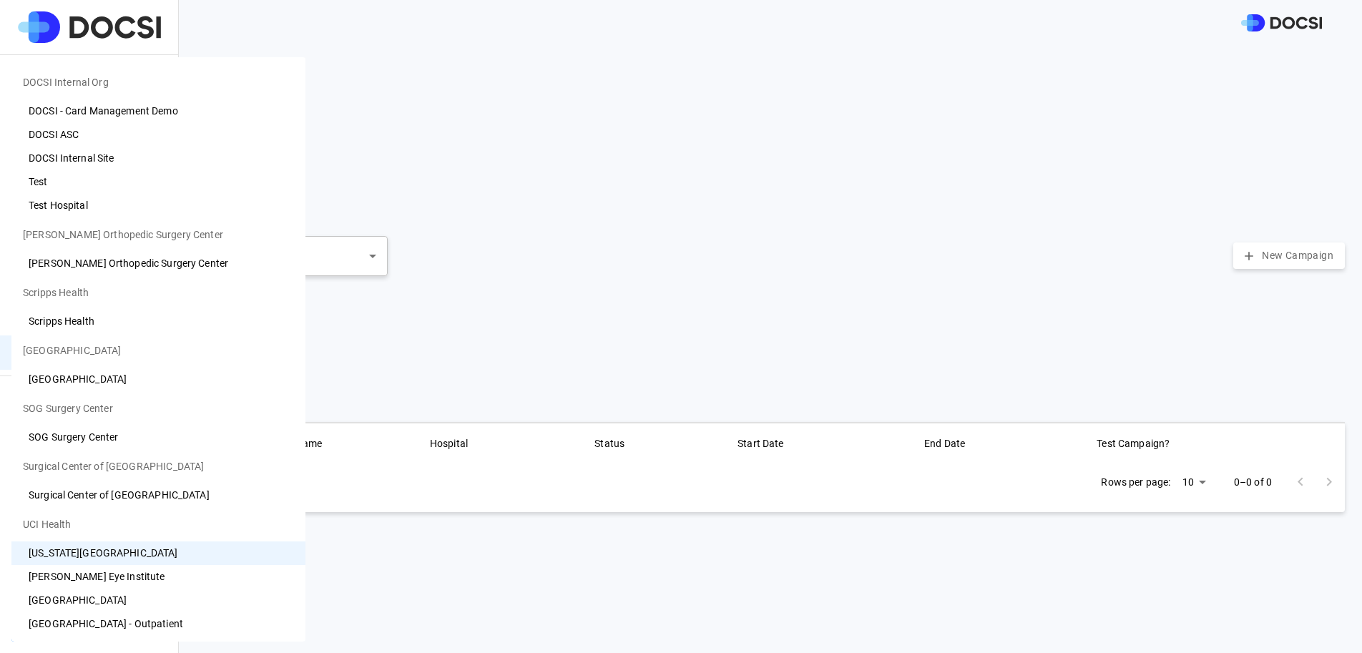
drag, startPoint x: 81, startPoint y: 605, endPoint x: 81, endPoint y: 580, distance: 24.3
click at [81, 603] on li "[GEOGRAPHIC_DATA]" at bounding box center [158, 601] width 294 height 24
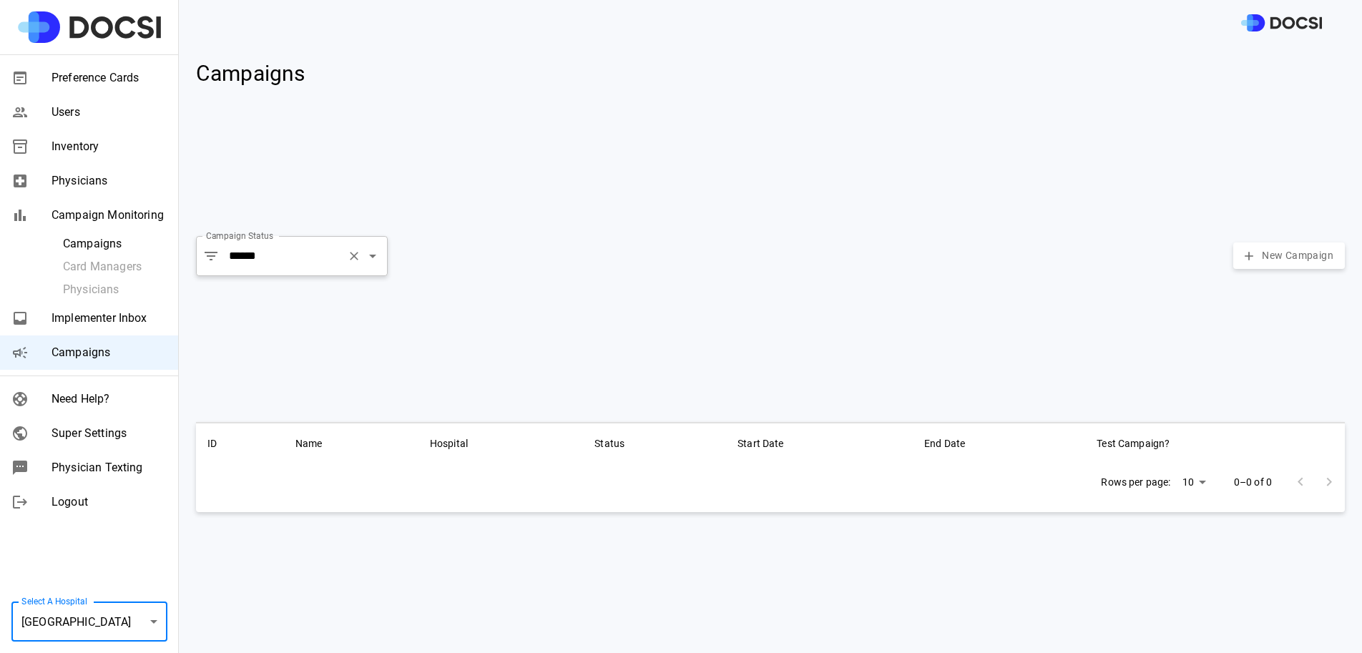
click at [243, 234] on label "Campaign Status" at bounding box center [239, 236] width 67 height 12
click at [243, 243] on input "******" at bounding box center [283, 256] width 116 height 27
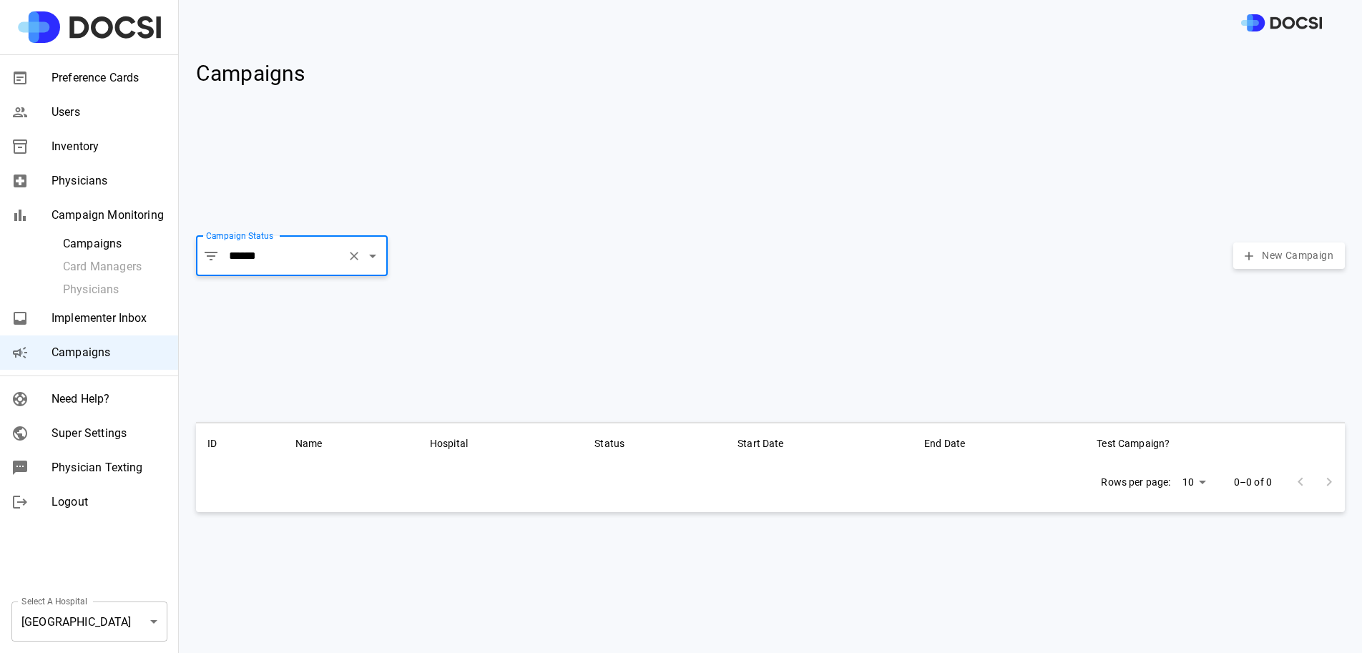
click at [268, 243] on input "******" at bounding box center [283, 256] width 116 height 27
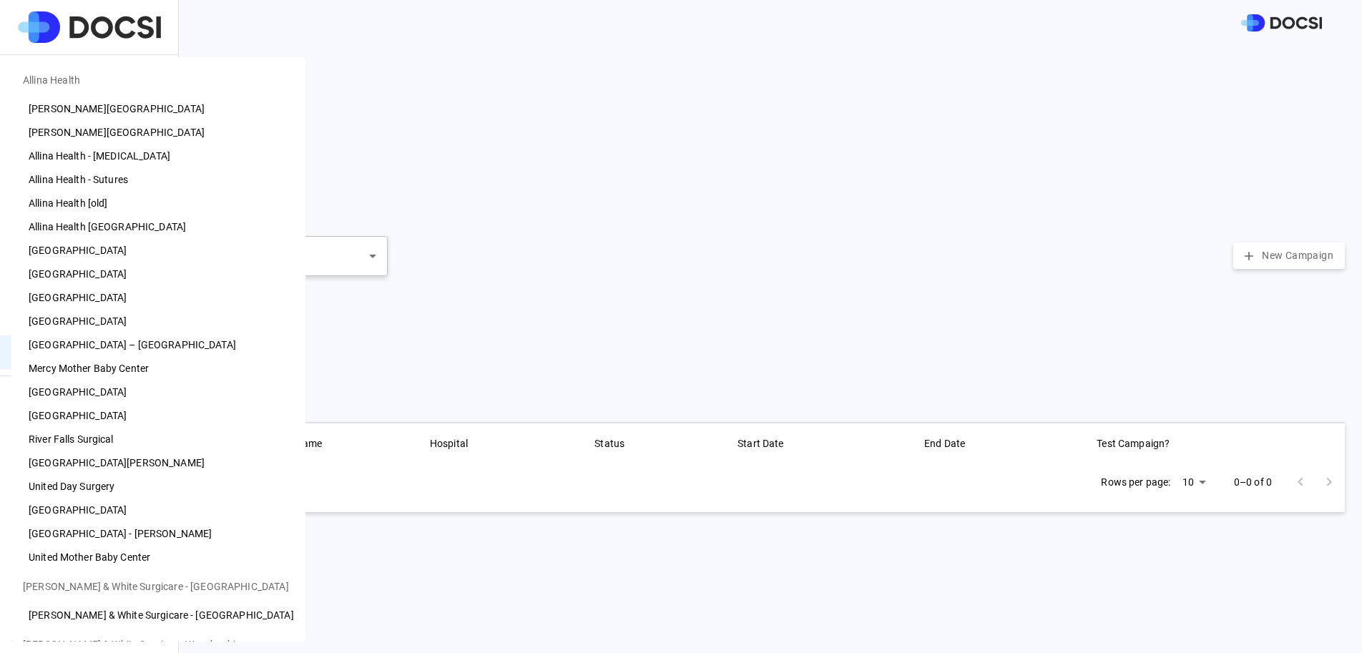
click at [98, 637] on body "Preference Cards Users Inventory Physicians Campaign Monitoring Campaigns Card …" at bounding box center [681, 326] width 1362 height 653
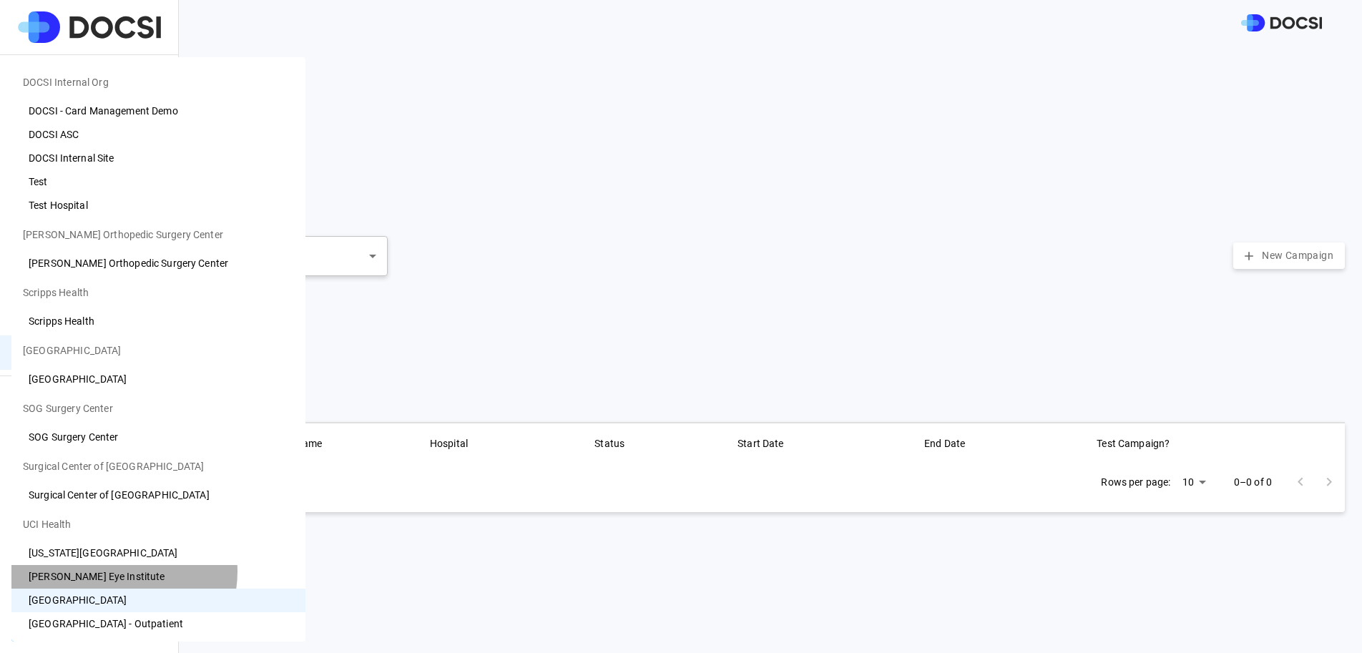
click at [116, 572] on li "[PERSON_NAME] Eye Institute" at bounding box center [158, 577] width 294 height 24
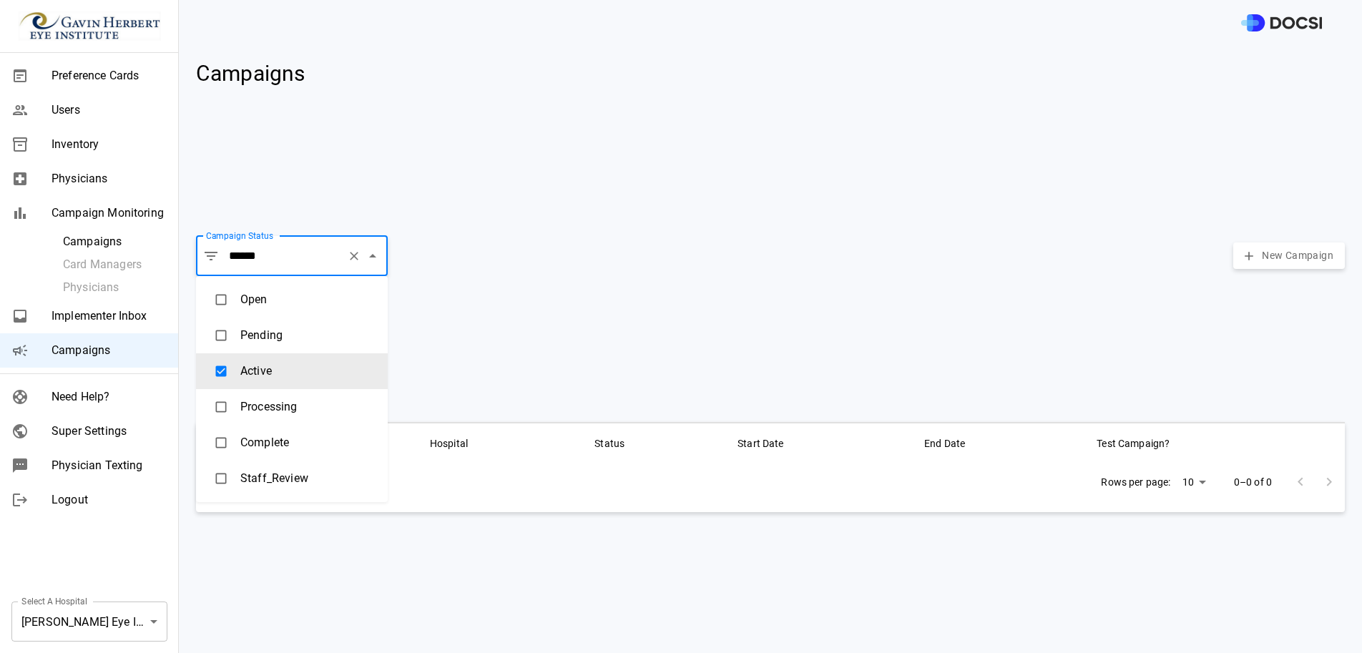
click at [267, 263] on input "******" at bounding box center [283, 256] width 116 height 27
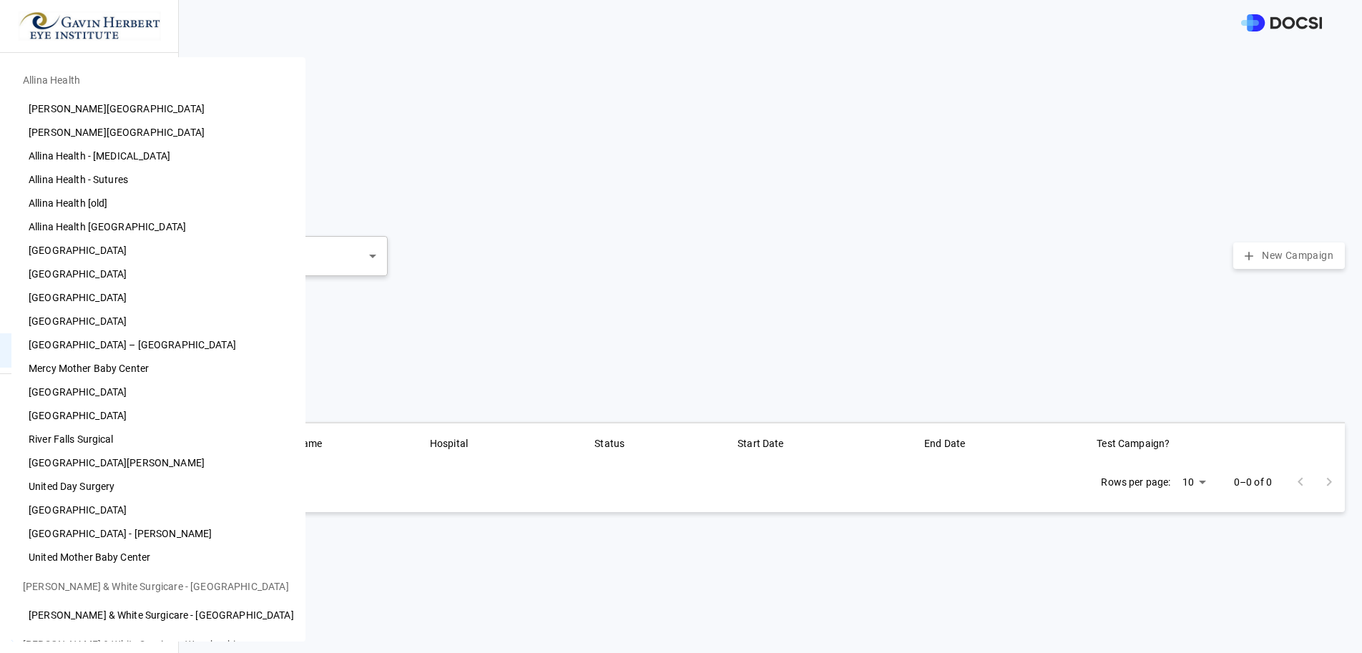
click at [110, 622] on body "Preference Cards Users Inventory Physicians Campaign Monitoring Campaigns Card …" at bounding box center [681, 326] width 1362 height 653
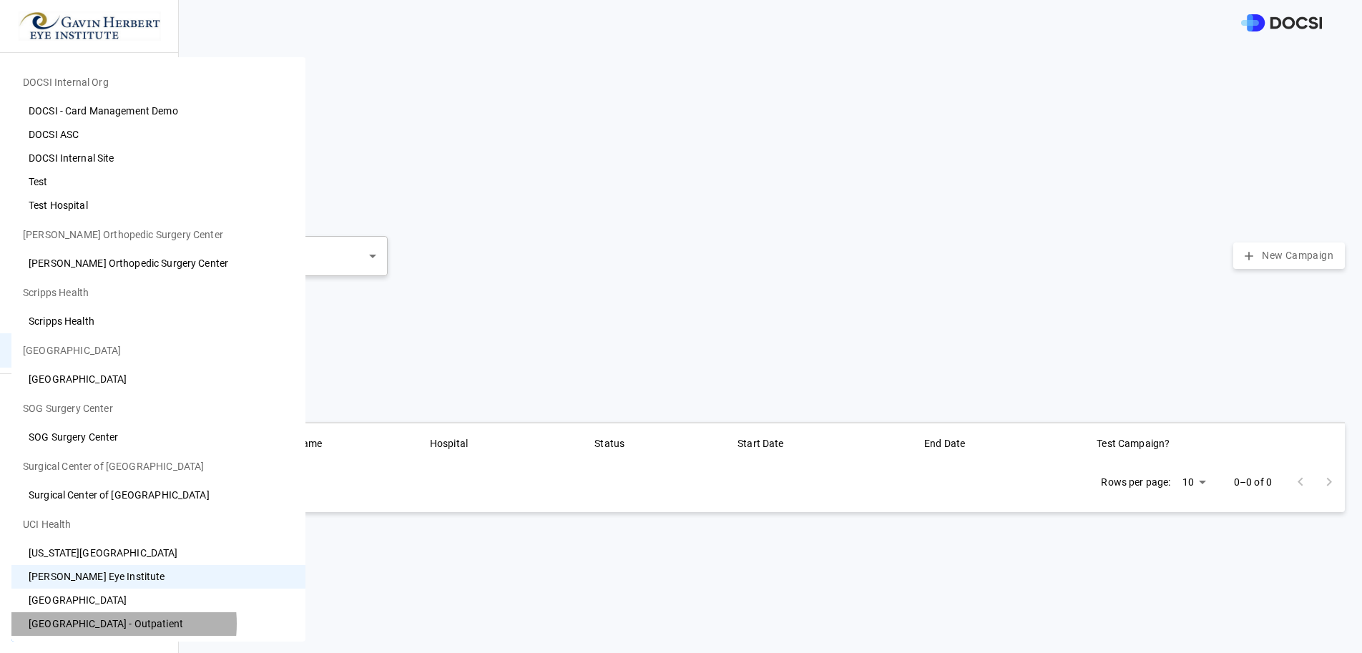
click at [110, 624] on li "[GEOGRAPHIC_DATA] - Outpatient" at bounding box center [158, 624] width 294 height 24
type input "**"
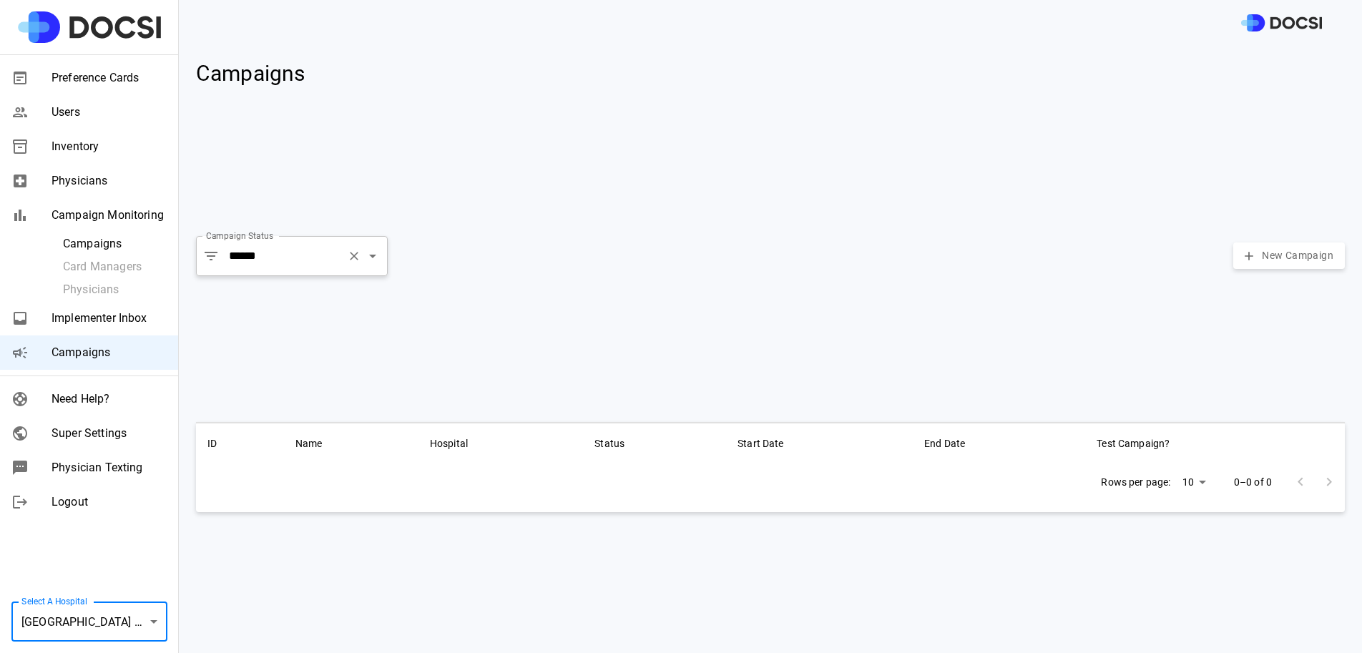
click at [289, 248] on input "******" at bounding box center [283, 256] width 116 height 27
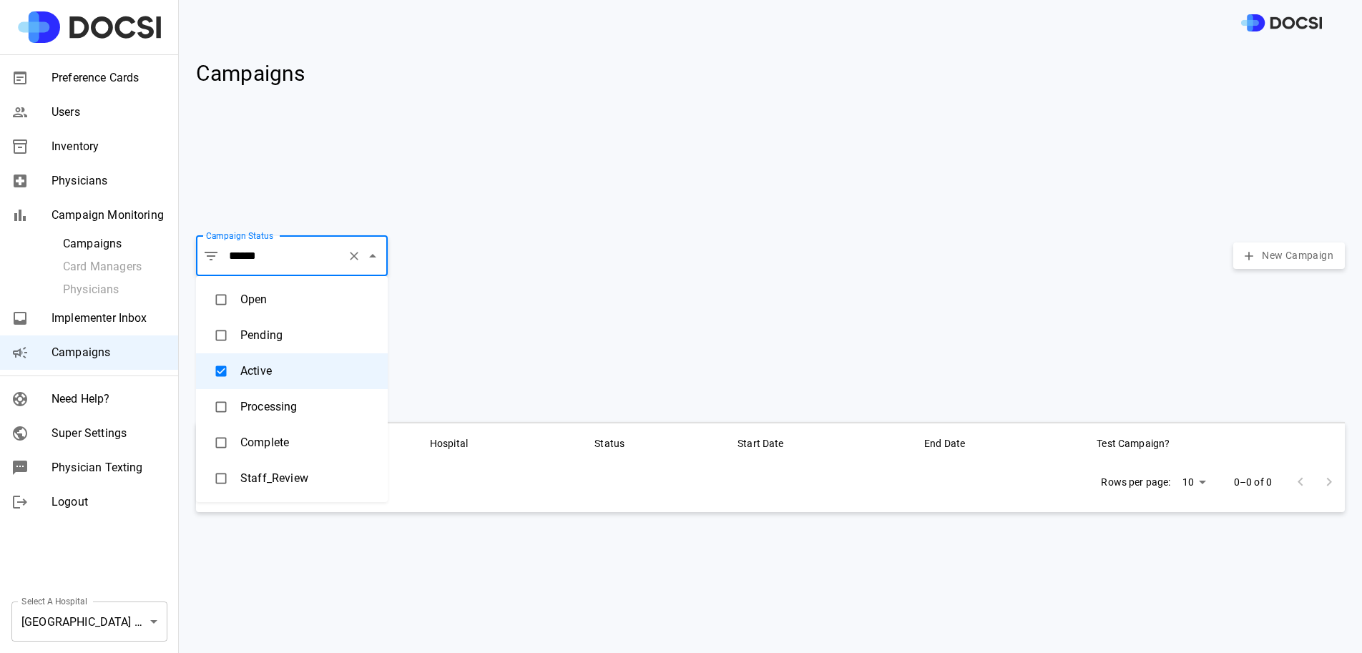
click at [278, 434] on li "Complete" at bounding box center [292, 443] width 192 height 36
type input "********"
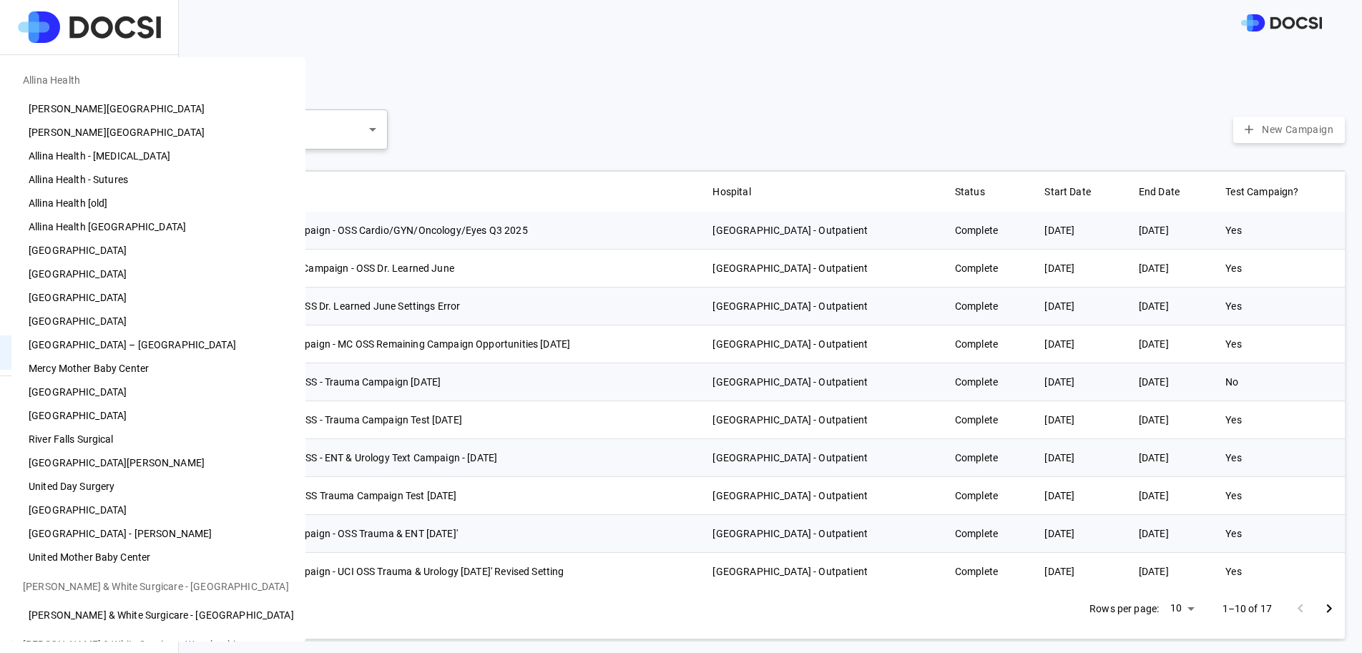
click at [140, 602] on body "Preference Cards Users Inventory Physicians Campaign Monitoring Campaigns Card …" at bounding box center [681, 326] width 1362 height 653
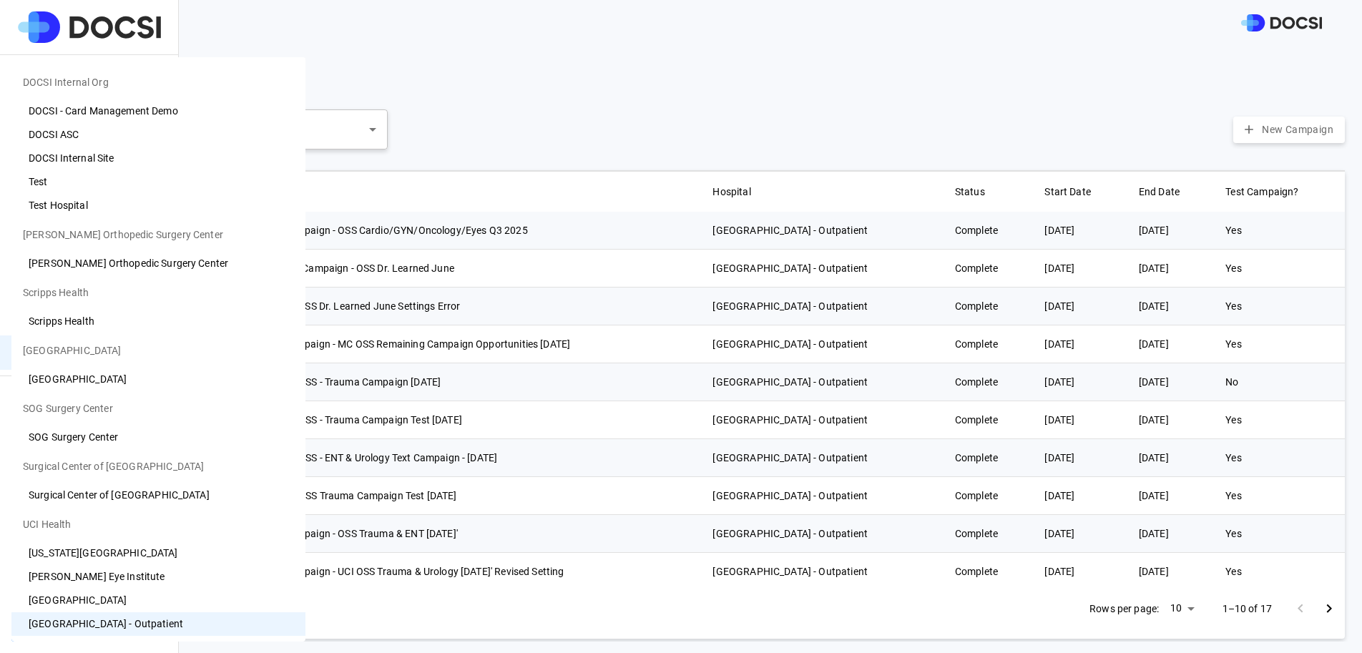
click at [126, 590] on li "[GEOGRAPHIC_DATA]" at bounding box center [158, 601] width 294 height 24
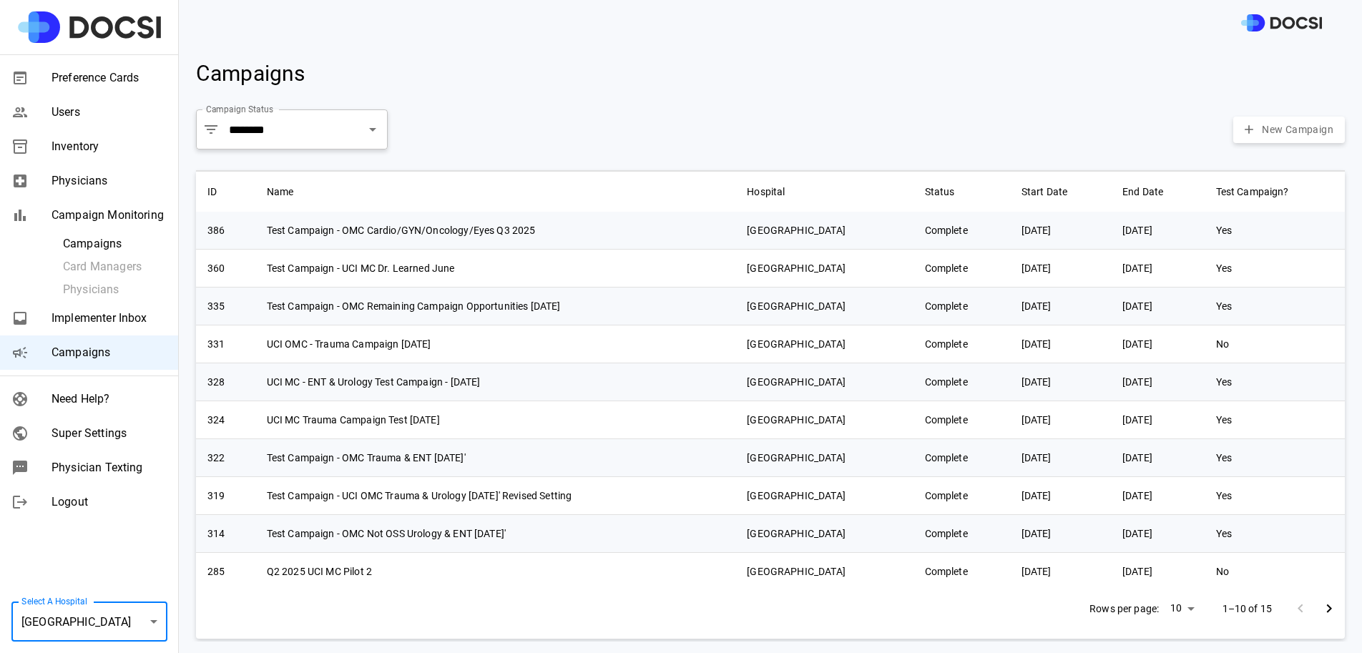
click at [127, 612] on body "Preference Cards Users Inventory Physicians Campaign Monitoring Campaigns Card …" at bounding box center [681, 326] width 1362 height 653
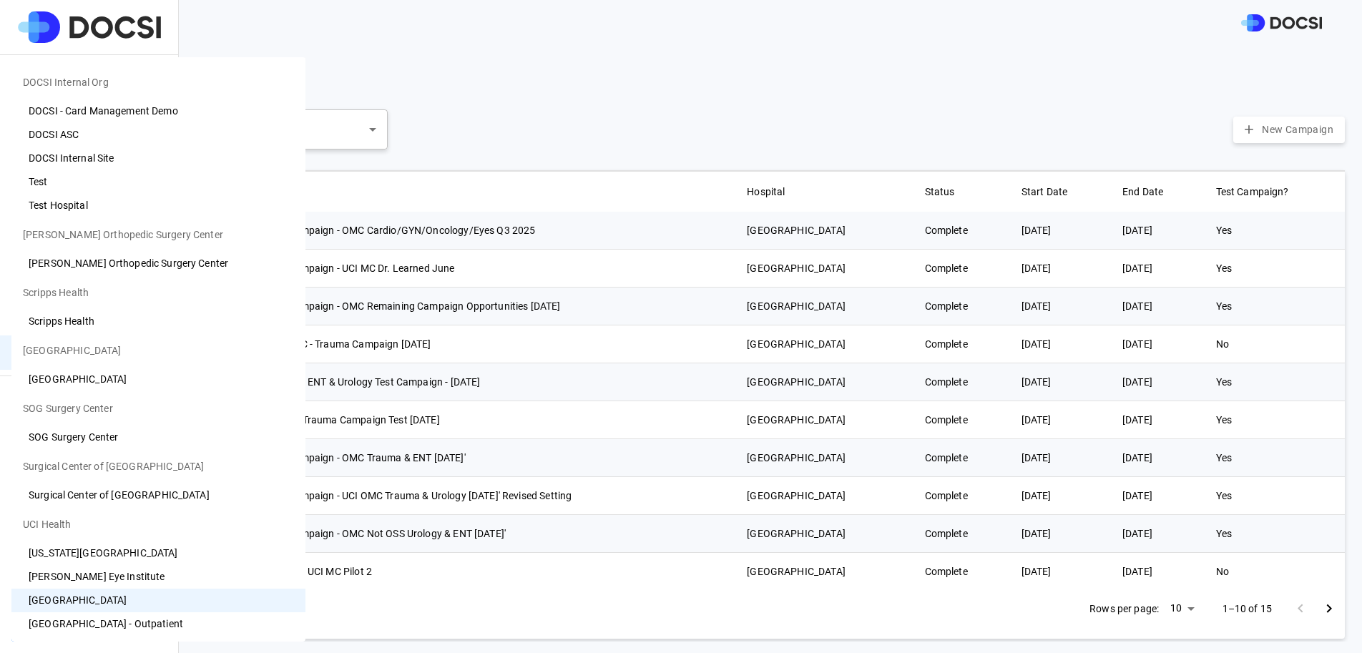
click at [122, 580] on li "[PERSON_NAME] Eye Institute" at bounding box center [158, 577] width 294 height 24
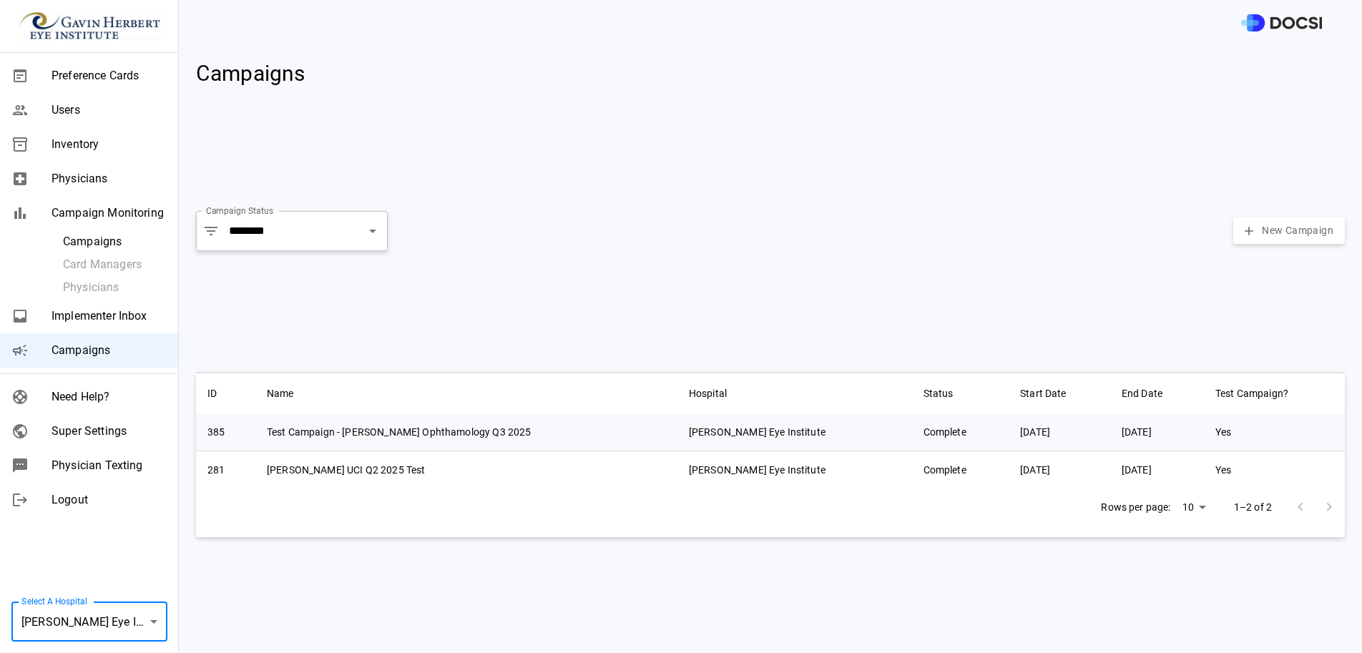
click at [143, 630] on body "Preference Cards Users Inventory Physicians Campaign Monitoring Campaigns Card …" at bounding box center [681, 326] width 1362 height 653
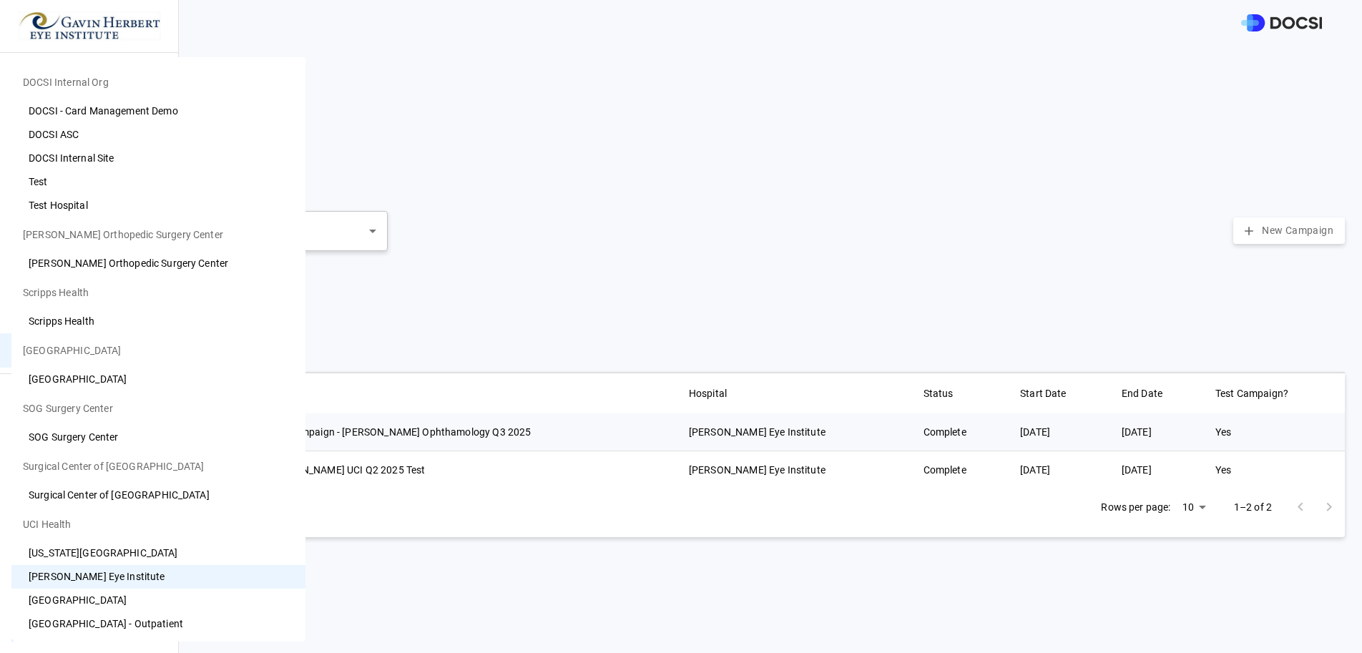
click at [123, 556] on li "[US_STATE][GEOGRAPHIC_DATA]" at bounding box center [158, 554] width 294 height 24
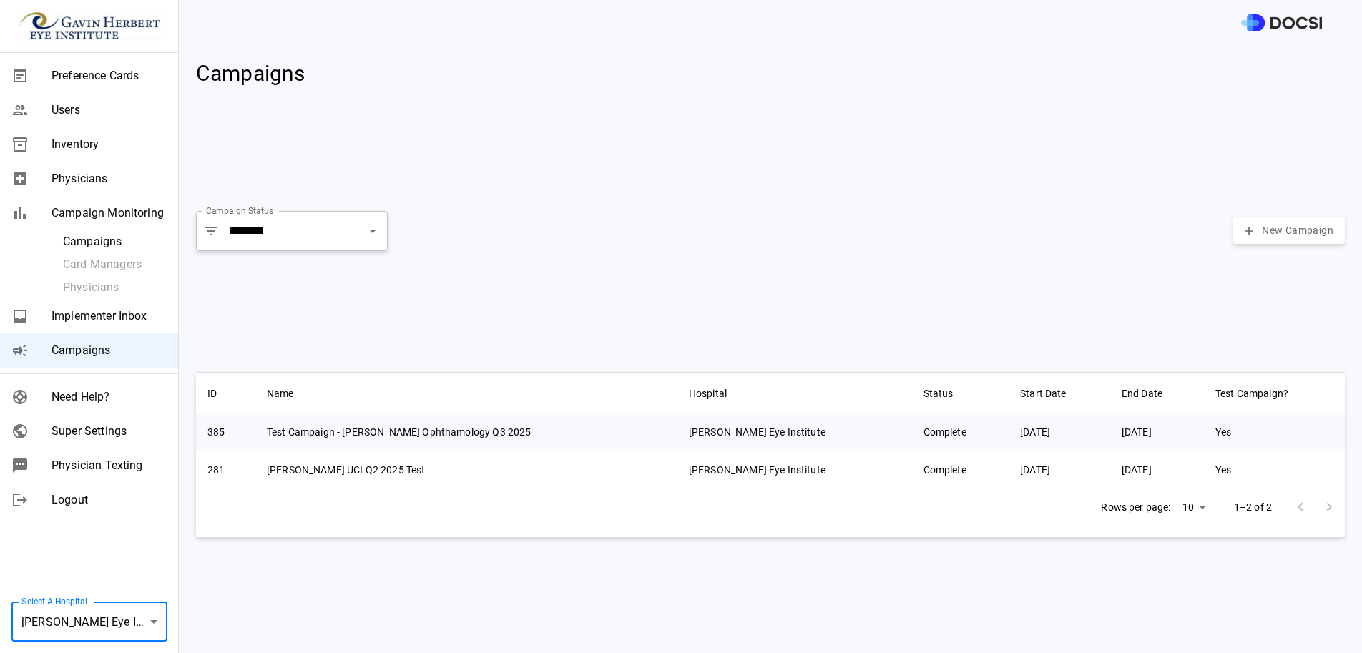
type input "**"
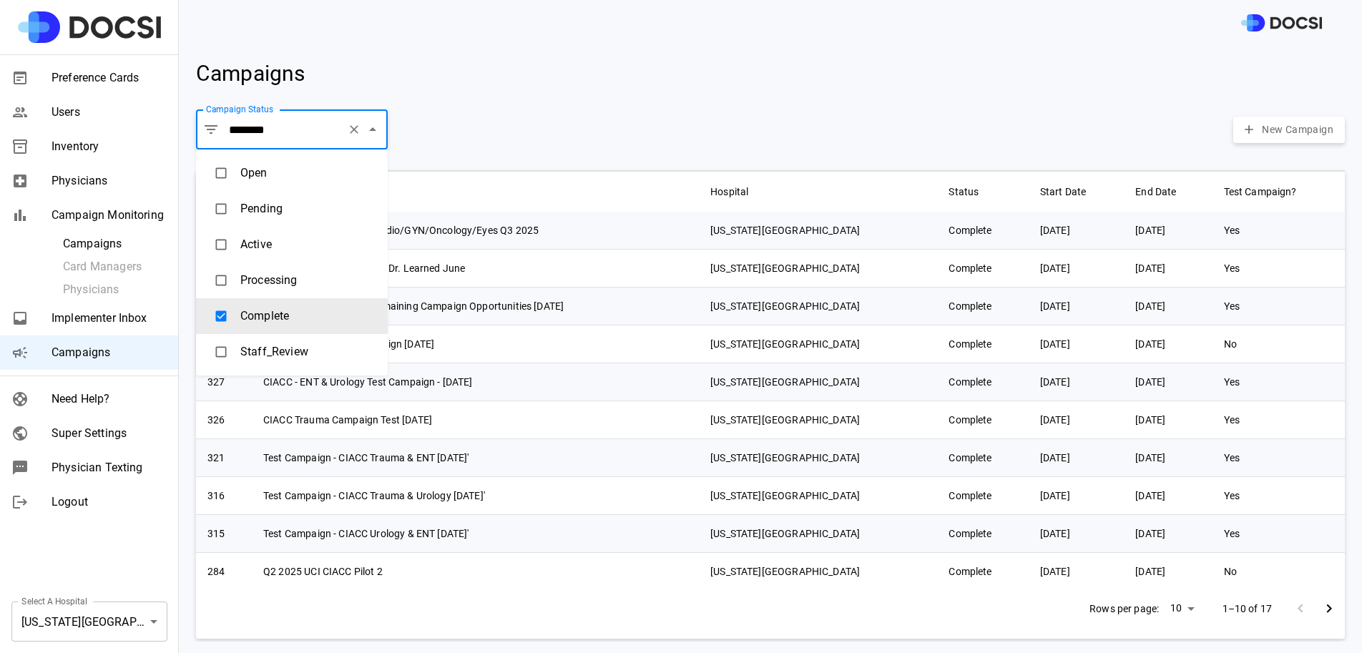
click at [316, 131] on input "********" at bounding box center [283, 129] width 116 height 27
click at [275, 203] on li "Pending" at bounding box center [292, 209] width 192 height 36
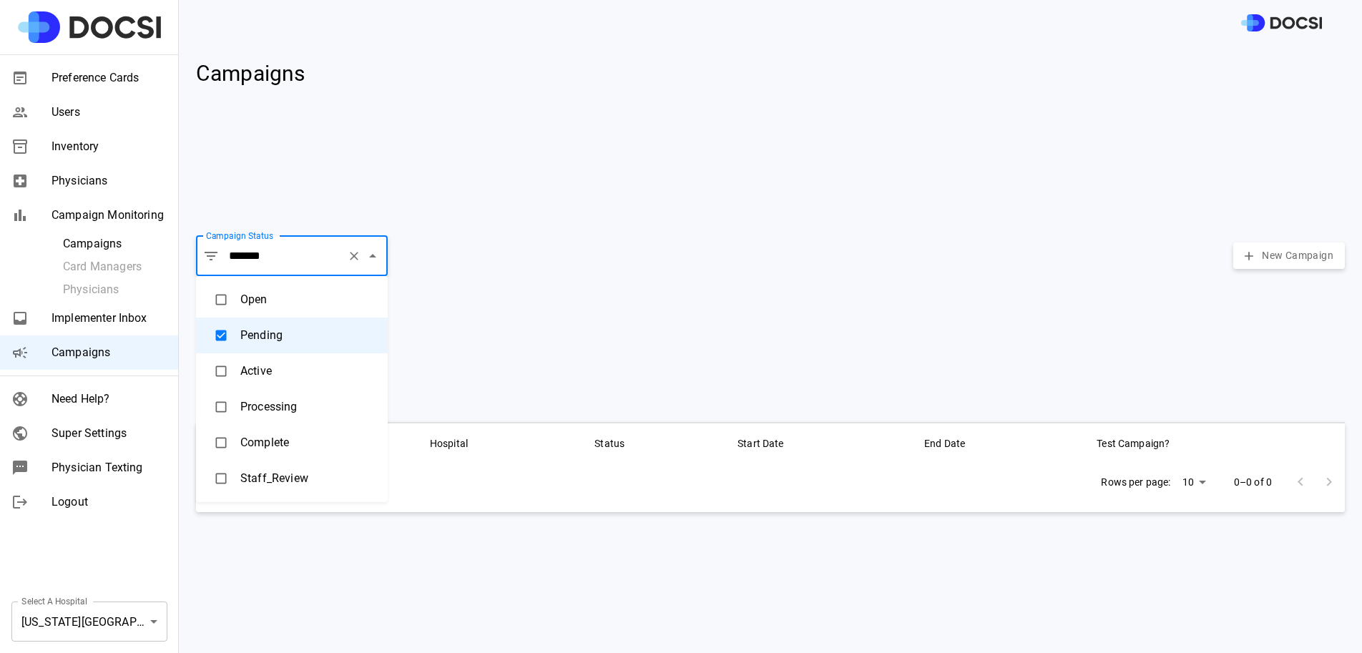
click at [291, 287] on li "Open" at bounding box center [292, 300] width 192 height 36
type input "****"
click at [135, 627] on body "Preference Cards Users Inventory Physicians Campaign Monitoring Campaigns Card …" at bounding box center [681, 326] width 1362 height 653
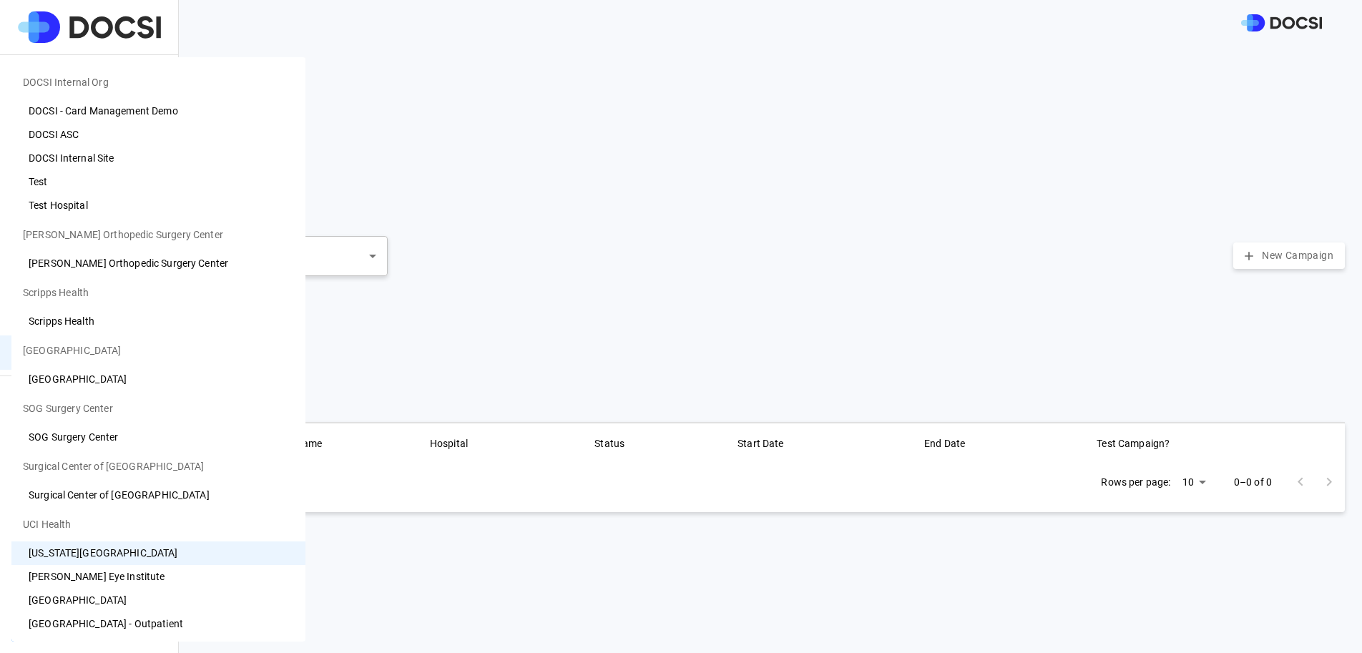
click at [117, 569] on li "[PERSON_NAME] Eye Institute" at bounding box center [158, 577] width 294 height 24
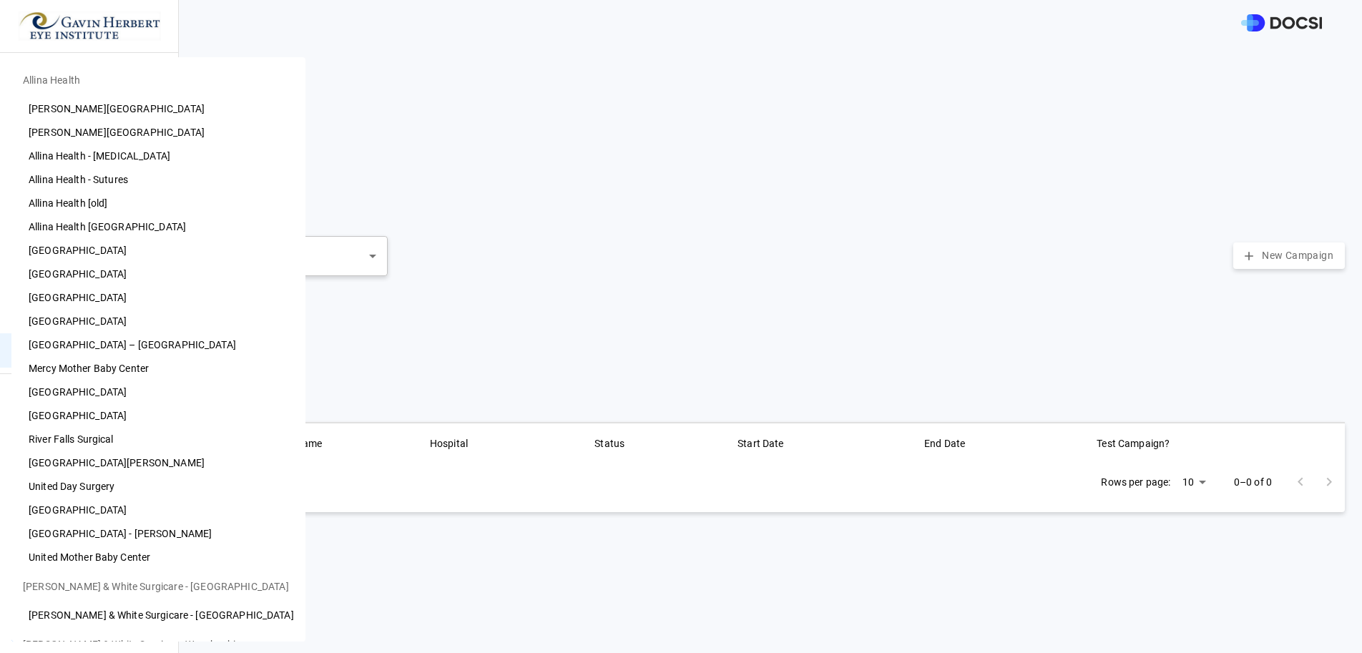
click at [112, 615] on body "Preference Cards Users Inventory Physicians Campaign Monitoring Campaigns Card …" at bounding box center [681, 326] width 1362 height 653
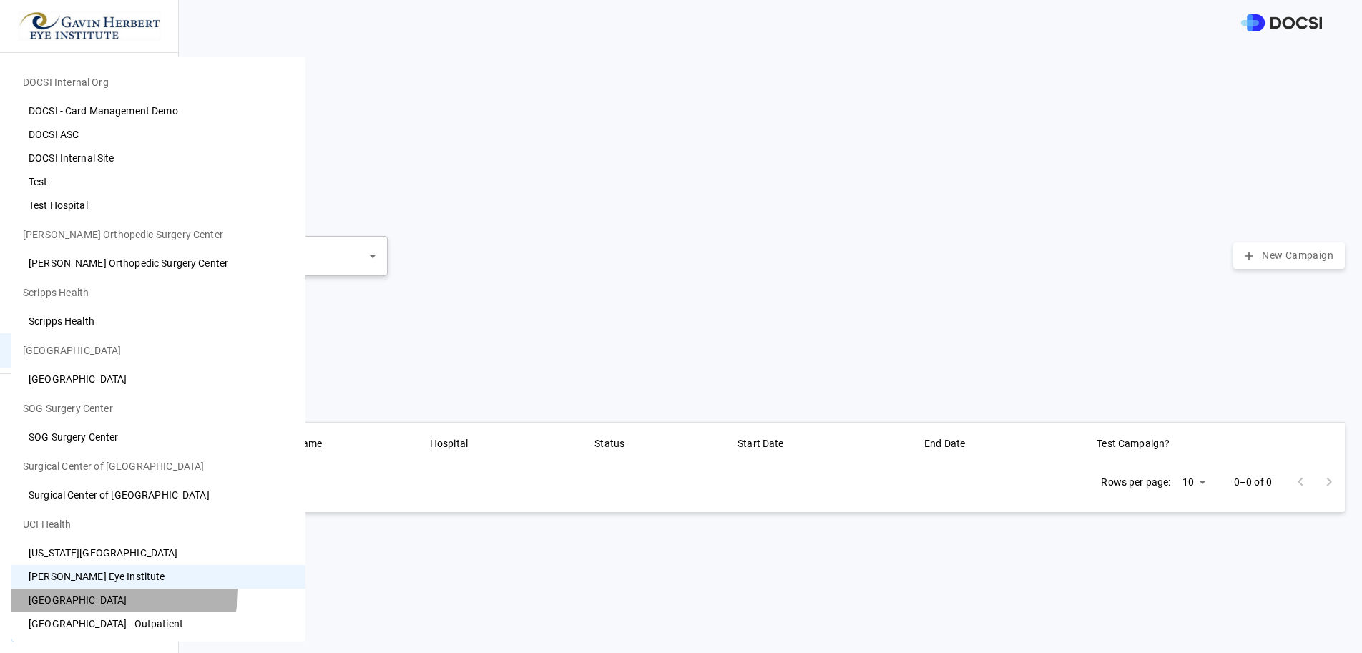
click at [112, 589] on li "[GEOGRAPHIC_DATA]" at bounding box center [158, 601] width 294 height 24
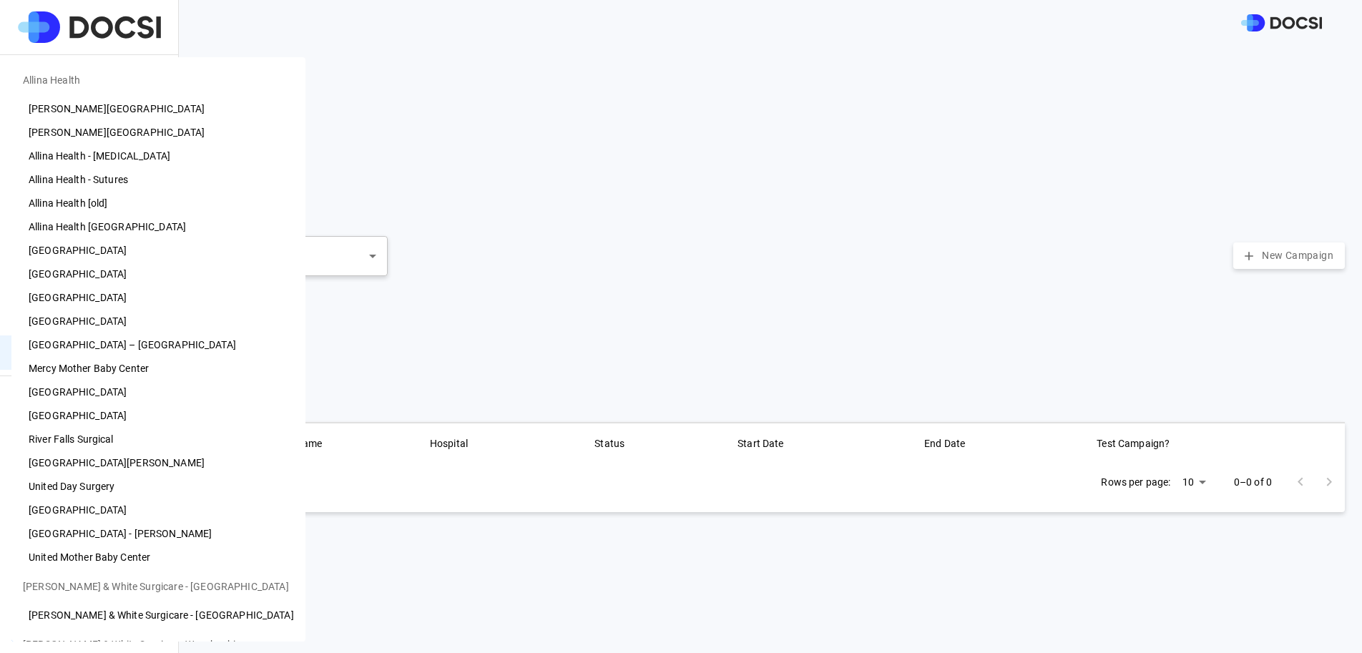
click at [105, 620] on body "Preference Cards Users Inventory Physicians Campaign Monitoring Campaigns Card …" at bounding box center [681, 326] width 1362 height 653
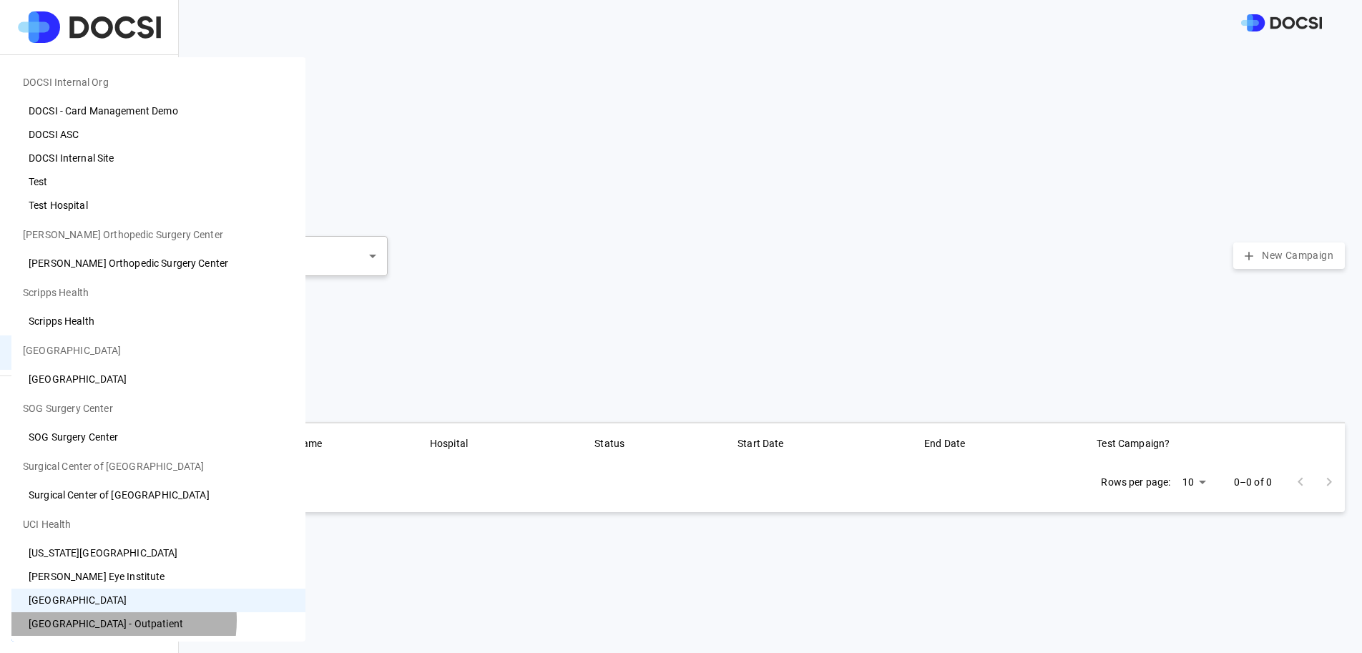
click at [105, 620] on li "[GEOGRAPHIC_DATA] - Outpatient" at bounding box center [158, 624] width 294 height 24
type input "**"
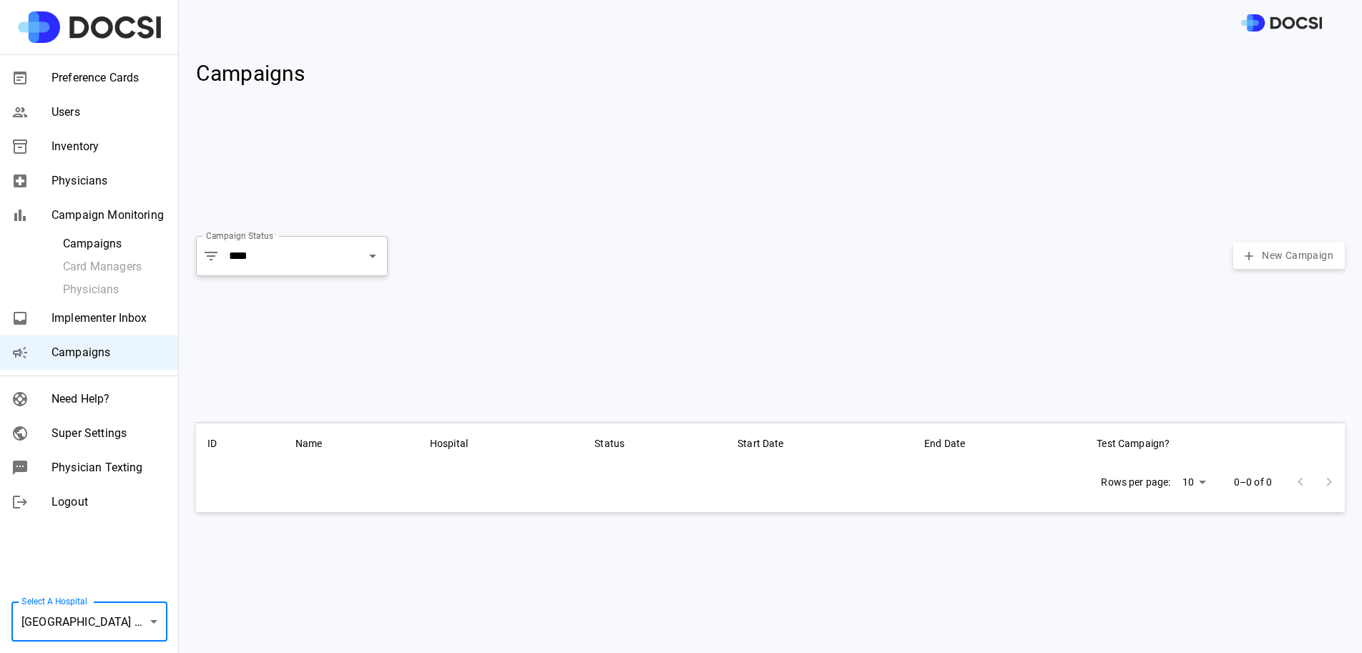
click at [222, 603] on div "ID Name Hospital Status Start Date End Date Test Campaign? Rows per page: 10 **…" at bounding box center [765, 526] width 1160 height 231
click at [356, 258] on icon "Clear" at bounding box center [354, 256] width 9 height 9
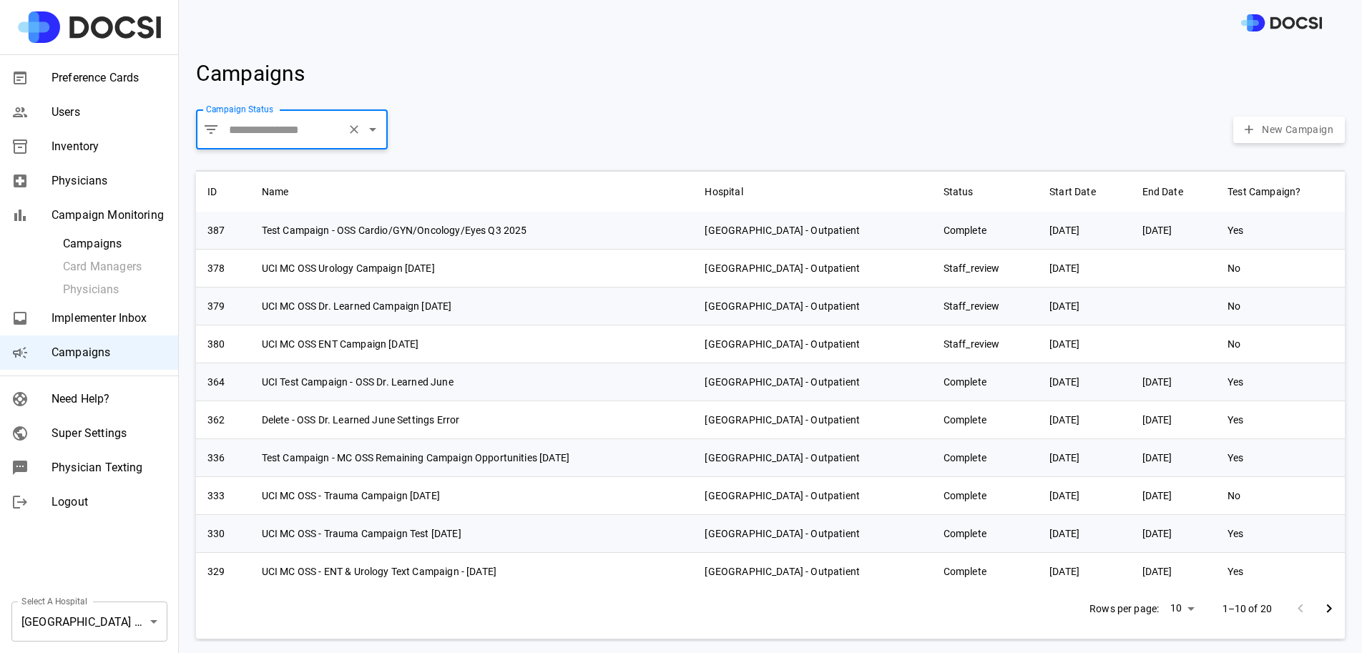
click at [105, 429] on span "Super Settings" at bounding box center [109, 433] width 115 height 17
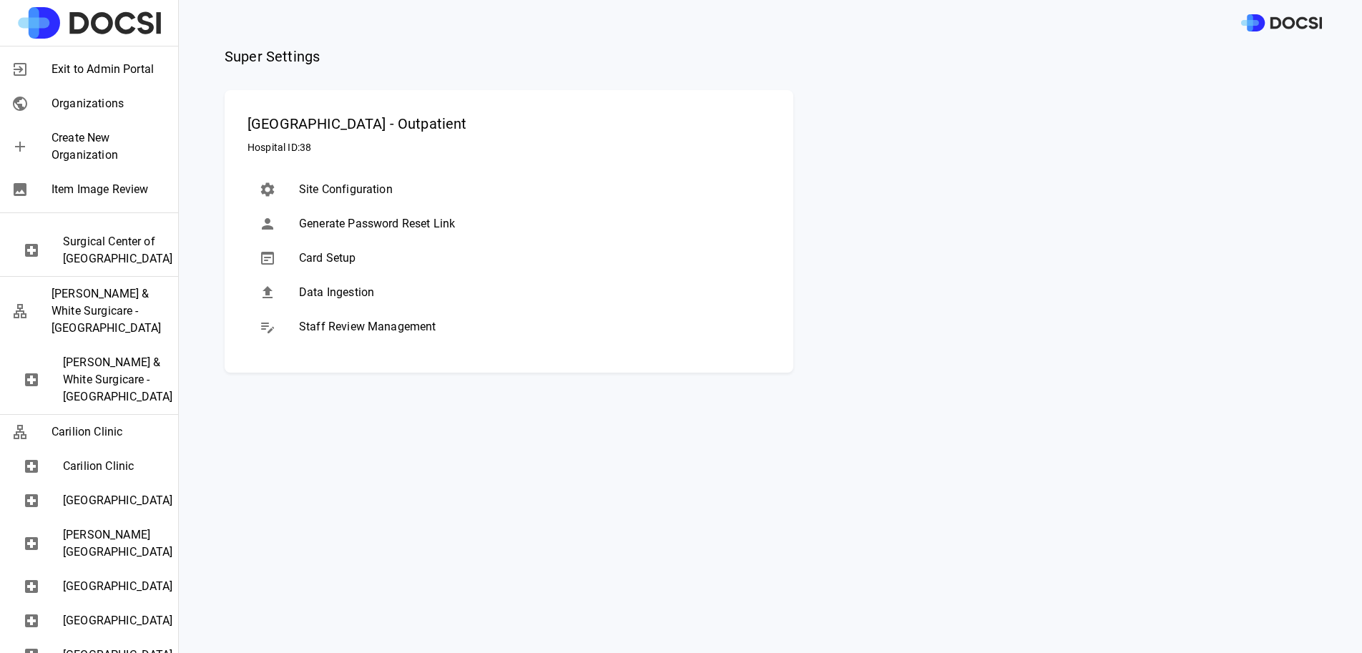
scroll to position [2447, 0]
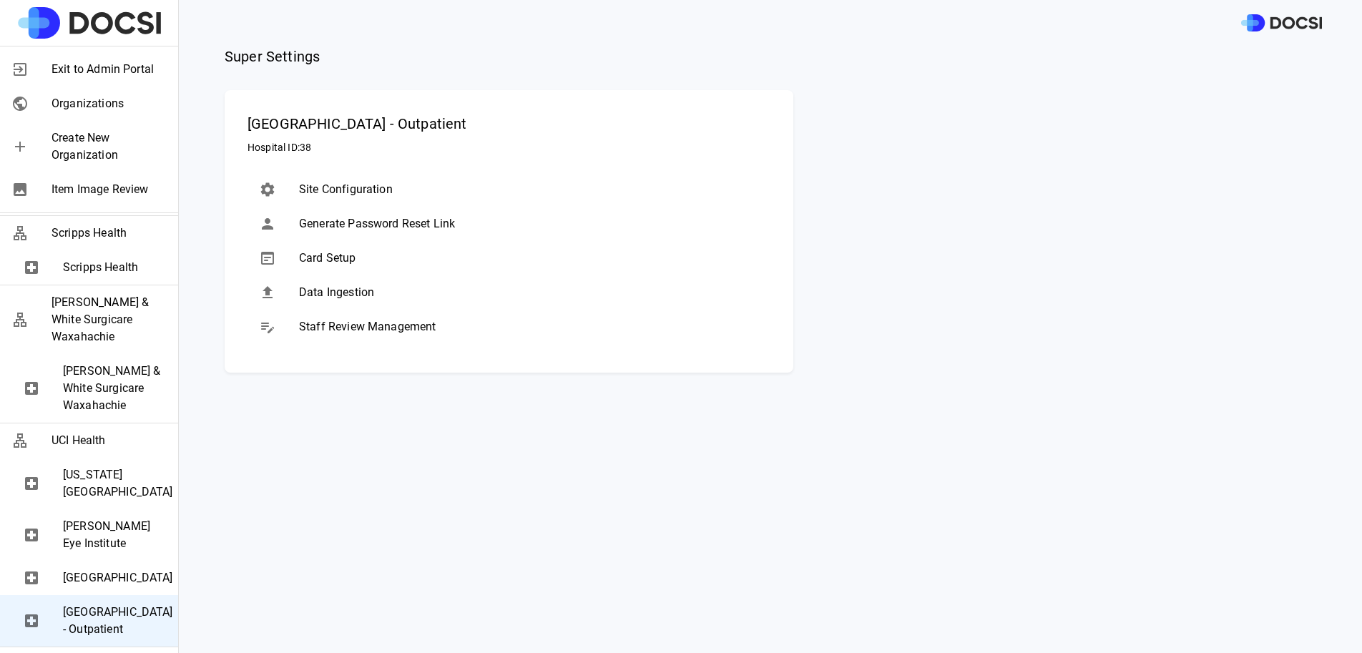
click at [73, 466] on span "[US_STATE][GEOGRAPHIC_DATA]" at bounding box center [115, 483] width 104 height 34
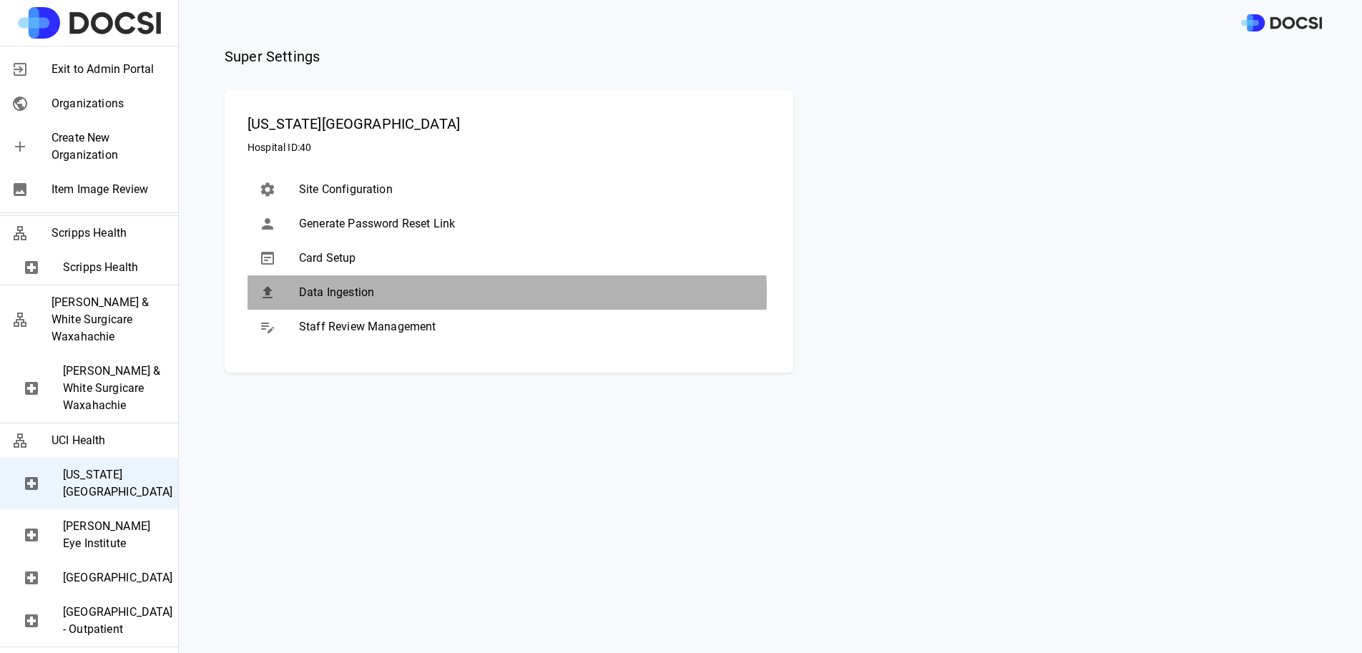
click at [367, 295] on span "Data Ingestion" at bounding box center [529, 292] width 460 height 17
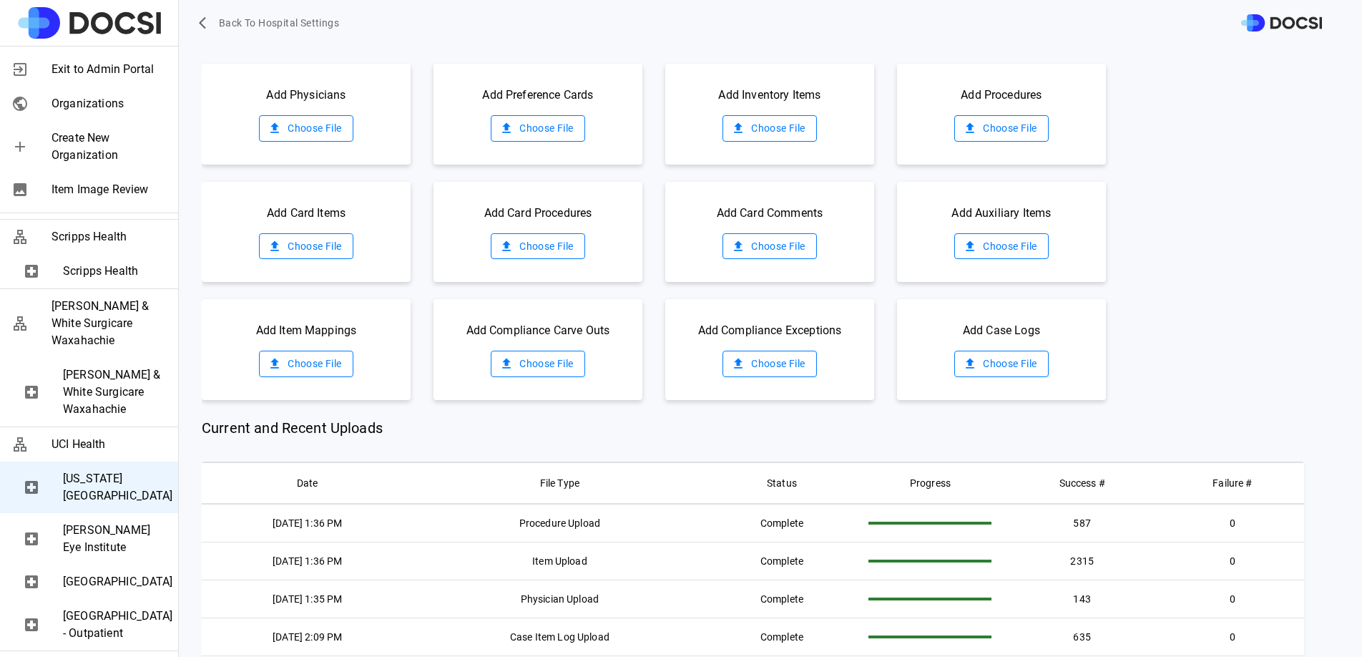
scroll to position [54, 0]
click at [344, 247] on label "Choose File" at bounding box center [306, 248] width 94 height 26
click at [0, 0] on input "Choose File" at bounding box center [0, 0] width 0 height 0
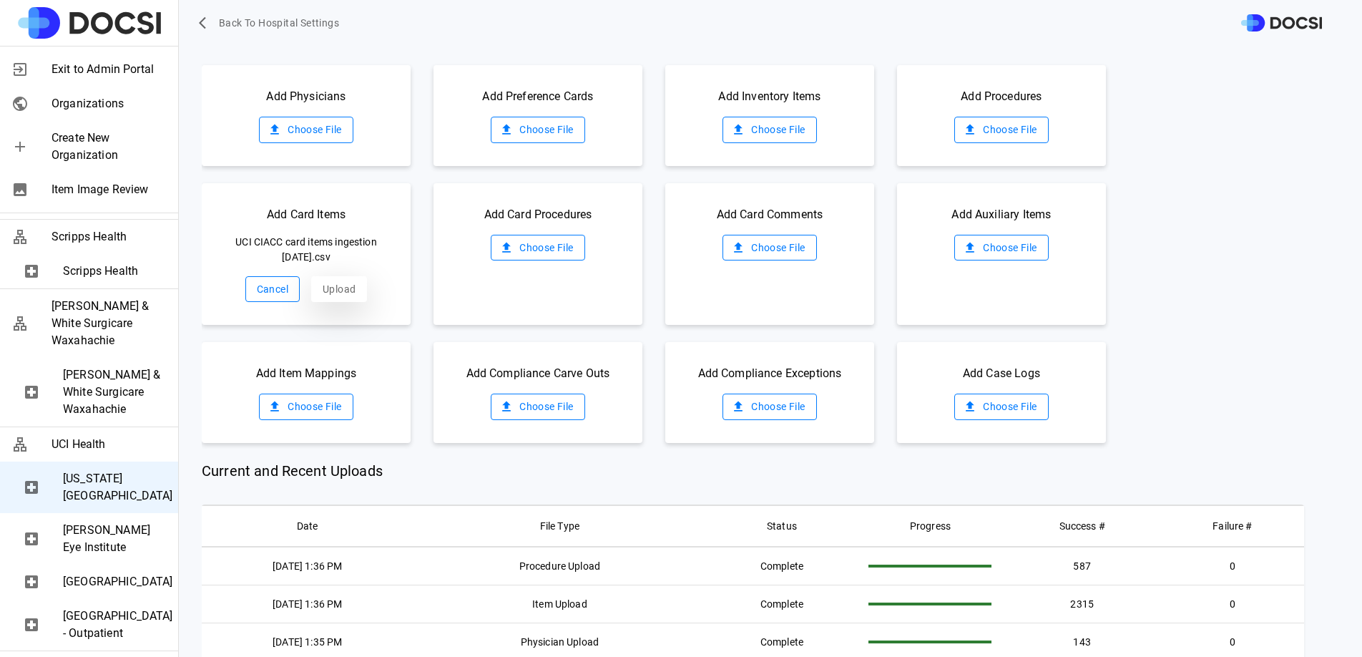
click at [341, 295] on button "Upload" at bounding box center [339, 289] width 56 height 26
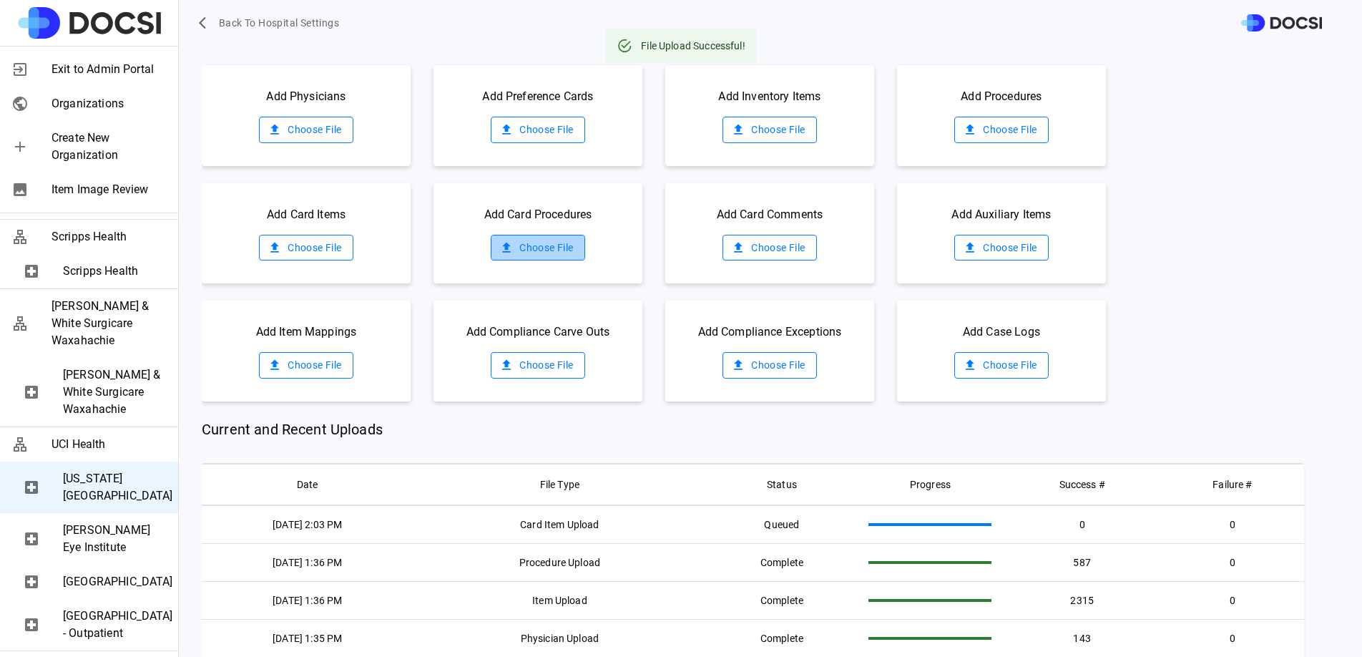
click at [532, 248] on label "Choose File" at bounding box center [538, 248] width 94 height 26
click at [0, 0] on input "Choose File" at bounding box center [0, 0] width 0 height 0
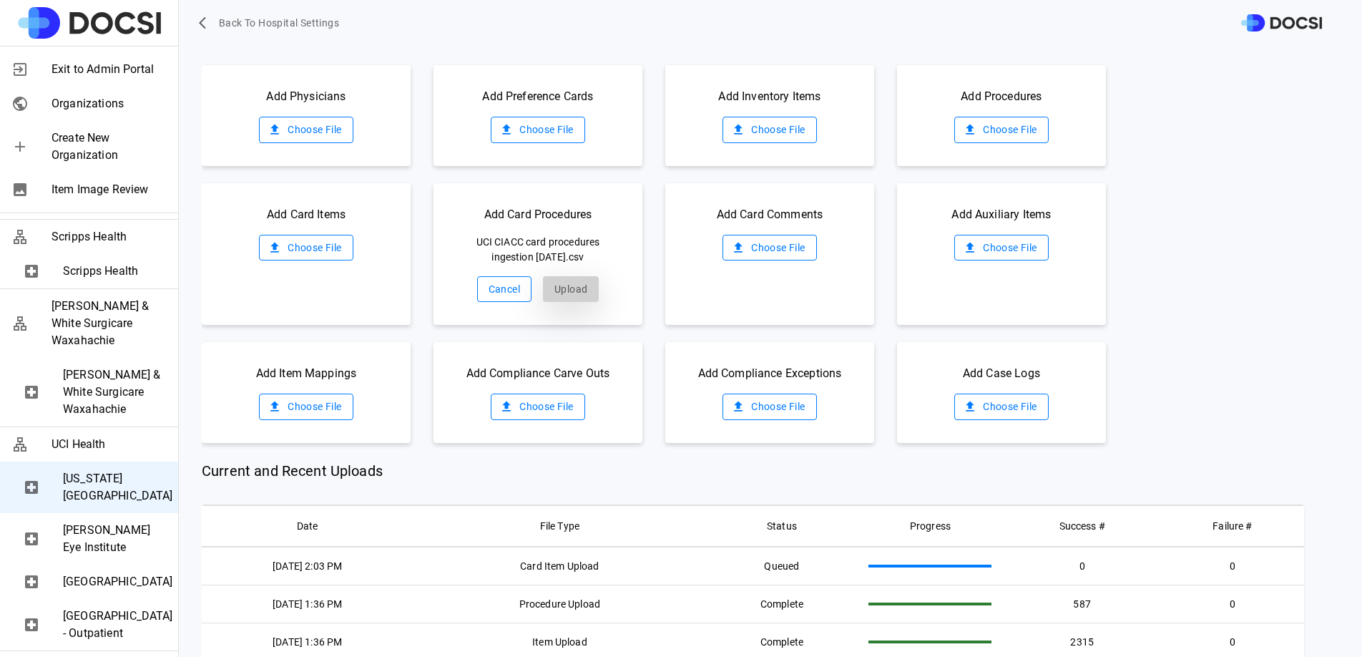
click at [569, 295] on button "Upload" at bounding box center [571, 289] width 56 height 26
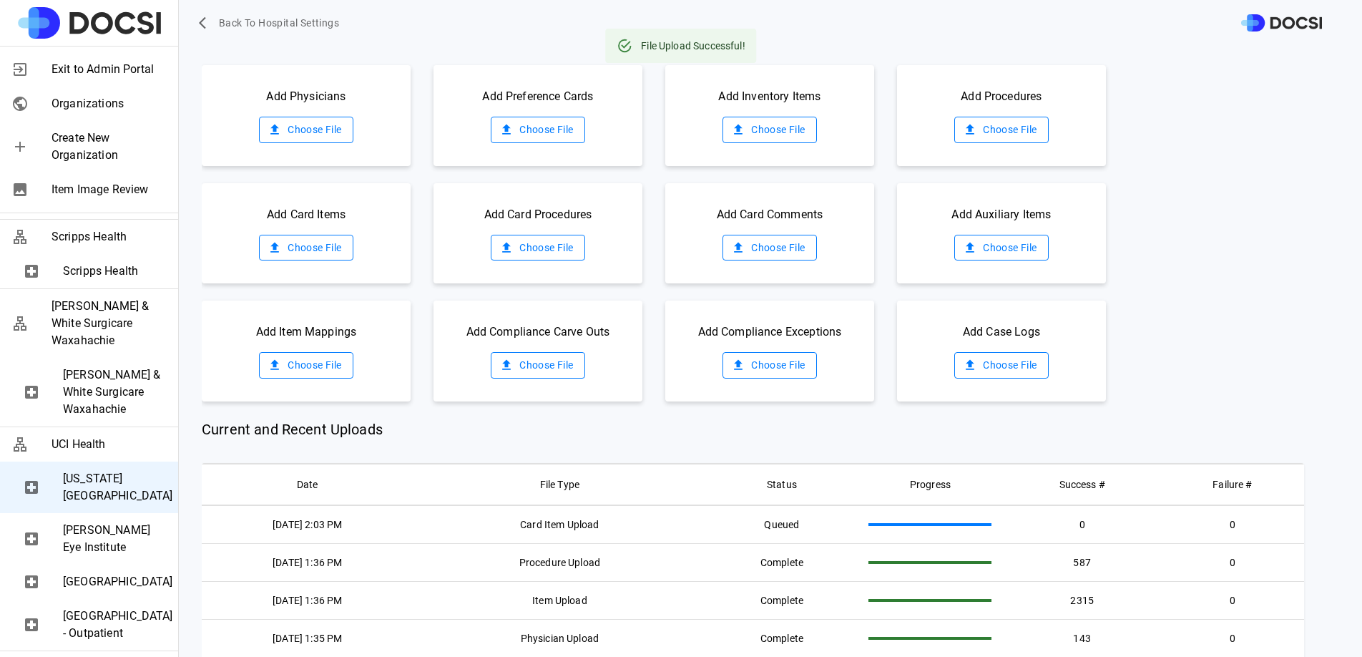
click at [987, 352] on label "Choose File" at bounding box center [1001, 365] width 94 height 26
click at [0, 0] on input "Choose File" at bounding box center [0, 0] width 0 height 0
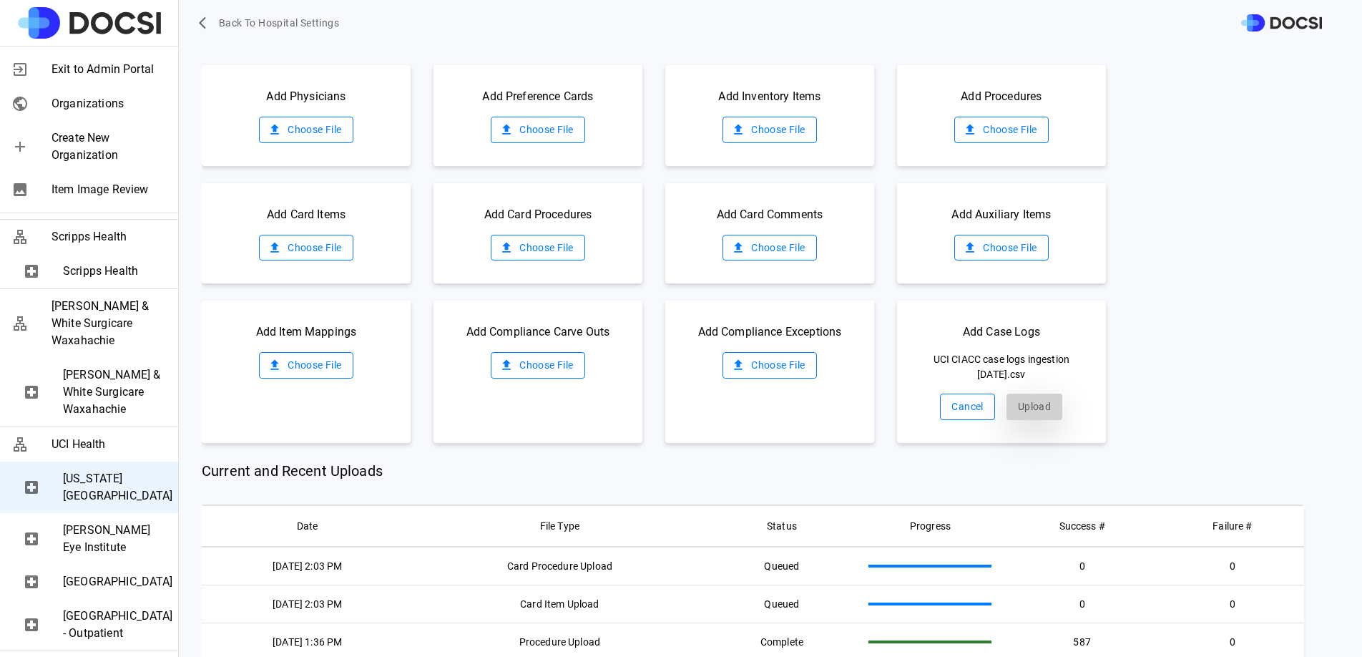
click at [1017, 409] on button "Upload" at bounding box center [1035, 406] width 56 height 26
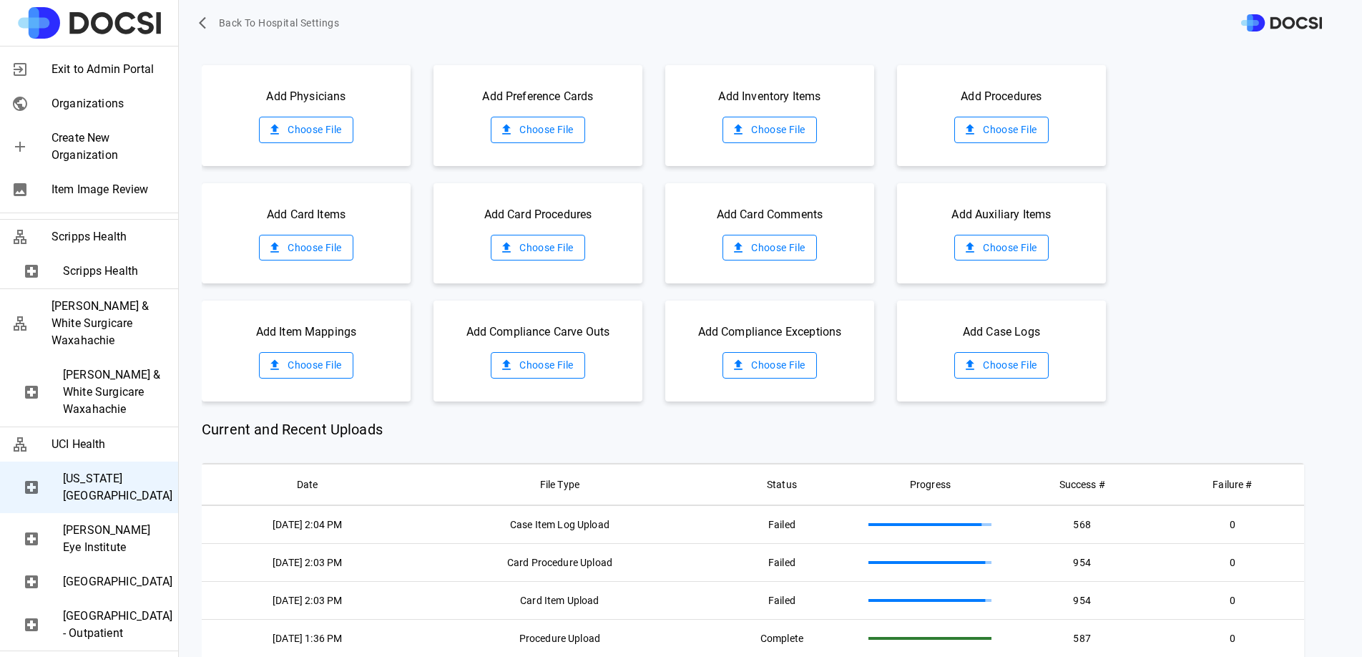
scroll to position [2444, 0]
click at [97, 470] on span "[US_STATE][GEOGRAPHIC_DATA]" at bounding box center [115, 487] width 104 height 34
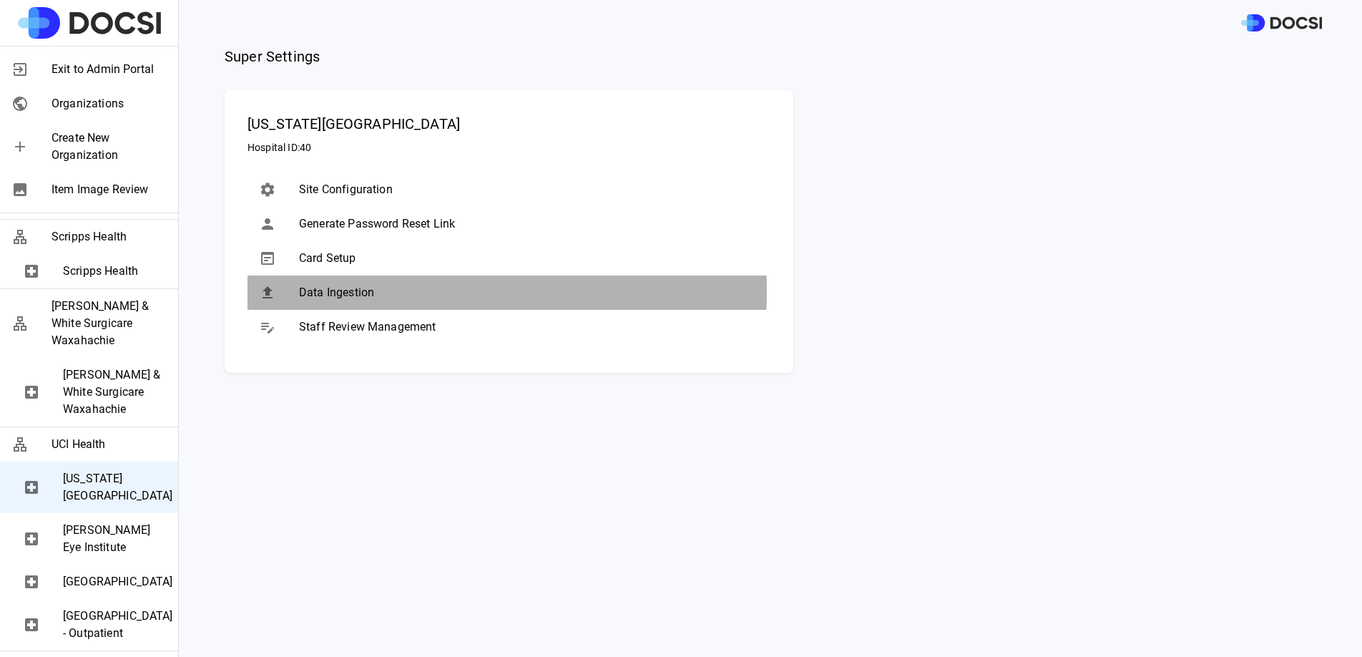
click at [339, 292] on span "Data Ingestion" at bounding box center [529, 292] width 460 height 17
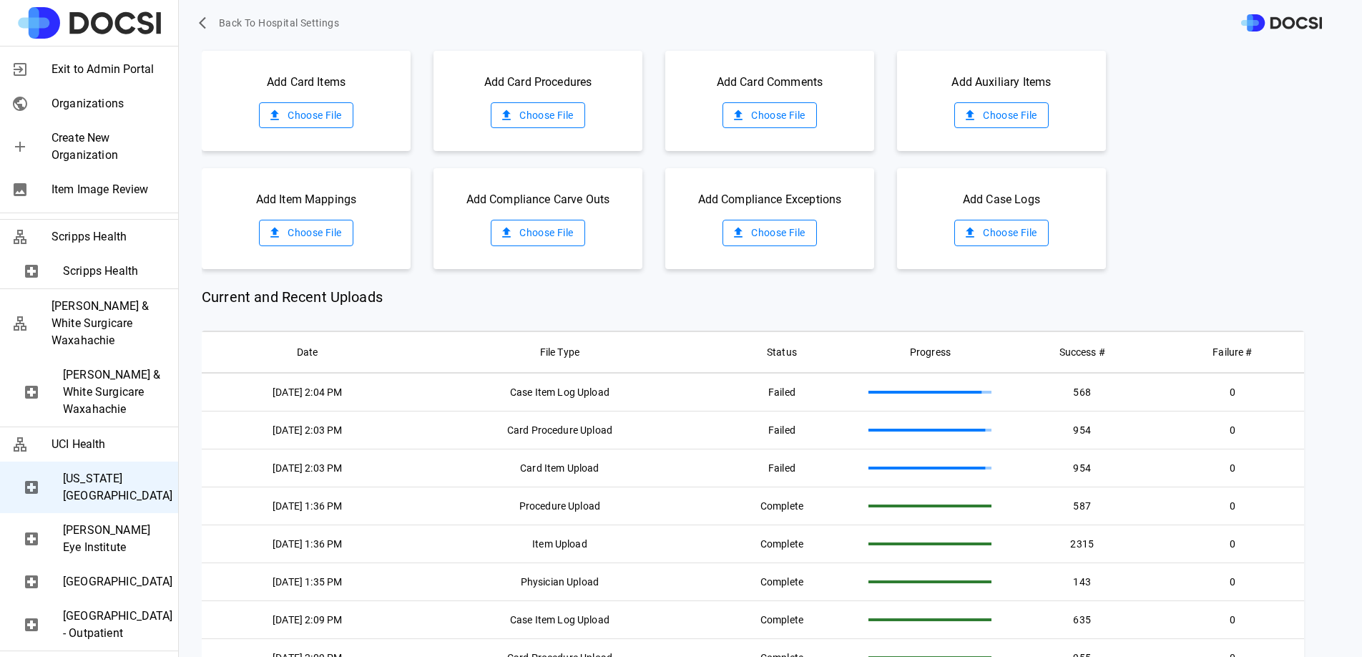
scroll to position [188, 0]
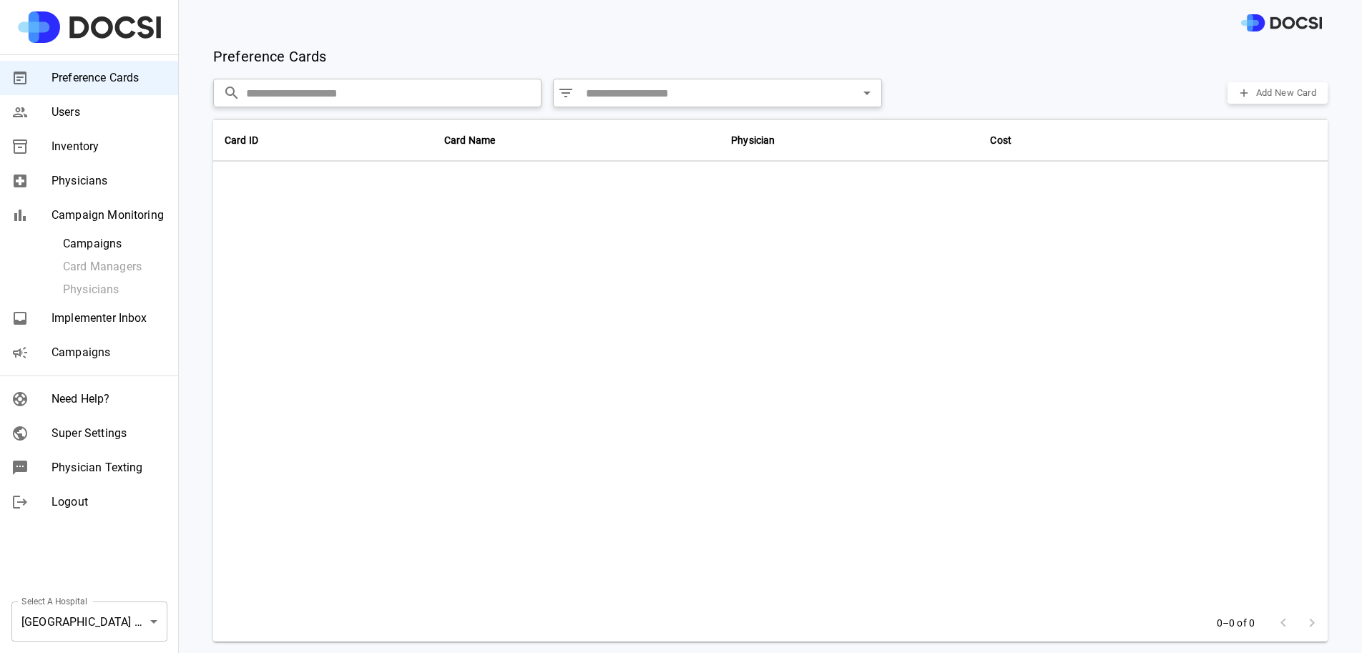
click at [110, 363] on div "Campaigns" at bounding box center [89, 353] width 178 height 34
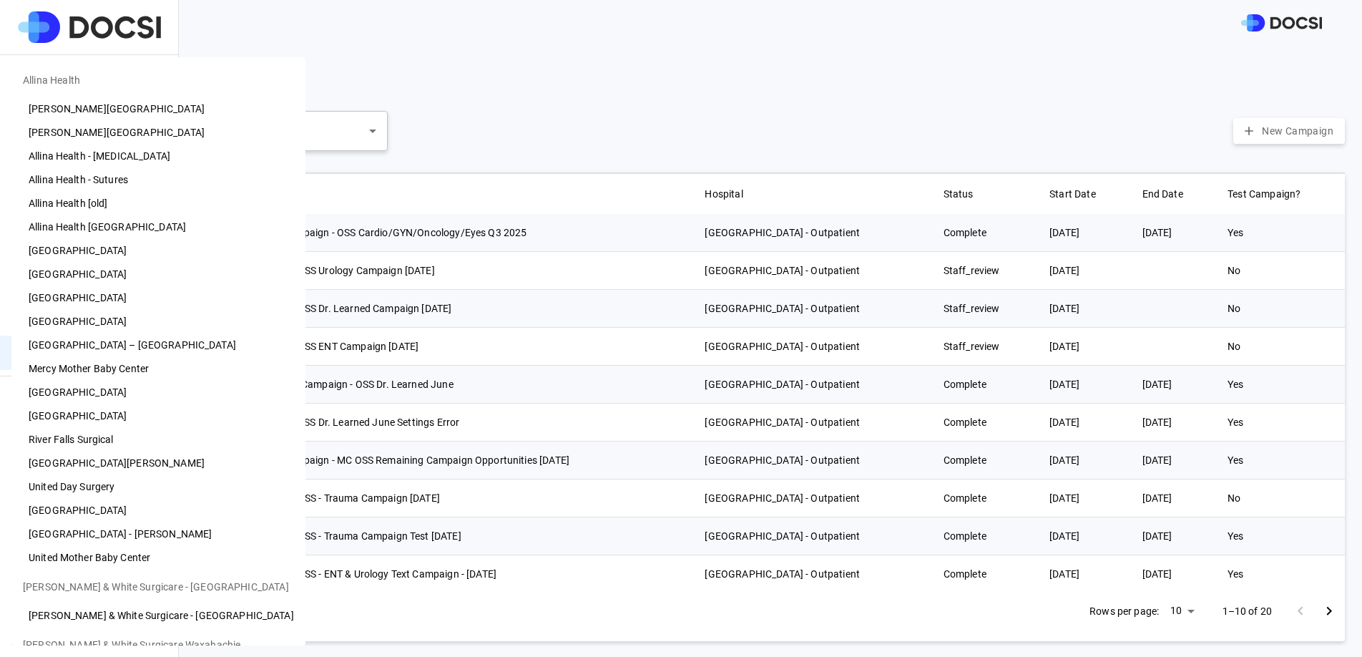
click at [96, 615] on body "Preference Cards Users Inventory Physicians Campaign Monitoring Campaigns Card …" at bounding box center [681, 328] width 1362 height 657
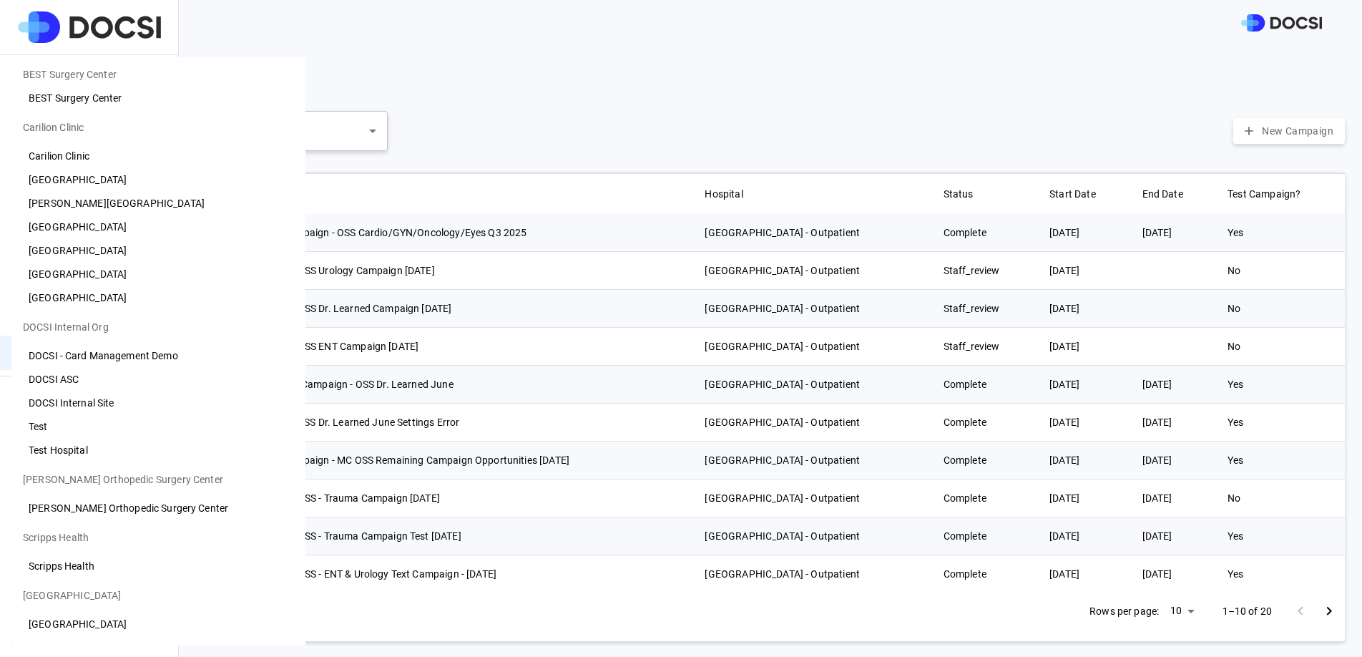
scroll to position [595, 0]
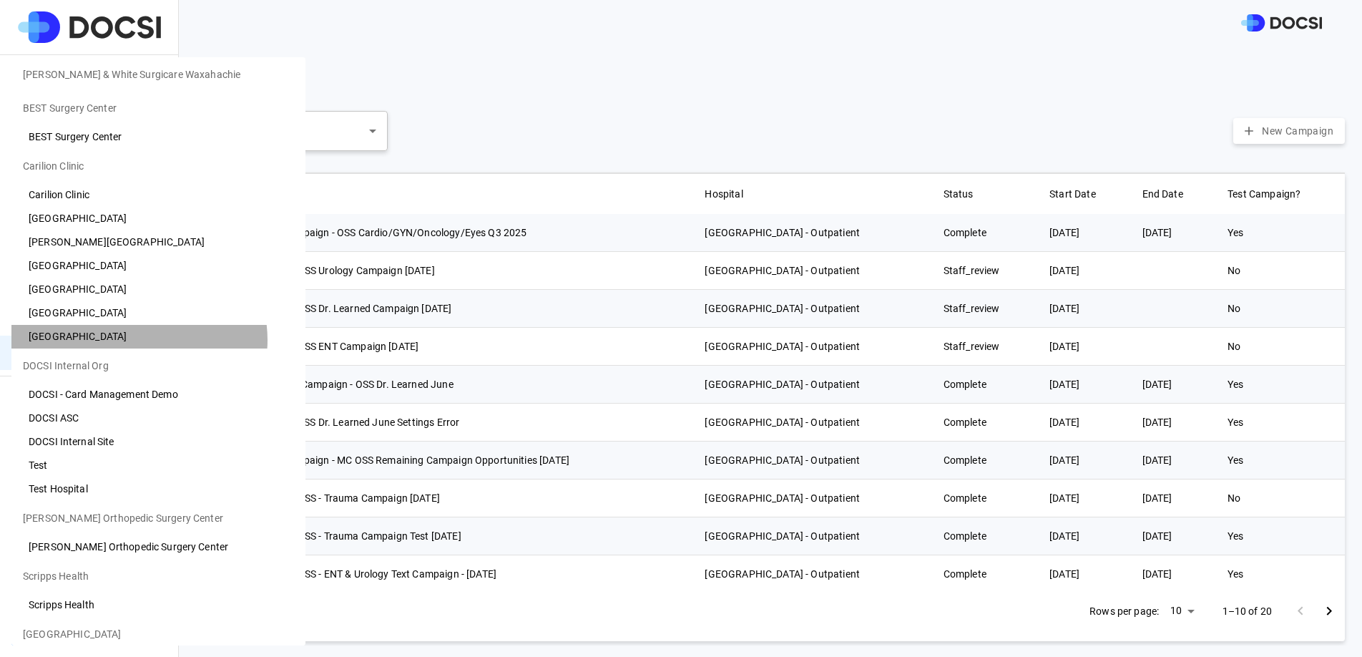
click at [139, 340] on li "[GEOGRAPHIC_DATA]" at bounding box center [158, 337] width 294 height 24
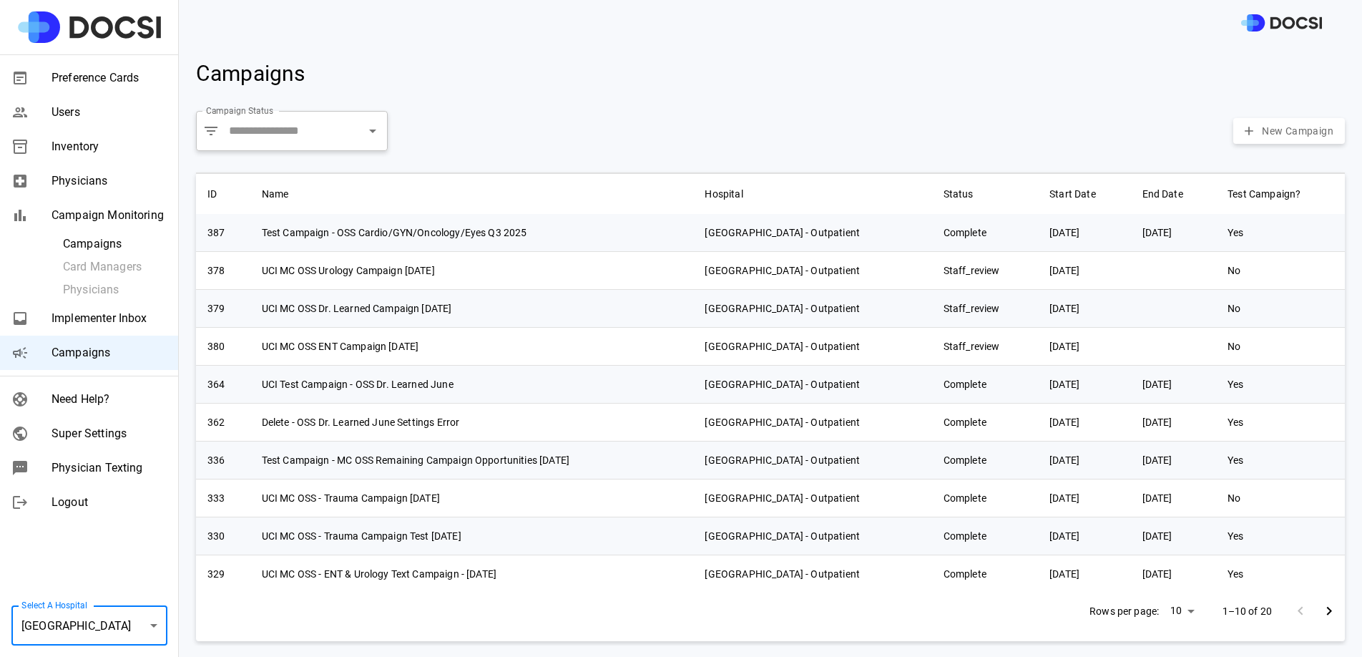
click at [117, 350] on span "Campaigns" at bounding box center [109, 352] width 115 height 17
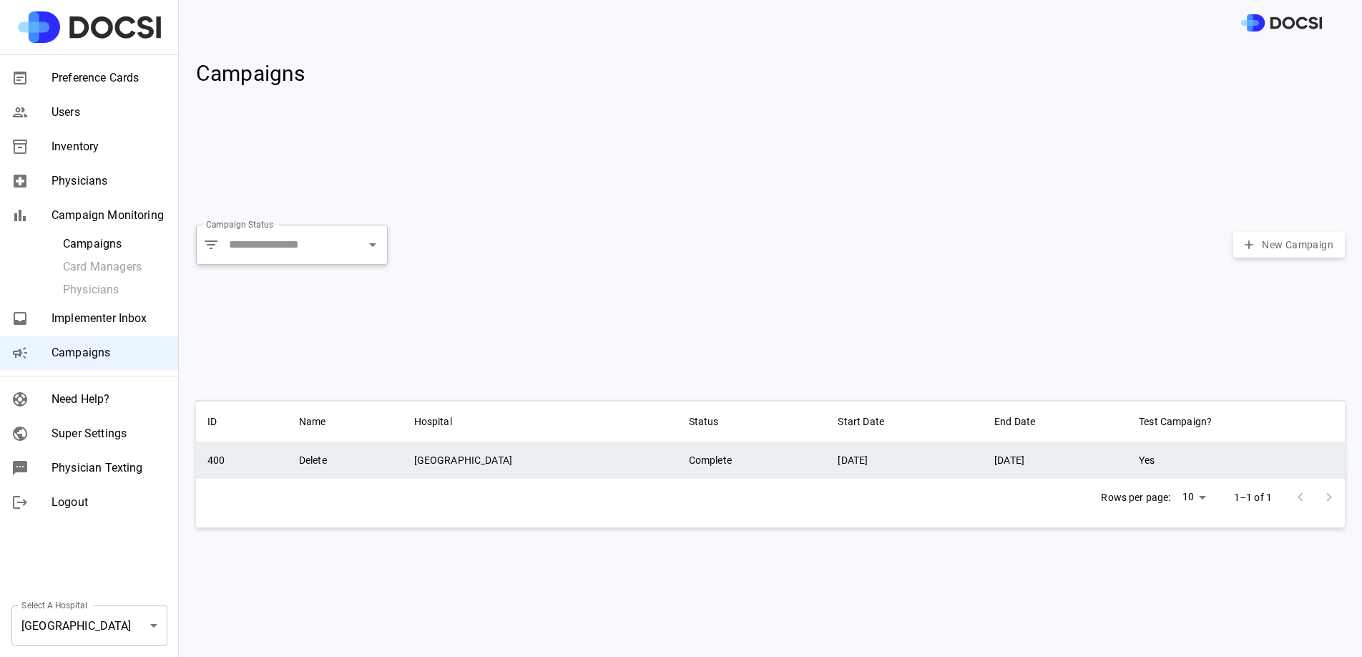
click at [507, 456] on td "[GEOGRAPHIC_DATA]" at bounding box center [540, 459] width 275 height 37
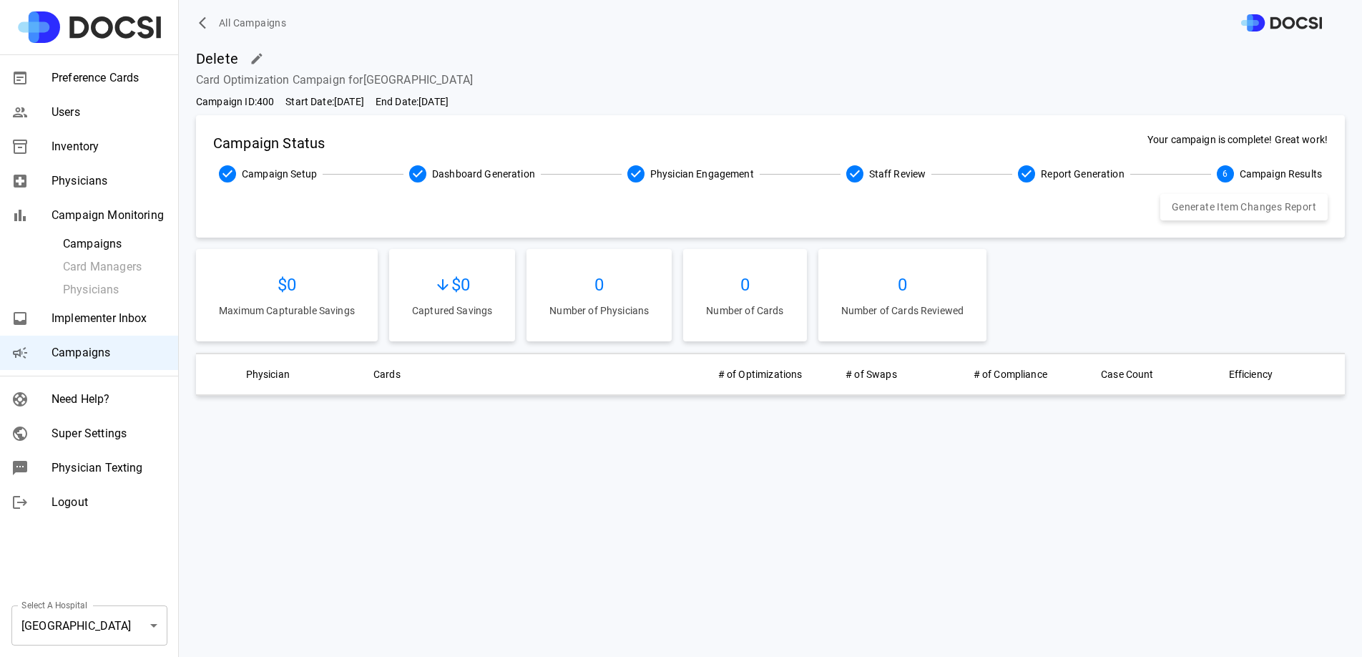
click at [279, 14] on span "All Campaigns" at bounding box center [252, 23] width 67 height 18
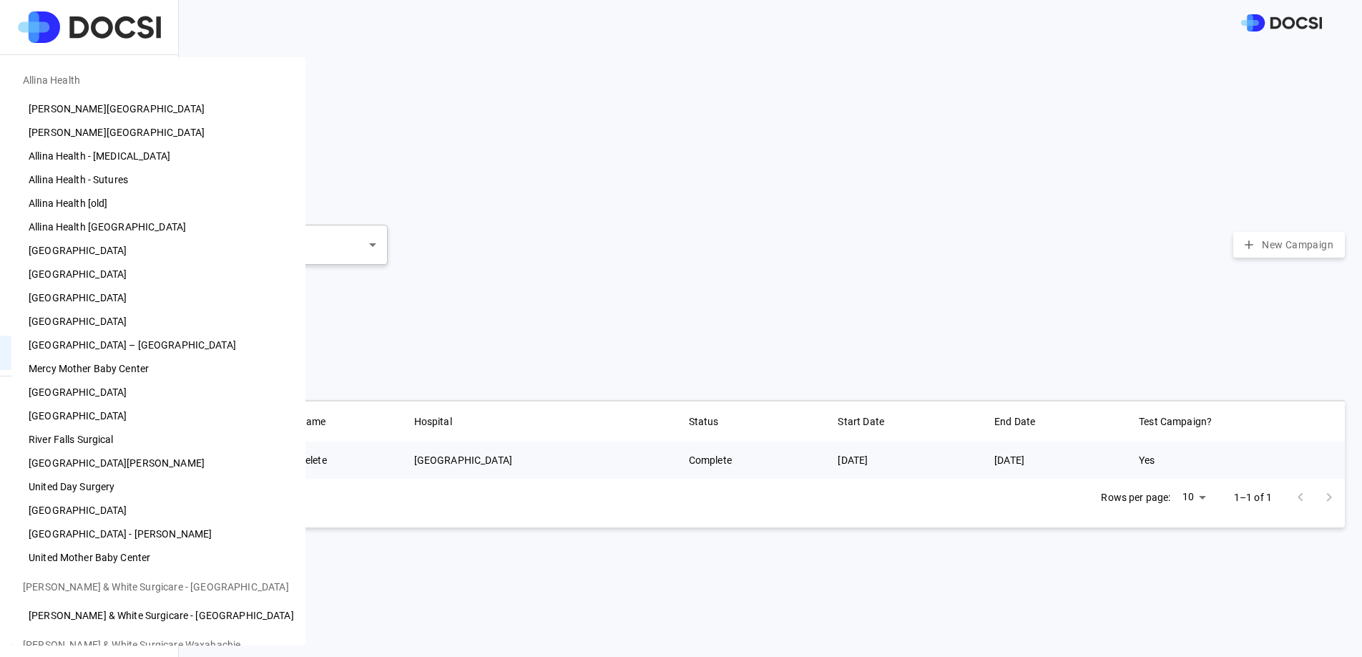
click at [89, 621] on body "Preference Cards Users Inventory Physicians Campaign Monitoring Campaigns Card …" at bounding box center [681, 328] width 1362 height 657
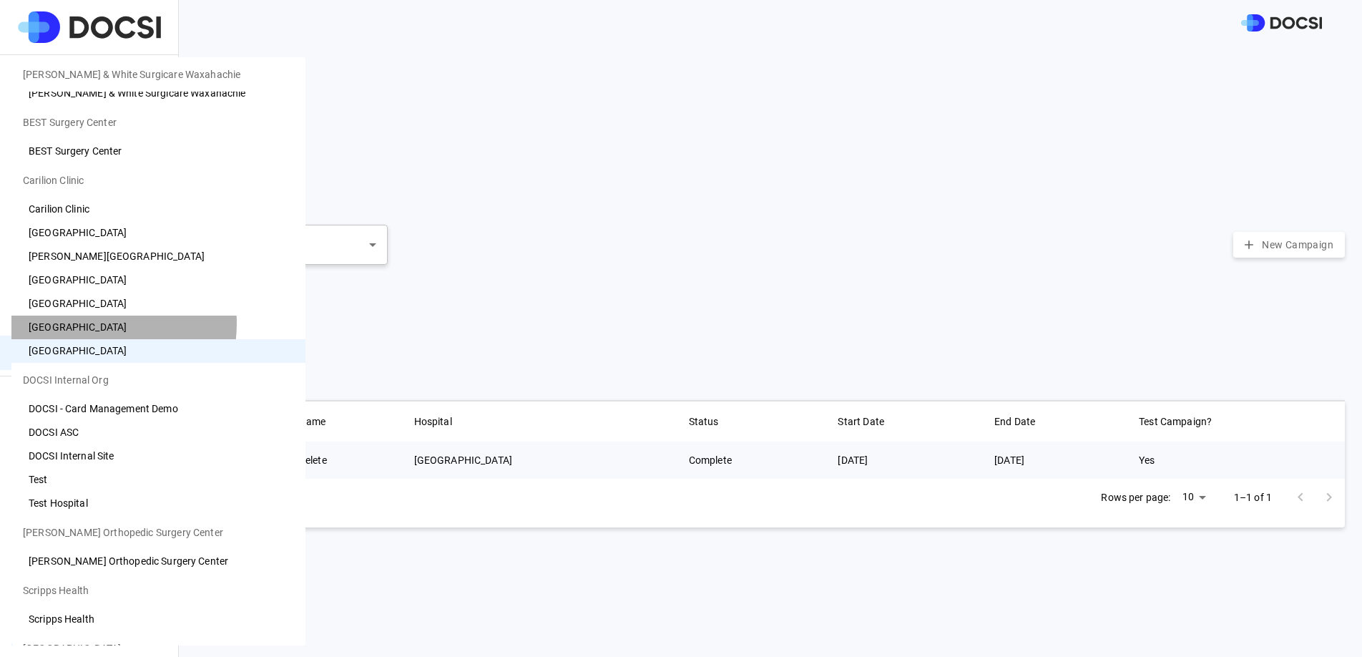
click at [92, 323] on li "[GEOGRAPHIC_DATA]" at bounding box center [158, 327] width 294 height 24
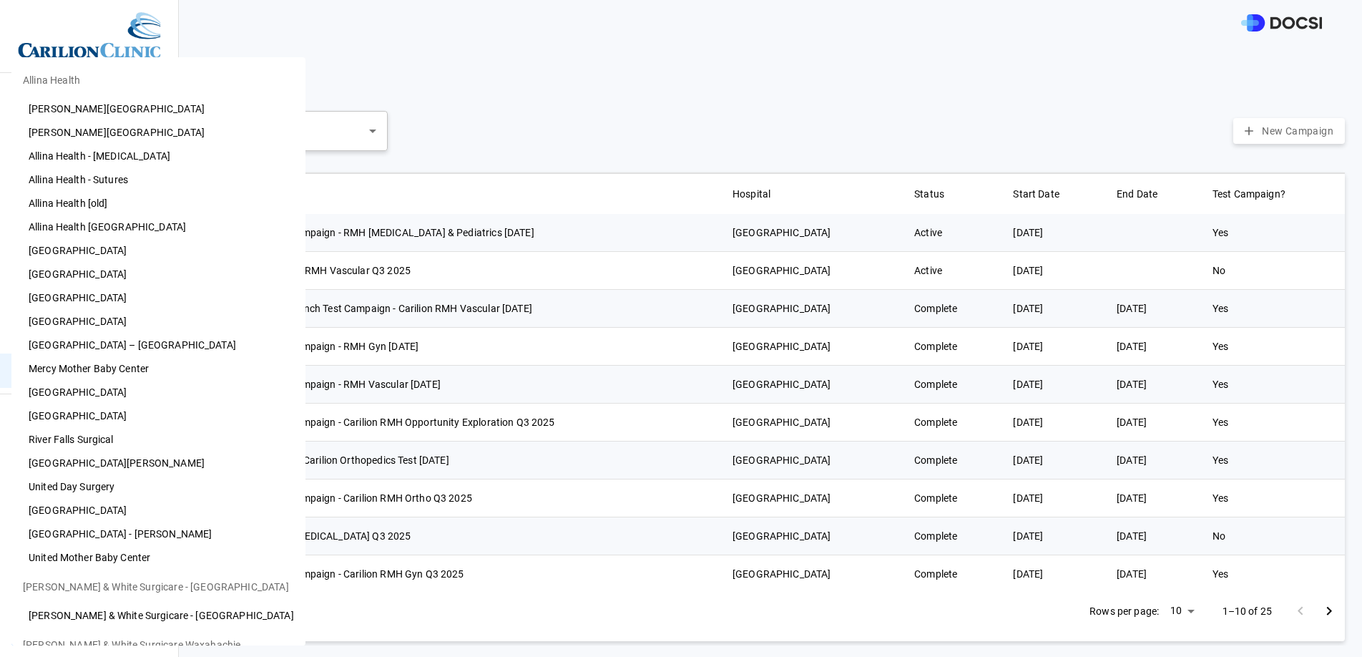
click at [128, 610] on body "Preference Cards Users Inventory Physicians Campaign Monitoring Campaigns Card …" at bounding box center [681, 328] width 1362 height 657
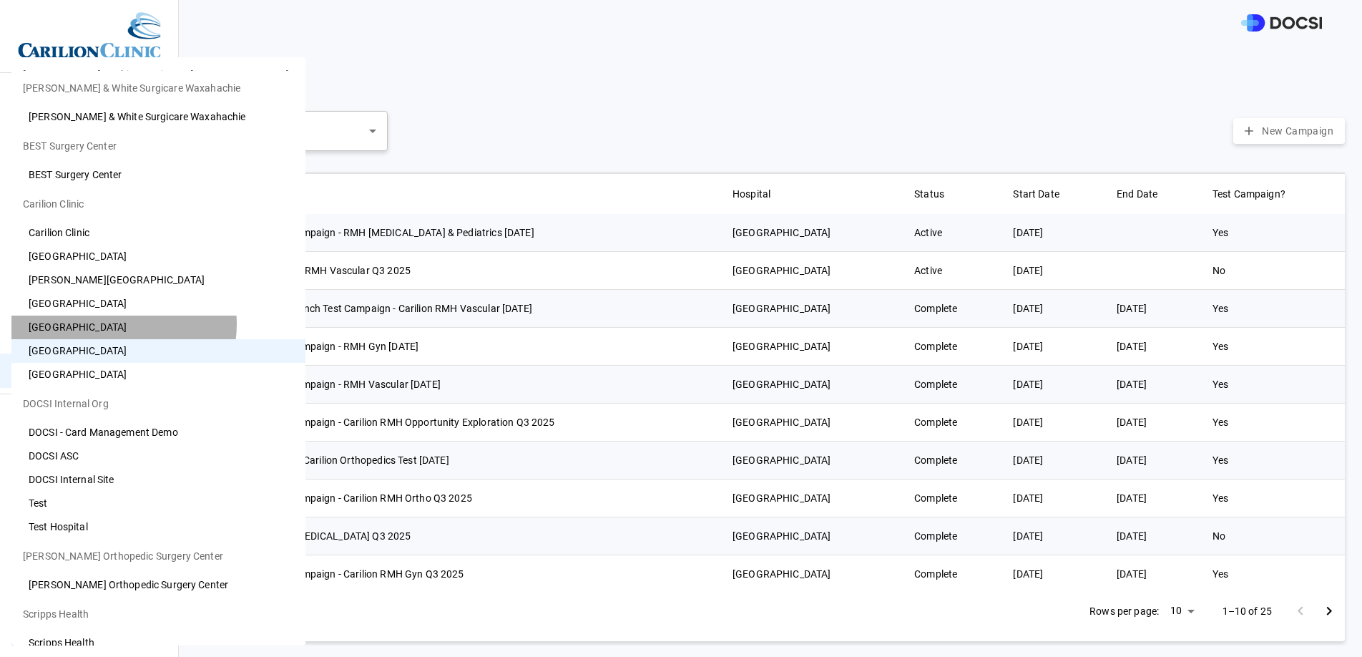
click at [117, 324] on li "[GEOGRAPHIC_DATA]" at bounding box center [158, 327] width 294 height 24
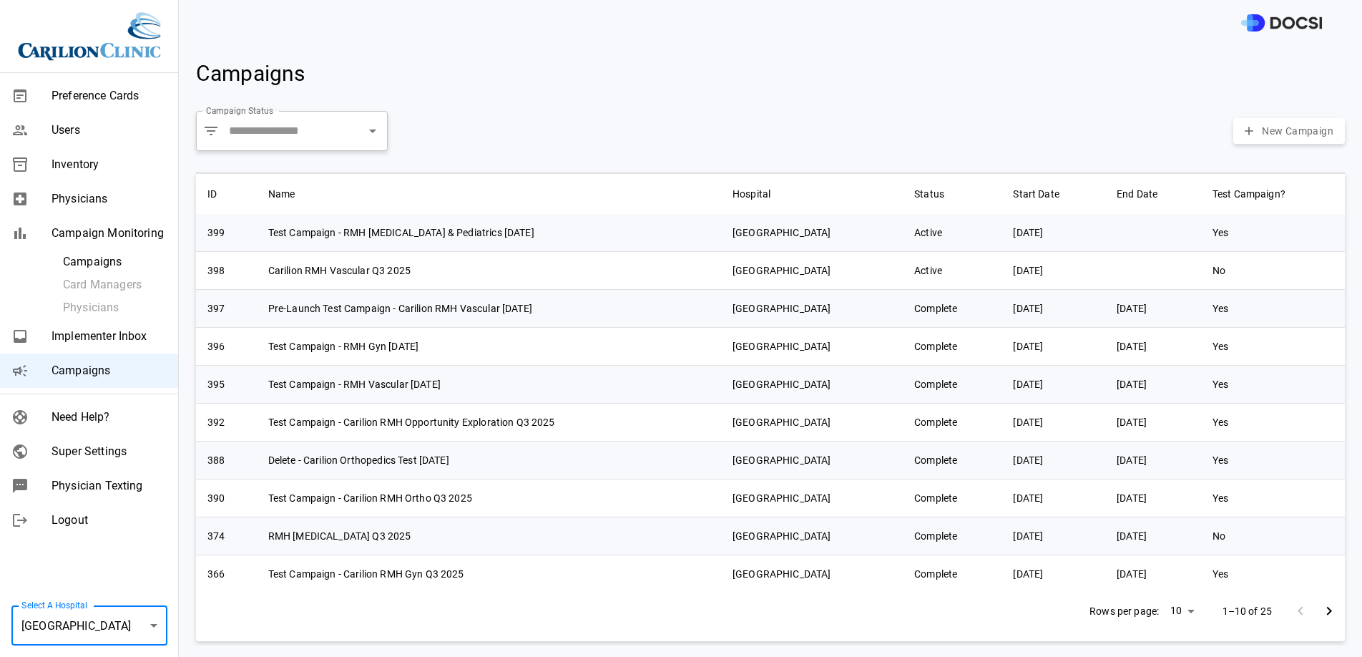
type input "**"
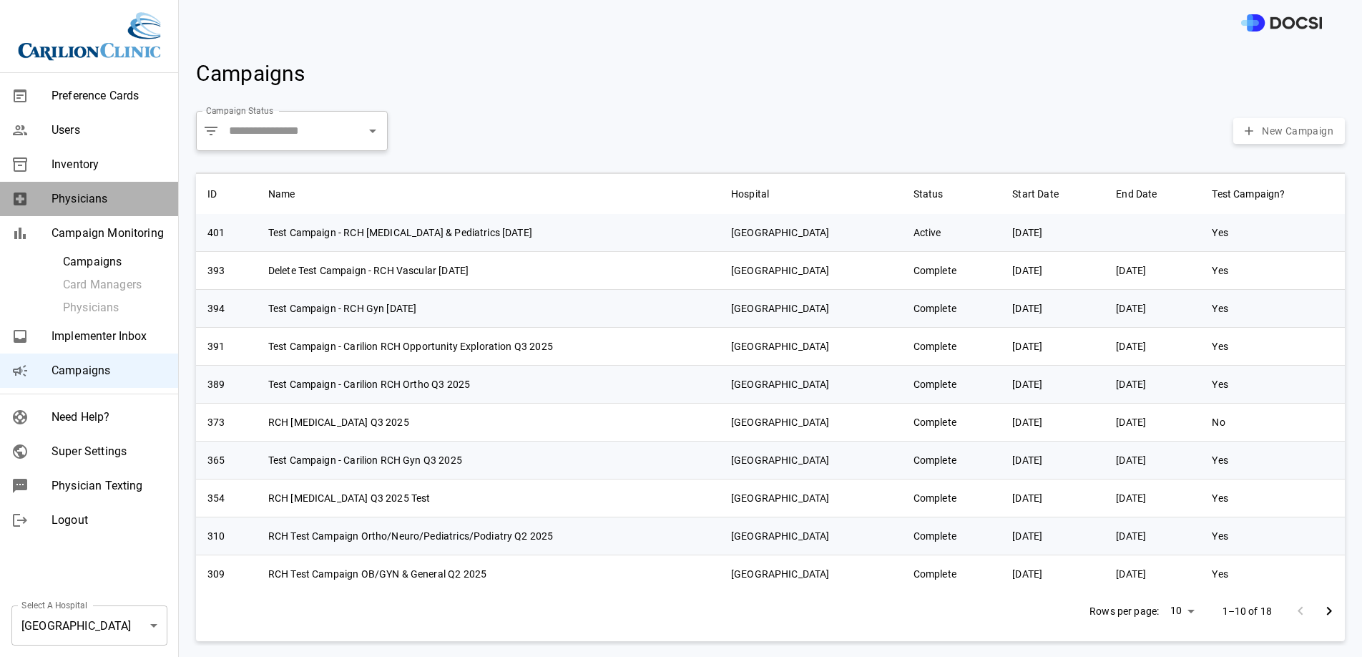
click at [104, 190] on span "Physicians" at bounding box center [109, 198] width 115 height 17
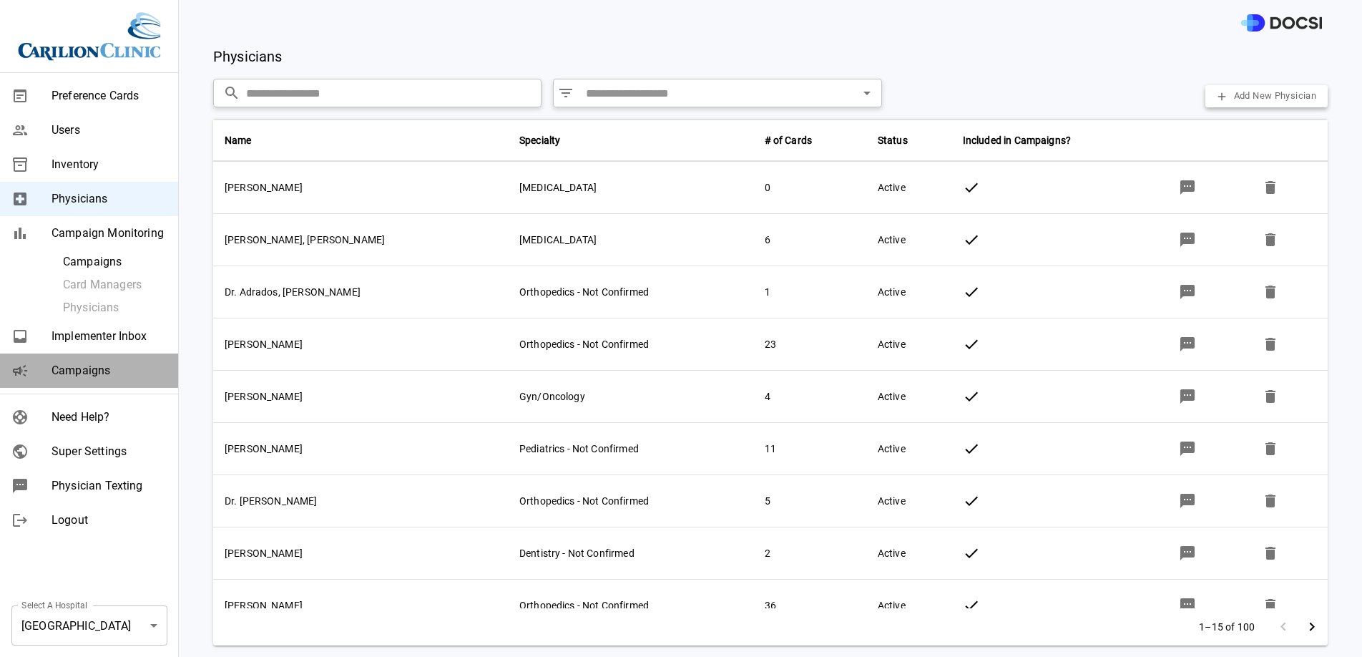
click at [113, 358] on div "Campaigns" at bounding box center [89, 370] width 178 height 34
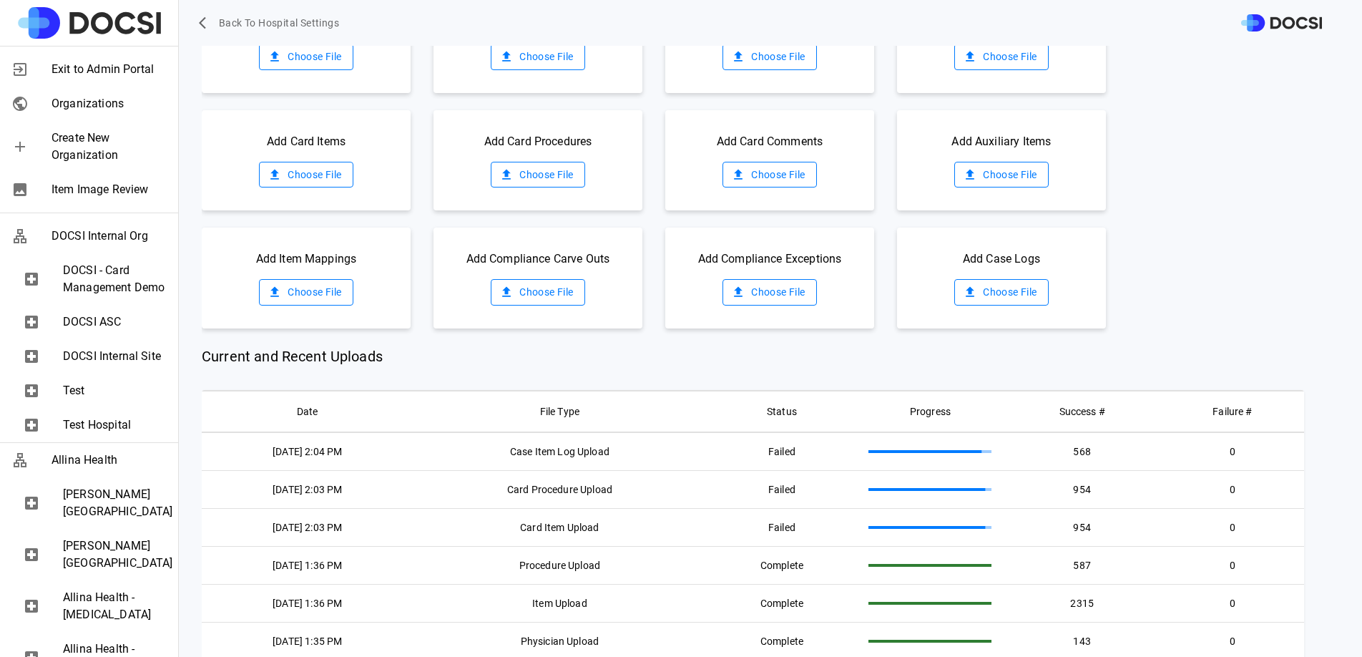
scroll to position [238, 0]
